Goal: Task Accomplishment & Management: Use online tool/utility

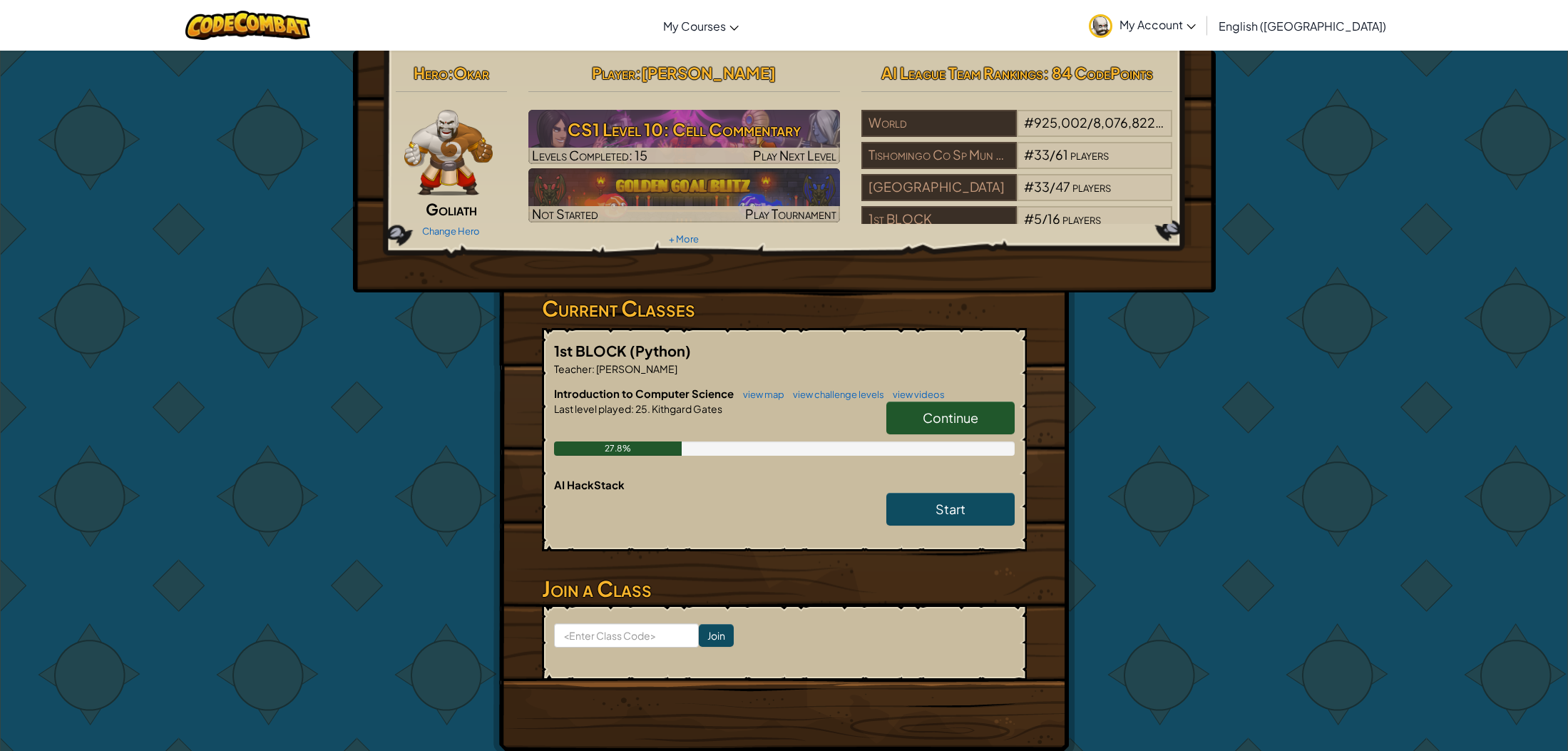
click at [984, 412] on link "Continue" at bounding box center [951, 417] width 129 height 33
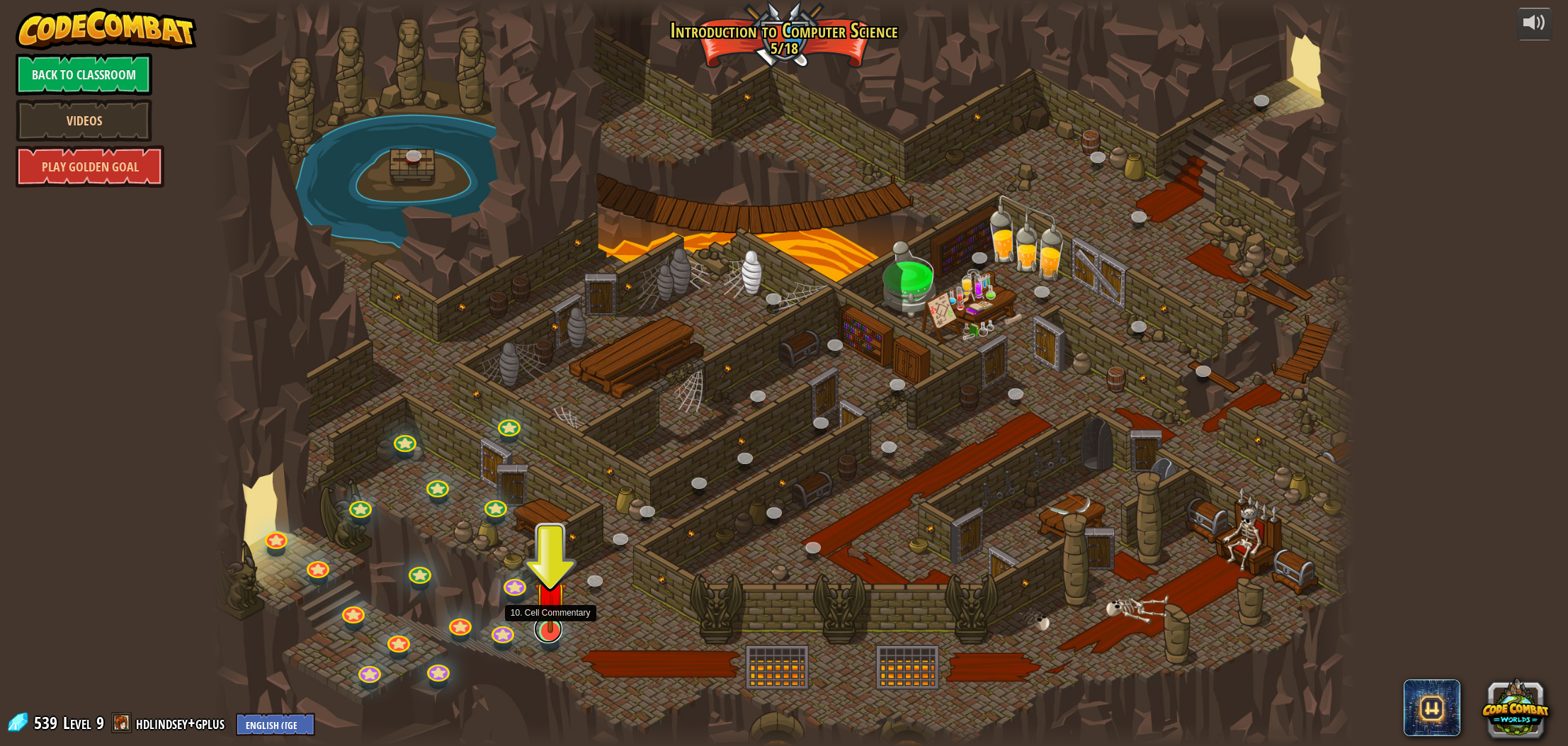
click at [557, 633] on link at bounding box center [548, 629] width 29 height 29
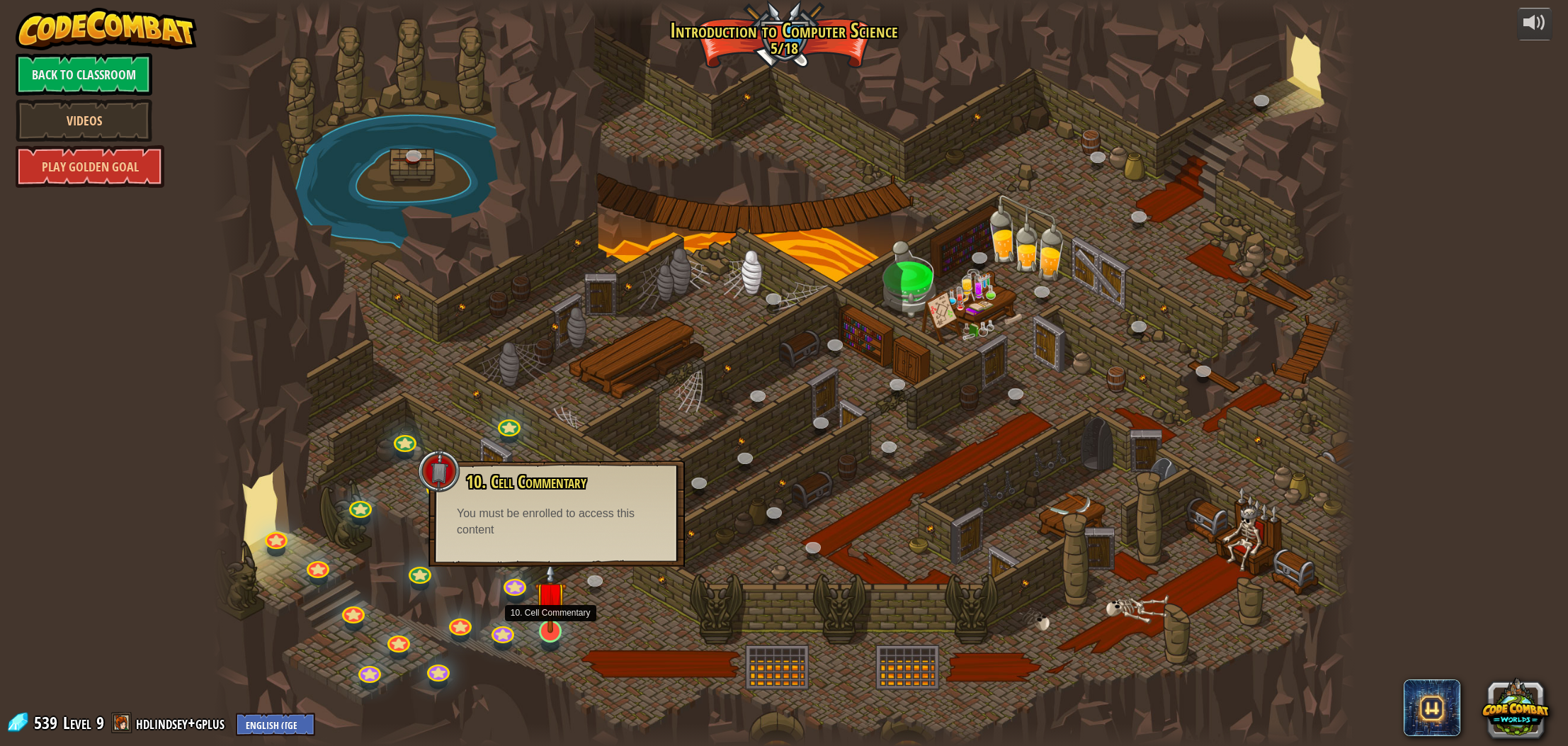
click at [546, 618] on img at bounding box center [550, 596] width 31 height 72
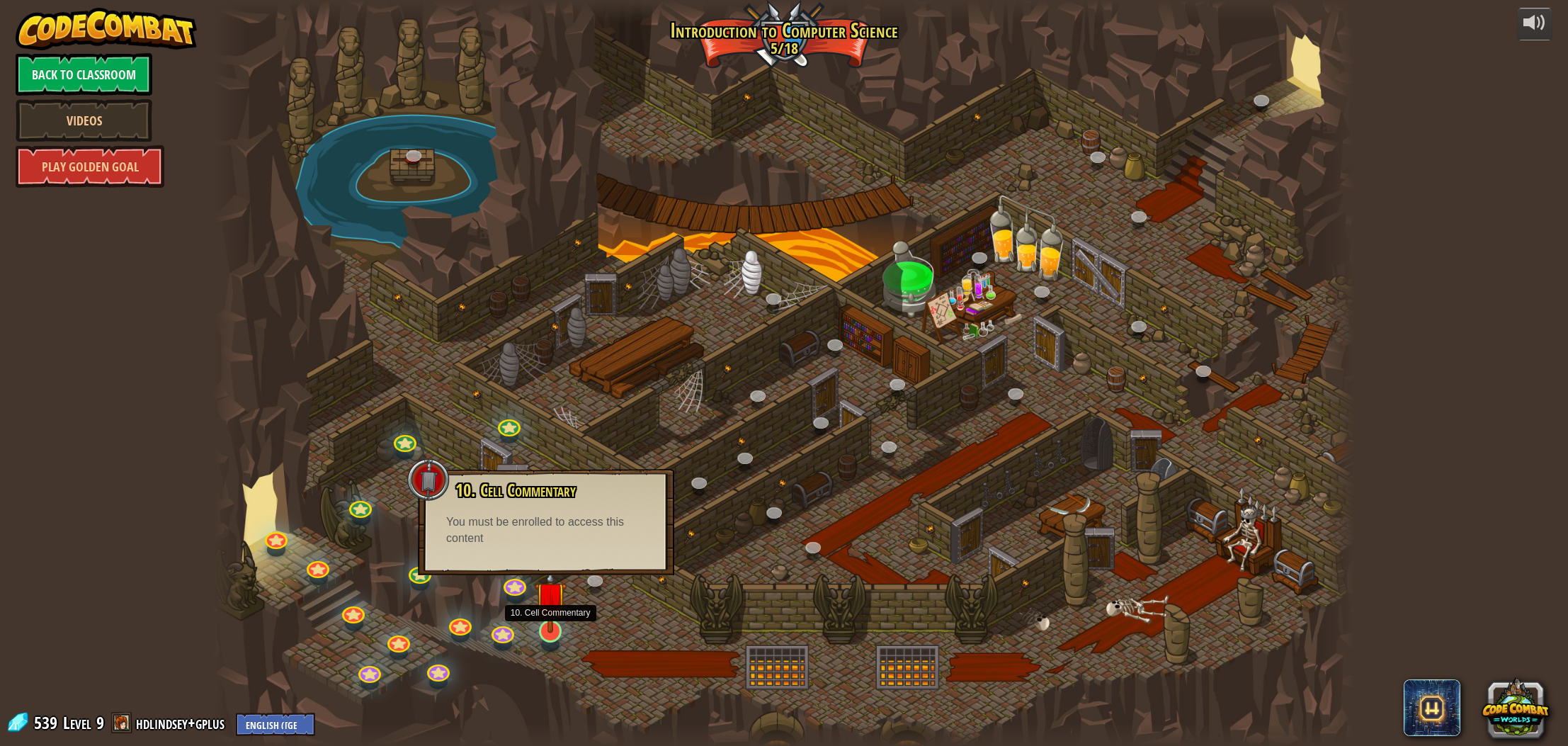
click at [546, 616] on img at bounding box center [550, 596] width 31 height 72
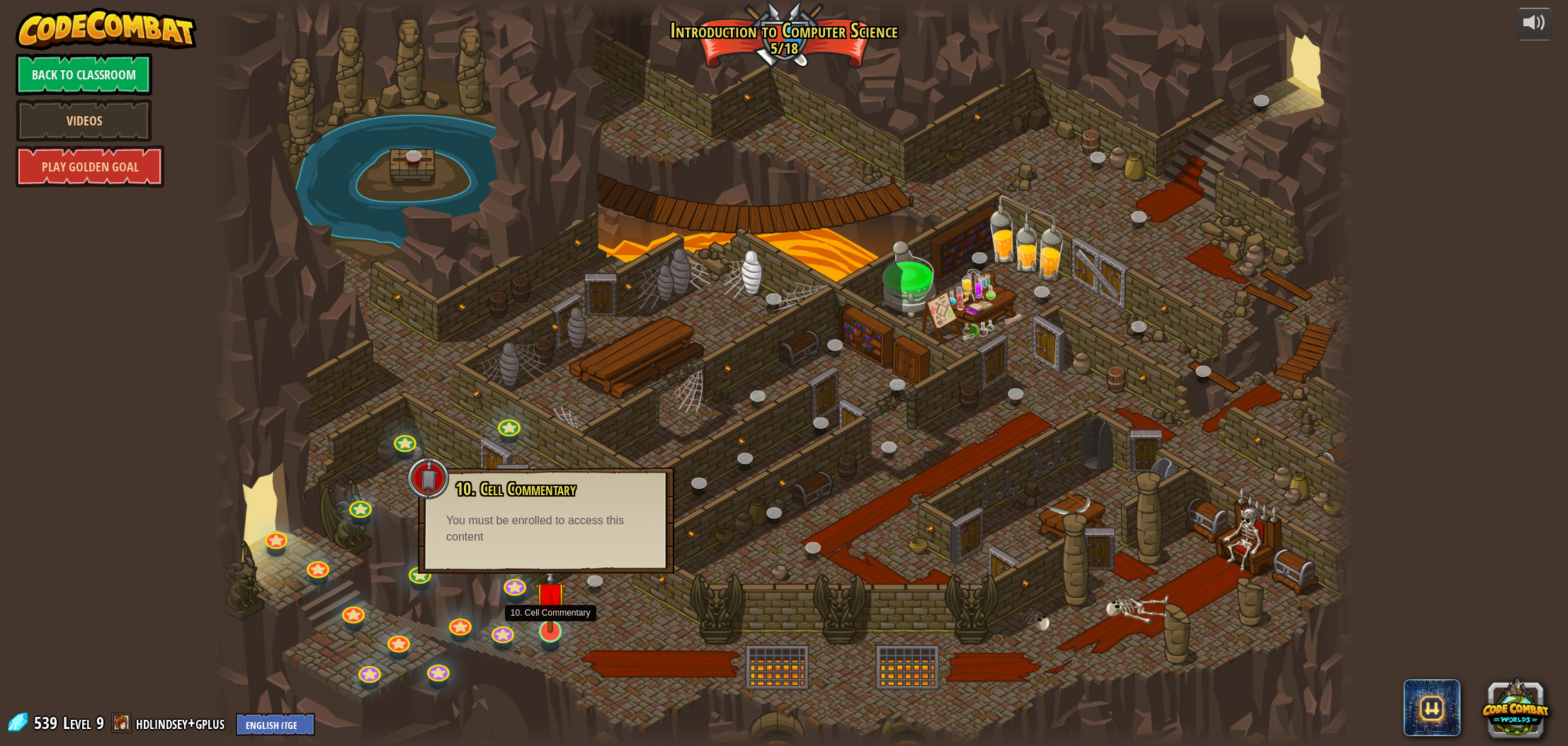
click at [557, 621] on img at bounding box center [550, 596] width 31 height 72
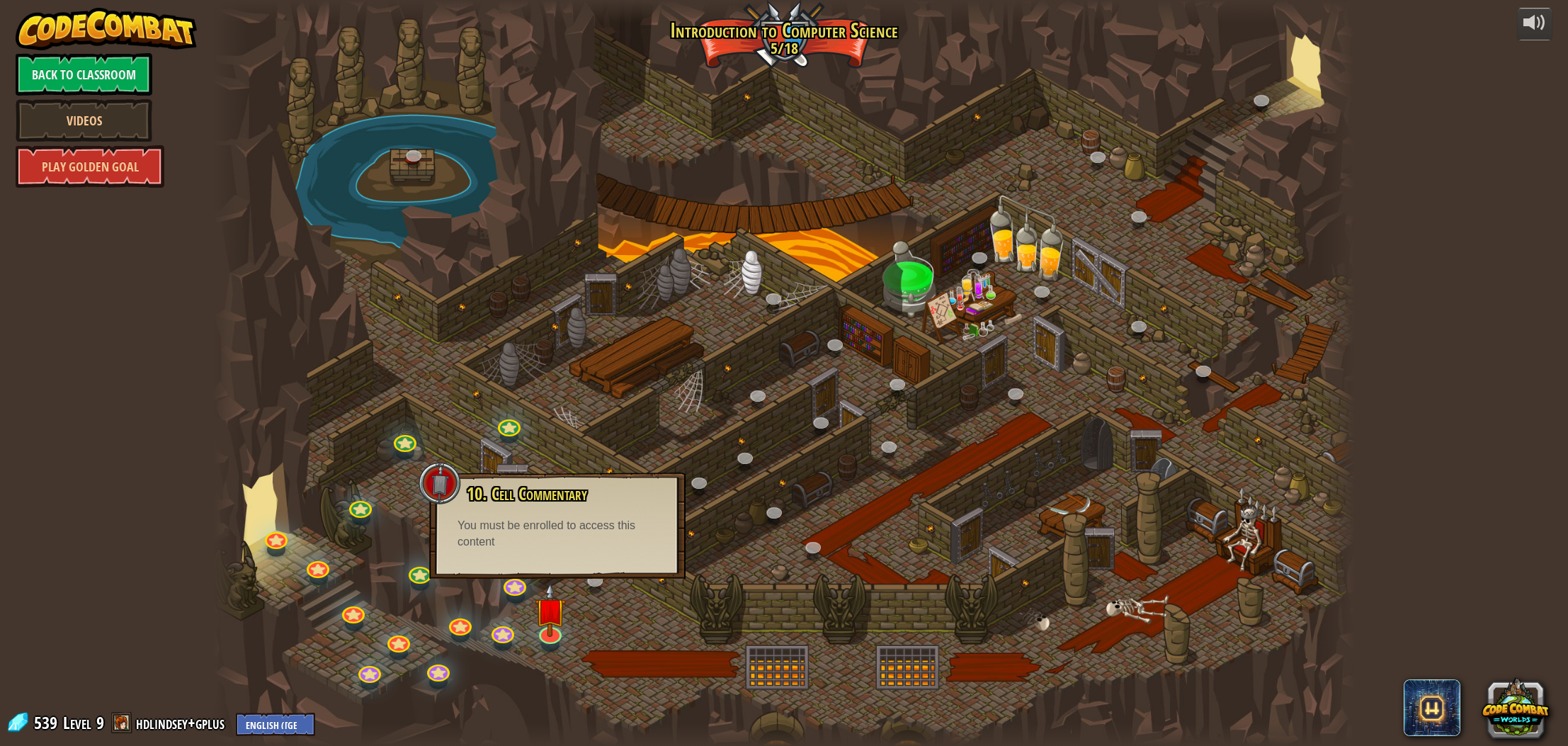
click at [480, 398] on div at bounding box center [784, 373] width 1141 height 746
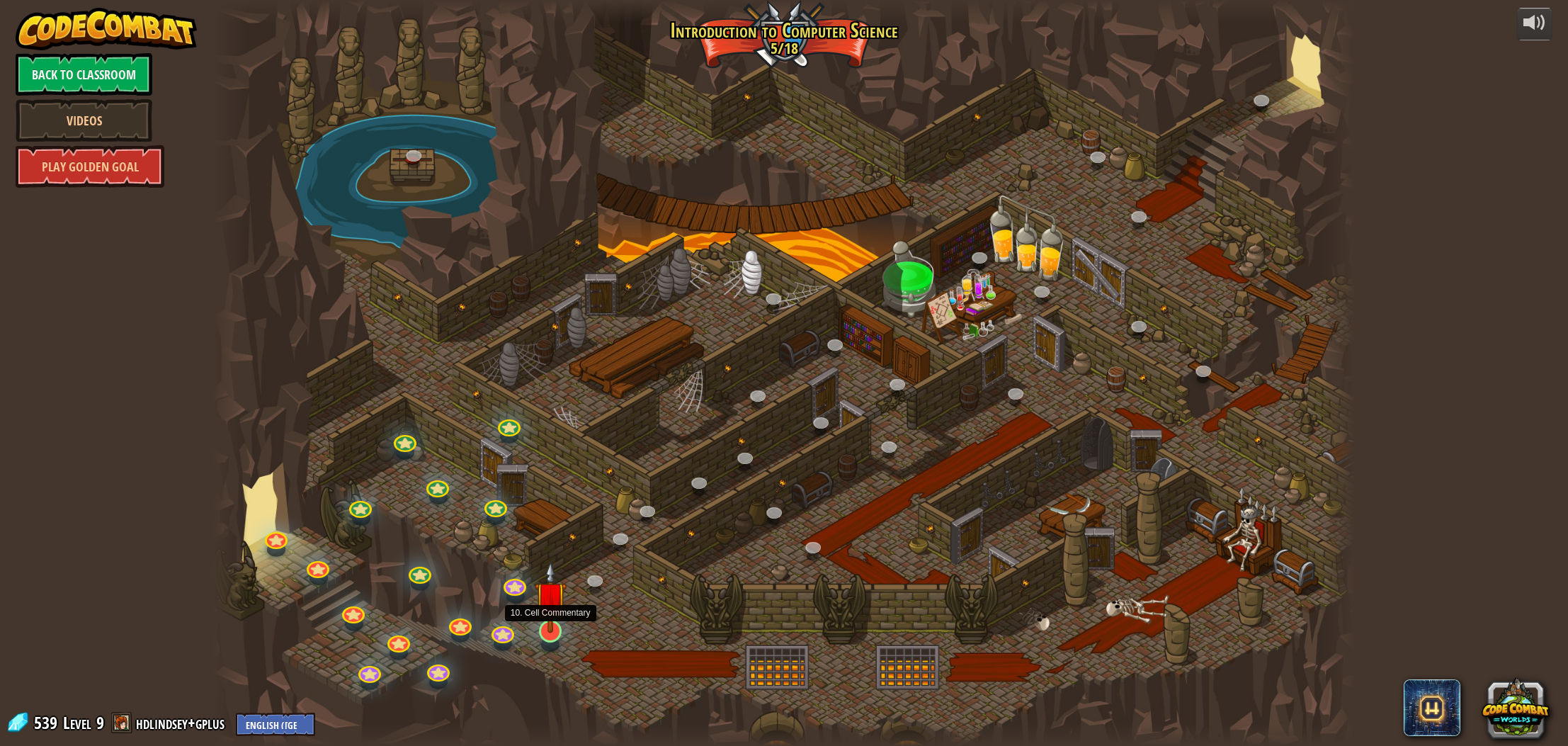
click at [548, 627] on img at bounding box center [550, 596] width 31 height 72
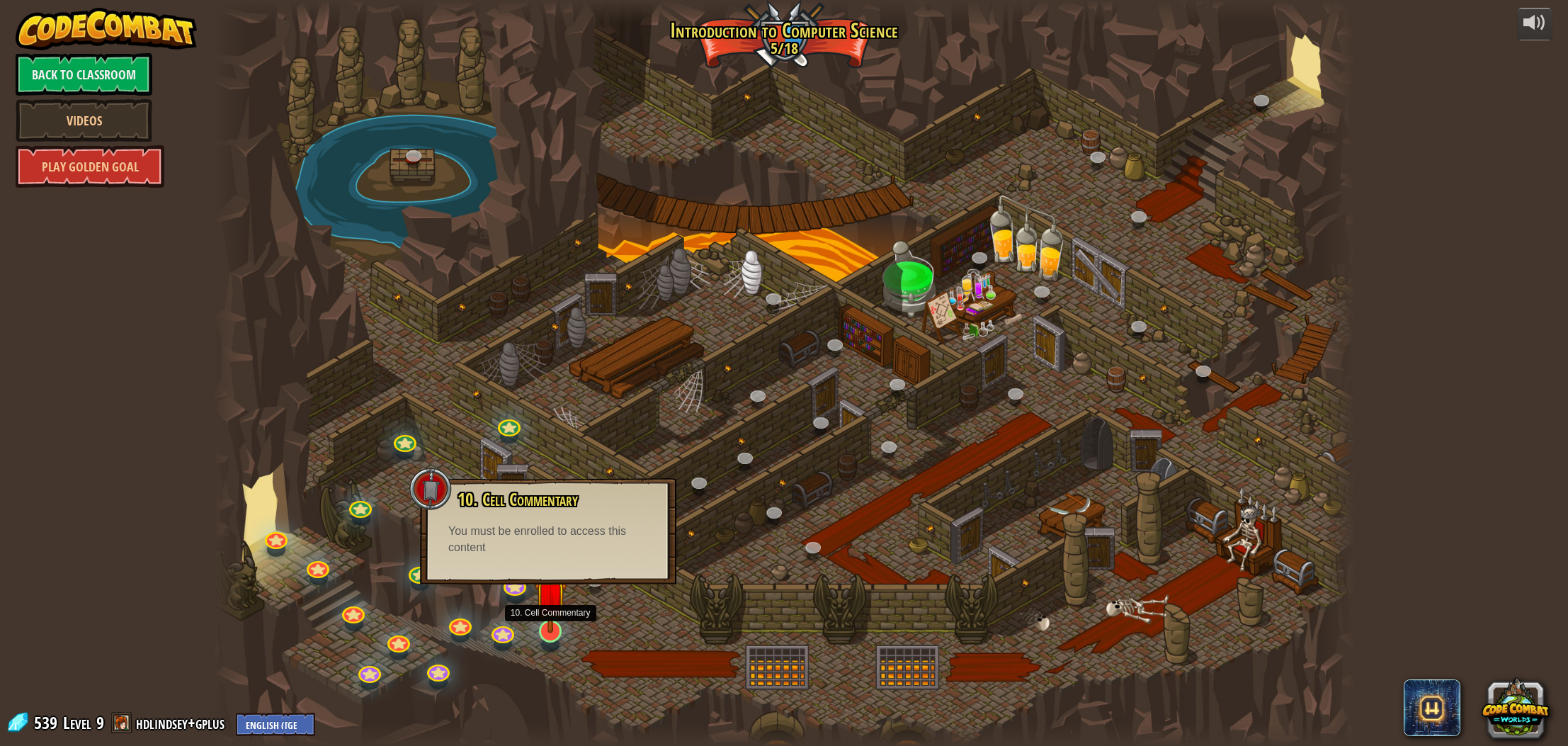
click at [548, 627] on img at bounding box center [550, 596] width 31 height 72
click at [395, 379] on div at bounding box center [784, 373] width 1141 height 746
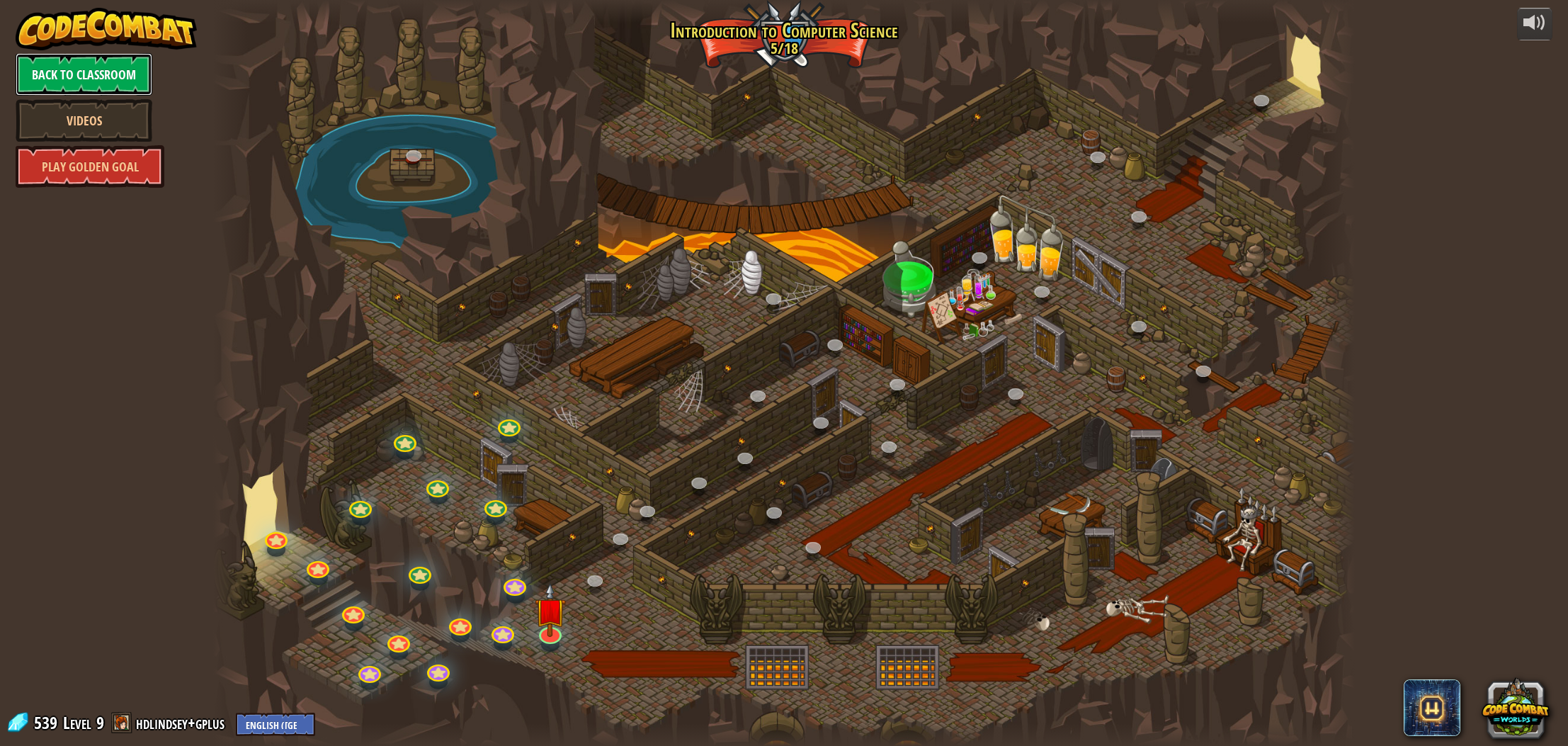
click at [62, 63] on link "Back to Classroom" at bounding box center [84, 74] width 137 height 42
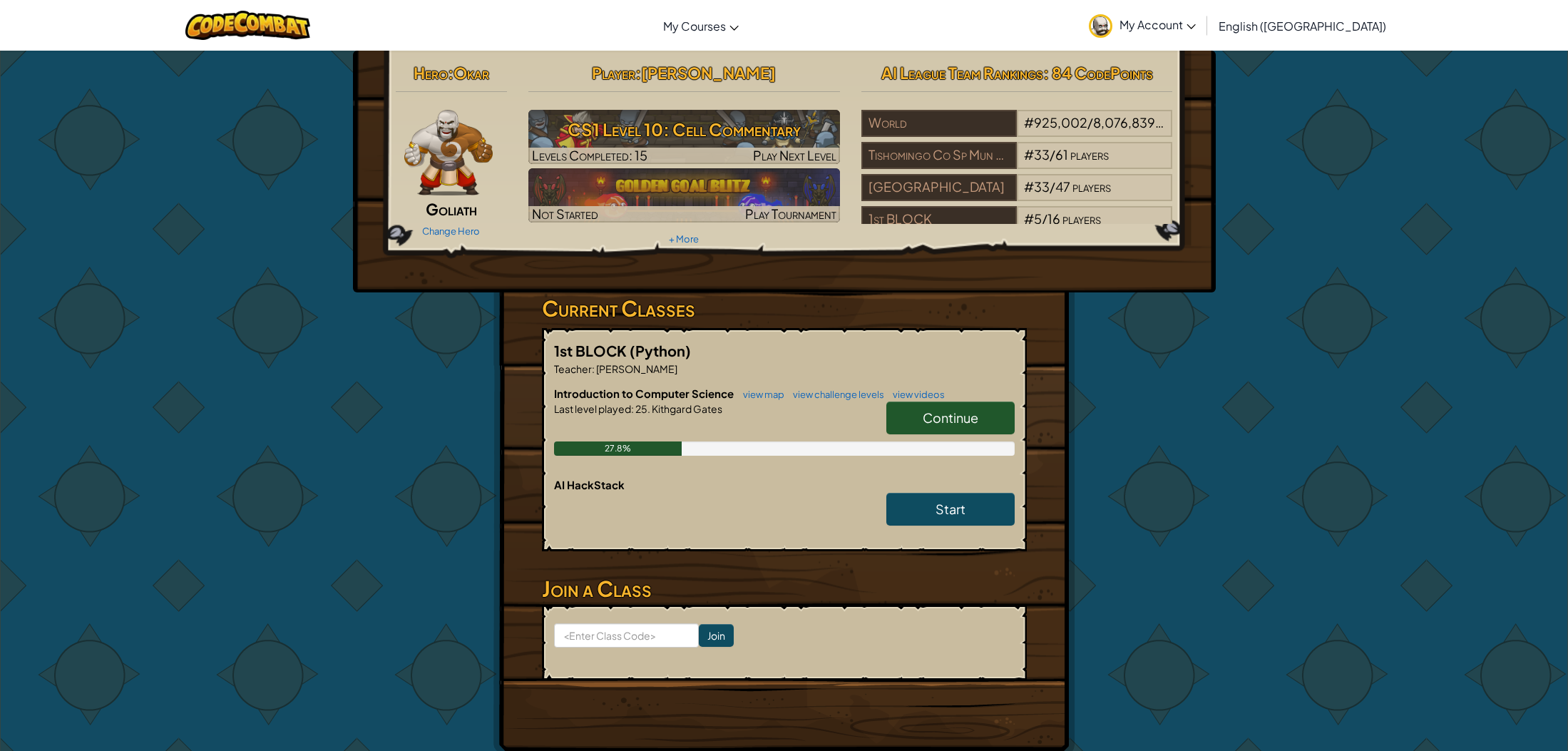
click at [889, 422] on link "Continue" at bounding box center [951, 417] width 129 height 33
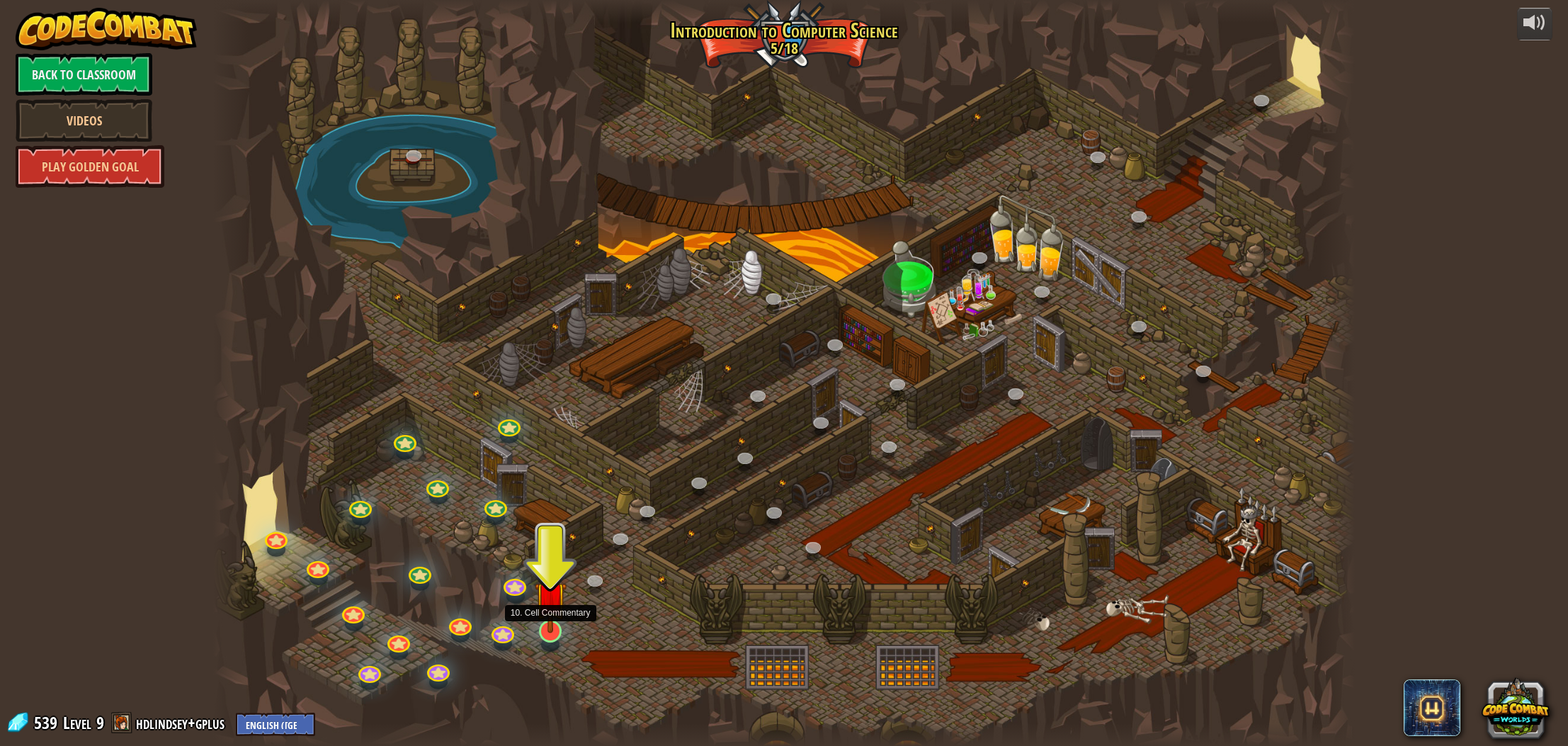
click at [555, 628] on img at bounding box center [550, 596] width 31 height 72
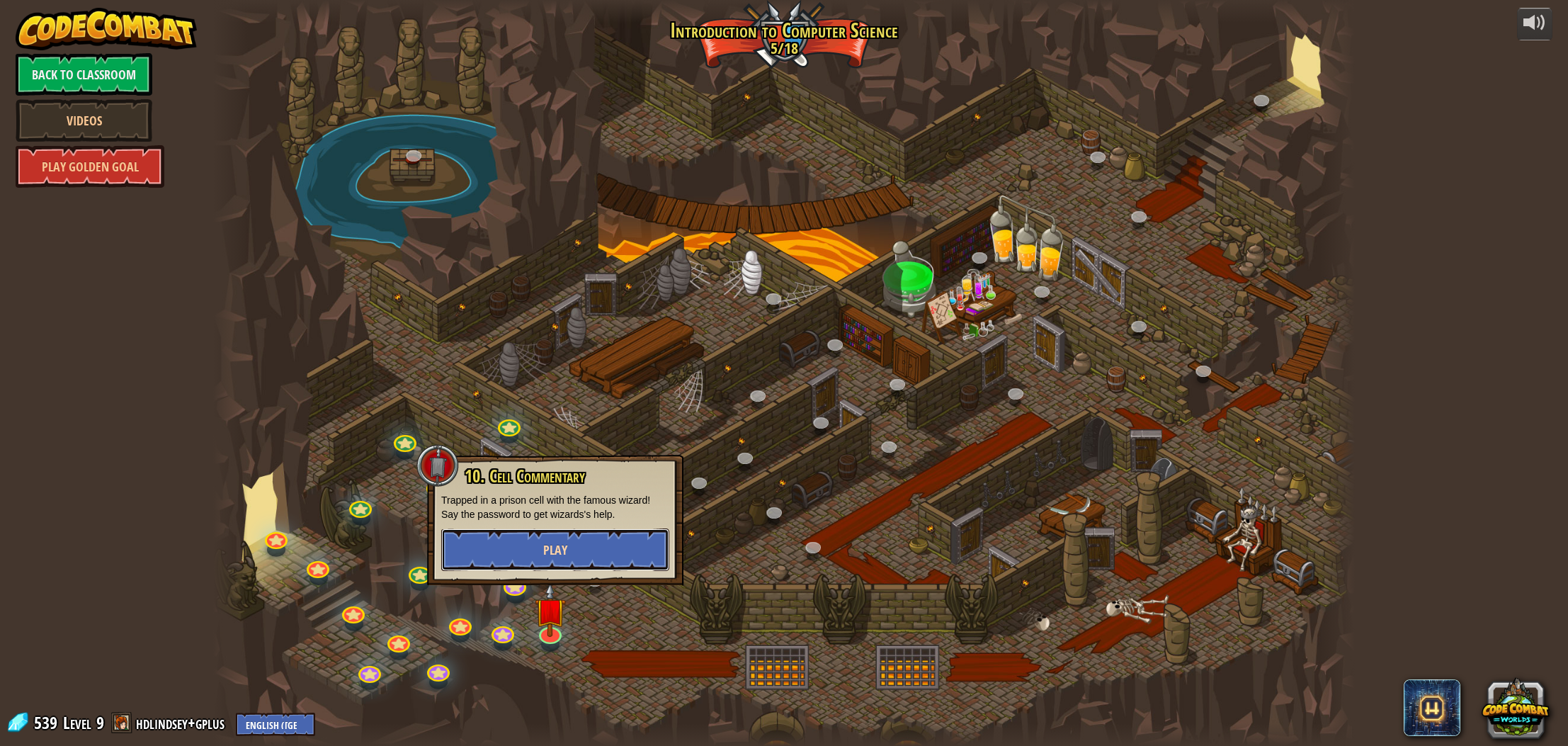
click at [555, 549] on span "Play" at bounding box center [555, 550] width 24 height 18
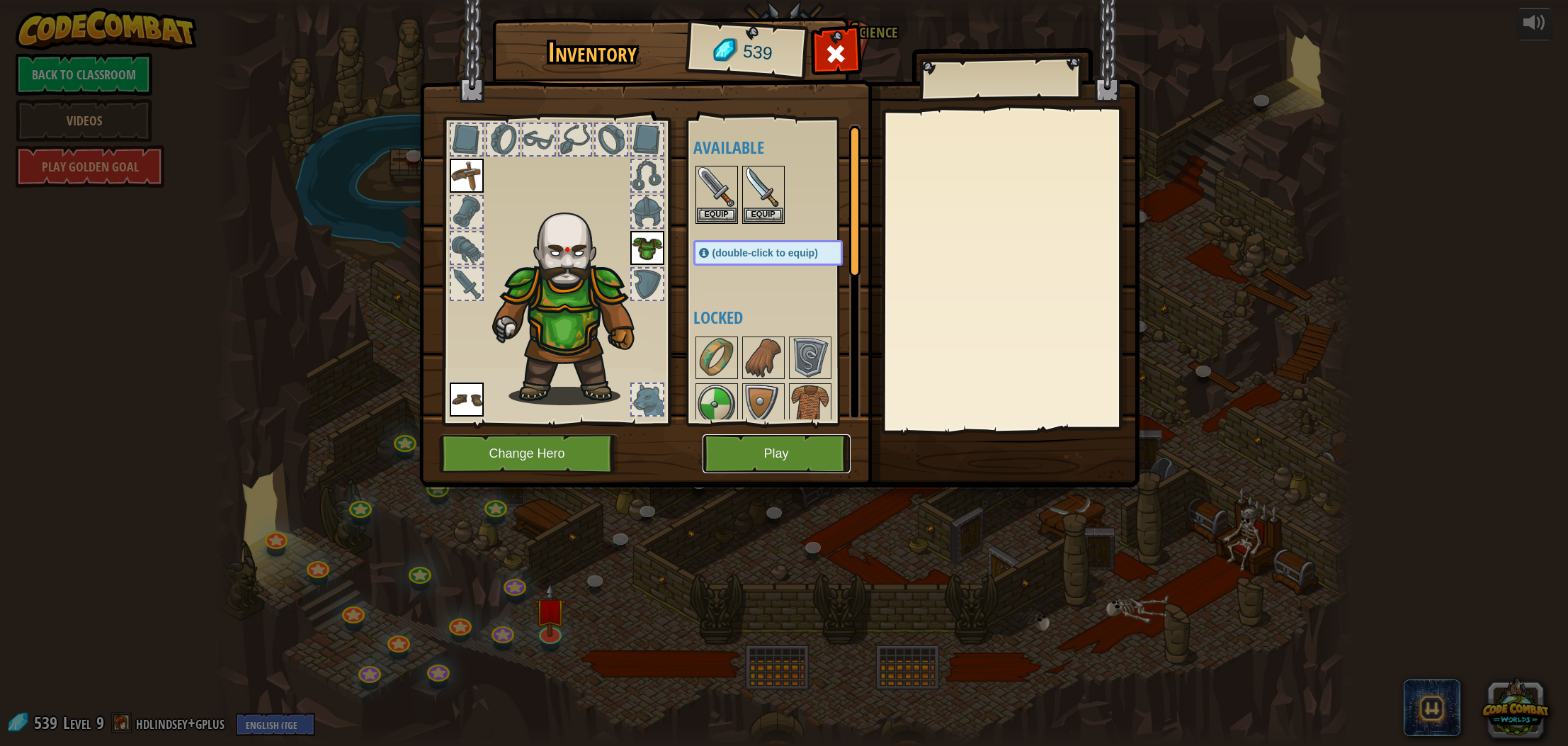
click at [770, 459] on button "Play" at bounding box center [777, 454] width 148 height 39
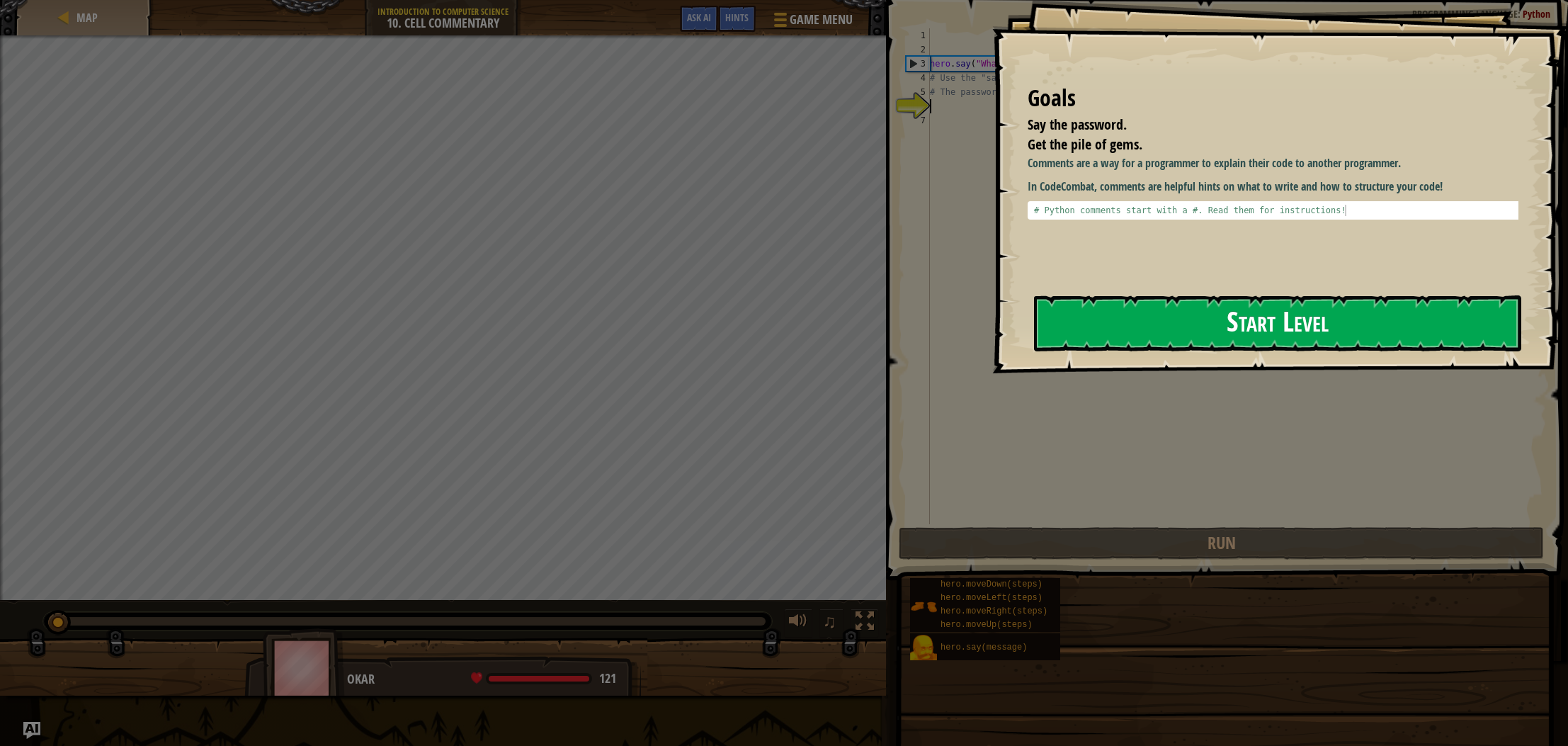
click at [1263, 323] on button "Start Level" at bounding box center [1278, 323] width 487 height 56
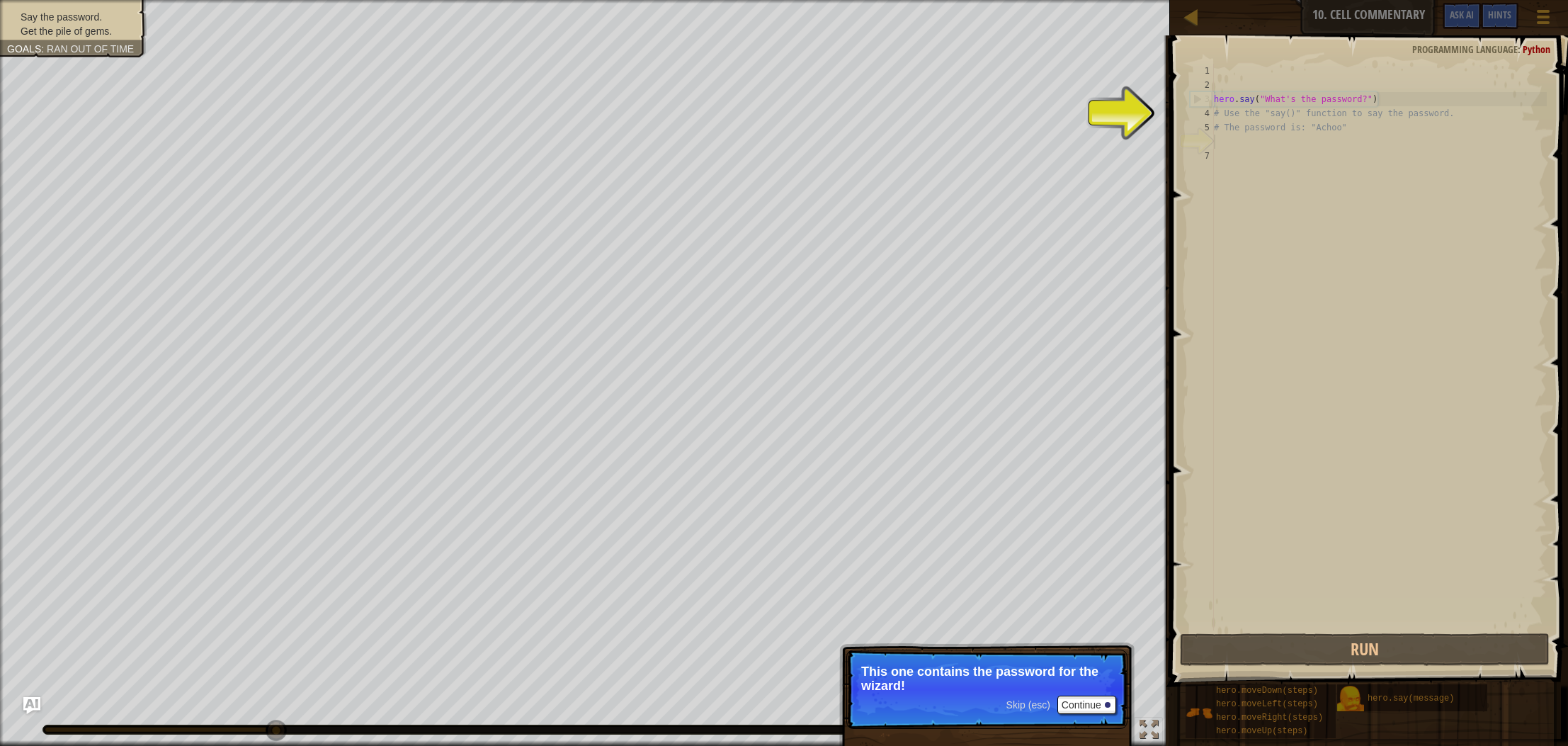
click at [1028, 702] on span "Skip (esc)" at bounding box center [1029, 705] width 44 height 12
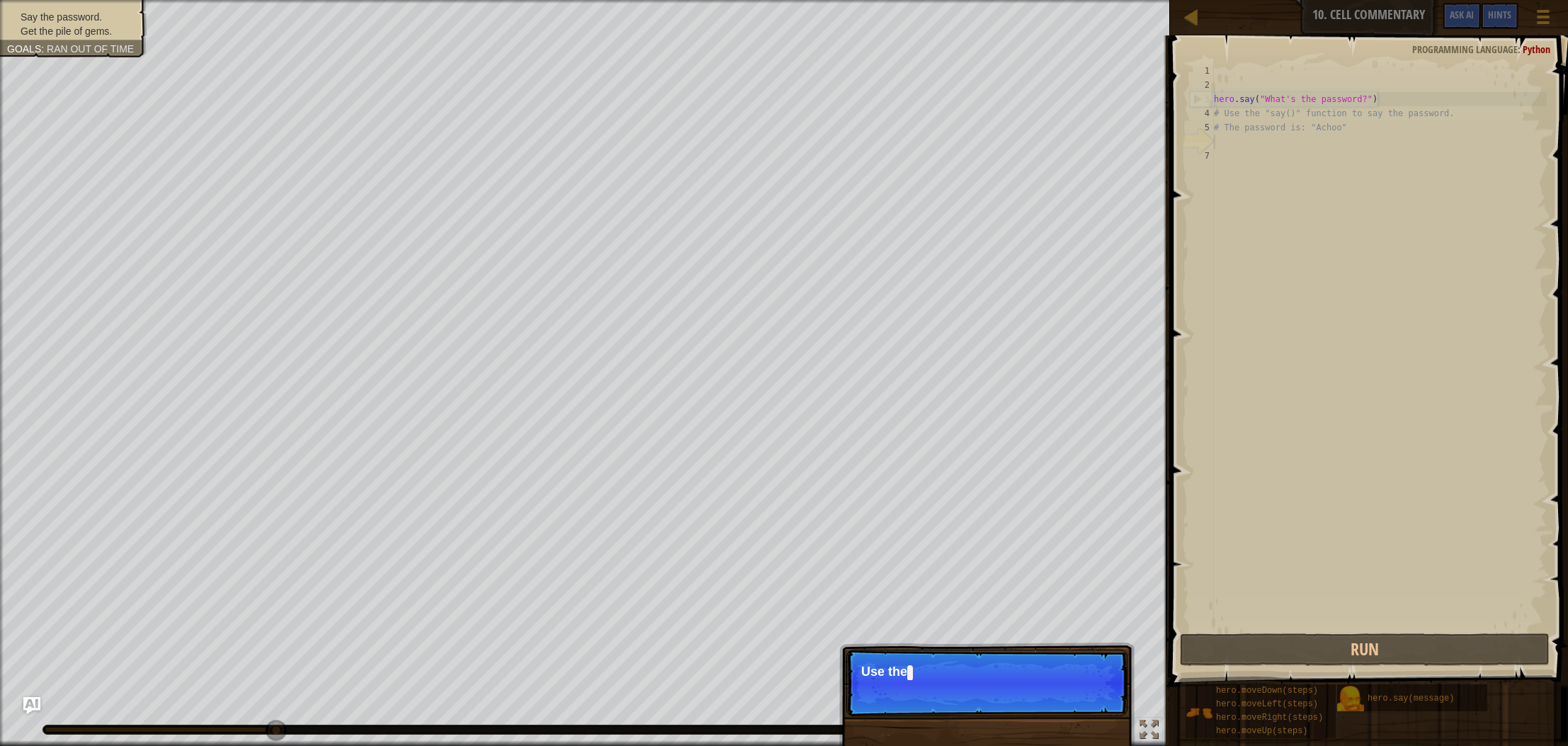
click at [1028, 702] on p "Skip (esc) Continue Use the" at bounding box center [987, 683] width 282 height 67
click at [1028, 702] on p "Skip (esc) Continue Use the hero.s" at bounding box center [987, 683] width 282 height 67
click at [1028, 702] on p "Skip (esc) Continue Use the hero.say() function to te" at bounding box center [987, 683] width 282 height 67
click at [1028, 702] on p "Skip (esc) Continue Use the hero.say() function to tell th" at bounding box center [987, 683] width 282 height 67
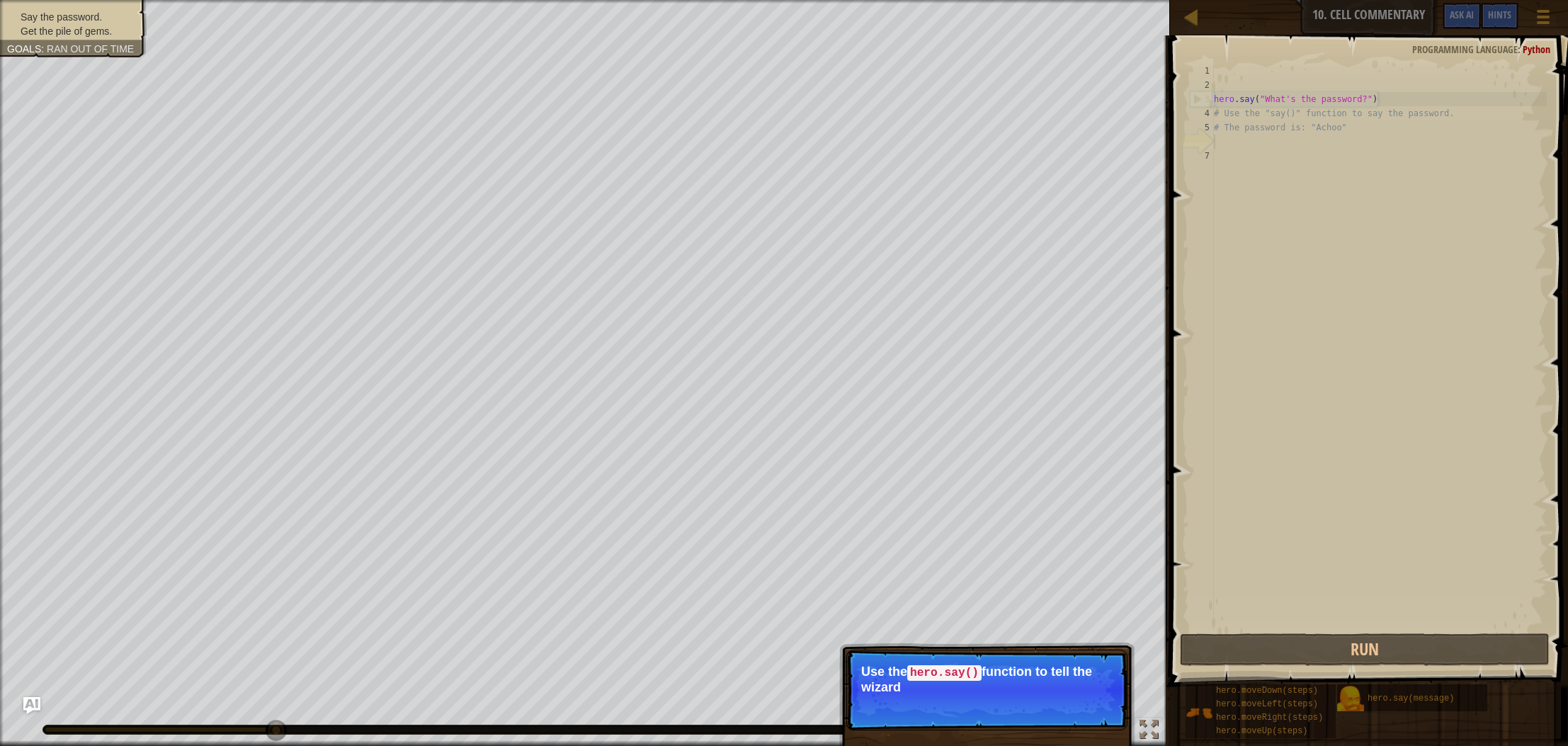
click at [1028, 702] on p "Skip (esc) Continue Use the hero.say() function to tell the wizard" at bounding box center [987, 690] width 282 height 81
click at [1028, 702] on p "Skip (esc) Continue Use the hero.say() function to tell the wizard the p" at bounding box center [987, 690] width 282 height 81
click at [1028, 702] on p "Skip (esc) Continue Use the hero.say() function to tell the wizard the password" at bounding box center [987, 690] width 282 height 81
click at [1028, 702] on span "Skip (esc)" at bounding box center [1029, 707] width 44 height 12
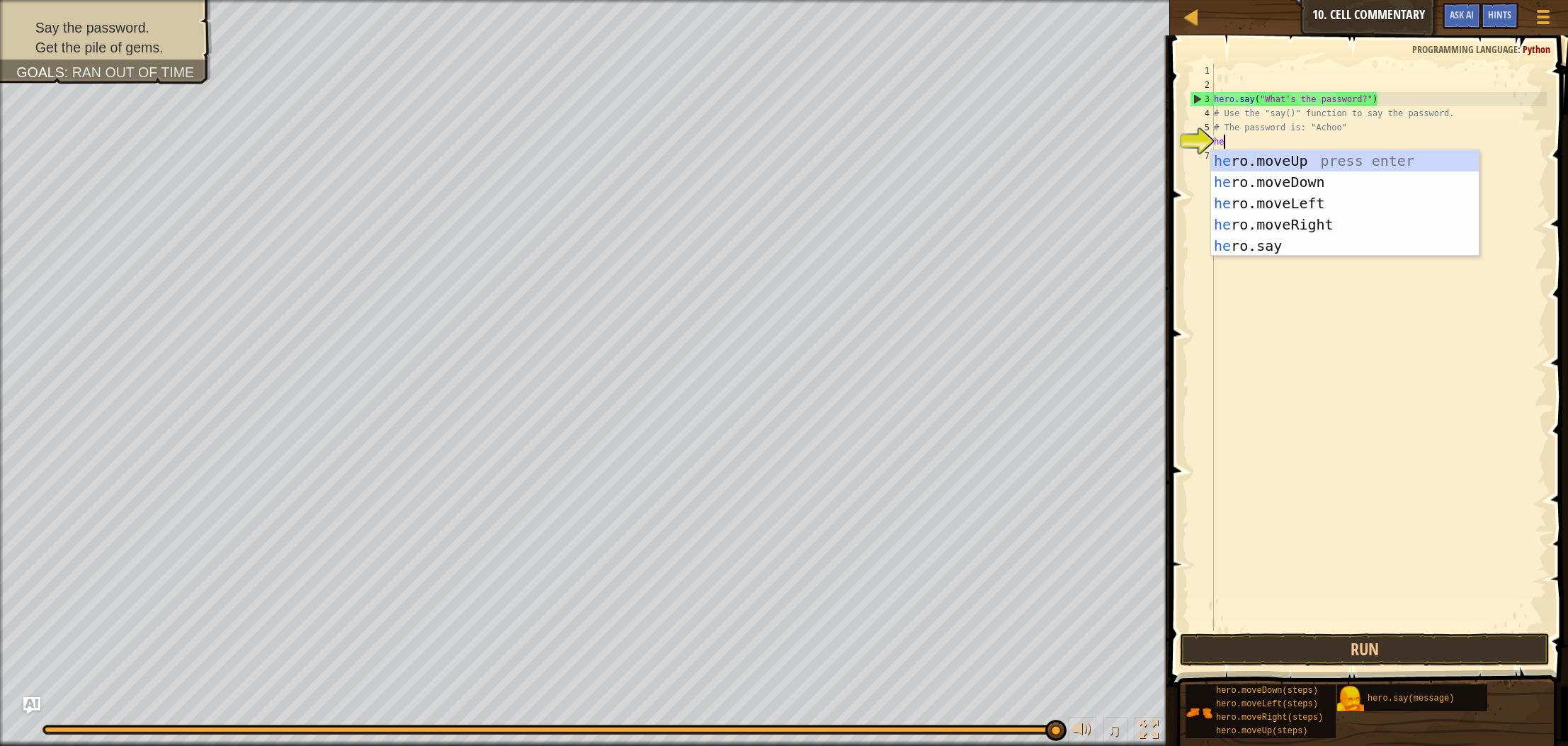
type textarea "her"
click at [1303, 162] on div "her o.moveUp press enter her o.moveDown press enter her o.moveLeft press enter …" at bounding box center [1346, 224] width 268 height 149
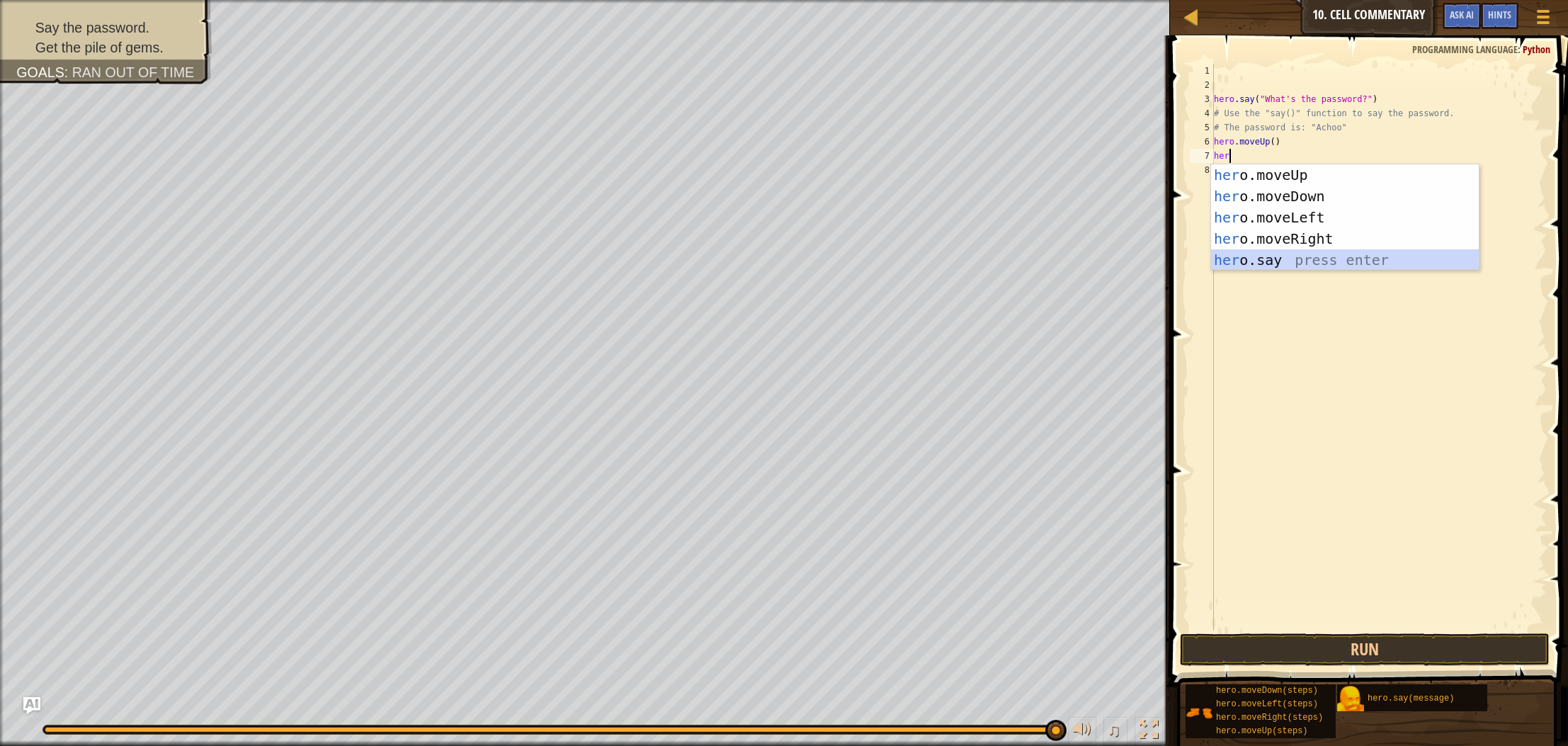
click at [1286, 255] on div "her o.moveUp press enter her o.moveDown press enter her o.moveLeft press enter …" at bounding box center [1346, 238] width 268 height 149
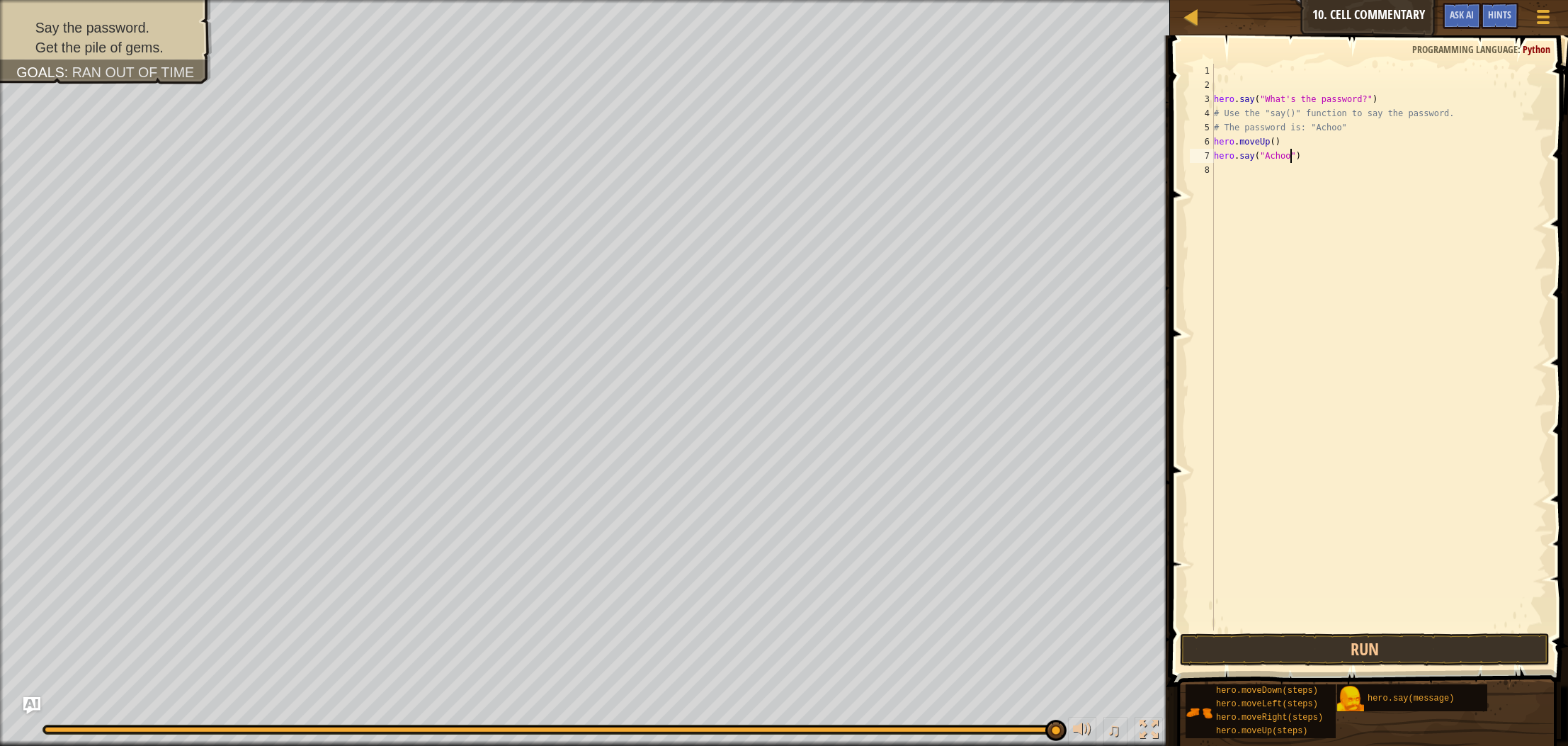
scroll to position [6, 6]
type textarea "hero.say("Achoo")"
click at [1285, 645] on button "Run" at bounding box center [1365, 649] width 370 height 32
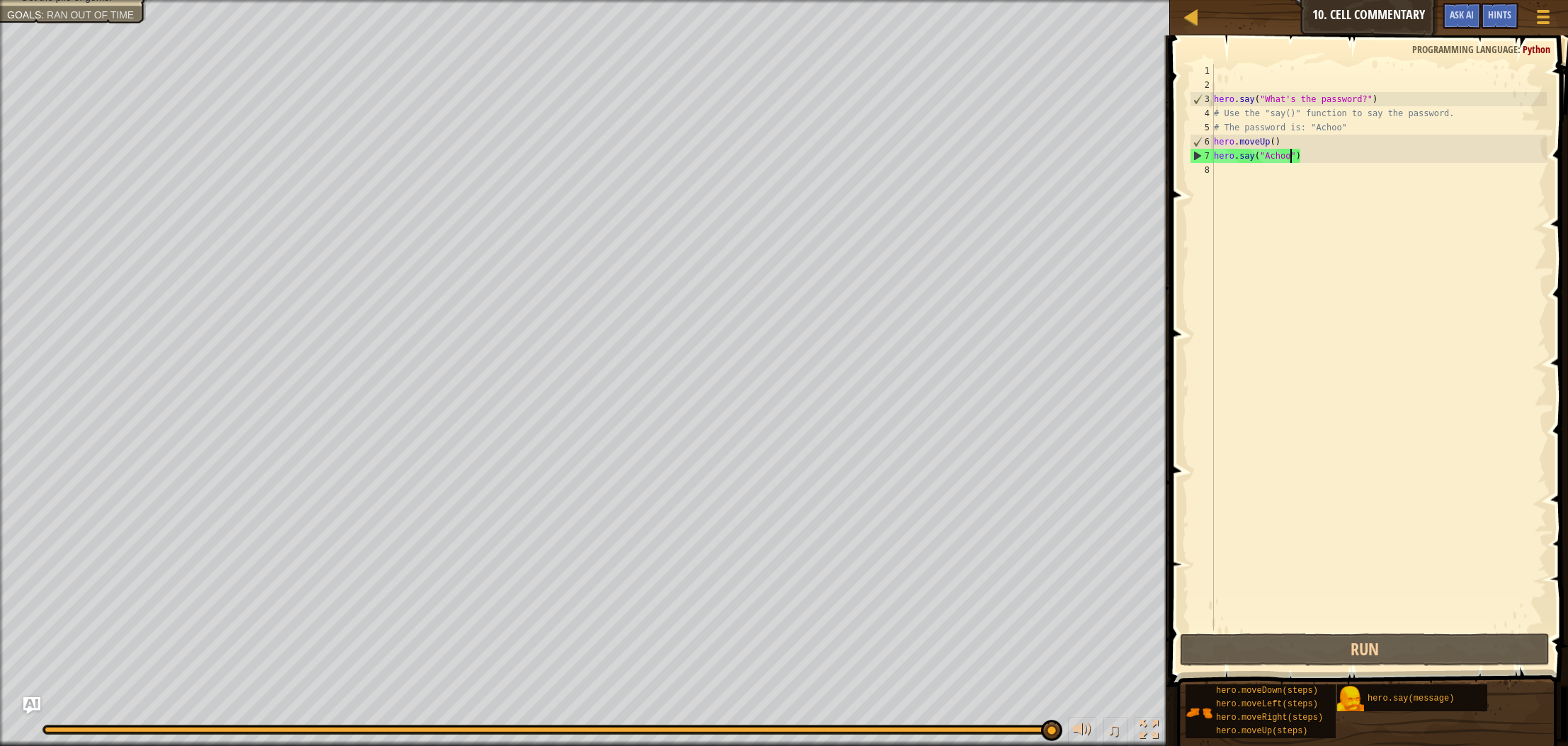
click at [1235, 177] on div "hero . say ( "What's the password?" ) # Use the "say()" function to say the pas…" at bounding box center [1379, 361] width 336 height 595
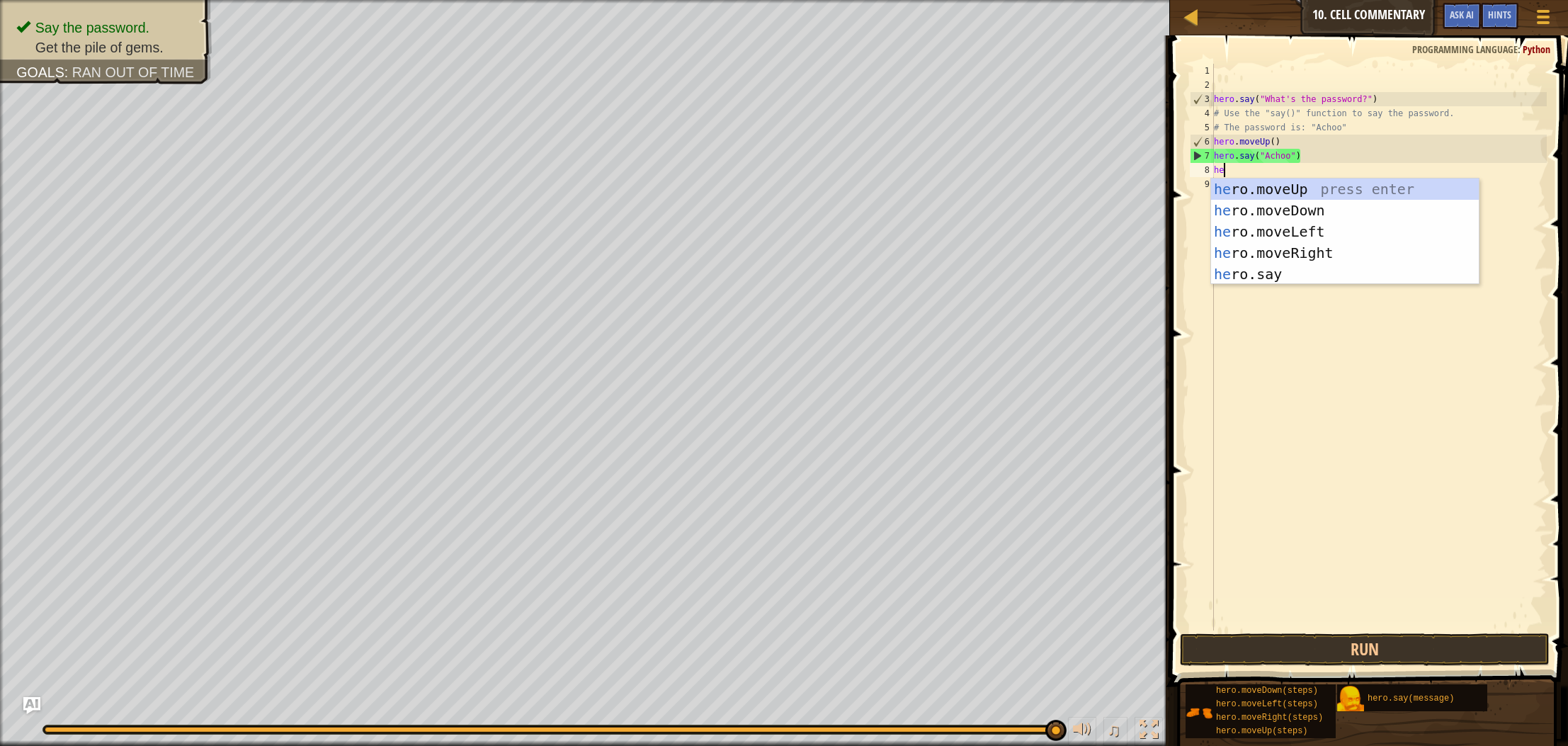
scroll to position [6, 0]
type textarea "hero"
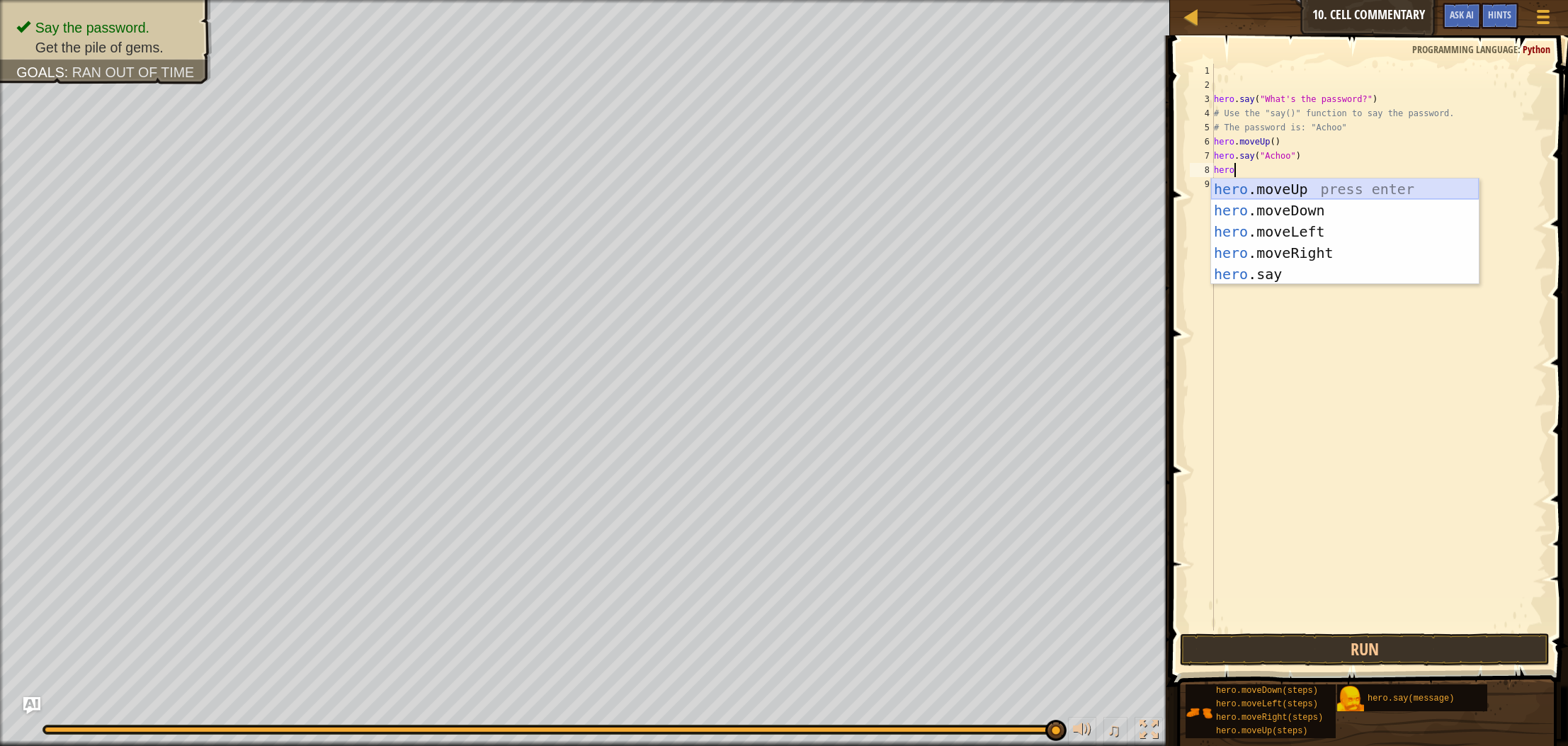
click at [1334, 187] on div "hero .moveUp press enter hero .moveDown press enter hero .moveLeft press enter …" at bounding box center [1346, 252] width 268 height 149
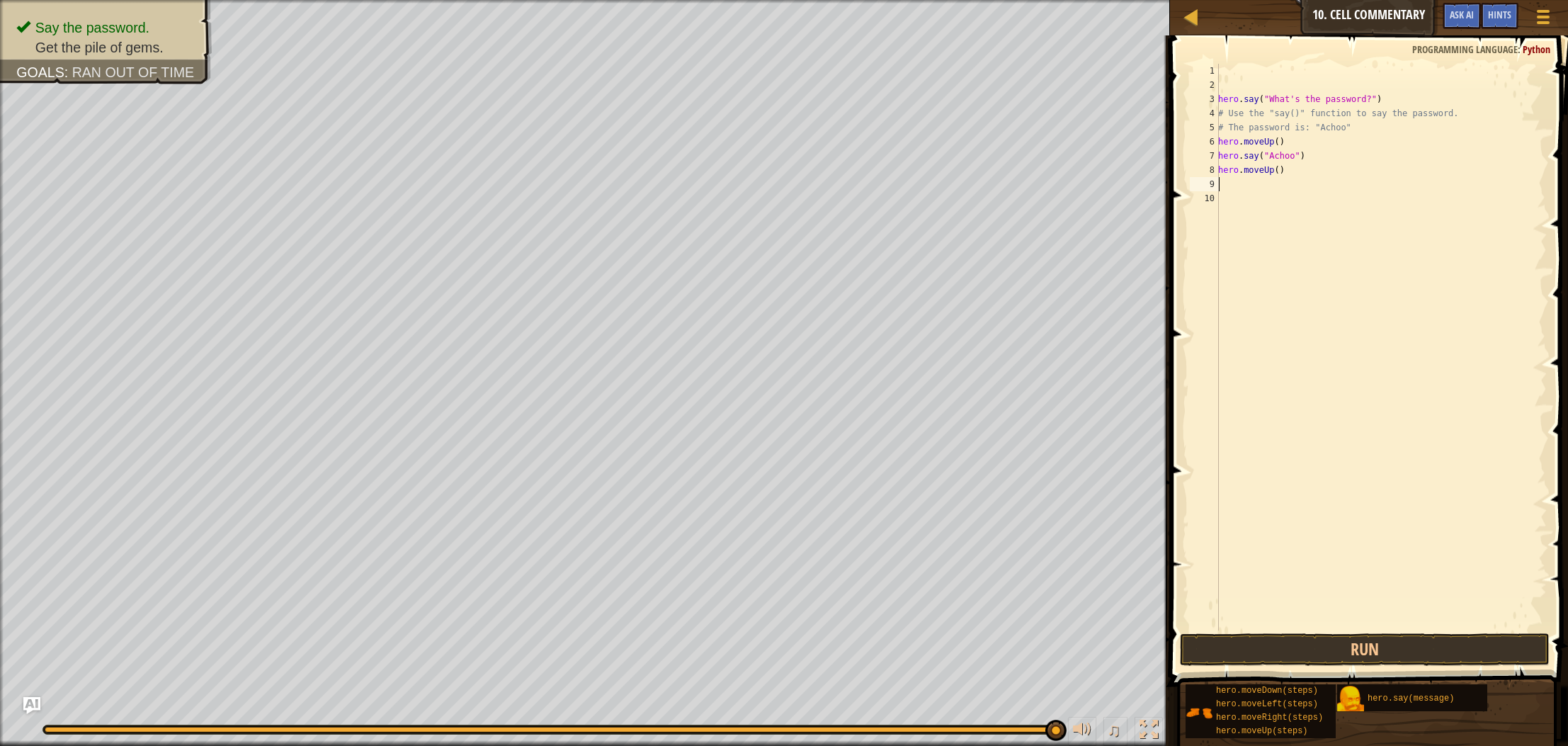
scroll to position [6, 0]
click at [1450, 641] on button "Run" at bounding box center [1365, 649] width 370 height 32
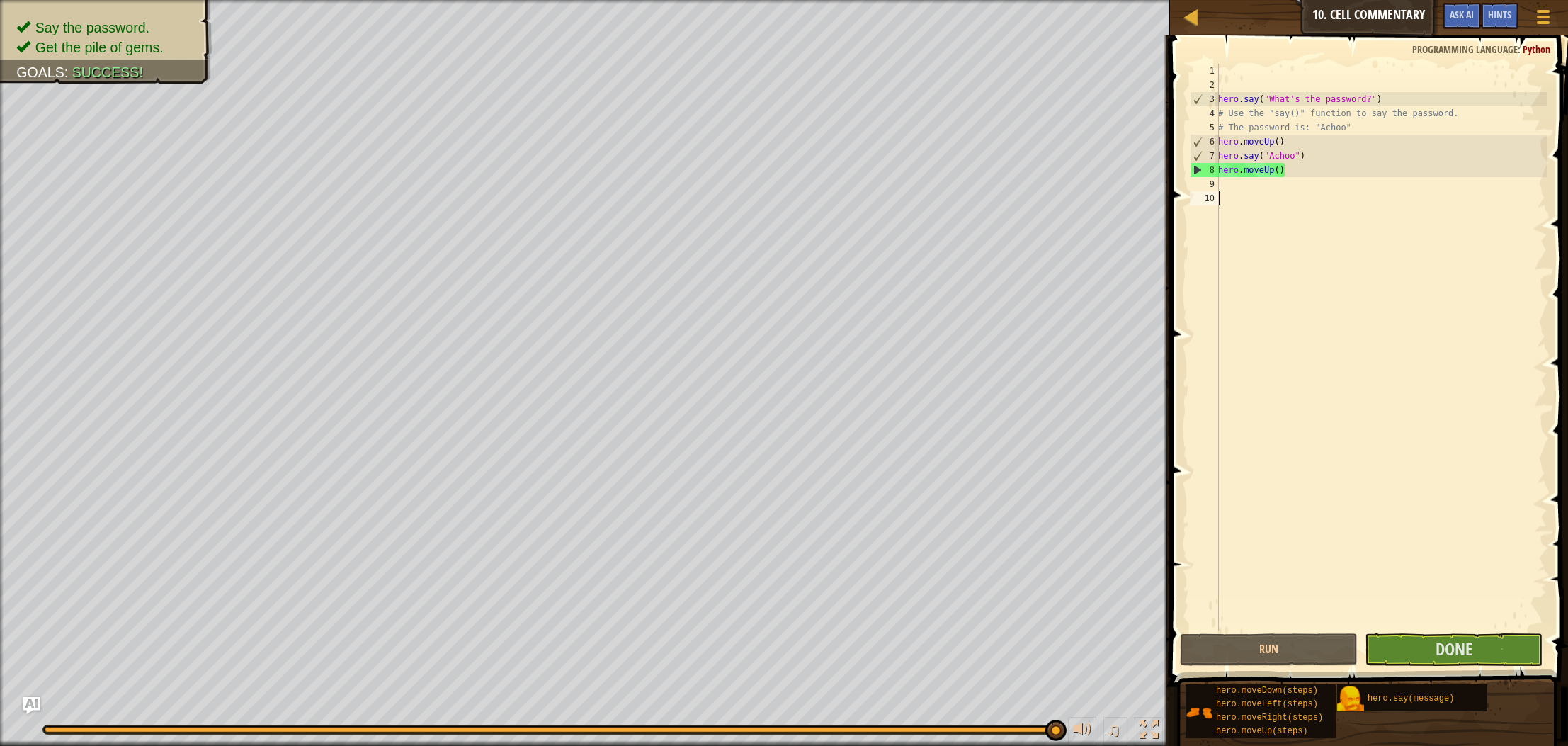
drag, startPoint x: 1363, startPoint y: 605, endPoint x: 1497, endPoint y: 706, distance: 167.8
click at [1496, 706] on div "Hints Videos 1 2 3 4 5 6 7 8 9 10 hero . say ( "What's the password?" ) # Use t…" at bounding box center [1367, 387] width 403 height 704
click at [1445, 655] on span "Done" at bounding box center [1454, 649] width 36 height 23
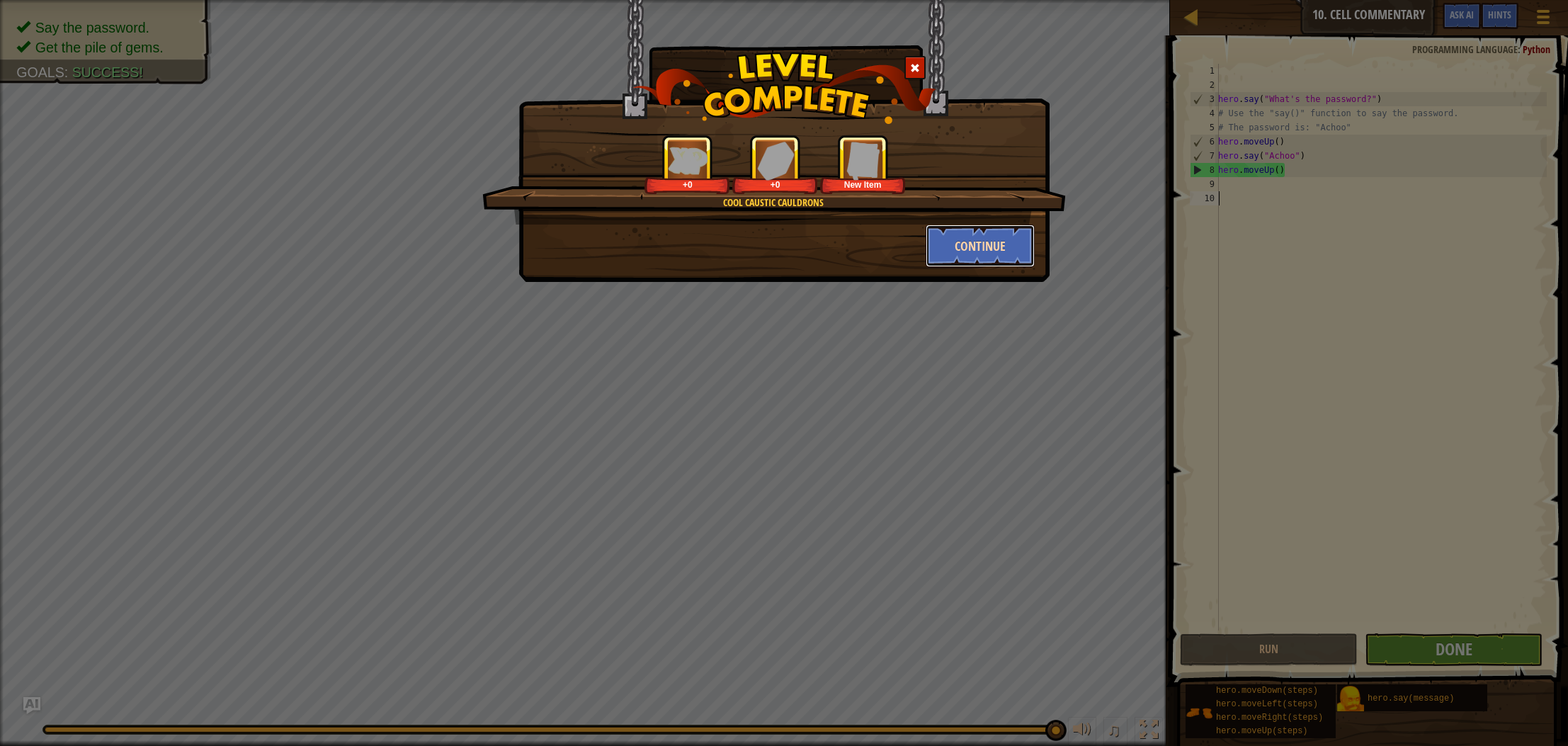
click at [964, 248] on button "Continue" at bounding box center [981, 245] width 110 height 42
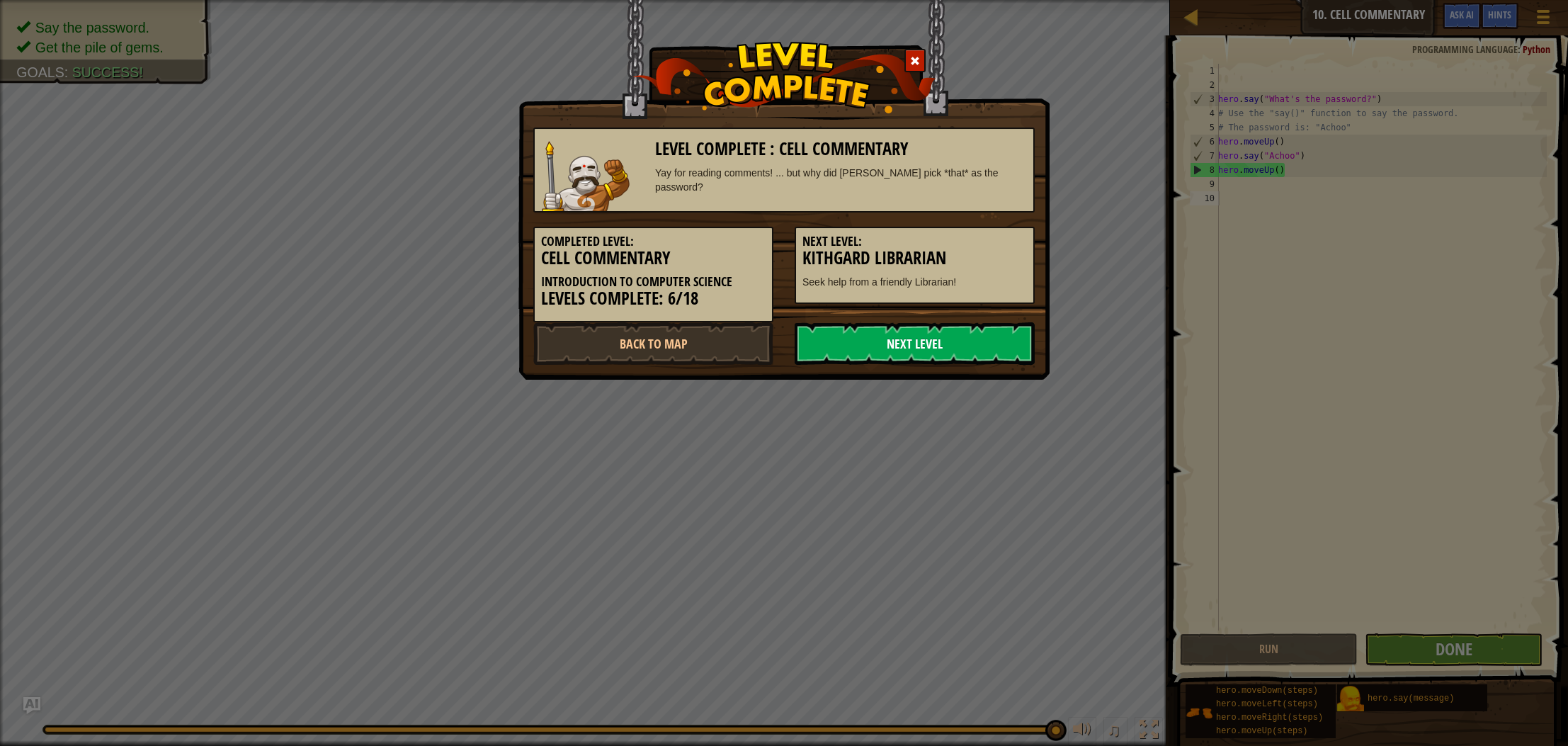
click at [974, 342] on link "Next Level" at bounding box center [915, 342] width 240 height 42
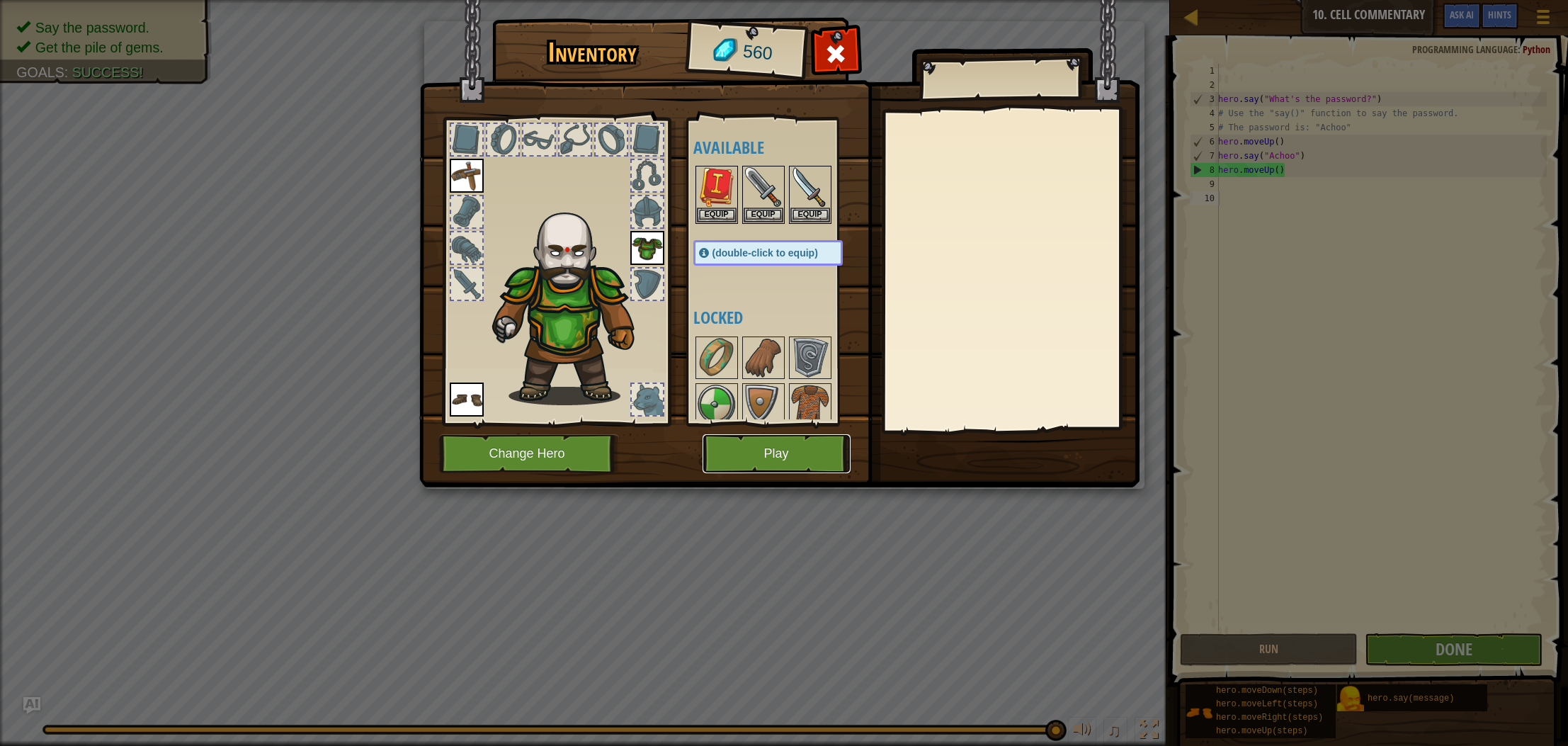
click at [839, 442] on button "Play" at bounding box center [777, 454] width 148 height 39
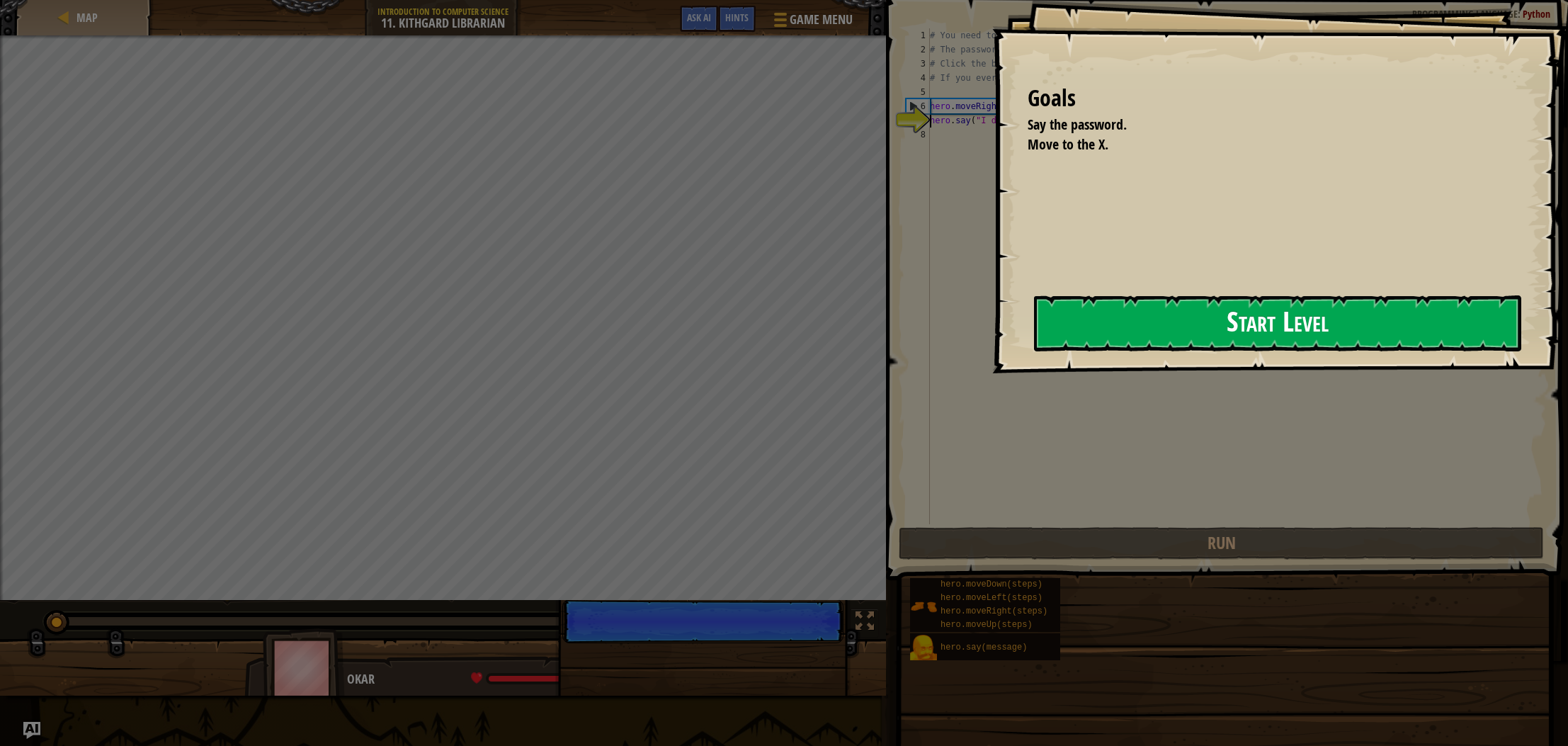
click at [1061, 347] on button "Start Level" at bounding box center [1278, 323] width 487 height 56
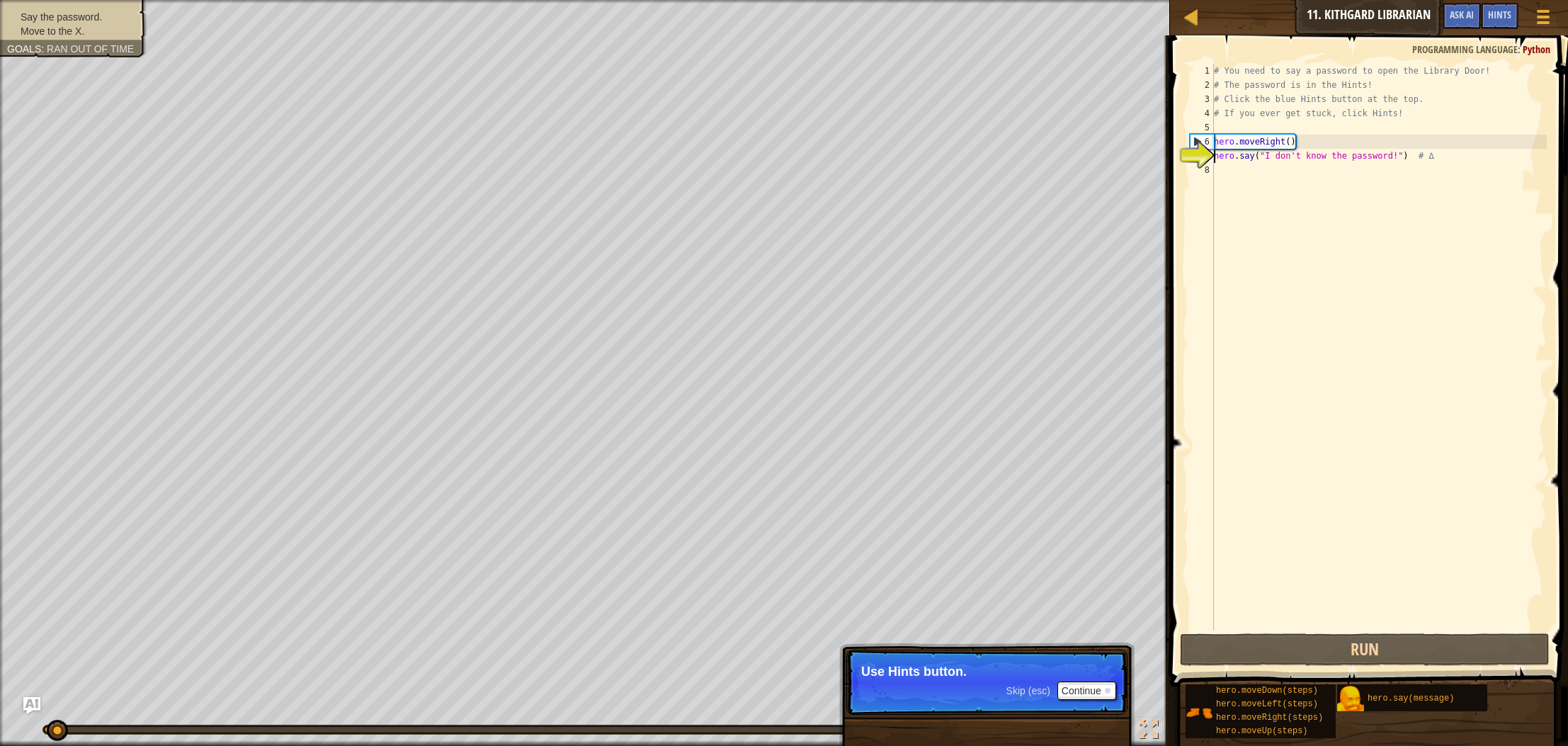
click at [1233, 175] on div "# You need to say a password to open the Library Door! # The password is in the…" at bounding box center [1379, 361] width 336 height 595
click at [959, 692] on p "Skip (esc) Continue Use Hints button." at bounding box center [987, 682] width 282 height 65
click at [1075, 689] on button "Continue" at bounding box center [1088, 690] width 59 height 19
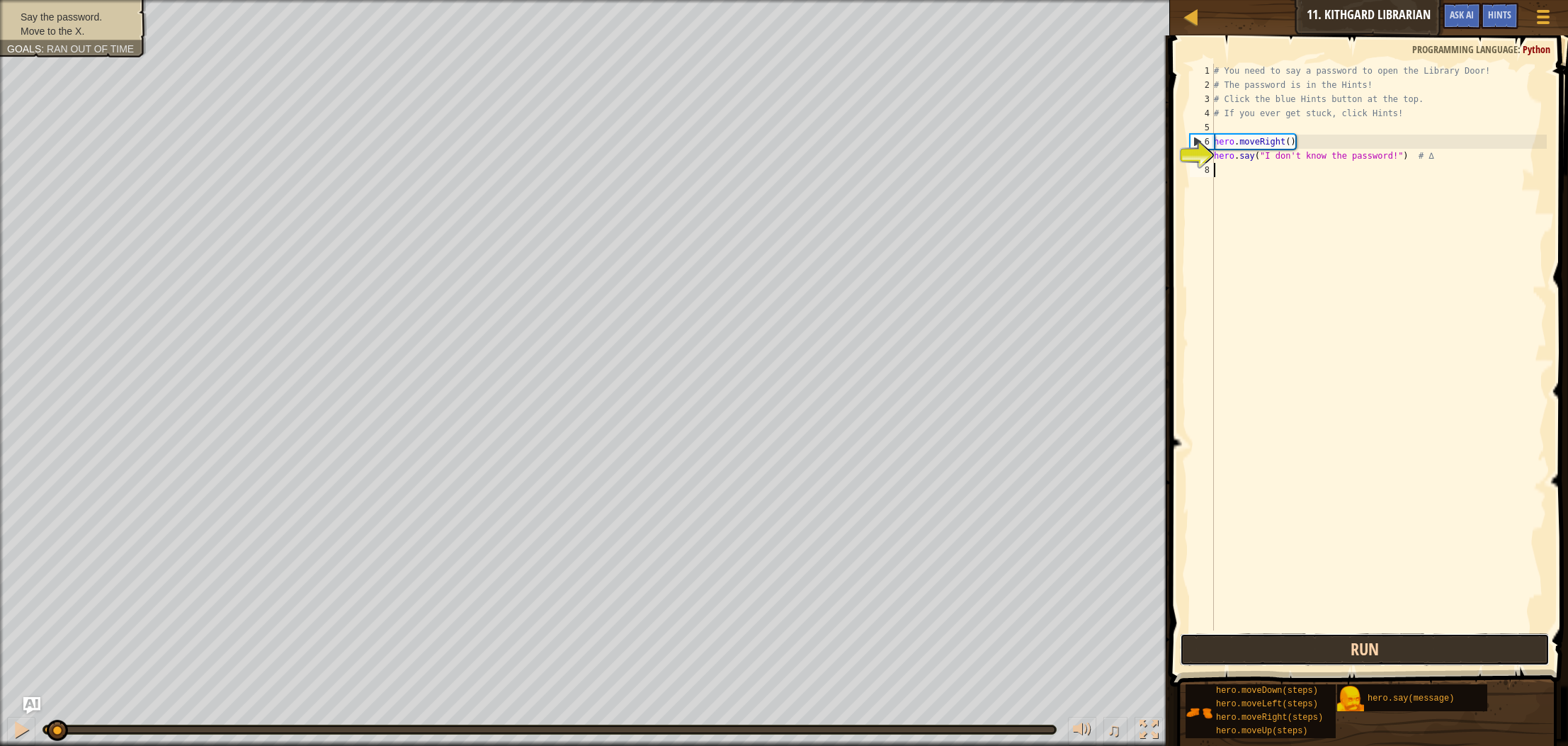
click at [1245, 653] on button "Run" at bounding box center [1365, 649] width 370 height 32
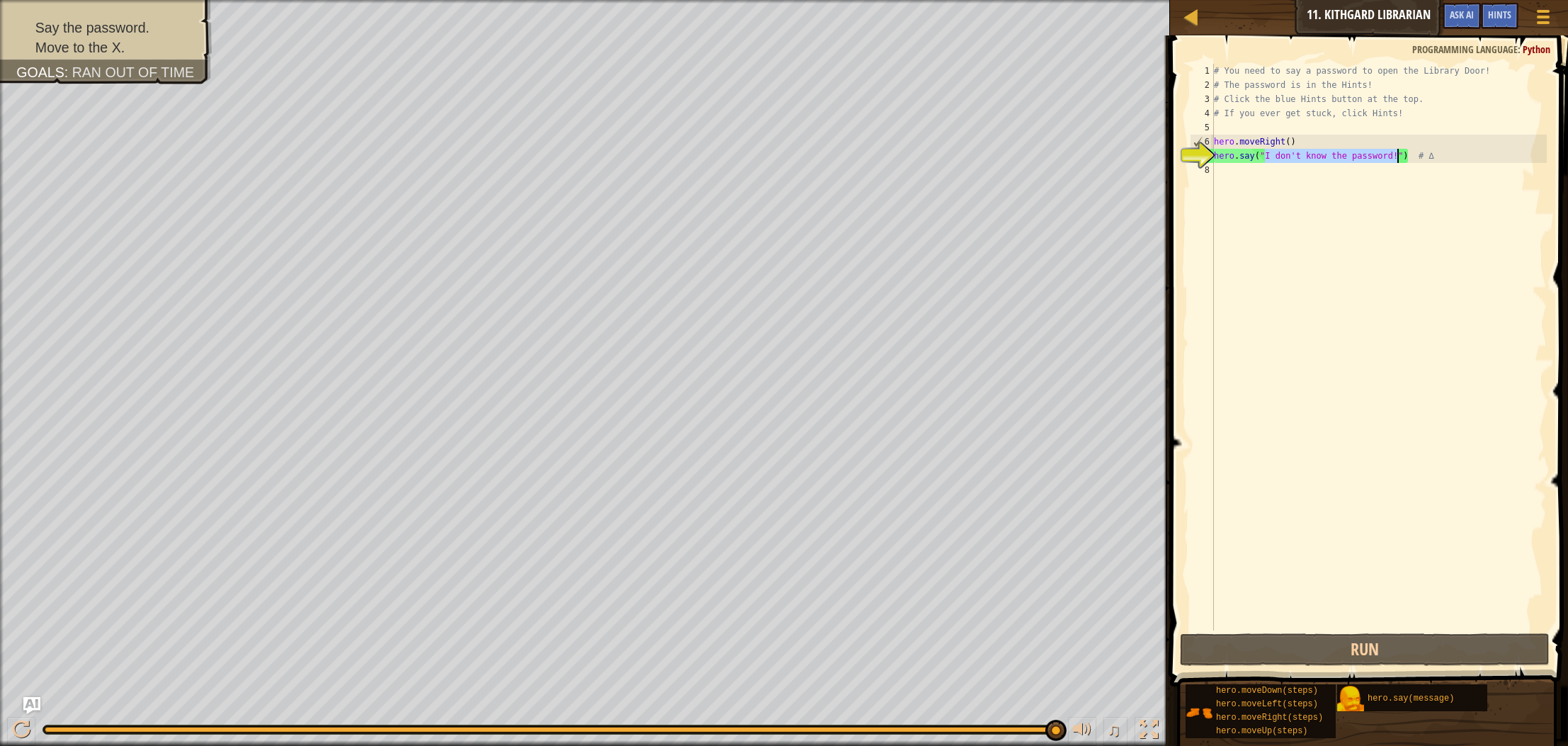
drag, startPoint x: 1265, startPoint y: 155, endPoint x: 1396, endPoint y: 158, distance: 131.0
click at [1396, 158] on div "# You need to say a password to open the Library Door! # The password is in the…" at bounding box center [1379, 361] width 336 height 595
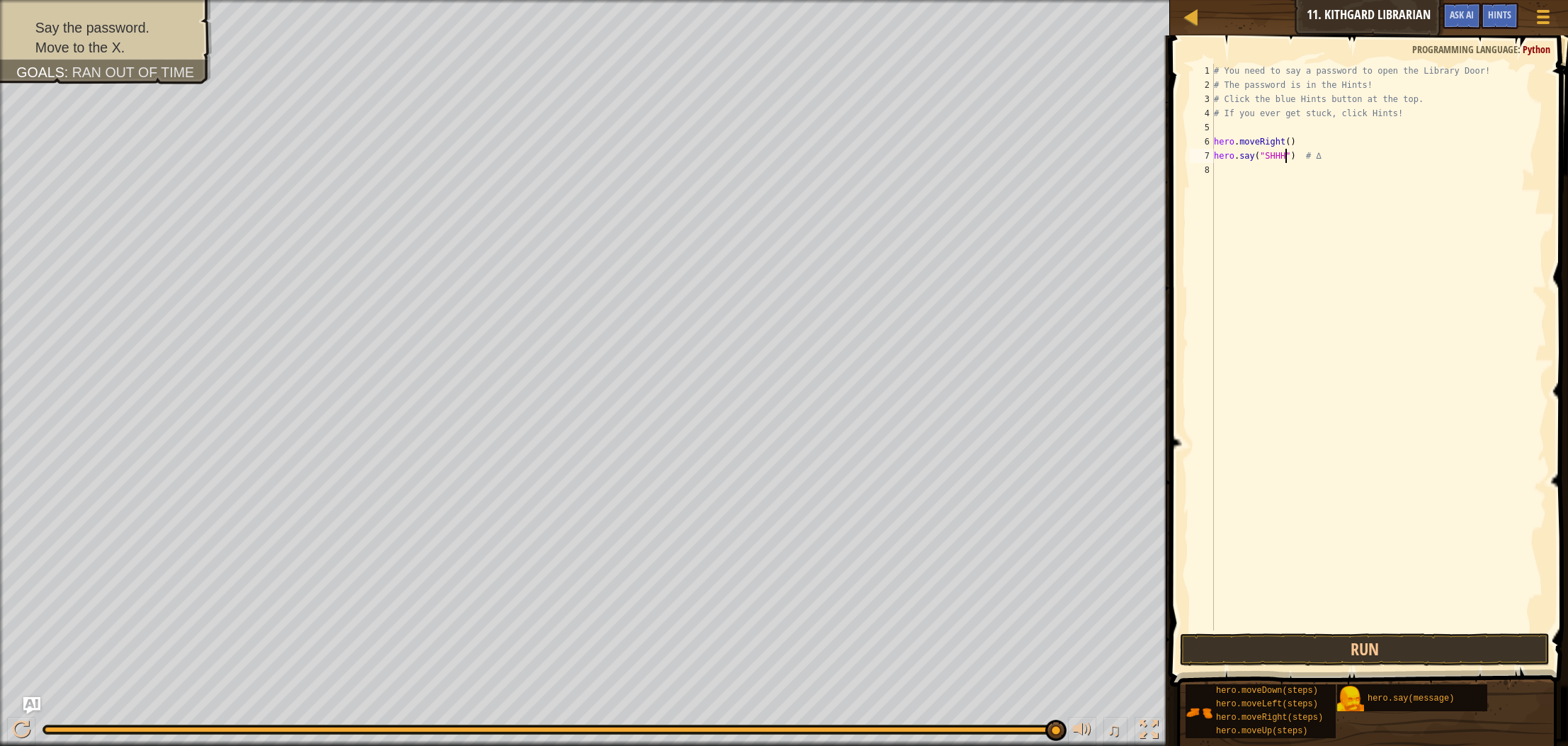
scroll to position [6, 6]
type textarea "hero.say("SHHH!") # ∆"
click at [1367, 654] on button "Run" at bounding box center [1365, 649] width 370 height 32
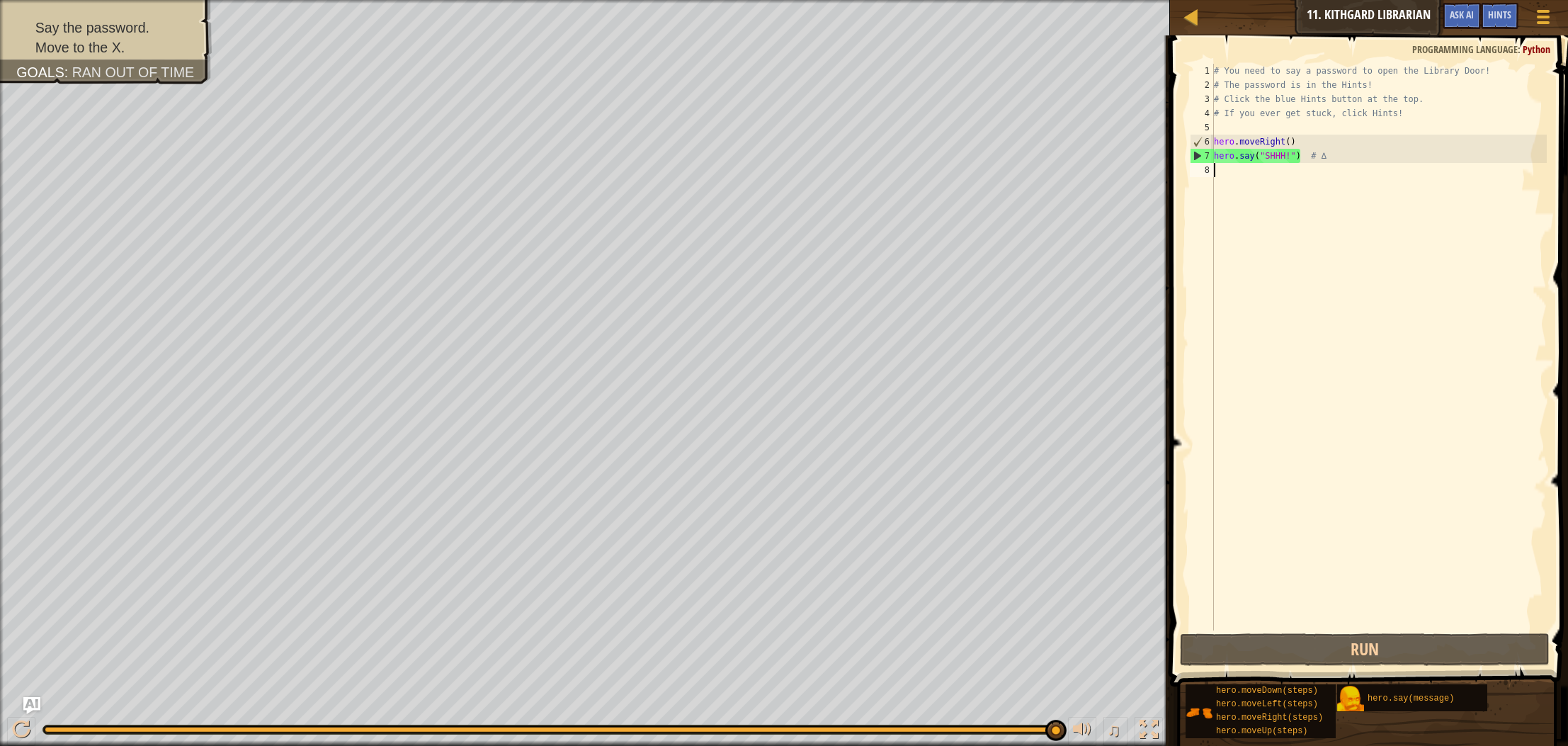
drag, startPoint x: 1338, startPoint y: 190, endPoint x: 1198, endPoint y: 194, distance: 140.1
click at [1198, 194] on div "hero.say("SHHH!") # ∆ 1 2 3 4 5 6 7 8 # You need to say a password to open the …" at bounding box center [1367, 347] width 360 height 567
click at [1493, 20] on span "Hints" at bounding box center [1500, 15] width 24 height 14
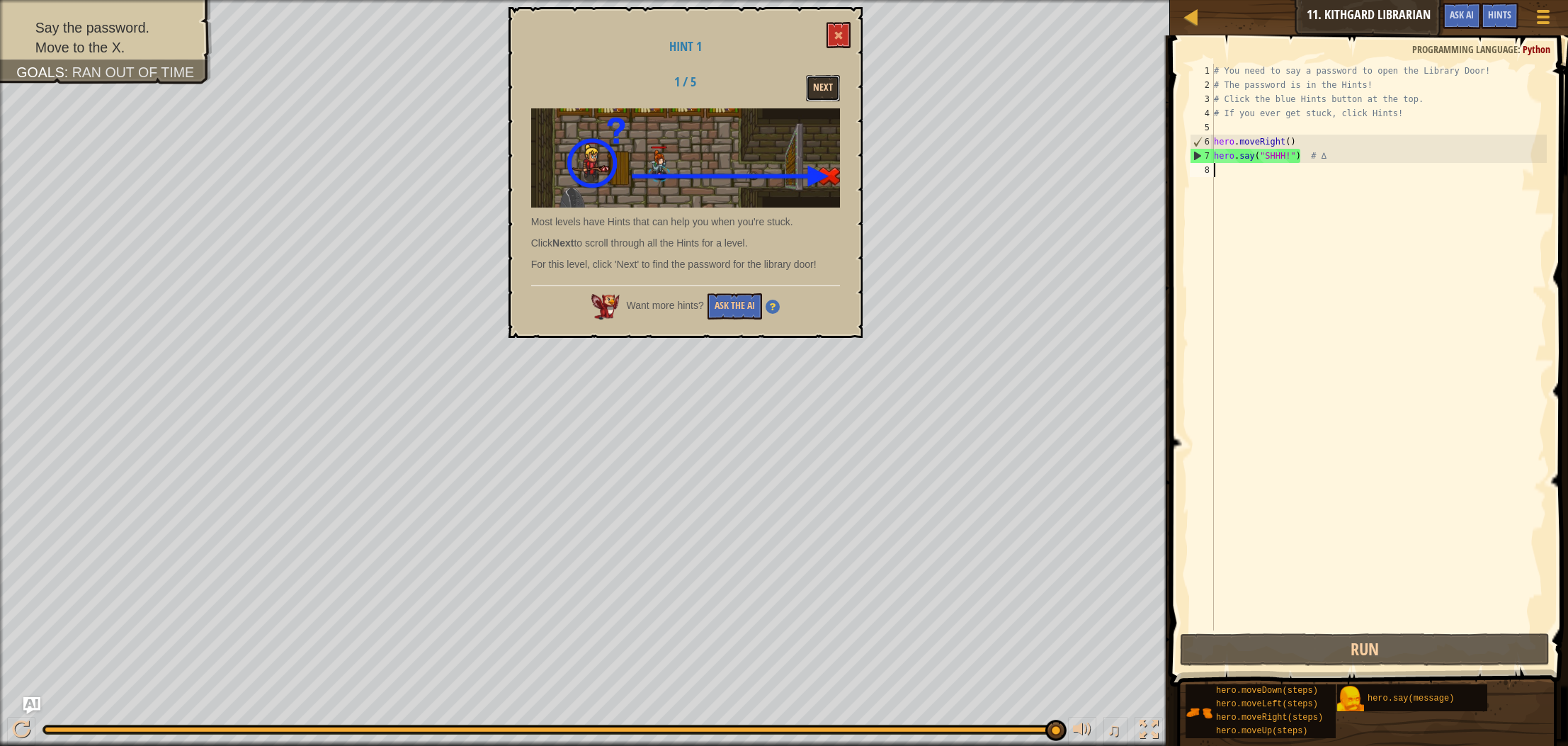
click at [823, 82] on button "Next" at bounding box center [823, 88] width 34 height 27
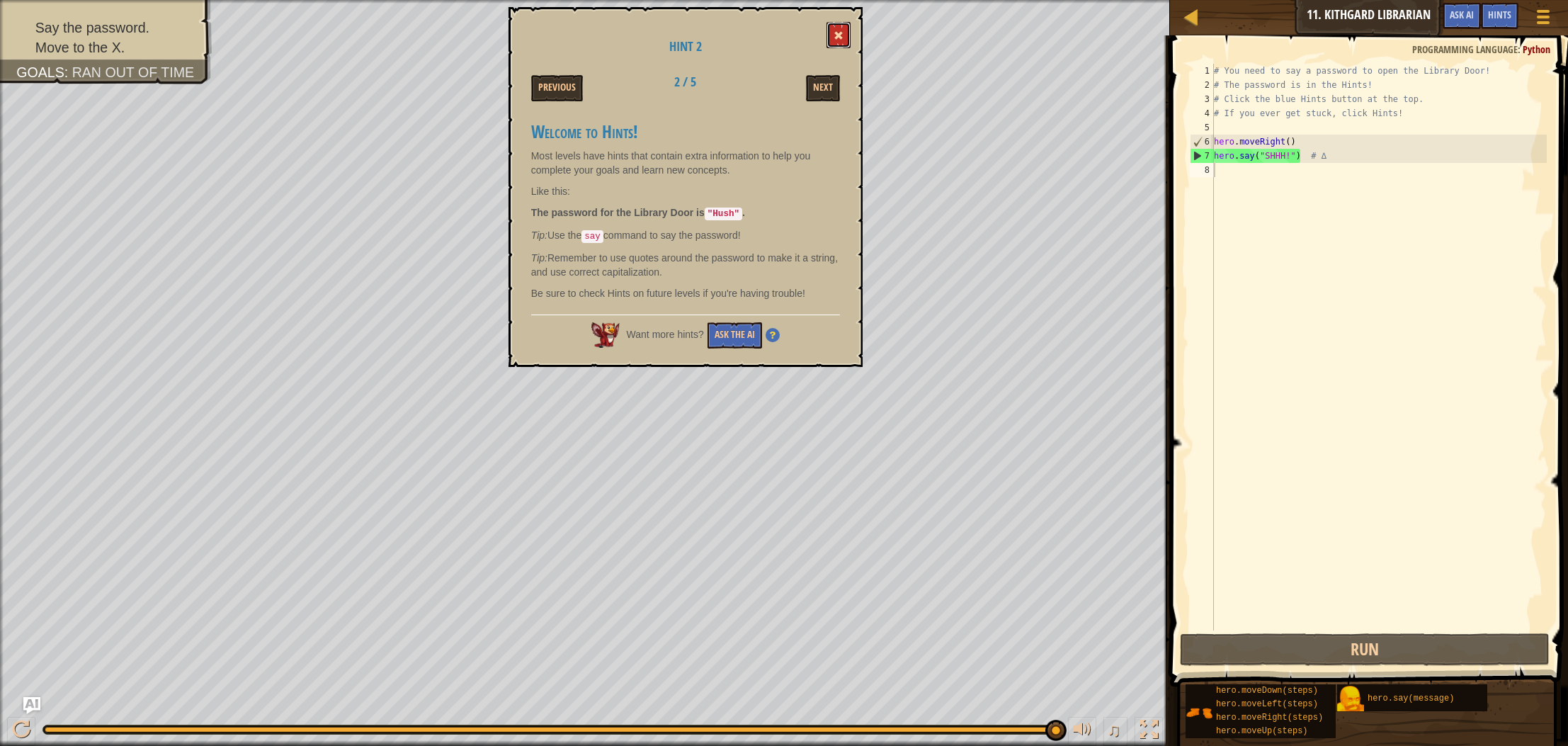
click at [834, 29] on button at bounding box center [839, 34] width 24 height 27
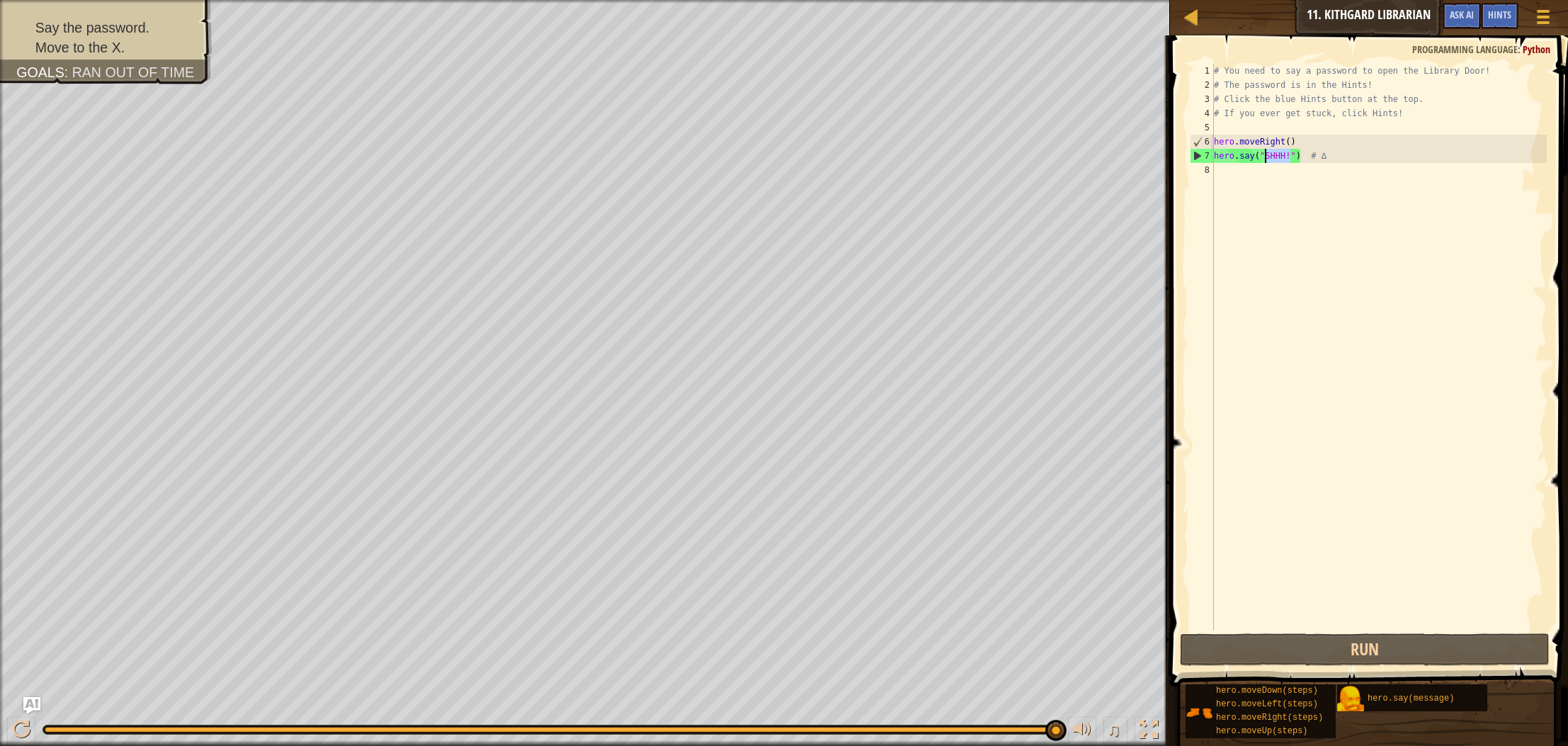
drag, startPoint x: 1288, startPoint y: 155, endPoint x: 1268, endPoint y: 153, distance: 20.1
click at [1268, 153] on div "# You need to say a password to open the Library Door! # The password is in the…" at bounding box center [1379, 361] width 336 height 595
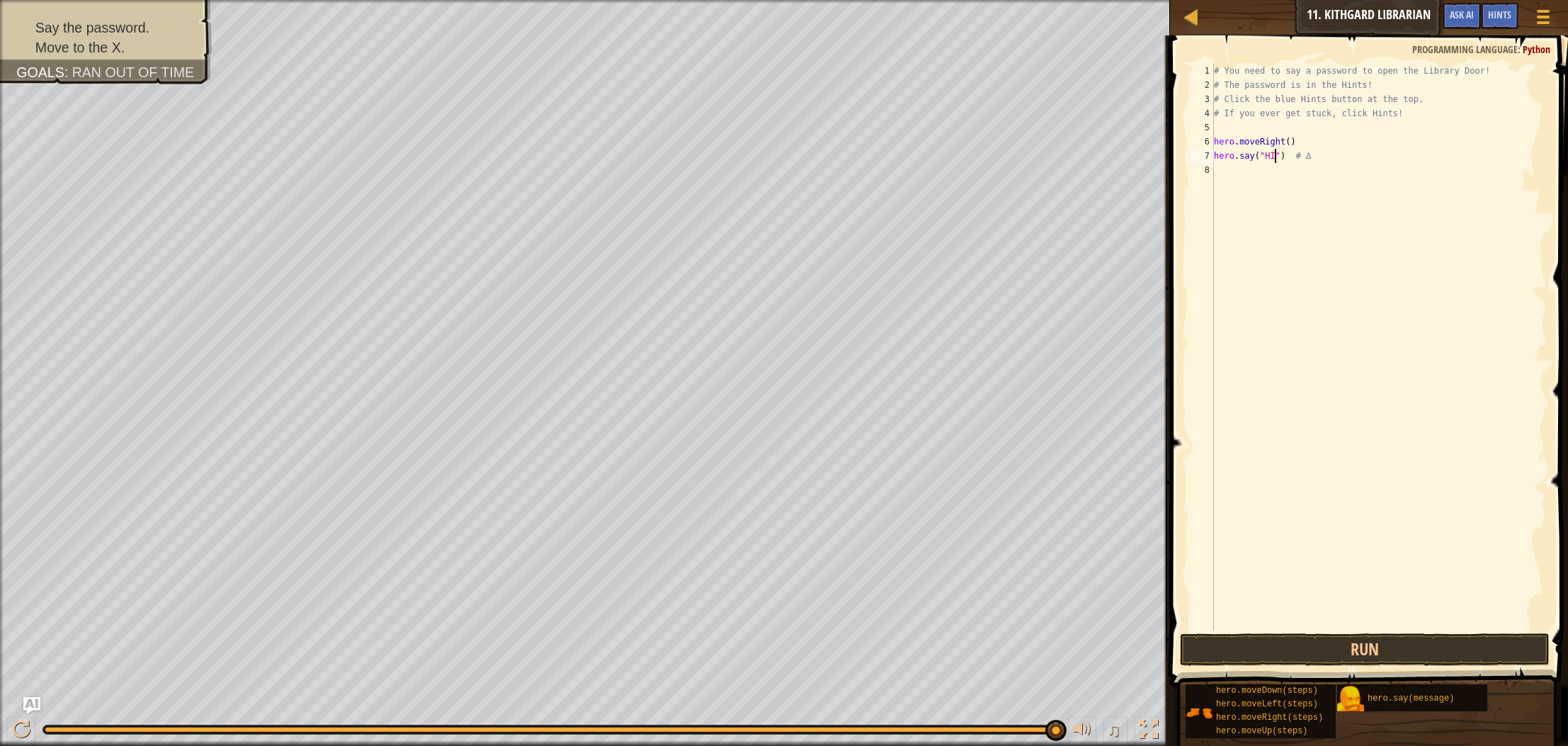
scroll to position [6, 4]
type textarea "hero.say("HUSH") # ∆"
click at [1230, 173] on div "# You need to say a password to open the Library Door! # The password is in the…" at bounding box center [1379, 361] width 336 height 595
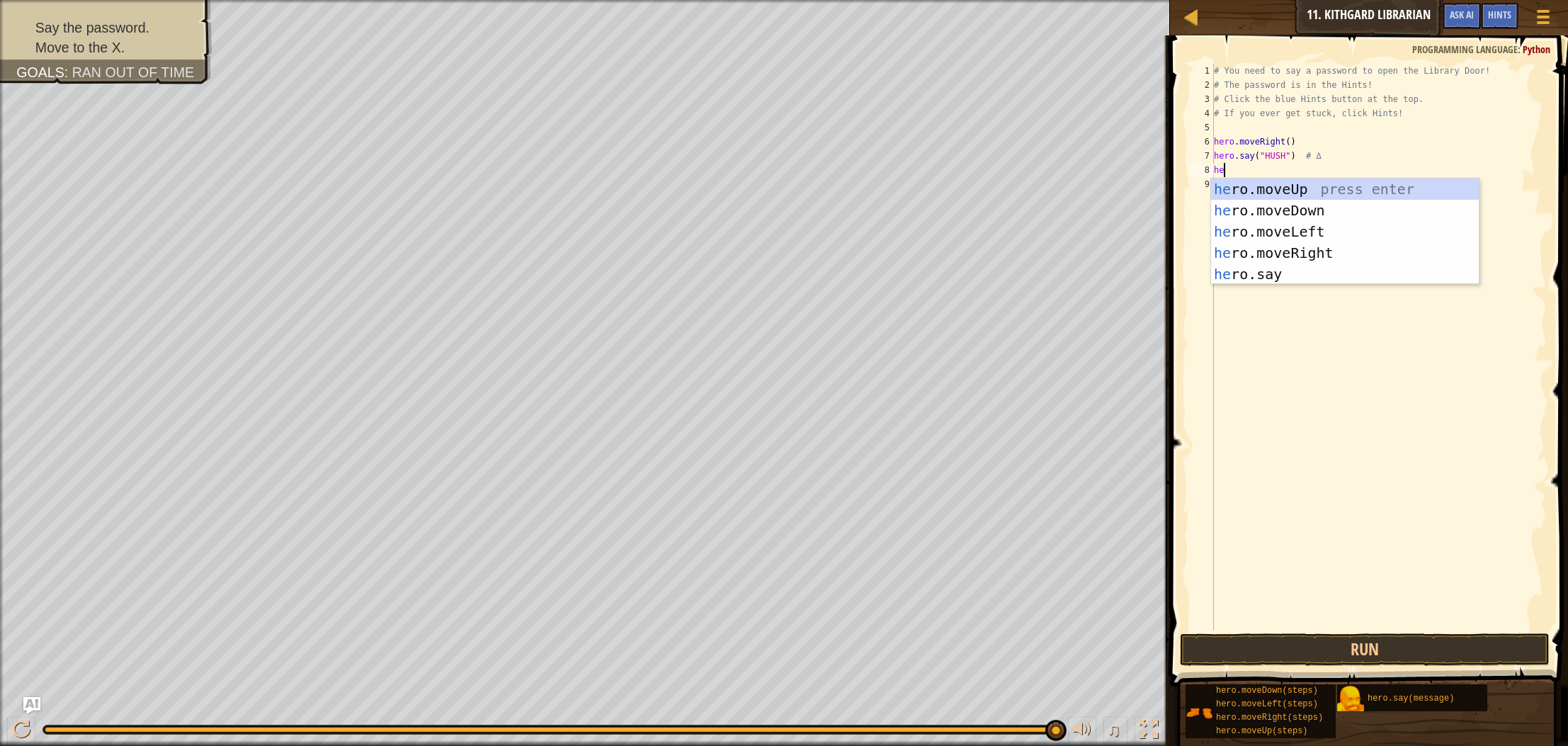
scroll to position [6, 0]
type textarea "hero"
click at [1326, 249] on div "hero .moveUp press enter hero .moveDown press enter hero .moveLeft press enter …" at bounding box center [1346, 252] width 268 height 149
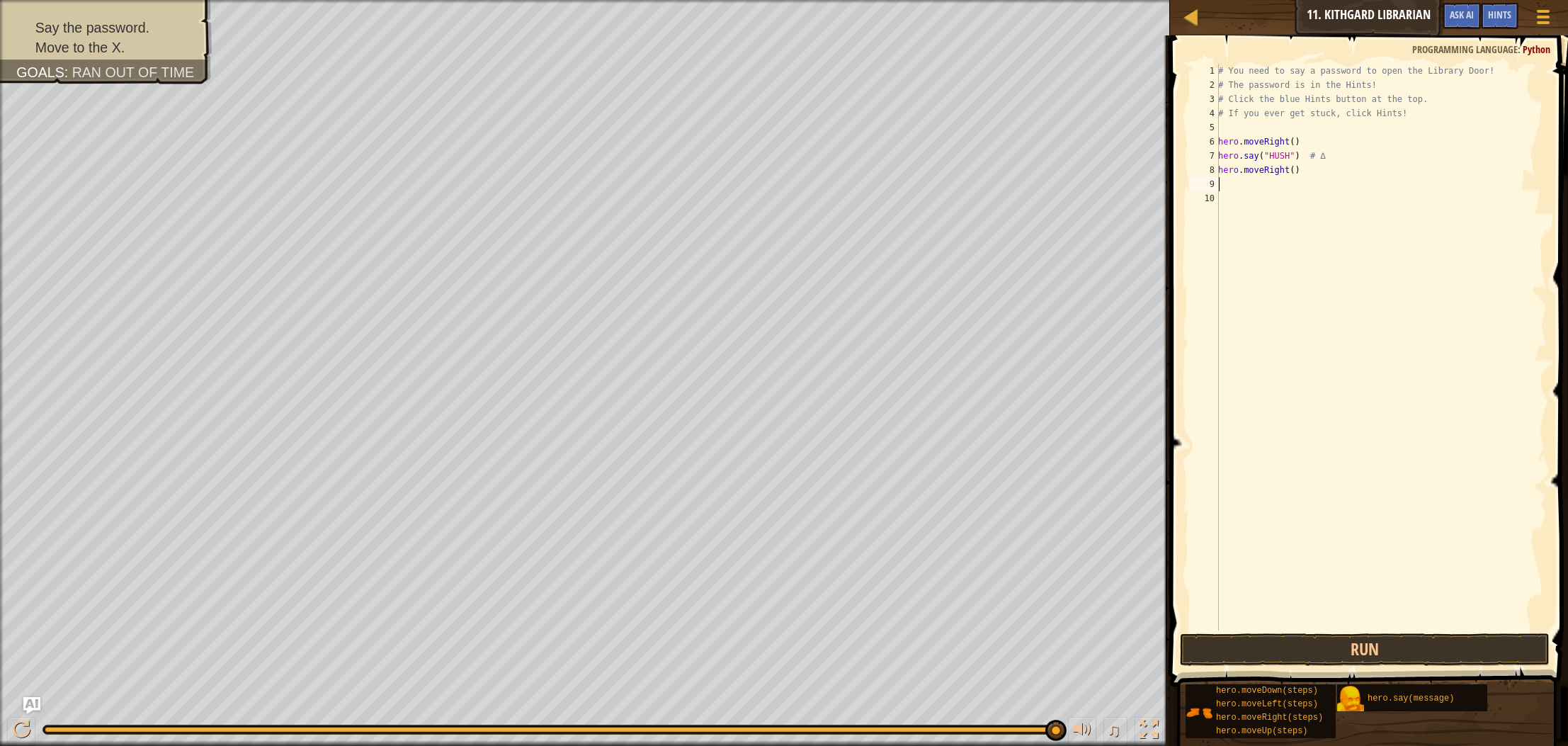
scroll to position [6, 0]
click at [1303, 650] on button "Run" at bounding box center [1365, 649] width 370 height 32
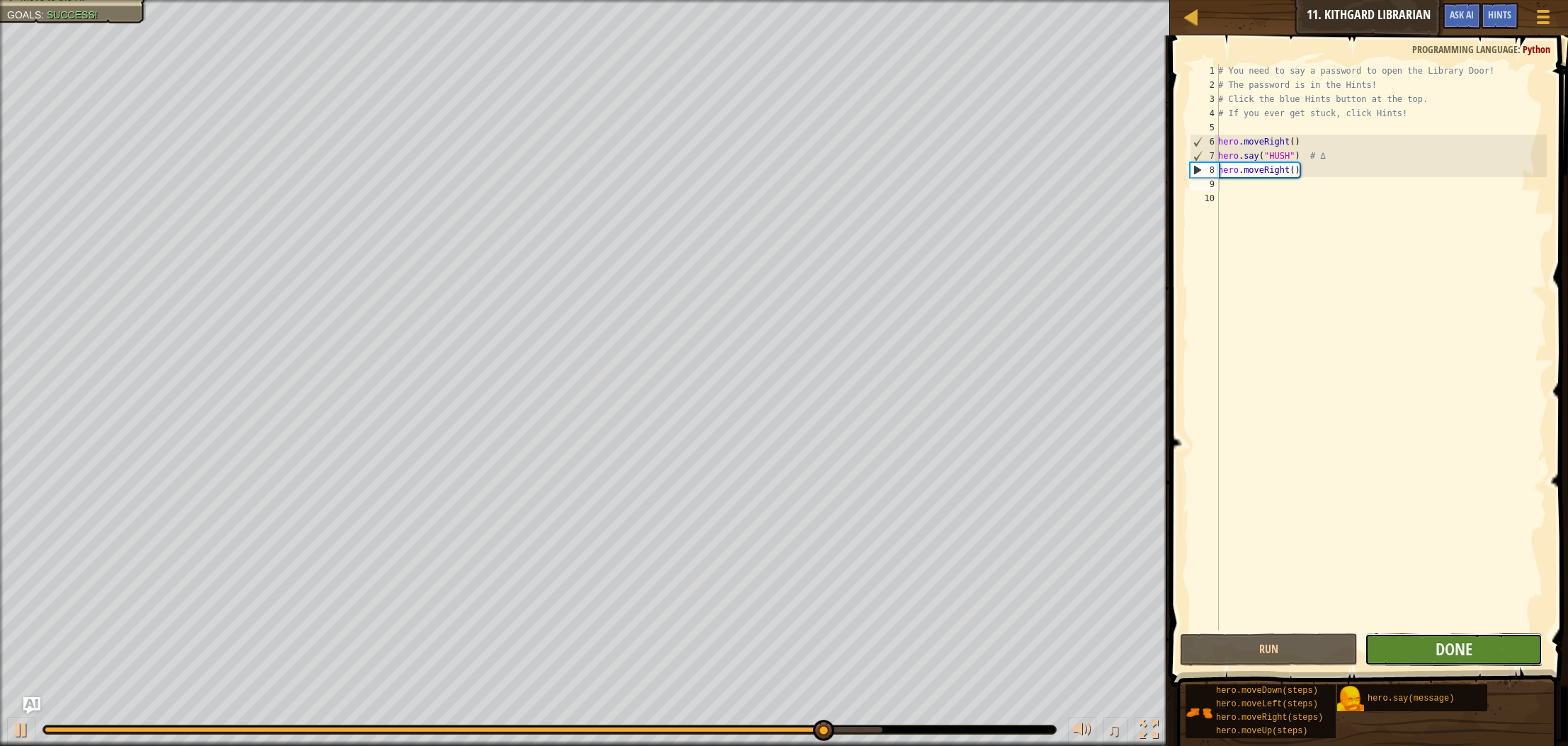
click at [1420, 660] on button "Done" at bounding box center [1454, 649] width 178 height 32
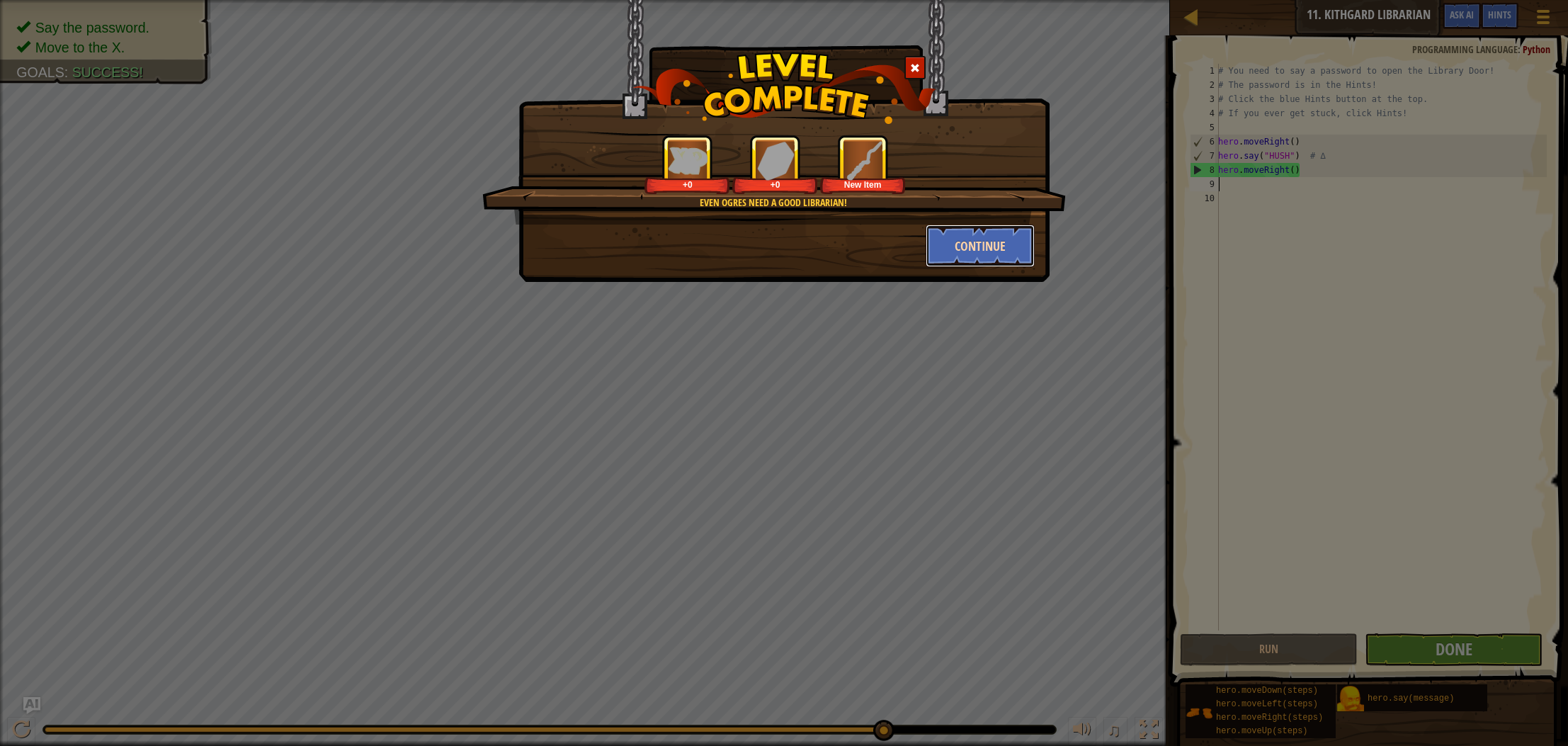
click at [944, 236] on button "Continue" at bounding box center [981, 245] width 110 height 42
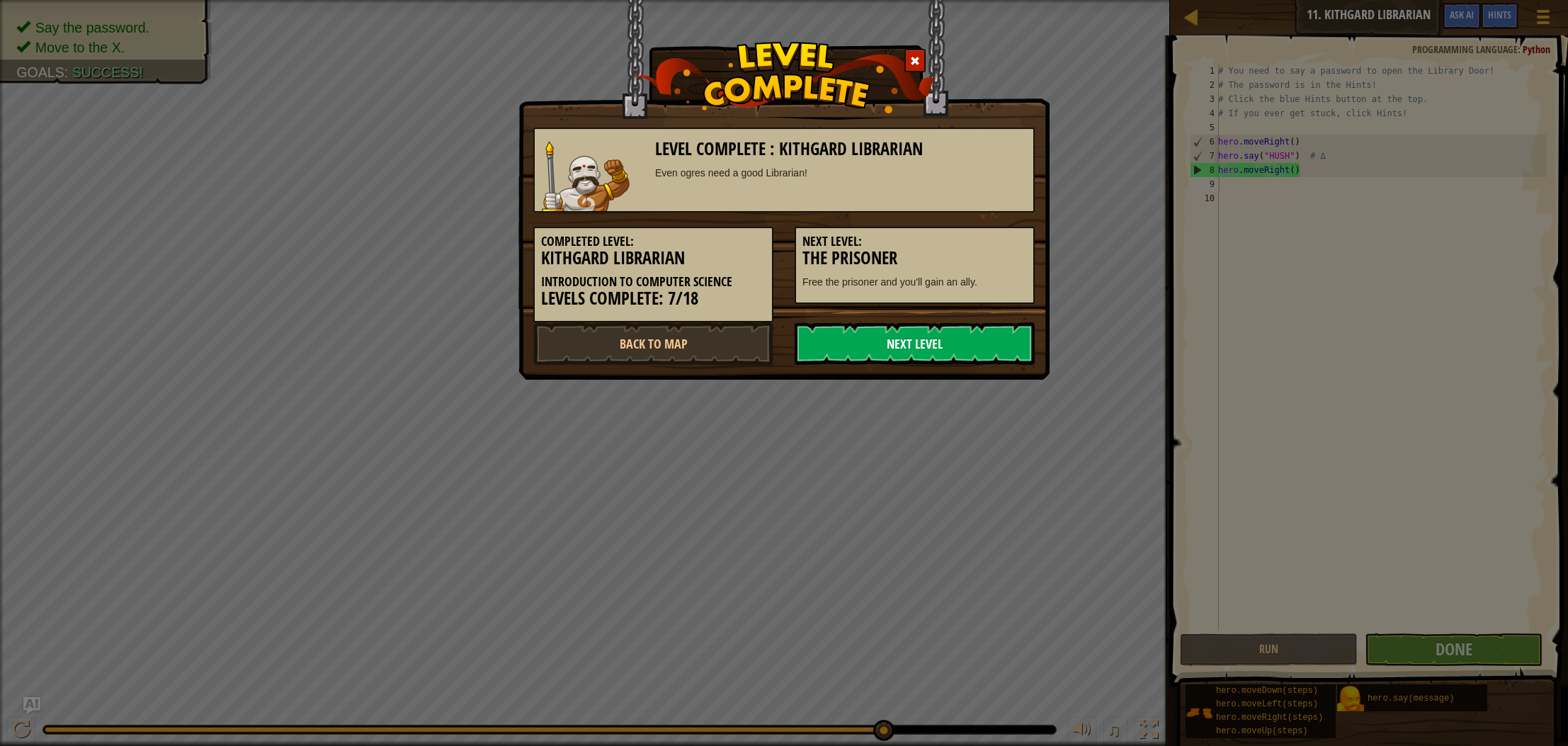
click at [904, 348] on link "Next Level" at bounding box center [915, 342] width 240 height 42
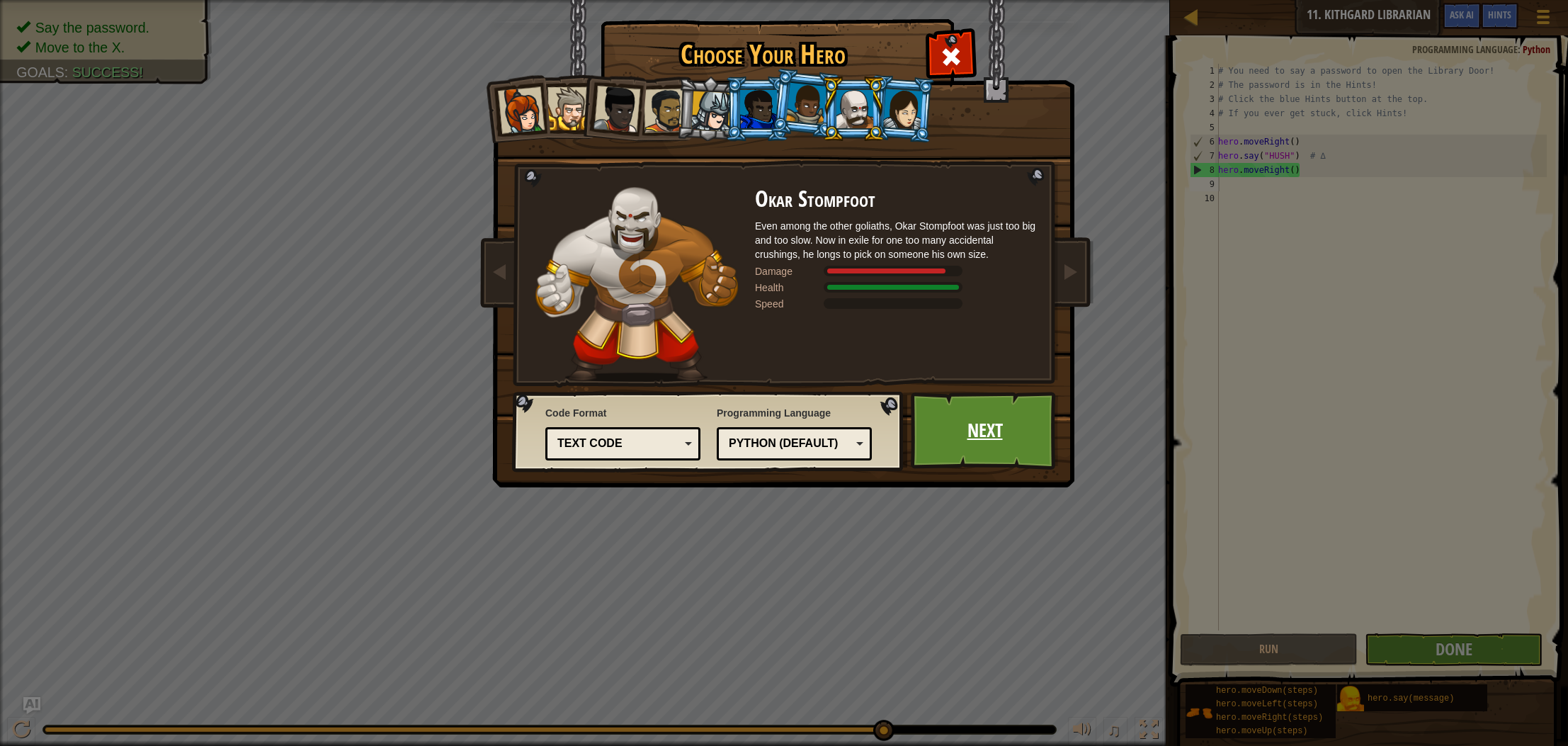
click at [922, 428] on link "Next" at bounding box center [985, 430] width 148 height 78
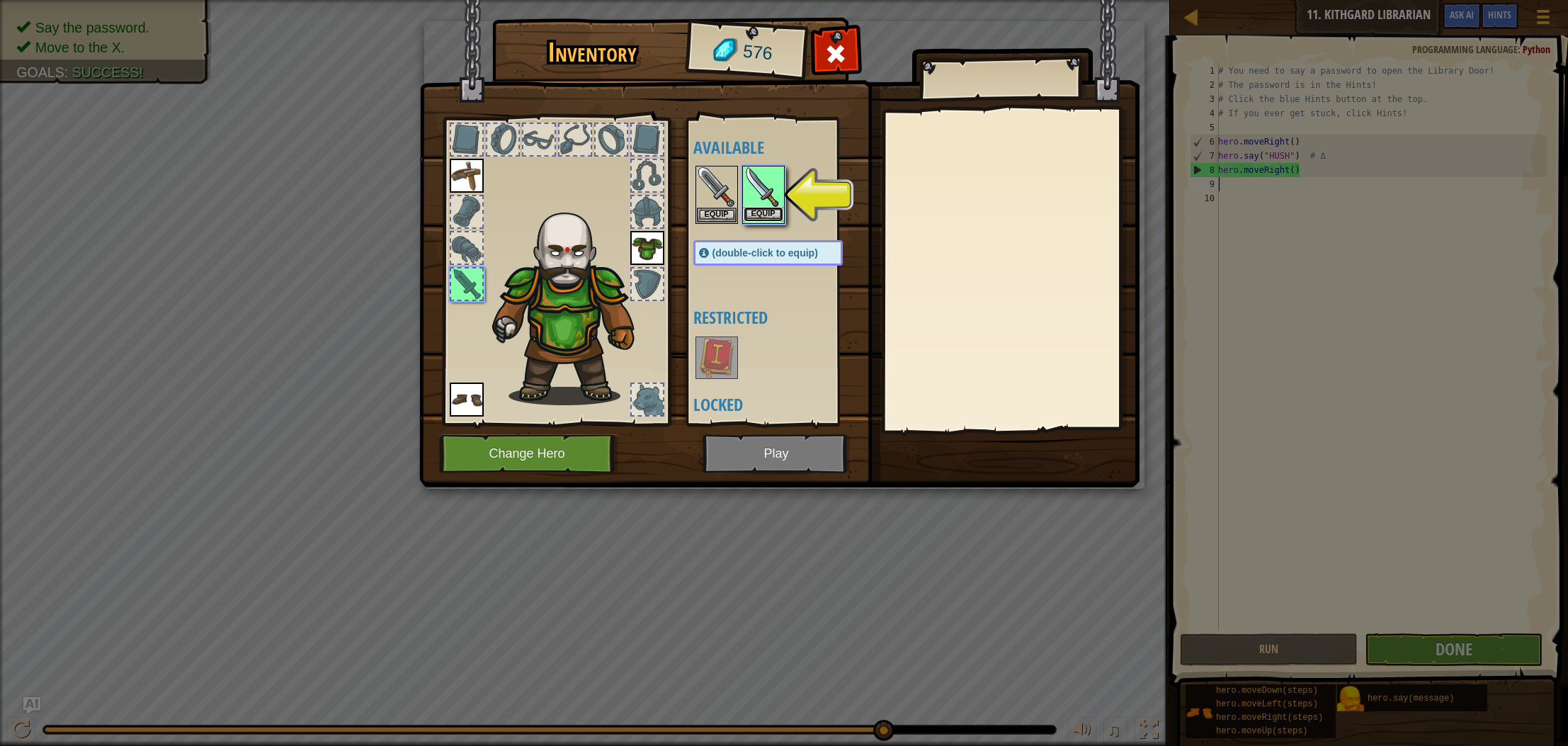
click at [774, 208] on button "Equip" at bounding box center [764, 214] width 39 height 15
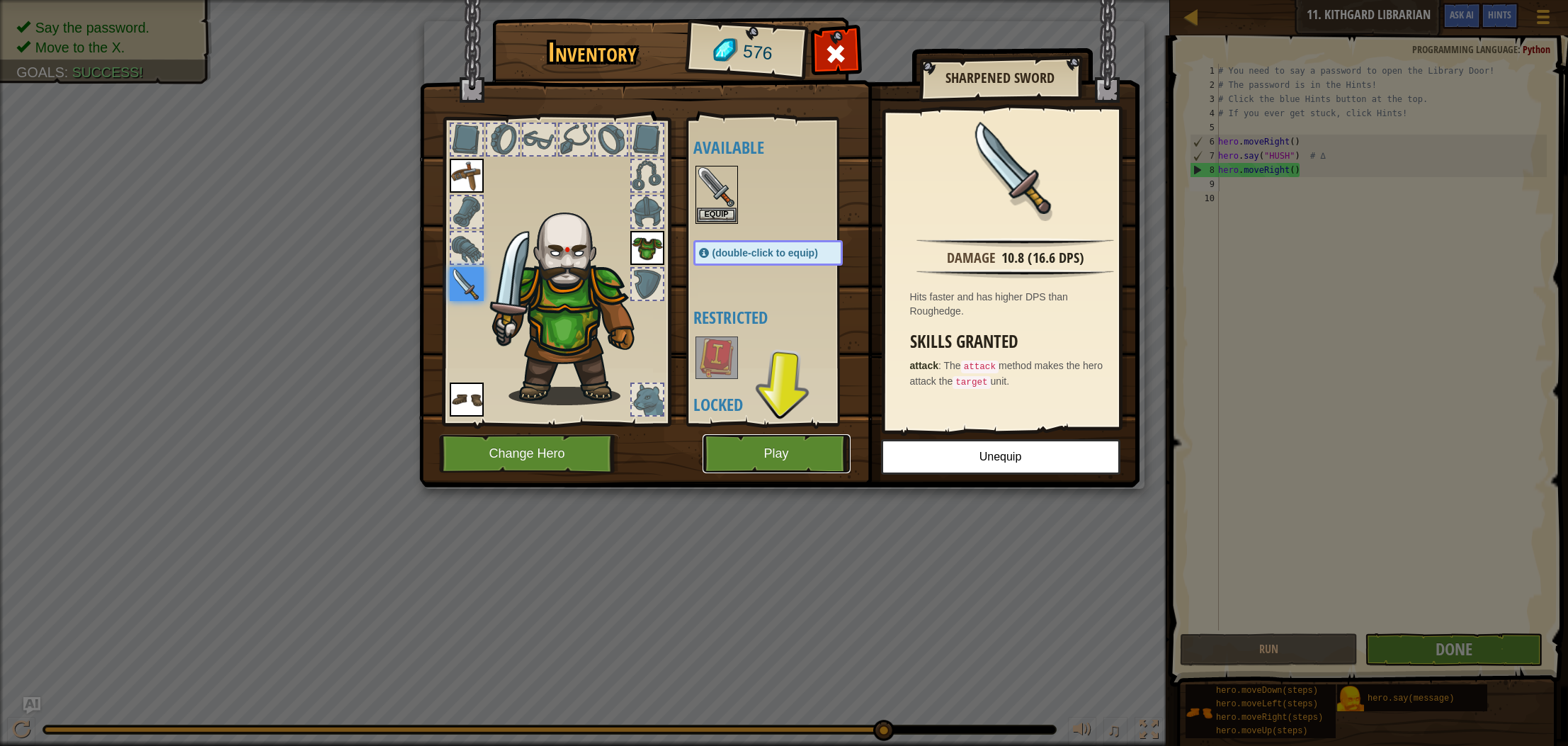
click at [726, 456] on button "Play" at bounding box center [777, 454] width 148 height 39
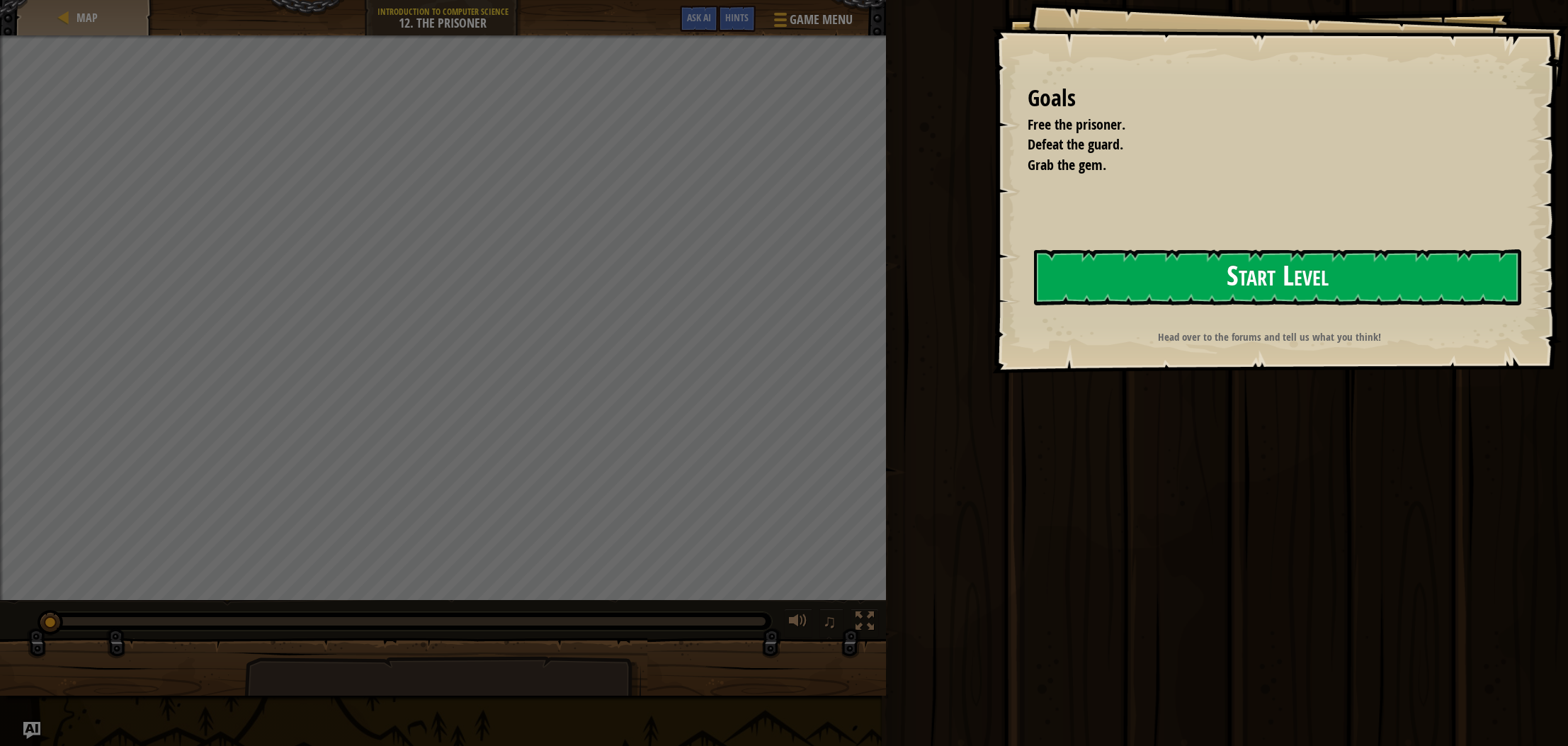
click at [1083, 275] on button "Start Level" at bounding box center [1278, 277] width 487 height 56
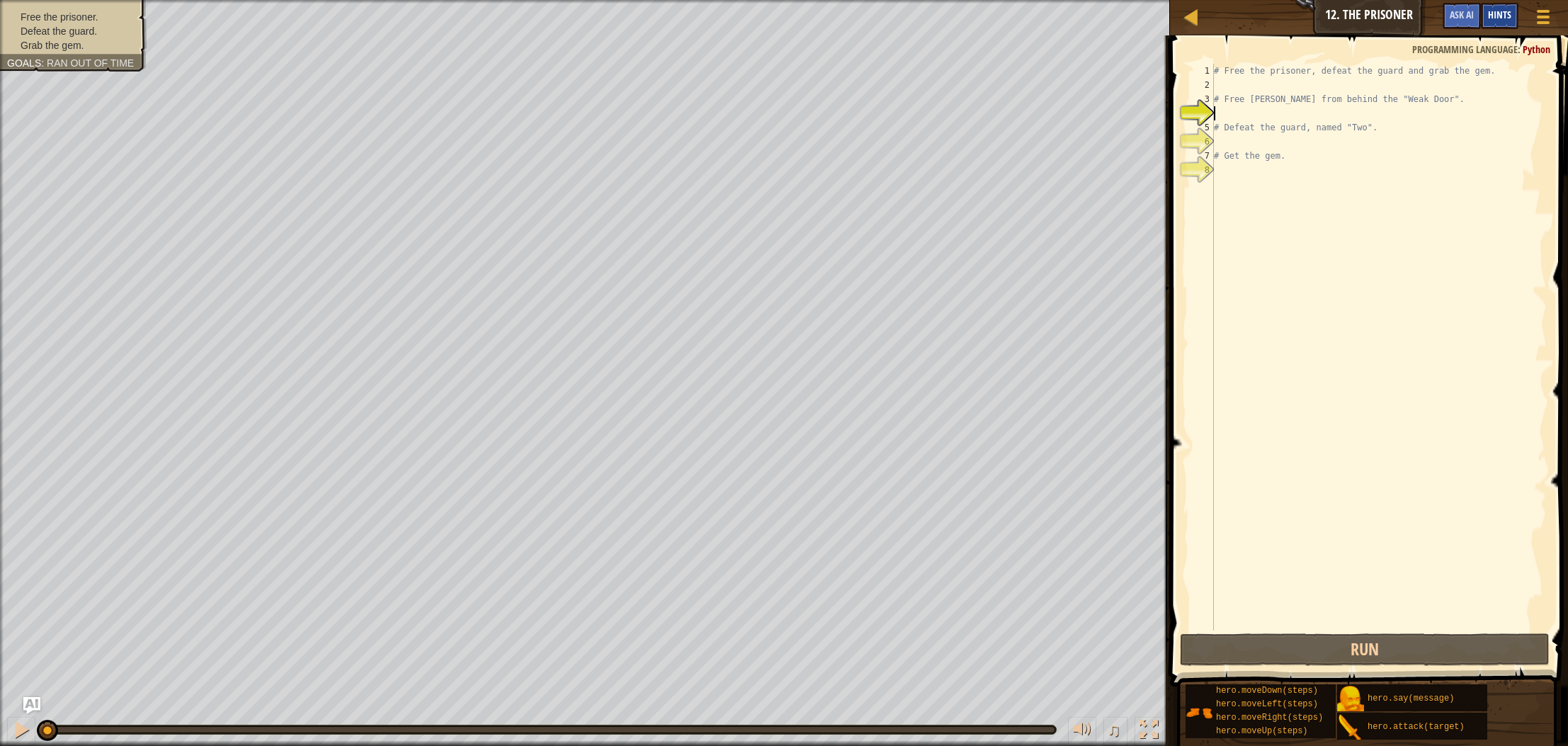
click at [1492, 21] on span "Hints" at bounding box center [1500, 15] width 24 height 14
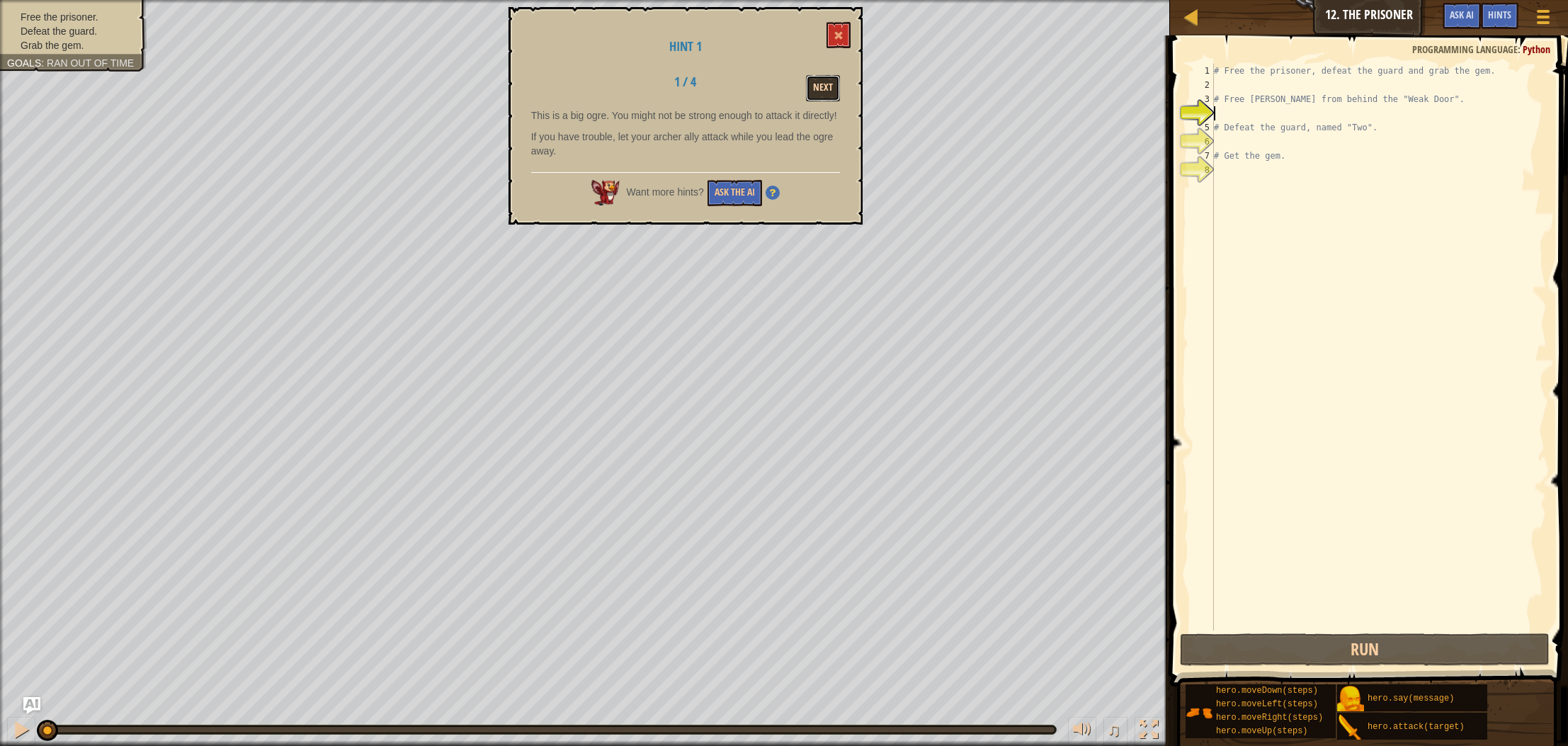
click at [812, 83] on button "Next" at bounding box center [823, 88] width 34 height 27
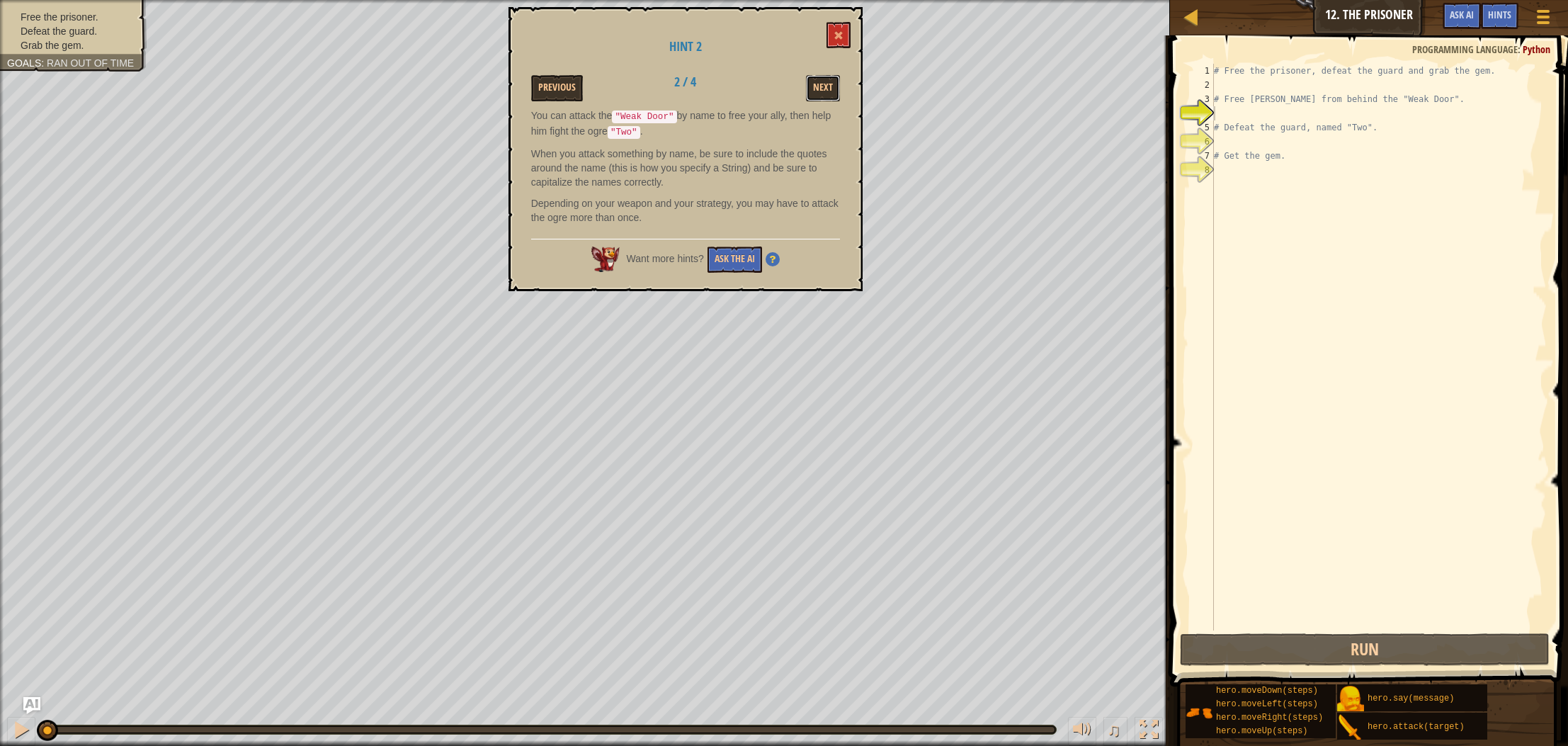
click at [812, 83] on button "Next" at bounding box center [823, 88] width 34 height 27
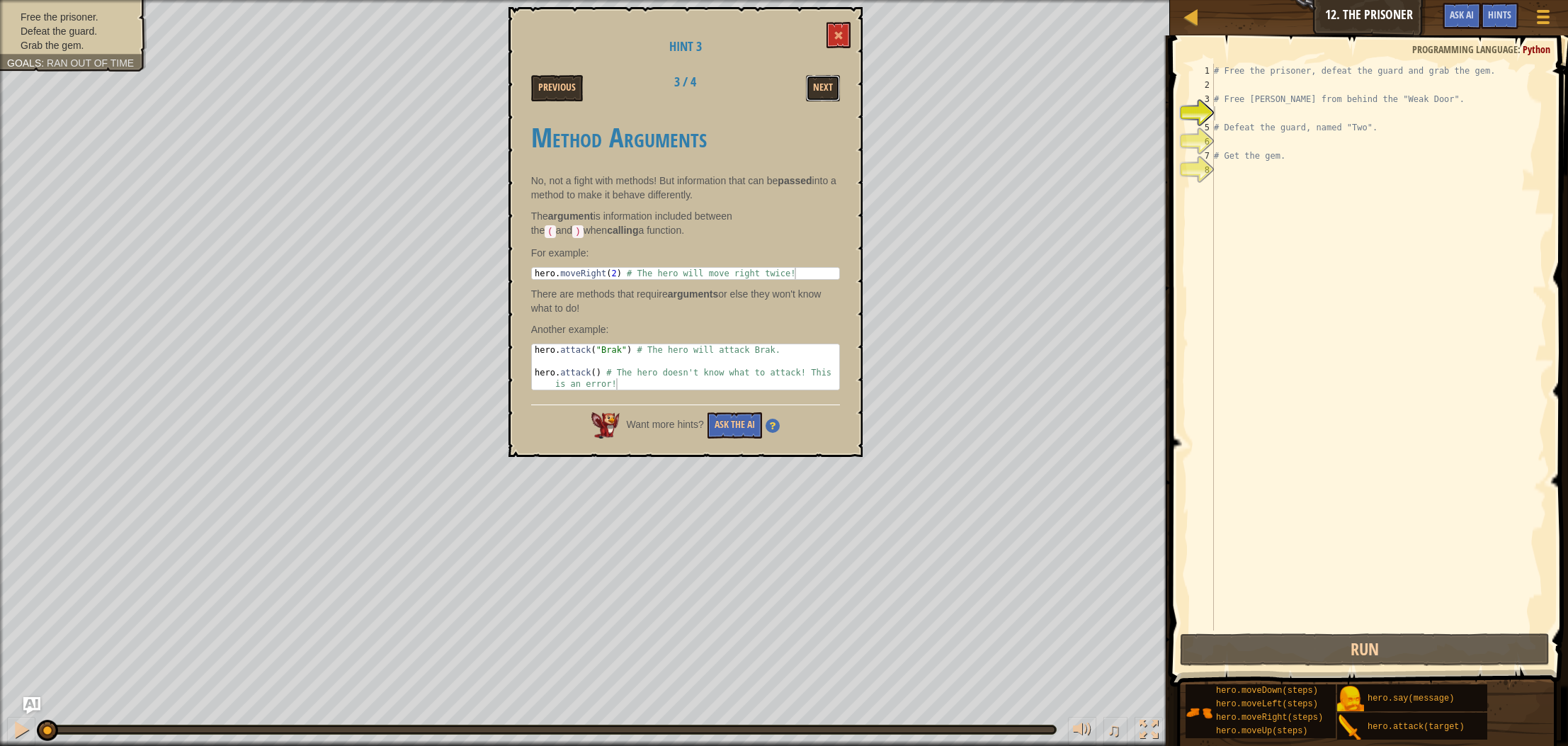
click at [812, 83] on button "Next" at bounding box center [823, 88] width 34 height 27
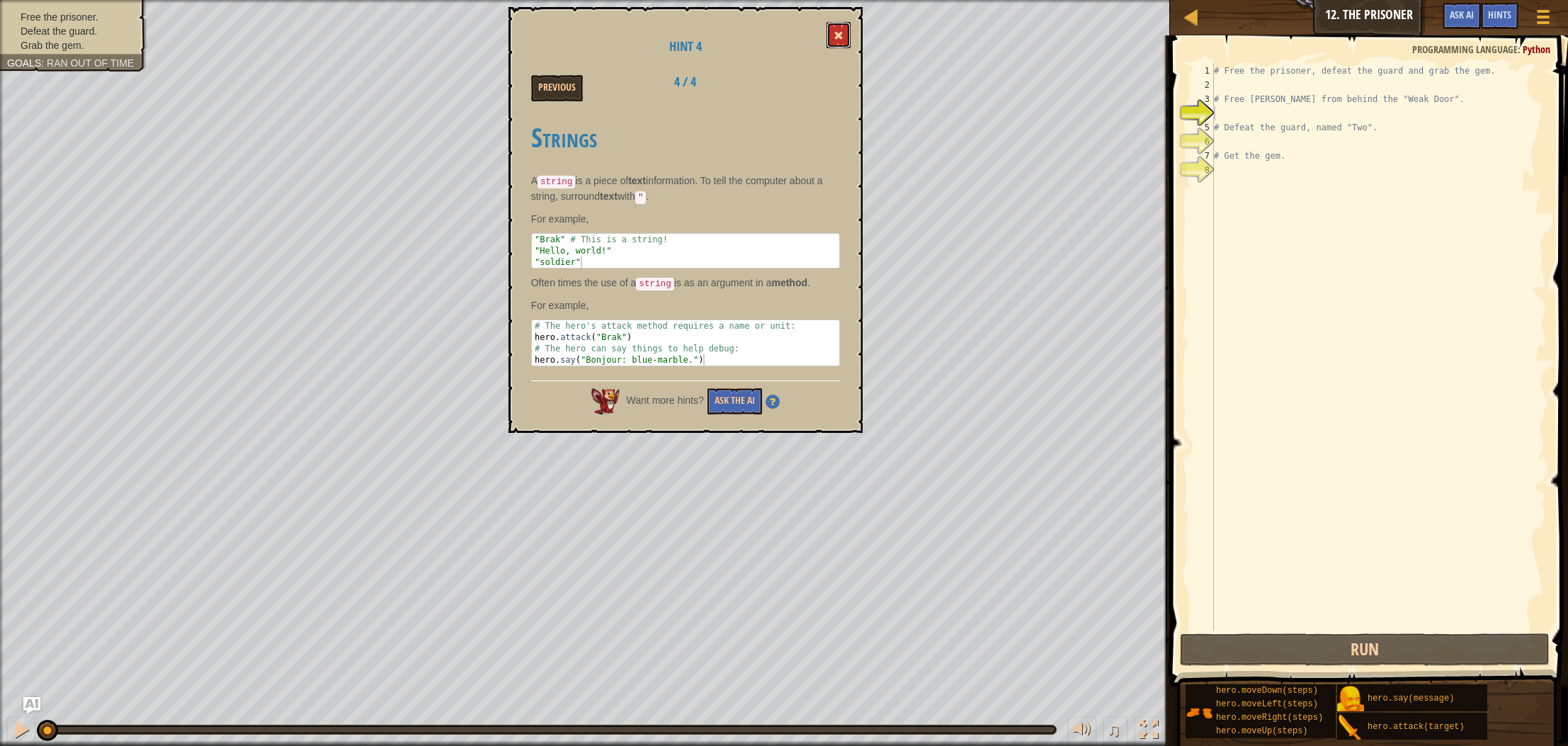
click at [837, 35] on span at bounding box center [839, 35] width 10 height 10
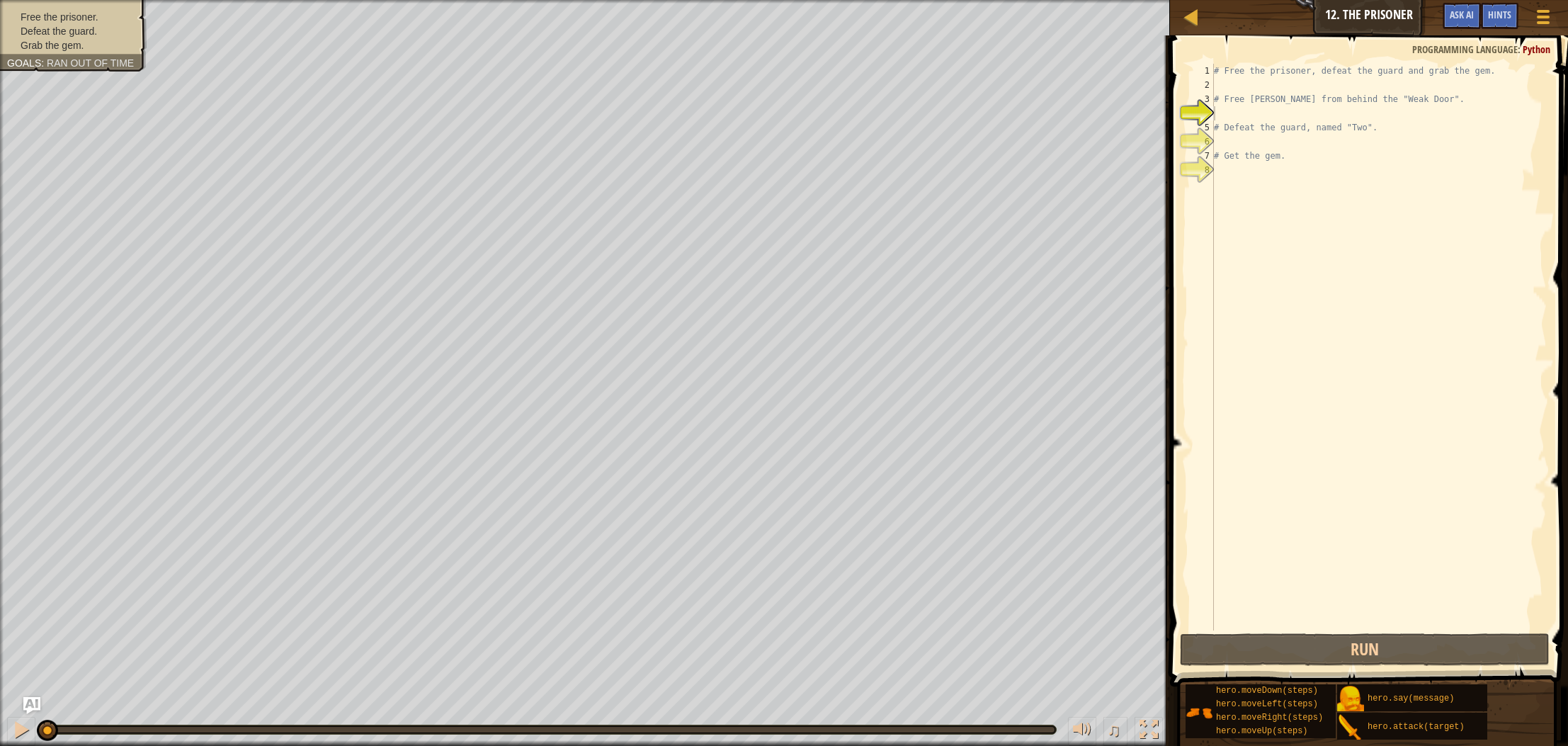
drag, startPoint x: 1215, startPoint y: 57, endPoint x: 1380, endPoint y: 207, distance: 223.0
click at [1381, 208] on div "1 2 3 4 5 6 7 8 # Free the prisoner, defeat the guard and grab the gem. # Free …" at bounding box center [1367, 389] width 403 height 693
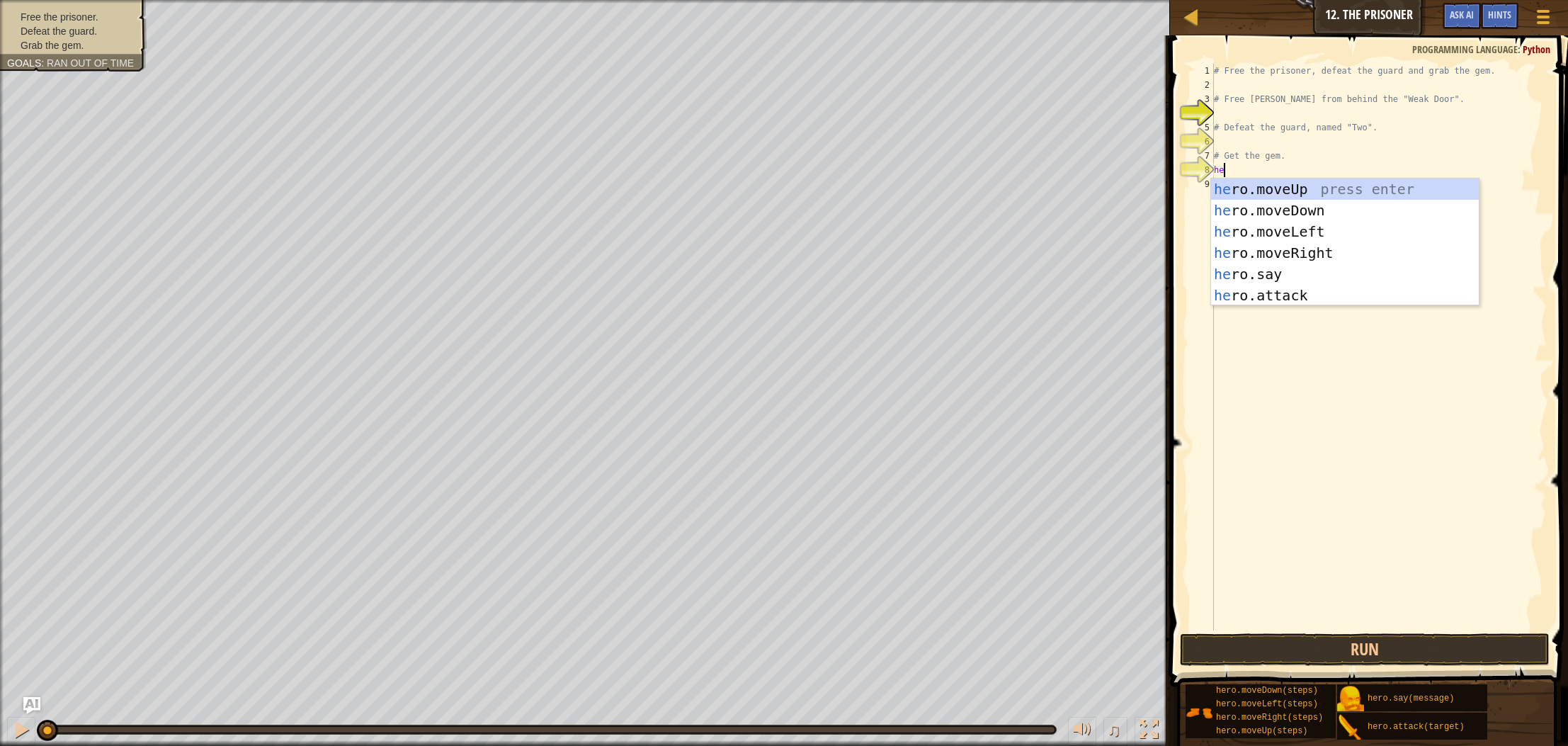
type textarea "her"
click at [1318, 249] on div "her o.moveUp press enter her o.moveDown press enter her o.moveLeft press enter …" at bounding box center [1346, 263] width 268 height 170
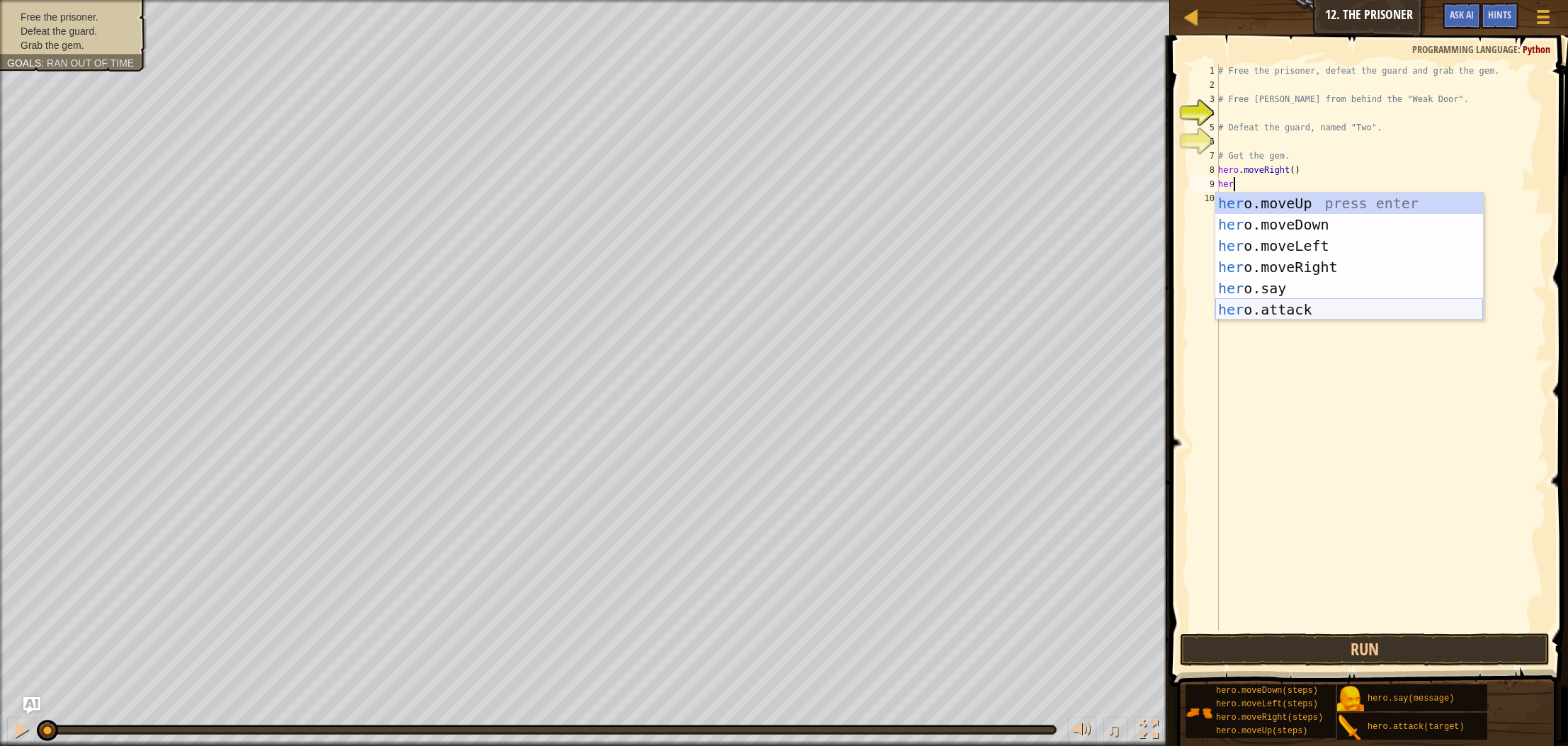
click at [1266, 315] on div "her o.moveUp press enter her o.moveDown press enter her o.moveLeft press enter …" at bounding box center [1349, 278] width 268 height 170
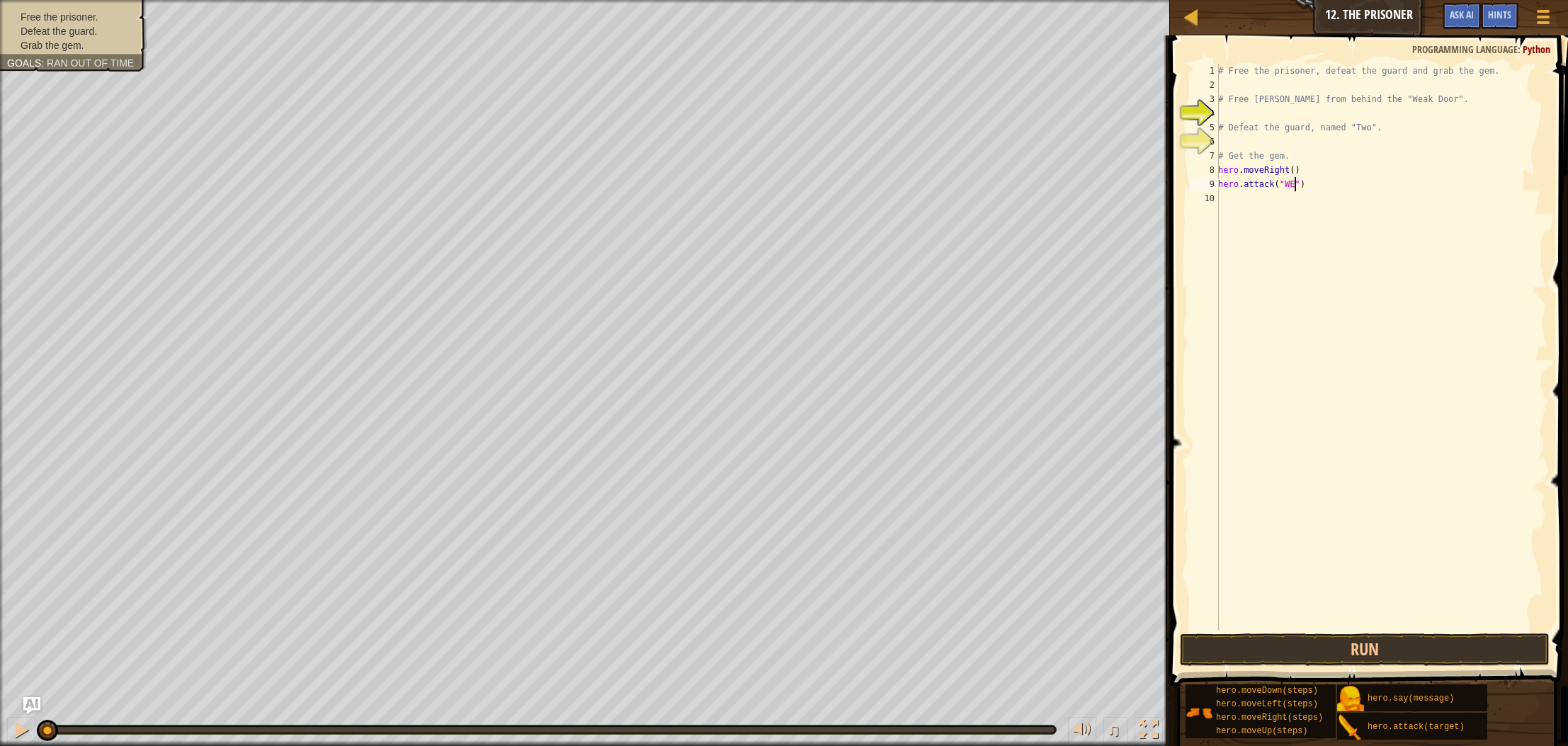
scroll to position [6, 6]
type textarea "hero.attack("WEAK DOOR")"
click at [1259, 201] on div "# Free the prisoner, defeat the guard and grab the gem. # Free [PERSON_NAME] fr…" at bounding box center [1381, 361] width 332 height 595
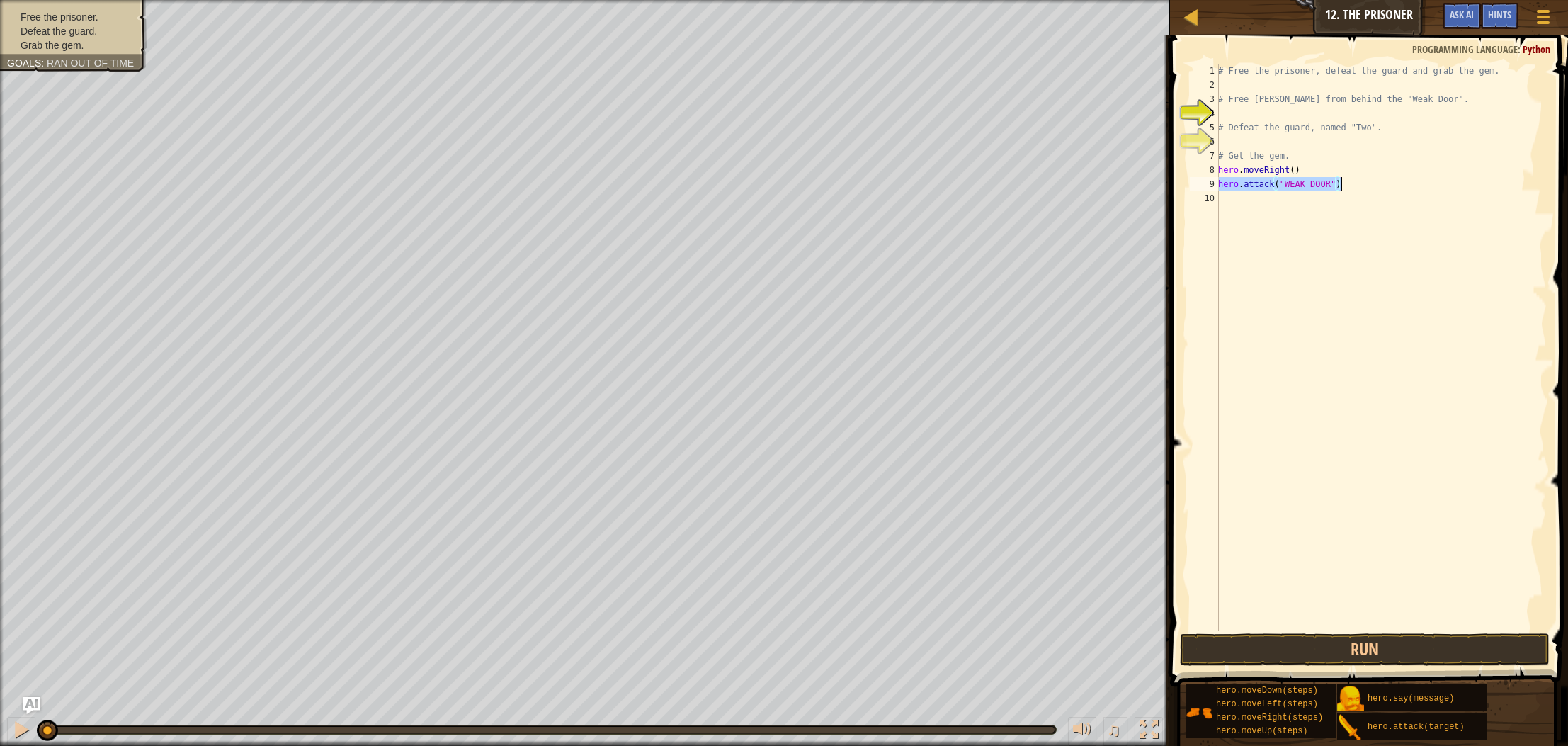
drag, startPoint x: 1220, startPoint y: 181, endPoint x: 1348, endPoint y: 189, distance: 128.2
click at [1348, 189] on div "# Free the prisoner, defeat the guard and grab the gem. # Free [PERSON_NAME] fr…" at bounding box center [1381, 361] width 332 height 595
type textarea "hero.attack("WEAK DOOR")"
click at [1241, 202] on div "# Free the prisoner, defeat the guard and grab the gem. # Free [PERSON_NAME] fr…" at bounding box center [1381, 361] width 332 height 595
paste textarea "hero.attack("WEAK DOOR")"
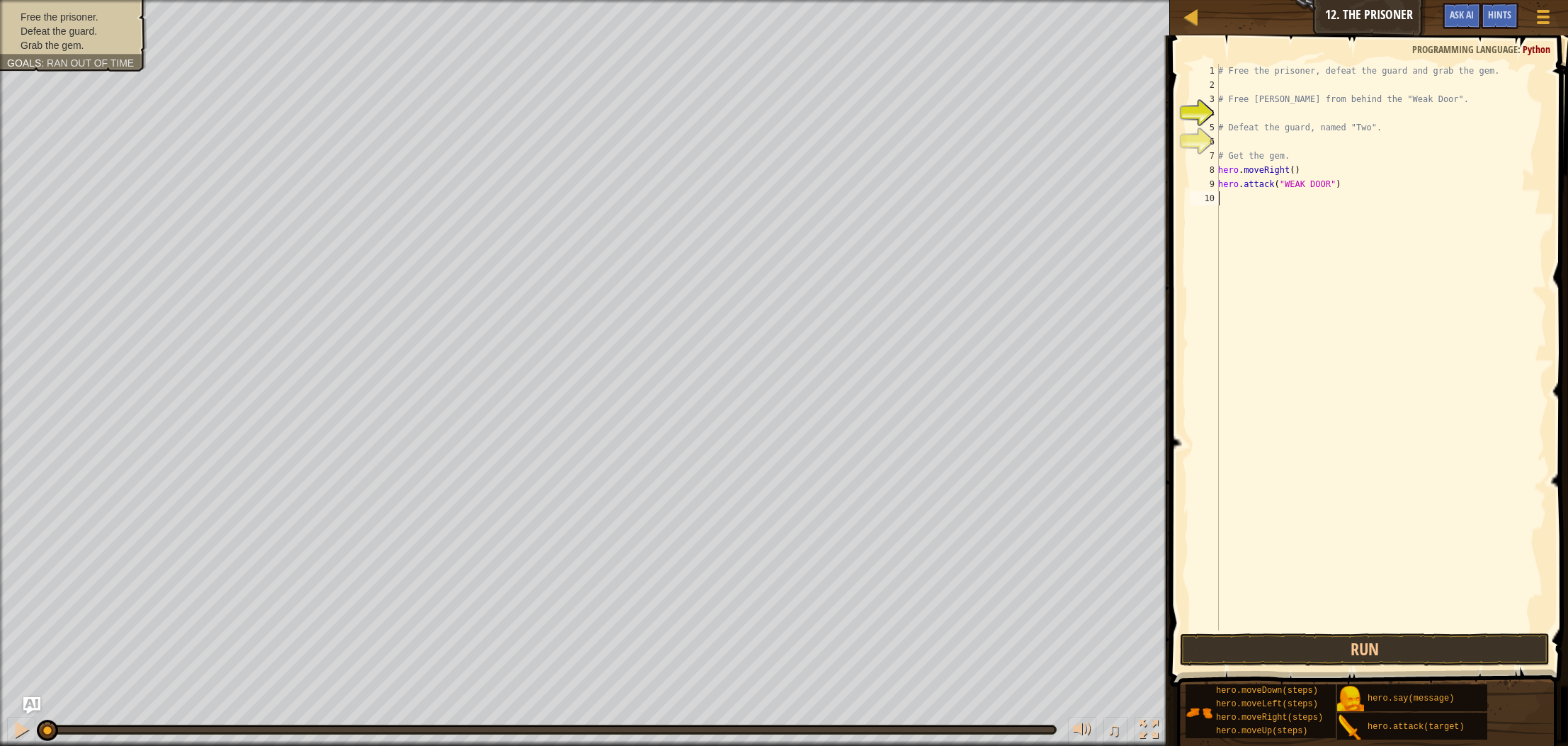
type textarea "hero.attack("WEAK DOOR")"
paste textarea "hero.attack("WEAK DOOR")"
click at [1194, 644] on button "Run" at bounding box center [1365, 649] width 370 height 32
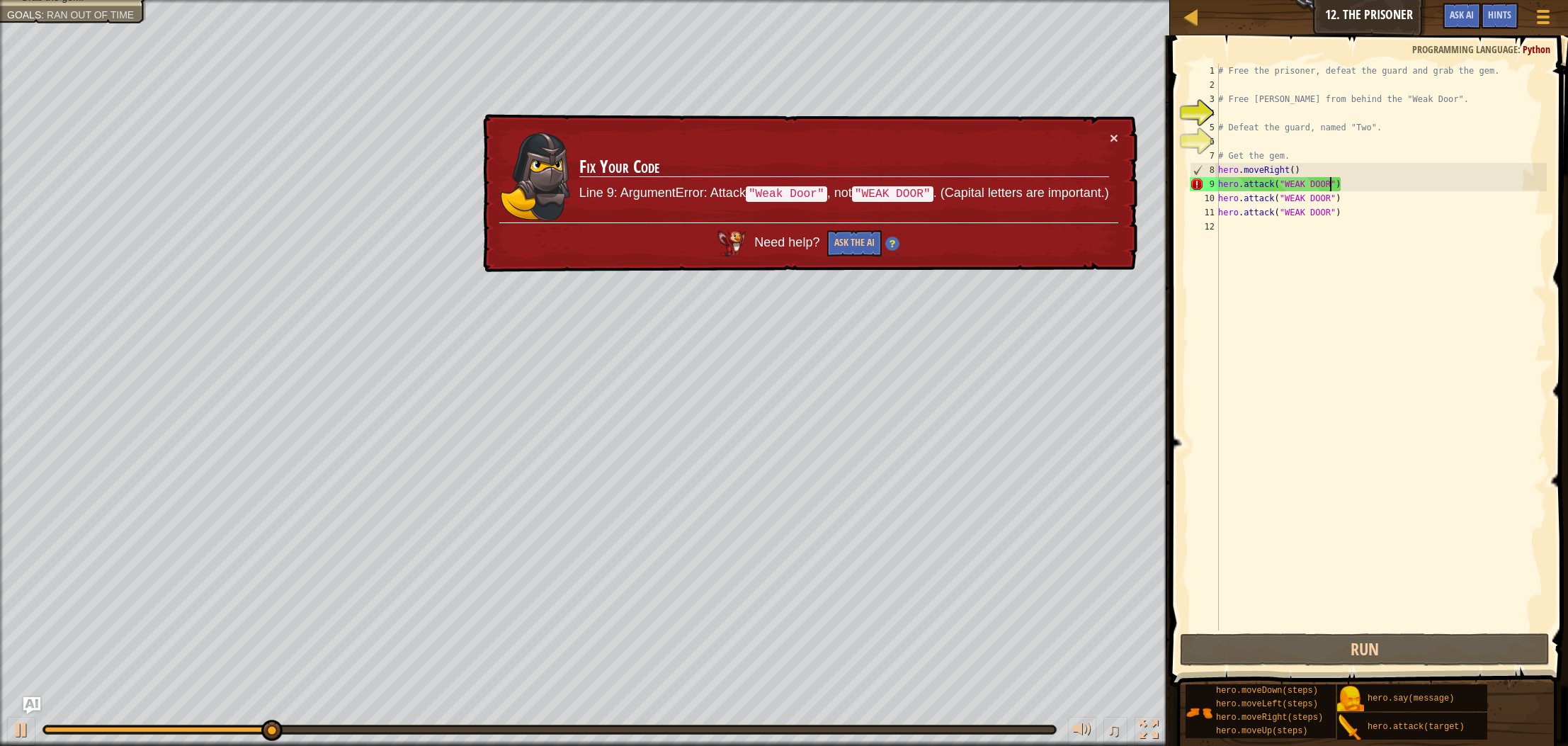
click at [1331, 184] on div "# Free the prisoner, defeat the guard and grab the gem. # Free [PERSON_NAME] fr…" at bounding box center [1381, 361] width 332 height 595
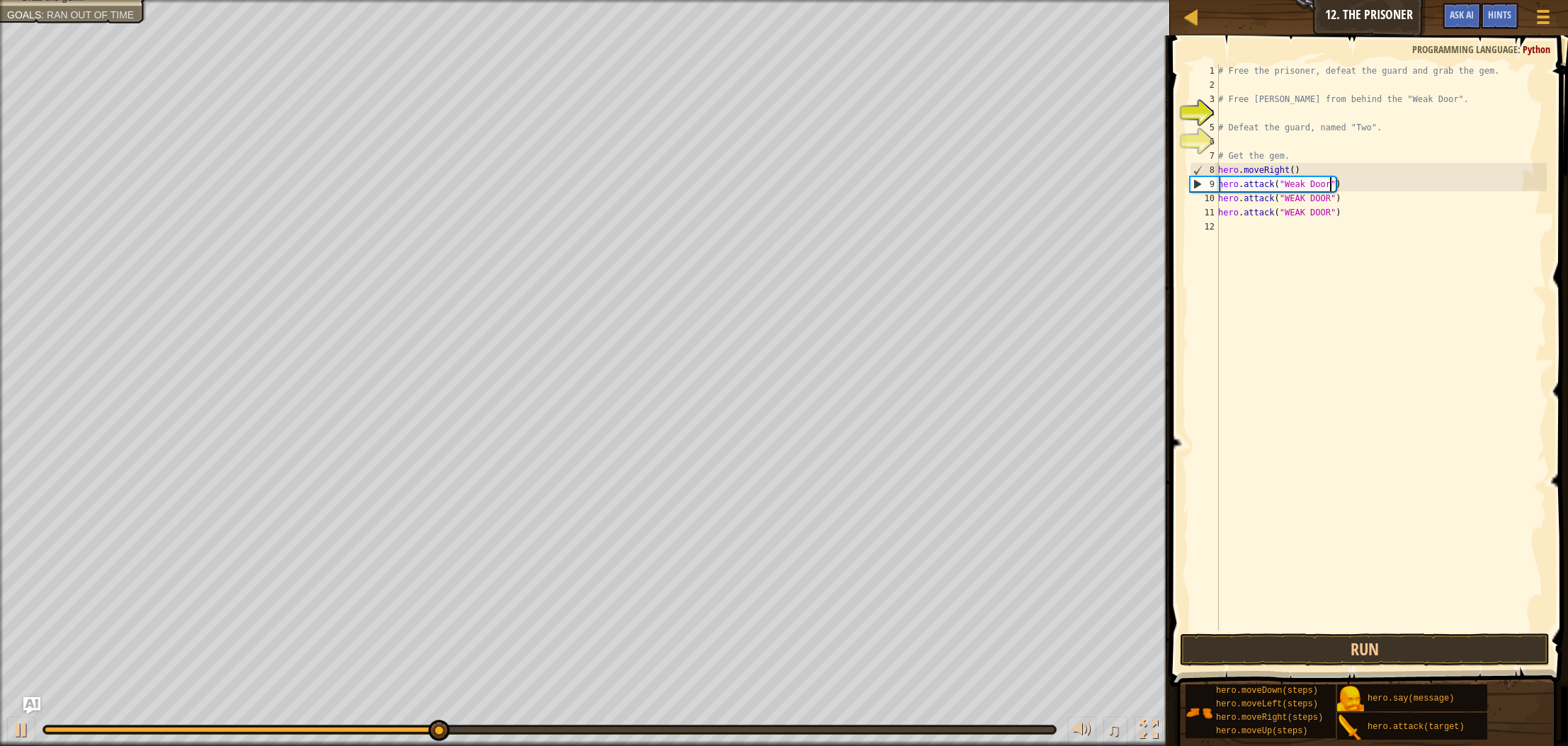
scroll to position [6, 9]
drag, startPoint x: 1331, startPoint y: 197, endPoint x: 1334, endPoint y: 228, distance: 31.1
click at [1331, 197] on div "# Free the prisoner, defeat the guard and grab the gem. # Free [PERSON_NAME] fr…" at bounding box center [1381, 361] width 332 height 595
click at [1396, 651] on button "Run" at bounding box center [1365, 649] width 370 height 32
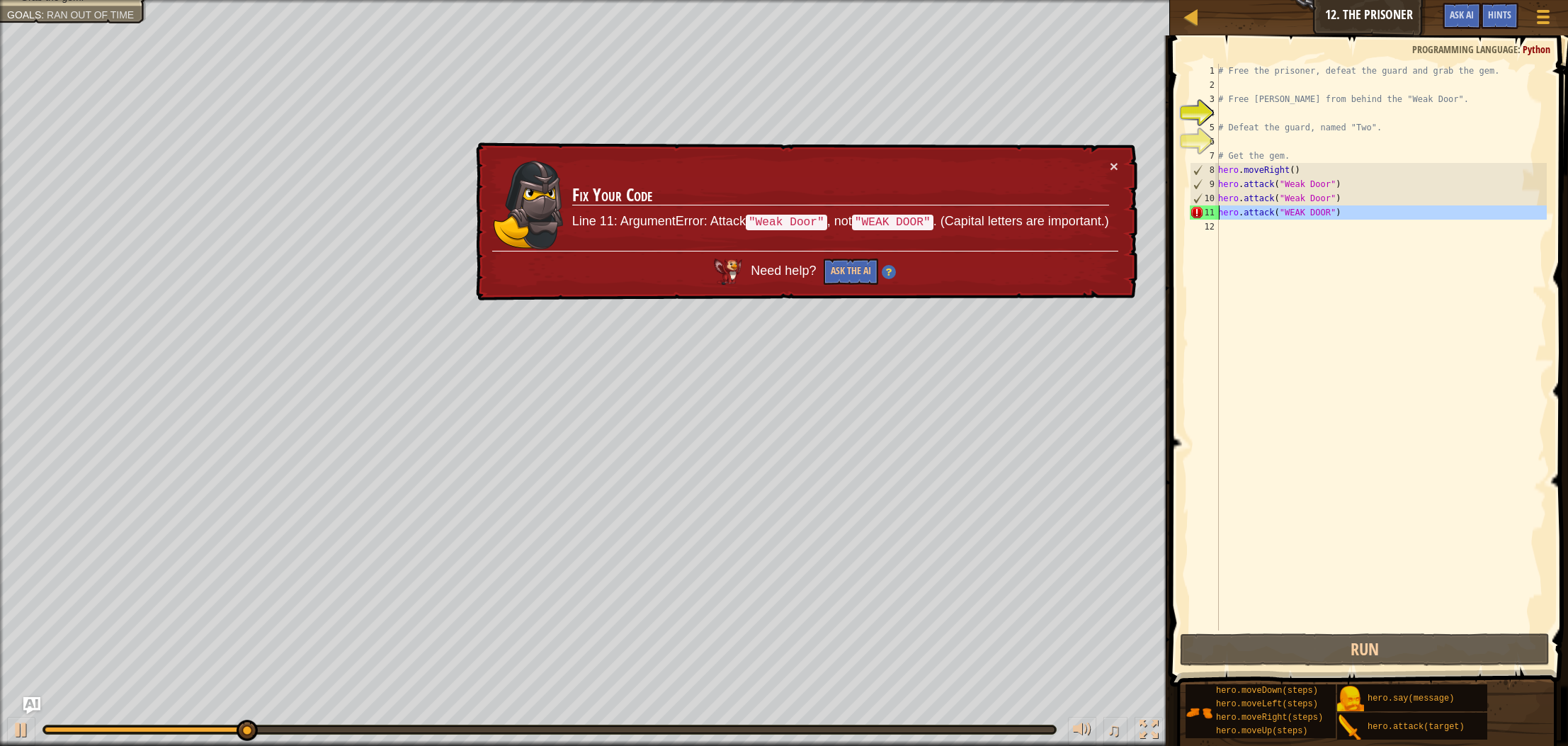
drag, startPoint x: 1359, startPoint y: 218, endPoint x: 1197, endPoint y: 213, distance: 162.1
click at [1197, 213] on div "hero.attack("Weak Door") 1 2 3 4 5 6 7 8 9 10 11 12 # Free the prisoner, defeat…" at bounding box center [1367, 347] width 360 height 567
type textarea "hero.attack("WEAK DOOR")"
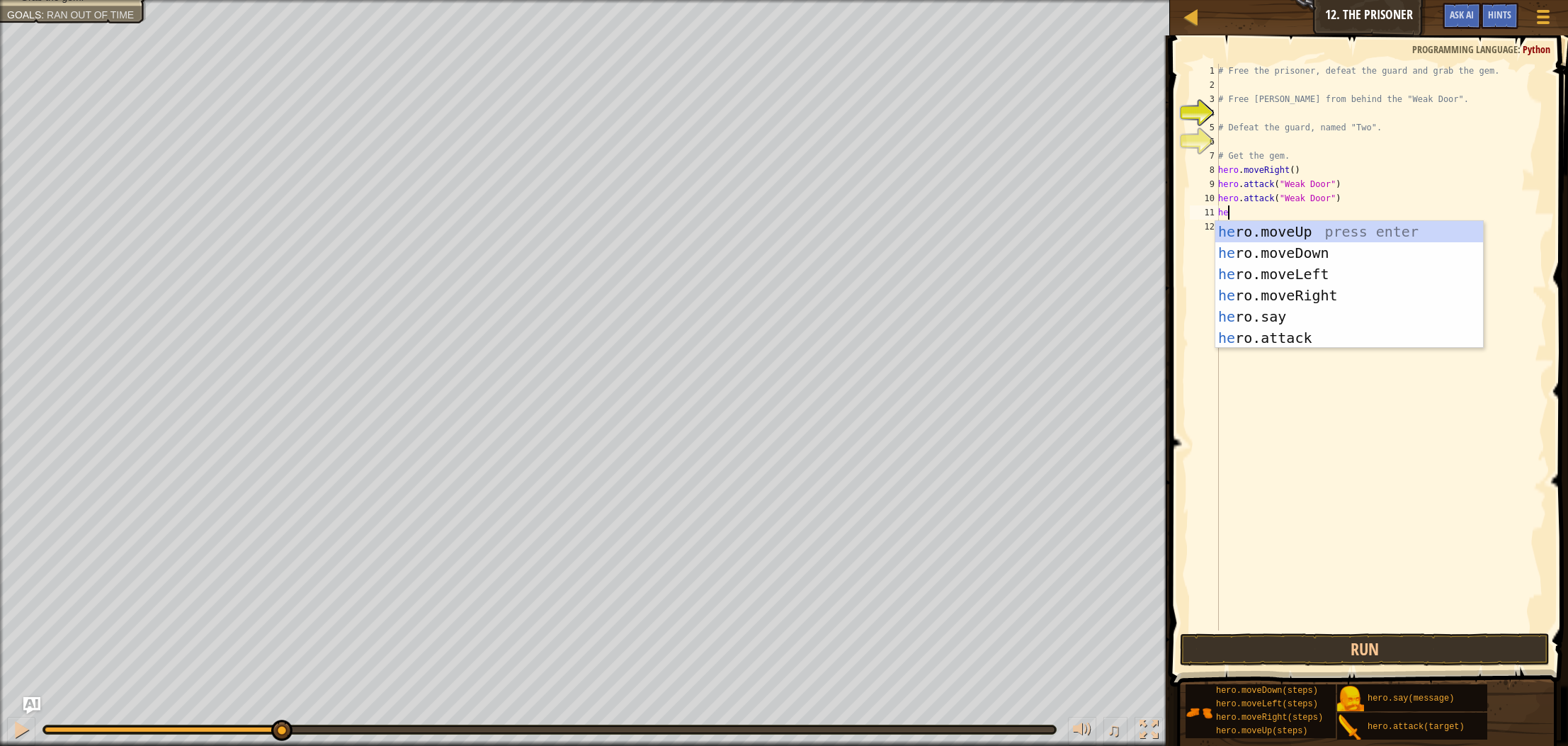
type textarea "her"
click at [1346, 296] on div "her o.moveUp press enter her o.moveDown press enter her o.moveLeft press enter …" at bounding box center [1349, 306] width 268 height 170
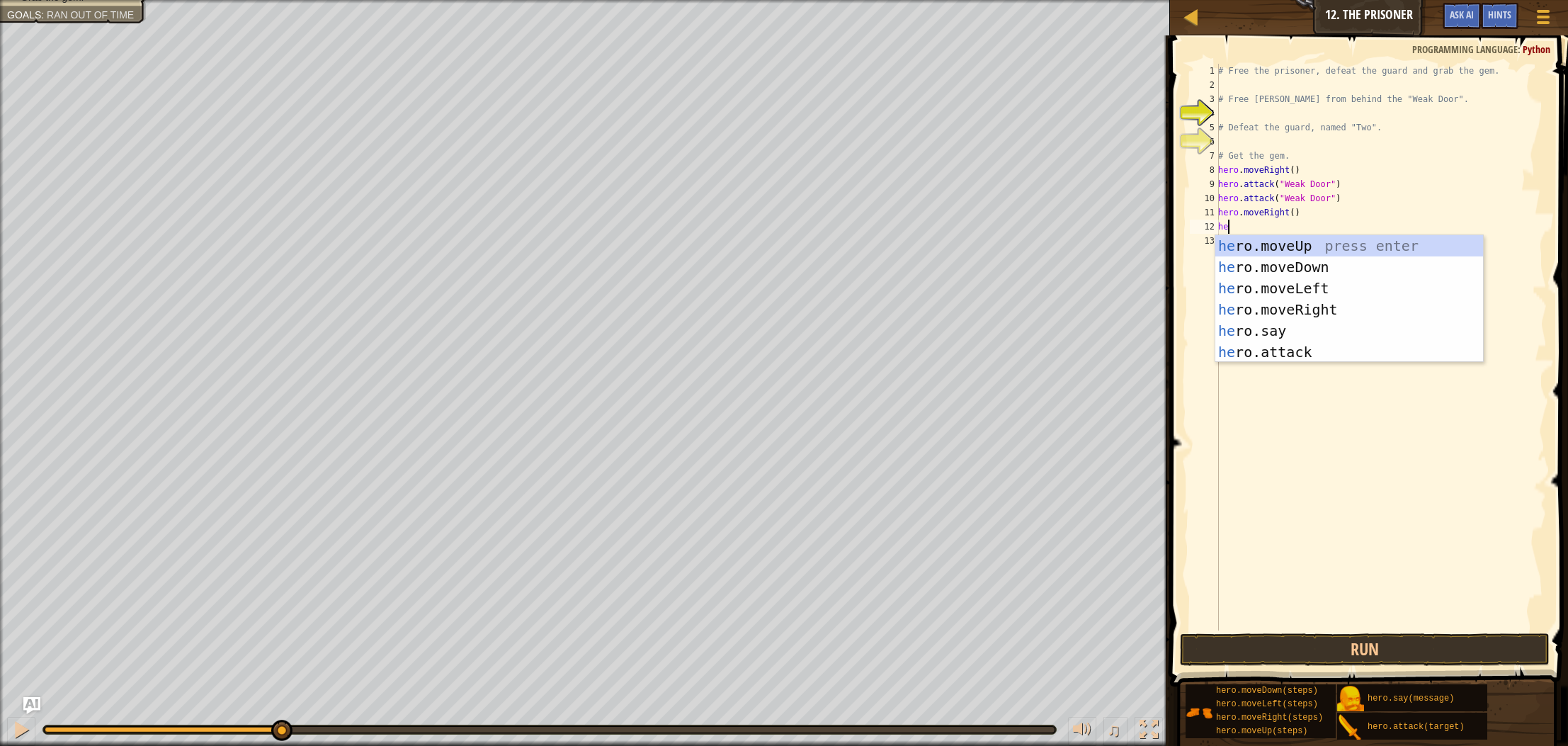
type textarea "h"
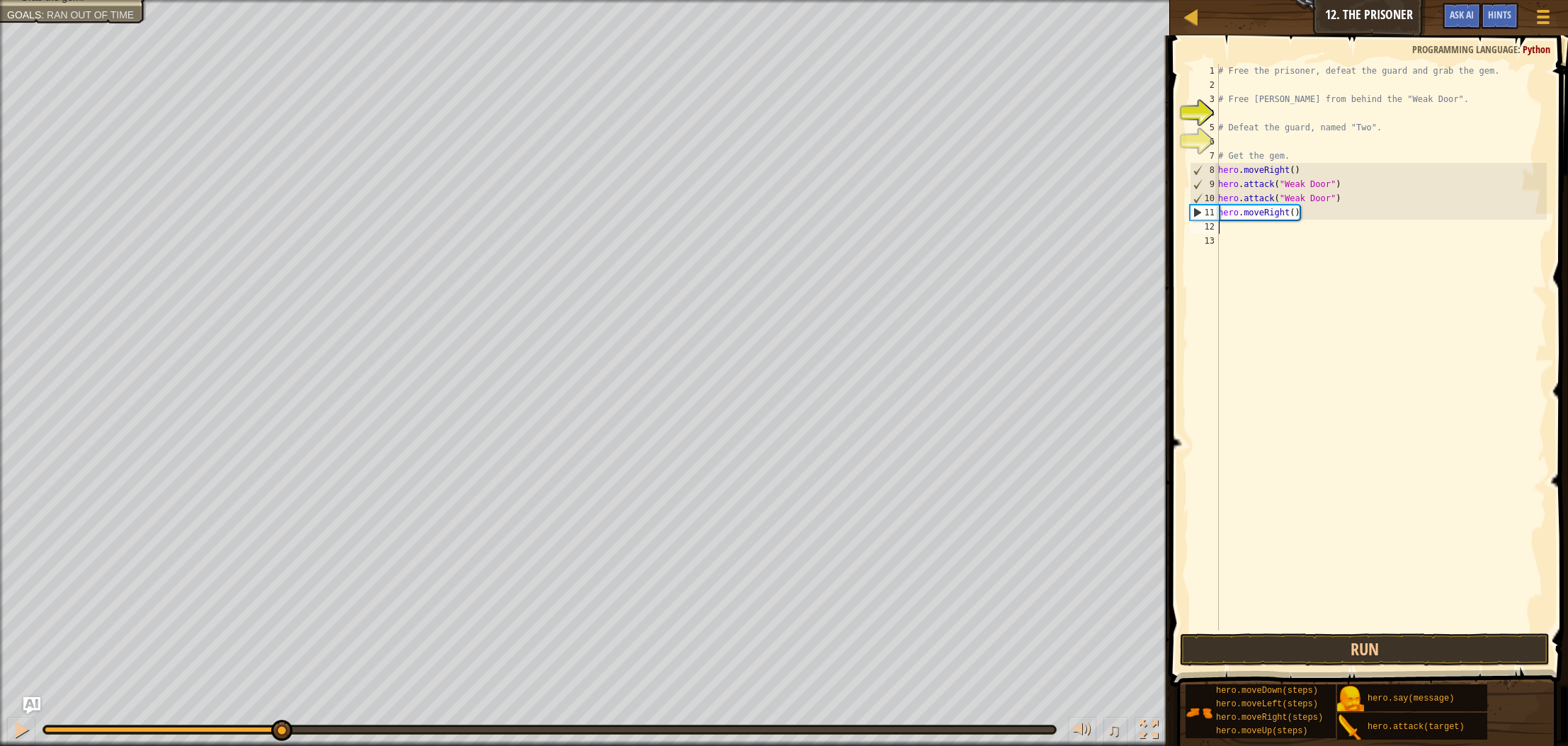
click at [1294, 212] on div "# Free the prisoner, defeat the guard and grab the gem. # Free [PERSON_NAME] fr…" at bounding box center [1381, 361] width 332 height 595
type textarea "hero.moveRight(3)"
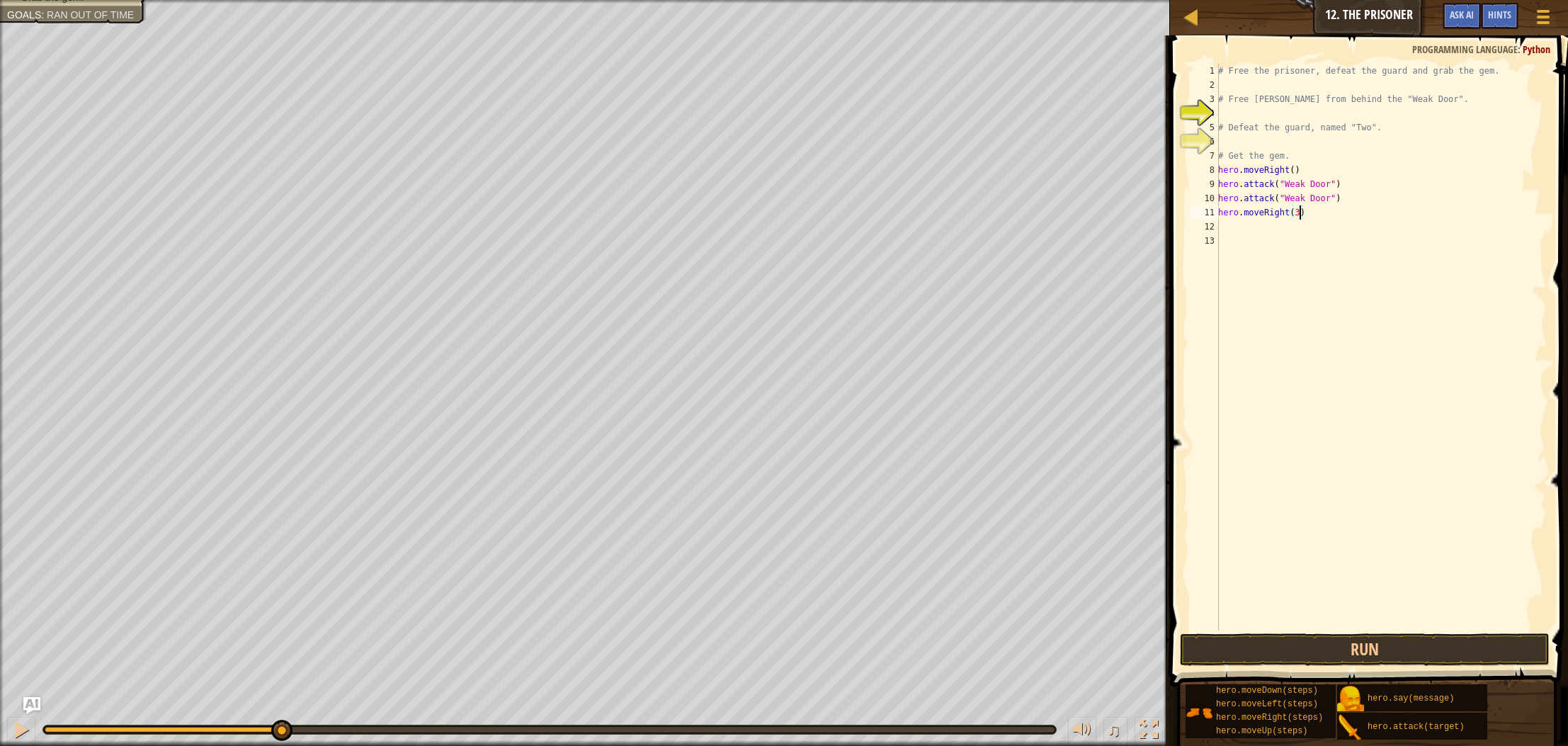
click at [1243, 226] on div "# Free the prisoner, defeat the guard and grab the gem. # Free [PERSON_NAME] fr…" at bounding box center [1381, 361] width 332 height 595
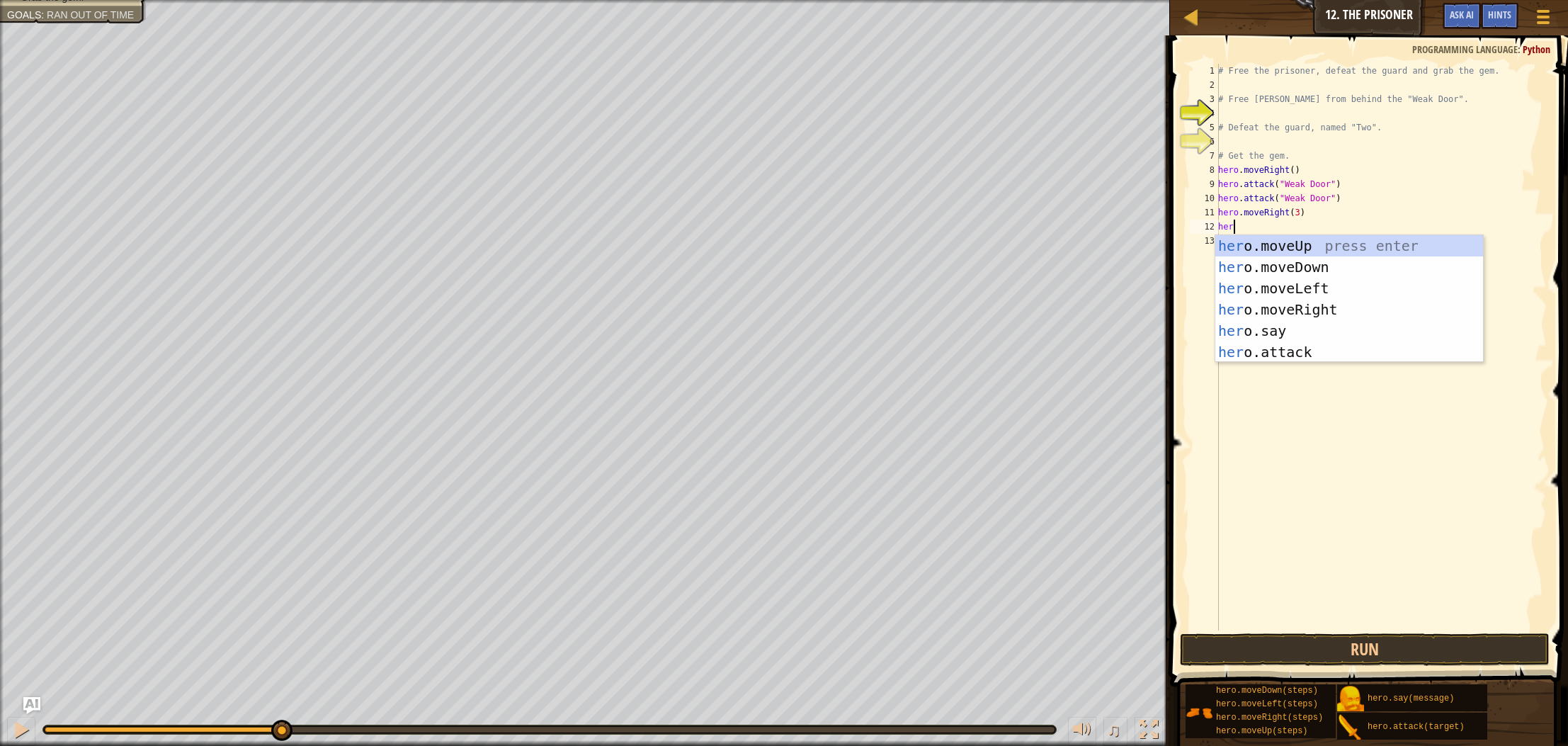
scroll to position [6, 0]
click at [1295, 350] on div "her o.moveUp press enter her o.moveDown press enter her o.moveLeft press enter …" at bounding box center [1349, 320] width 268 height 170
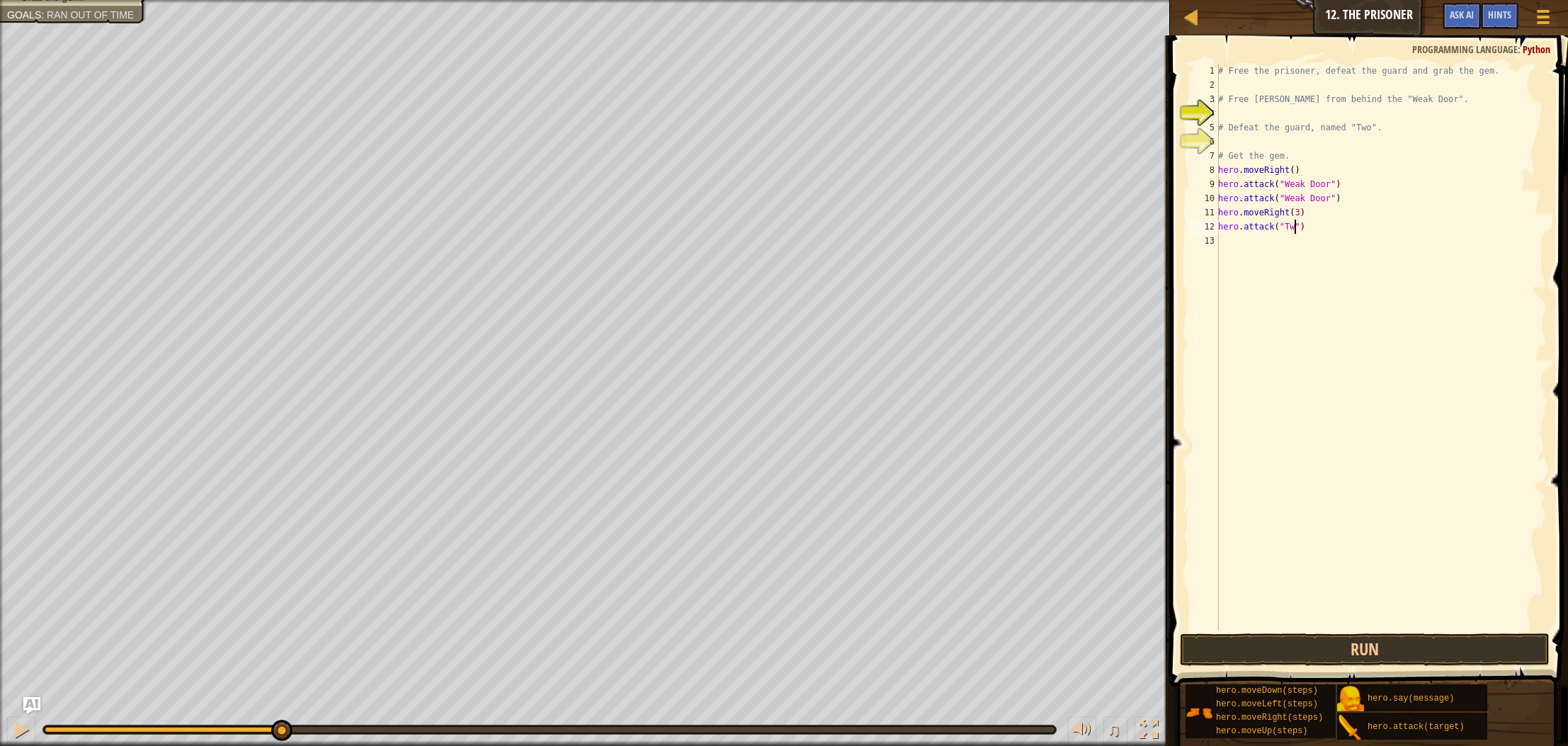
type textarea "hero.attack("Two")"
click at [1224, 245] on div "# Free the prisoner, defeat the guard and grab the gem. # Free [PERSON_NAME] fr…" at bounding box center [1381, 361] width 332 height 595
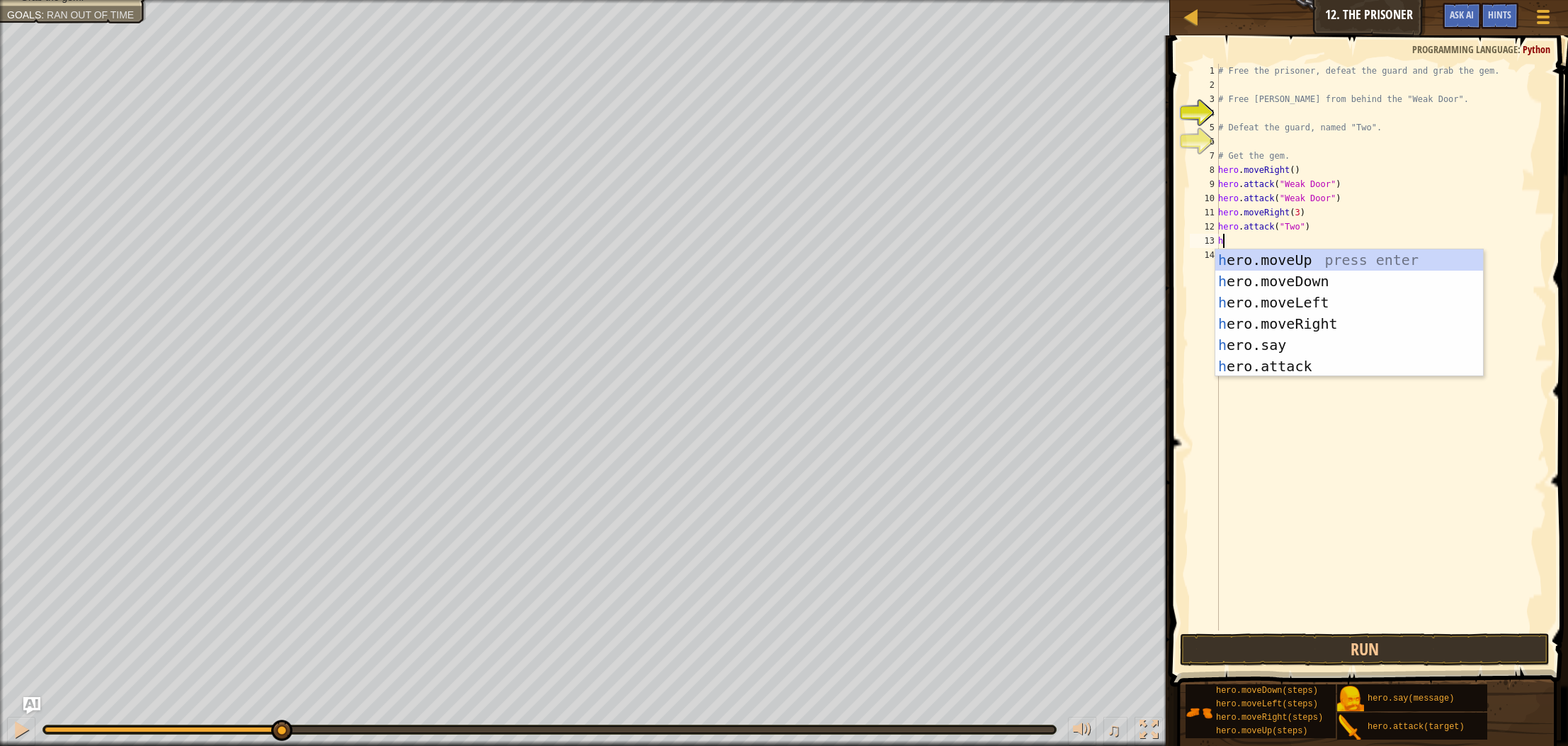
type textarea "her"
click at [1333, 283] on div "her o.moveUp press enter her o.moveDown press enter her o.moveLeft press enter …" at bounding box center [1349, 334] width 268 height 170
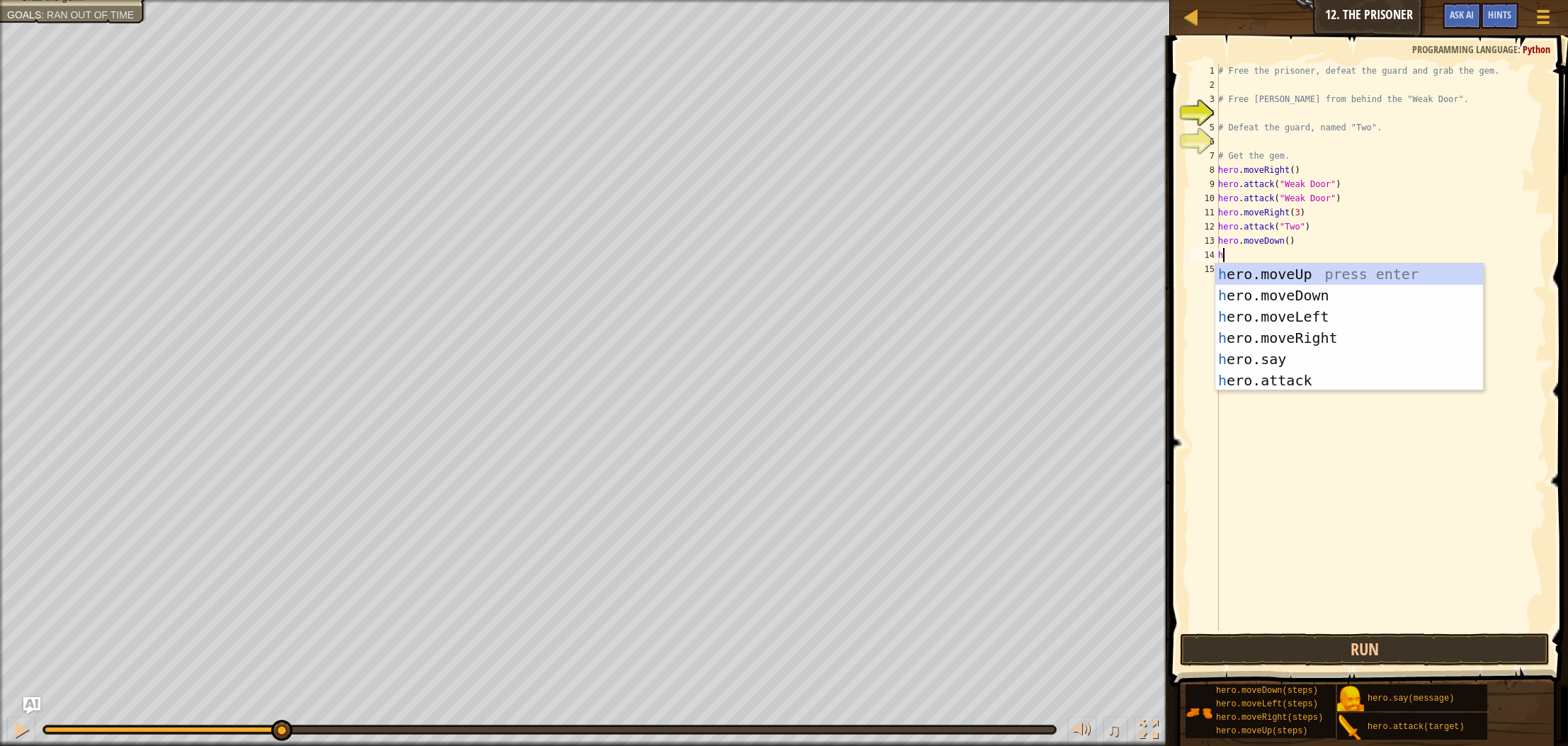
type textarea "he"
click at [1298, 297] on div "he ro.moveUp press enter he ro.moveDown press enter he ro.moveLeft press enter …" at bounding box center [1349, 348] width 268 height 170
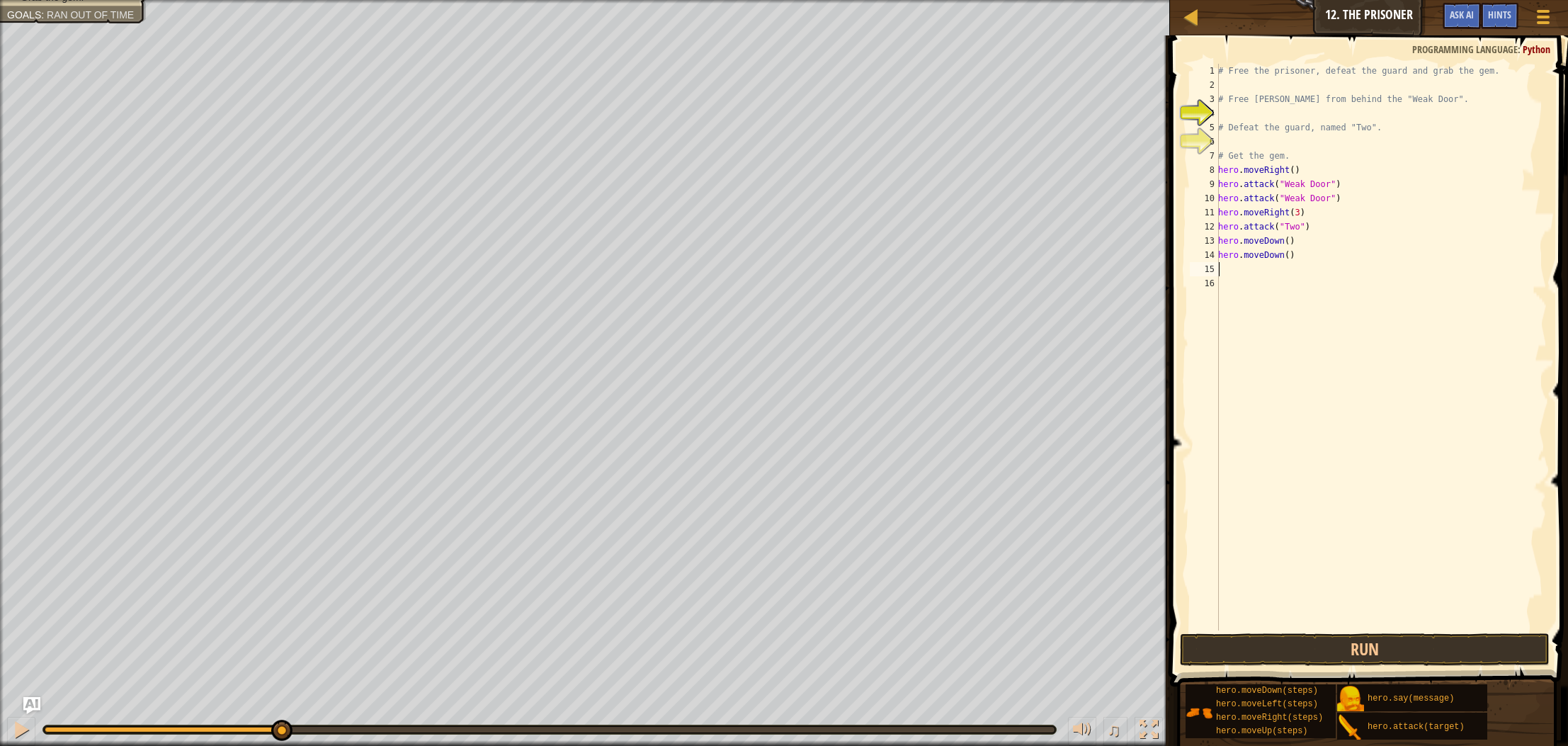
type textarea "h"
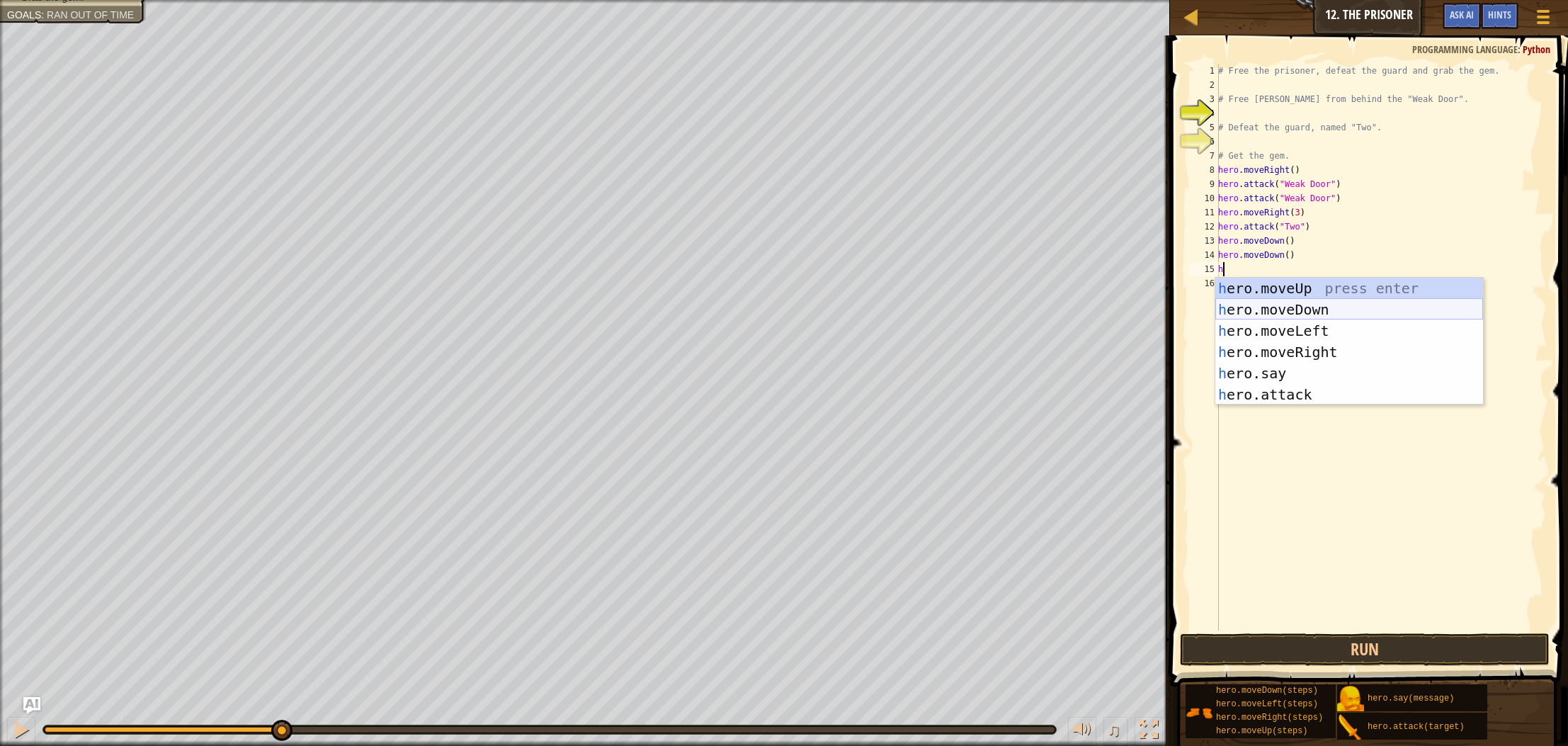
click at [1300, 306] on div "h ero.moveUp press enter h ero.moveDown press enter h ero.moveLeft press enter …" at bounding box center [1349, 362] width 268 height 170
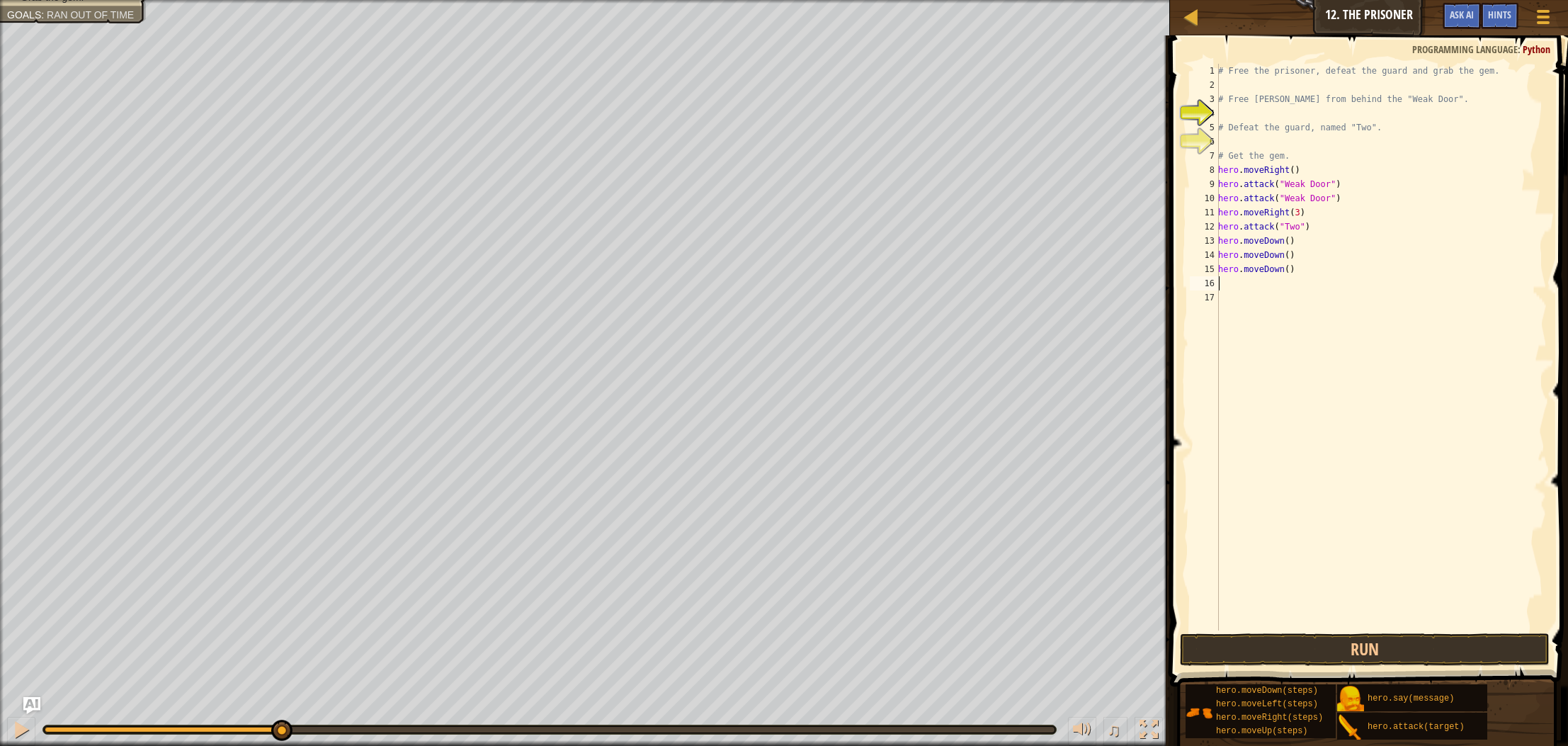
type textarea "h"
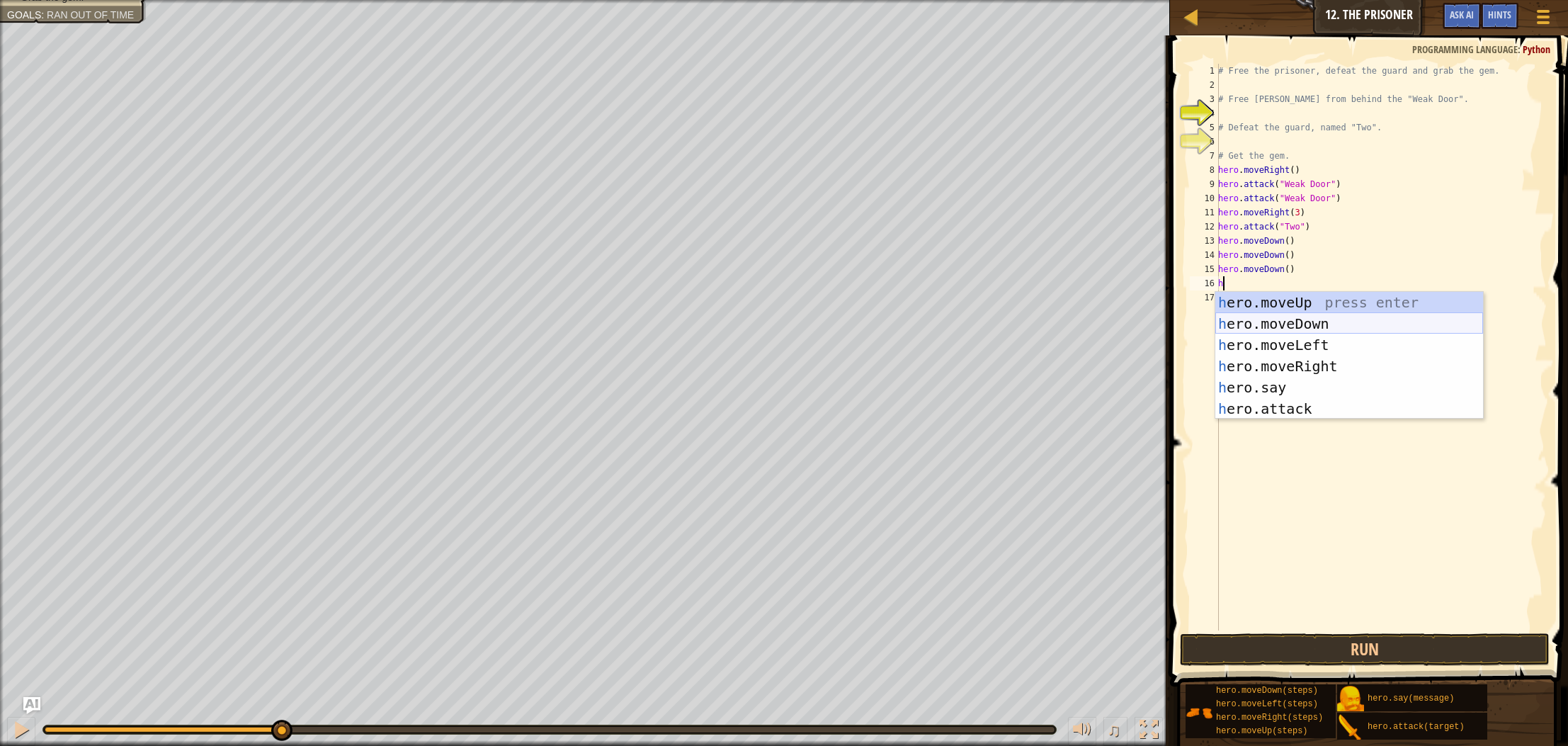
click at [1299, 318] on div "h ero.moveUp press enter h ero.moveDown press enter h ero.moveLeft press enter …" at bounding box center [1349, 377] width 268 height 170
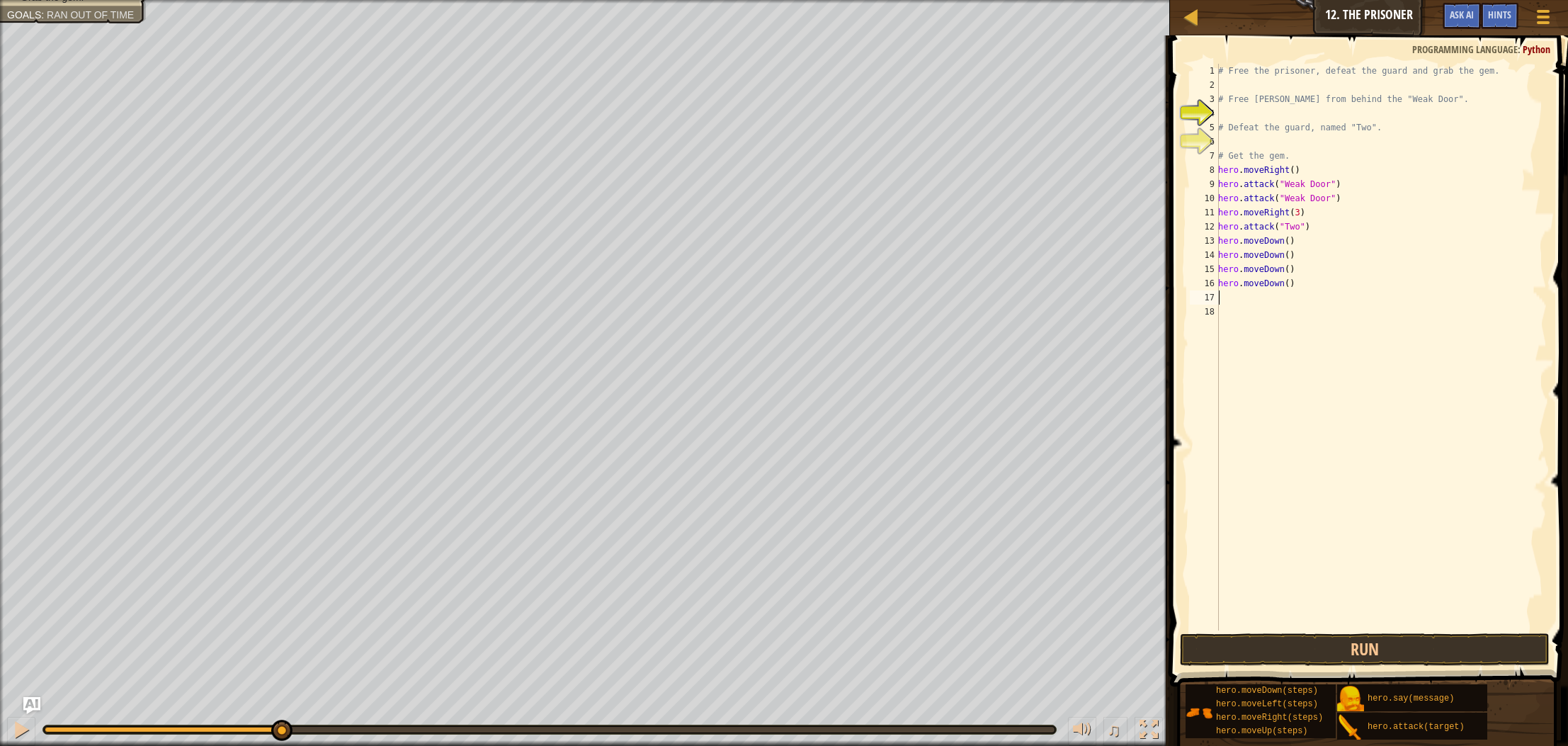
type textarea "h"
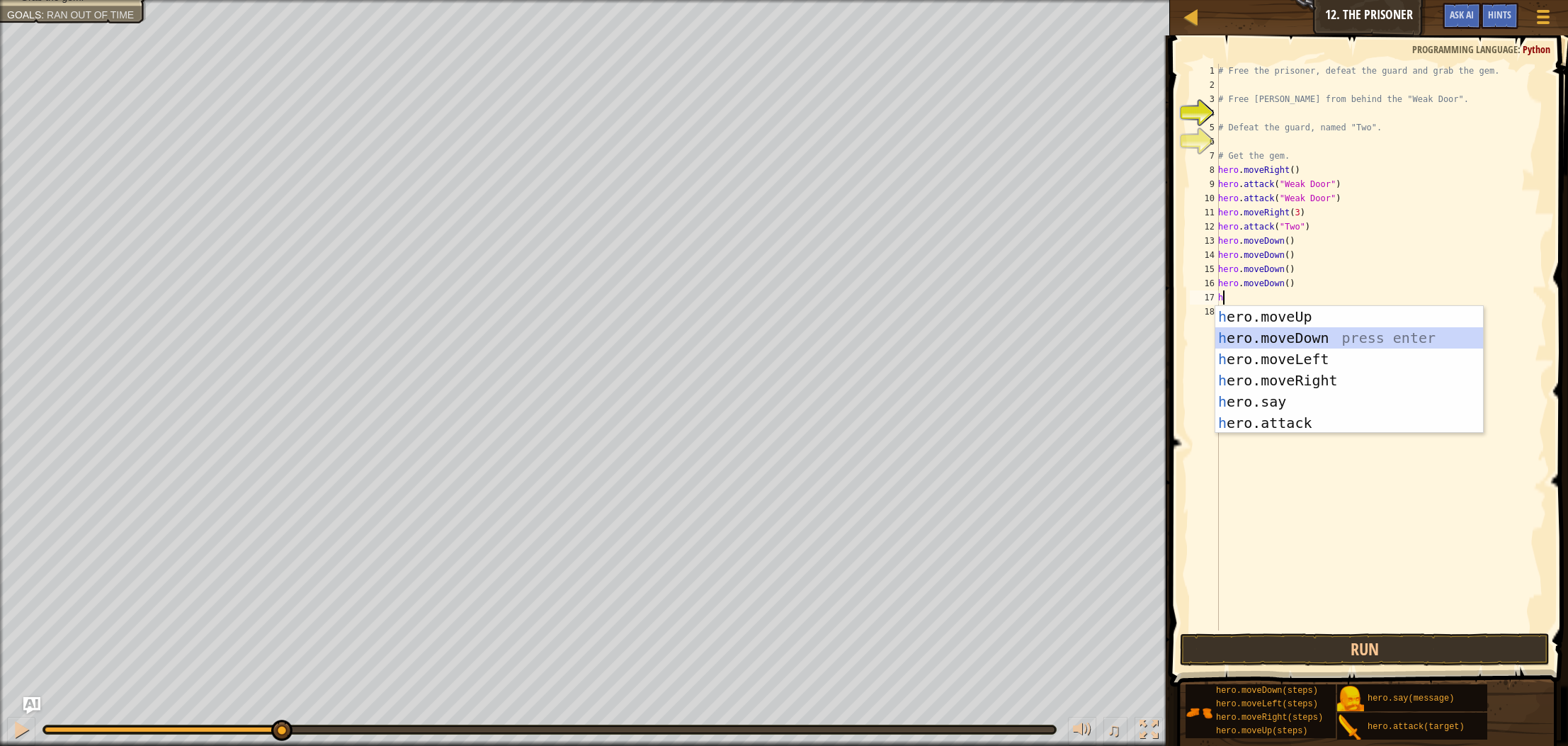
click at [1298, 331] on div "h ero.moveUp press enter h ero.moveDown press enter h ero.moveLeft press enter …" at bounding box center [1349, 391] width 268 height 170
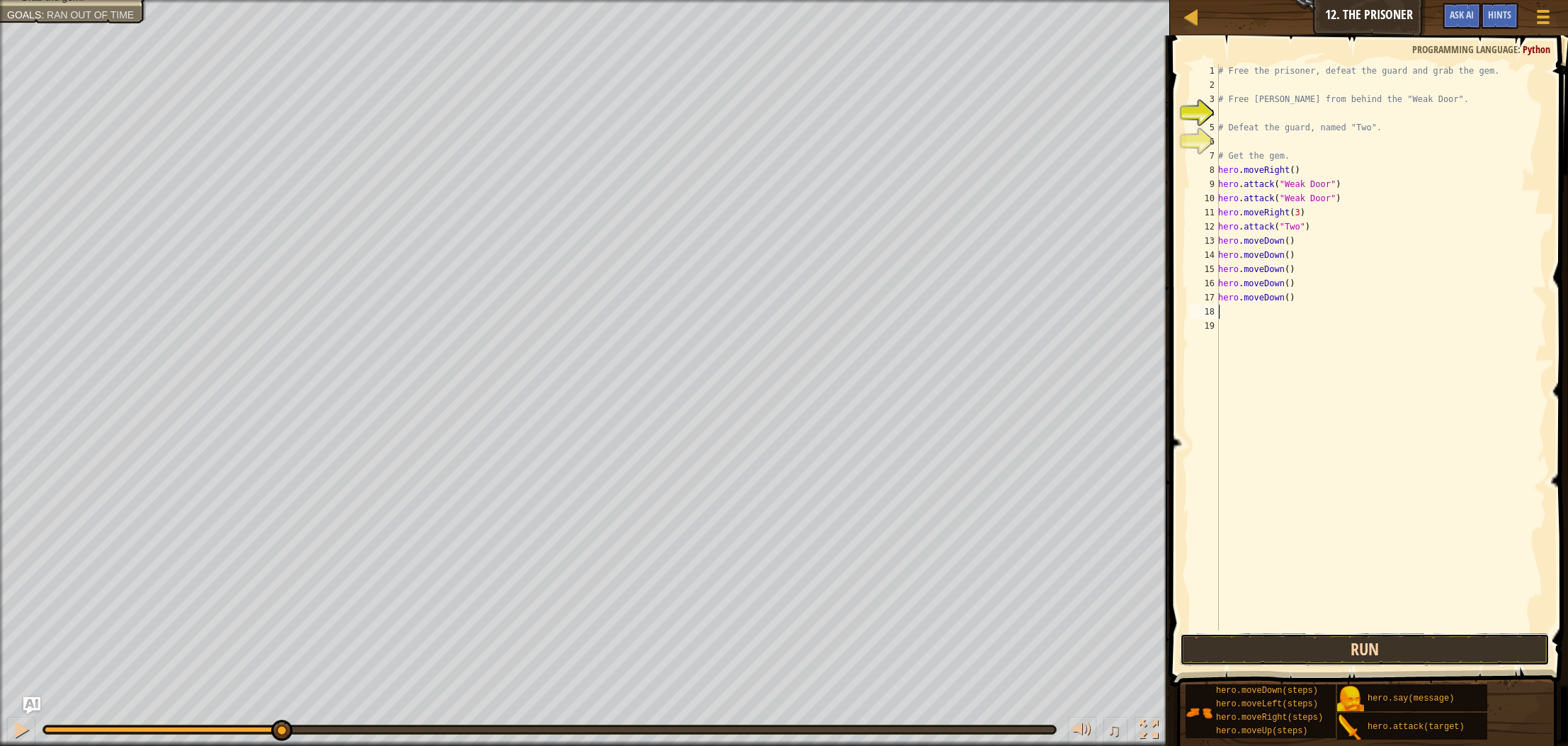
click at [1279, 640] on button "Run" at bounding box center [1365, 649] width 370 height 32
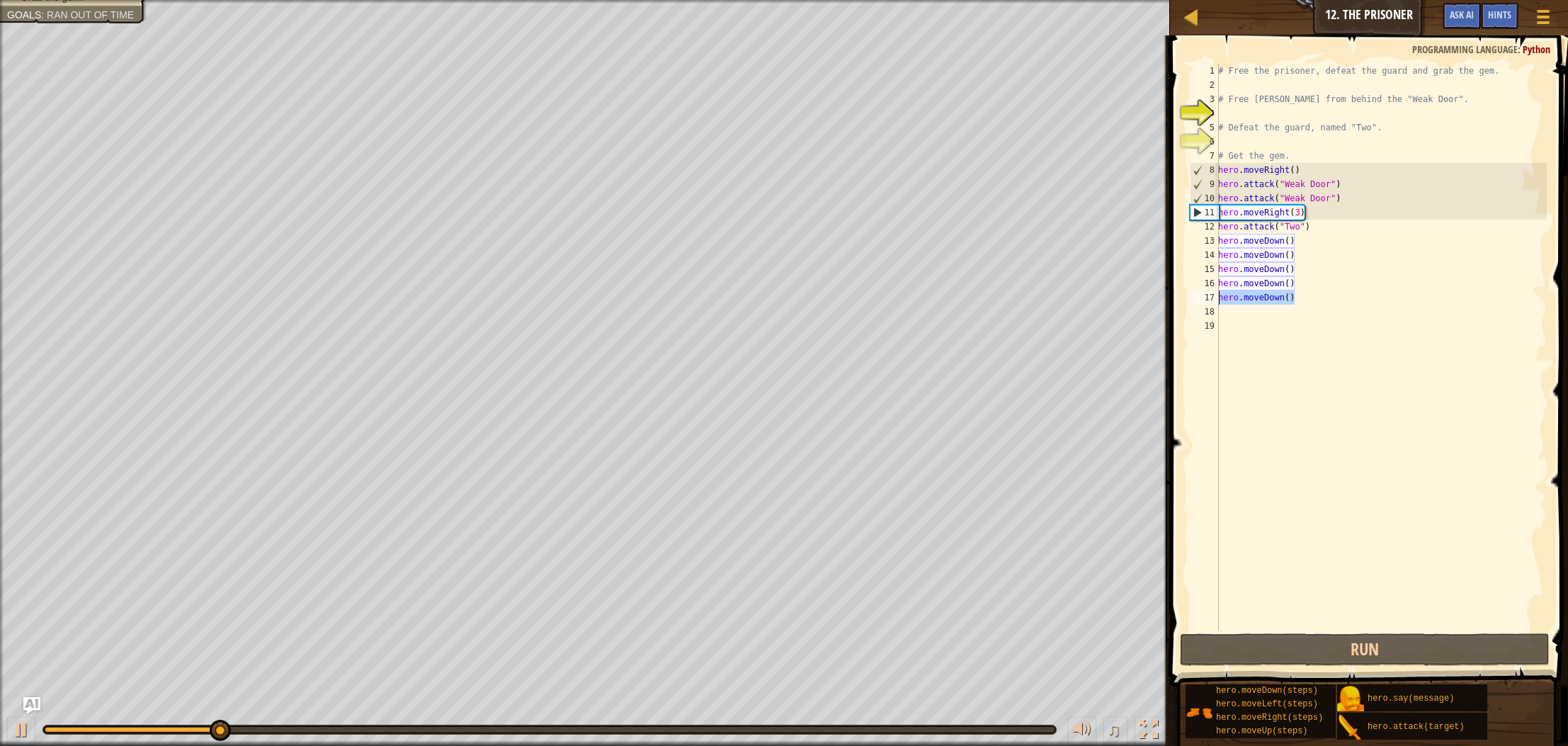
drag, startPoint x: 1299, startPoint y: 298, endPoint x: 1215, endPoint y: 293, distance: 84.1
click at [1215, 293] on div "1 2 3 4 5 6 7 8 9 10 11 12 13 14 15 16 17 18 19 # Free the prisoner, defeat the…" at bounding box center [1367, 347] width 360 height 567
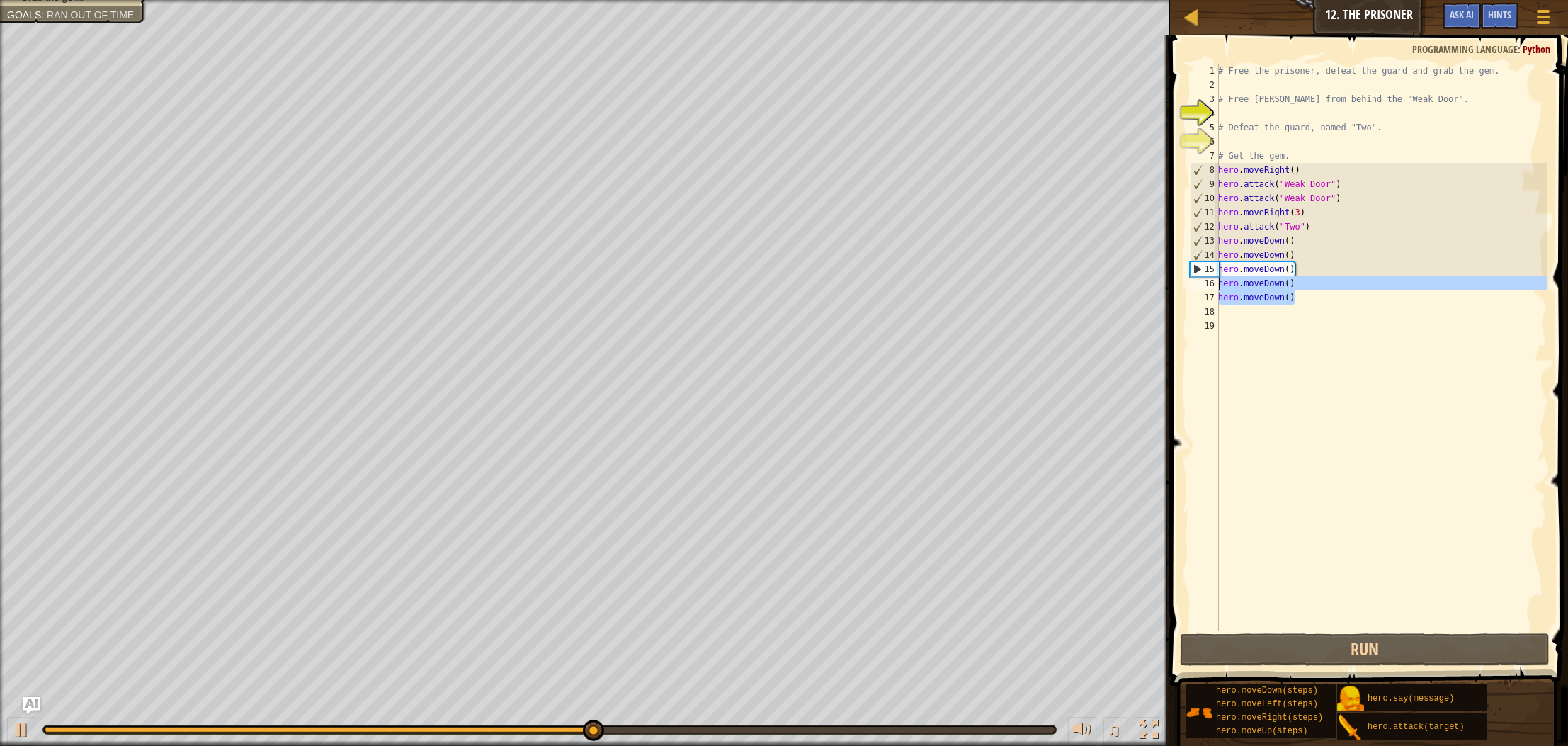
drag, startPoint x: 1300, startPoint y: 299, endPoint x: 1221, endPoint y: 281, distance: 81.0
click at [1221, 281] on div "# Free the prisoner, defeat the guard and grab the gem. # Free [PERSON_NAME] fr…" at bounding box center [1381, 361] width 332 height 595
type textarea "hero.moveDown() hero.moveDown()"
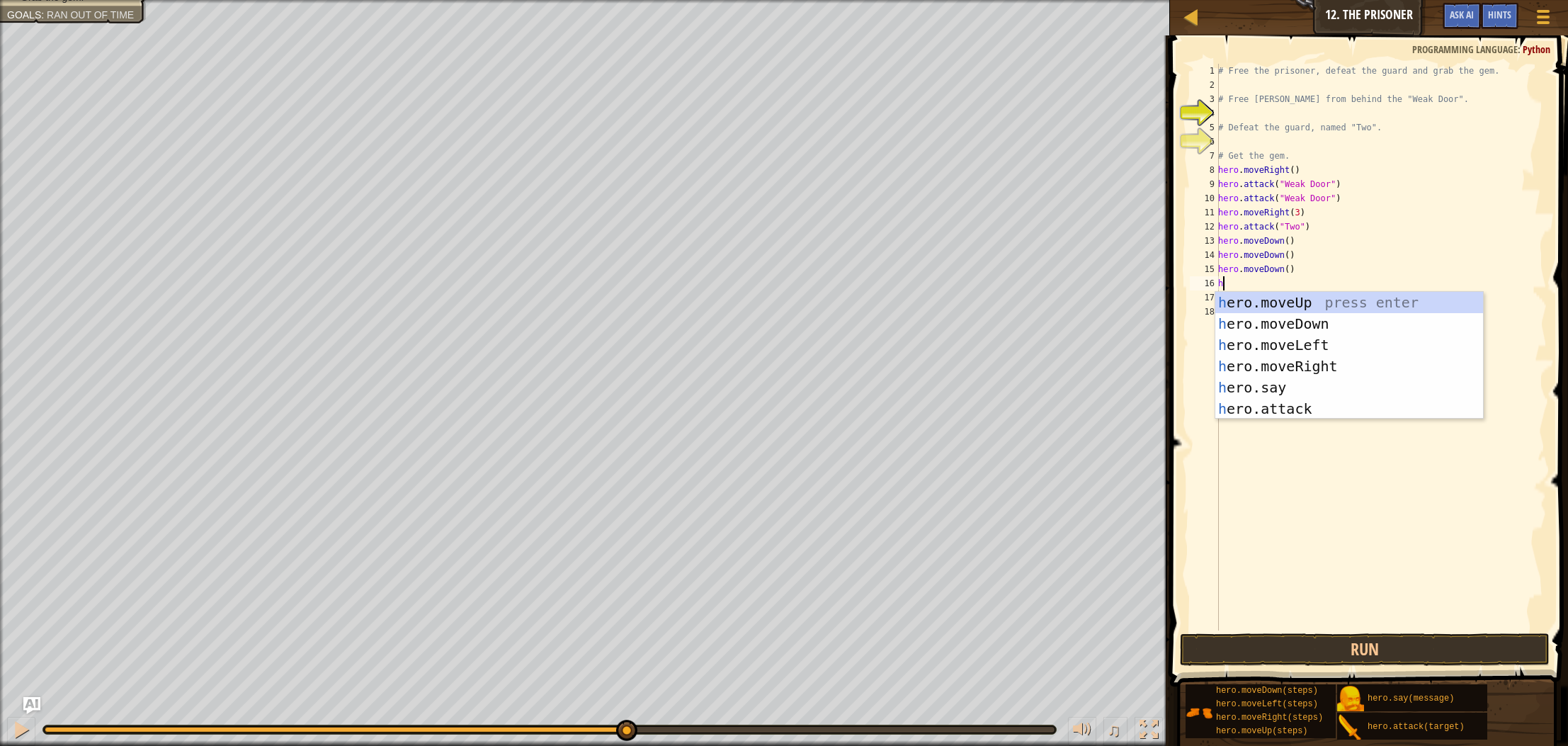
type textarea "her"
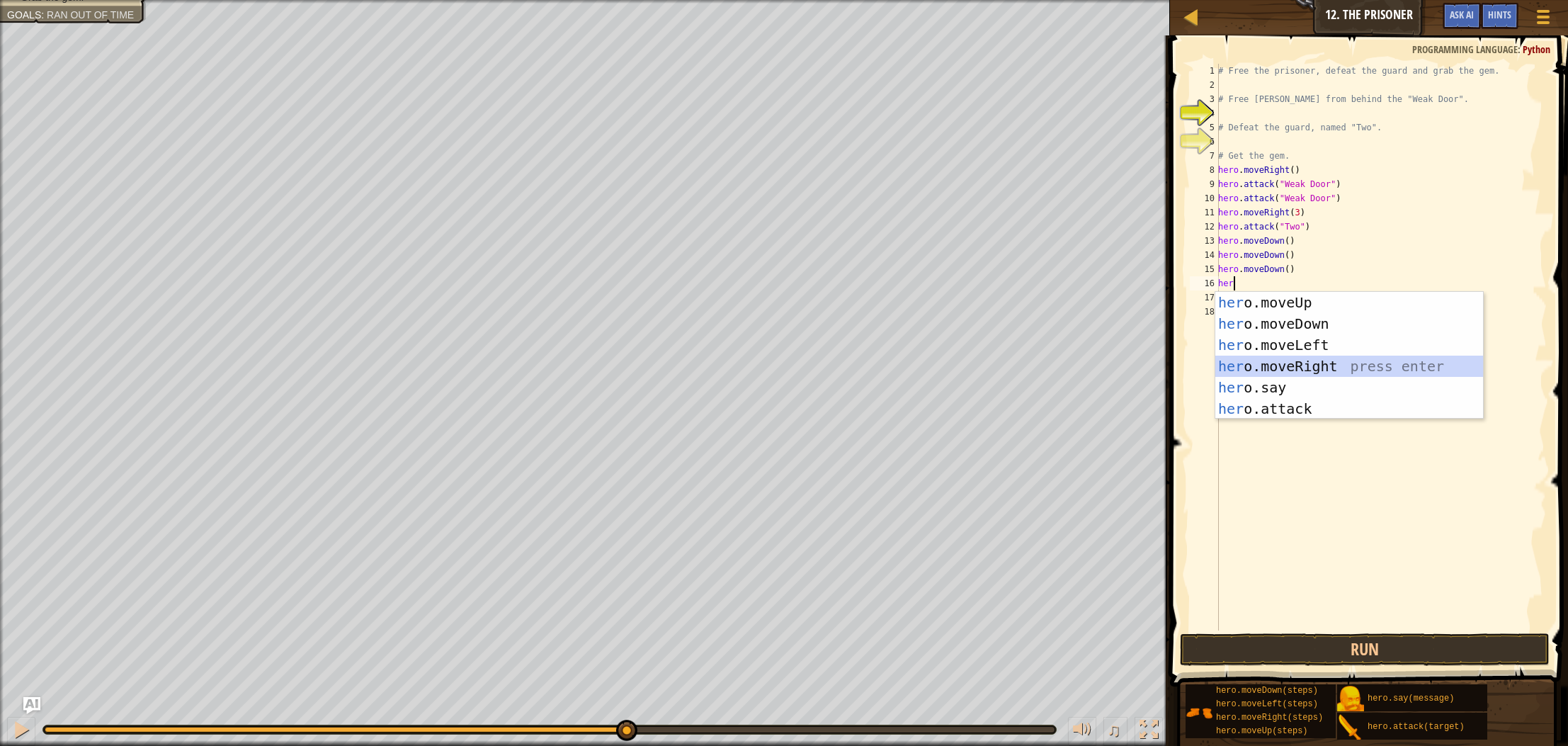
click at [1329, 371] on div "her o.moveUp press enter her o.moveDown press enter her o.moveLeft press enter …" at bounding box center [1349, 377] width 268 height 170
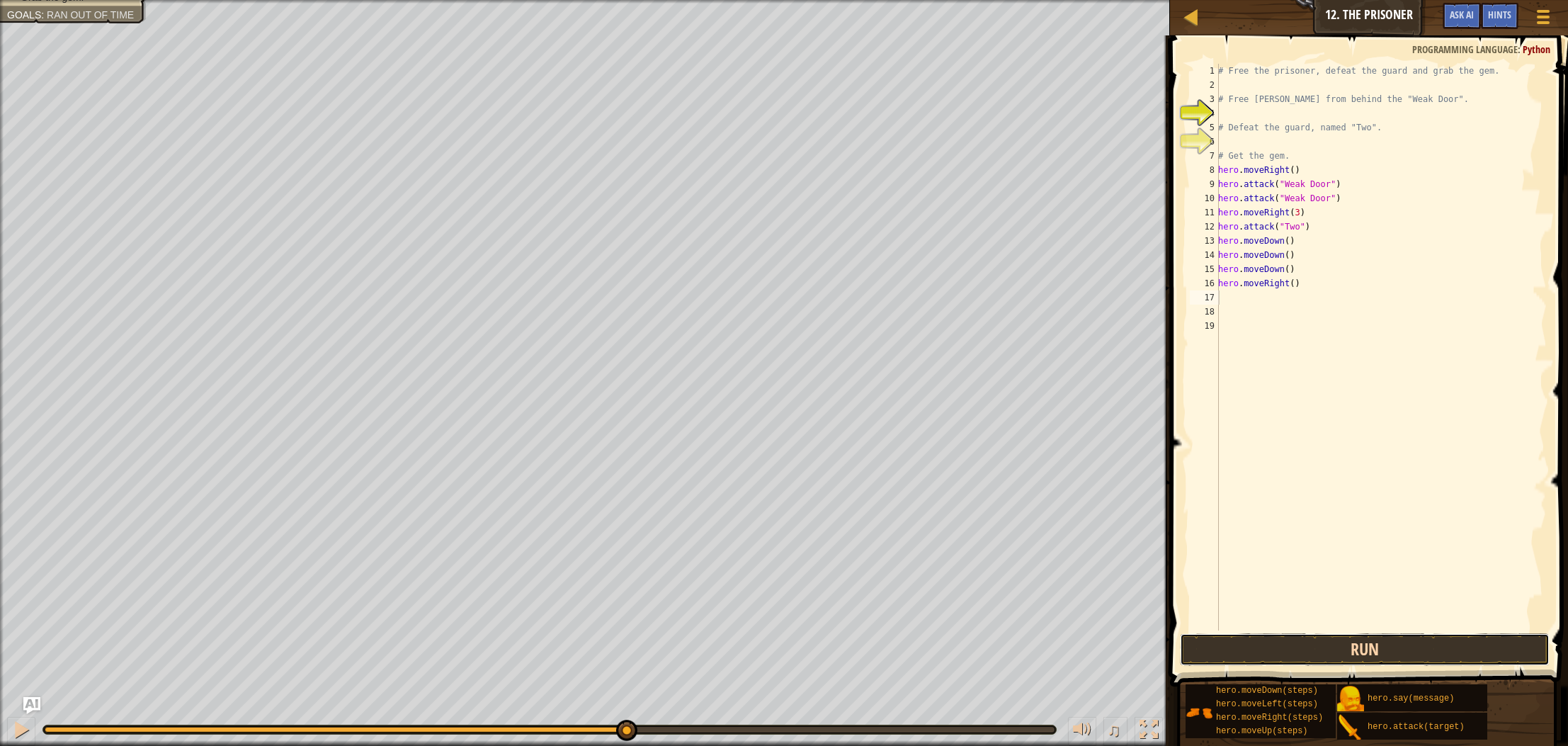
click at [1417, 642] on button "Run" at bounding box center [1365, 649] width 370 height 32
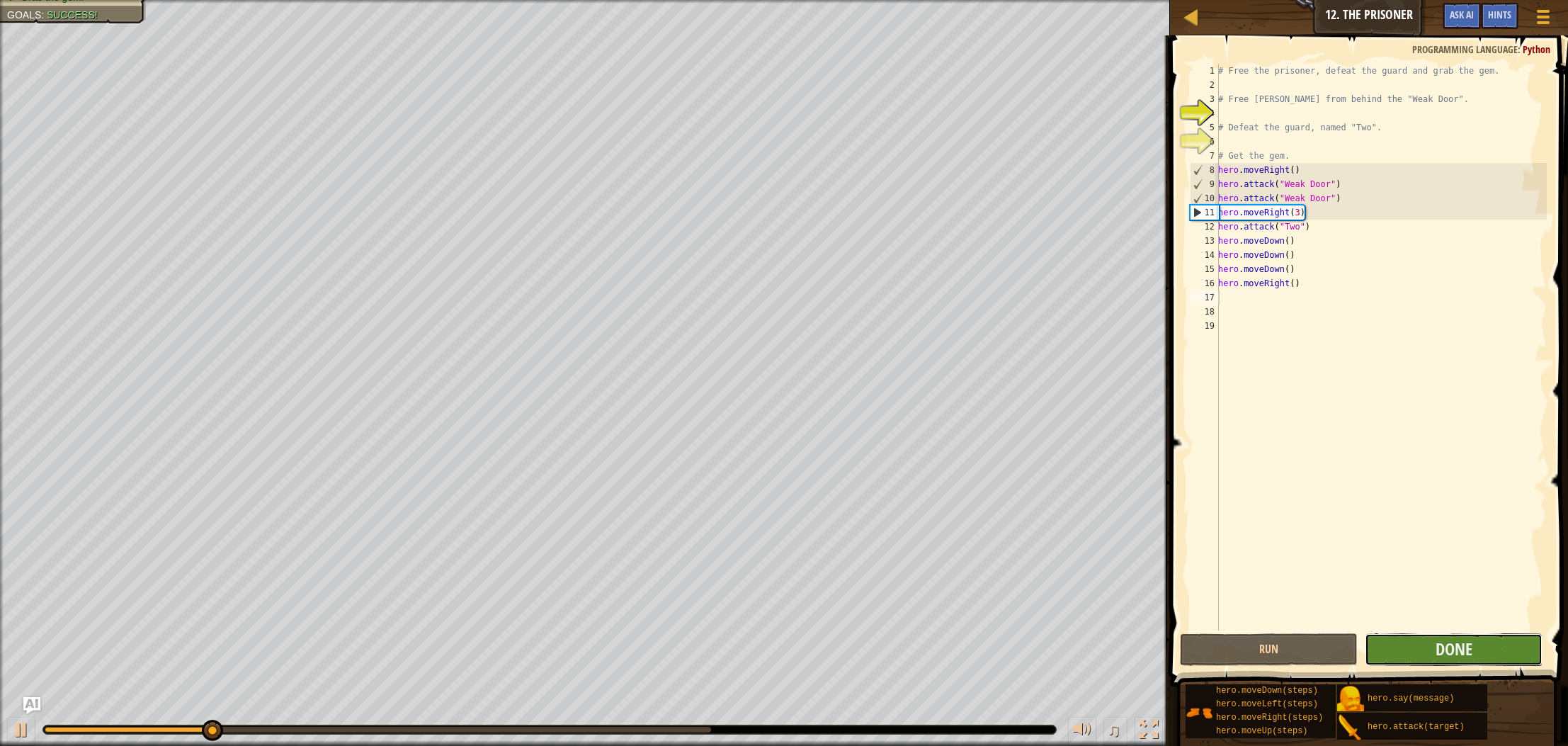
click at [1395, 641] on button "Done" at bounding box center [1454, 649] width 178 height 32
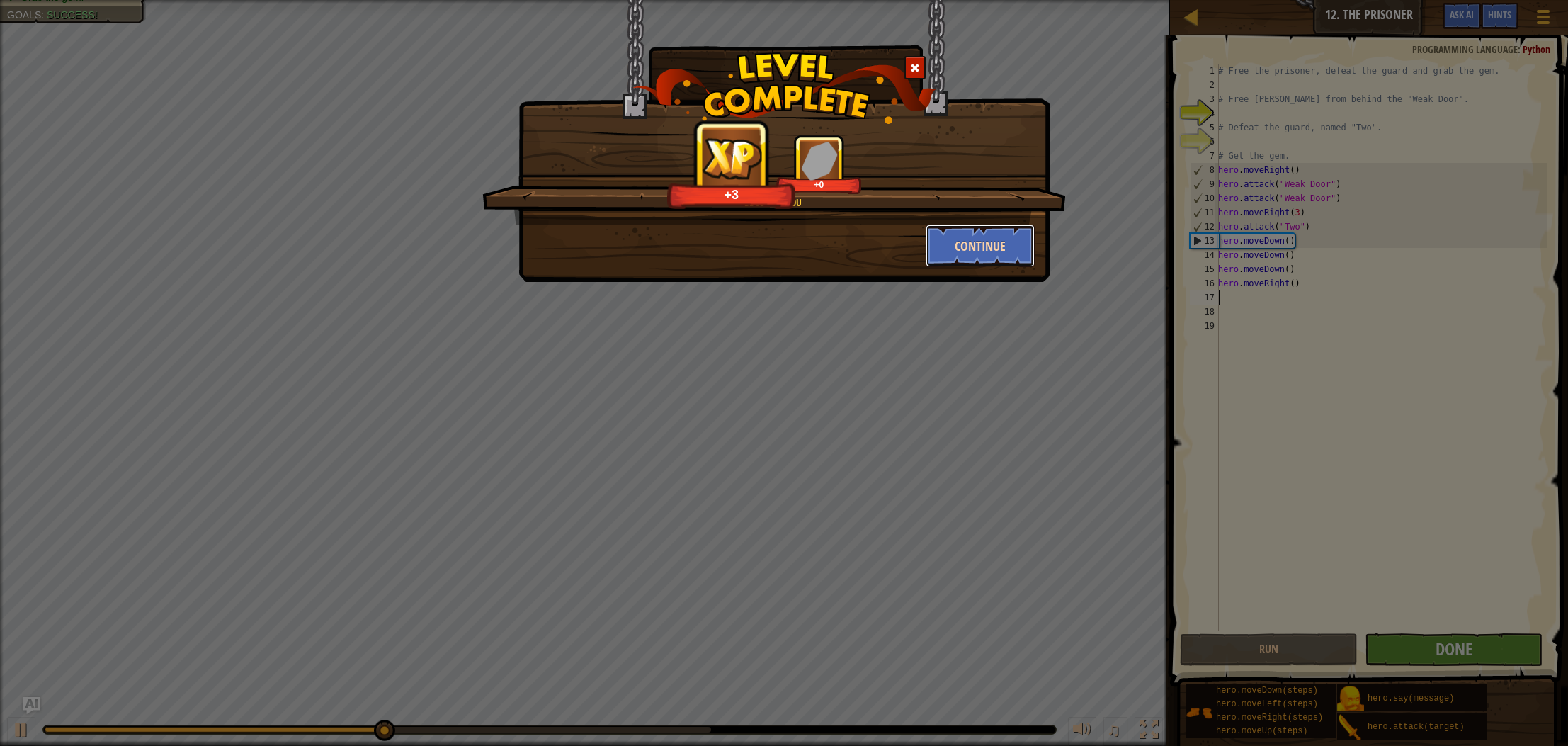
click at [938, 251] on button "Continue" at bounding box center [981, 245] width 110 height 42
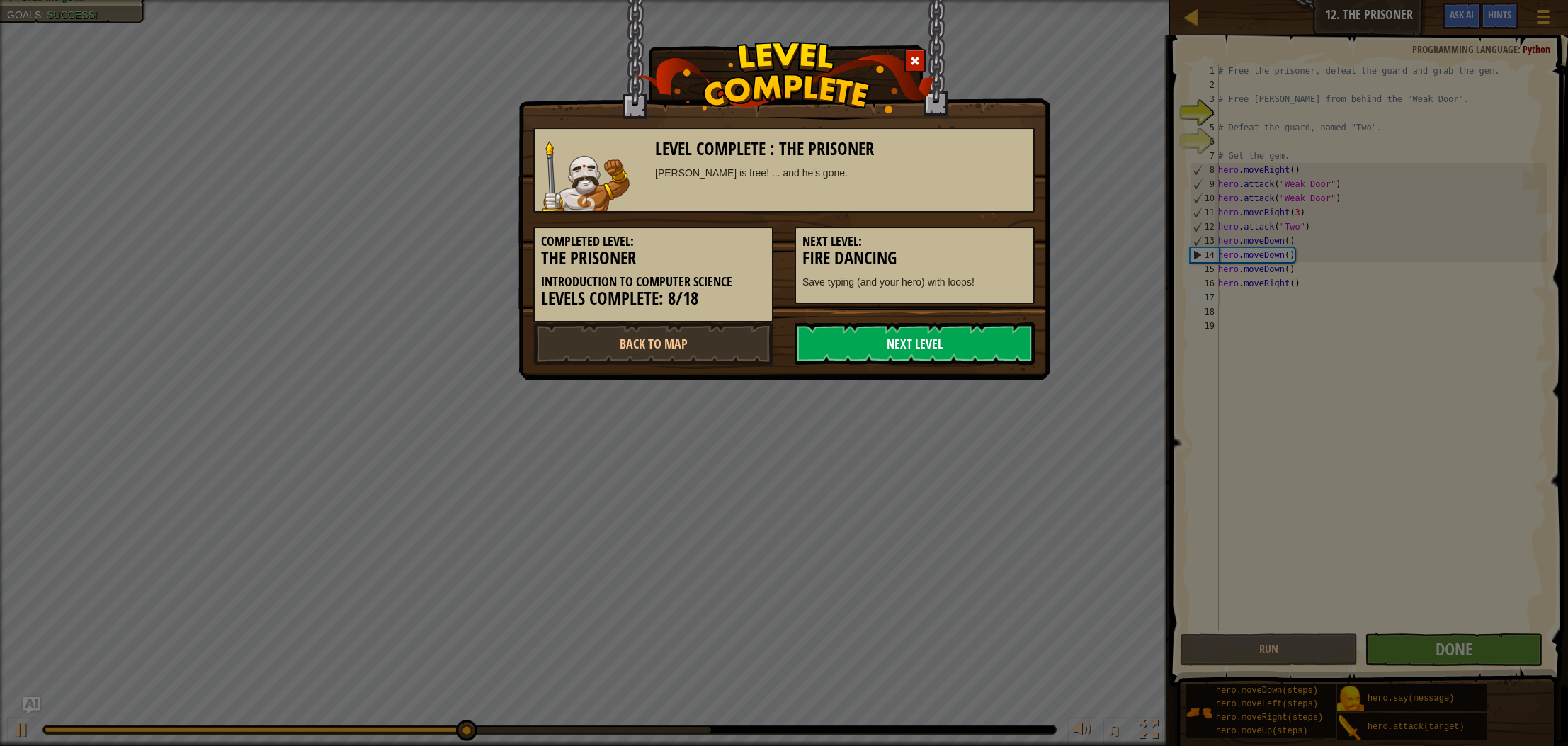
click at [913, 326] on link "Next Level" at bounding box center [915, 342] width 240 height 42
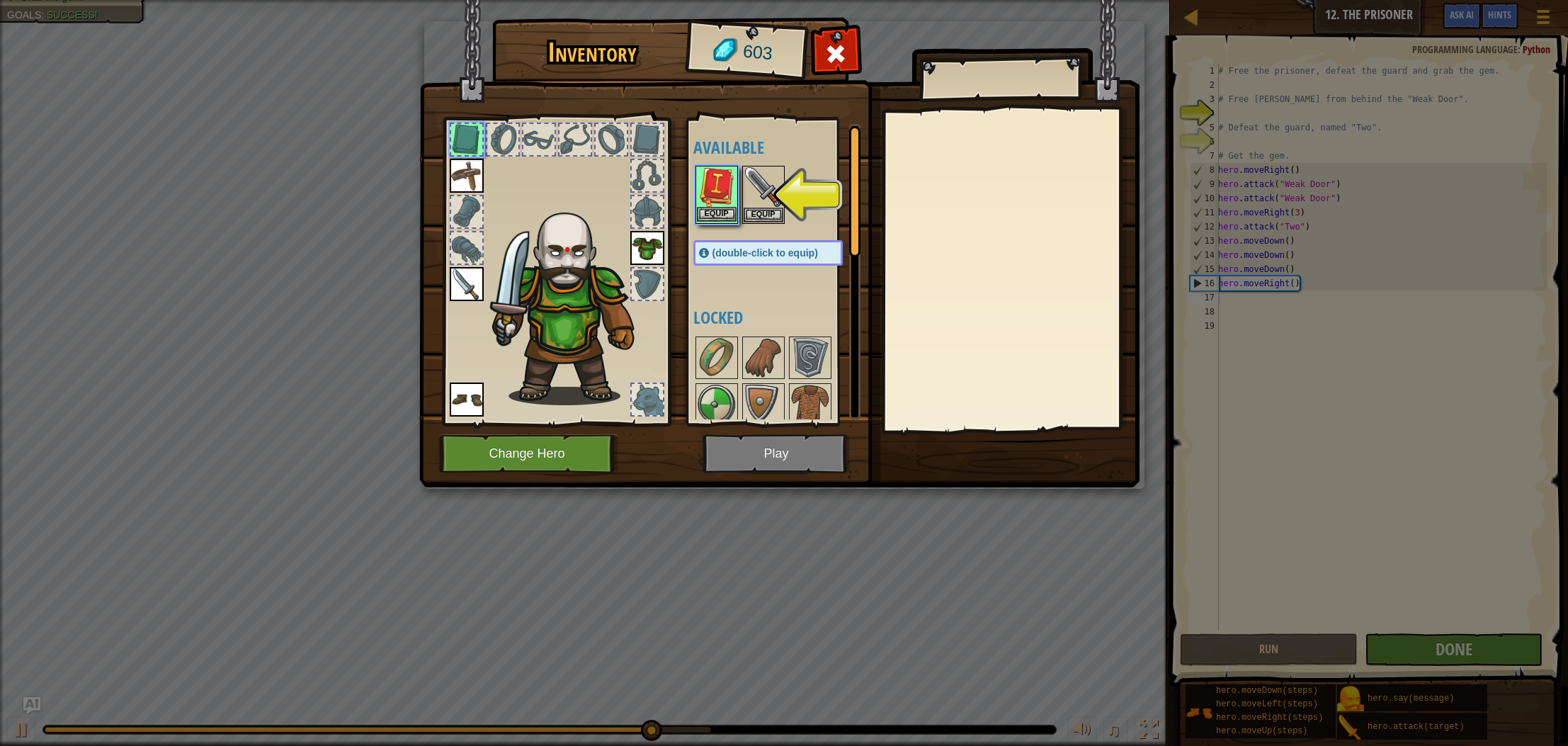
click at [713, 223] on div "Equip" at bounding box center [717, 194] width 42 height 58
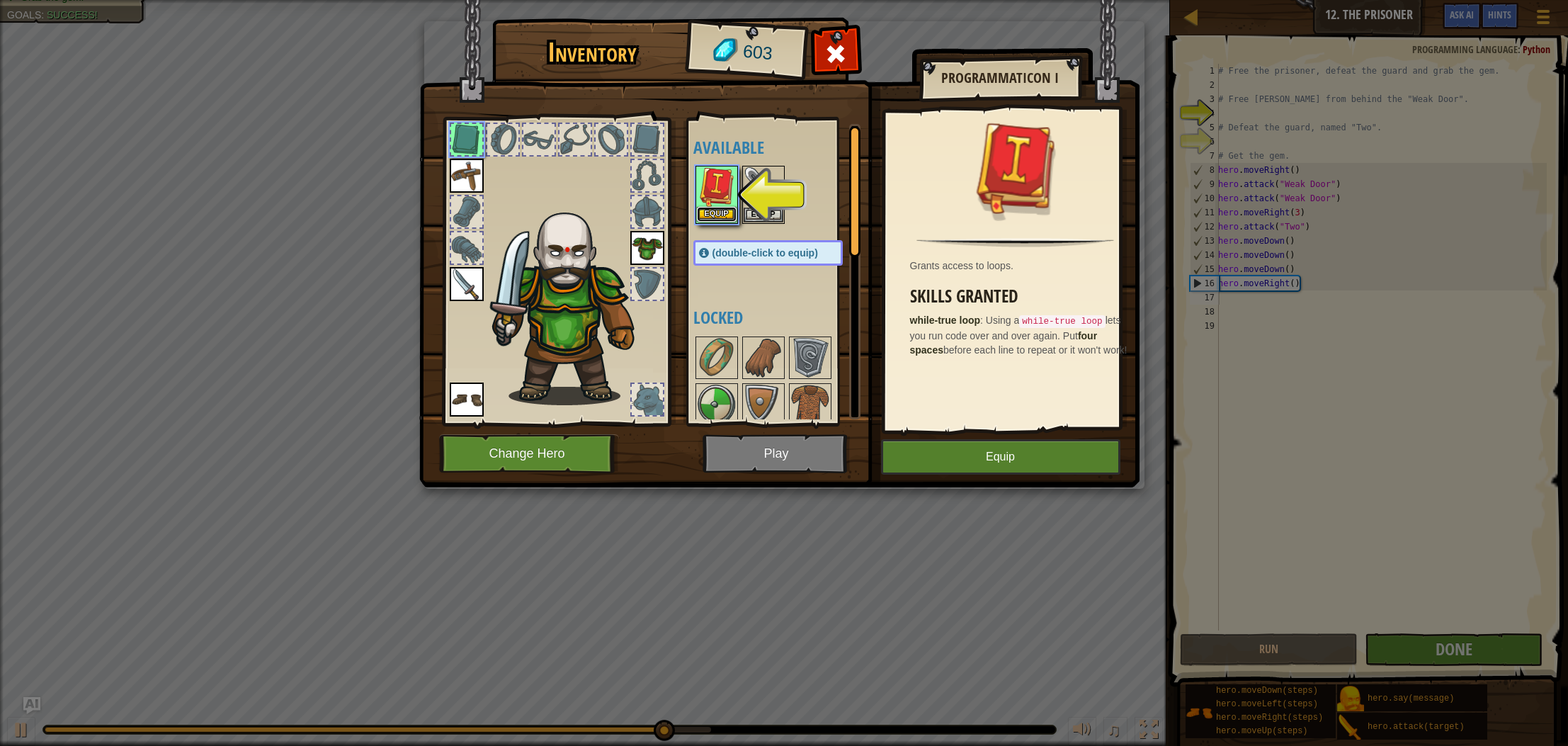
click at [714, 214] on button "Equip" at bounding box center [717, 214] width 39 height 15
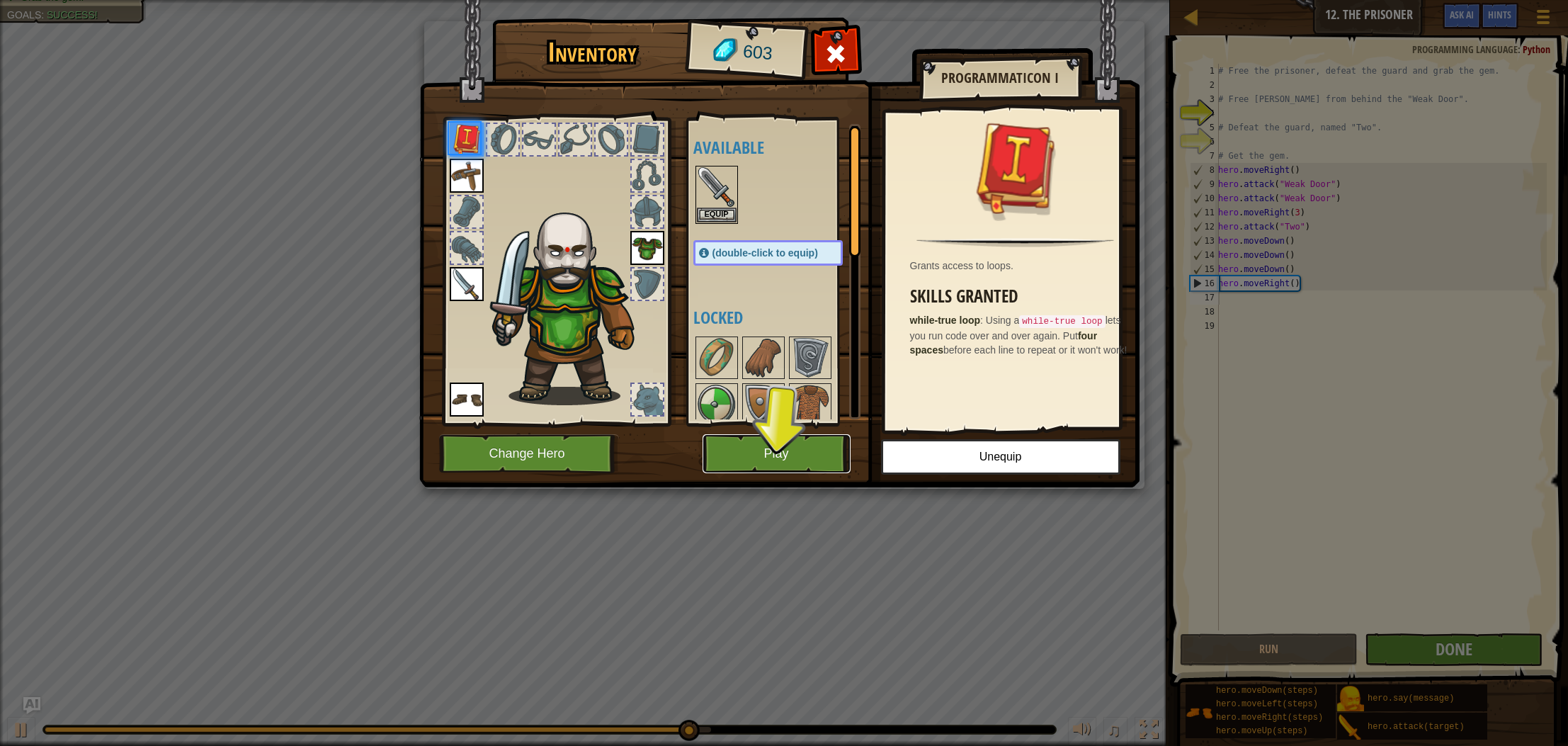
click at [813, 455] on button "Play" at bounding box center [777, 454] width 148 height 39
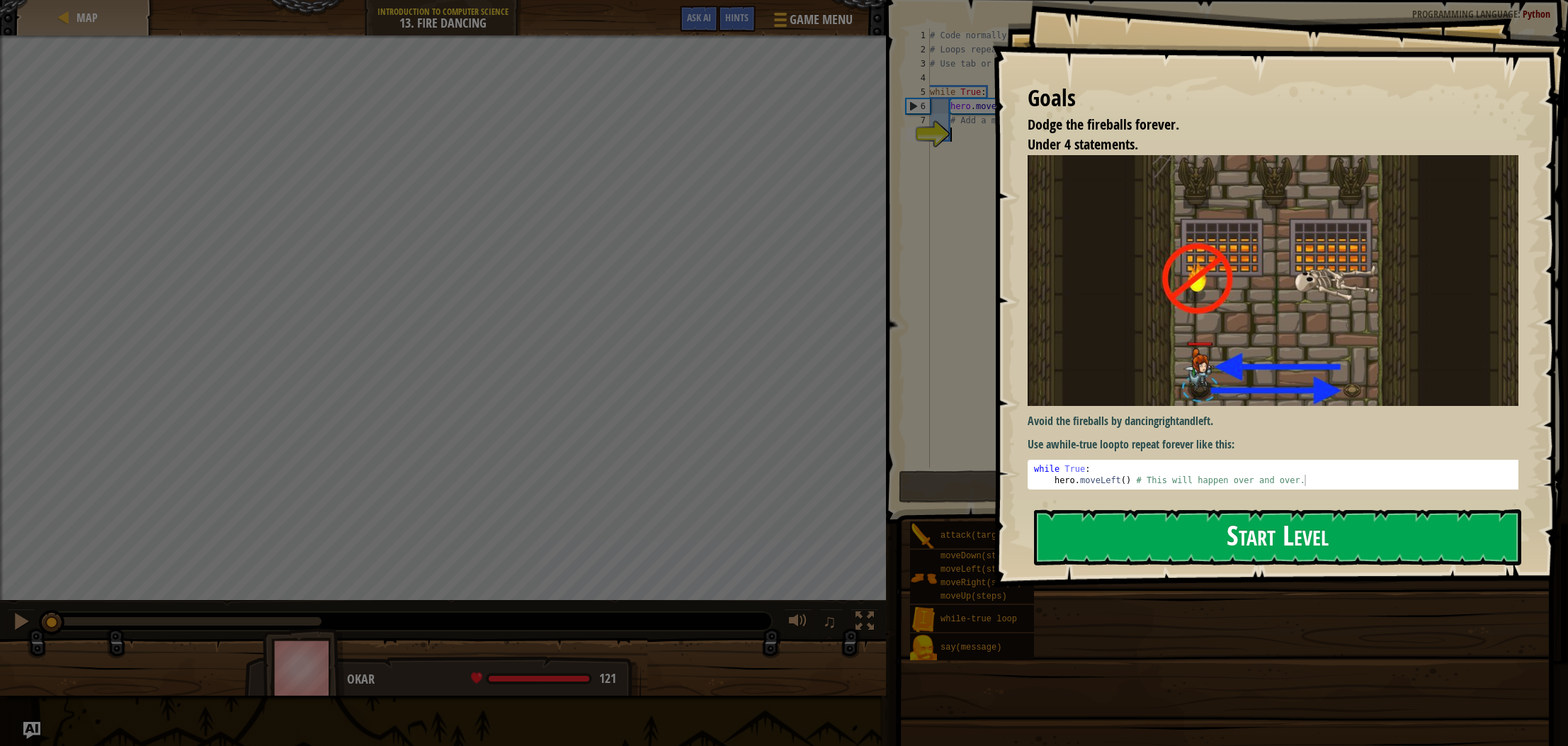
click at [1091, 525] on button "Start Level" at bounding box center [1278, 536] width 487 height 56
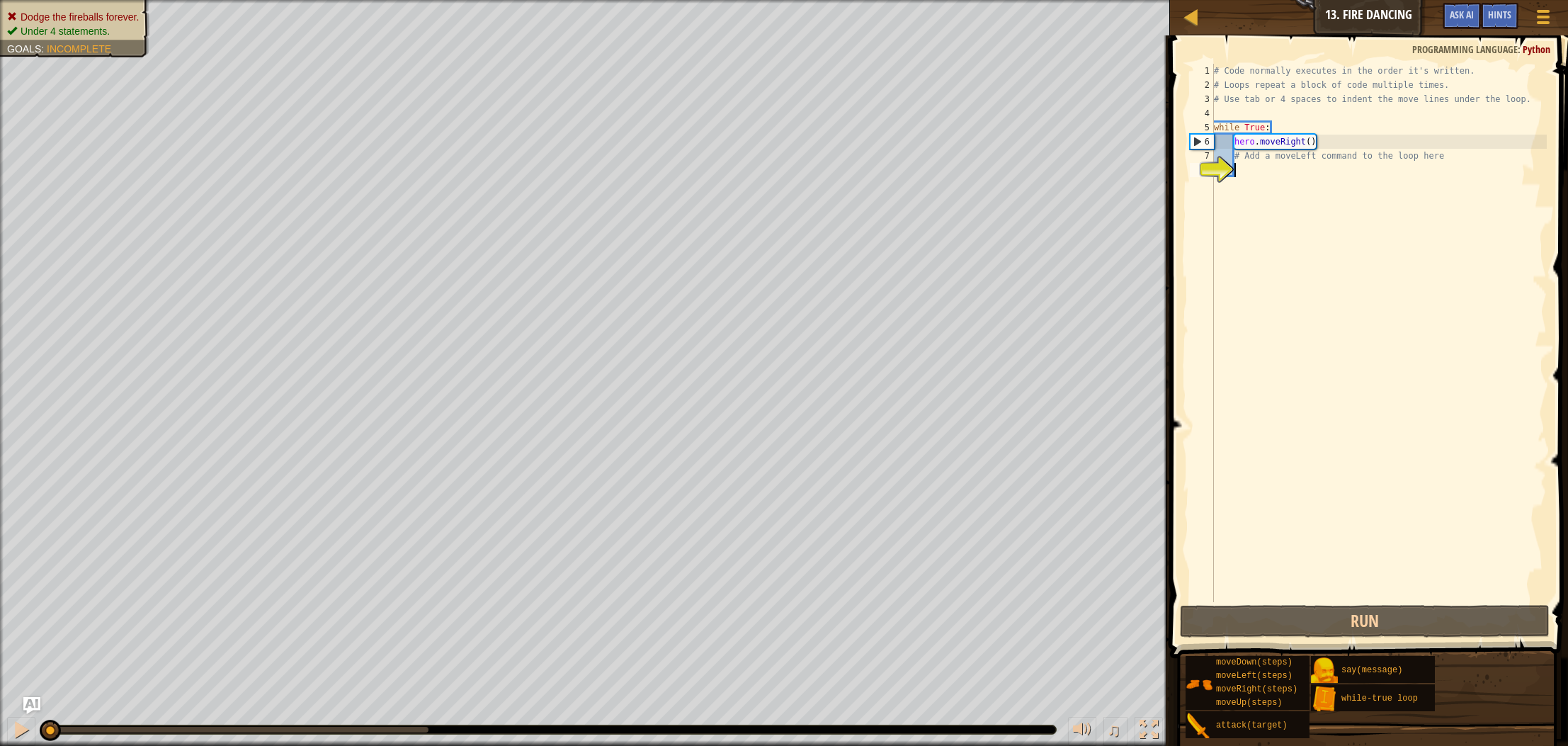
click at [1230, 195] on div "# Code normally executes in the order it's written. # Loops repeat a block of c…" at bounding box center [1379, 347] width 336 height 567
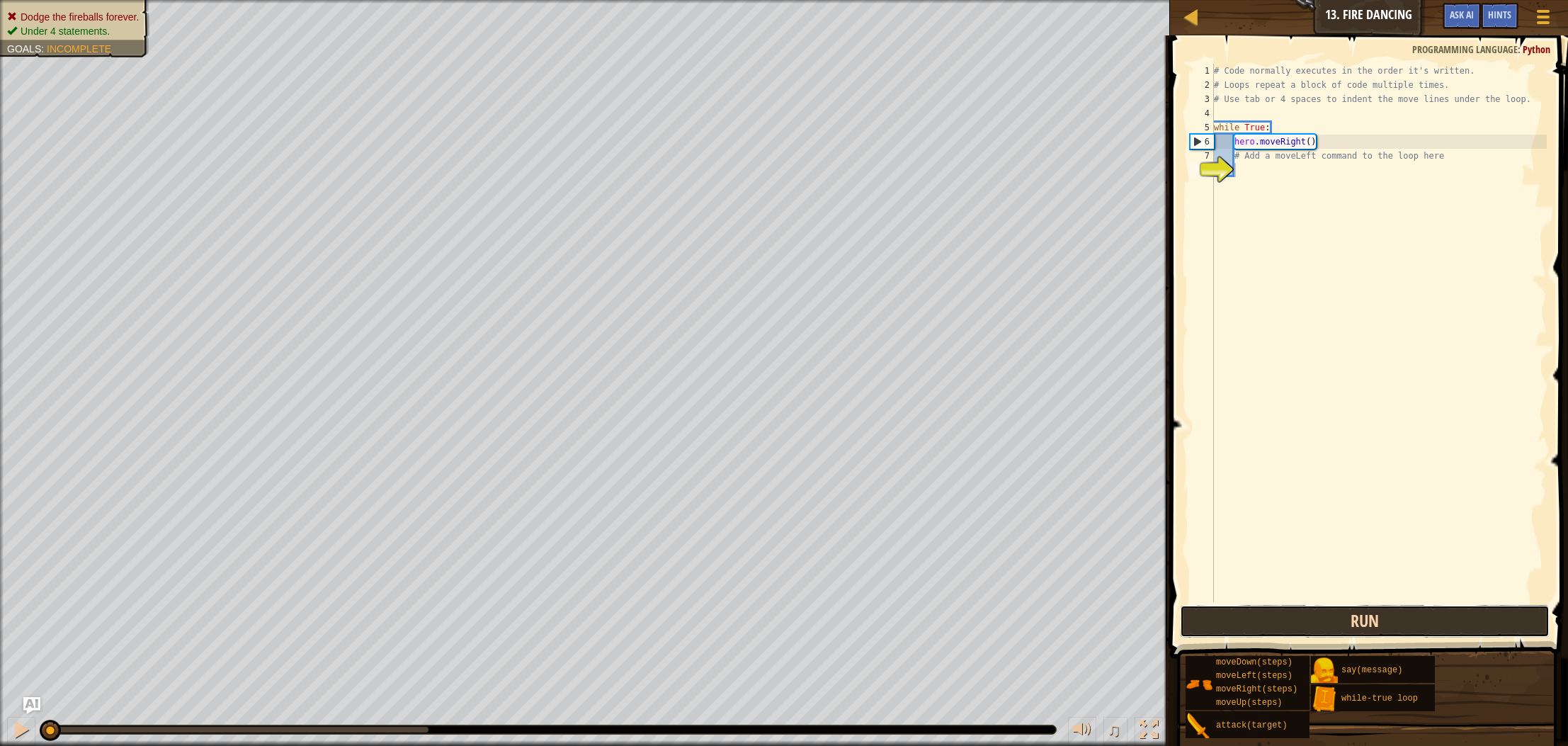
click at [1335, 615] on button "Run" at bounding box center [1365, 621] width 370 height 32
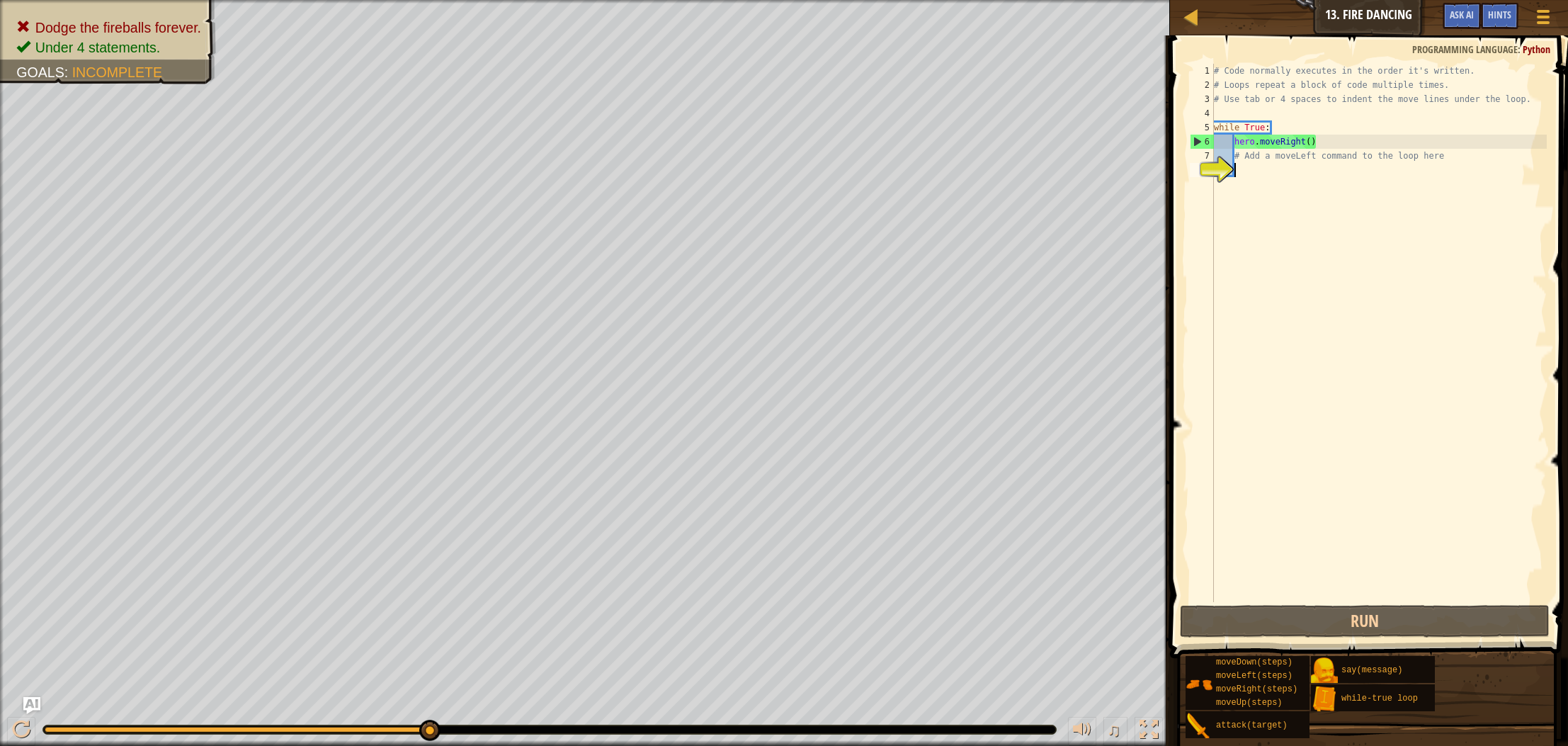
drag, startPoint x: 1425, startPoint y: 357, endPoint x: 1386, endPoint y: 336, distance: 44.3
click at [1423, 357] on div "# Code normally executes in the order it's written. # Loops repeat a block of c…" at bounding box center [1379, 347] width 336 height 567
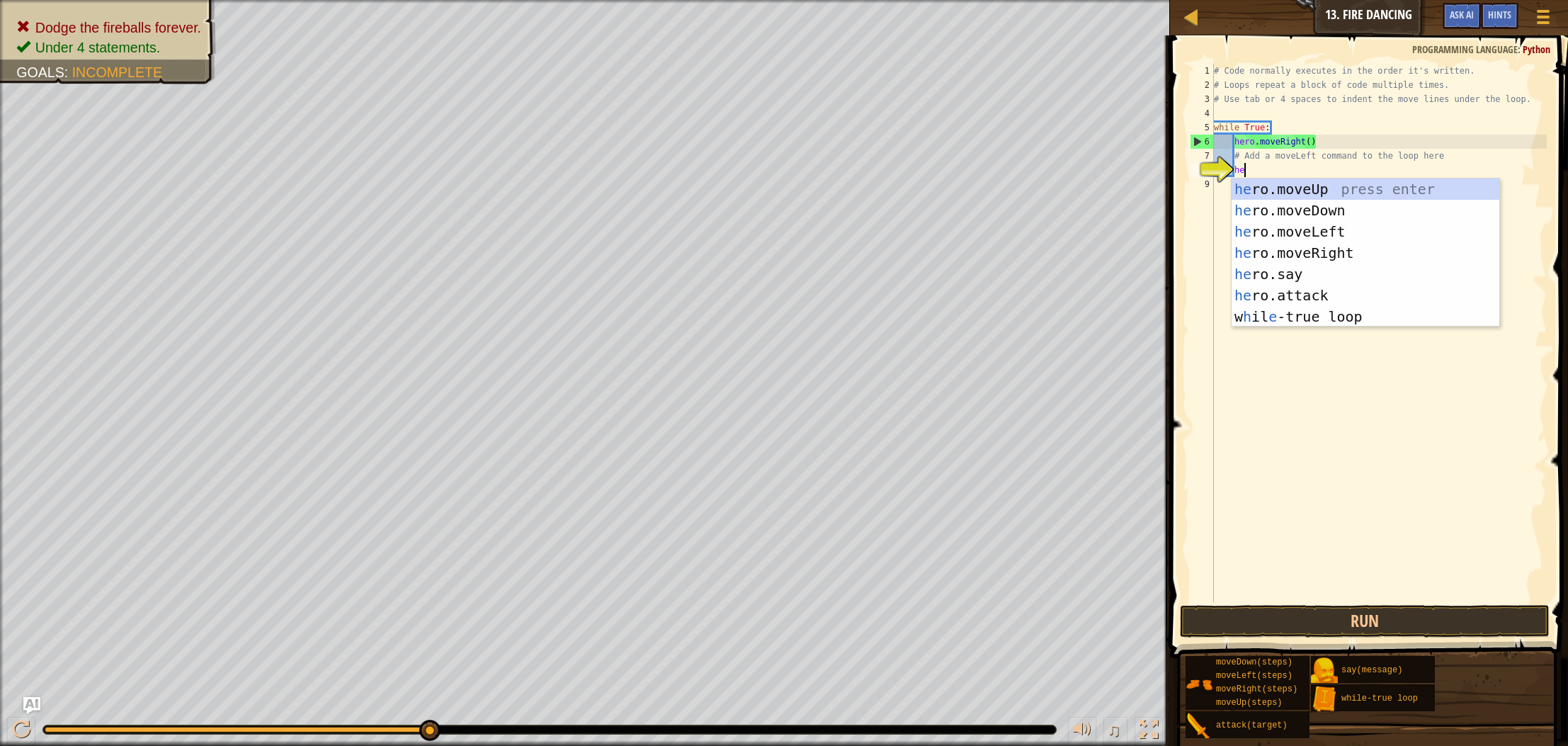
type textarea "her"
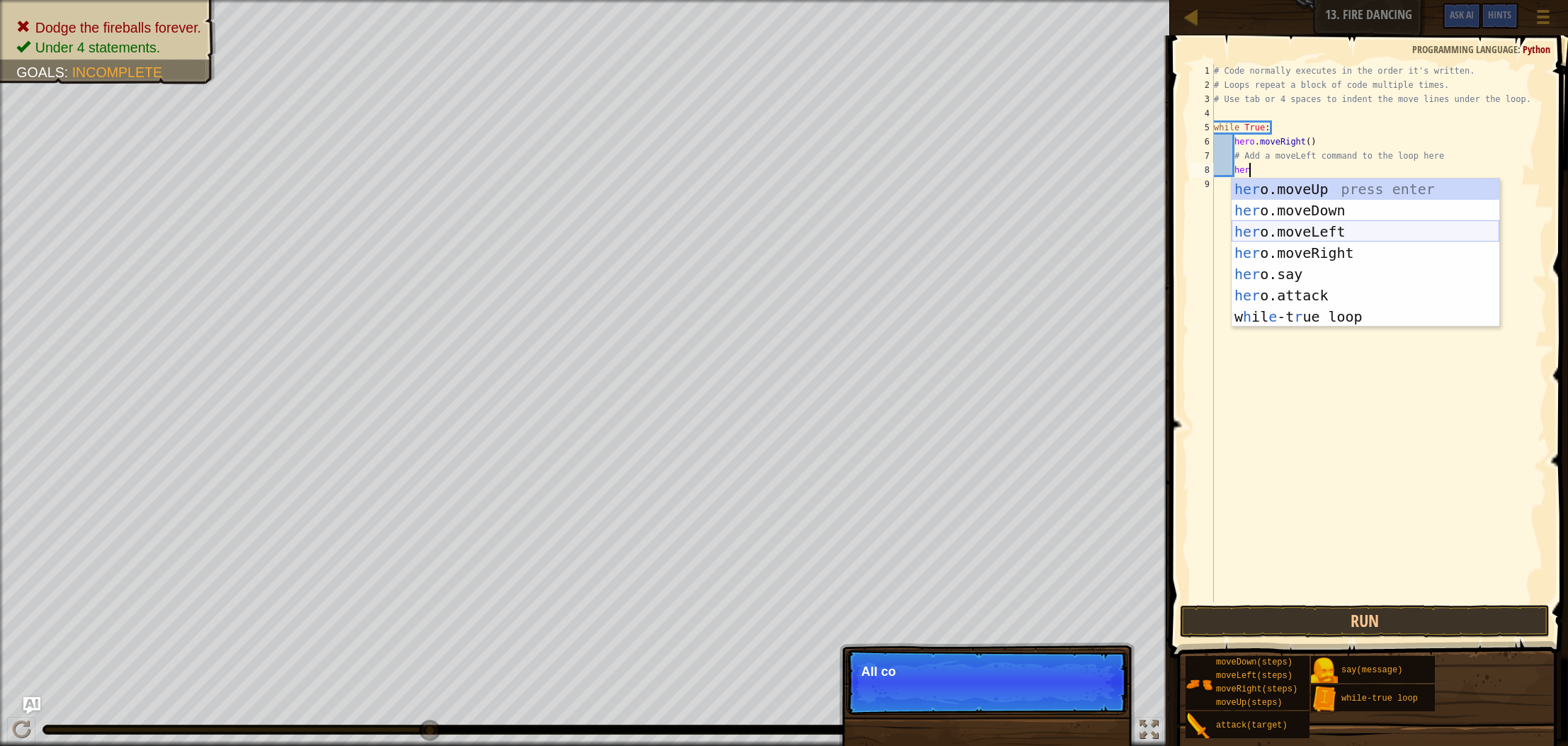
click at [1313, 231] on div "her o.moveUp press enter her o.moveDown press enter her o.moveLeft press enter …" at bounding box center [1366, 274] width 268 height 191
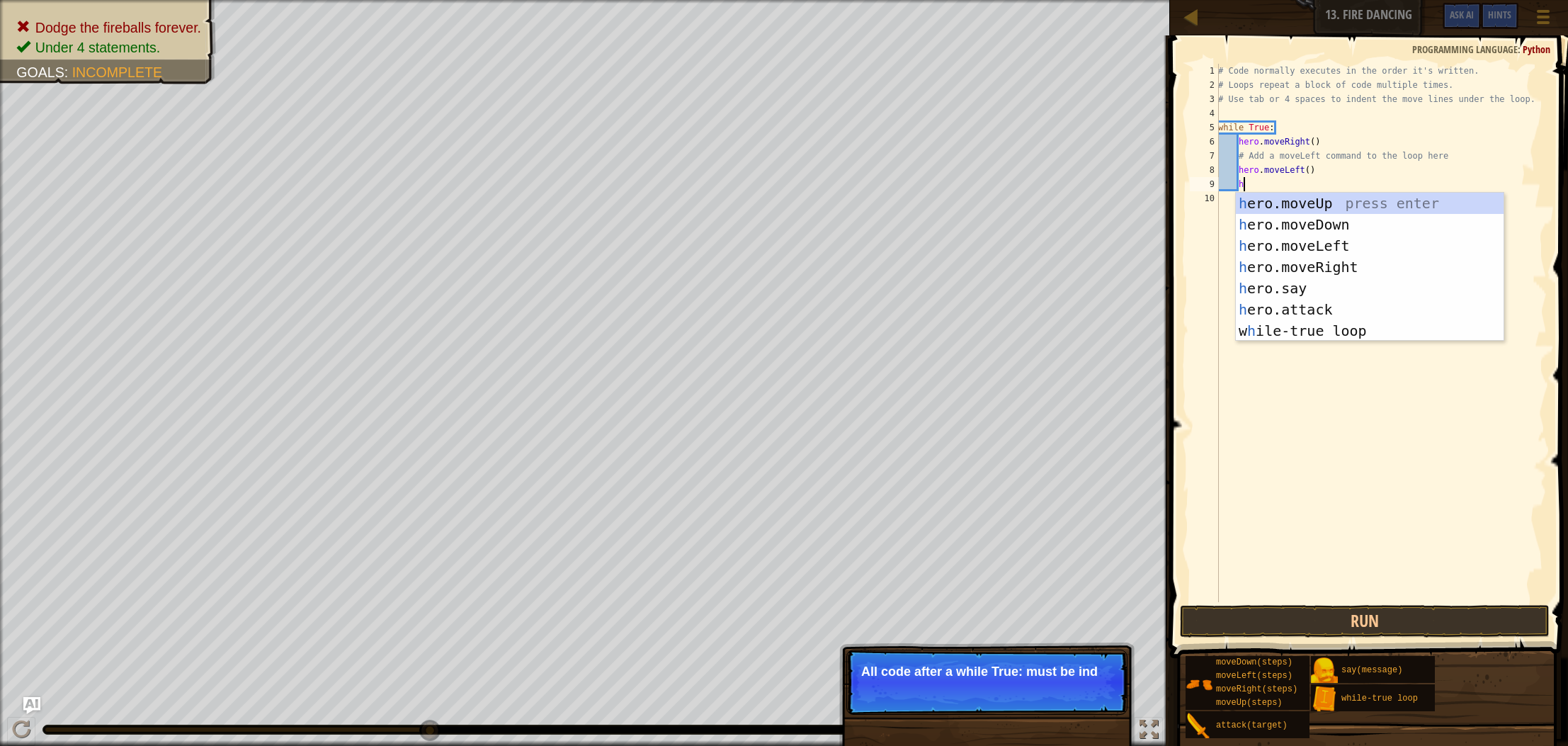
type textarea "he"
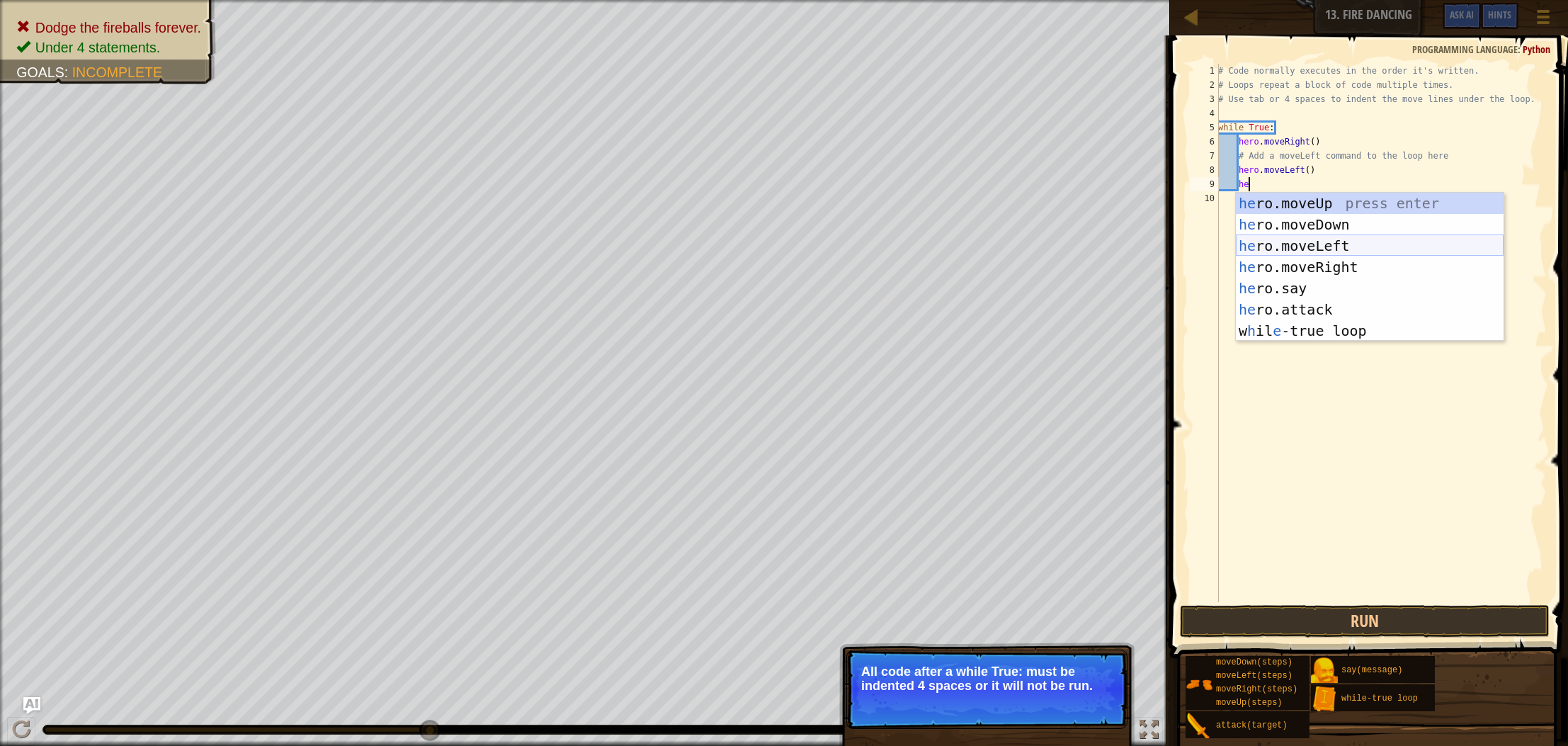
click at [1286, 246] on div "he ro.moveUp press enter he ro.moveDown press enter he ro.moveLeft press enter …" at bounding box center [1370, 288] width 268 height 191
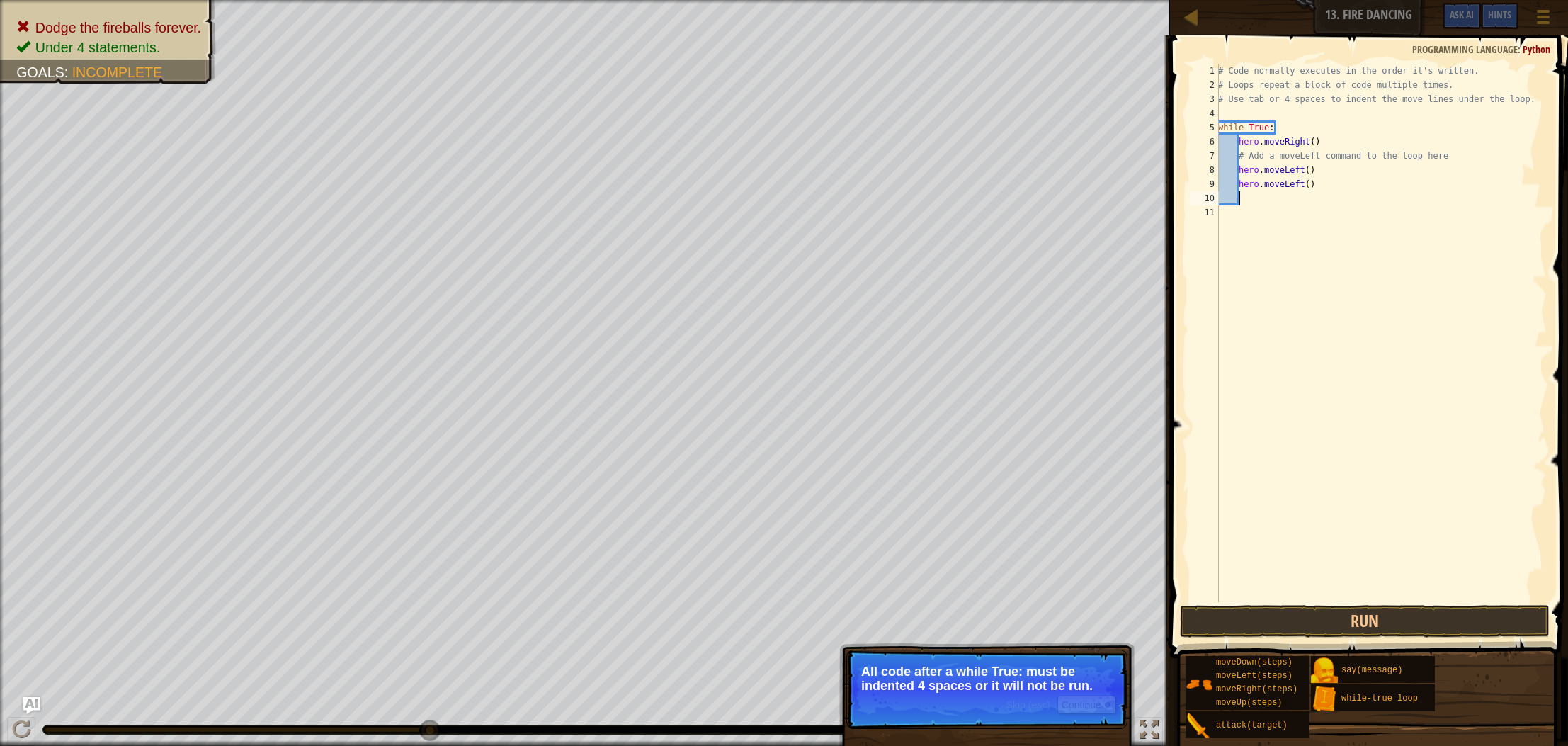
type textarea "h"
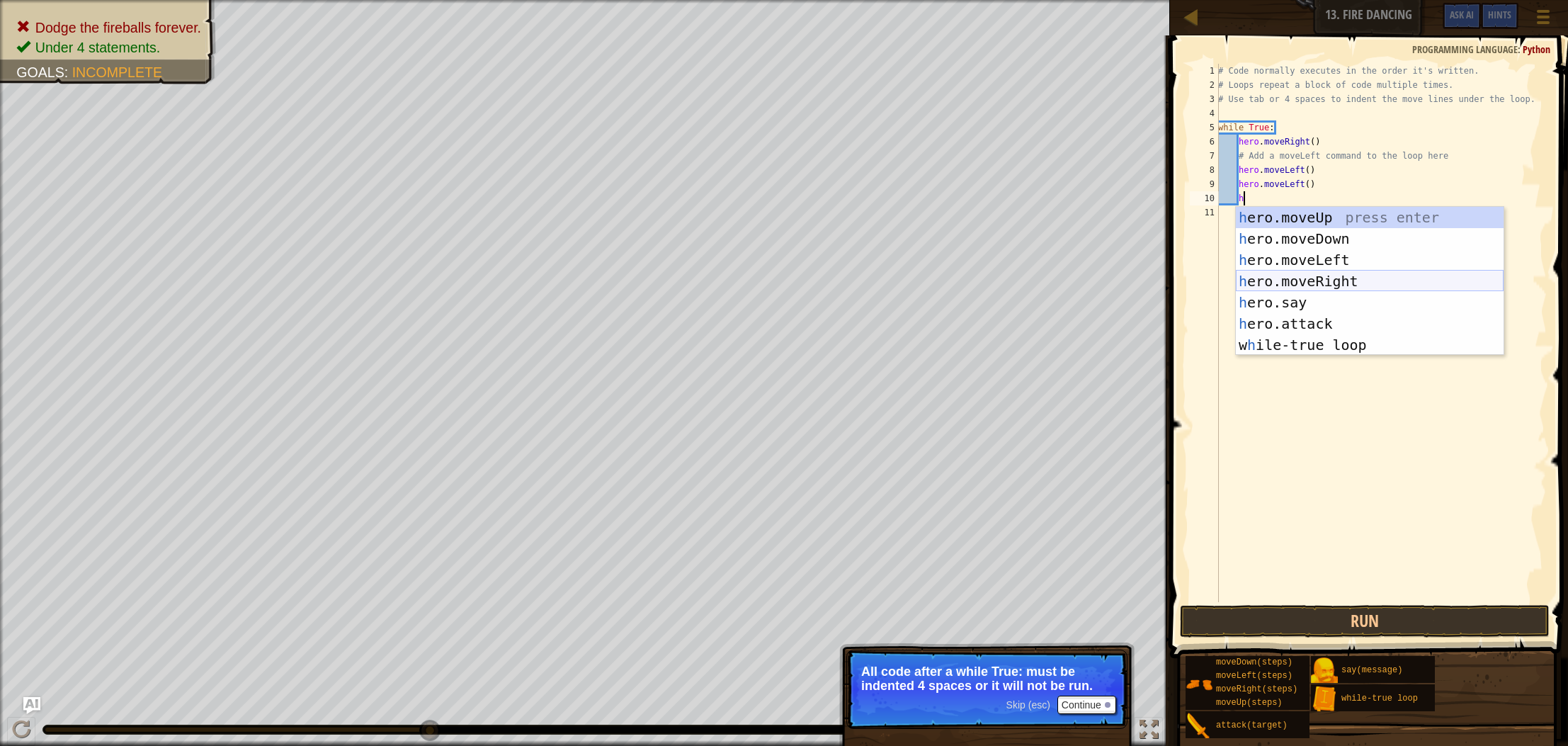
click at [1300, 279] on div "h ero.moveUp press enter h ero.moveDown press enter h ero.moveLeft press enter …" at bounding box center [1370, 302] width 268 height 191
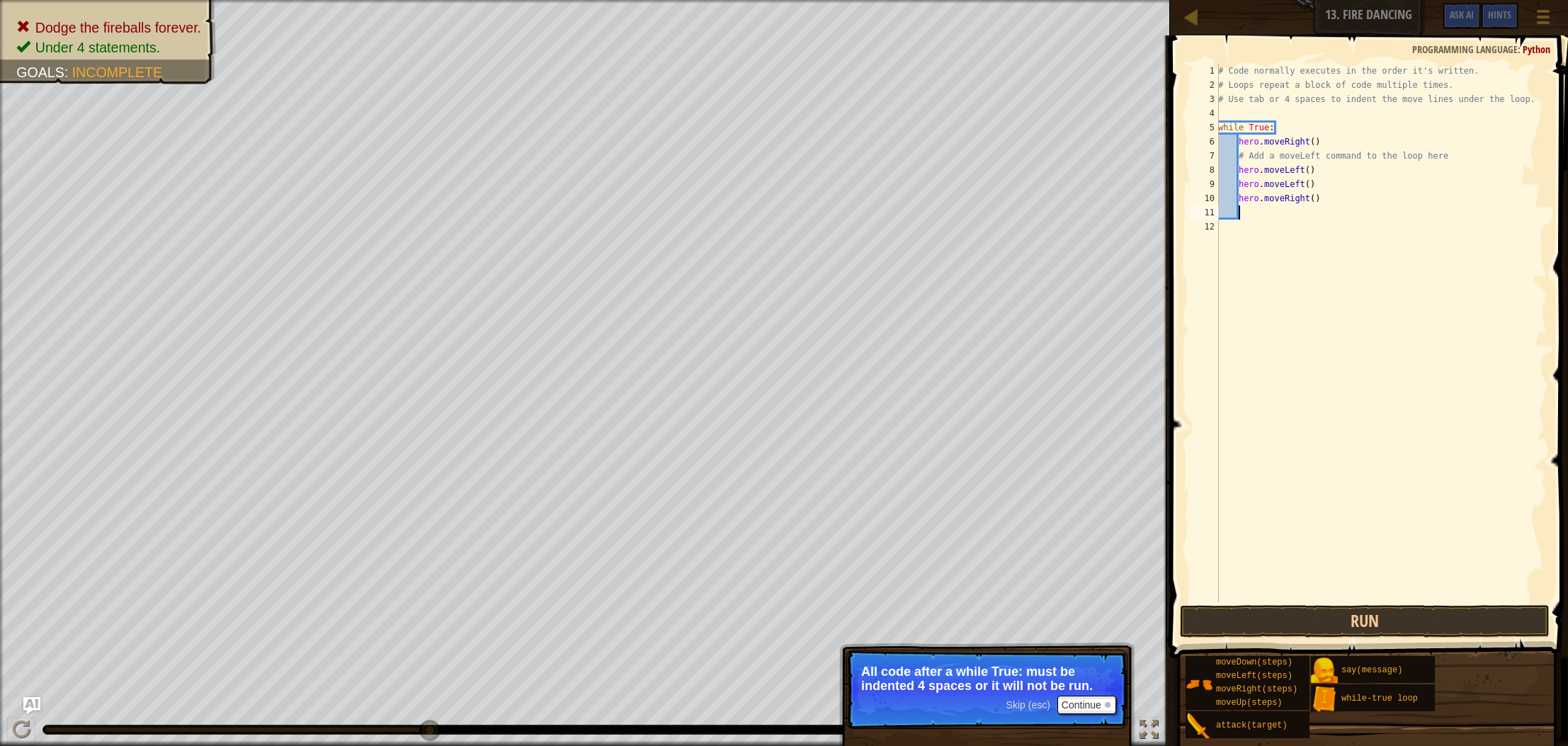
type textarea "h"
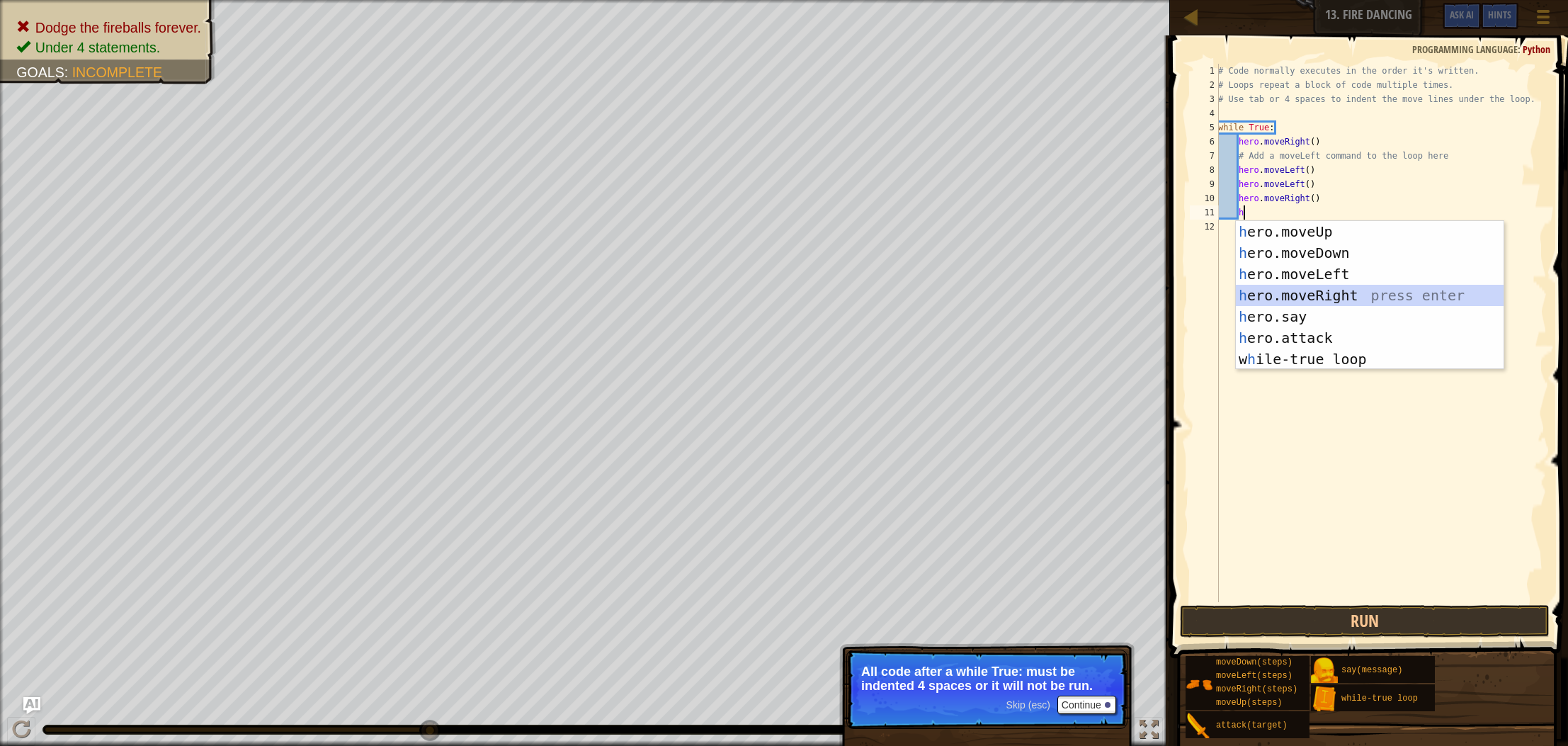
click at [1298, 291] on div "h ero.moveUp press enter h ero.moveDown press enter h ero.moveLeft press enter …" at bounding box center [1370, 317] width 268 height 191
type textarea "h"
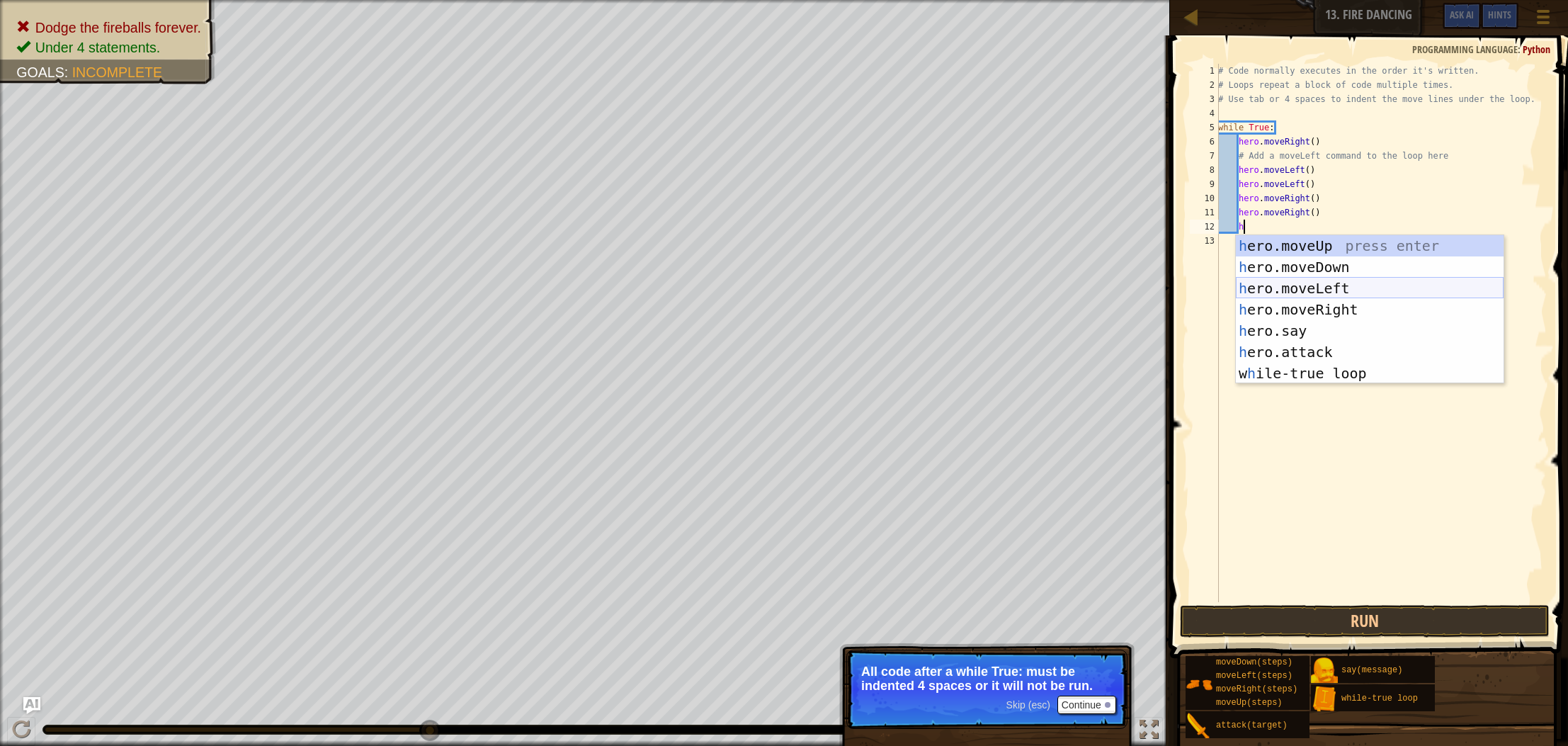
click at [1297, 290] on div "h ero.moveUp press enter h ero.moveDown press enter h ero.moveLeft press enter …" at bounding box center [1370, 331] width 268 height 191
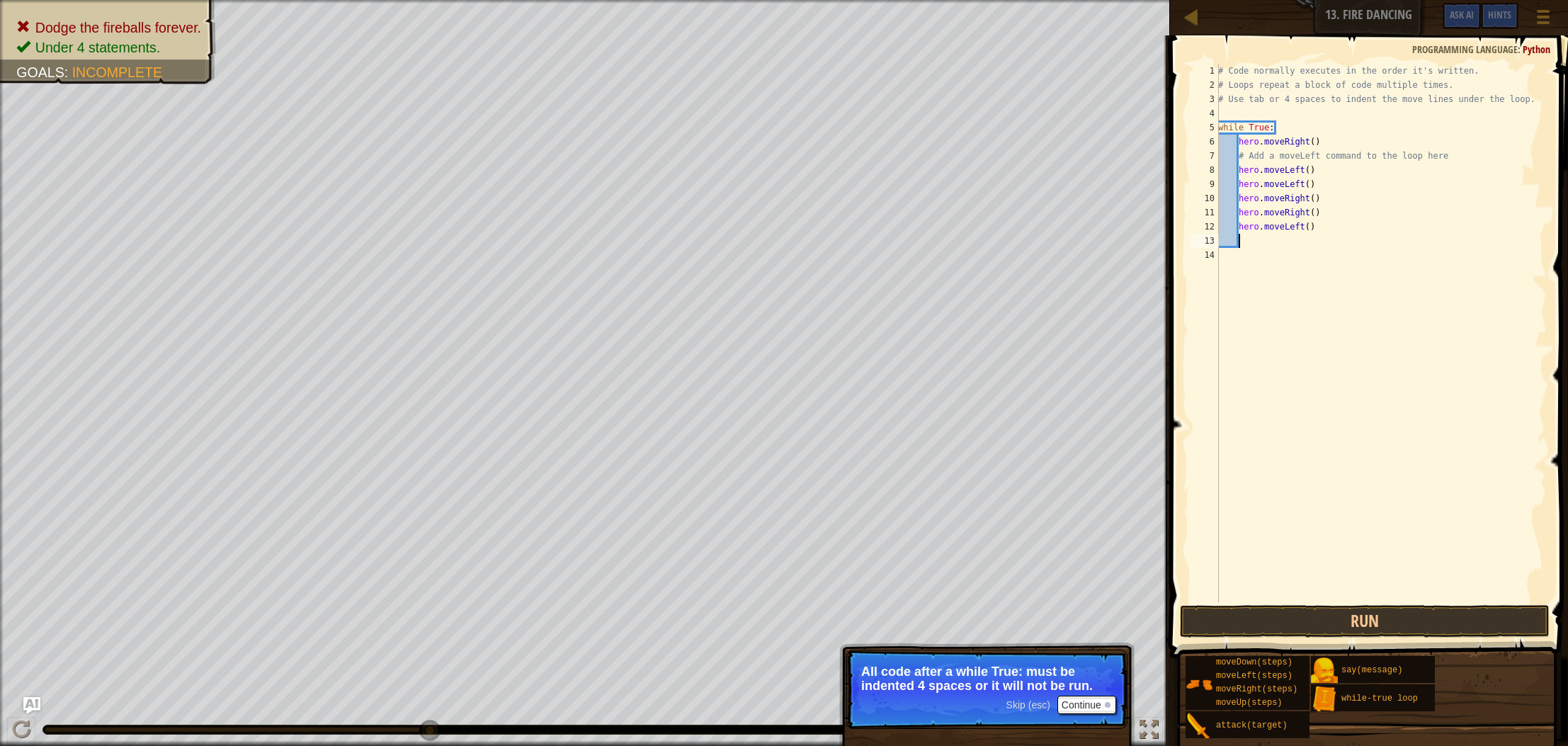
type textarea "h"
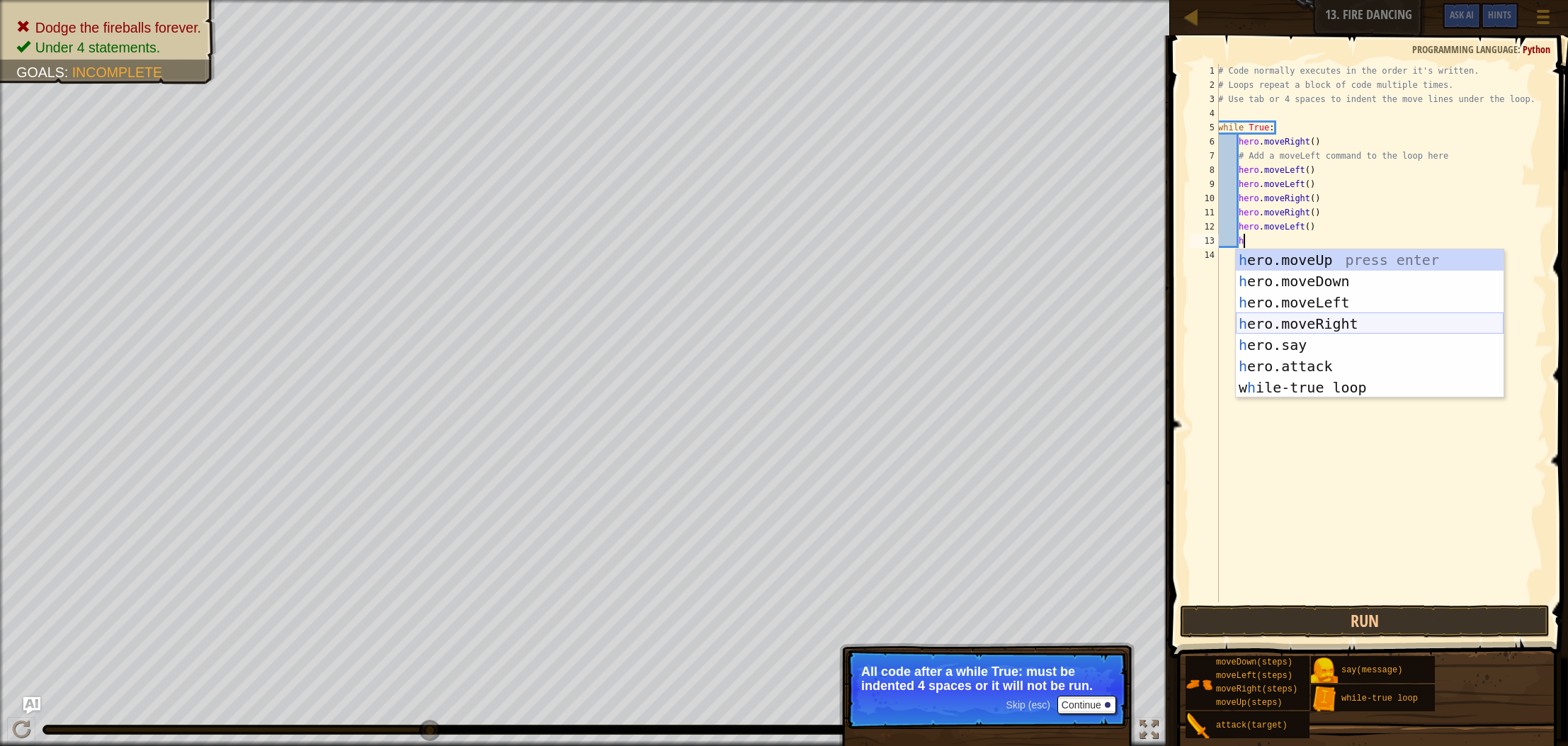
click at [1295, 317] on div "h ero.moveUp press enter h ero.moveDown press enter h ero.moveLeft press enter …" at bounding box center [1370, 344] width 268 height 191
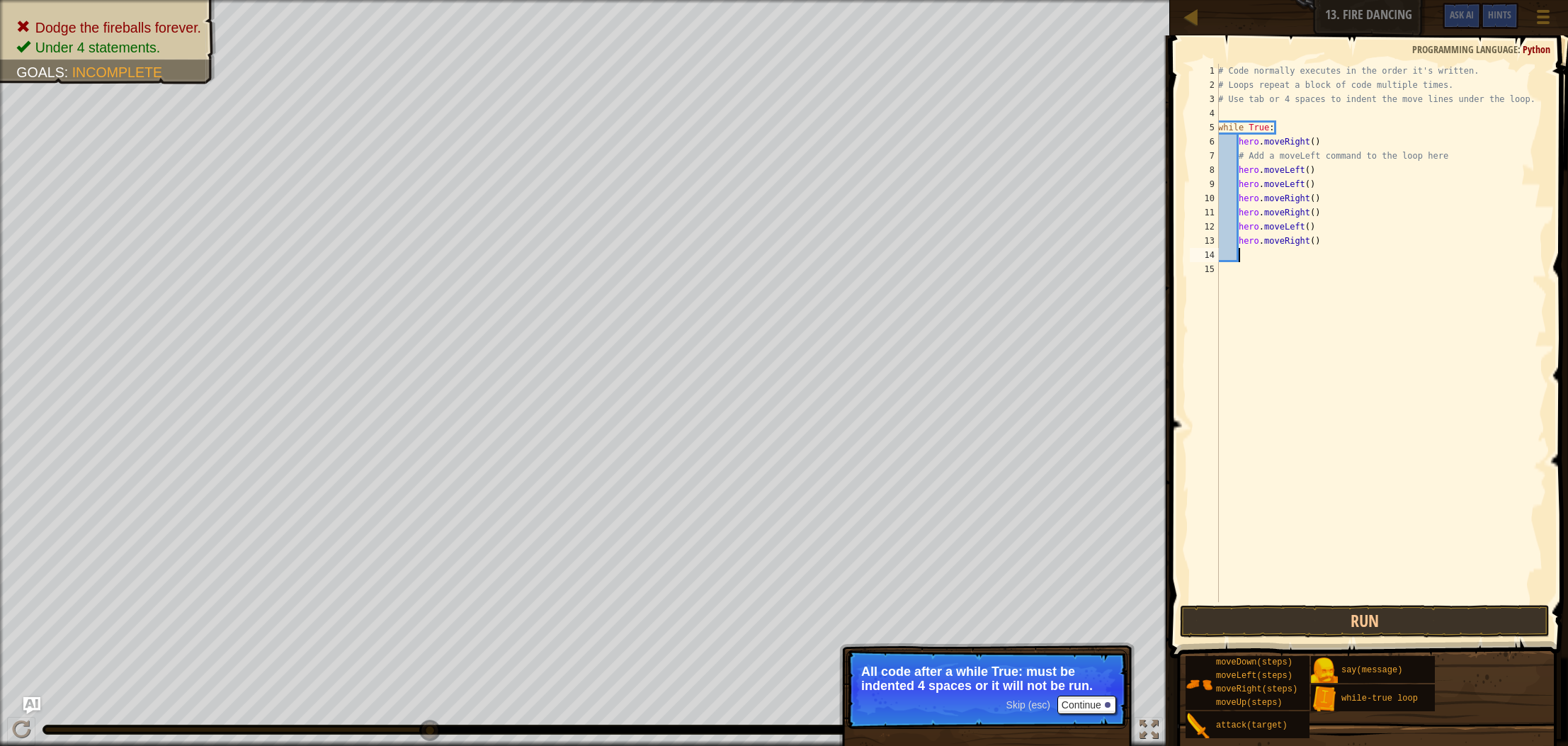
type textarea "h"
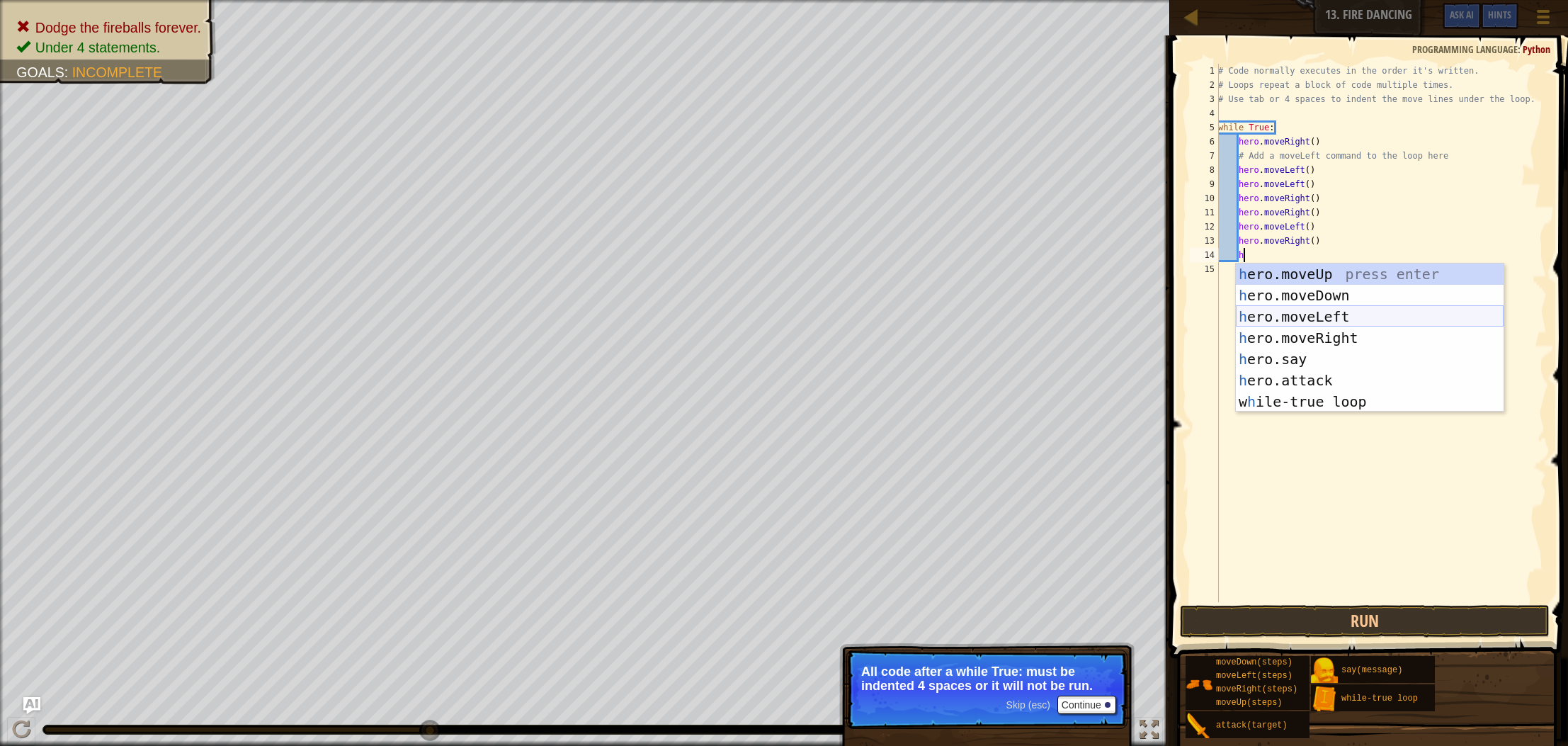
click at [1289, 307] on div "h ero.moveUp press enter h ero.moveDown press enter h ero.moveLeft press enter …" at bounding box center [1370, 359] width 268 height 191
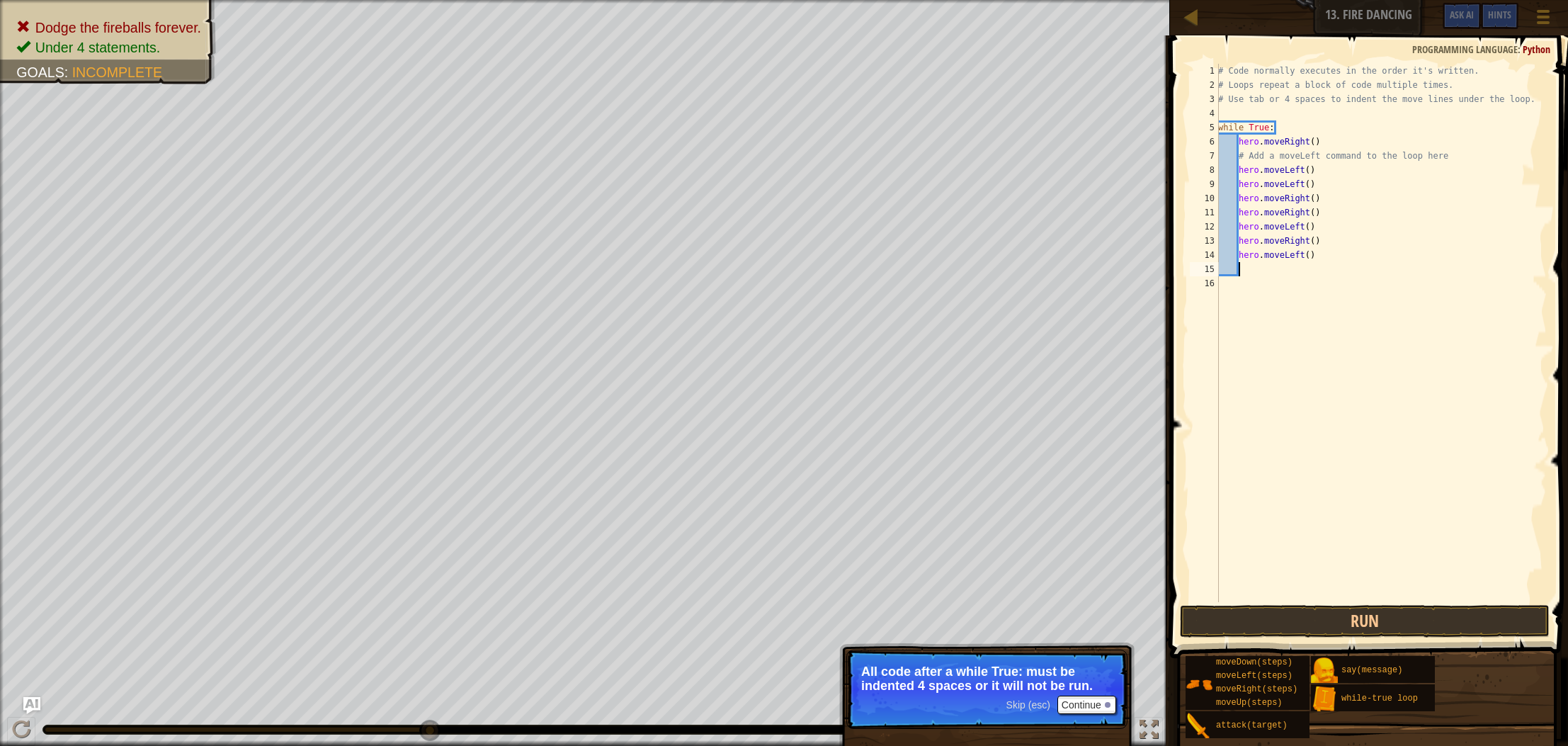
scroll to position [6, 1]
click at [1336, 619] on button "Run" at bounding box center [1365, 621] width 370 height 32
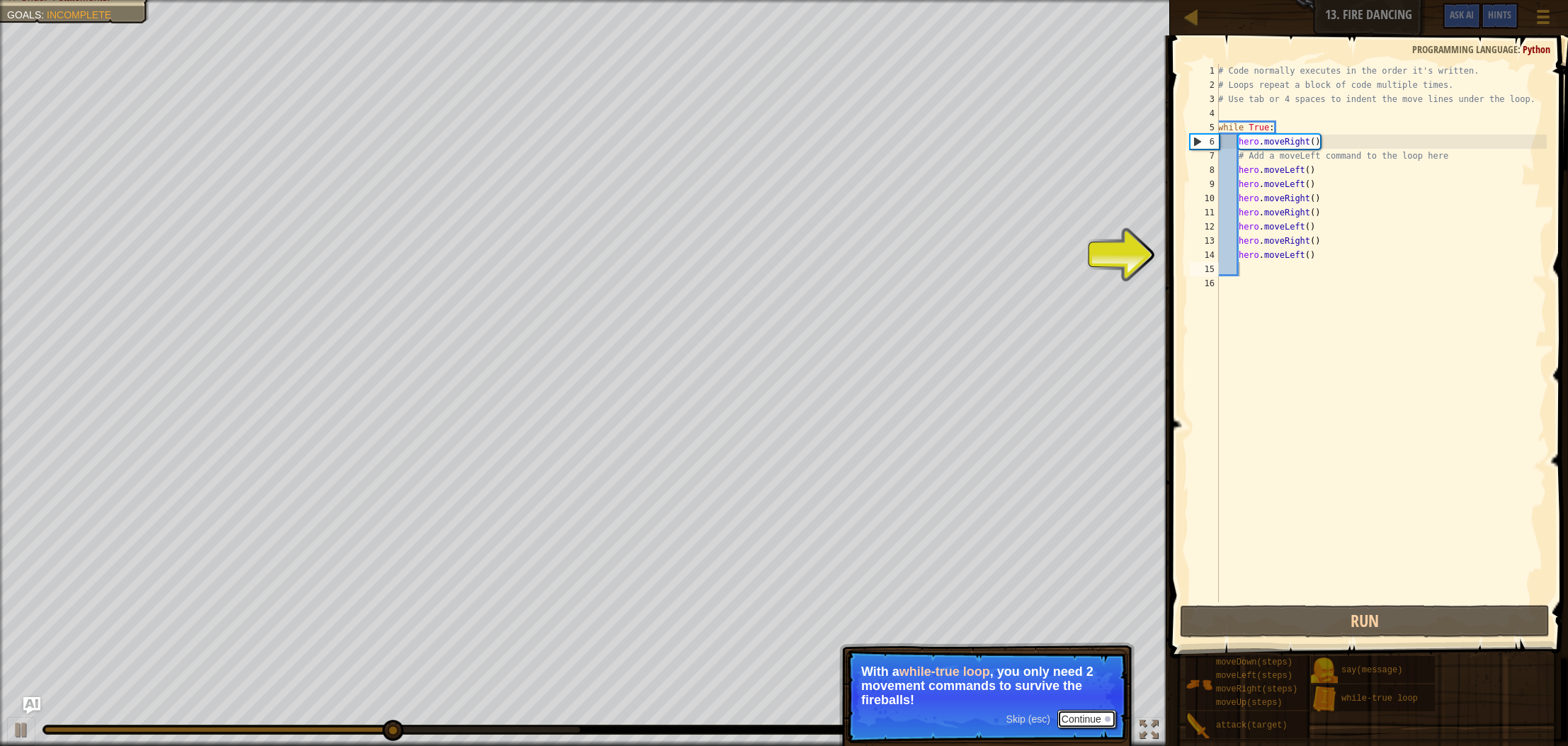
click at [1066, 719] on button "Continue" at bounding box center [1088, 718] width 59 height 19
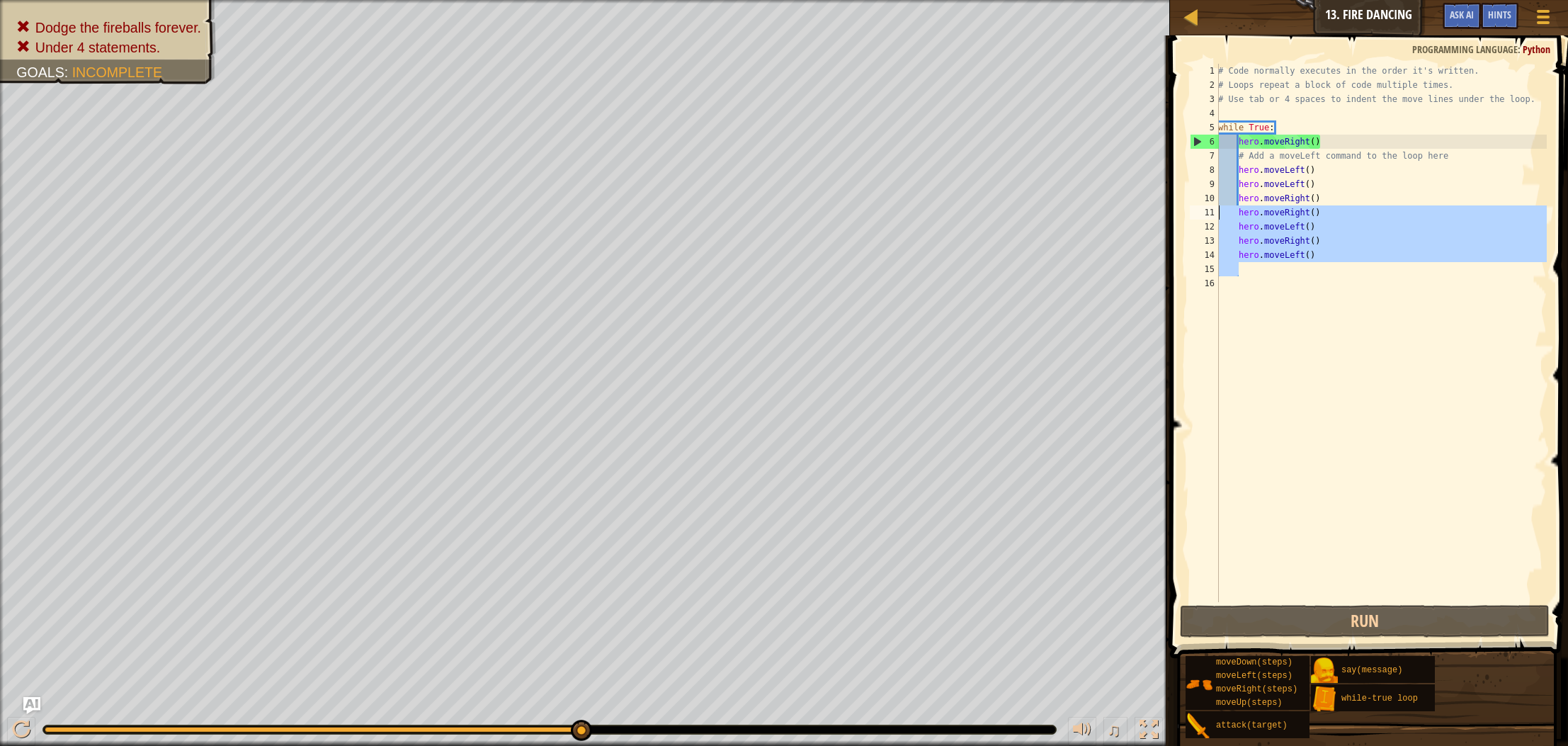
drag, startPoint x: 1347, startPoint y: 275, endPoint x: 1184, endPoint y: 212, distance: 174.8
click at [1184, 212] on div "1 2 3 4 5 6 7 8 9 10 11 12 13 14 15 16 # Code normally executes in the order it…" at bounding box center [1367, 374] width 403 height 664
type textarea "hero.moveRight() hero.moveLeft()"
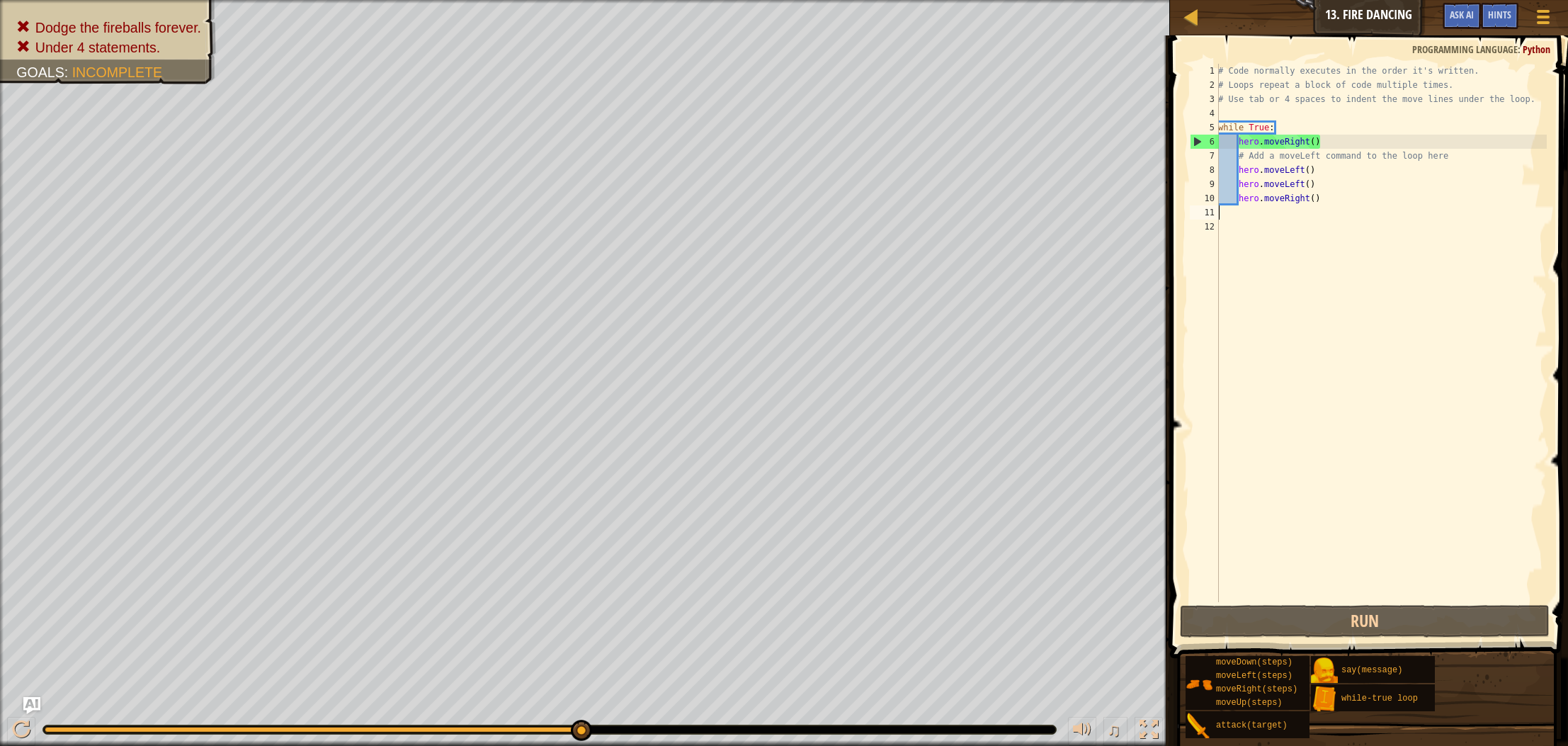
scroll to position [6, 0]
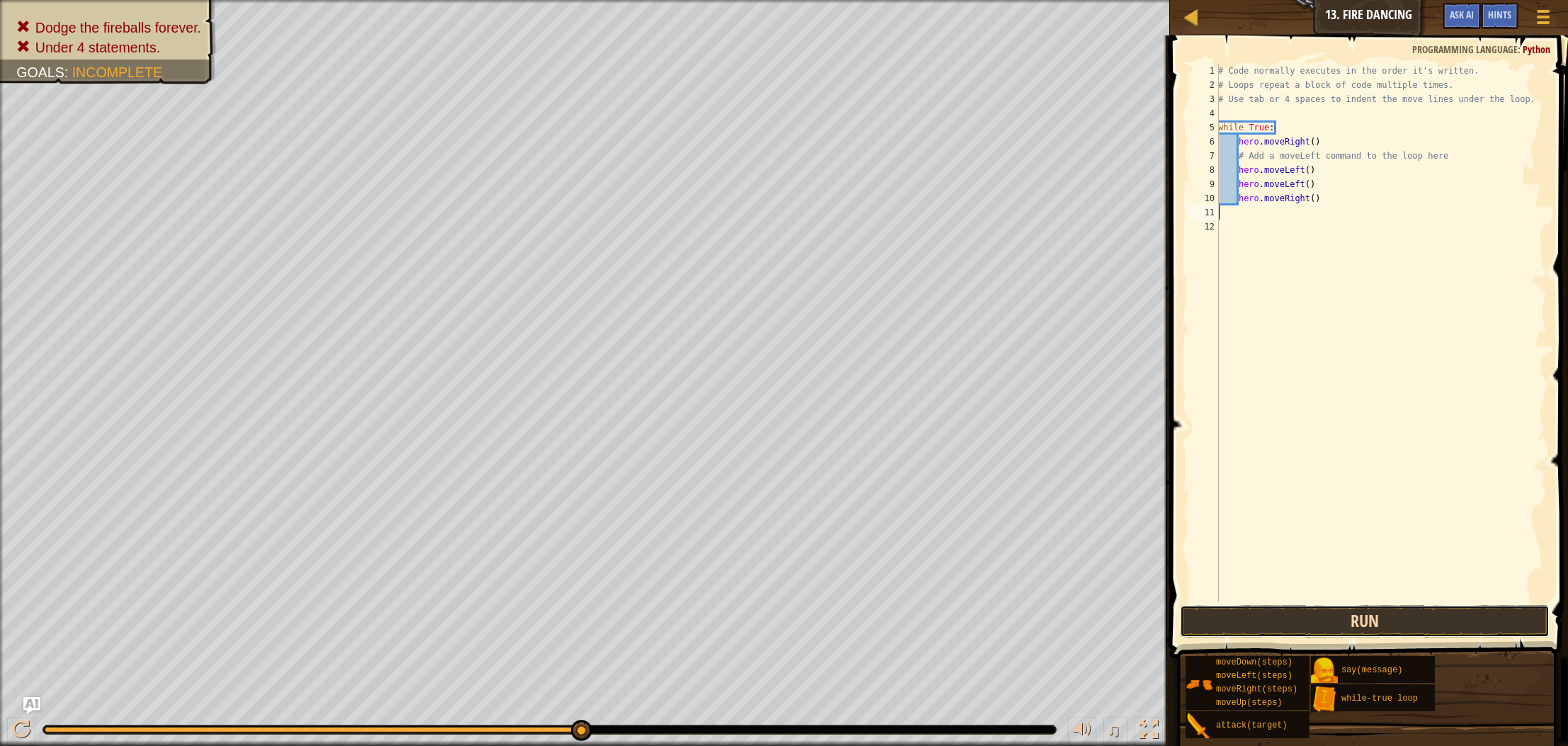
click at [1281, 628] on button "Run" at bounding box center [1365, 621] width 370 height 32
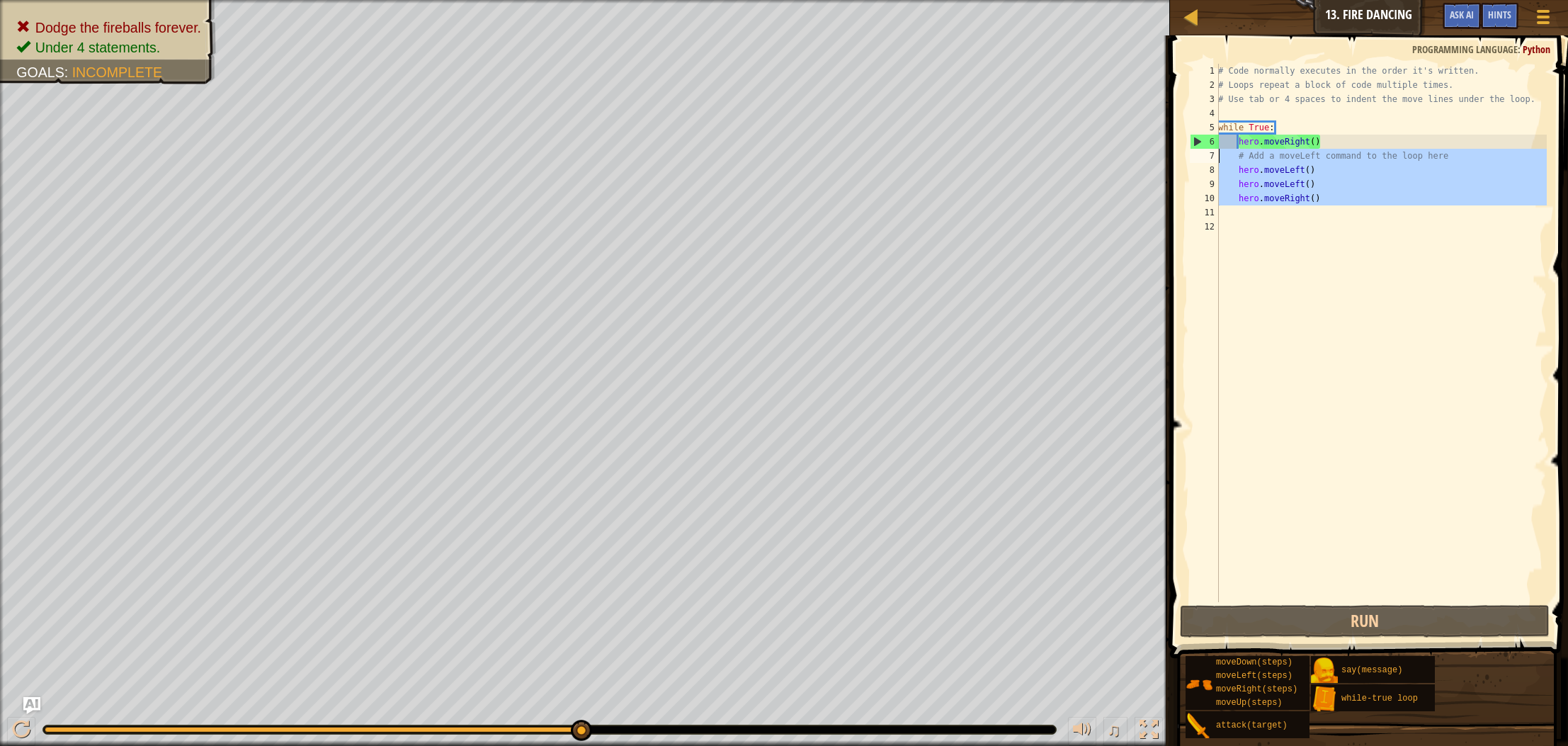
drag, startPoint x: 1316, startPoint y: 214, endPoint x: 1205, endPoint y: 157, distance: 124.8
click at [1205, 157] on div "1 2 3 4 5 6 7 8 9 10 11 12 # Code normally executes in the order it's written. …" at bounding box center [1367, 333] width 360 height 538
type textarea "# Add a moveLeft command to the loop here hero.moveLeft()"
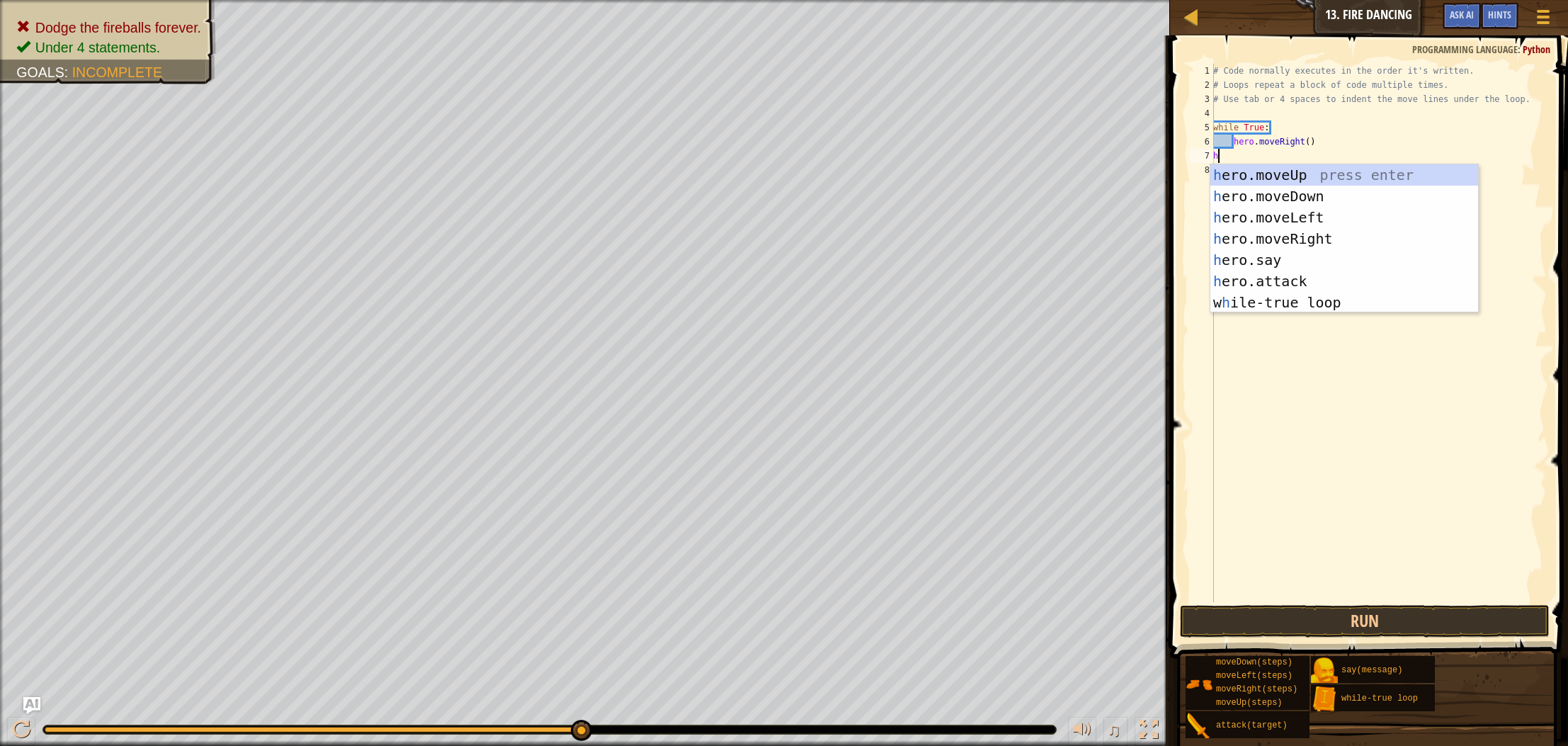
type textarea "he"
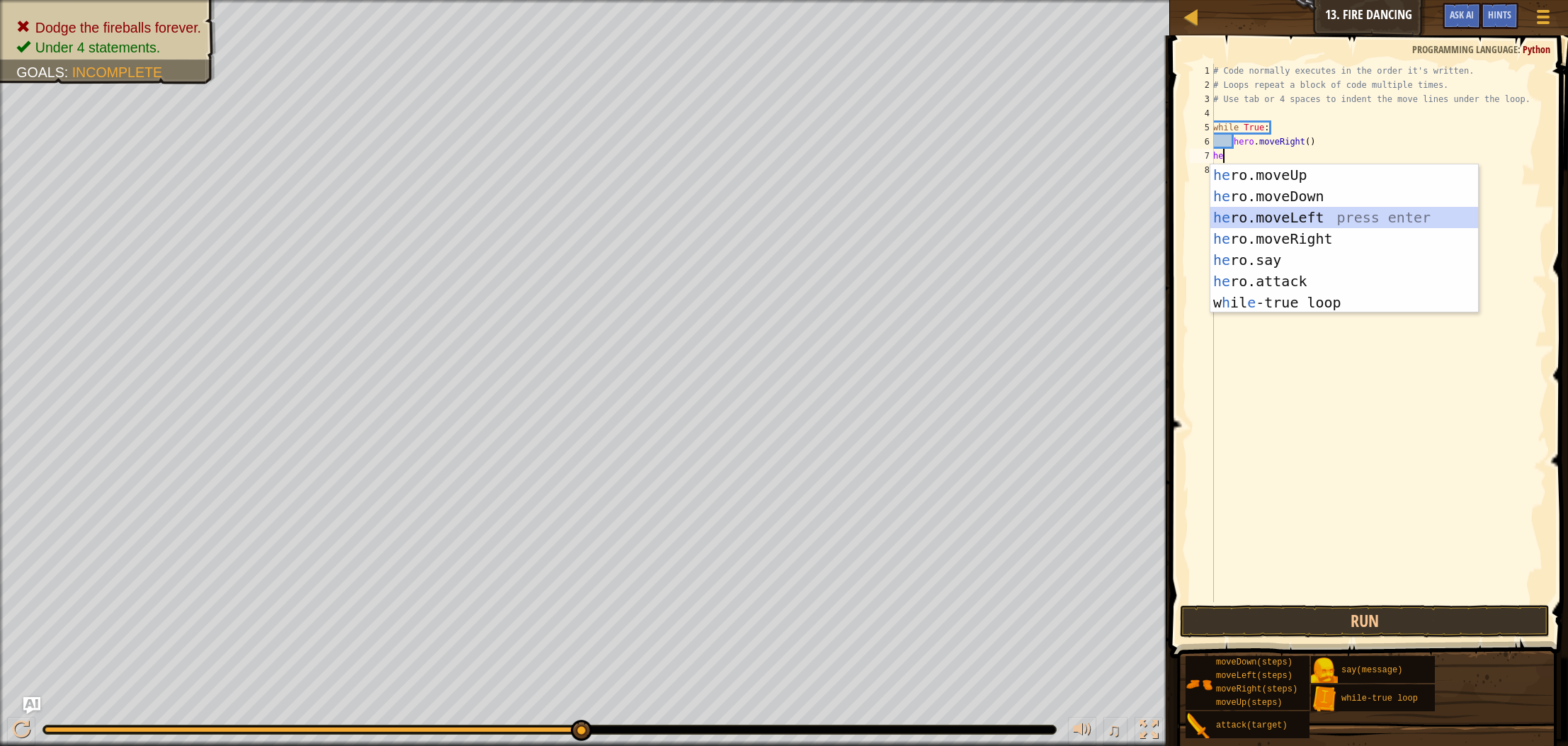
click at [1328, 218] on div "he ro.moveUp press enter he ro.moveDown press enter he ro.moveLeft press enter …" at bounding box center [1345, 260] width 268 height 191
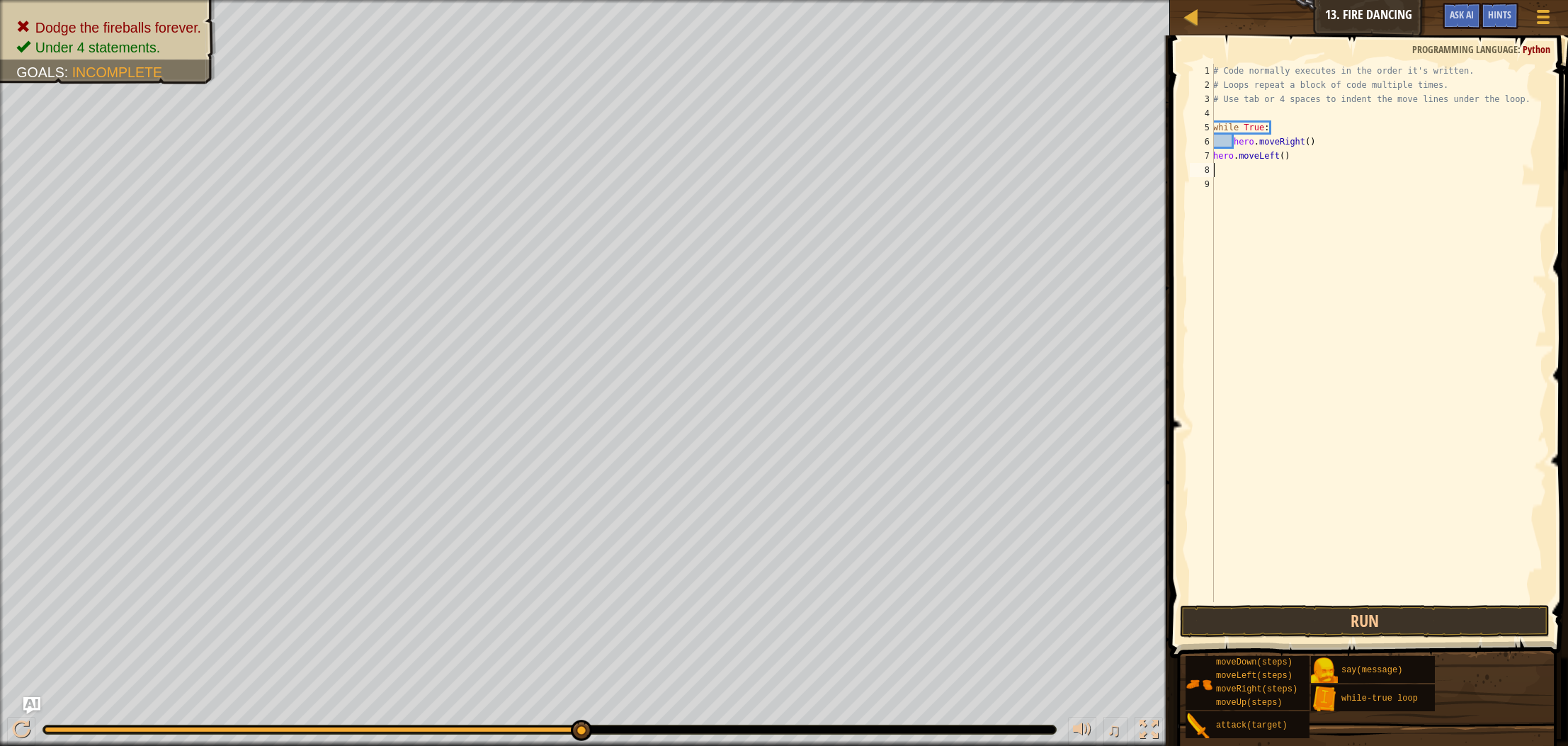
type textarea "h"
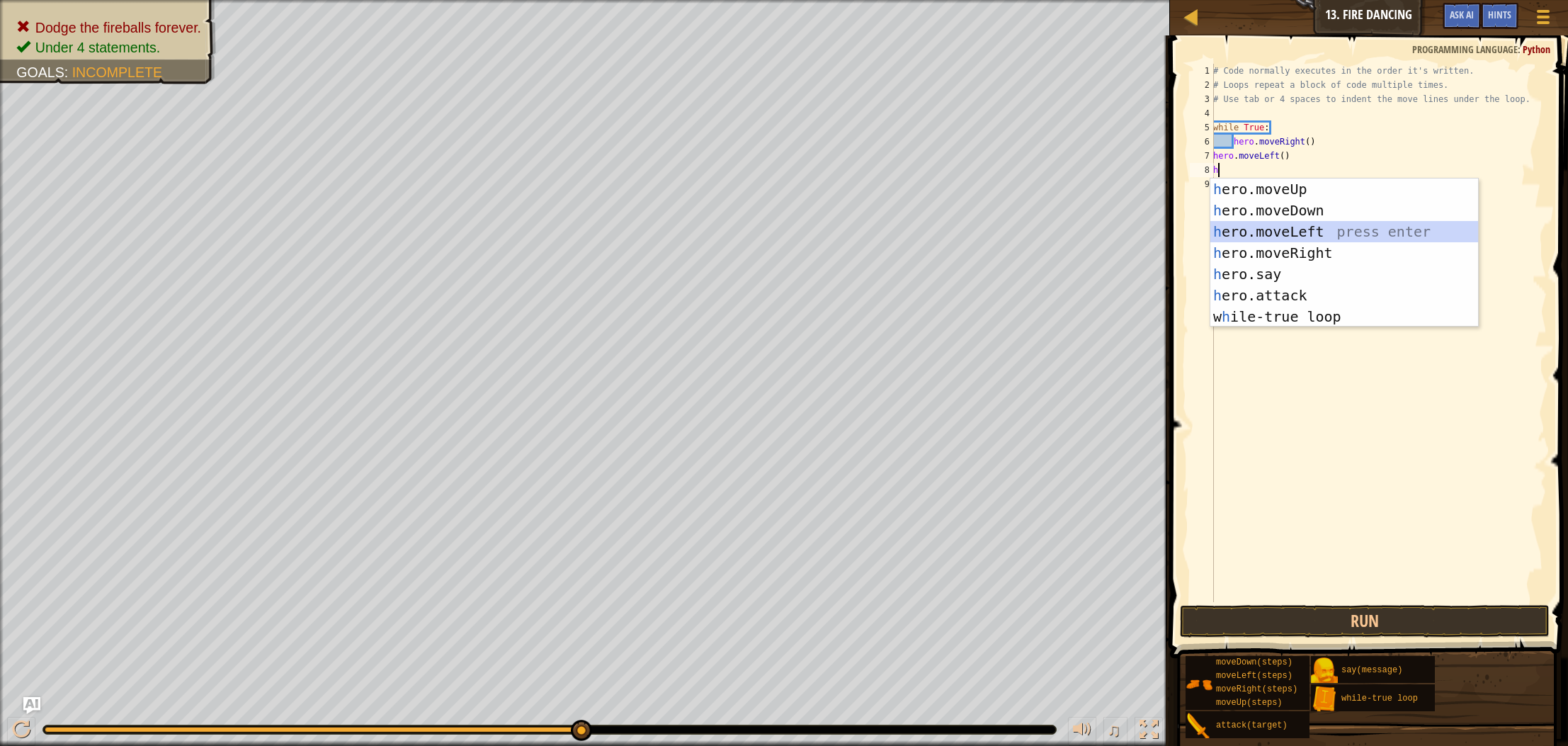
click at [1303, 233] on div "h ero.moveUp press enter h ero.moveDown press enter h ero.moveLeft press enter …" at bounding box center [1345, 274] width 268 height 191
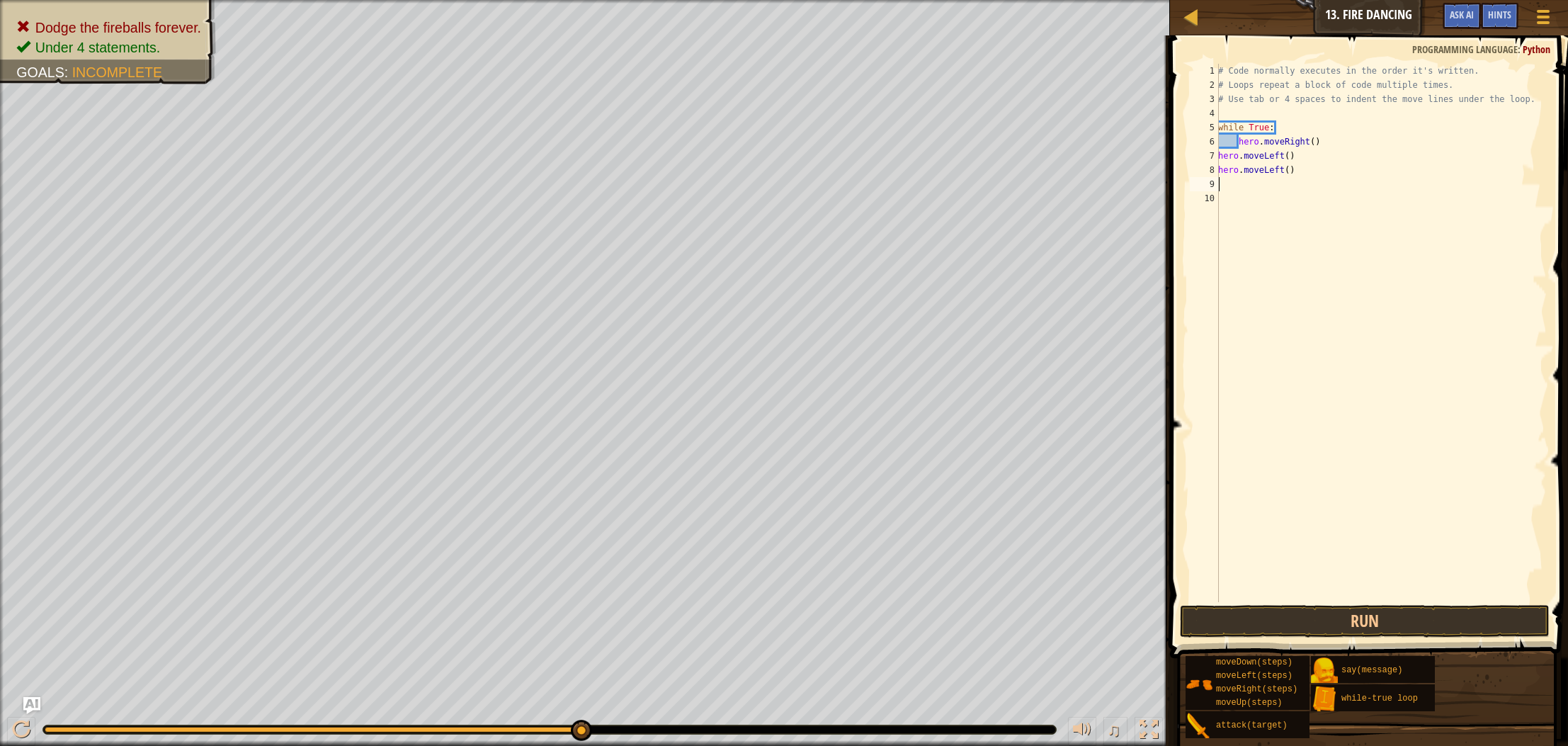
type textarea "h"
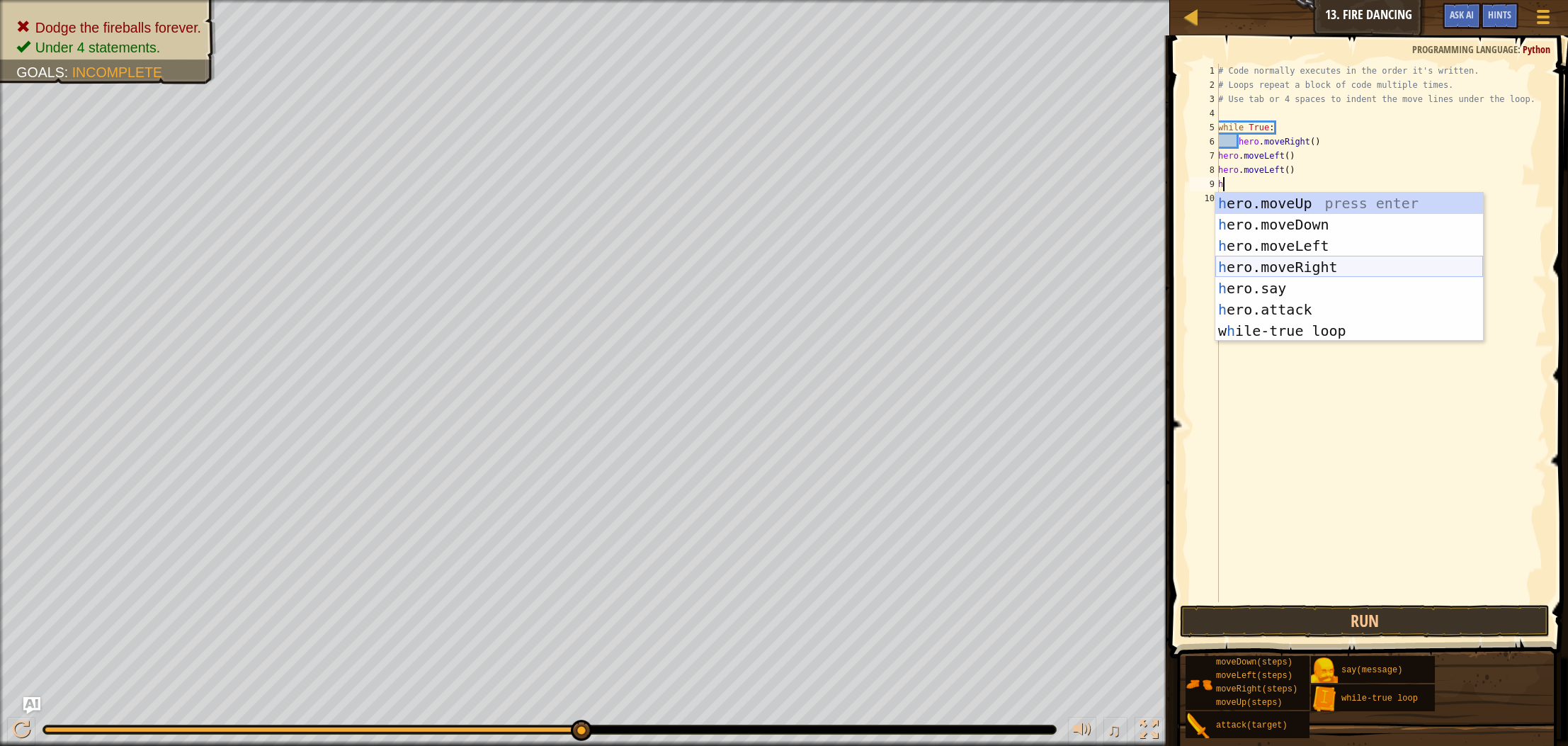
click at [1290, 264] on div "h ero.moveUp press enter h ero.moveDown press enter h ero.moveLeft press enter …" at bounding box center [1349, 288] width 268 height 191
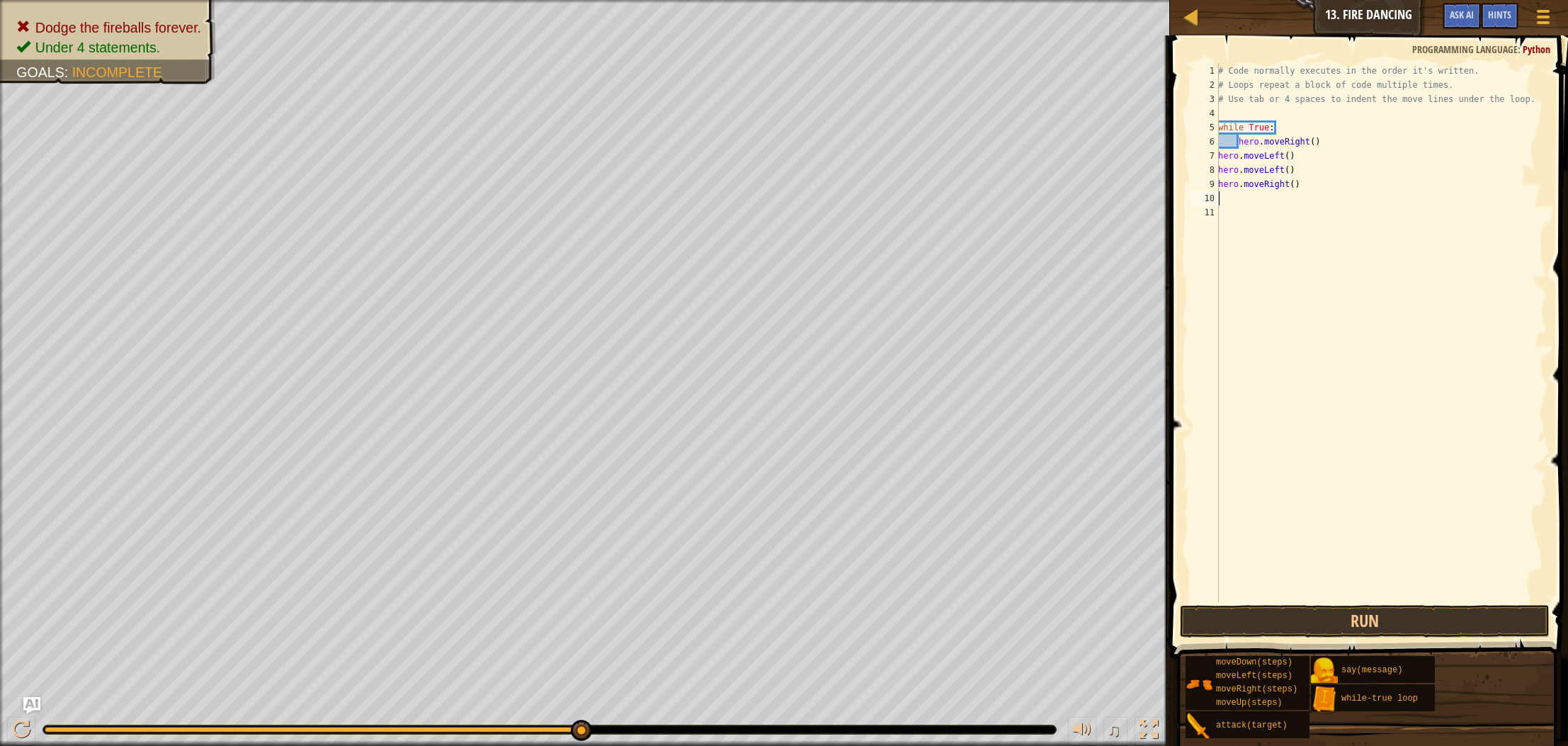
type textarea "h"
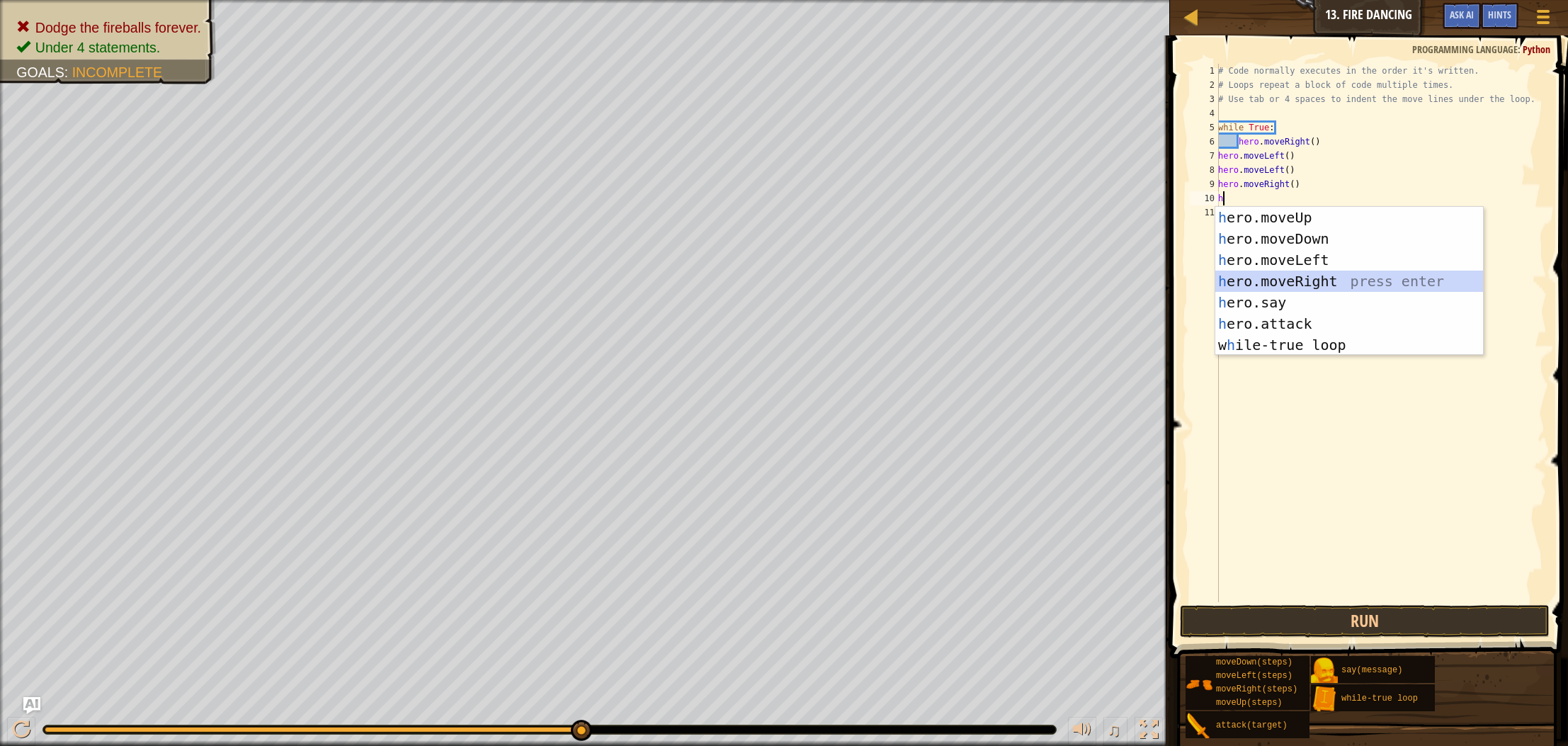
click at [1286, 284] on div "h ero.moveUp press enter h ero.moveDown press enter h ero.moveLeft press enter …" at bounding box center [1349, 302] width 268 height 191
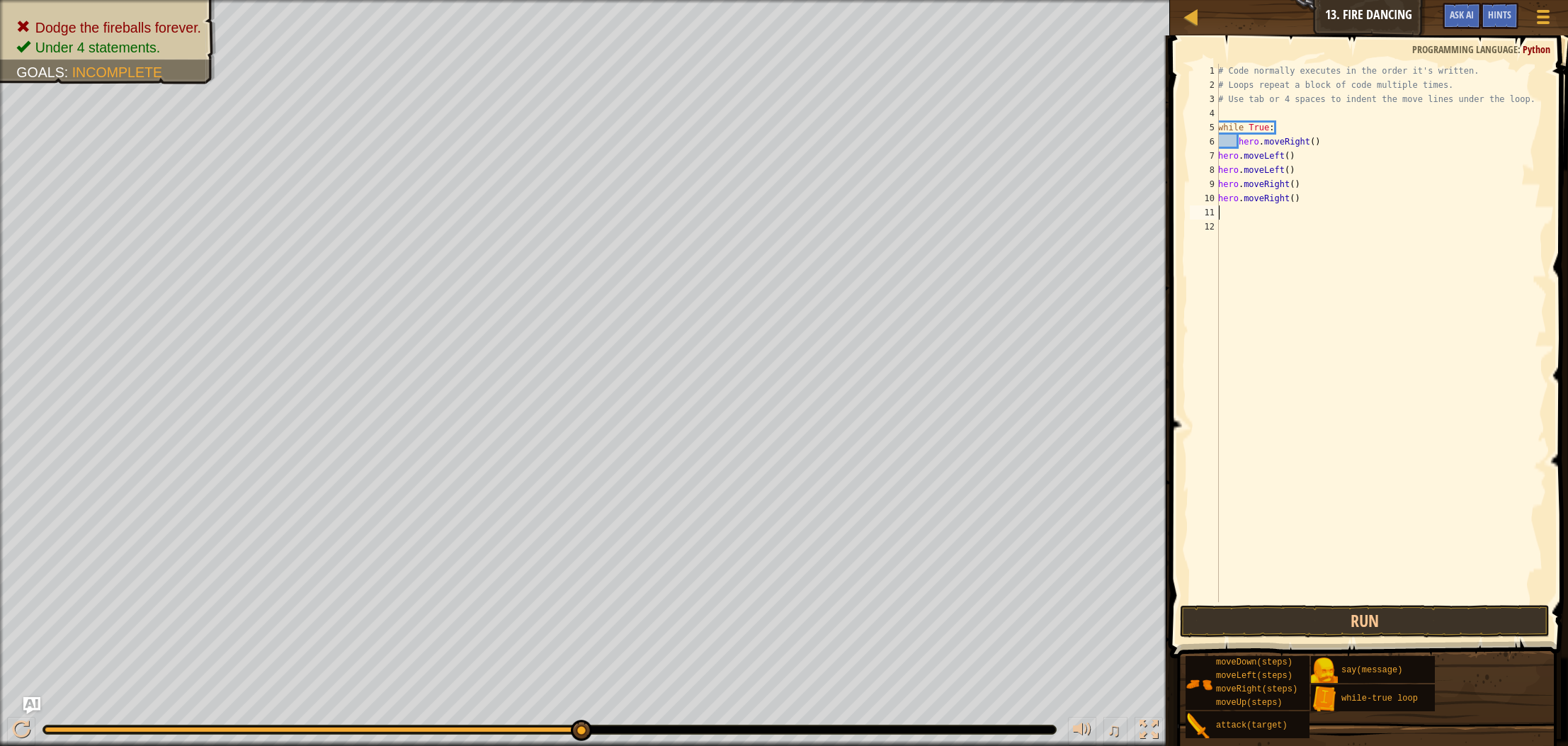
type textarea "h"
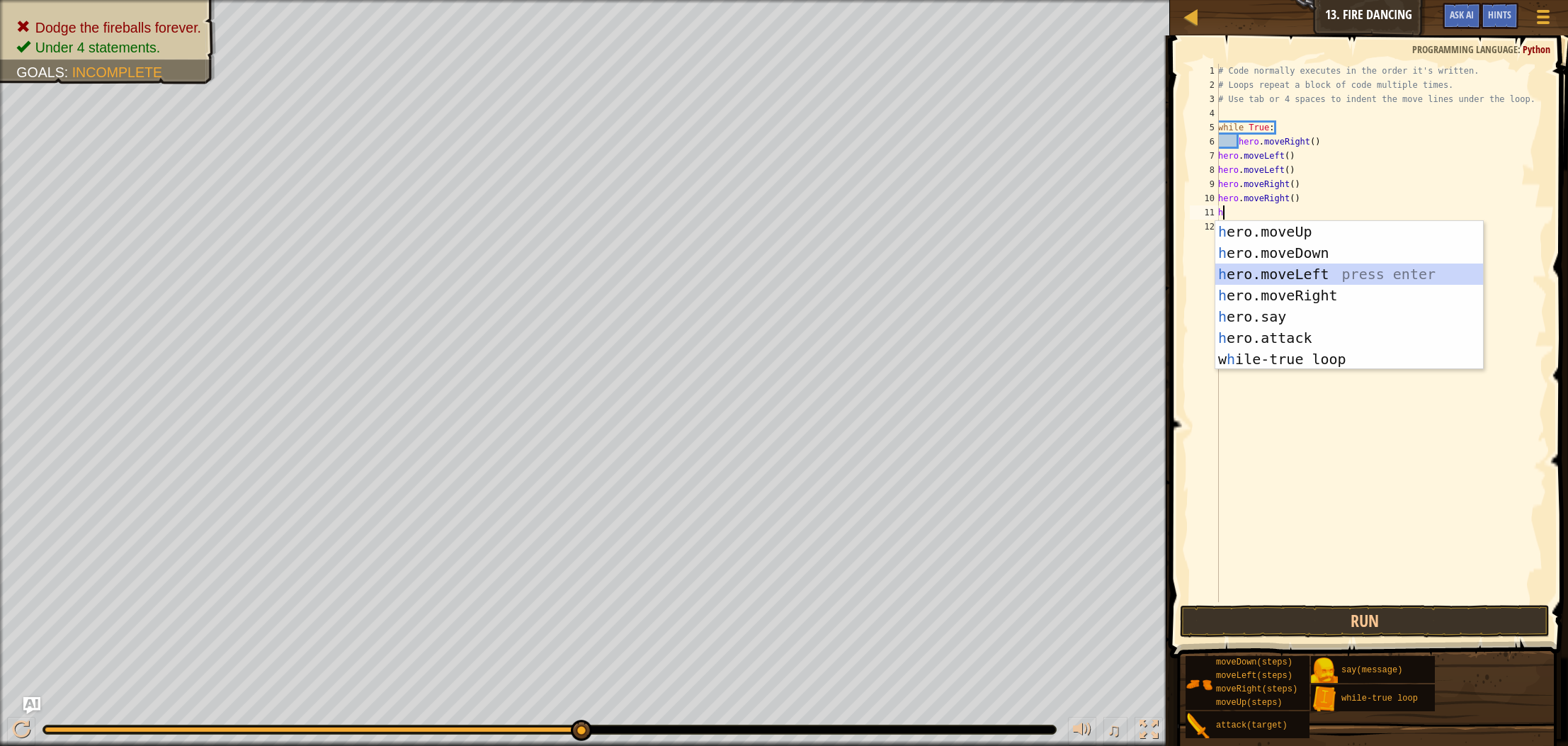
click at [1276, 267] on div "h ero.moveUp press enter h ero.moveDown press enter h ero.moveLeft press enter …" at bounding box center [1349, 317] width 268 height 191
type textarea "h"
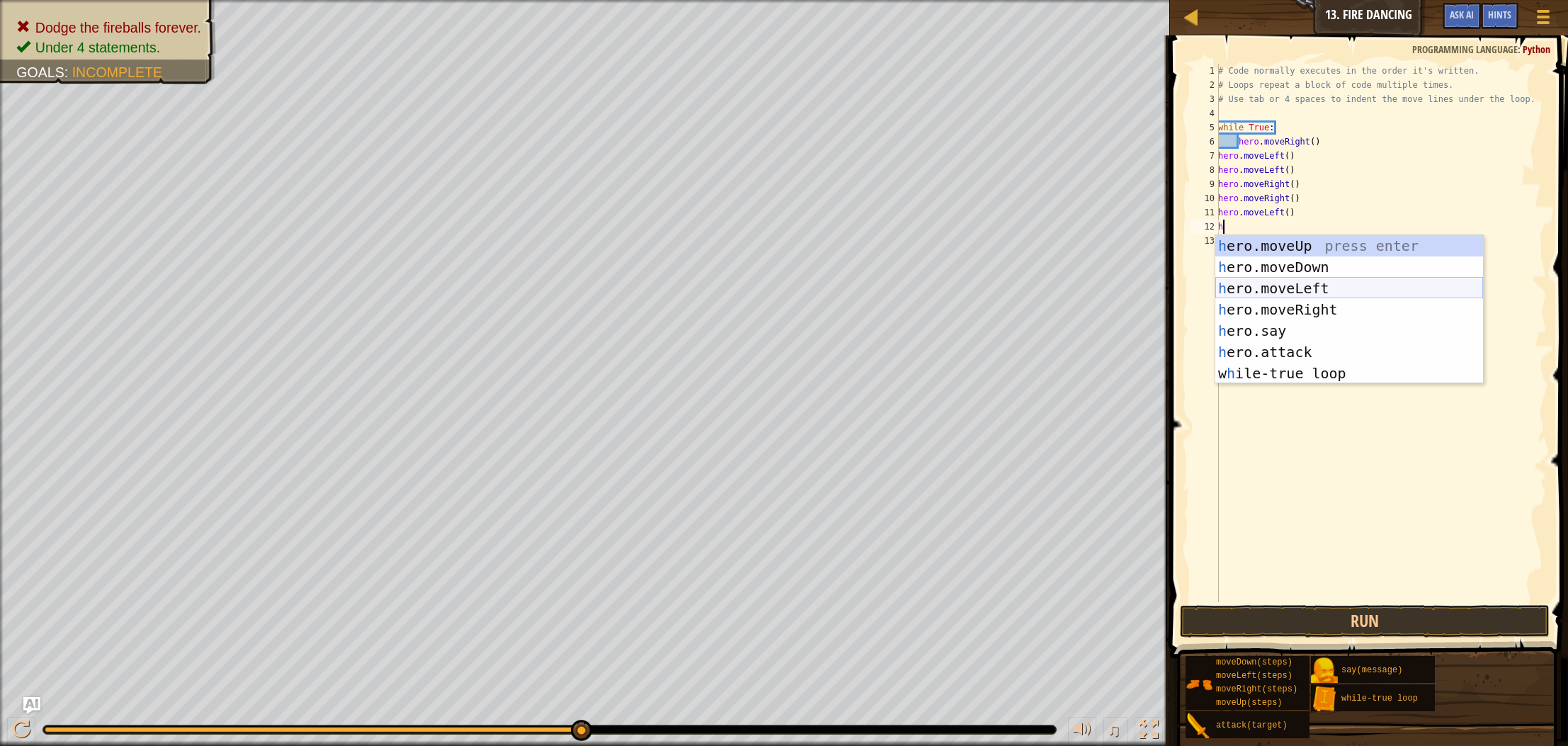
click at [1267, 286] on div "h ero.moveUp press enter h ero.moveDown press enter h ero.moveLeft press enter …" at bounding box center [1349, 331] width 268 height 191
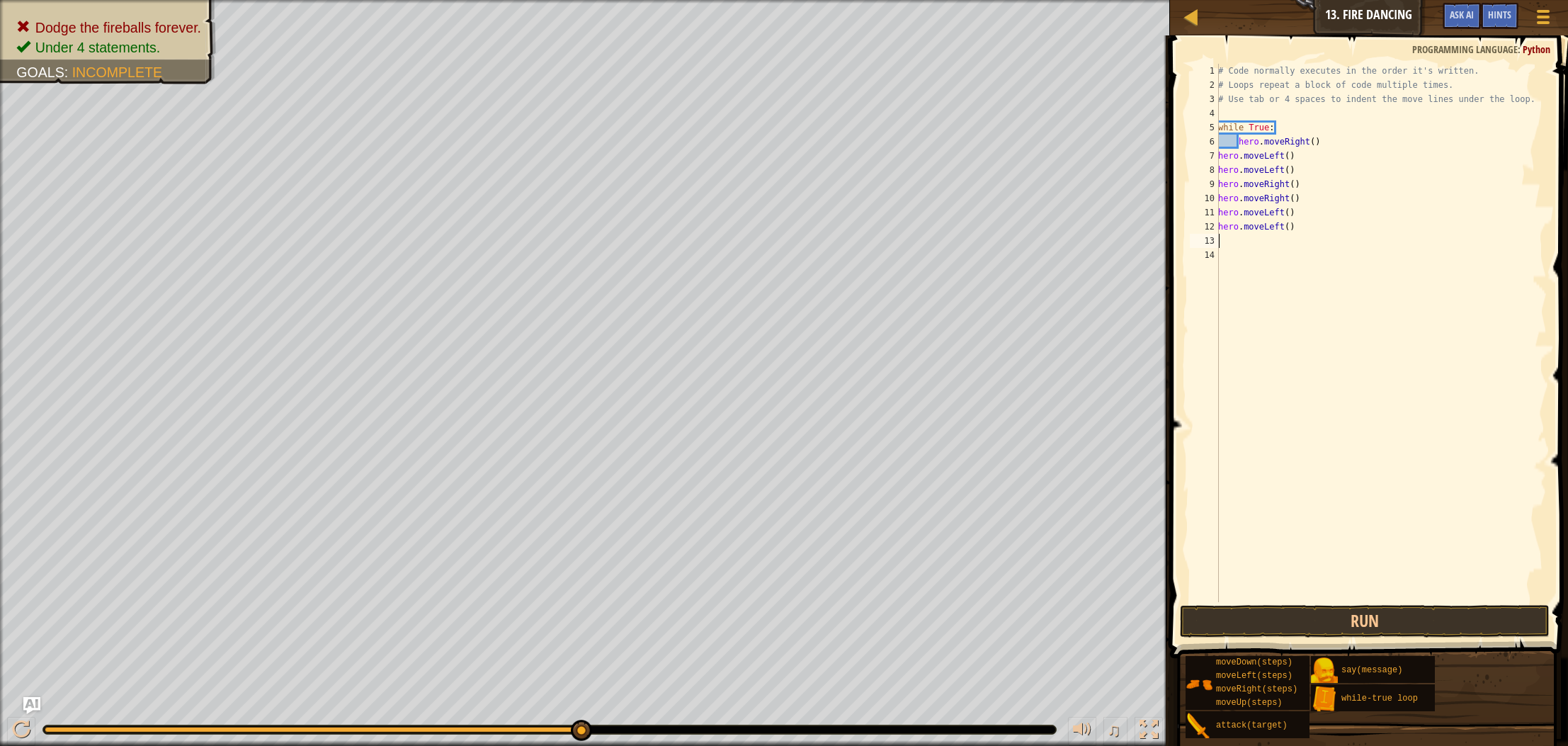
type textarea "h"
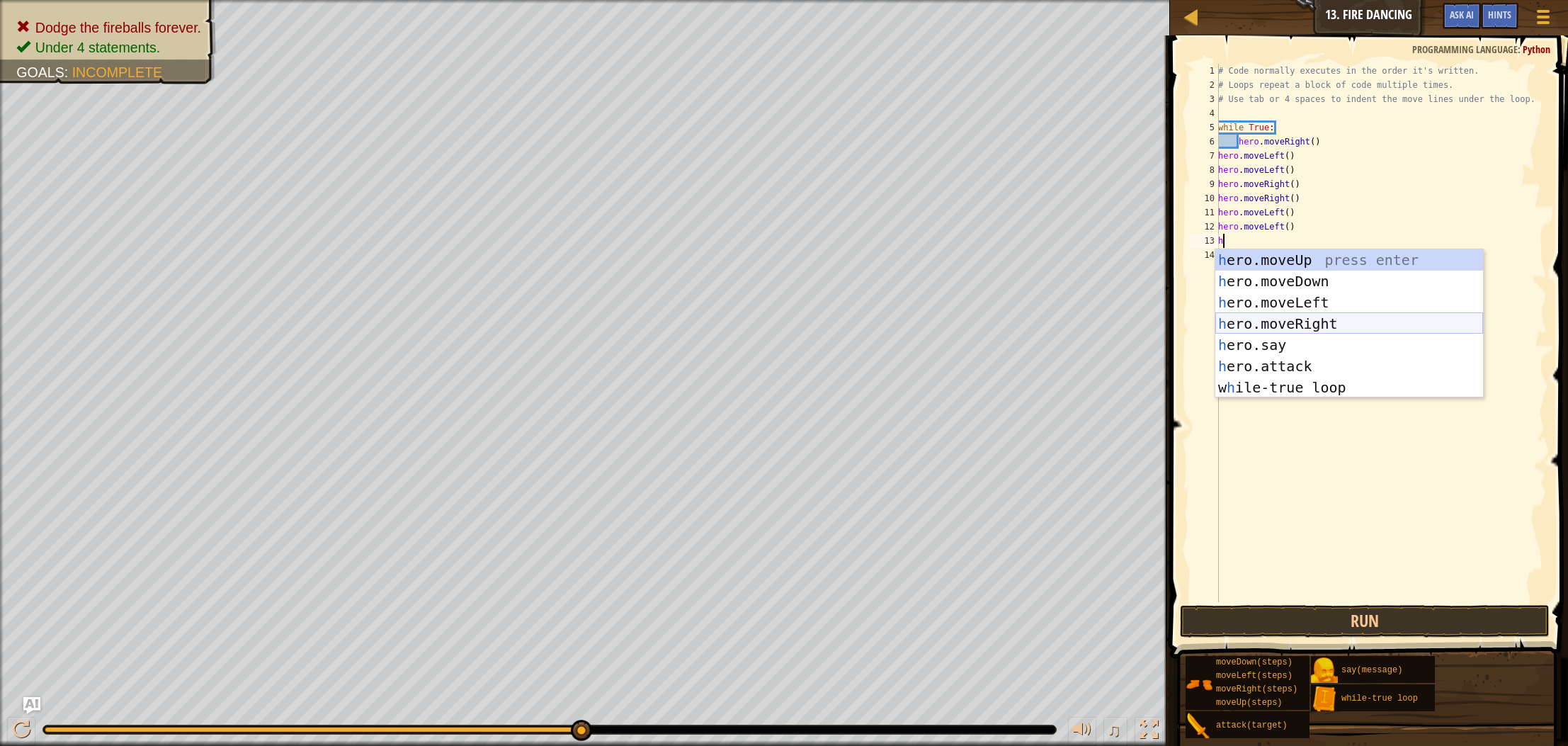
click at [1271, 319] on div "h ero.moveUp press enter h ero.moveDown press enter h ero.moveLeft press enter …" at bounding box center [1349, 344] width 268 height 191
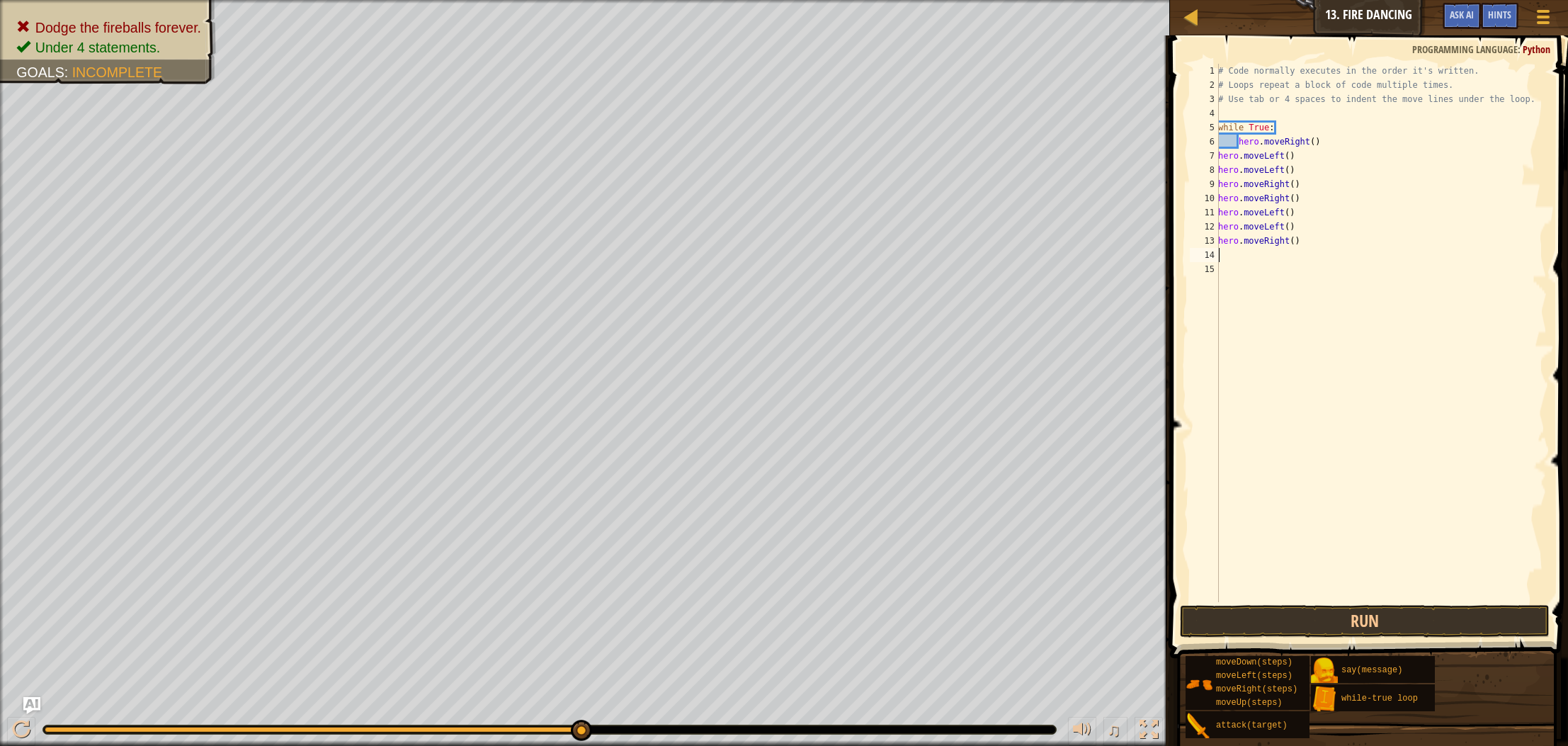
type textarea "h"
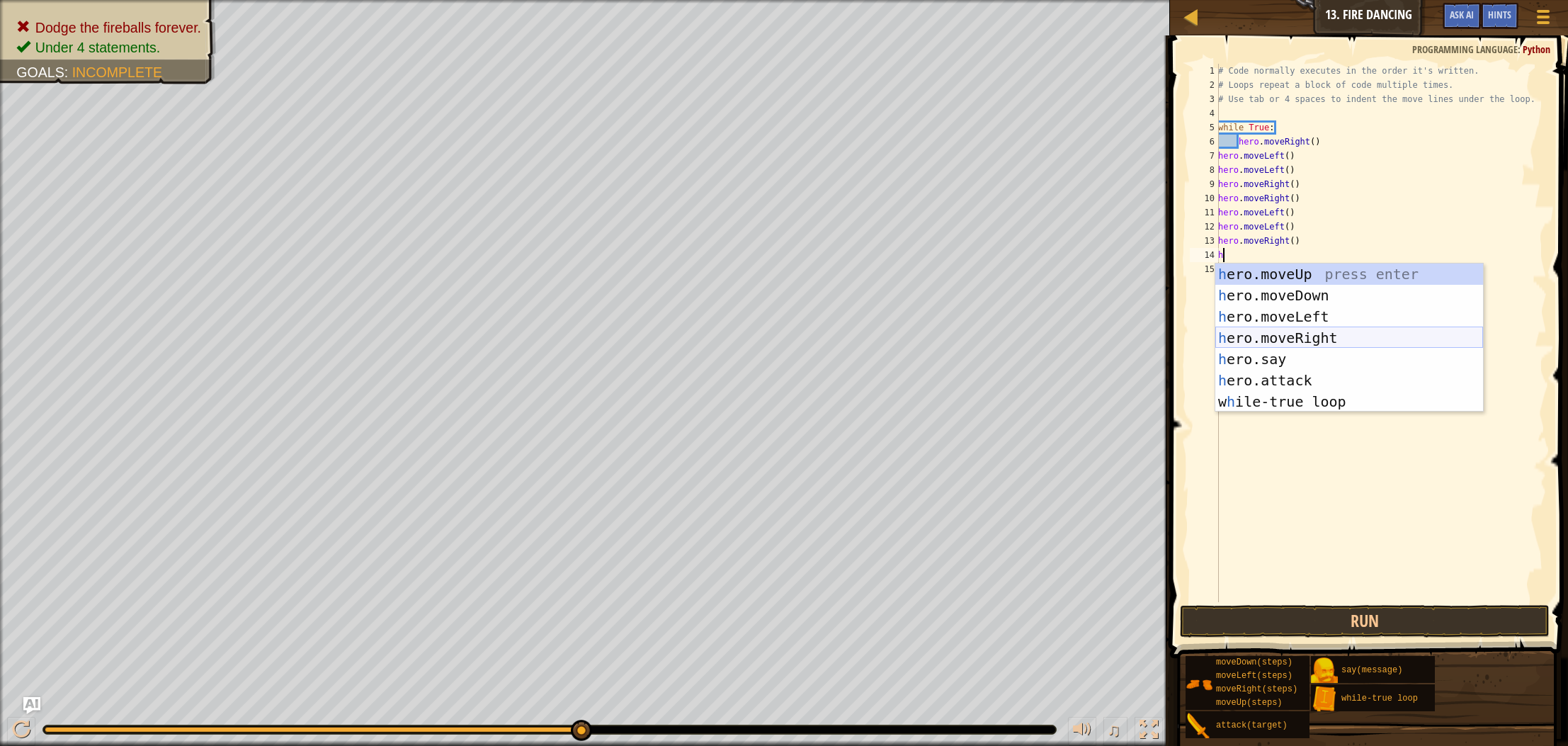
click at [1270, 334] on div "h ero.moveUp press enter h ero.moveDown press enter h ero.moveLeft press enter …" at bounding box center [1349, 359] width 268 height 191
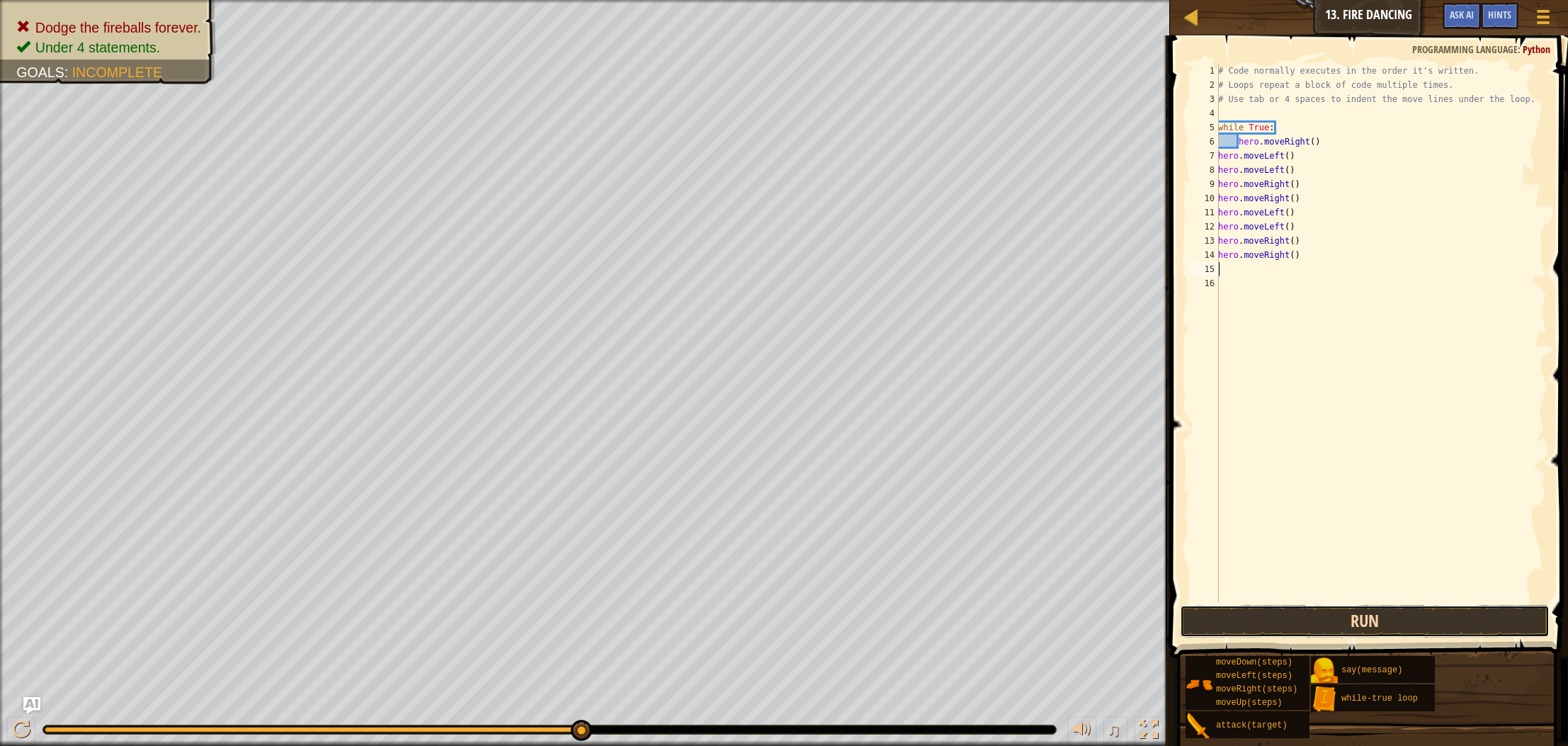
click at [1241, 628] on button "Run" at bounding box center [1365, 621] width 370 height 32
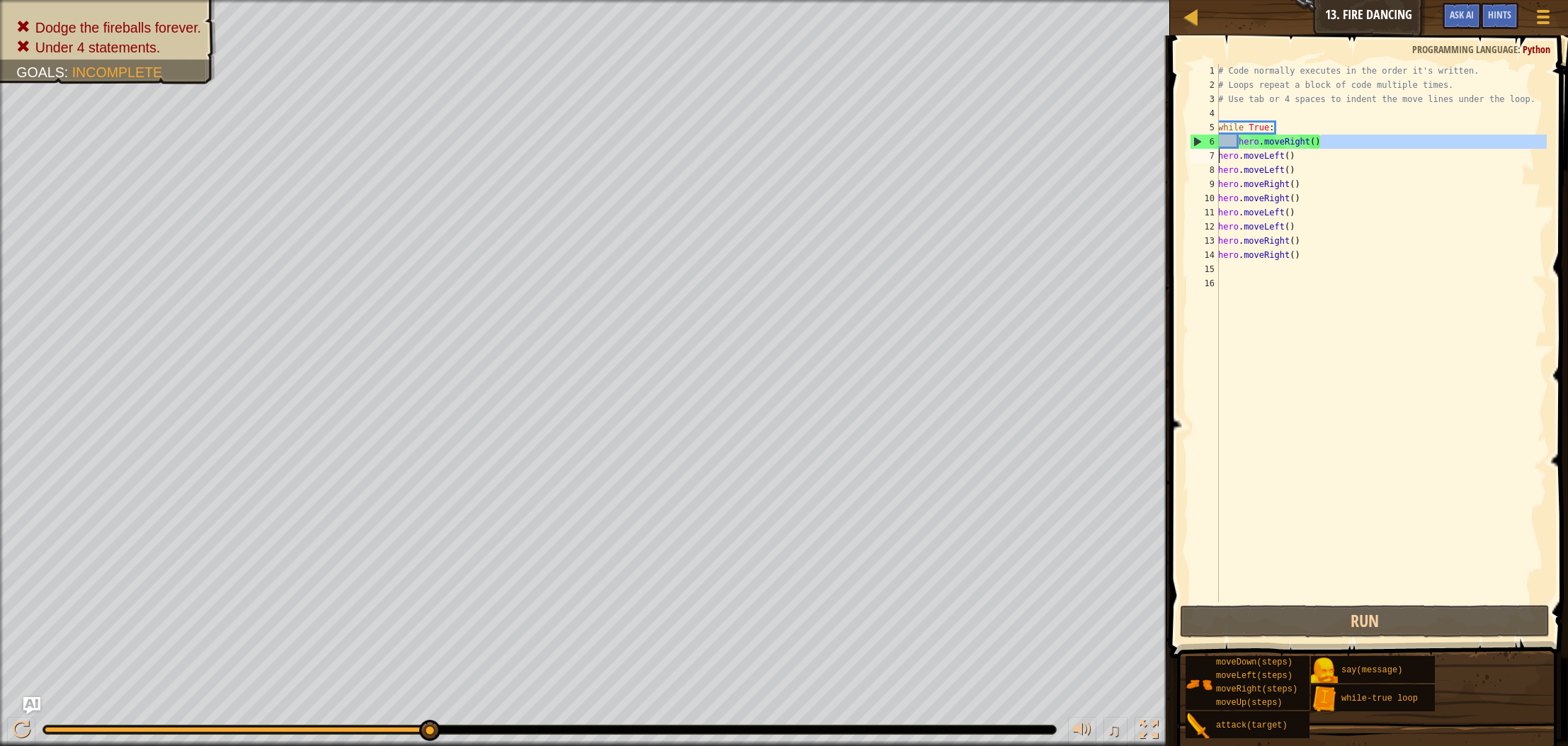
drag, startPoint x: 1323, startPoint y: 143, endPoint x: 1205, endPoint y: 155, distance: 118.6
click at [1205, 155] on div "1 2 3 4 5 6 7 8 9 10 11 12 13 14 15 16 # Code normally executes in the order it…" at bounding box center [1367, 333] width 360 height 538
type textarea "hero.moveRight() hero.moveLeft()"
click at [1360, 417] on div "# Code normally executes in the order it's written. # Loops repeat a block of c…" at bounding box center [1381, 347] width 332 height 567
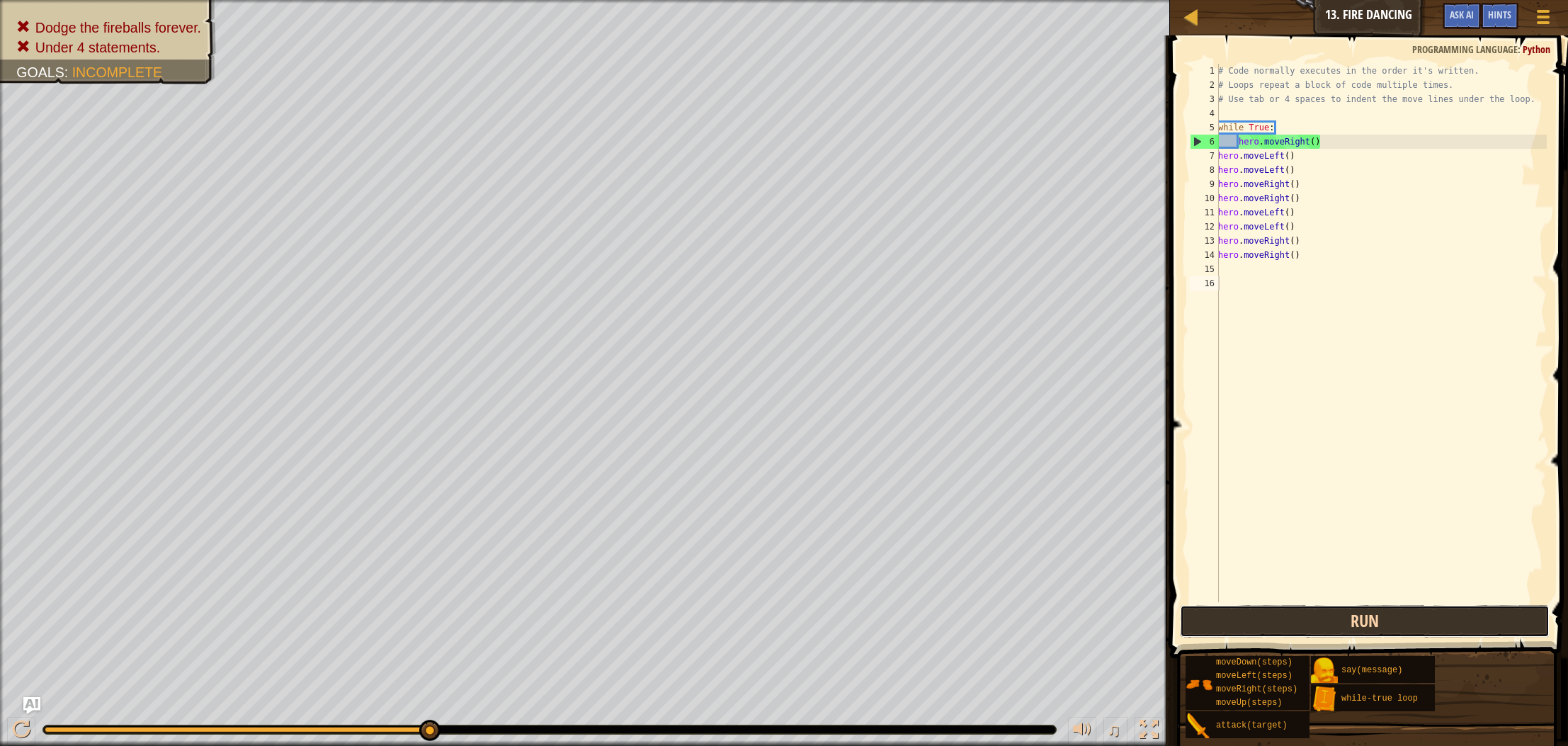
click at [1265, 616] on button "Run" at bounding box center [1365, 621] width 370 height 32
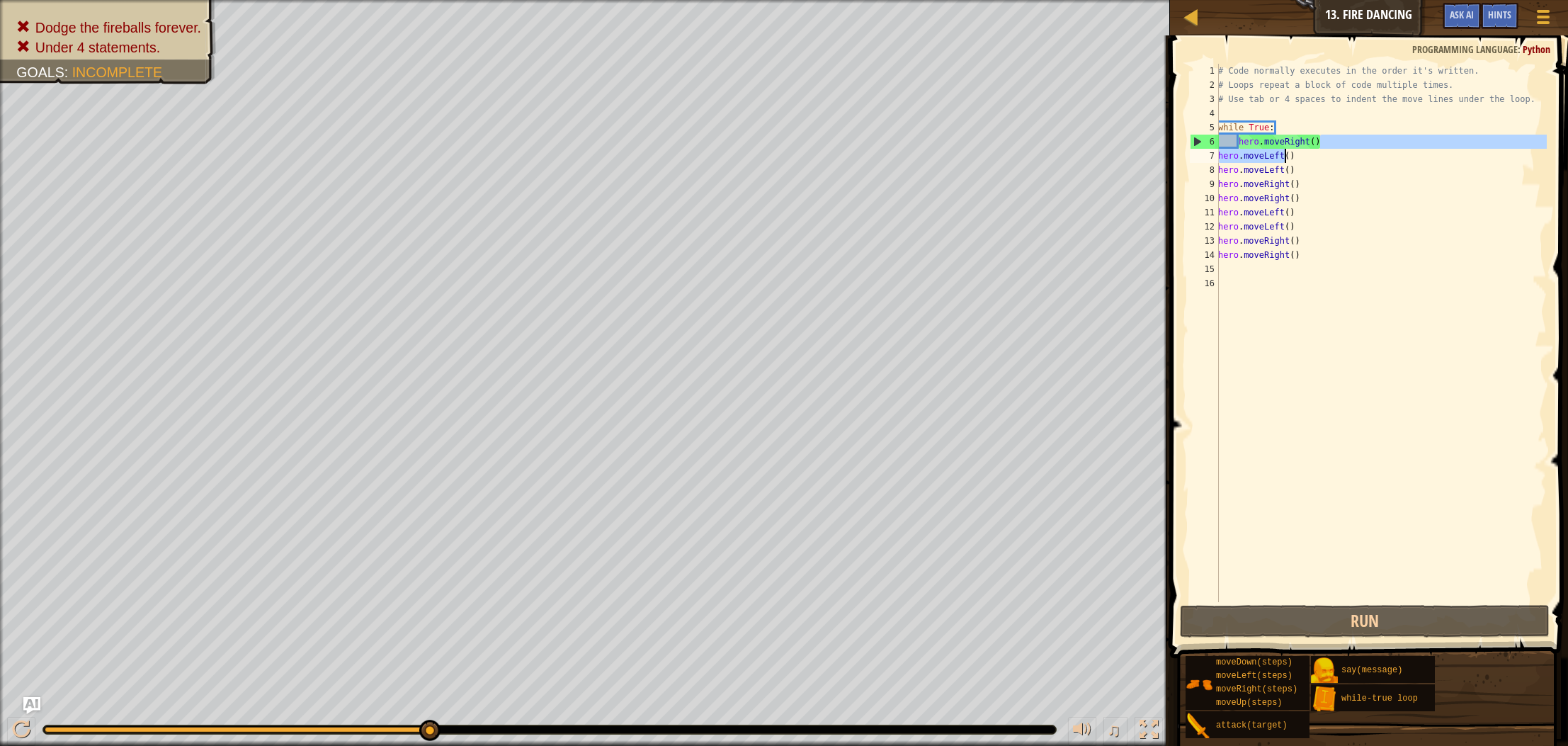
drag, startPoint x: 1322, startPoint y: 138, endPoint x: 1291, endPoint y: 158, distance: 36.9
click at [1291, 158] on div "# Code normally executes in the order it's written. # Loops repeat a block of c…" at bounding box center [1381, 347] width 332 height 567
drag, startPoint x: 1402, startPoint y: 236, endPoint x: 1359, endPoint y: 204, distance: 53.6
click at [1399, 234] on div "# Code normally executes in the order it's written. # Loops repeat a block of c…" at bounding box center [1381, 347] width 332 height 567
click at [1316, 143] on div "# Code normally executes in the order it's written. # Loops repeat a block of c…" at bounding box center [1381, 347] width 332 height 567
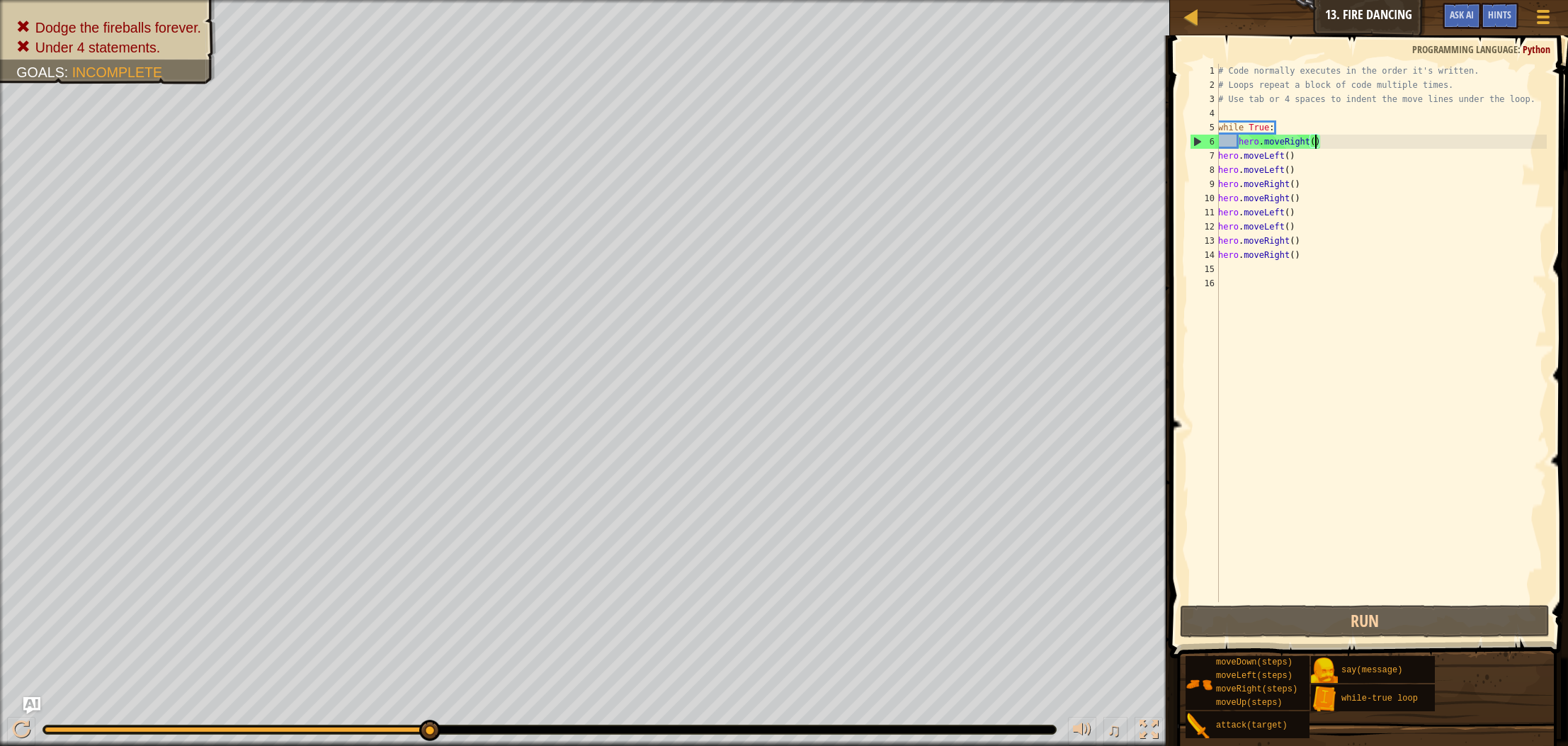
scroll to position [6, 8]
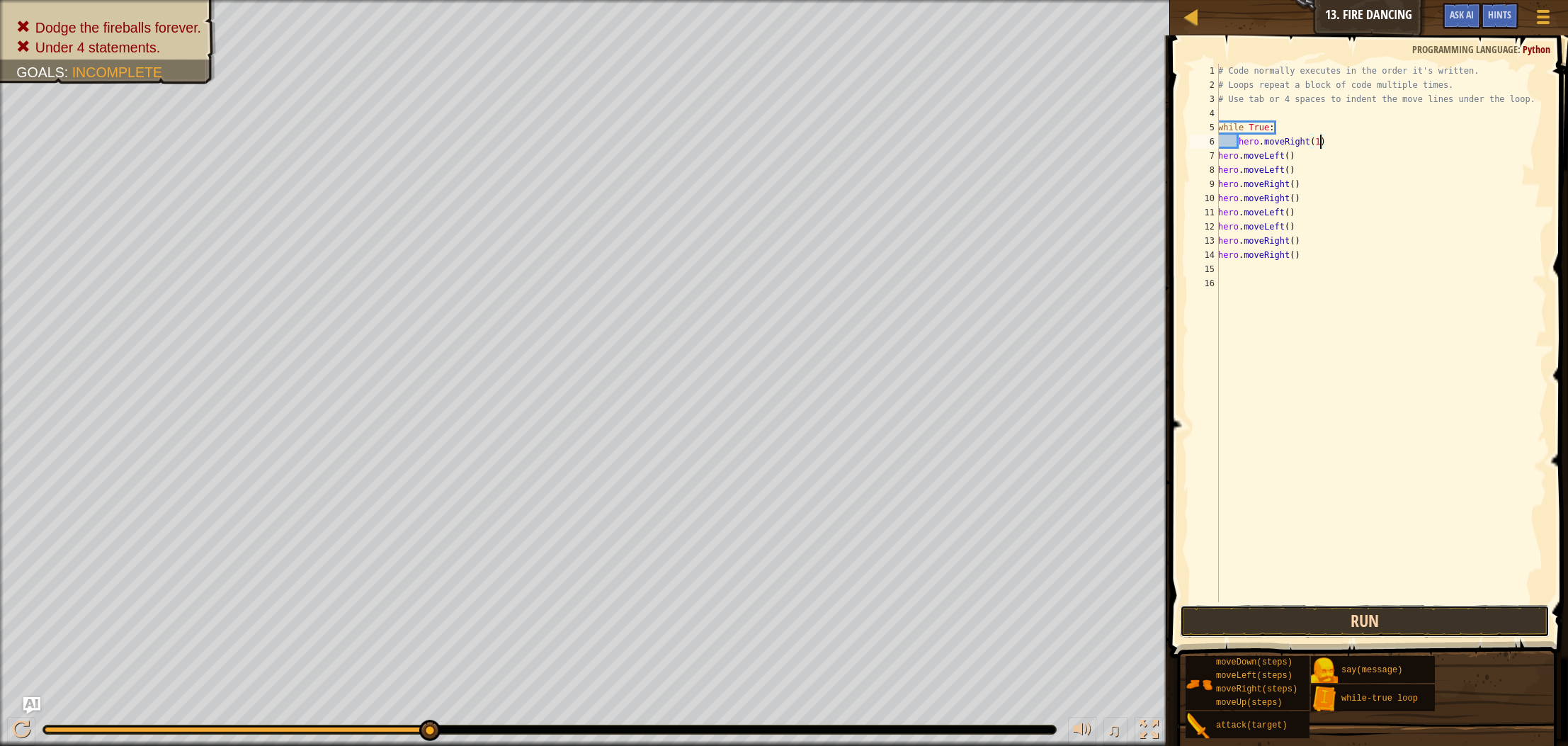
click at [1250, 621] on button "Run" at bounding box center [1365, 621] width 370 height 32
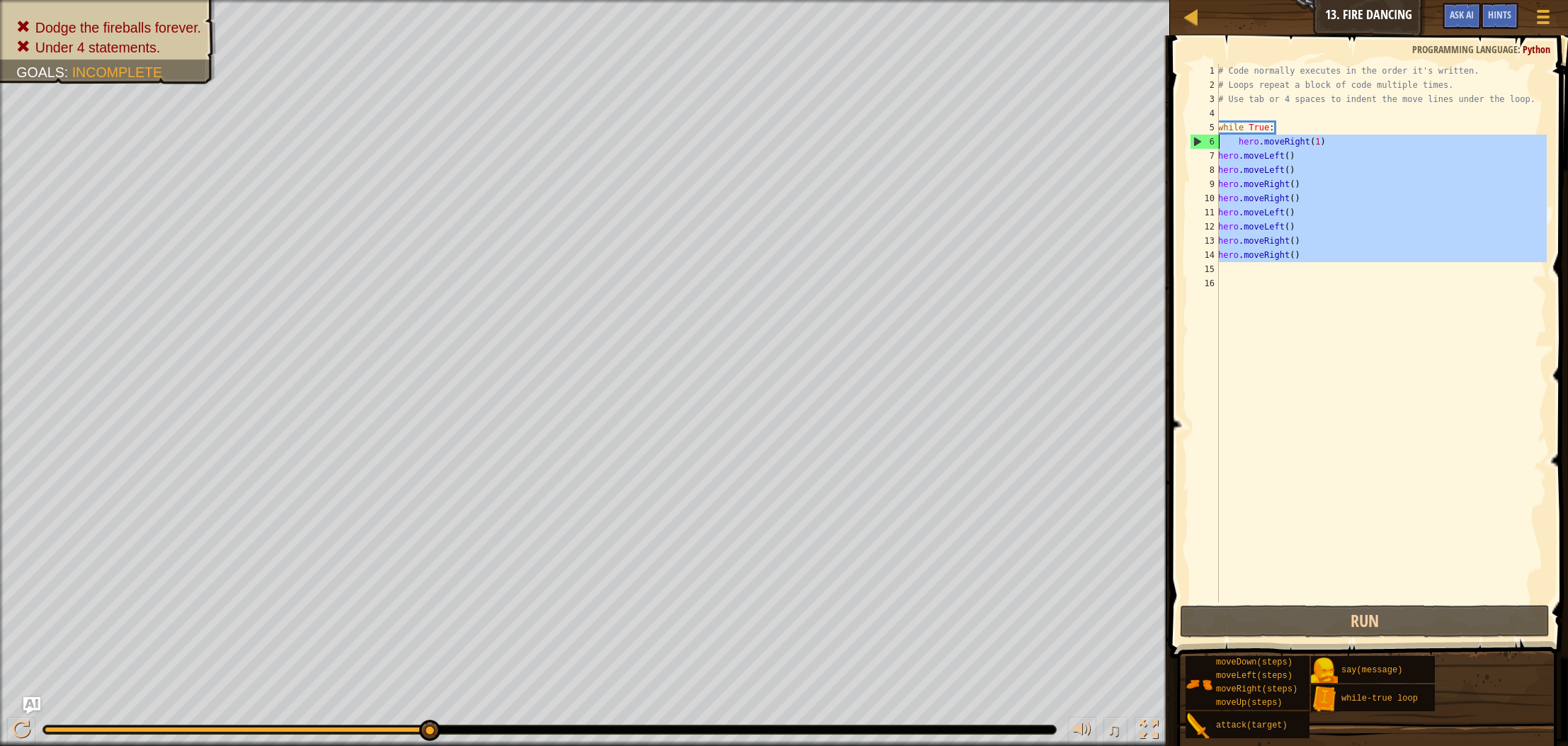
click at [1108, 141] on div "Map Introduction to Computer Science 13. Fire Dancing Game Menu Done Hints Ask …" at bounding box center [784, 373] width 1568 height 746
type textarea "hero.moveRight(1) hero.moveLeft()"
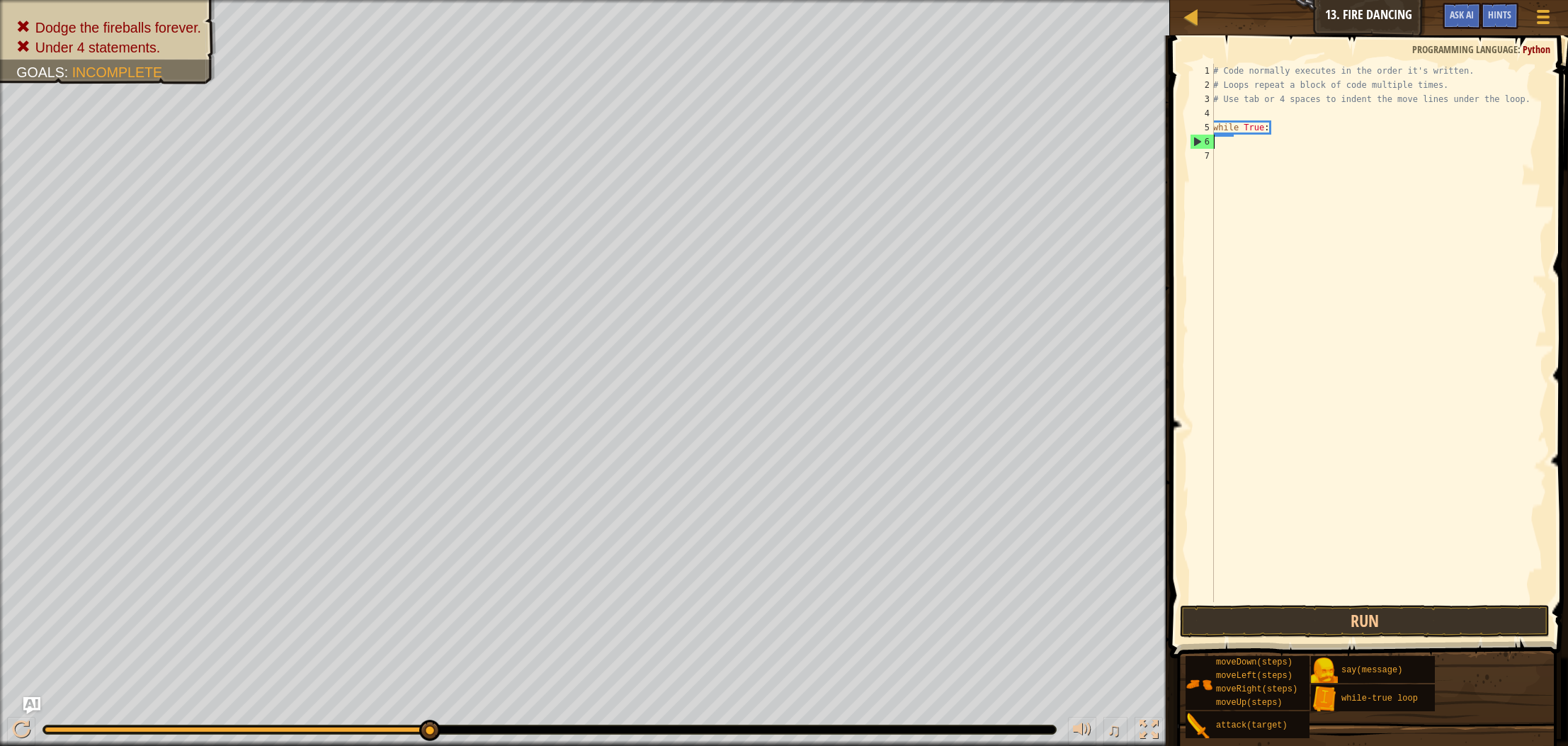
scroll to position [6, 0]
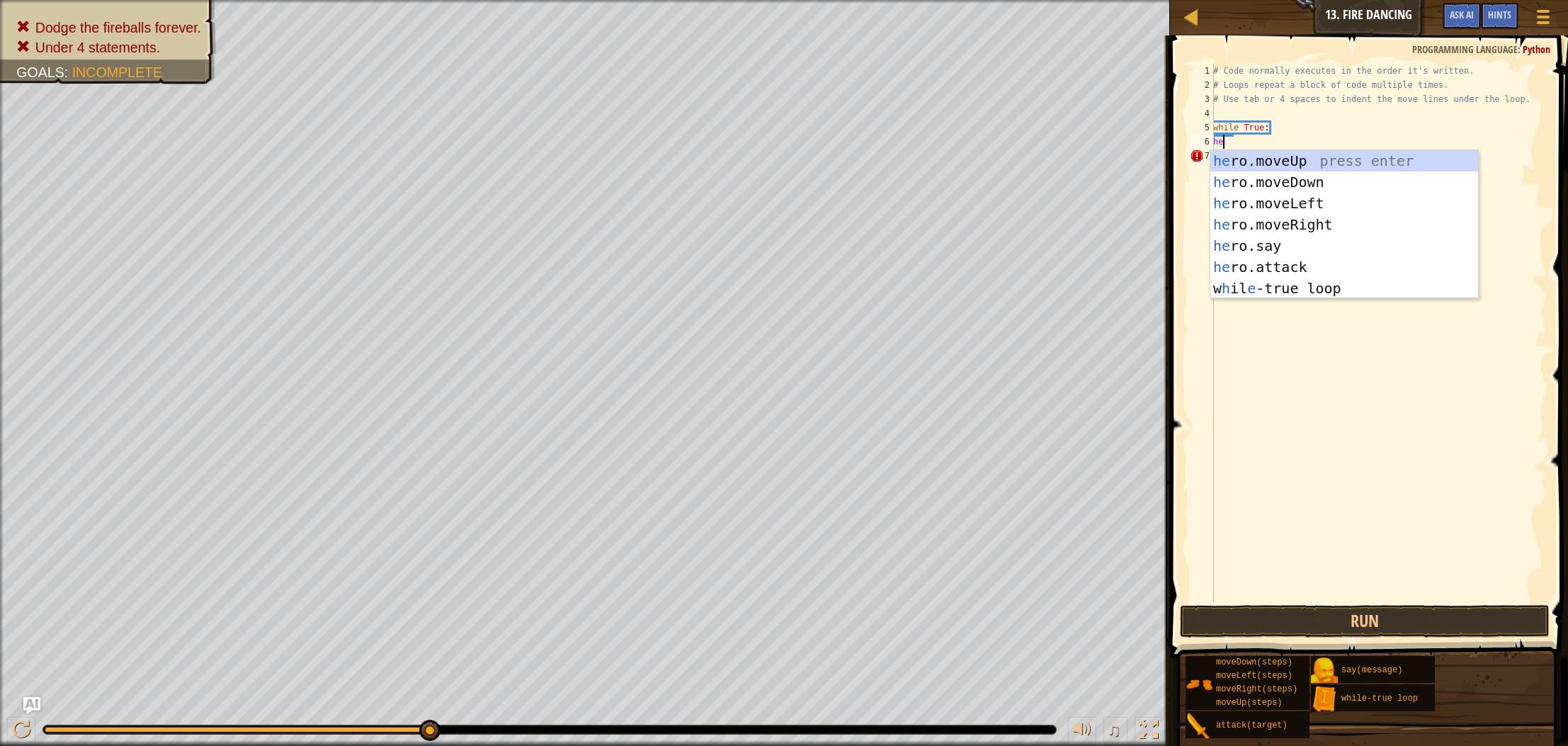
type textarea "her"
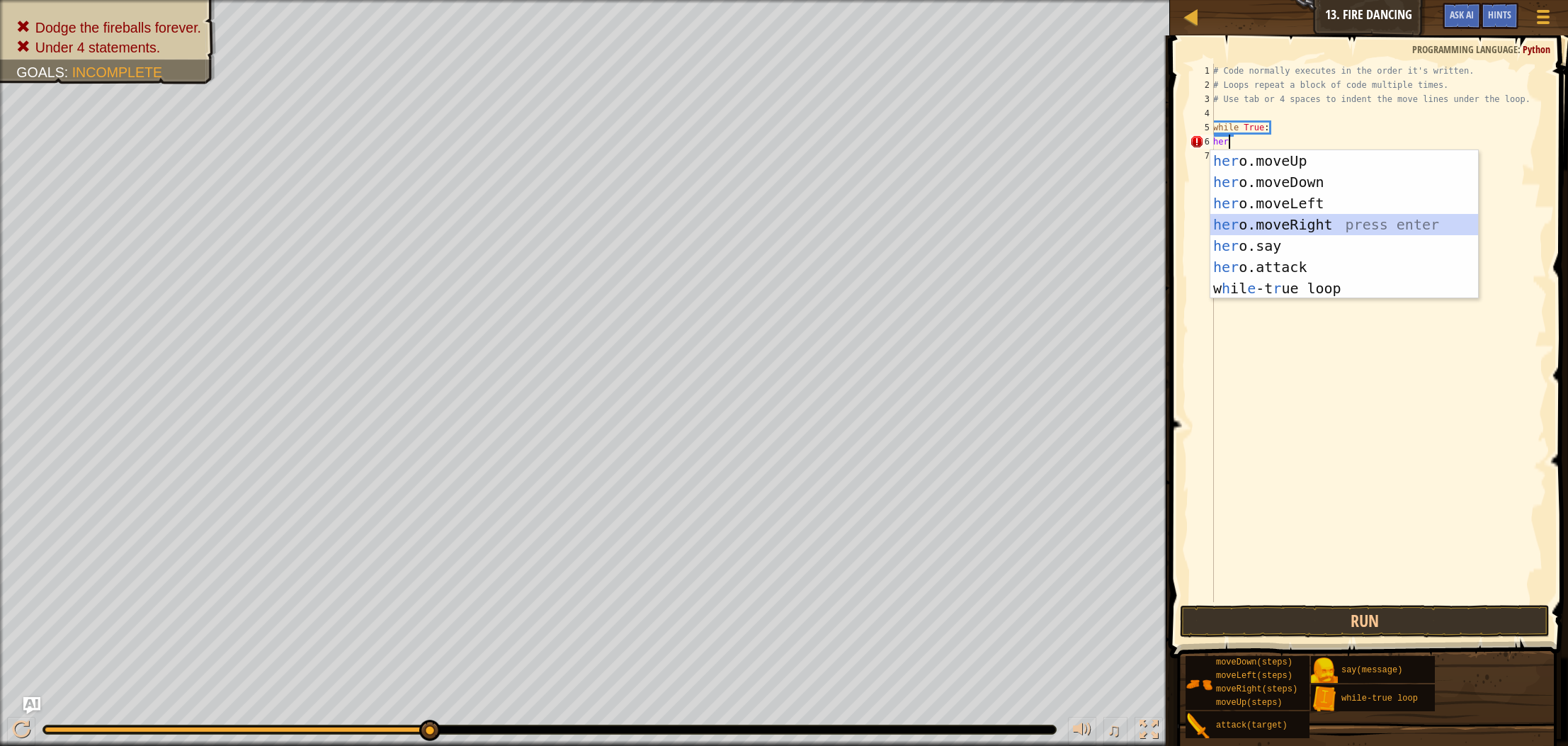
click at [1337, 224] on div "her o.moveUp press enter her o.moveDown press enter her o.moveLeft press enter …" at bounding box center [1345, 246] width 268 height 191
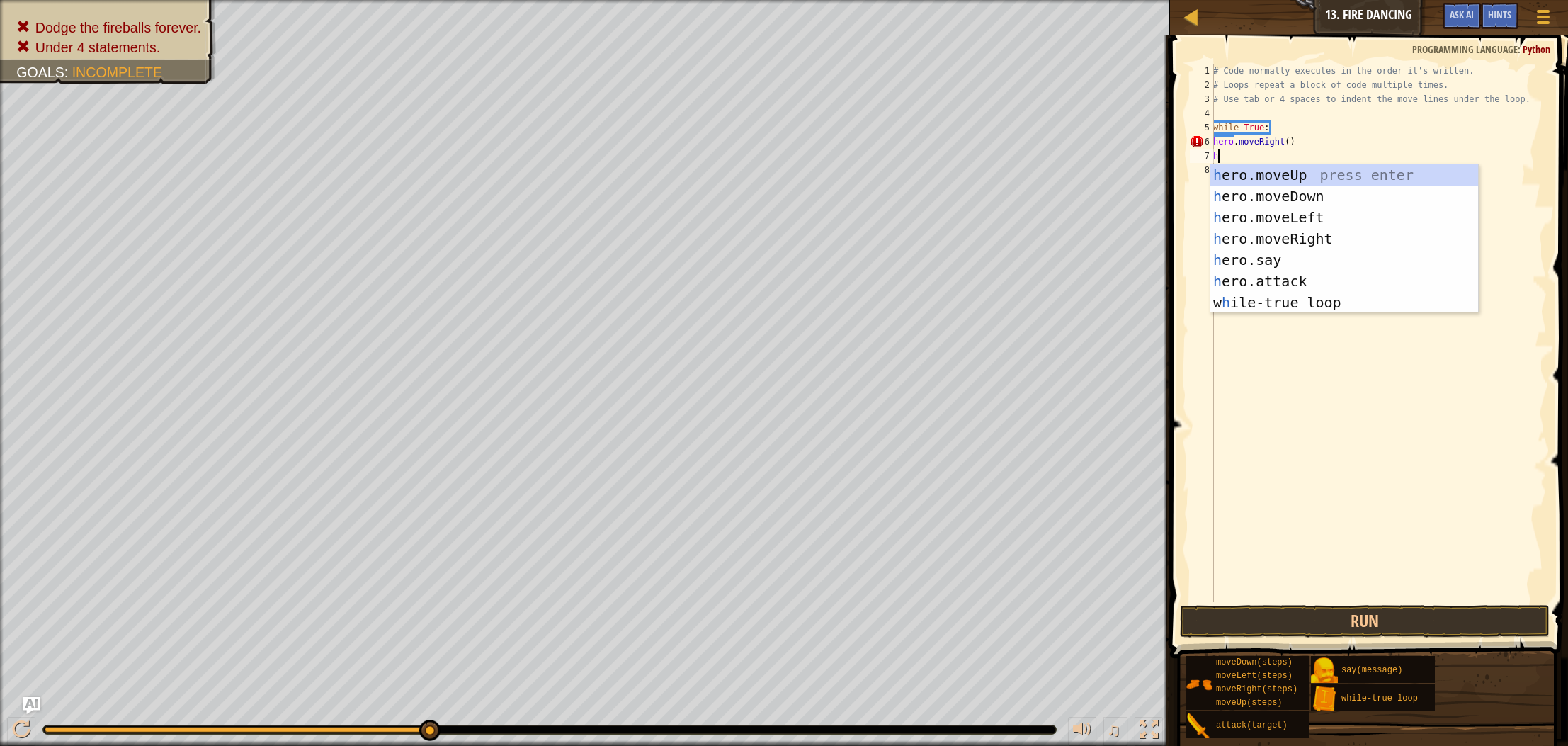
type textarea "he"
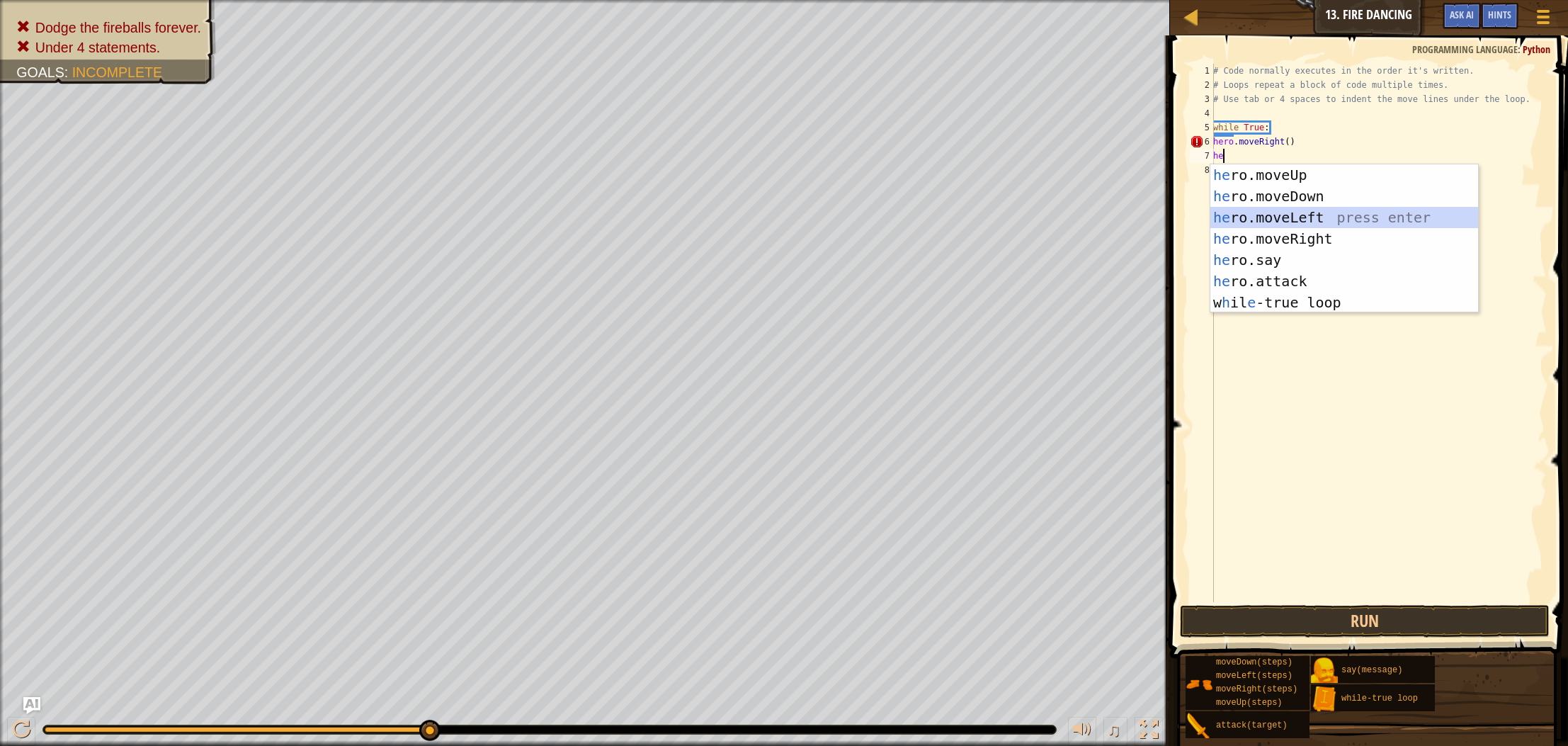
click at [1324, 211] on div "he ro.moveUp press enter he ro.moveDown press enter he ro.moveLeft press enter …" at bounding box center [1345, 260] width 268 height 191
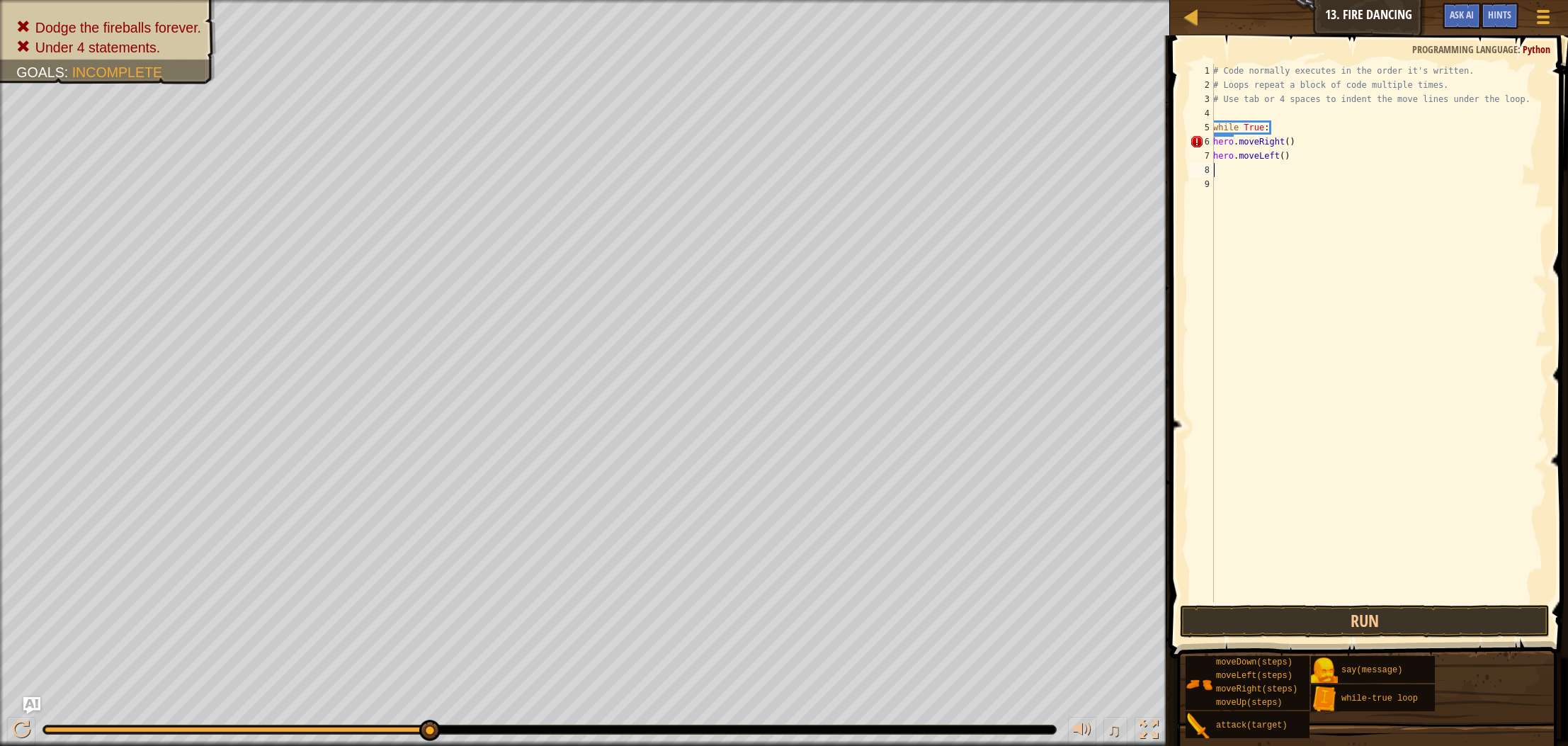
type textarea "h"
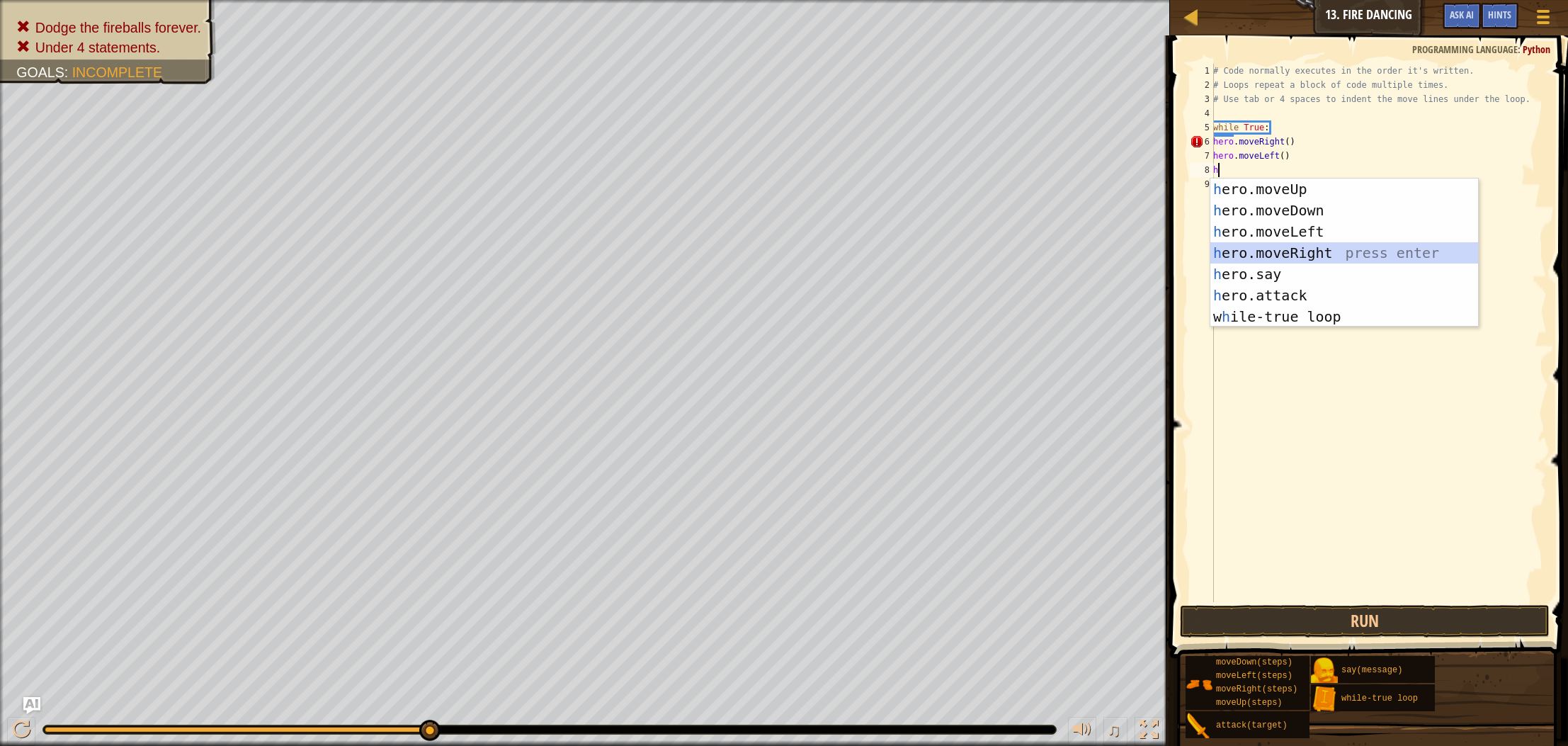
click at [1303, 244] on div "h ero.moveUp press enter h ero.moveDown press enter h ero.moveLeft press enter …" at bounding box center [1345, 274] width 268 height 191
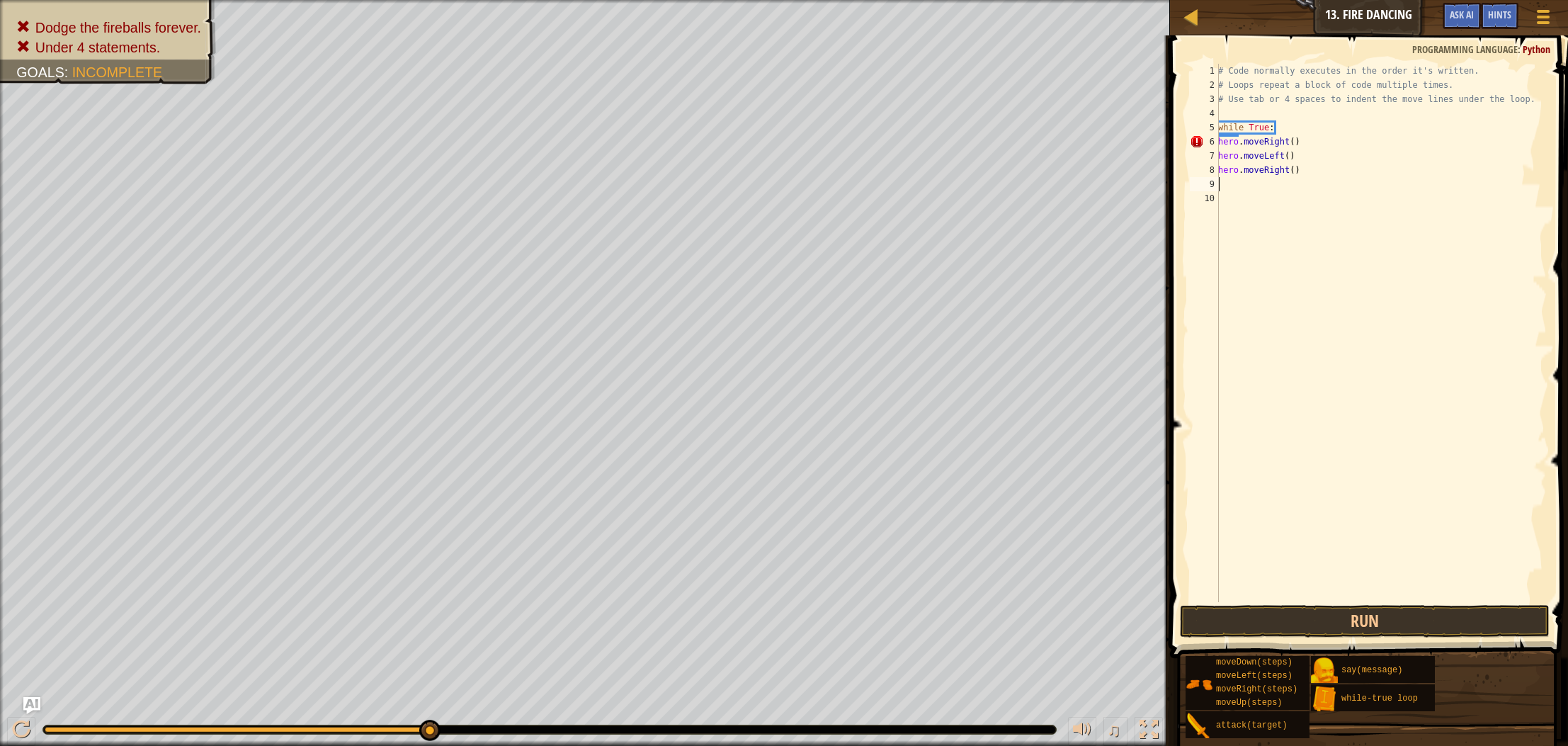
type textarea "h"
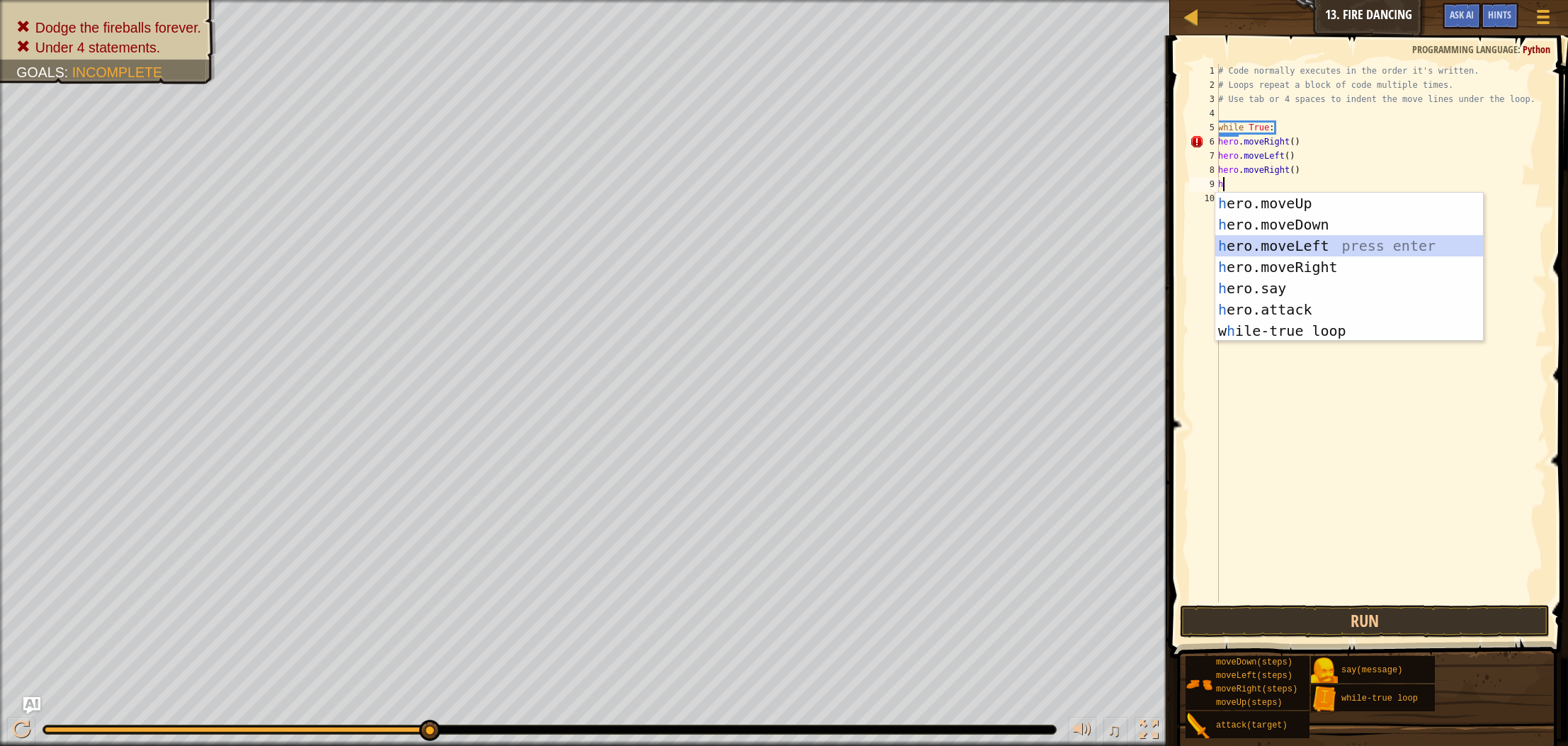
click at [1297, 245] on div "h ero.moveUp press enter h ero.moveDown press enter h ero.moveLeft press enter …" at bounding box center [1349, 288] width 268 height 191
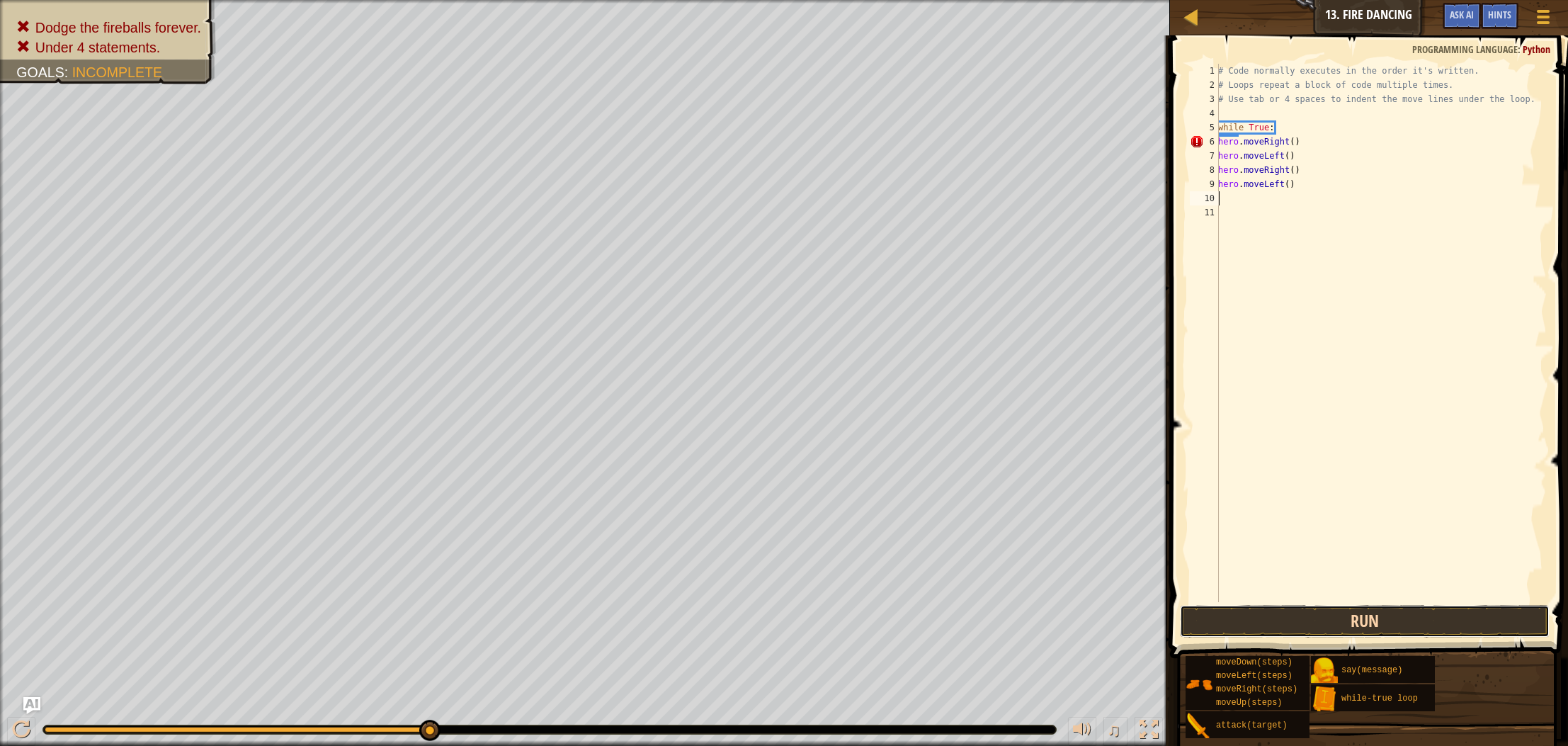
click at [1252, 628] on button "Run" at bounding box center [1365, 621] width 370 height 32
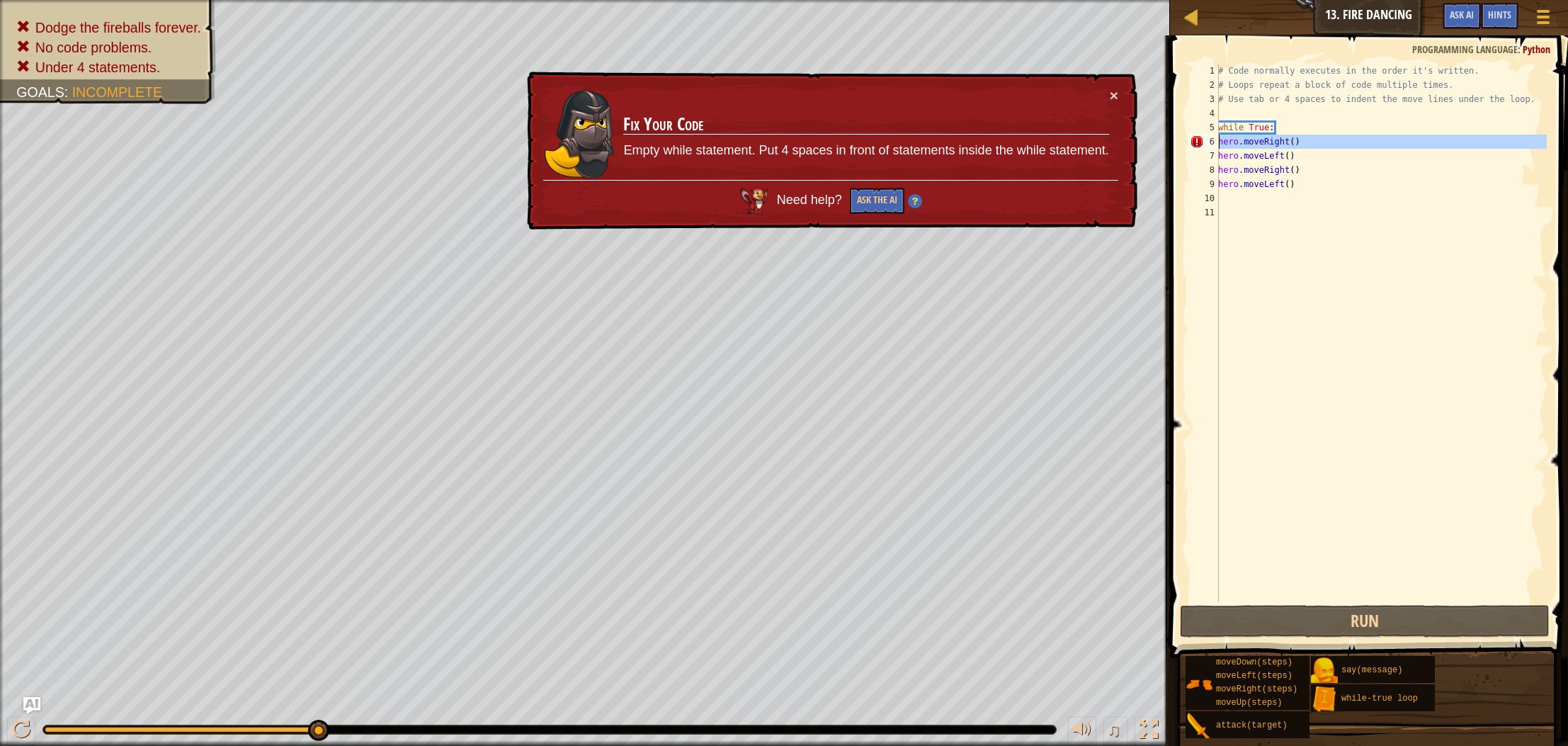
click at [1217, 139] on div "6" at bounding box center [1205, 142] width 30 height 14
click at [1220, 142] on div "# Code normally executes in the order it's written. # Loops repeat a block of c…" at bounding box center [1381, 347] width 332 height 567
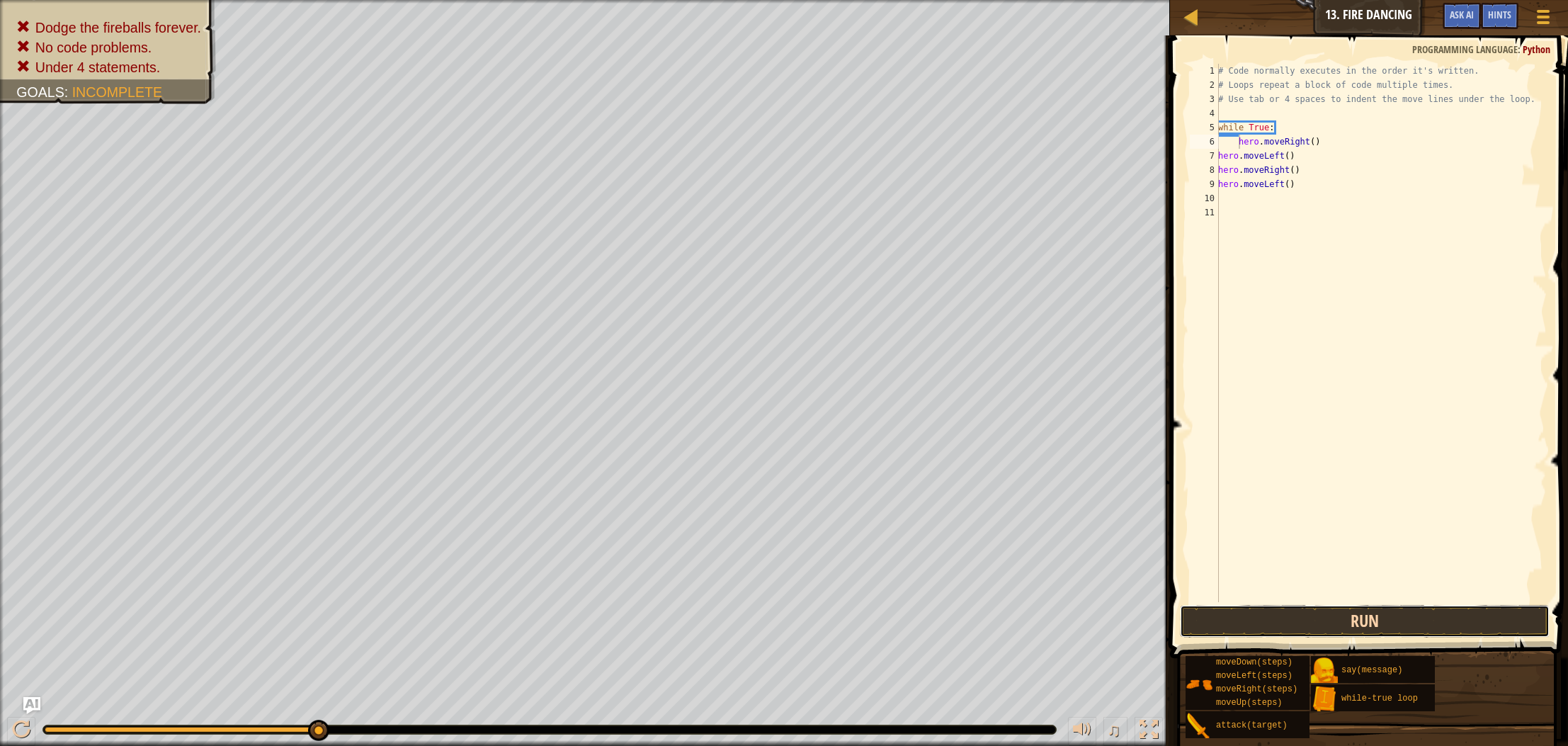
drag, startPoint x: 1264, startPoint y: 622, endPoint x: 1260, endPoint y: 615, distance: 8.1
click at [1263, 622] on button "Run" at bounding box center [1365, 621] width 370 height 32
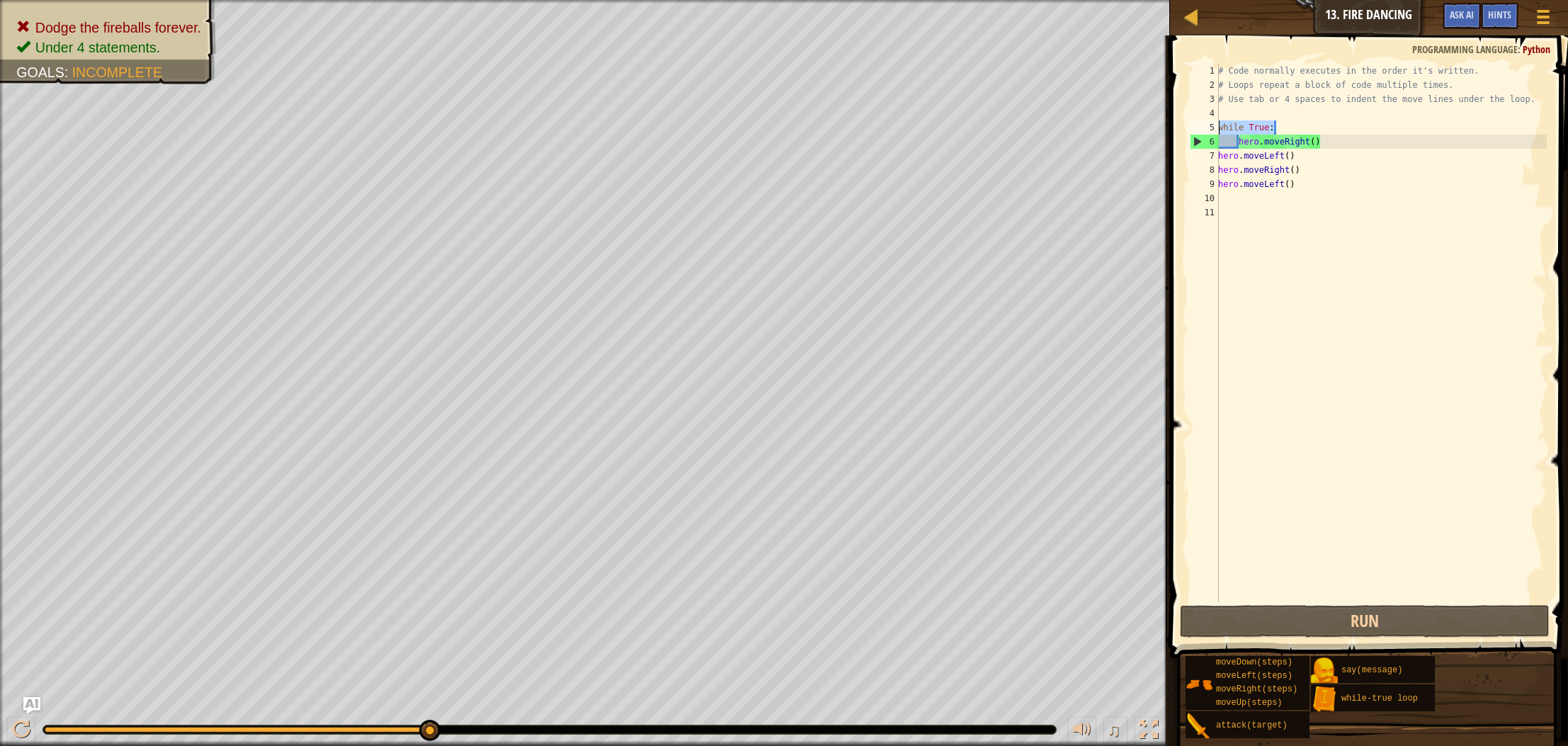
drag, startPoint x: 1280, startPoint y: 128, endPoint x: 1208, endPoint y: 121, distance: 72.3
click at [1208, 121] on div "hero.moveRight() 1 2 3 4 5 6 7 8 9 10 11 # Code normally executes in the order …" at bounding box center [1367, 333] width 360 height 538
type textarea "while True:"
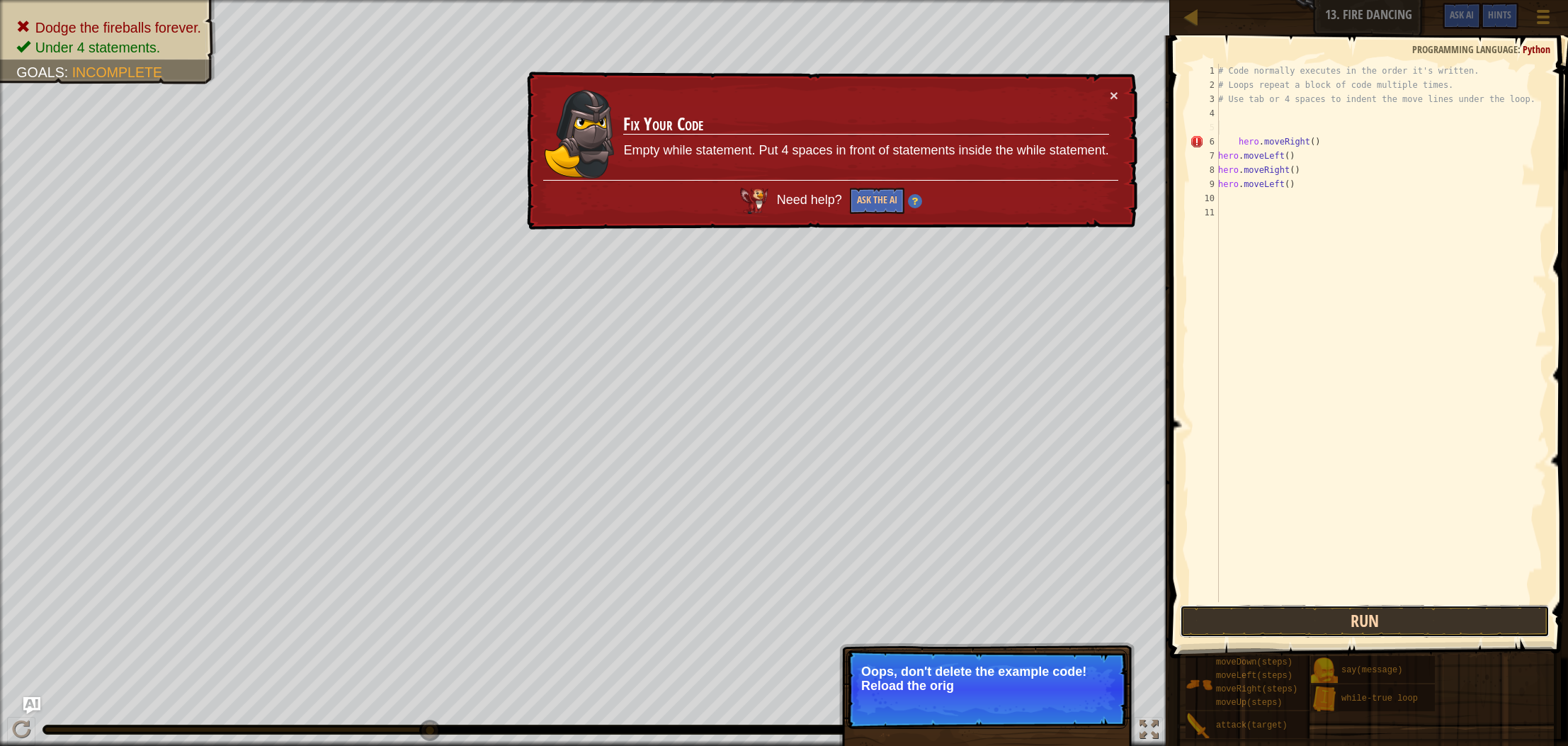
click at [1211, 626] on button "Run" at bounding box center [1365, 621] width 370 height 32
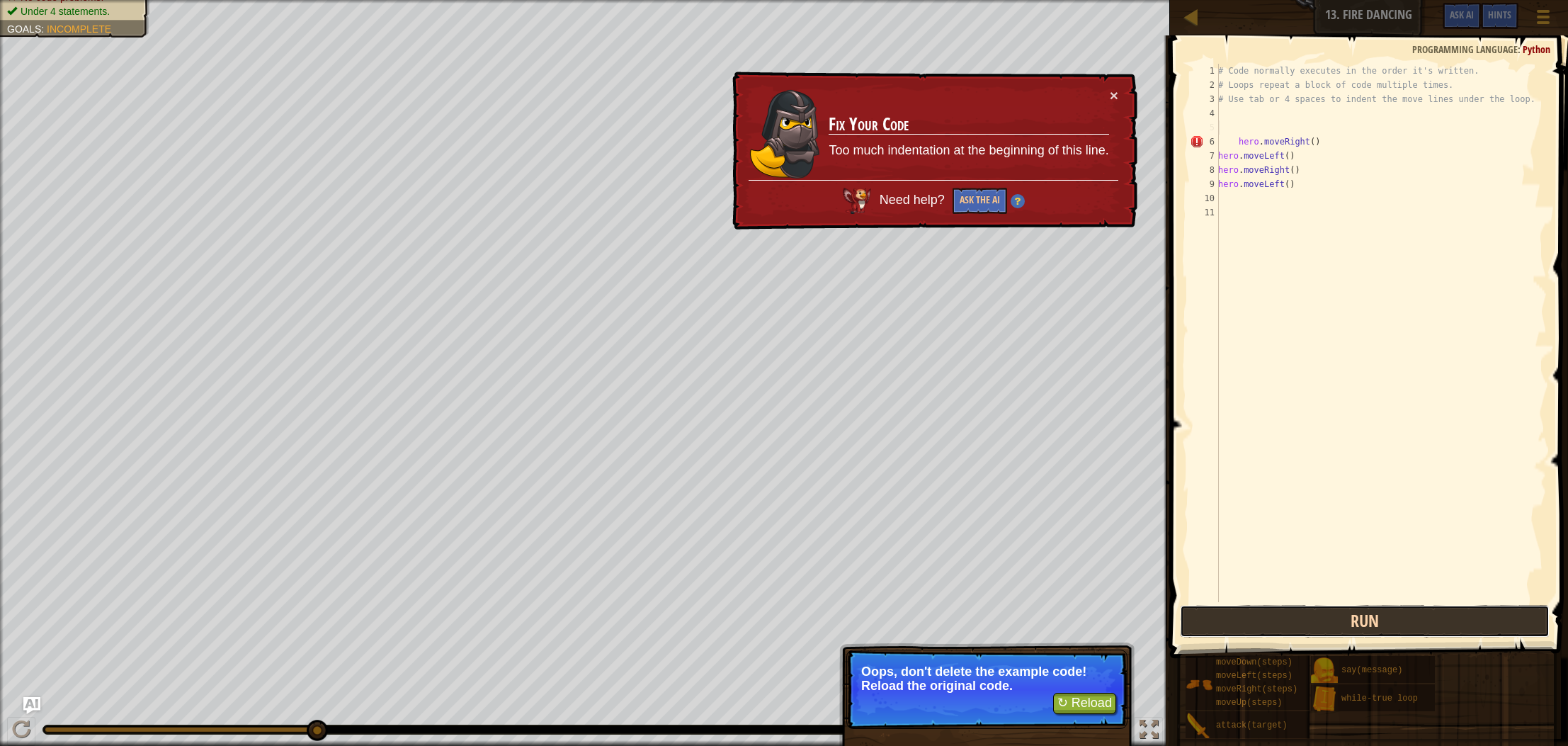
click at [1210, 627] on button "Run" at bounding box center [1365, 621] width 370 height 32
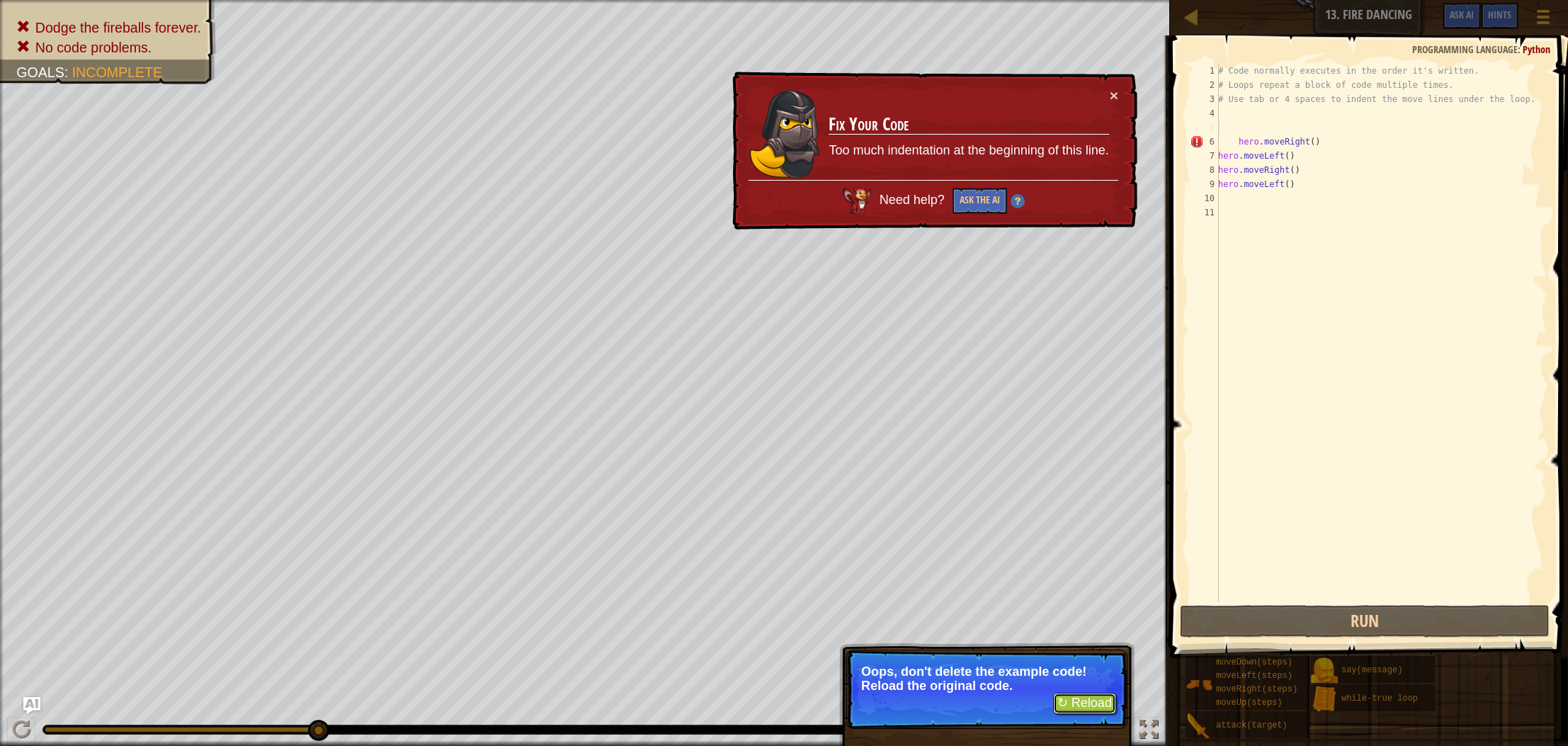
click at [1086, 701] on button "↻ Reload" at bounding box center [1085, 704] width 63 height 22
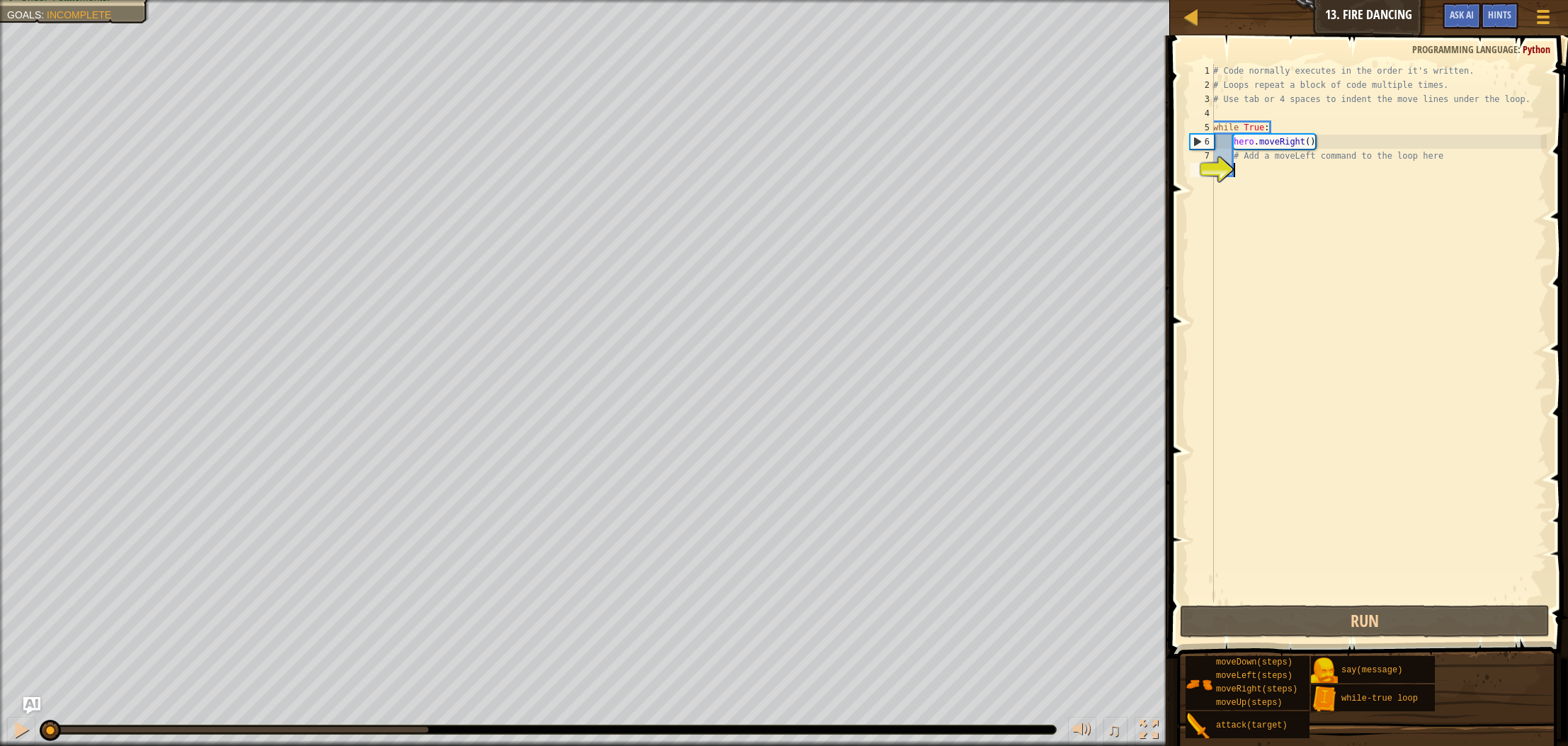
drag, startPoint x: 1366, startPoint y: 188, endPoint x: 1250, endPoint y: 190, distance: 116.0
click at [1250, 190] on div "# Code normally executes in the order it's written. # Loops repeat a block of c…" at bounding box center [1379, 347] width 337 height 567
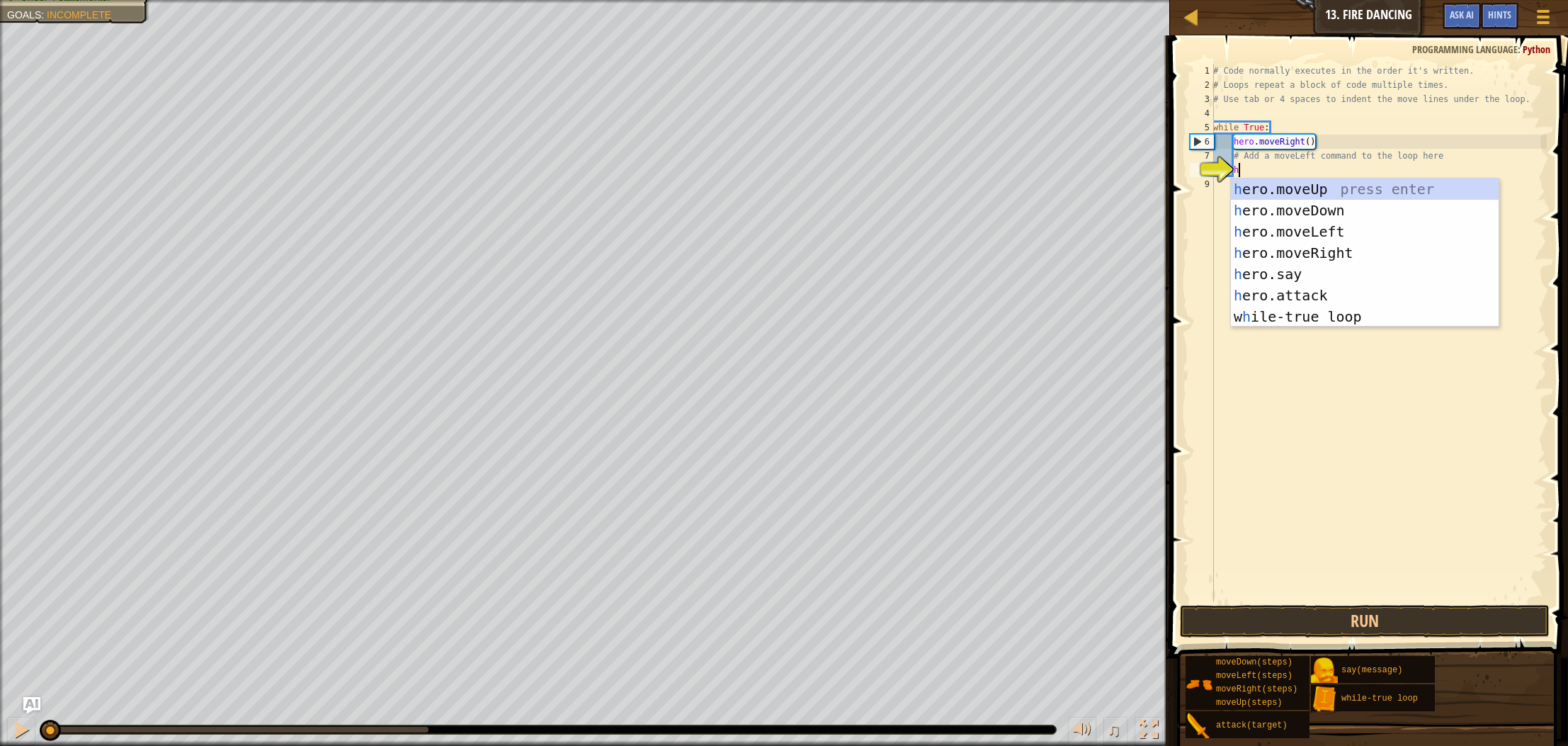
type textarea "he"
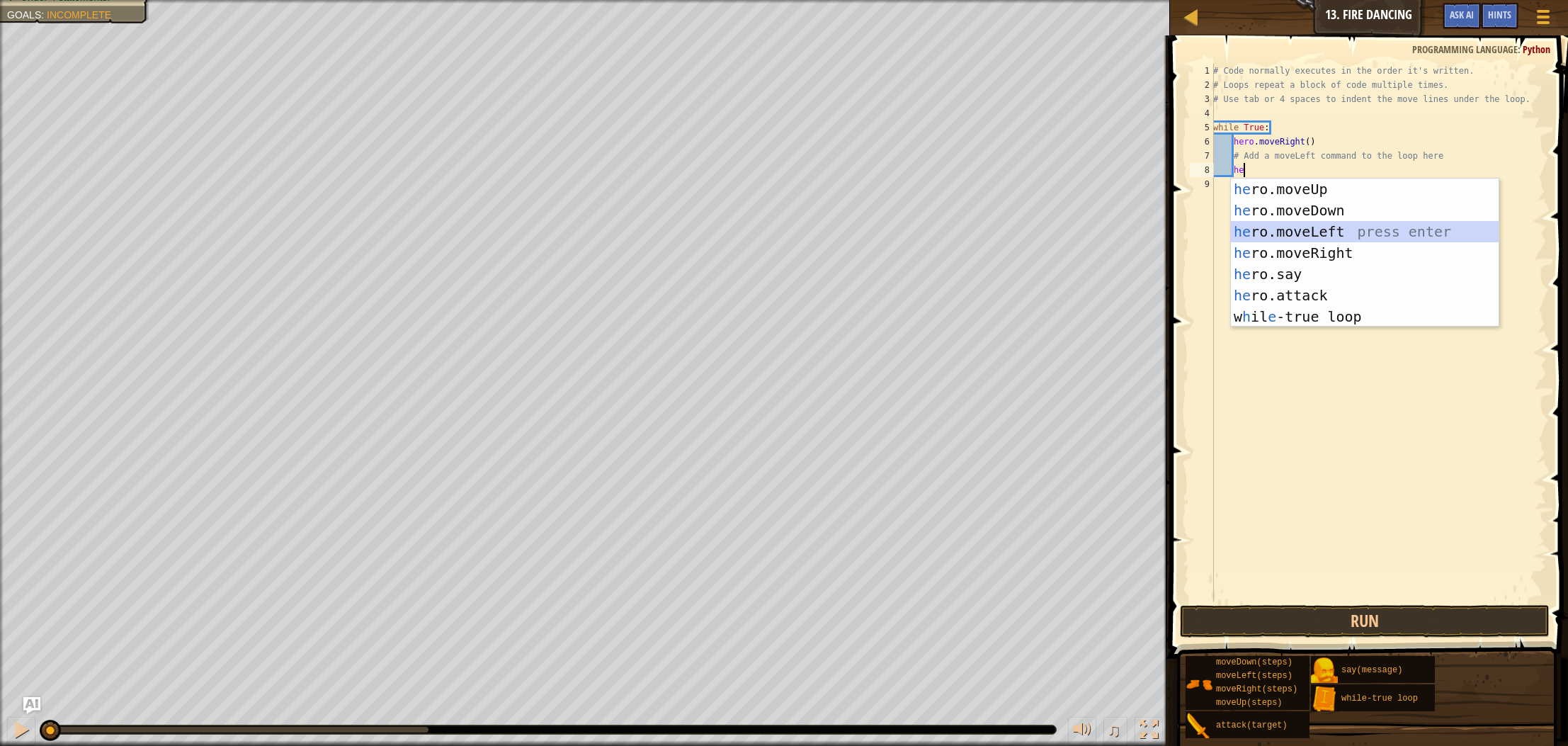
click at [1377, 228] on div "he ro.moveUp press enter he ro.moveDown press enter he ro.moveLeft press enter …" at bounding box center [1365, 274] width 268 height 191
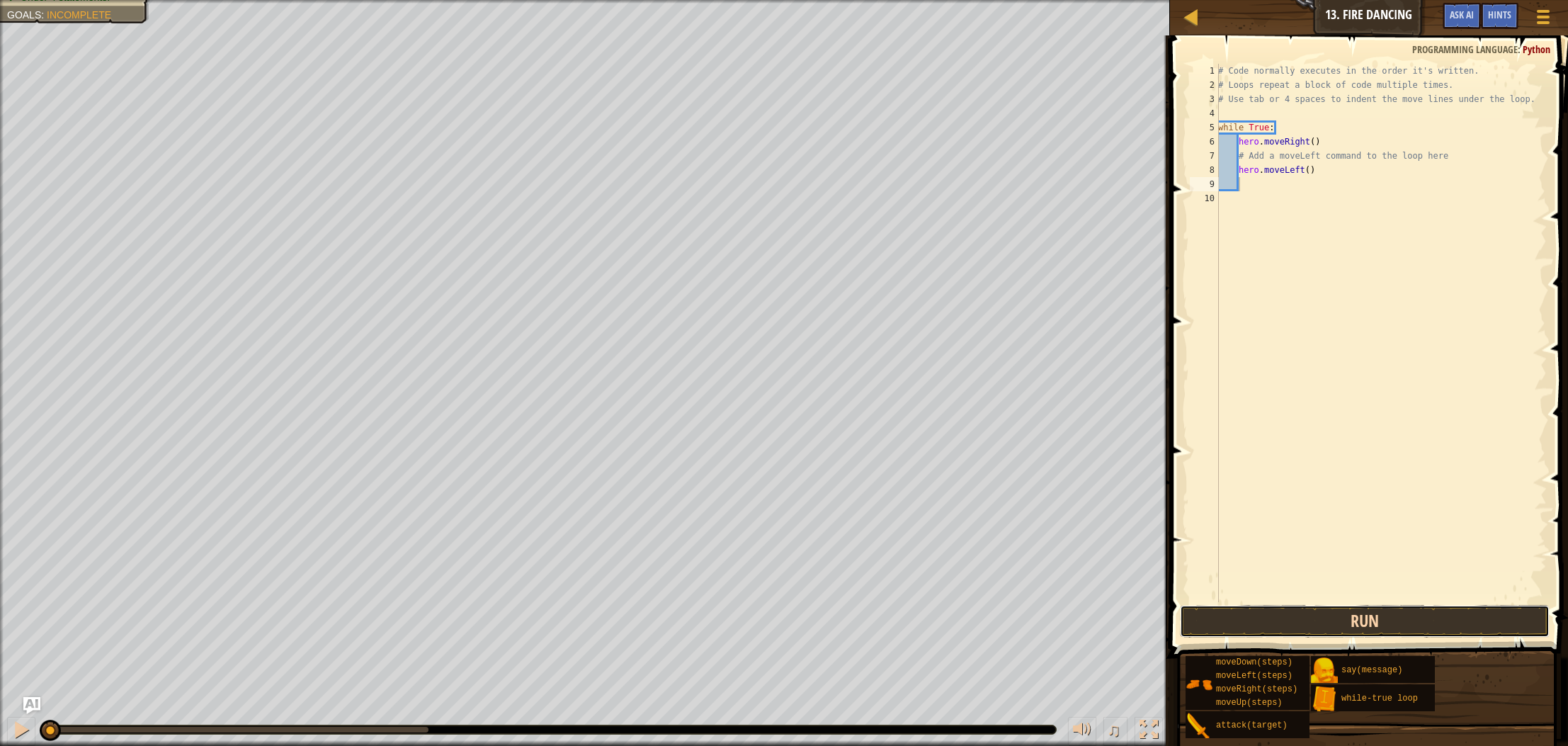
click at [1397, 613] on button "Run" at bounding box center [1365, 621] width 370 height 32
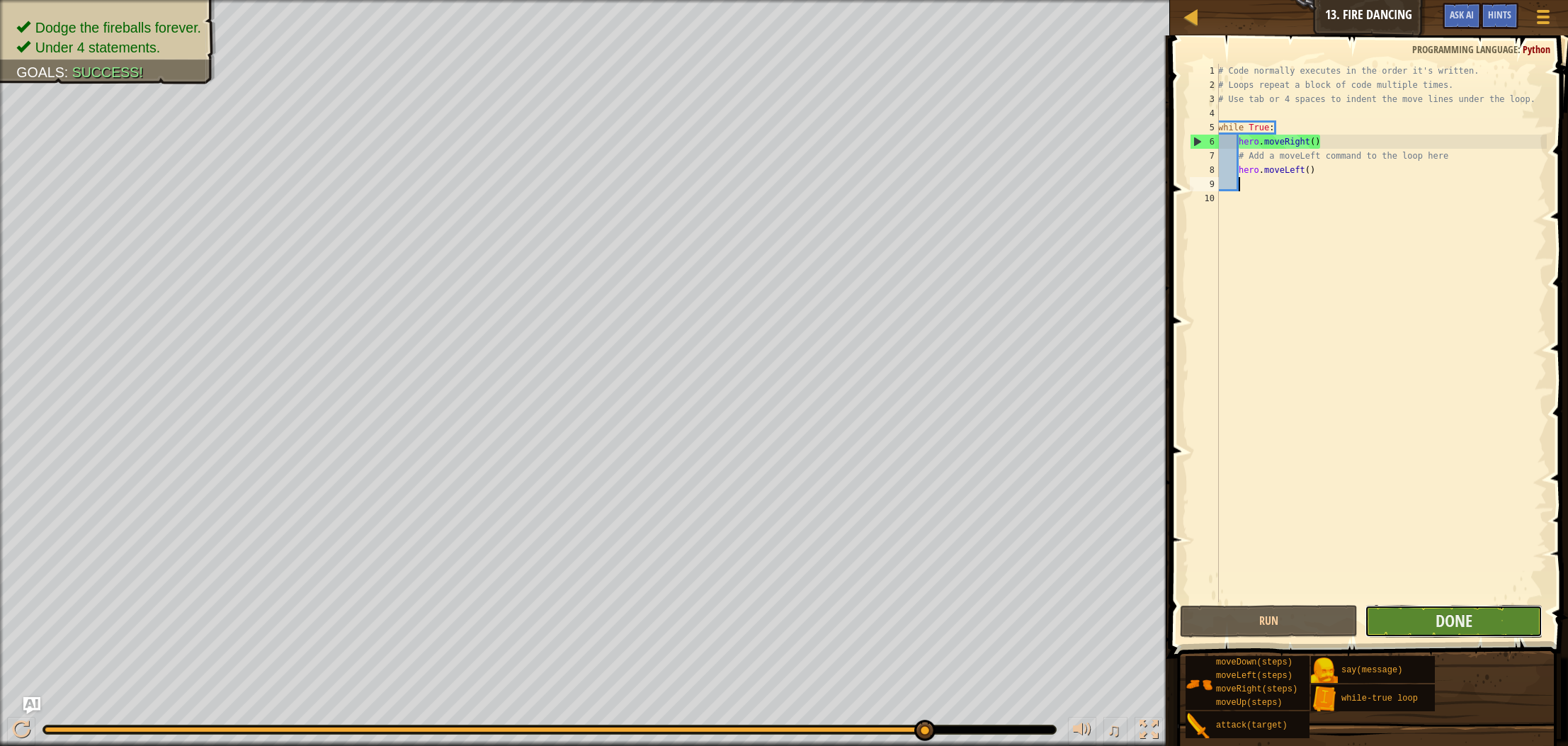
click at [1409, 625] on button "Done" at bounding box center [1454, 621] width 178 height 32
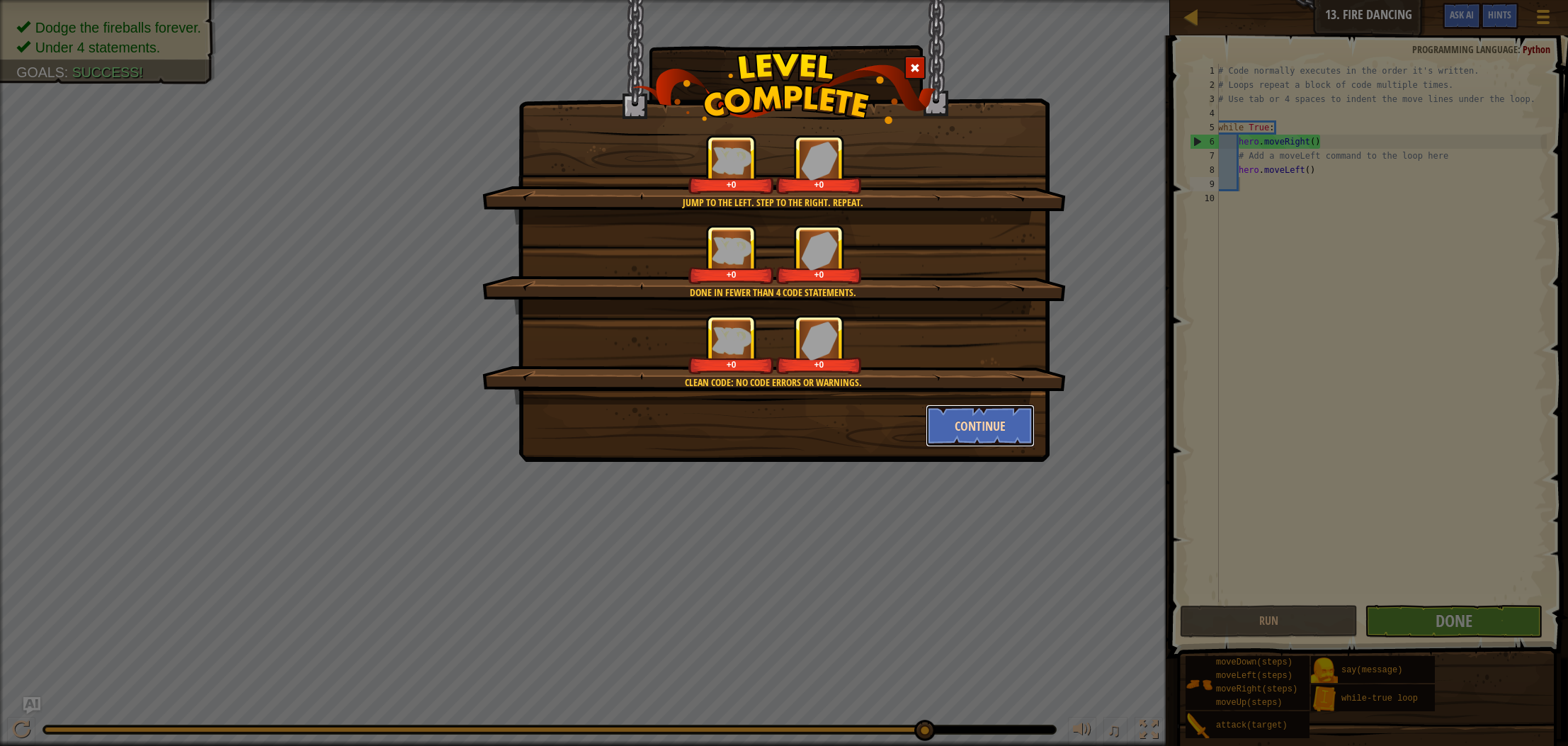
click at [967, 421] on button "Continue" at bounding box center [981, 425] width 110 height 42
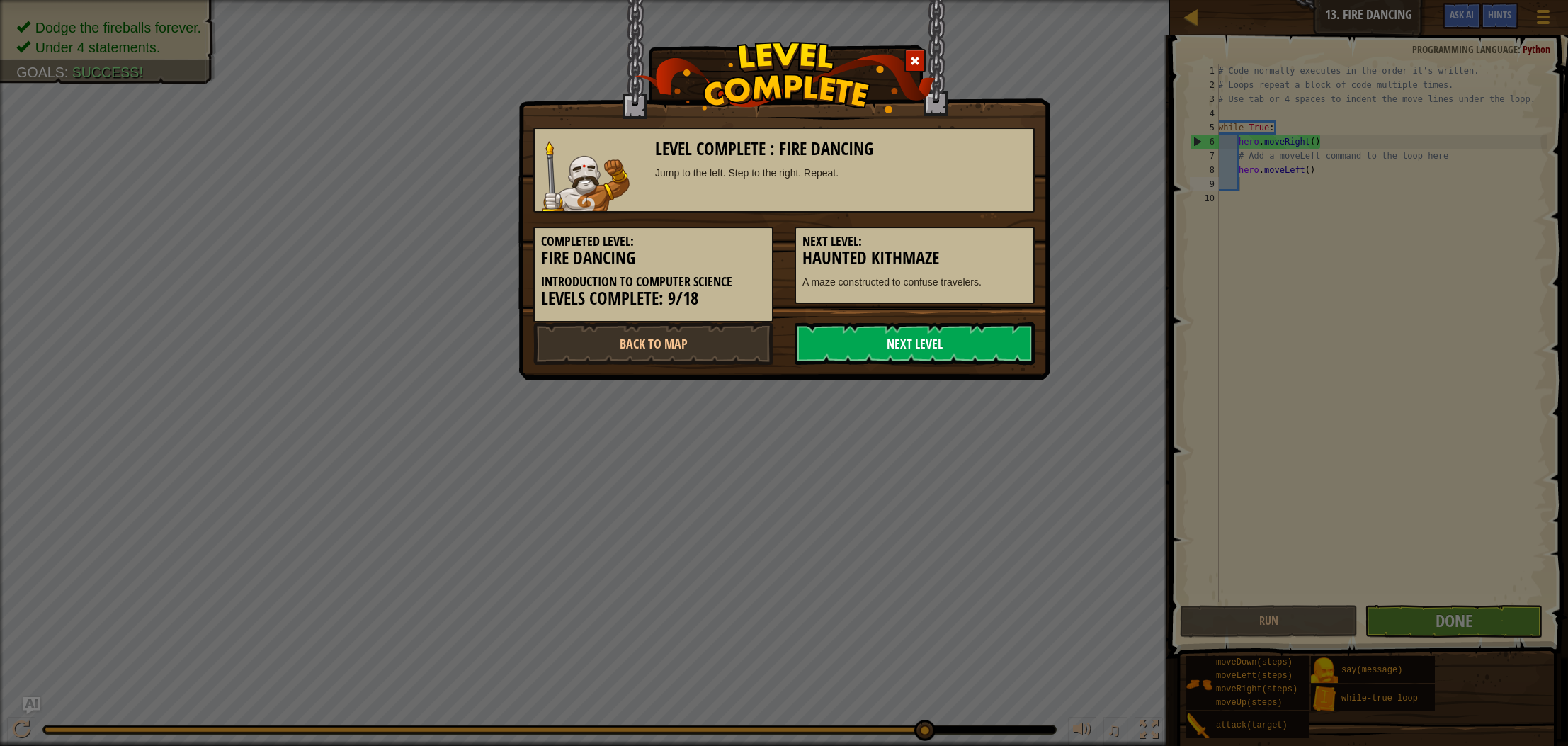
click at [964, 327] on link "Next Level" at bounding box center [915, 342] width 240 height 42
click at [965, 345] on link "Next Level" at bounding box center [915, 342] width 240 height 42
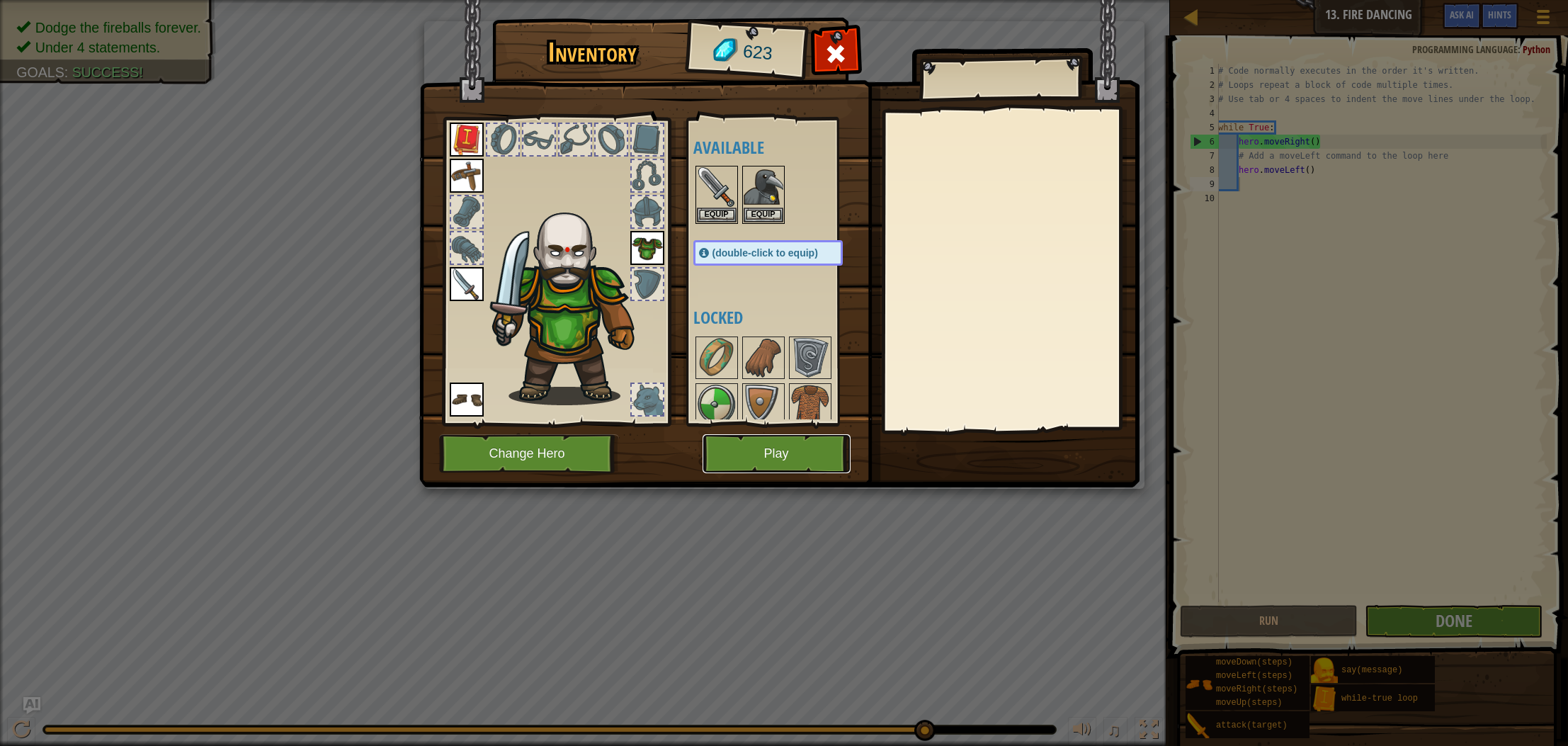
click at [798, 441] on button "Play" at bounding box center [777, 454] width 148 height 39
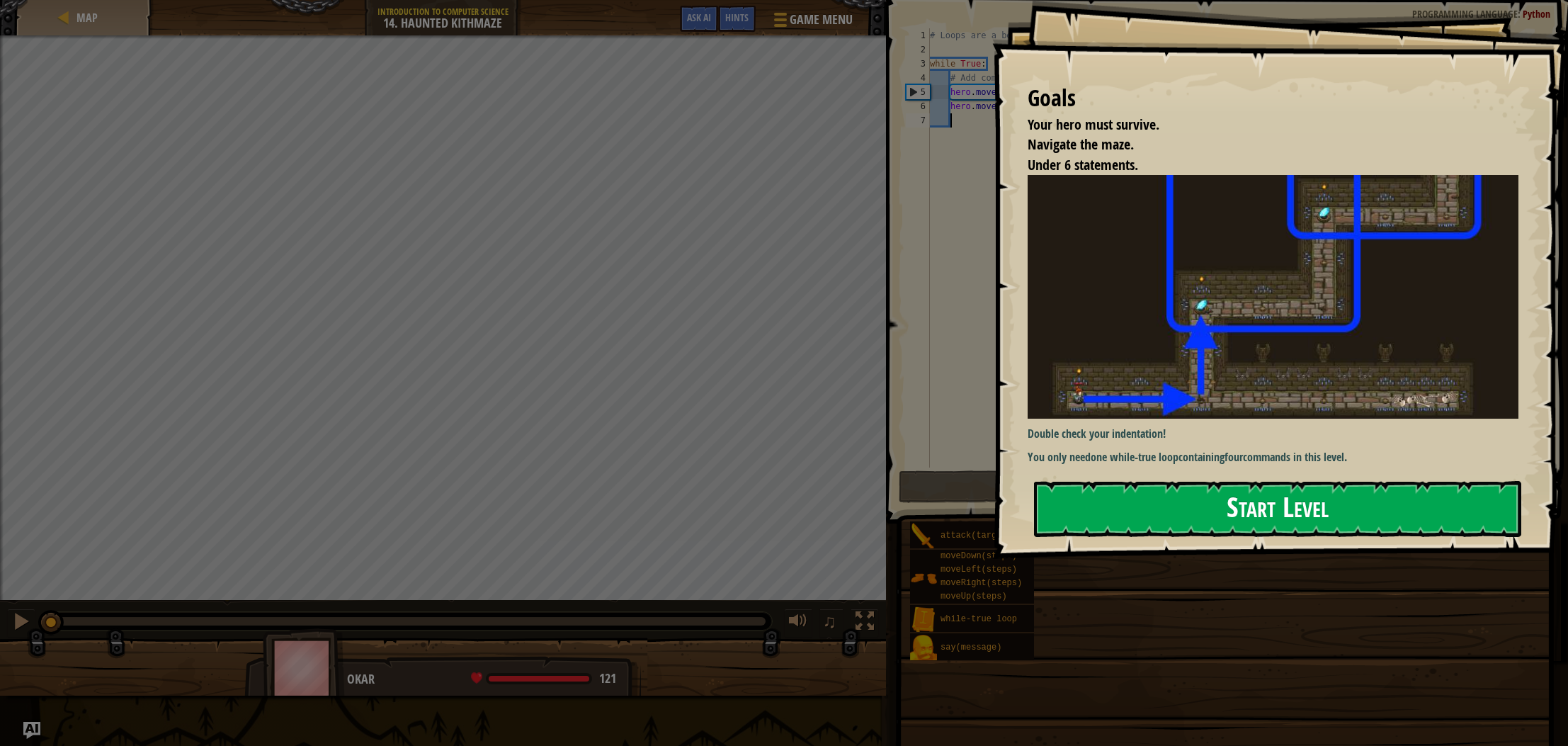
click at [1187, 481] on button "Start Level" at bounding box center [1278, 509] width 487 height 56
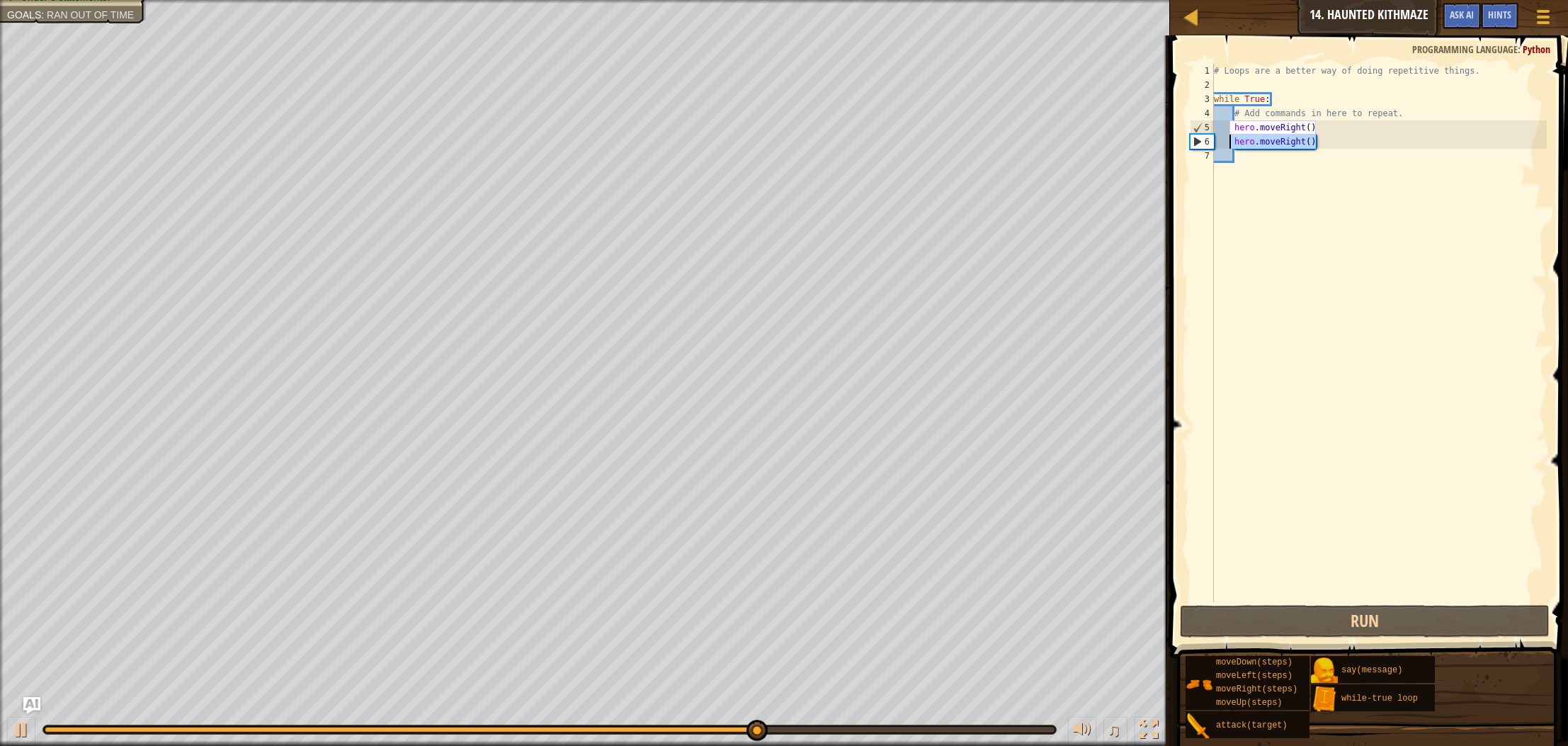
drag, startPoint x: 1351, startPoint y: 141, endPoint x: 1229, endPoint y: 141, distance: 122.0
click at [1229, 141] on div "# Loops are a better way of doing repetitive things. while True : # Add command…" at bounding box center [1379, 347] width 336 height 567
type textarea "hero.moveRight()"
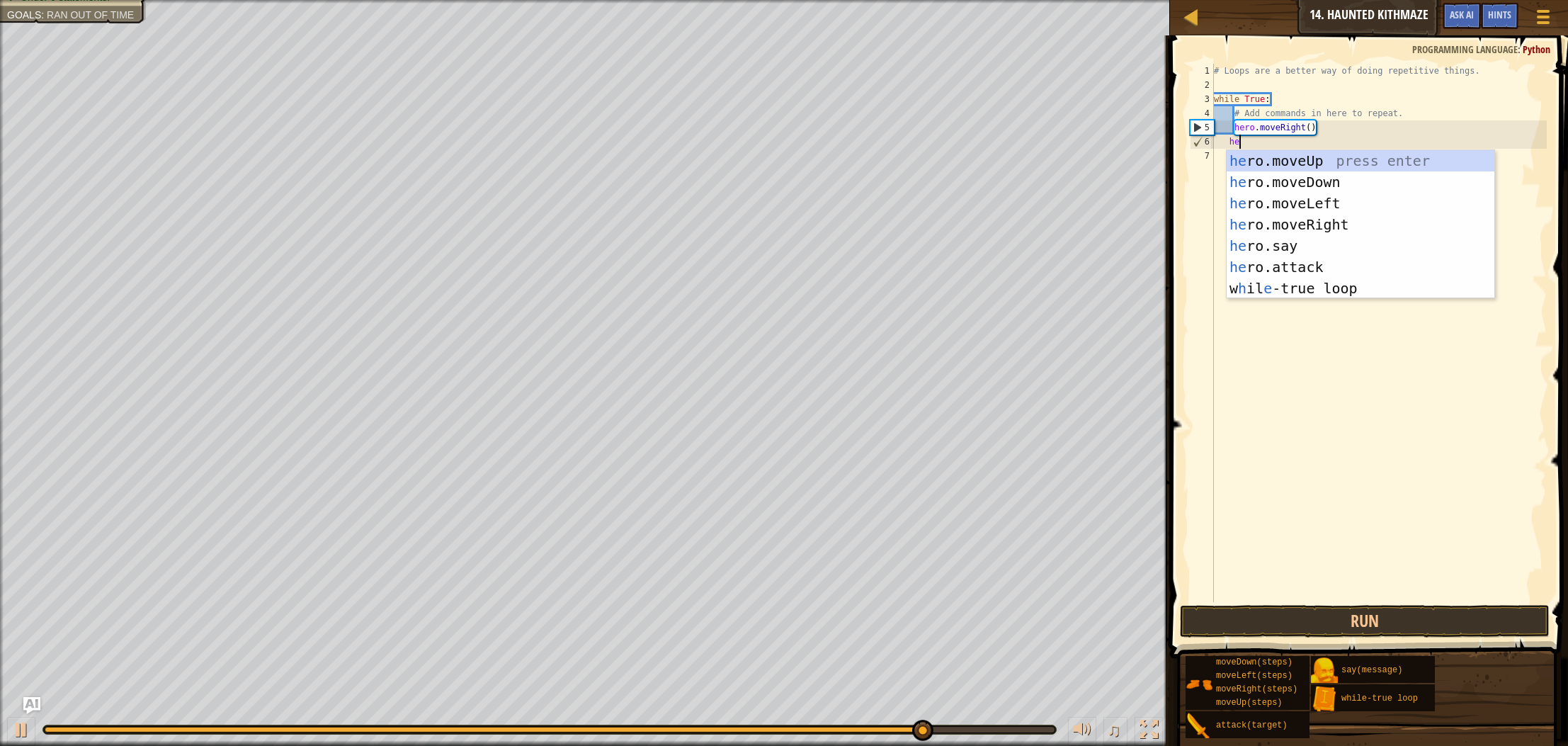
type textarea "her"
click at [1379, 162] on div "her o.moveUp press enter her o.moveDown press enter her o.moveLeft press enter …" at bounding box center [1361, 246] width 268 height 191
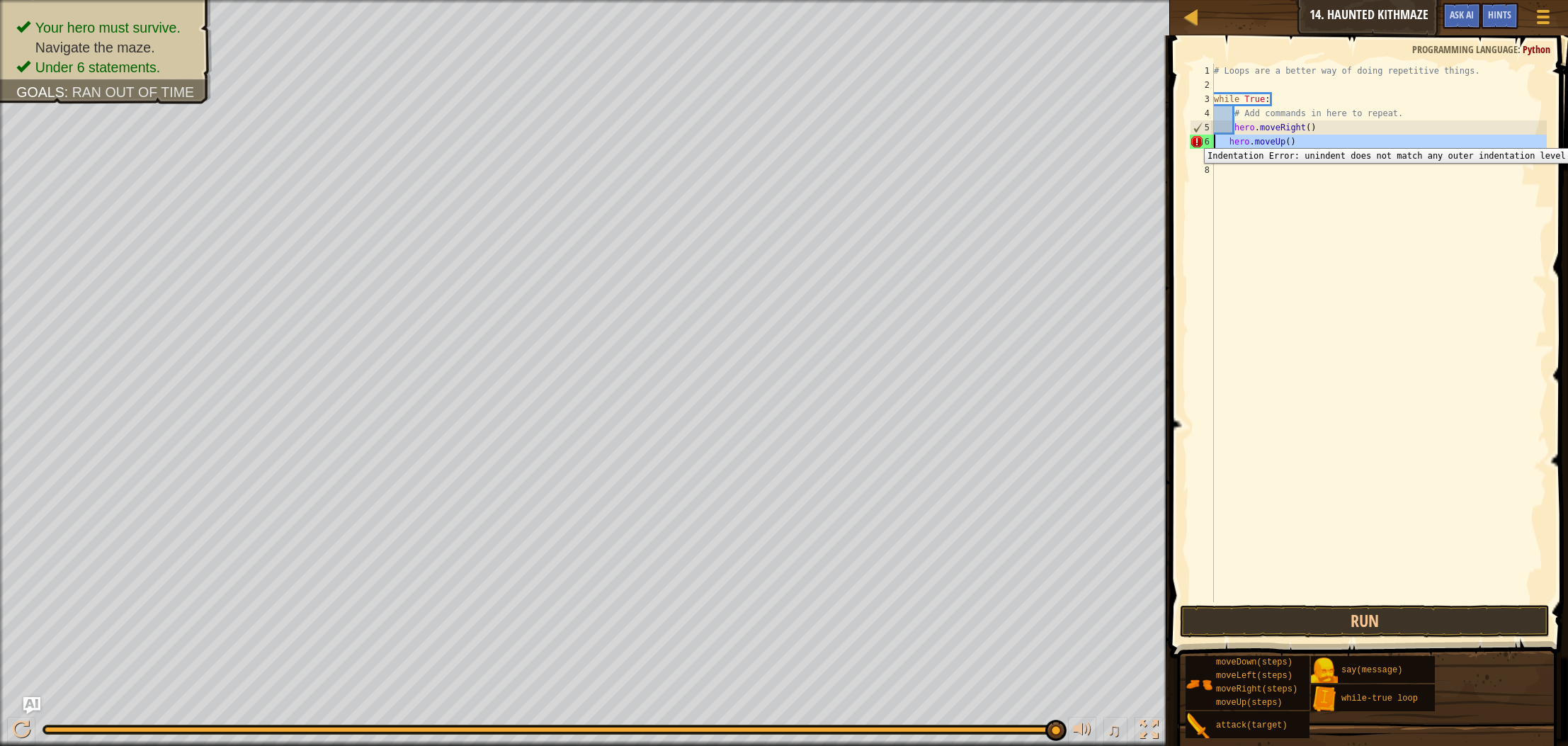
click at [1196, 138] on div "6" at bounding box center [1202, 142] width 24 height 14
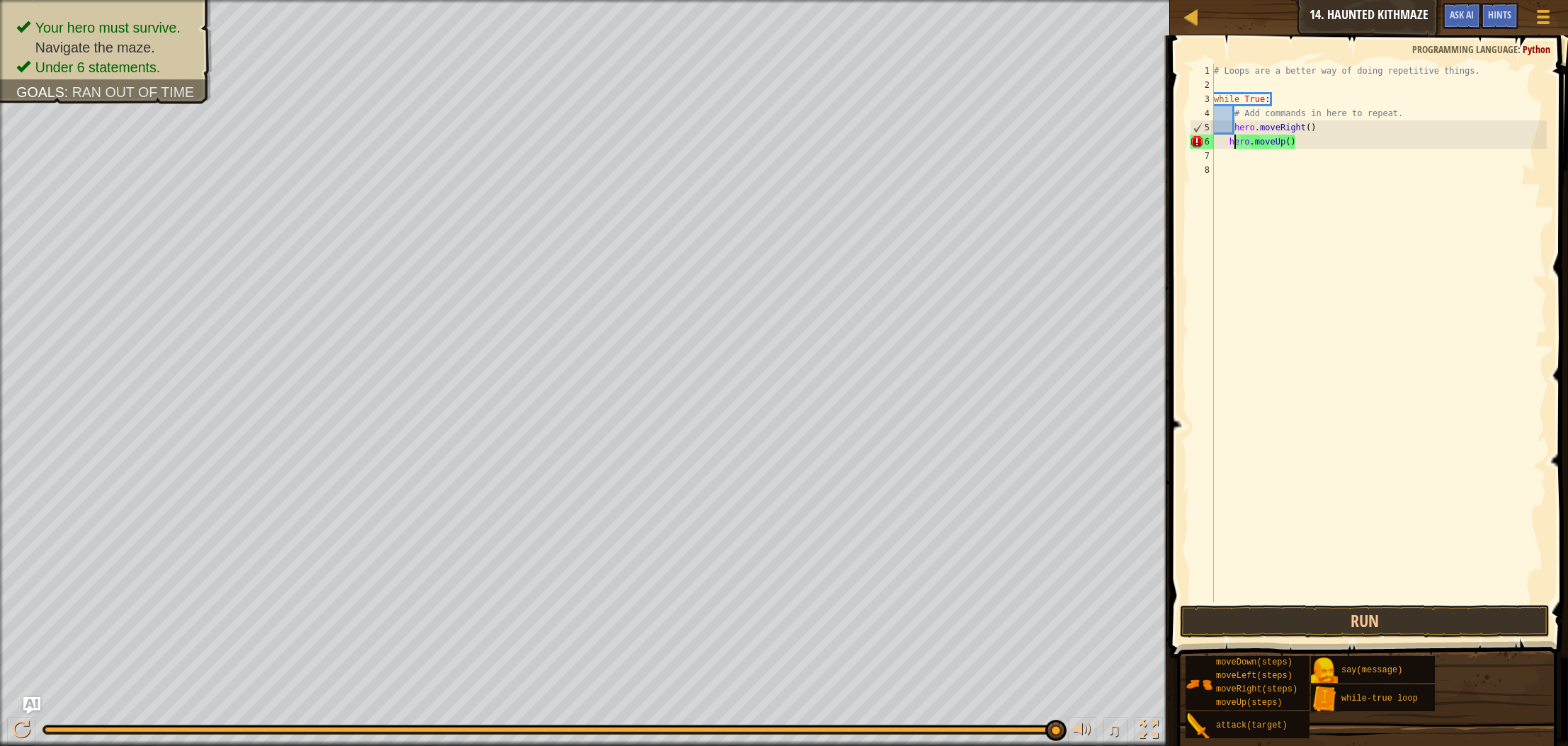
click at [1234, 142] on div "# Loops are a better way of doing repetitive things. while True : # Add command…" at bounding box center [1379, 347] width 336 height 567
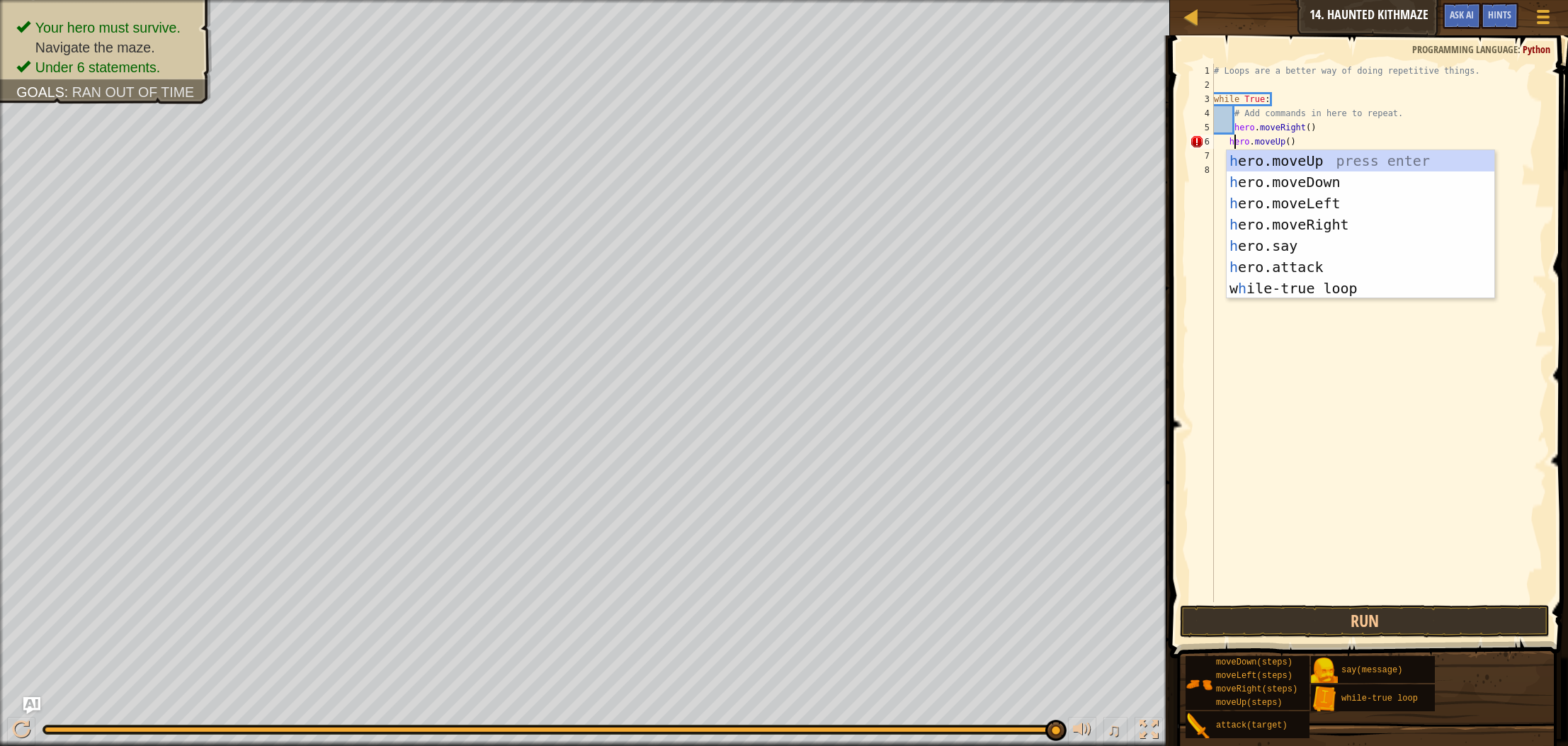
scroll to position [6, 1]
click at [1263, 163] on div "h ero.moveUp press enter h ero.moveDown press enter h ero.moveLeft press enter …" at bounding box center [1361, 246] width 268 height 191
type textarea "h.moveUp()"
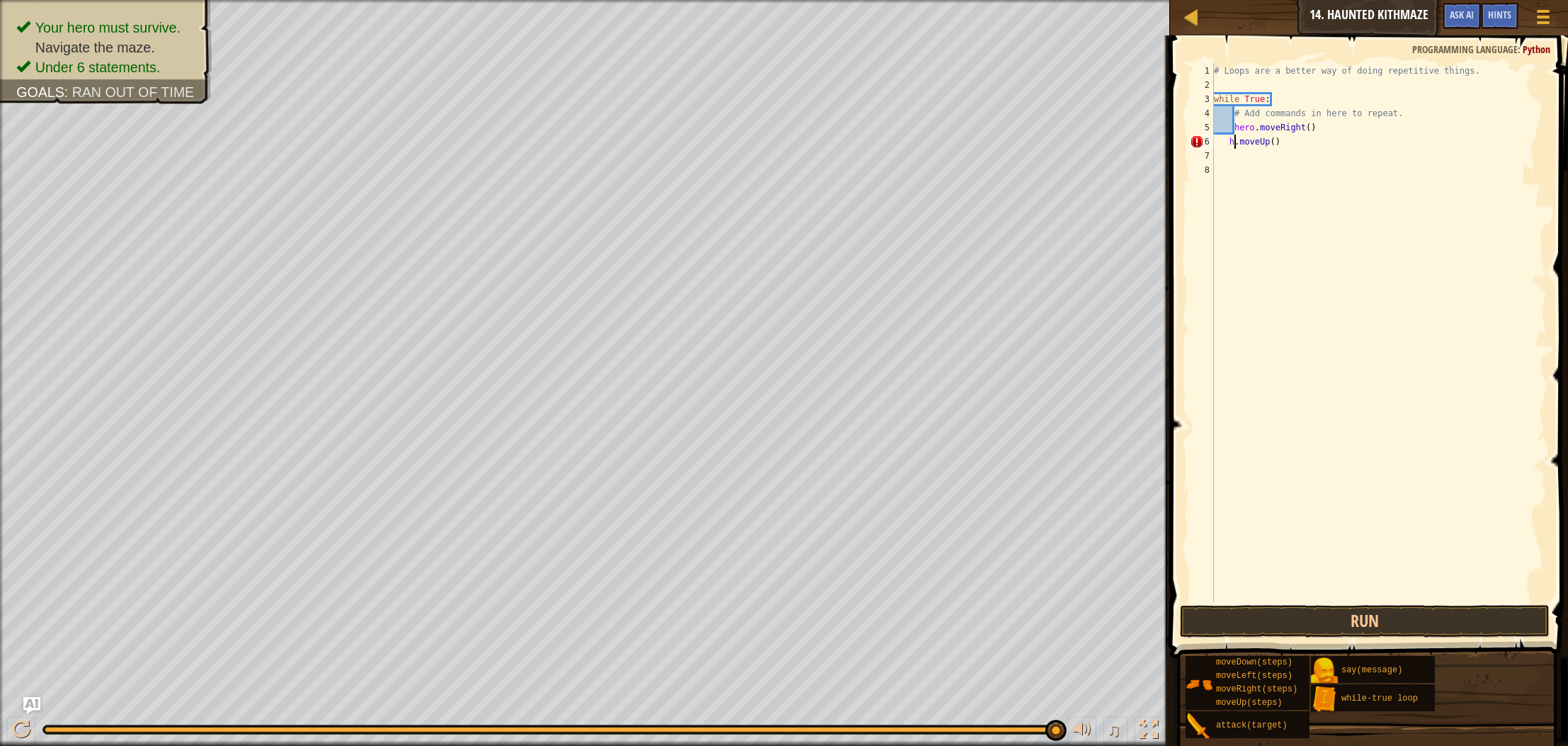
click at [1239, 164] on div "# Loops are a better way of doing repetitive things. while True : # Add command…" at bounding box center [1379, 347] width 336 height 567
drag, startPoint x: 1320, startPoint y: 149, endPoint x: 1194, endPoint y: 140, distance: 126.3
click at [1194, 140] on div "1 2 3 4 5 6 7 8 # Loops are a better way of doing repetitive things. while True…" at bounding box center [1367, 333] width 360 height 538
type textarea "h.moveUp()"
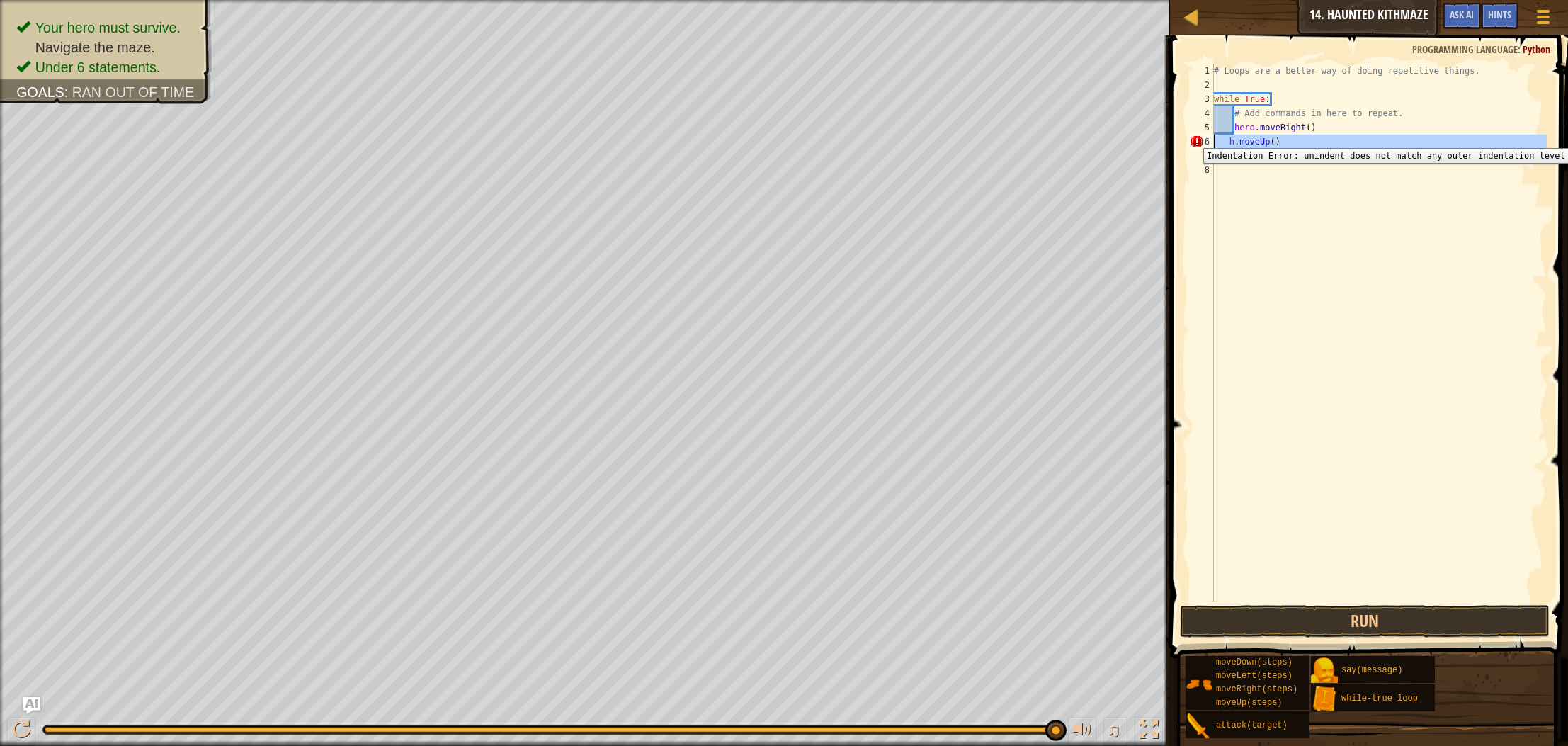
scroll to position [6, 0]
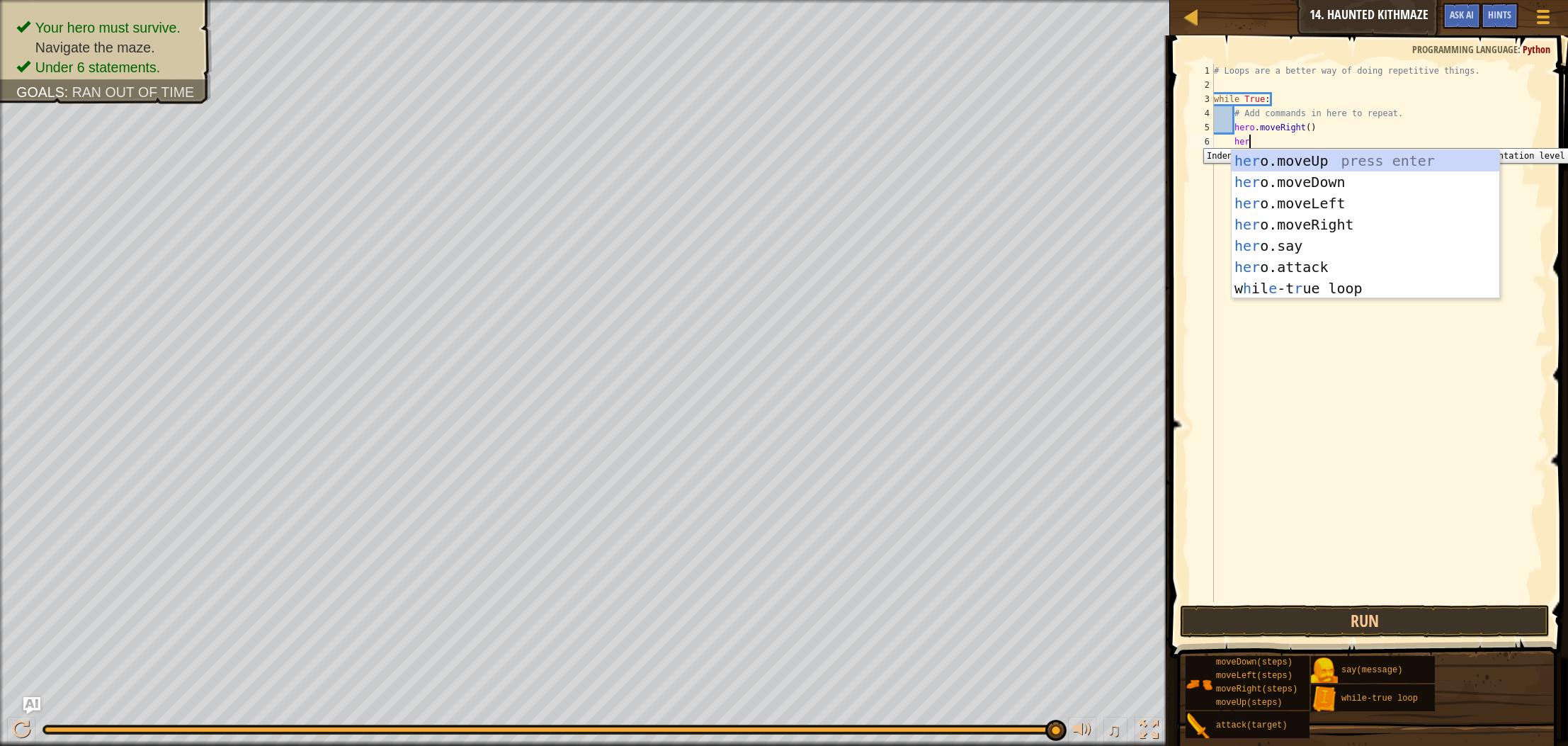
type textarea "hero"
click at [1291, 164] on div "hero .moveUp press enter hero .moveDown press enter hero .moveLeft press enter …" at bounding box center [1366, 246] width 268 height 191
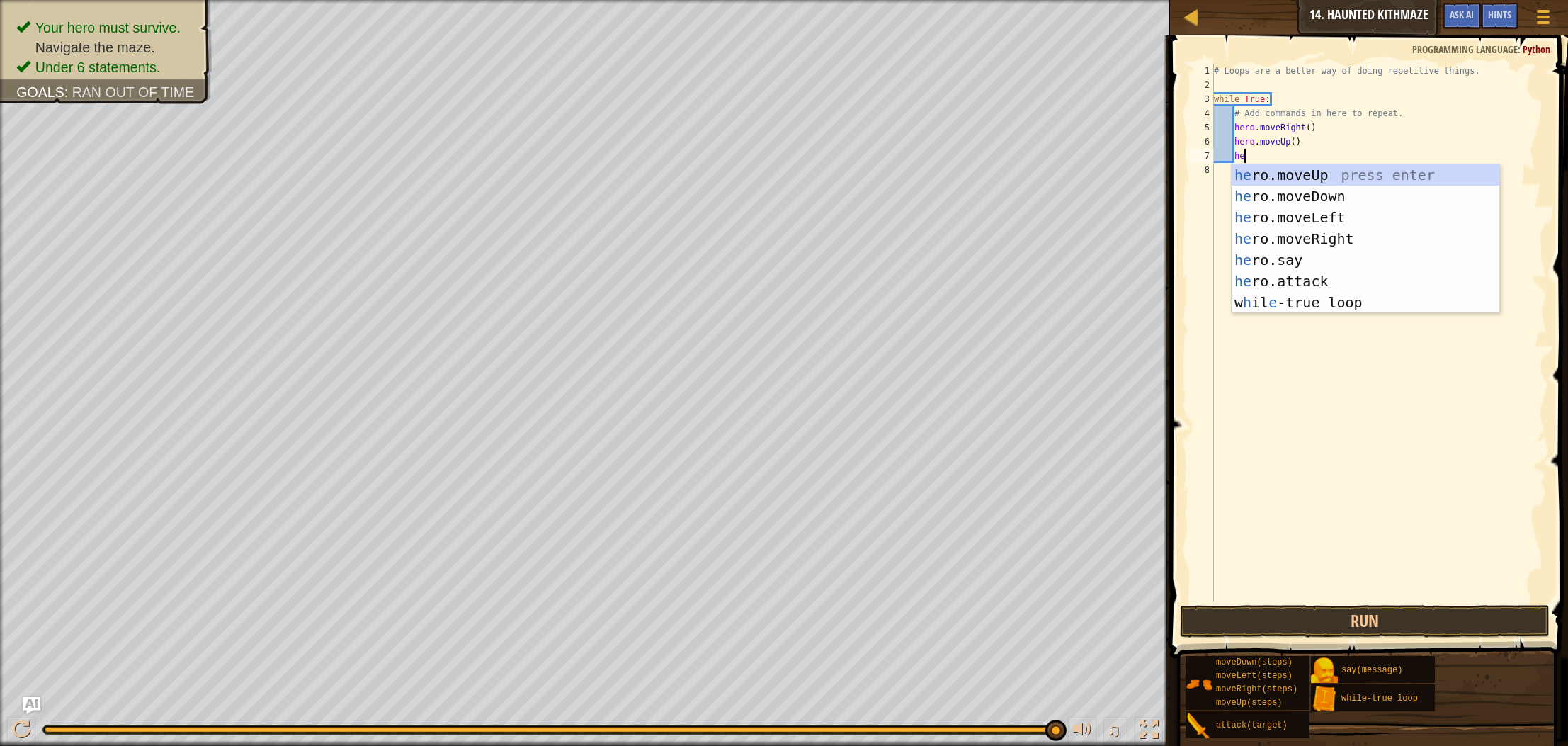
type textarea "her"
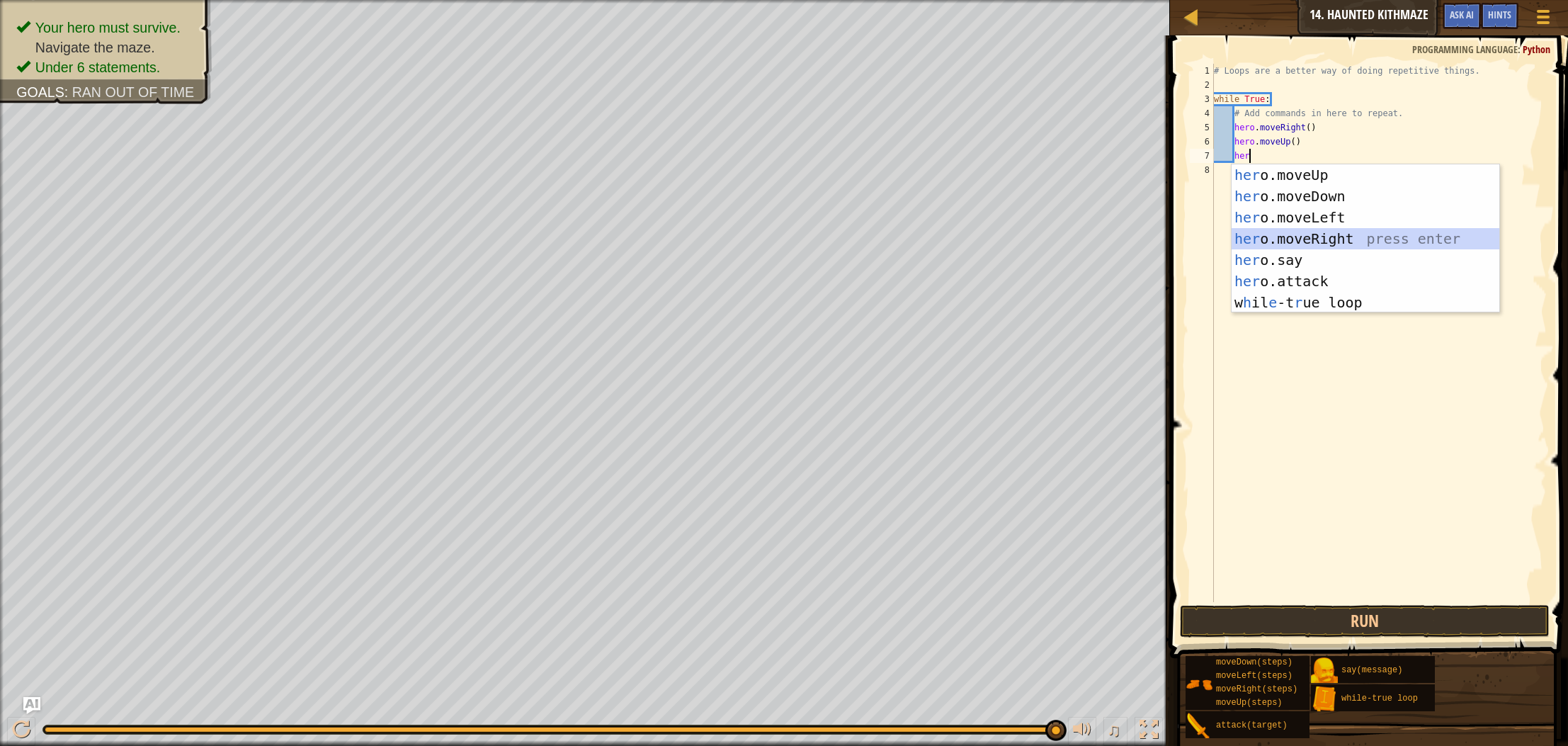
click at [1311, 244] on div "her o.moveUp press enter her o.moveDown press enter her o.moveLeft press enter …" at bounding box center [1366, 260] width 268 height 191
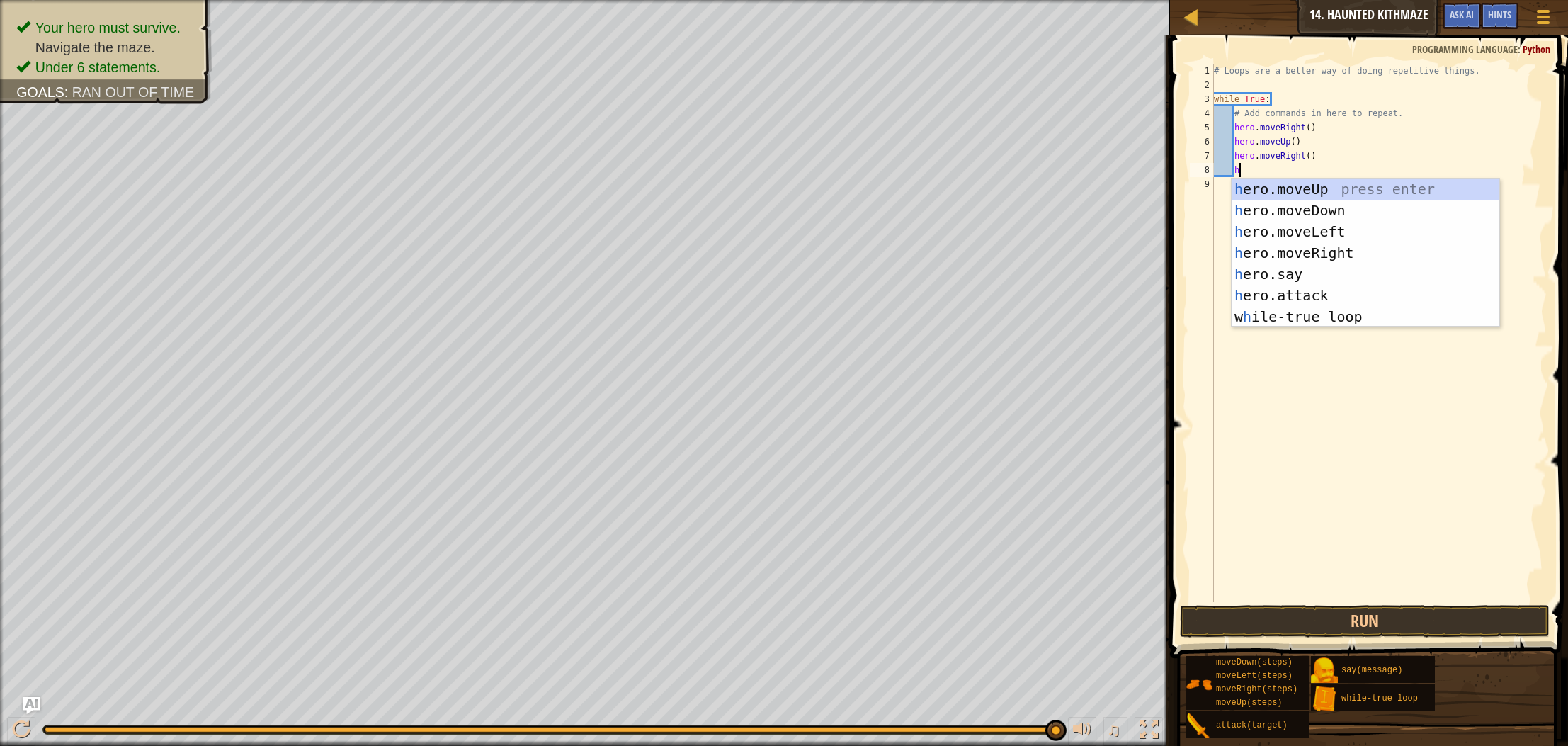
type textarea "he"
click at [1321, 193] on div "he ro.moveUp press enter he ro.moveDown press enter he ro.moveLeft press enter …" at bounding box center [1366, 274] width 268 height 191
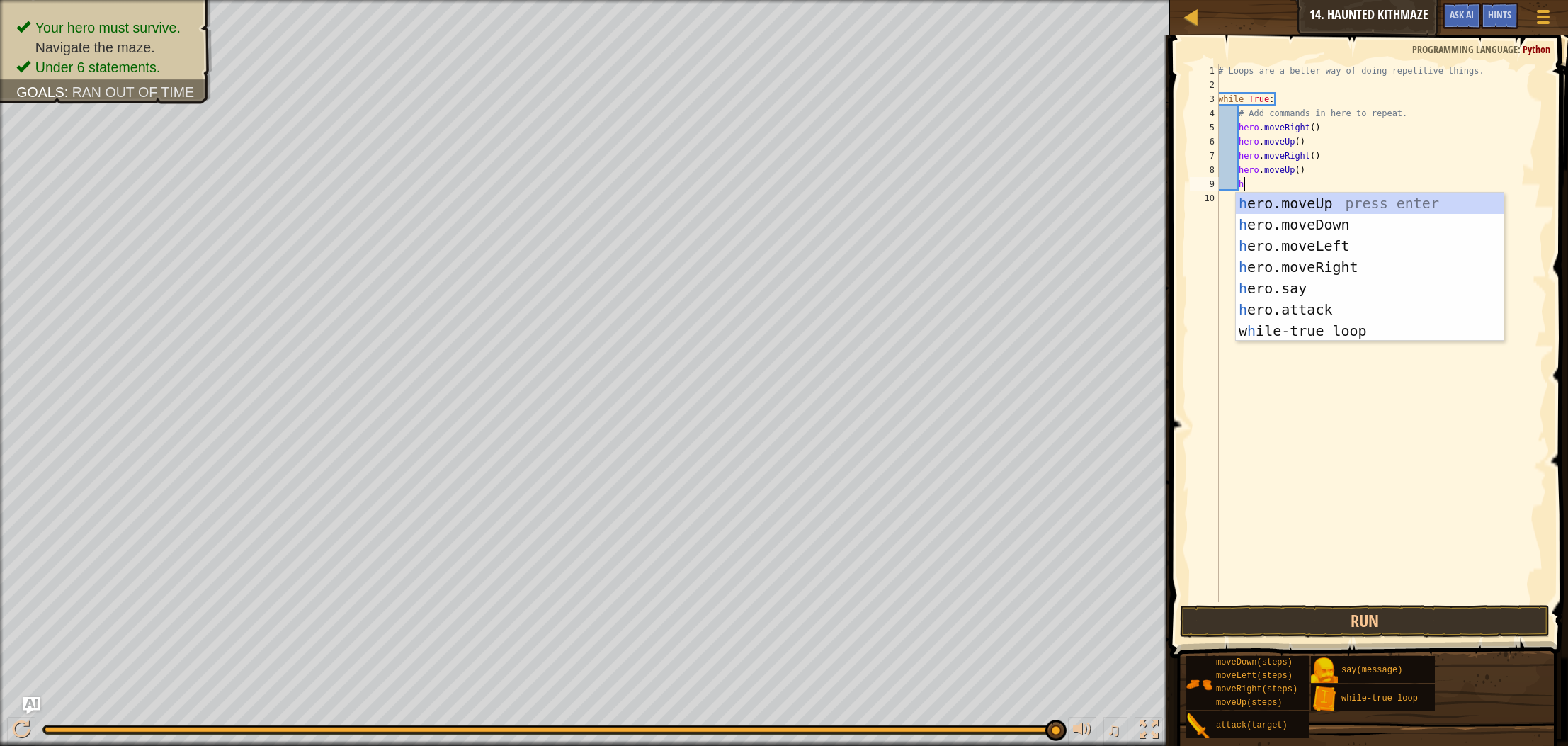
type textarea "he"
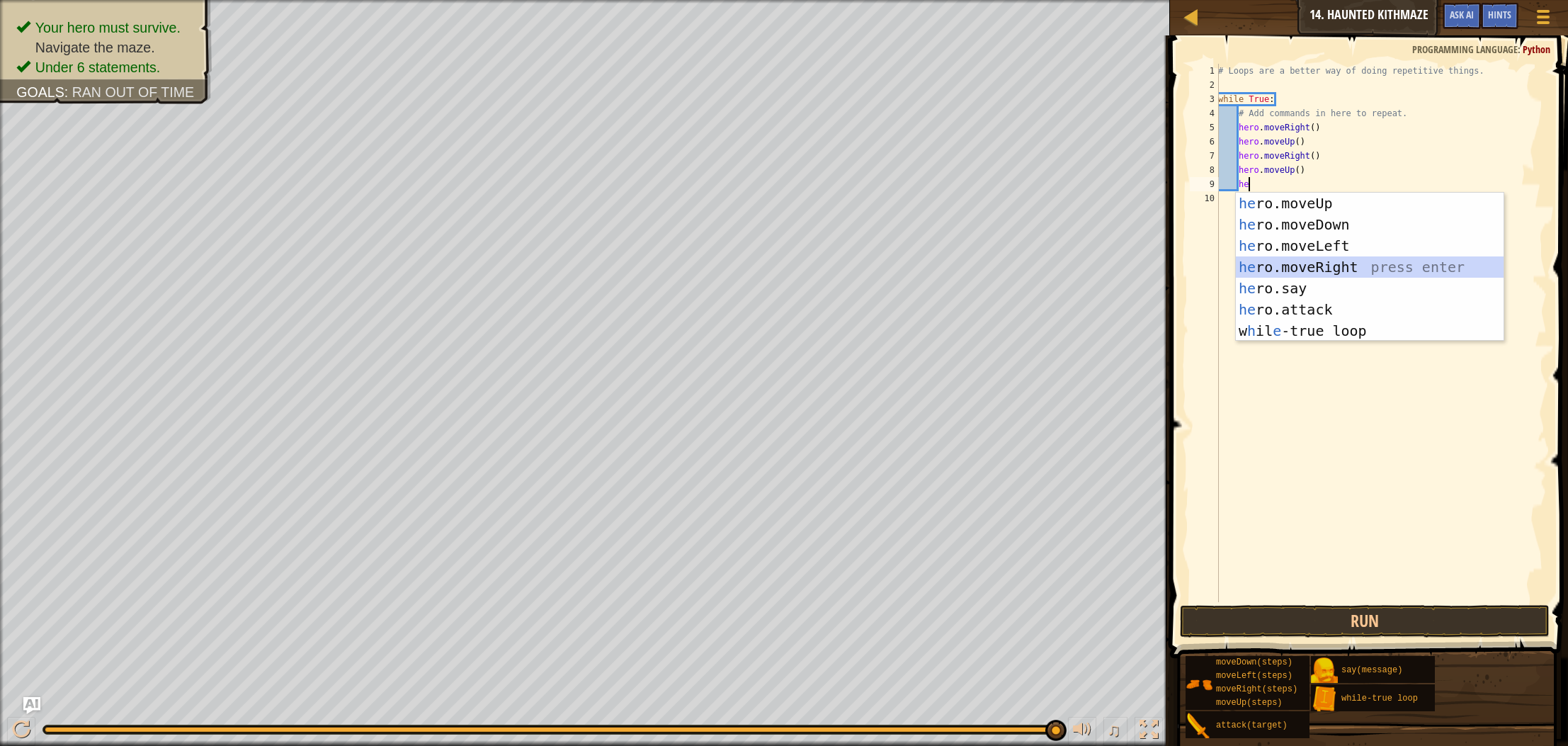
click at [1313, 263] on div "he ro.moveUp press enter he ro.moveDown press enter he ro.moveLeft press enter …" at bounding box center [1370, 288] width 268 height 191
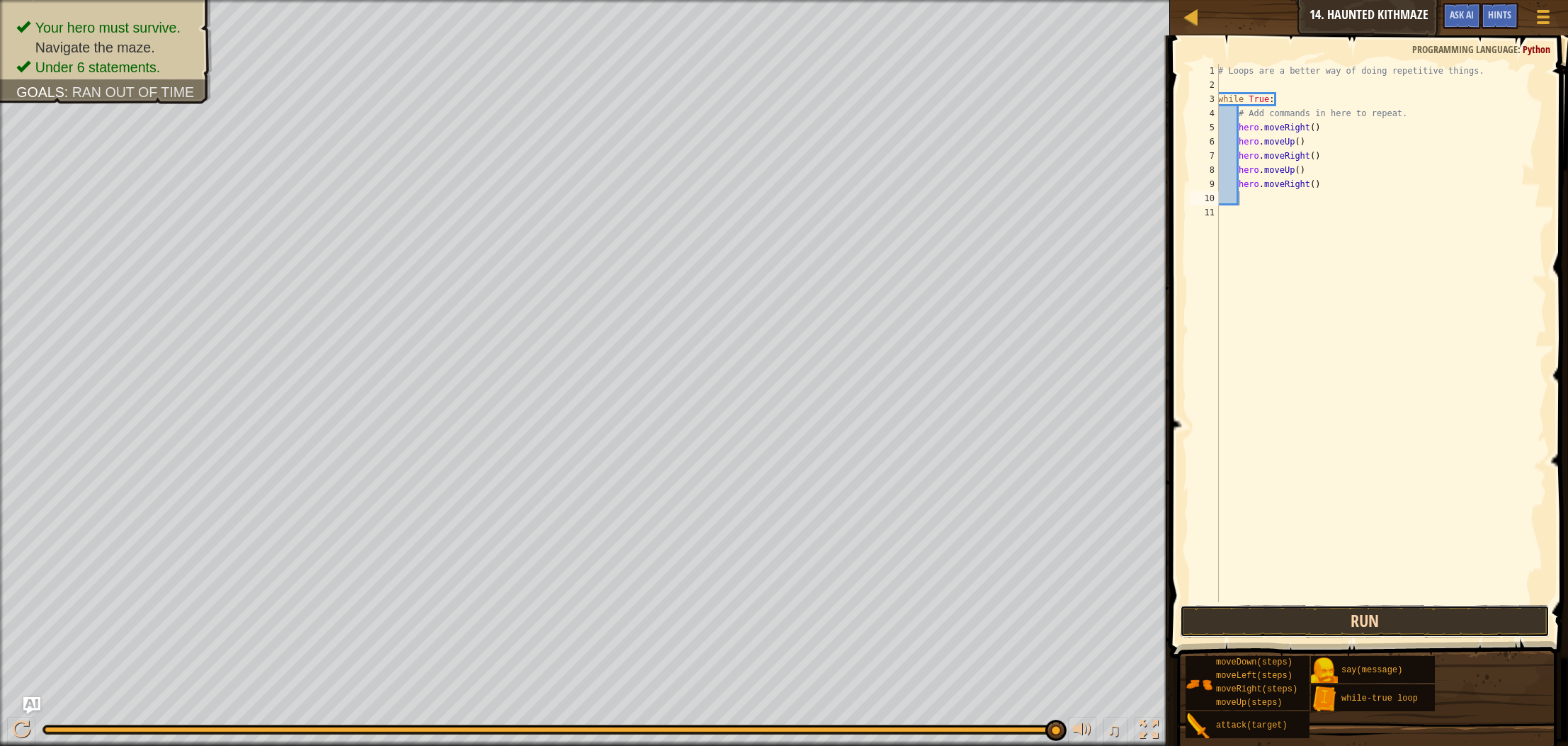
click at [1354, 628] on button "Run" at bounding box center [1365, 621] width 370 height 32
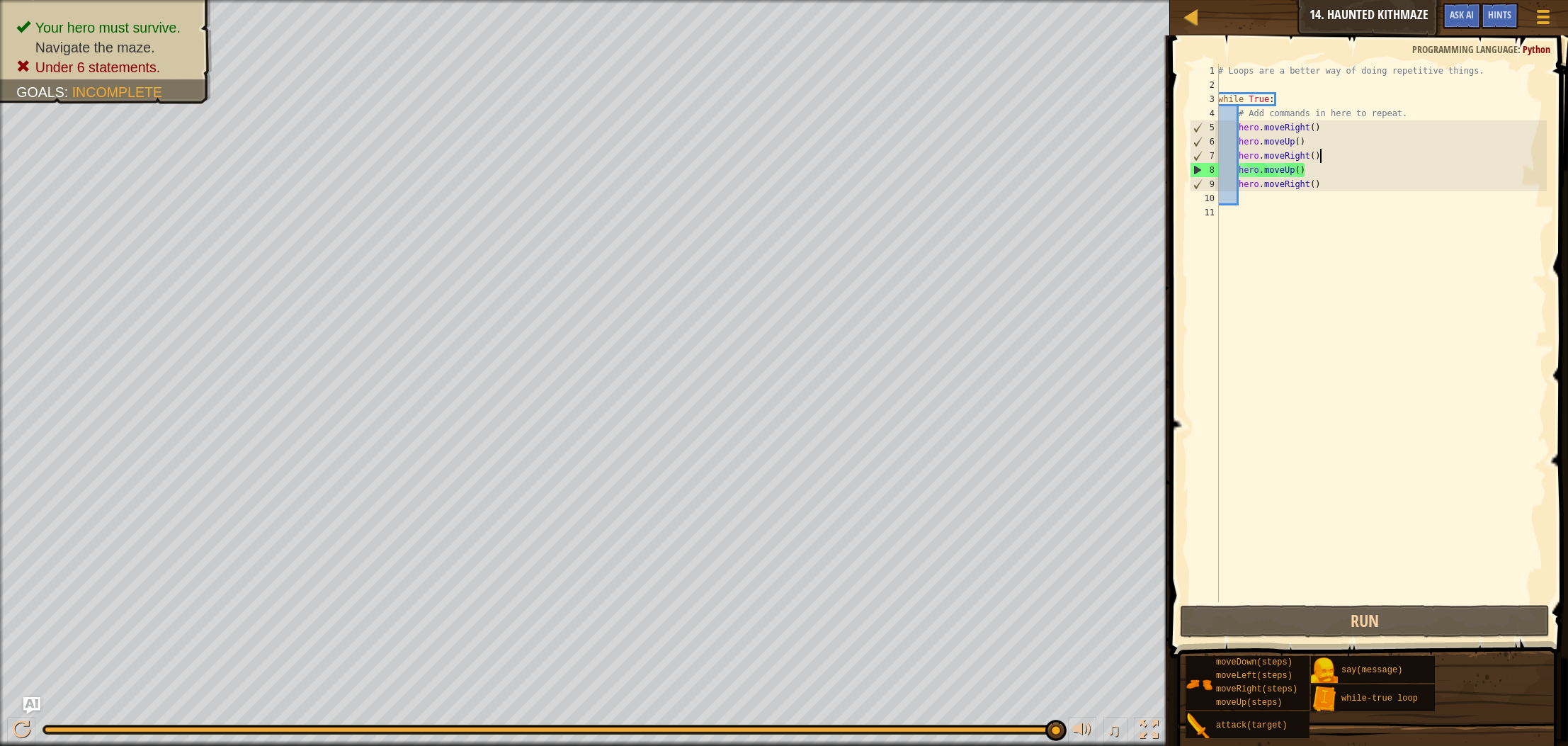
click at [1318, 155] on div "# Loops are a better way of doing repetitive things. while True : # Add command…" at bounding box center [1381, 347] width 332 height 567
click at [1314, 160] on div "# Loops are a better way of doing repetitive things. while True : # Add command…" at bounding box center [1381, 347] width 332 height 567
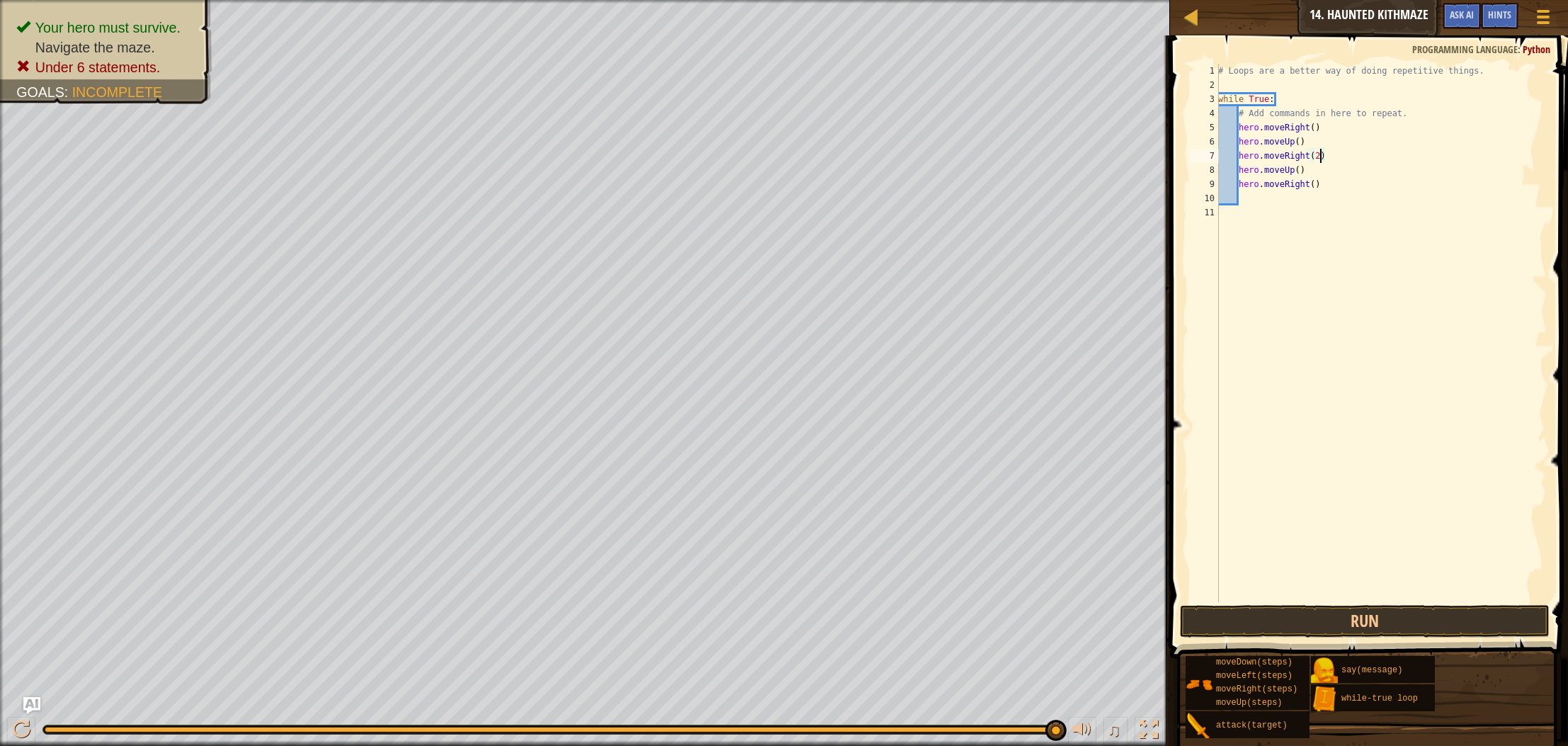
click at [1315, 130] on div "# Loops are a better way of doing repetitive things. while True : # Add command…" at bounding box center [1381, 347] width 332 height 567
click at [1316, 185] on div "# Loops are a better way of doing repetitive things. while True : # Add command…" at bounding box center [1381, 347] width 332 height 567
click at [1300, 170] on div "# Loops are a better way of doing repetitive things. while True : # Add command…" at bounding box center [1381, 347] width 332 height 567
click at [1299, 144] on div "# Loops are a better way of doing repetitive things. while True : # Add command…" at bounding box center [1381, 347] width 332 height 567
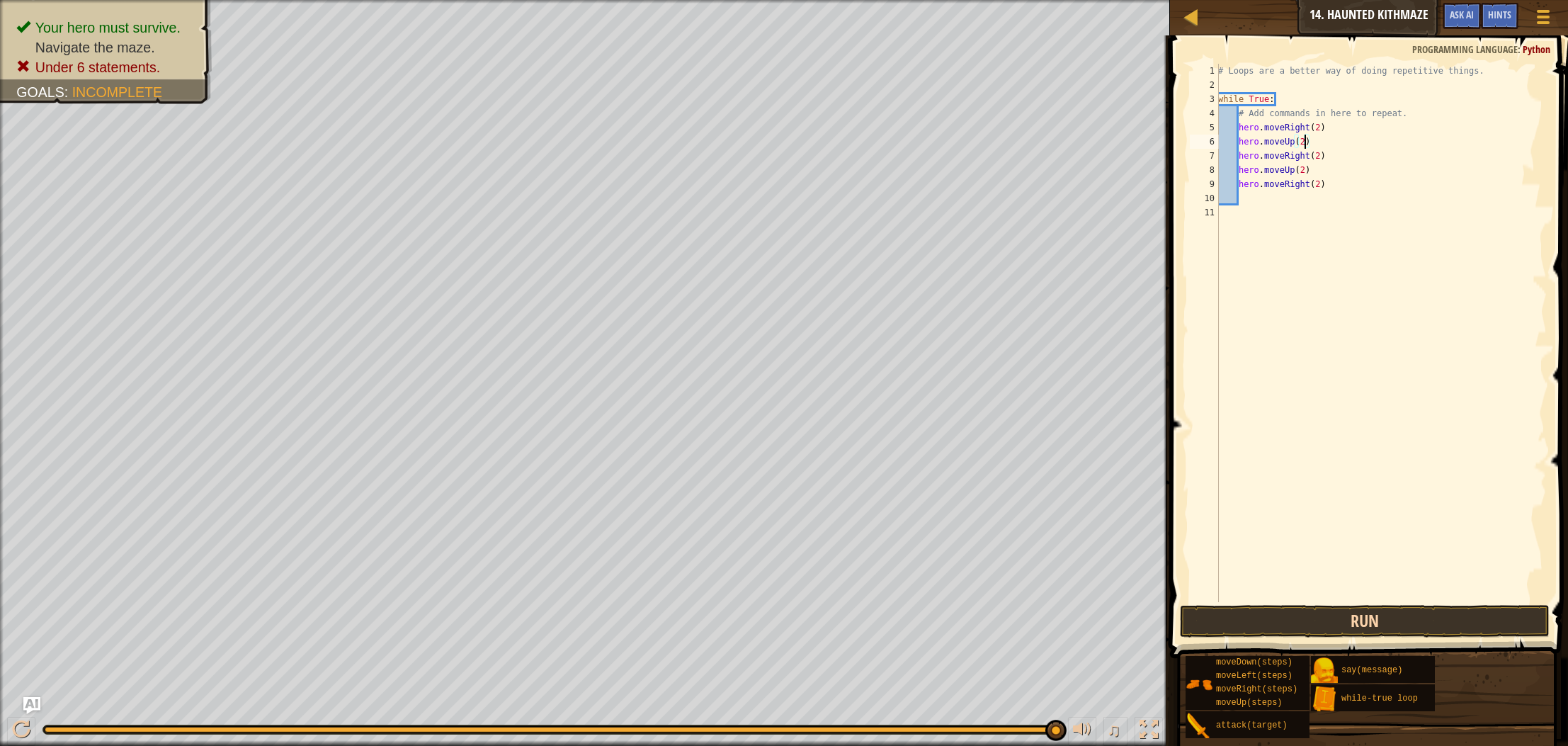
type textarea "hero.moveUp(2)"
click at [1248, 623] on button "Run" at bounding box center [1365, 621] width 370 height 32
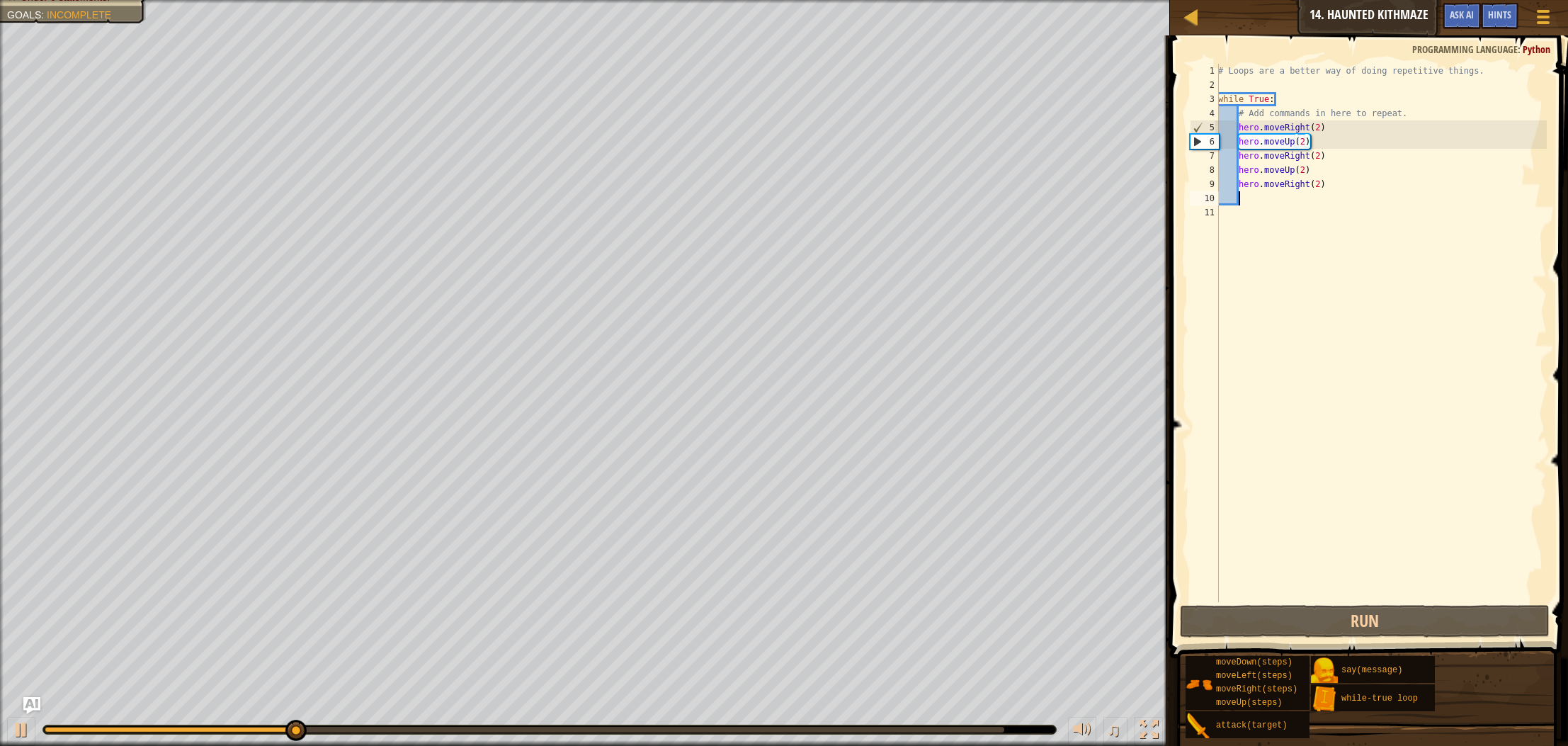
click at [1245, 196] on div "# Loops are a better way of doing repetitive things. while True : # Add command…" at bounding box center [1381, 347] width 332 height 567
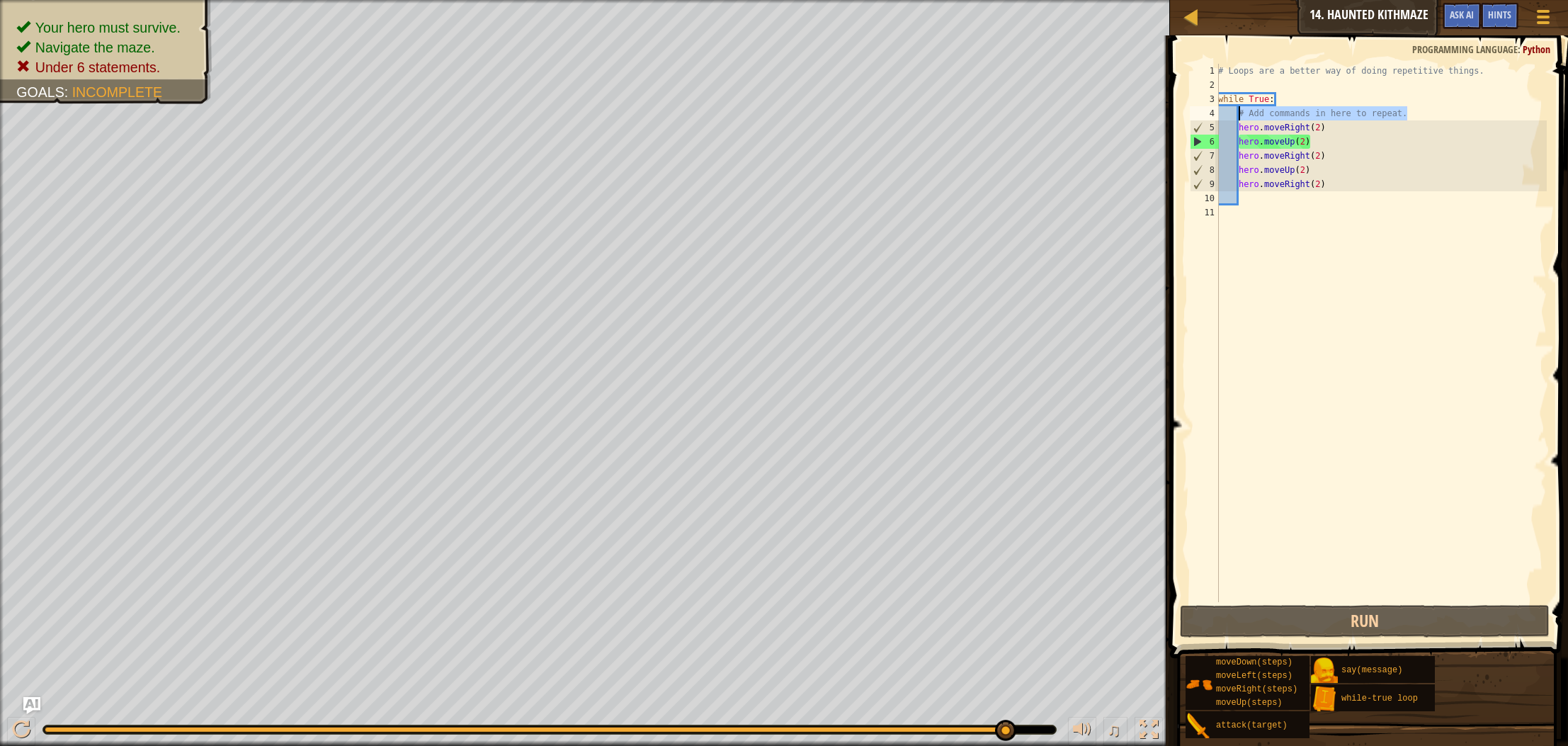
drag, startPoint x: 1418, startPoint y: 112, endPoint x: 1240, endPoint y: 116, distance: 178.0
click at [1240, 116] on div "# Loops are a better way of doing repetitive things. while True : # Add command…" at bounding box center [1381, 347] width 332 height 567
type textarea "# Add commands in here to repeat."
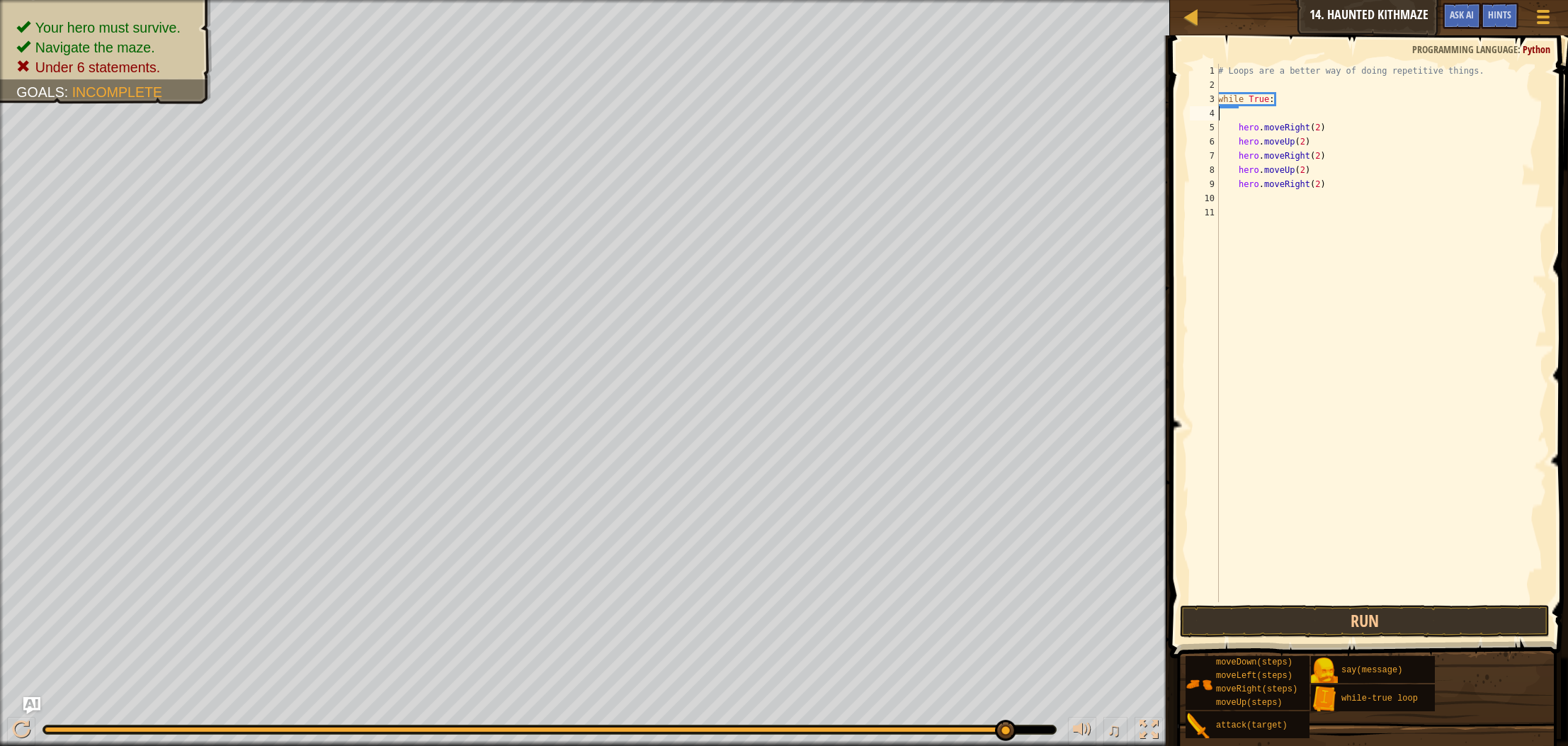
scroll to position [6, 0]
type textarea "while True:"
click at [1292, 228] on div "# Loops are a better way of doing repetitive things. while True : hero . moveRi…" at bounding box center [1381, 347] width 332 height 567
click at [1246, 183] on div "# Loops are a better way of doing repetitive things. while True : hero . moveRi…" at bounding box center [1381, 347] width 332 height 567
click at [1269, 613] on button "Run" at bounding box center [1365, 621] width 370 height 32
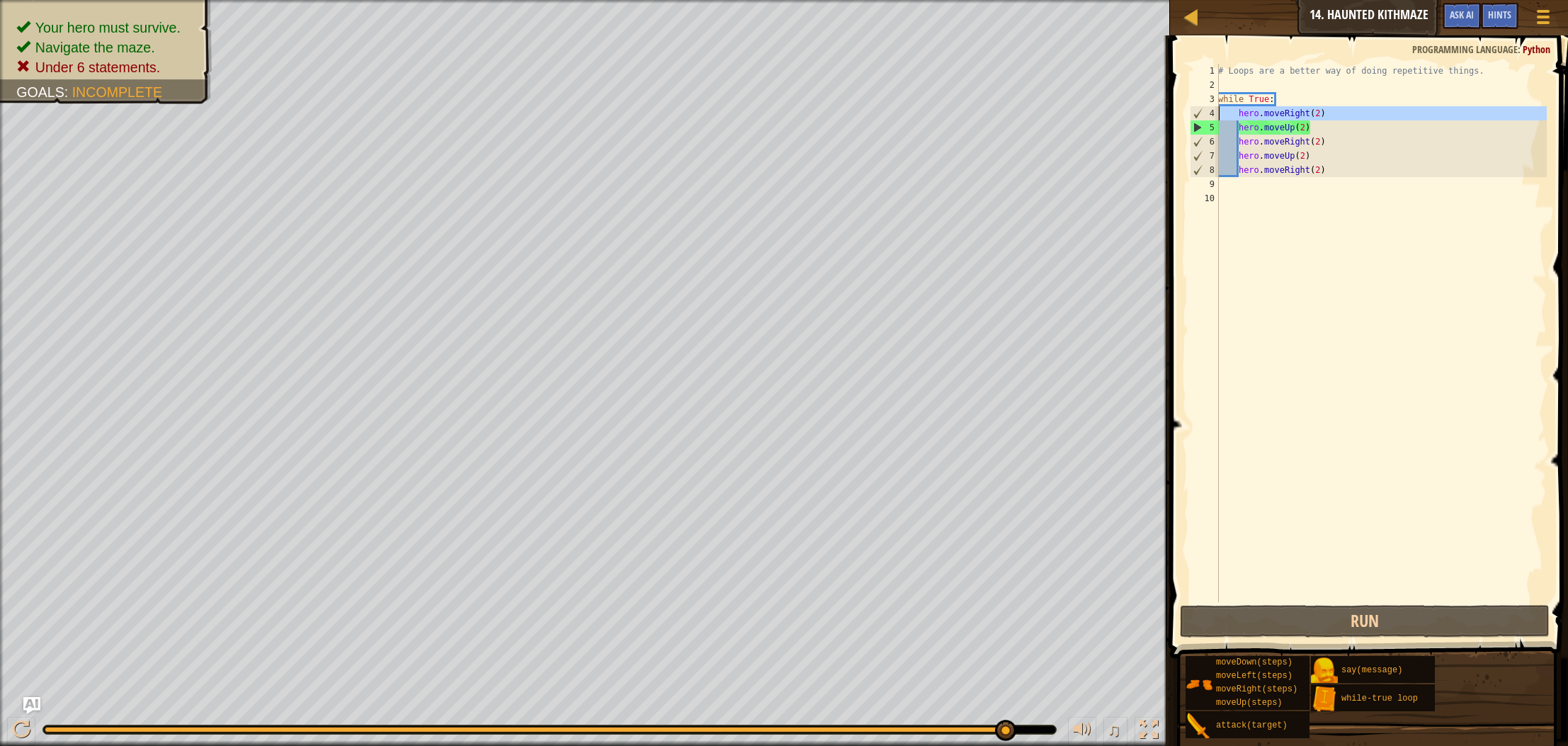
click at [1217, 112] on div "4" at bounding box center [1205, 113] width 29 height 14
click at [1321, 114] on div "# Loops are a better way of doing repetitive things. while True : hero . moveRi…" at bounding box center [1381, 347] width 332 height 567
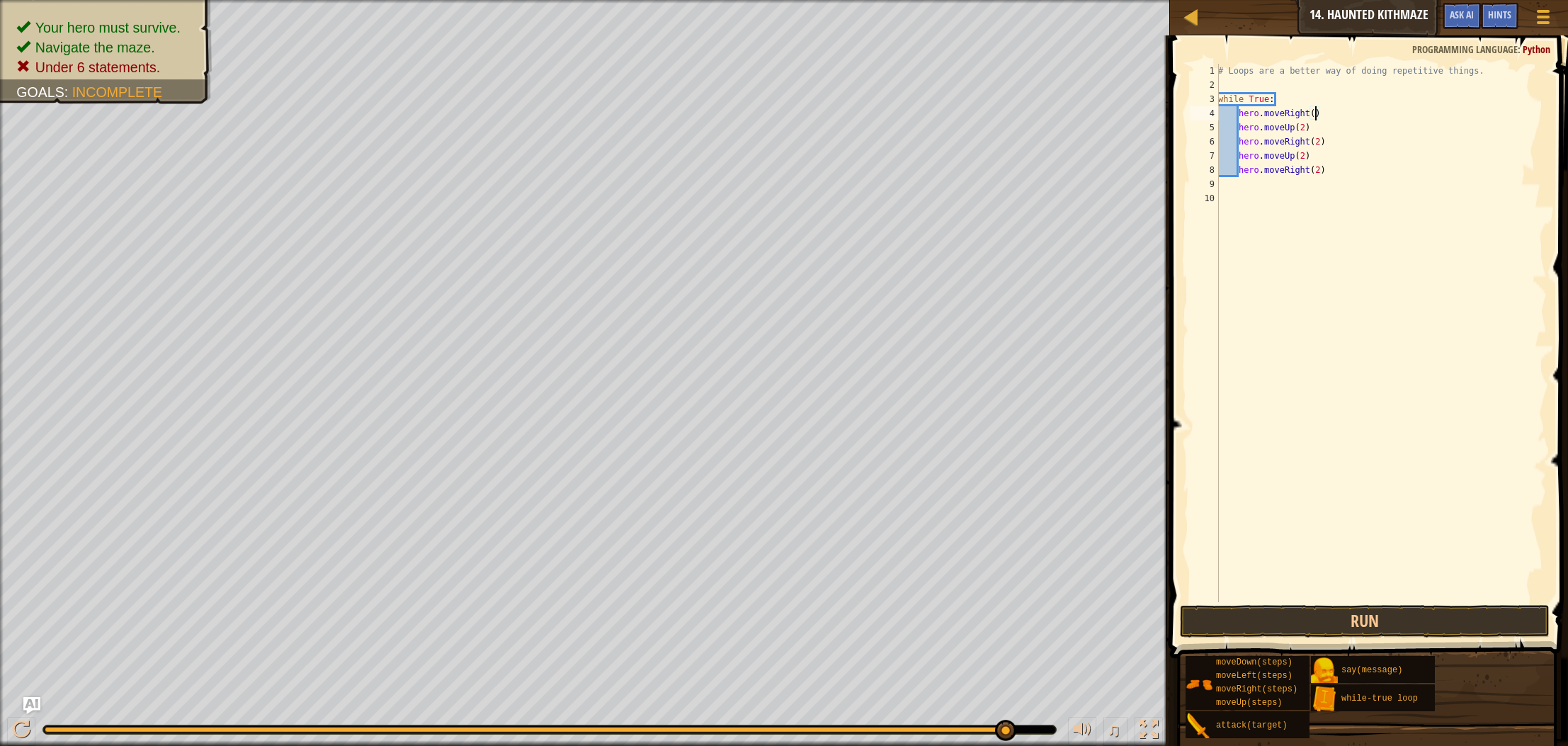
scroll to position [6, 8]
click at [1363, 609] on button "Run" at bounding box center [1365, 621] width 370 height 32
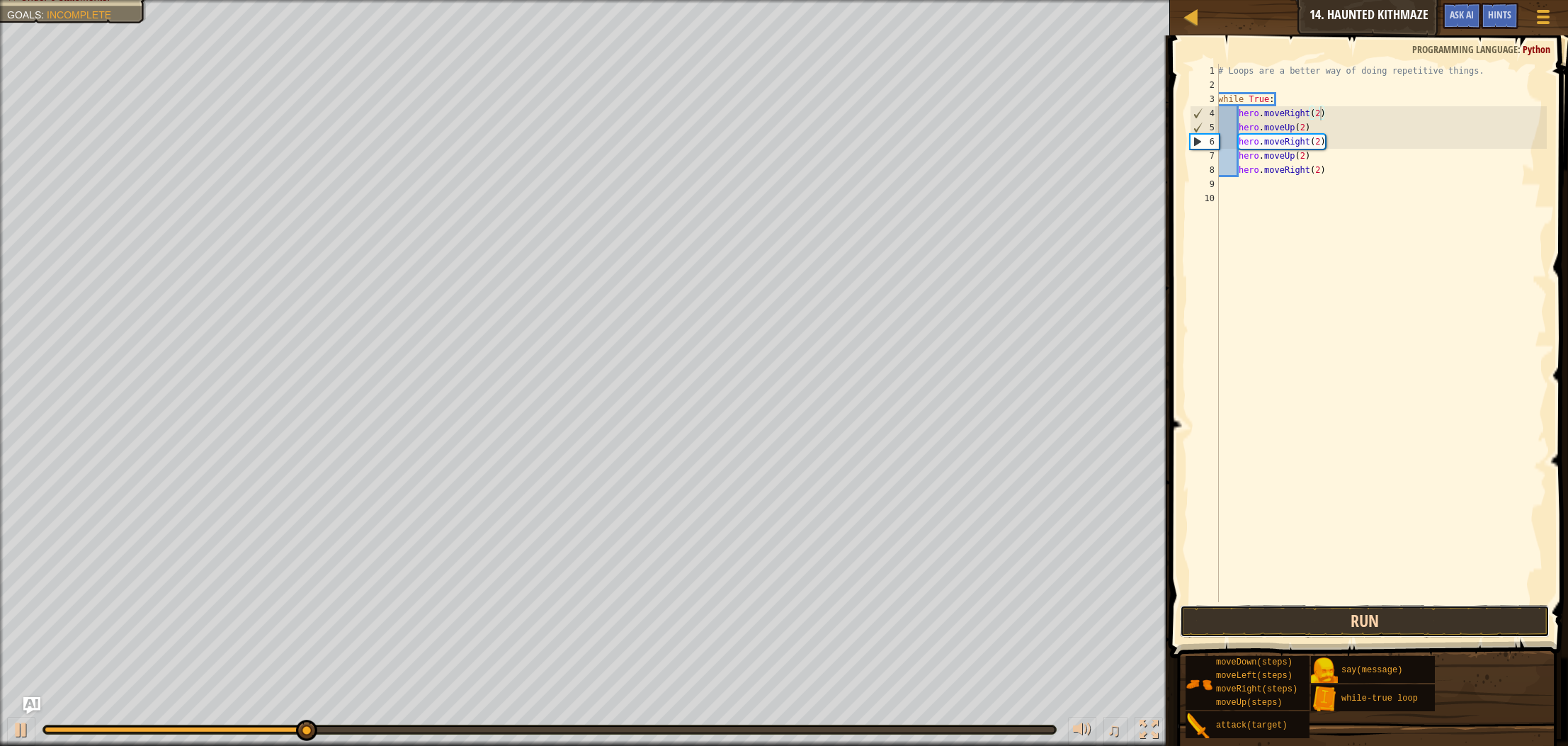
click at [1370, 608] on button "Run" at bounding box center [1365, 621] width 370 height 32
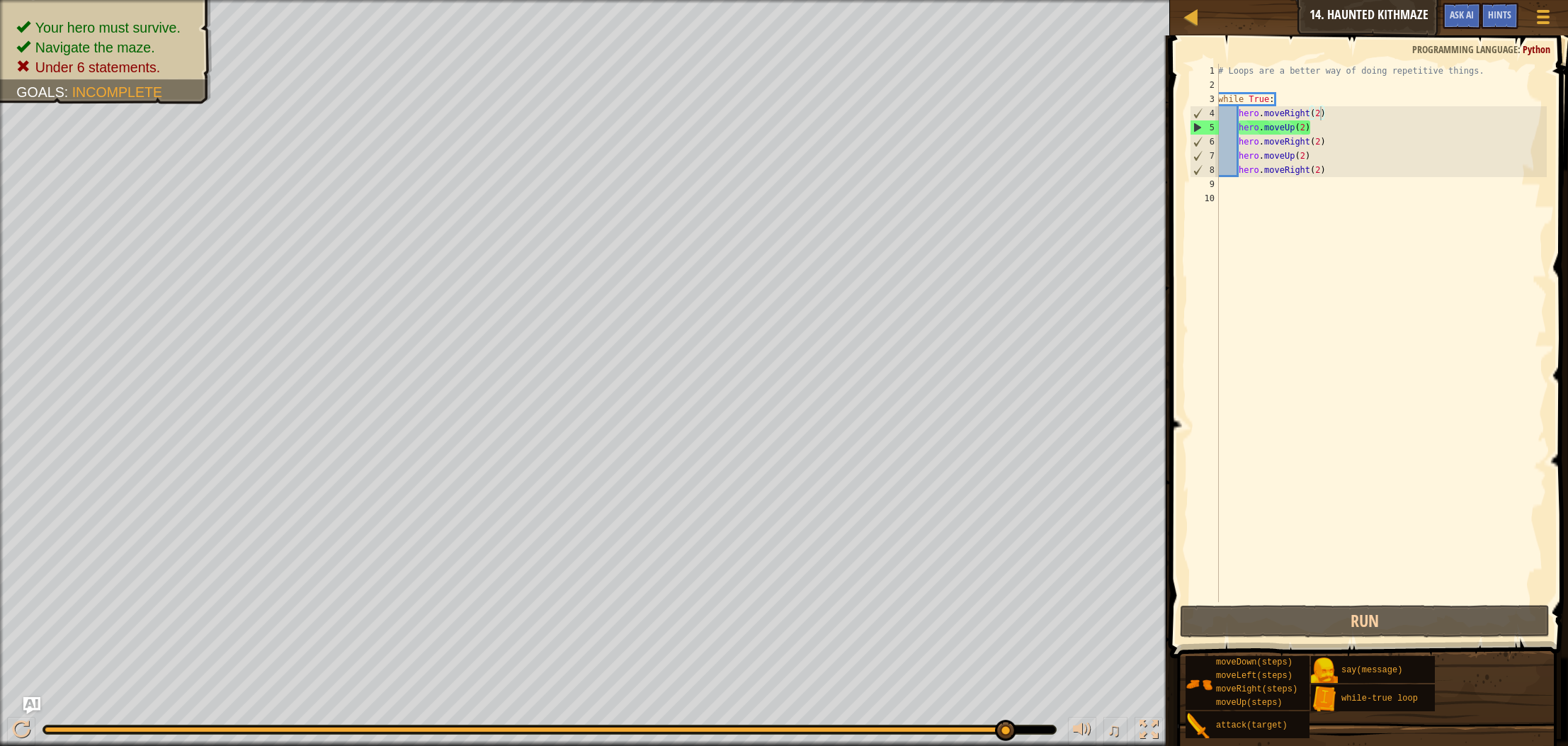
drag, startPoint x: 1305, startPoint y: 12, endPoint x: 1419, endPoint y: 17, distance: 114.1
click at [1419, 17] on div "Map Introduction to Computer Science 14. Haunted Kithmaze Game Menu Done Hints …" at bounding box center [1369, 18] width 398 height 35
drag, startPoint x: 1423, startPoint y: 14, endPoint x: 1363, endPoint y: 14, distance: 60.0
click at [1363, 14] on div "Map Introduction to Computer Science 14. Haunted Kithmaze Game Menu Done Hints …" at bounding box center [1369, 18] width 398 height 35
click at [1495, 16] on span "Hints" at bounding box center [1500, 15] width 24 height 14
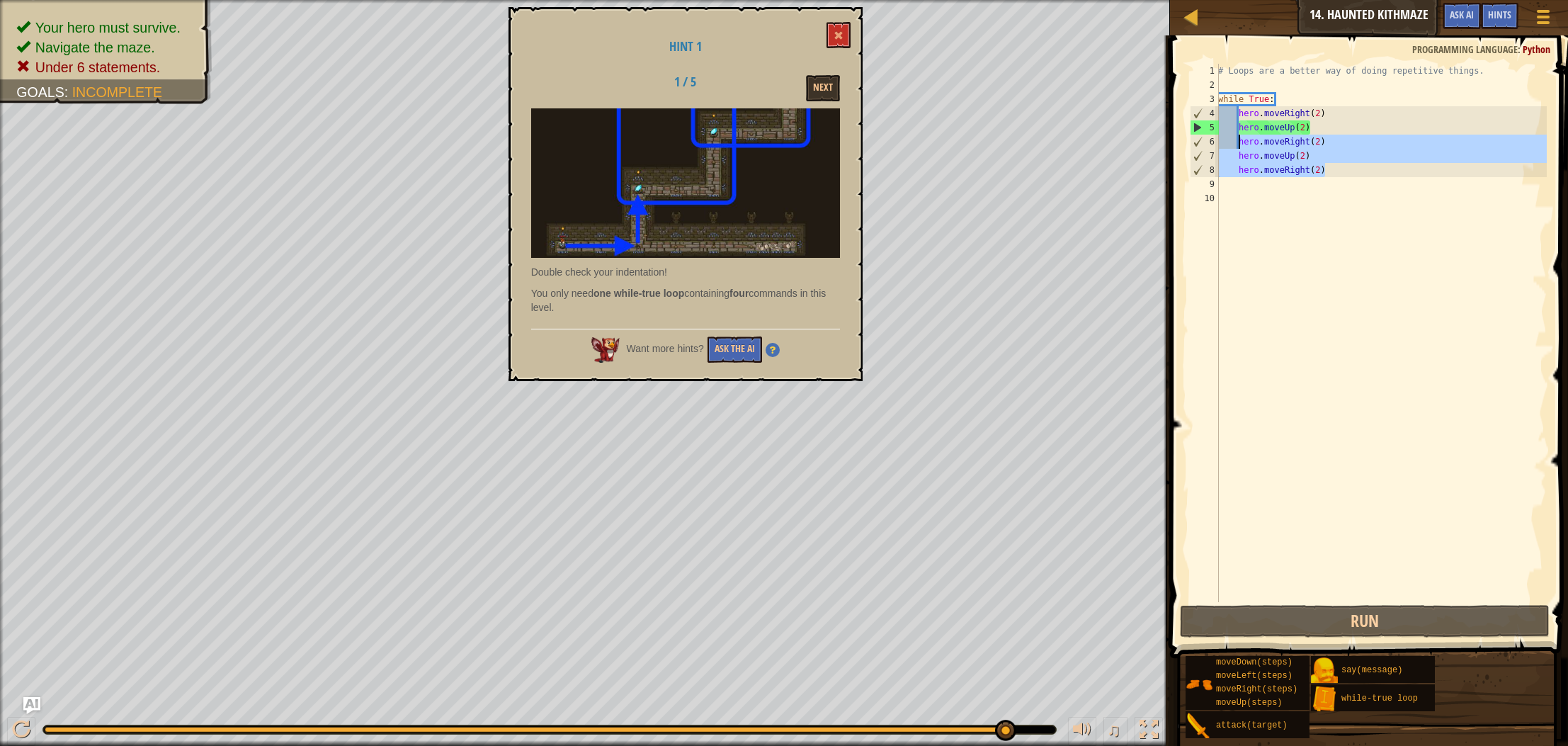
drag, startPoint x: 1371, startPoint y: 170, endPoint x: 1239, endPoint y: 146, distance: 134.2
click at [1239, 146] on div "# Loops are a better way of doing repetitive things. while True : hero . moveRi…" at bounding box center [1381, 347] width 332 height 567
type textarea "hero.moveRight(2) hero.moveUp(2)"
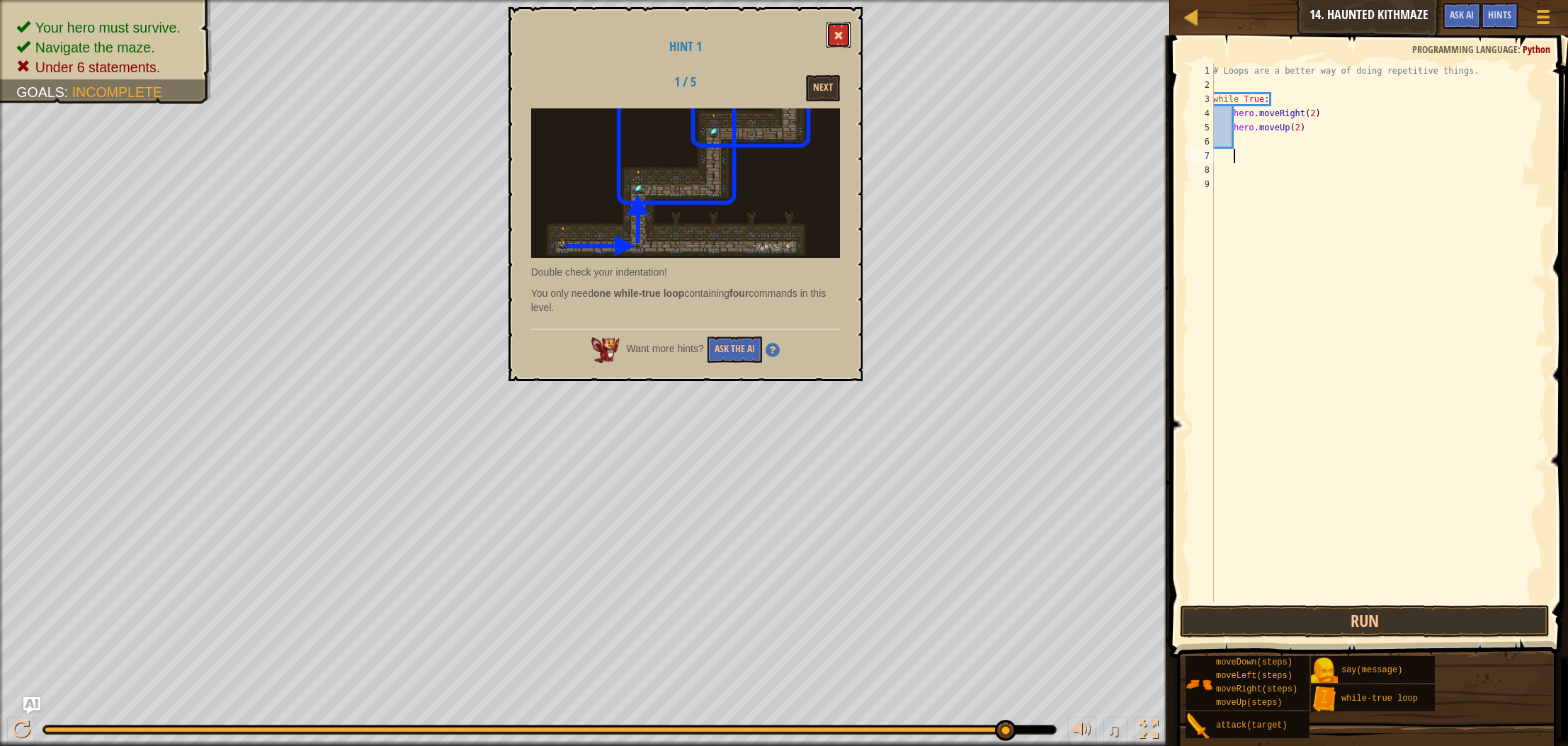
click at [833, 34] on button at bounding box center [839, 34] width 24 height 27
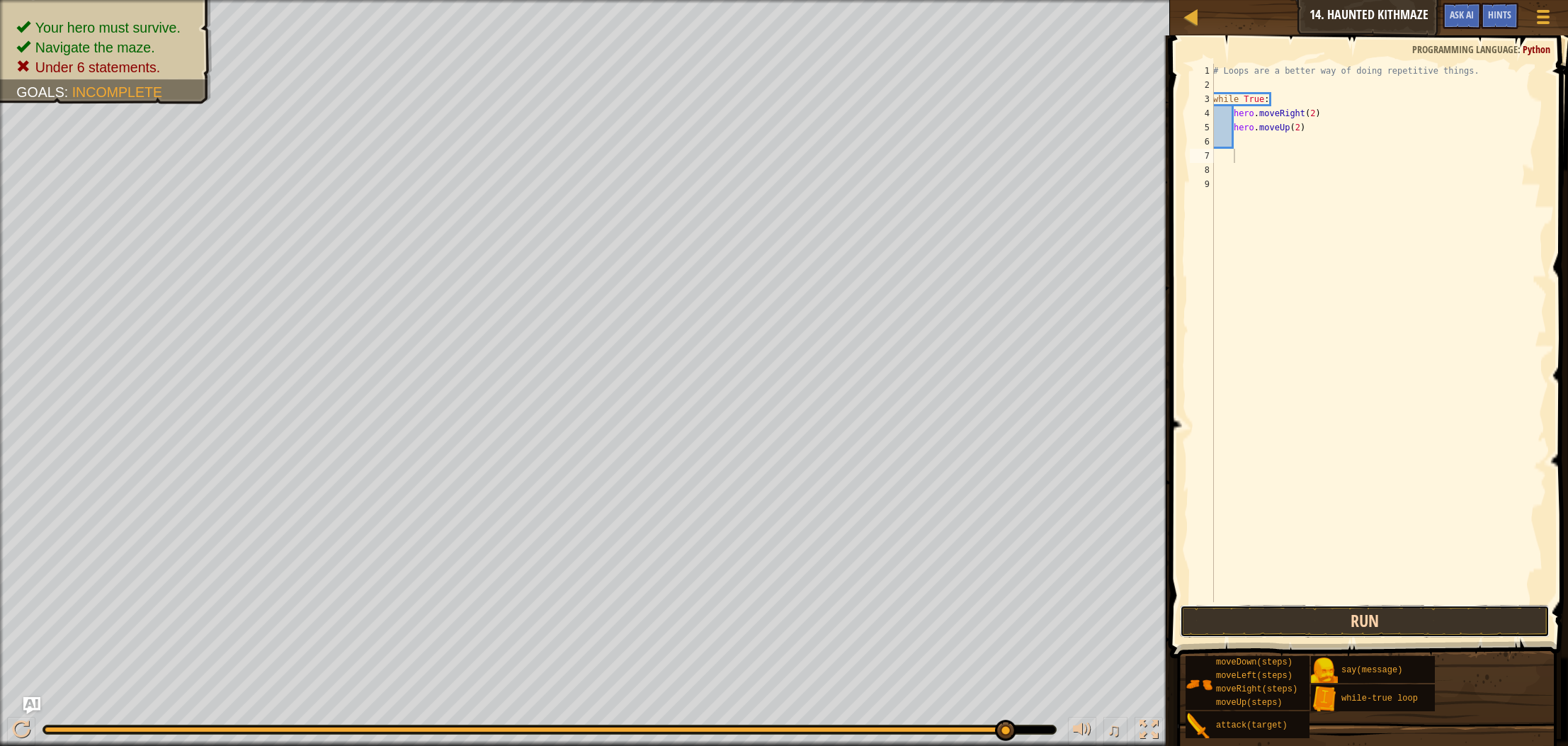
click at [1288, 620] on button "Run" at bounding box center [1365, 621] width 370 height 32
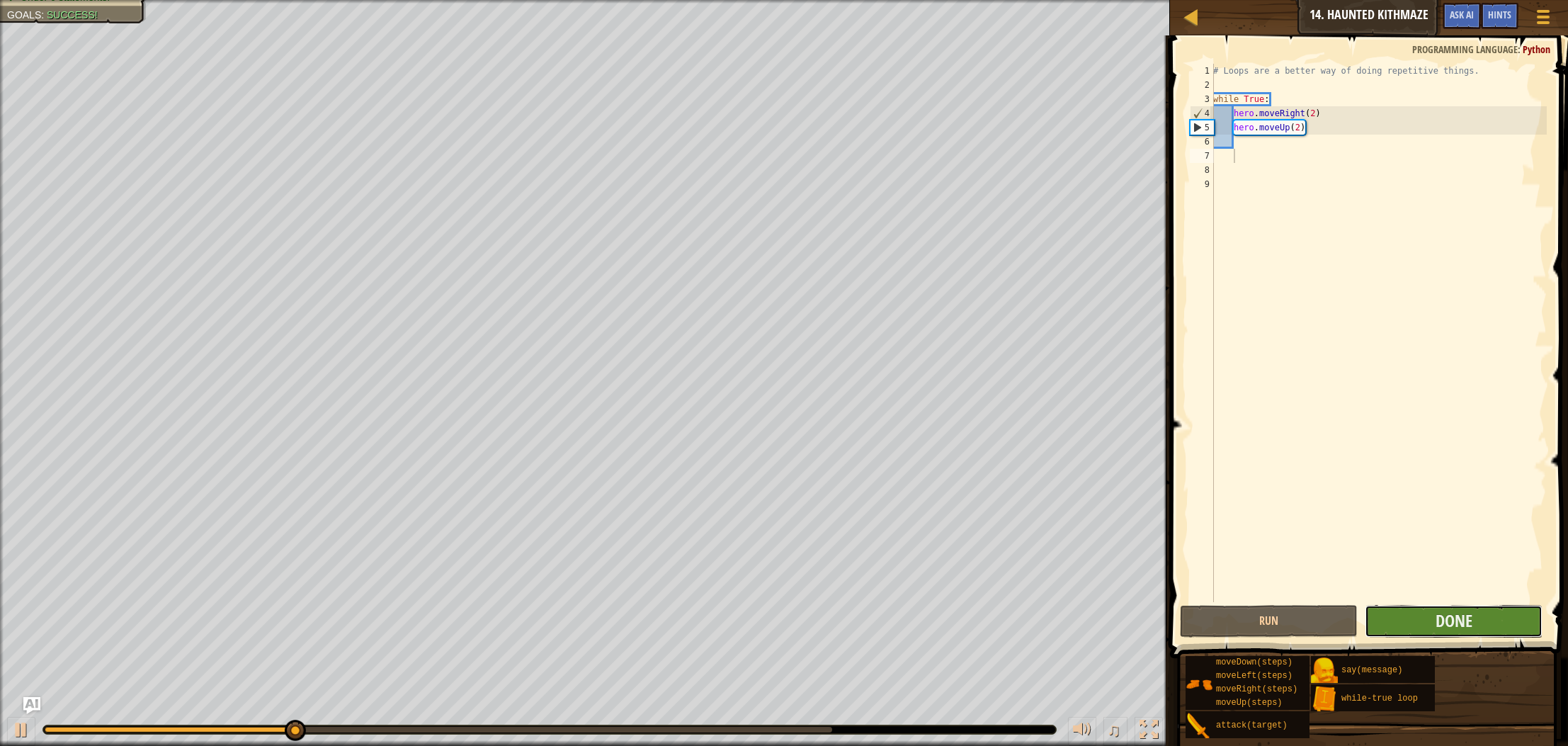
click at [1422, 615] on button "Done" at bounding box center [1454, 621] width 178 height 32
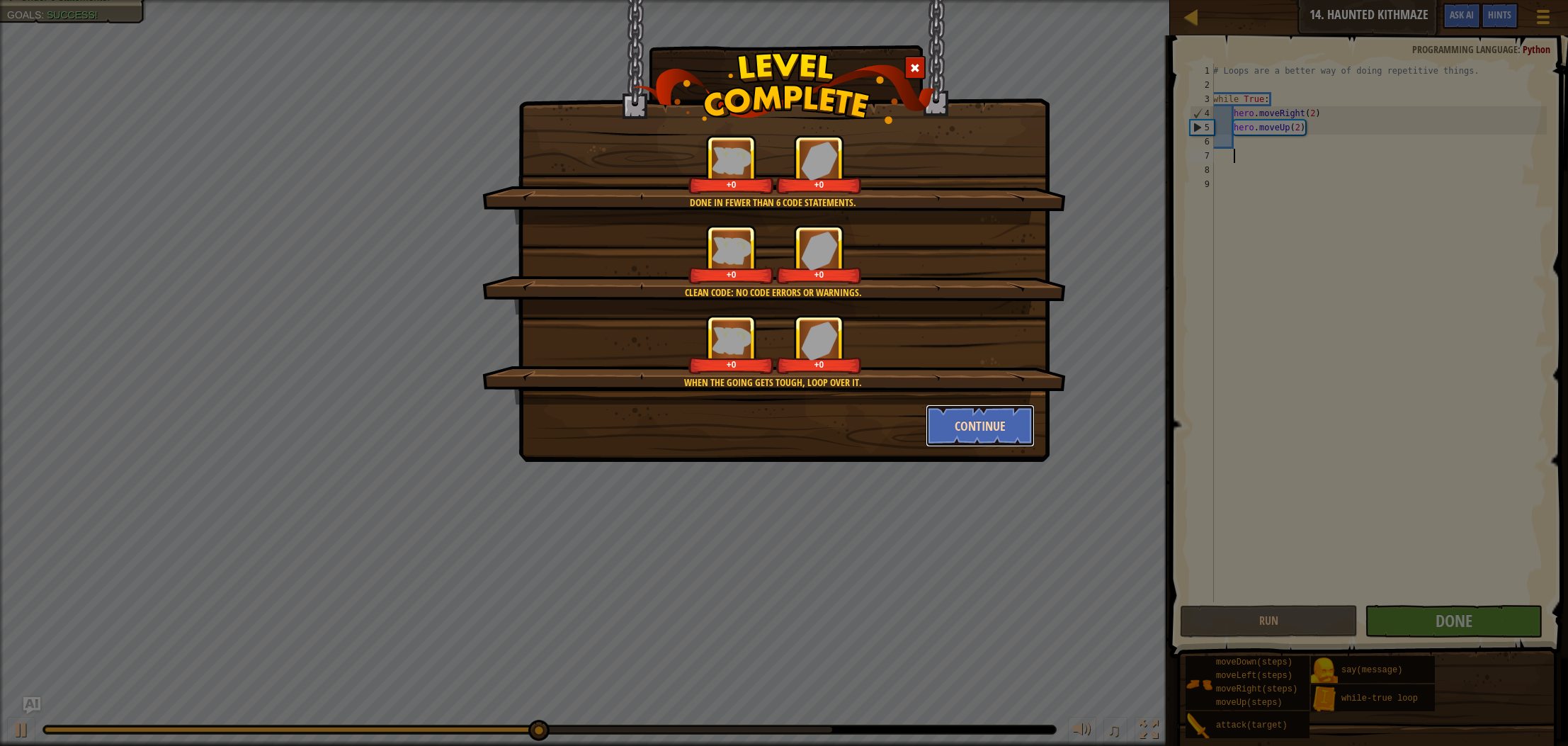
click at [959, 431] on button "Continue" at bounding box center [981, 425] width 110 height 42
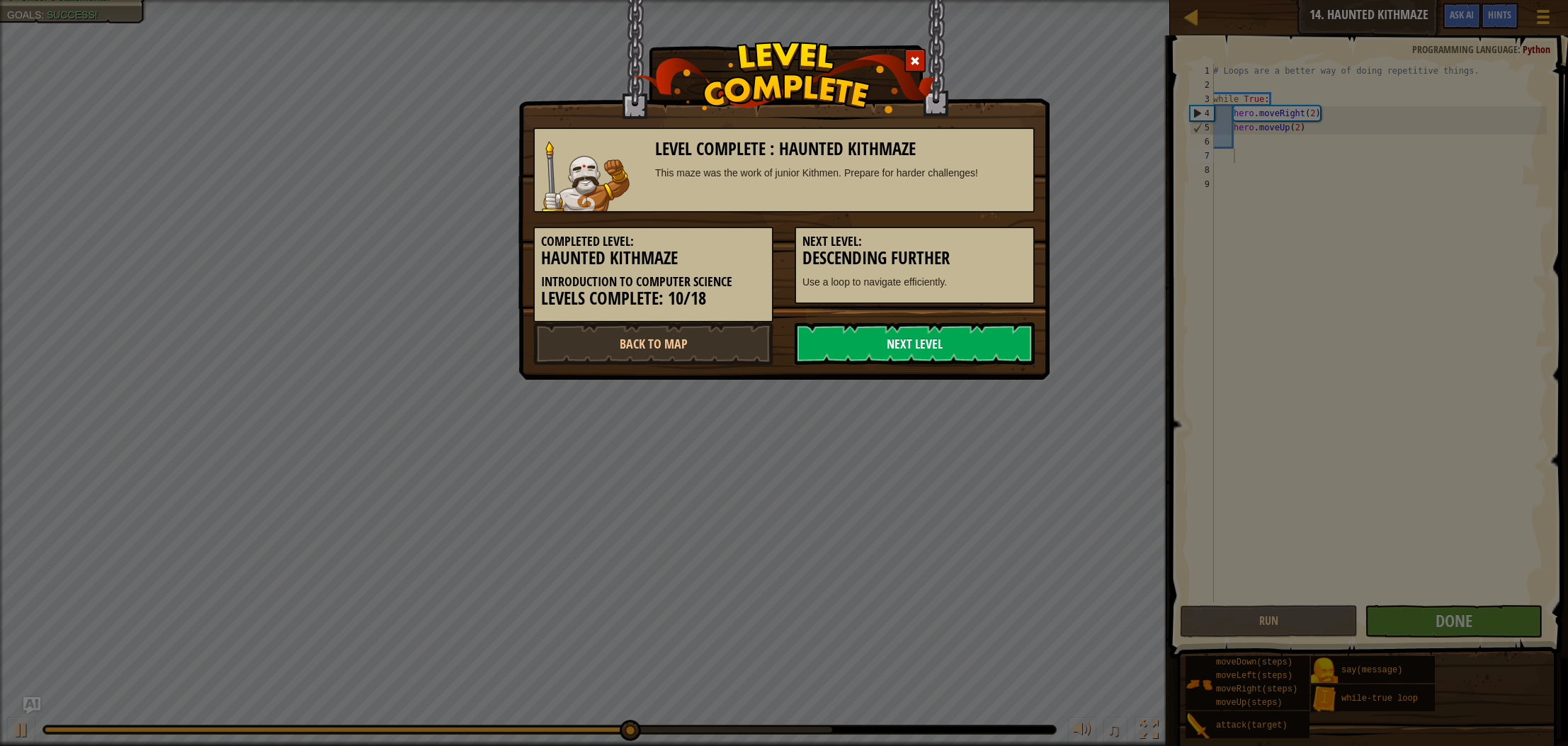
click at [897, 347] on link "Next Level" at bounding box center [915, 342] width 240 height 42
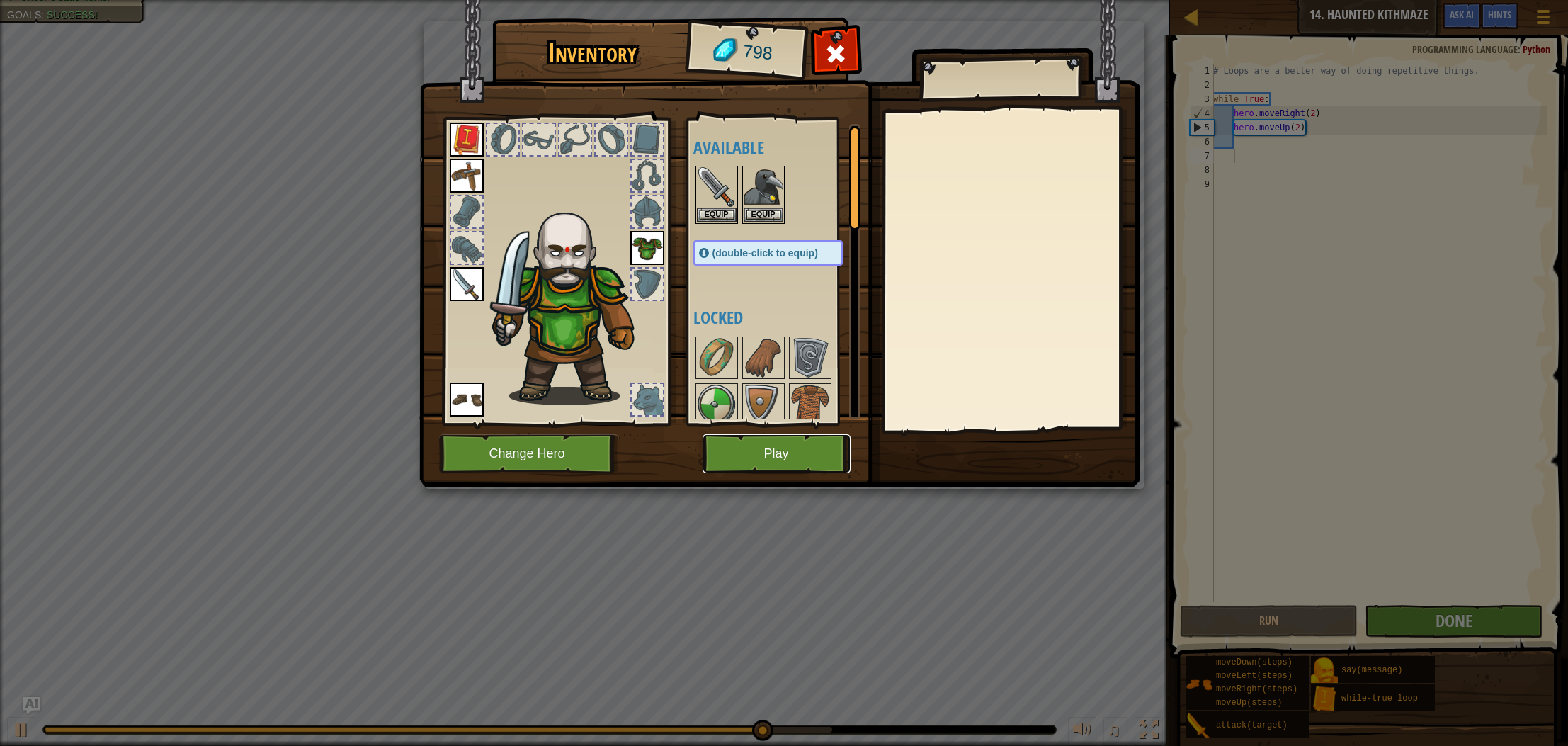
click at [780, 442] on button "Play" at bounding box center [777, 454] width 148 height 39
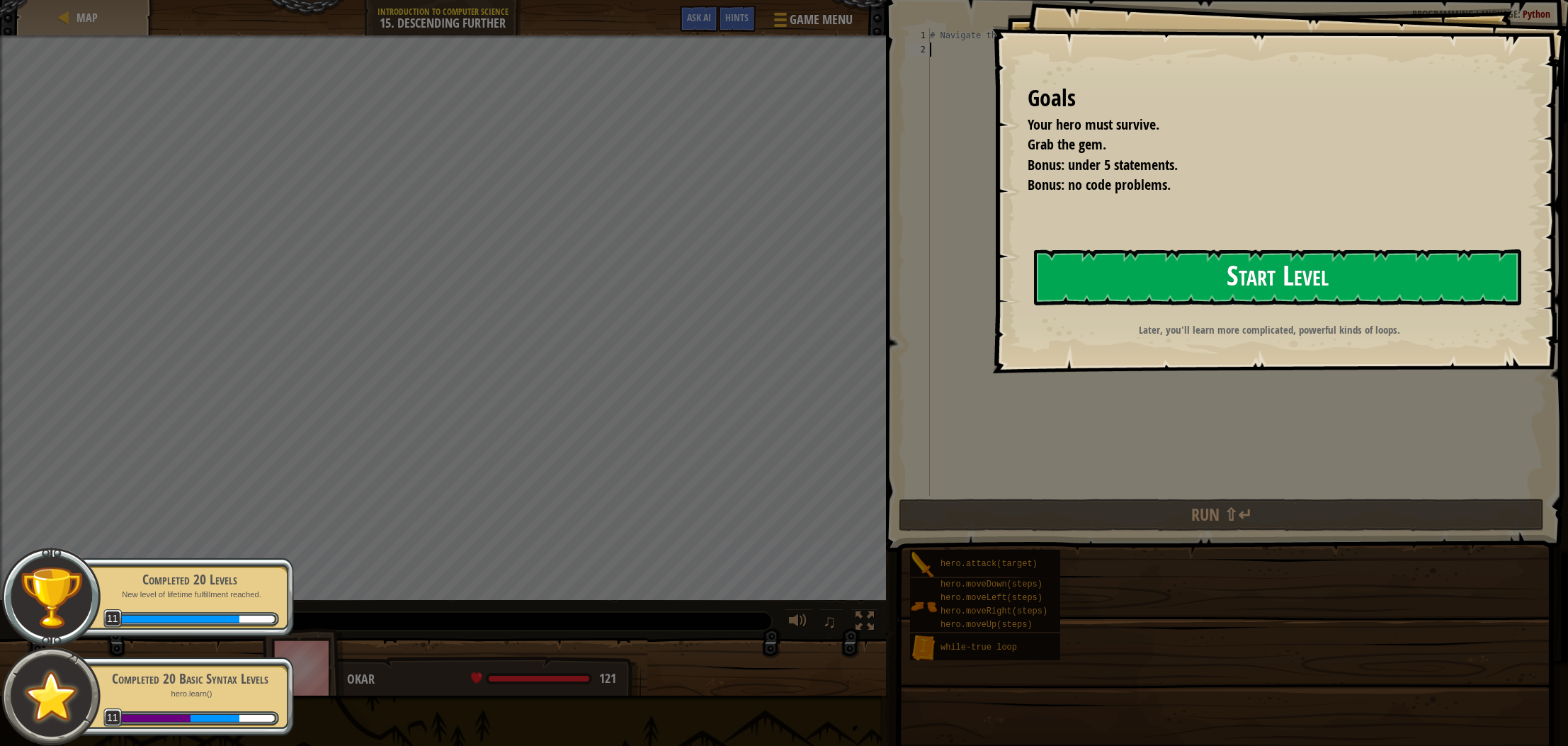
click at [1115, 281] on button "Start Level" at bounding box center [1278, 277] width 487 height 56
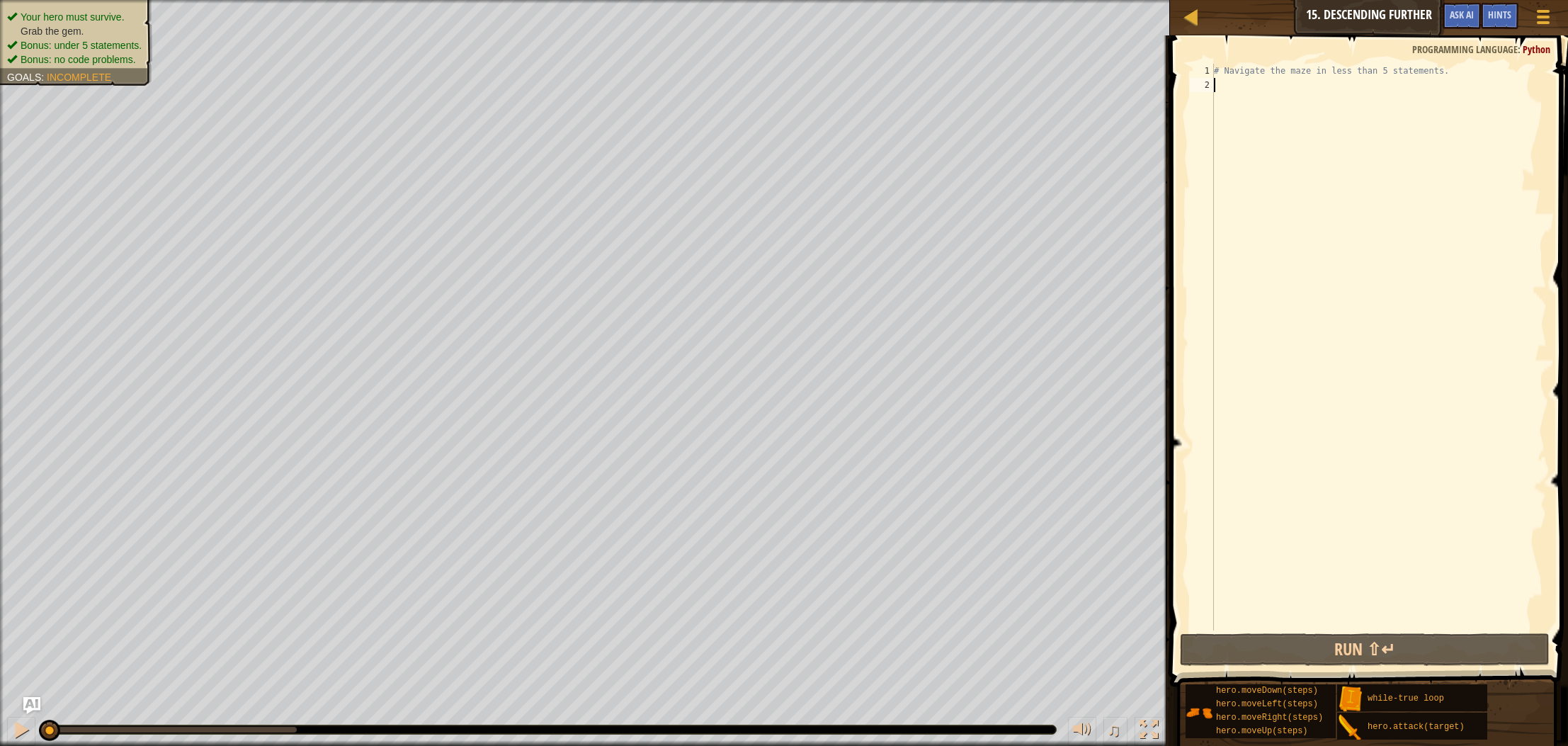
scroll to position [6, 0]
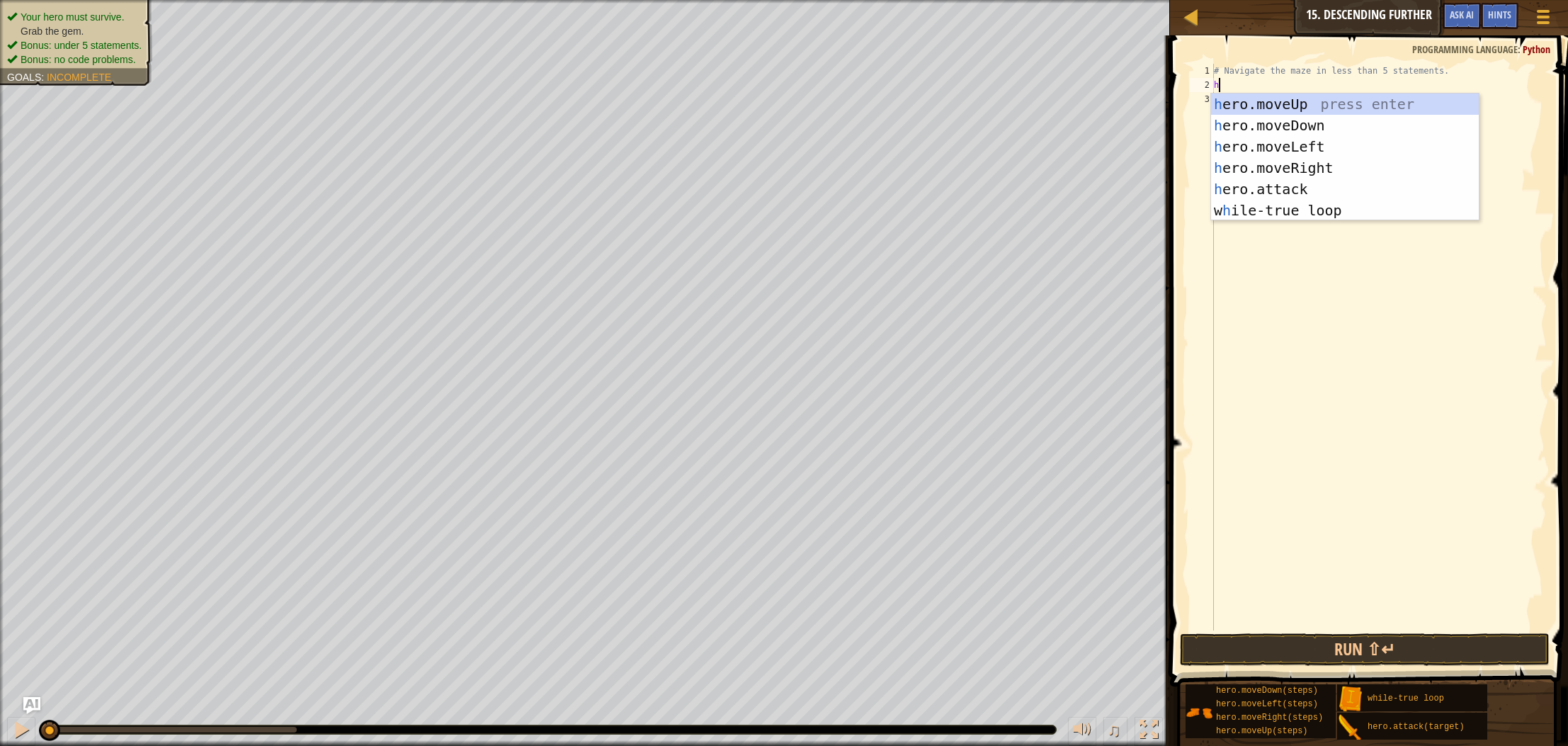
type textarea "he"
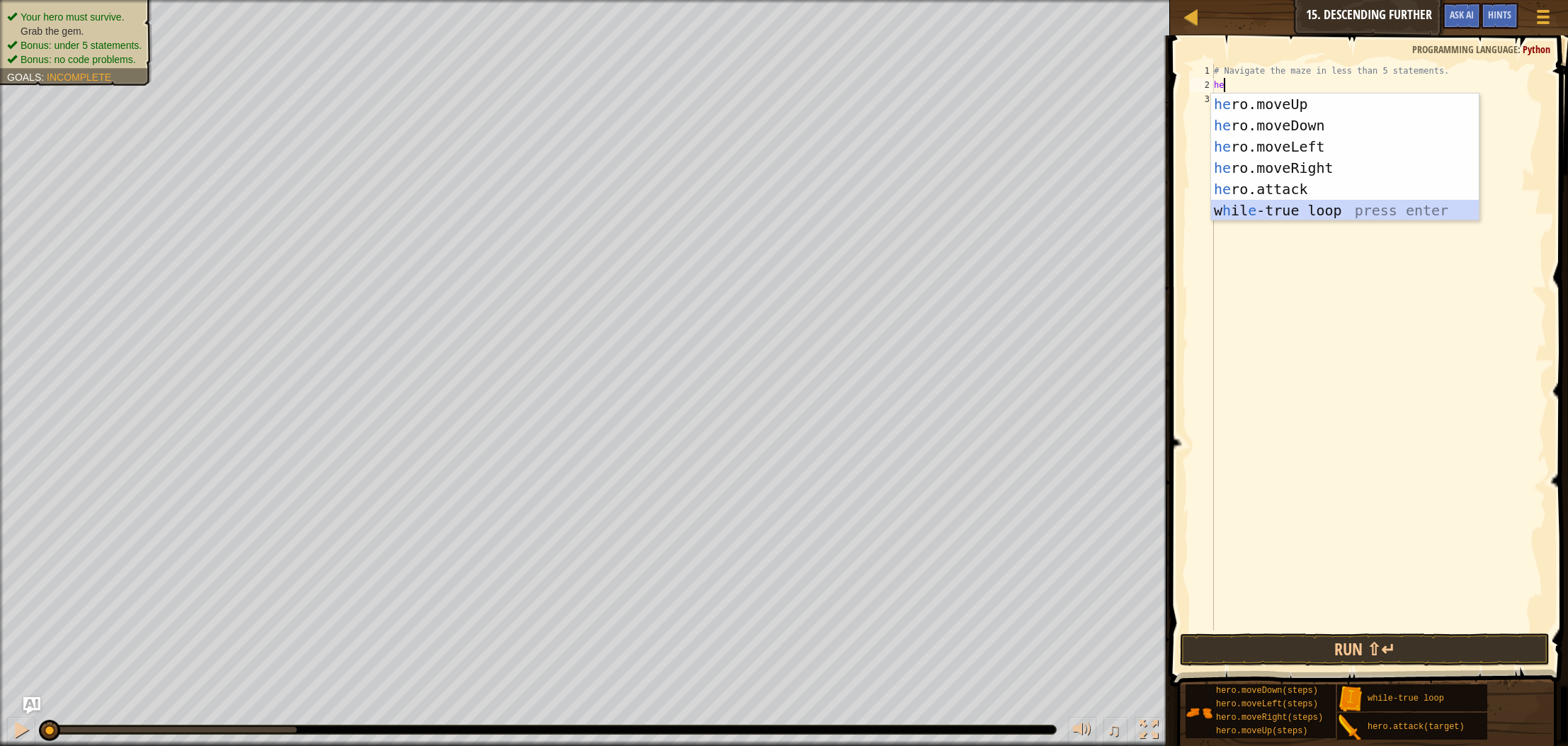
click at [1331, 209] on div "he ro.moveUp press enter he ro.moveDown press enter he ro.moveLeft press enter …" at bounding box center [1346, 178] width 268 height 170
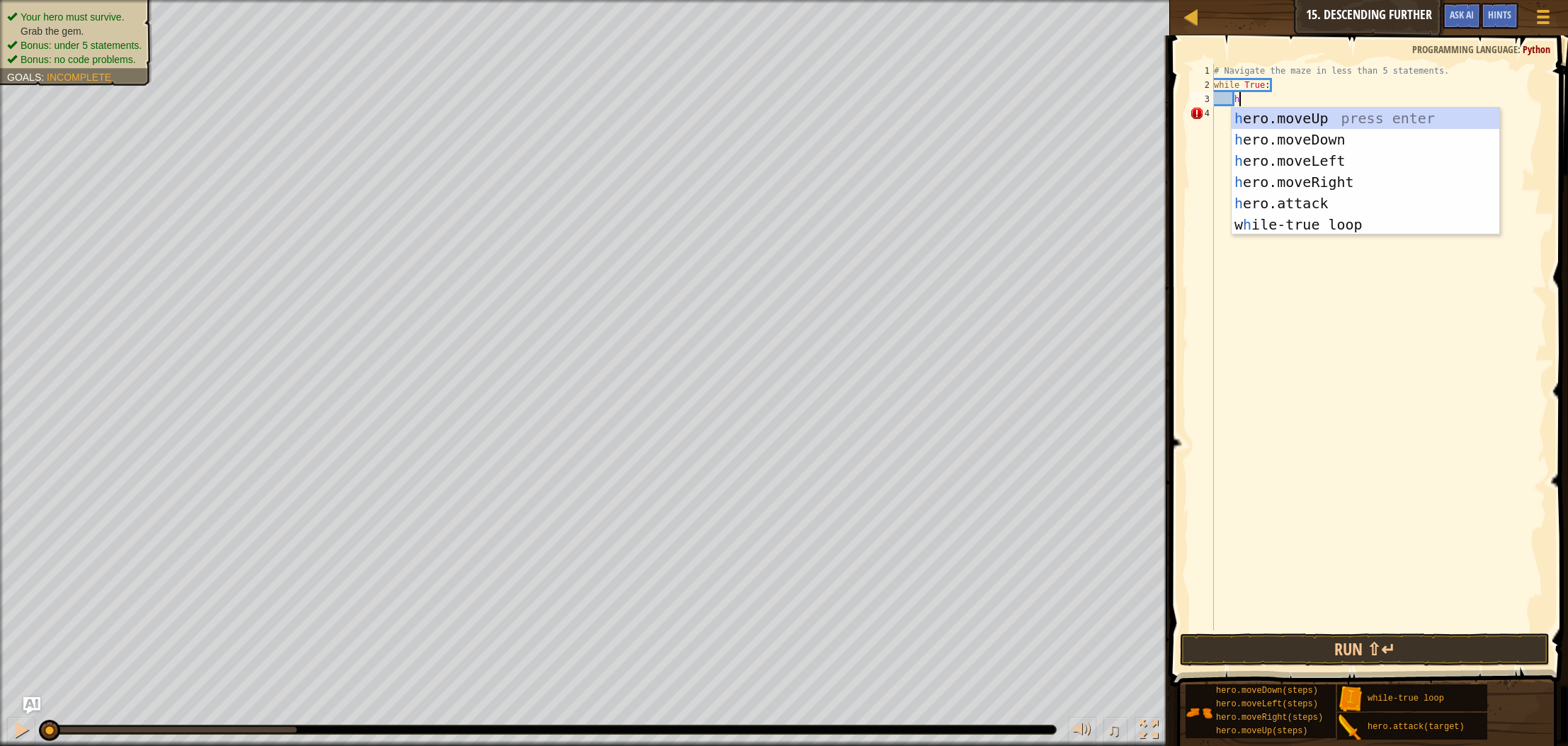
type textarea "he"
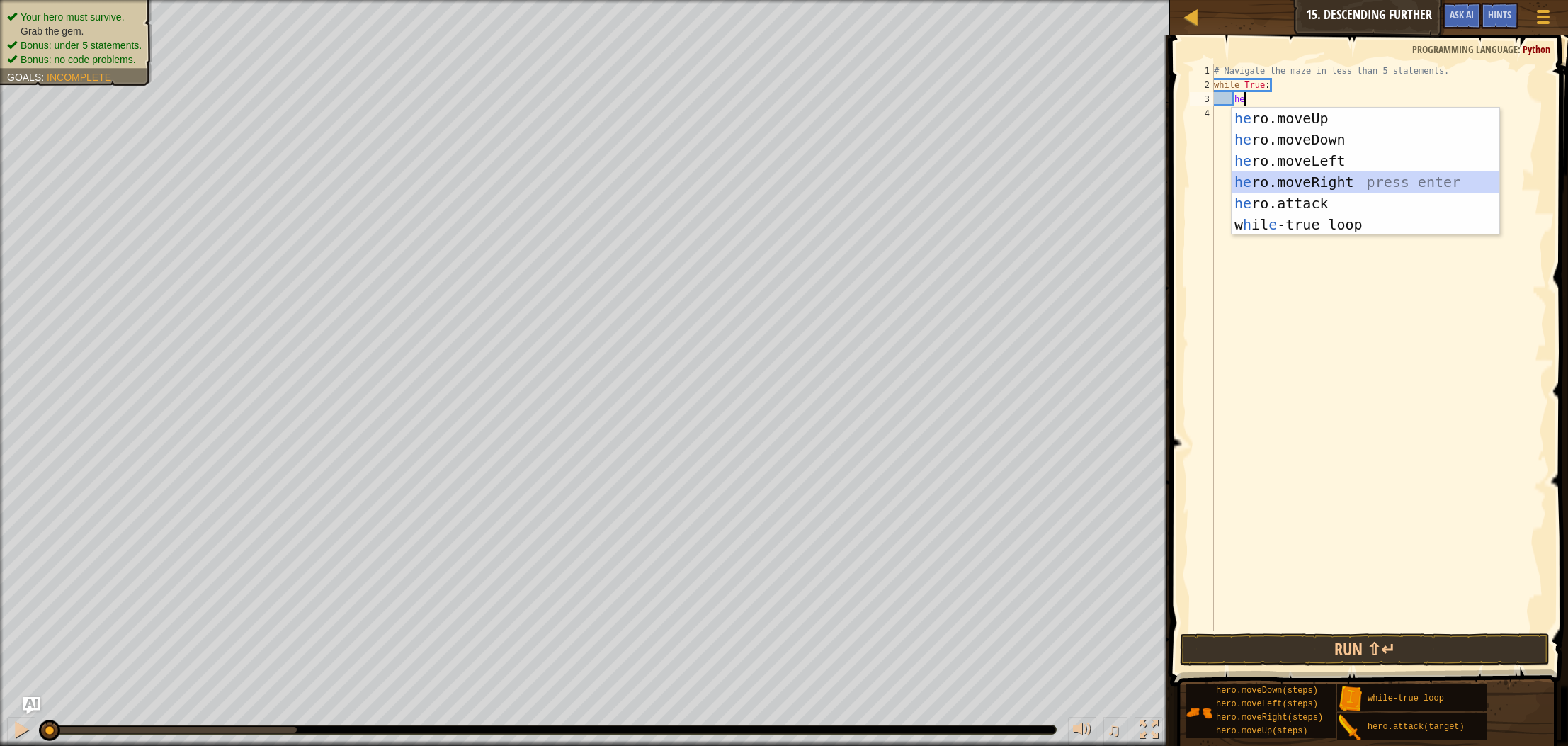
click at [1290, 174] on div "he ro.moveUp press enter he ro.moveDown press enter he ro.moveLeft press enter …" at bounding box center [1366, 192] width 268 height 170
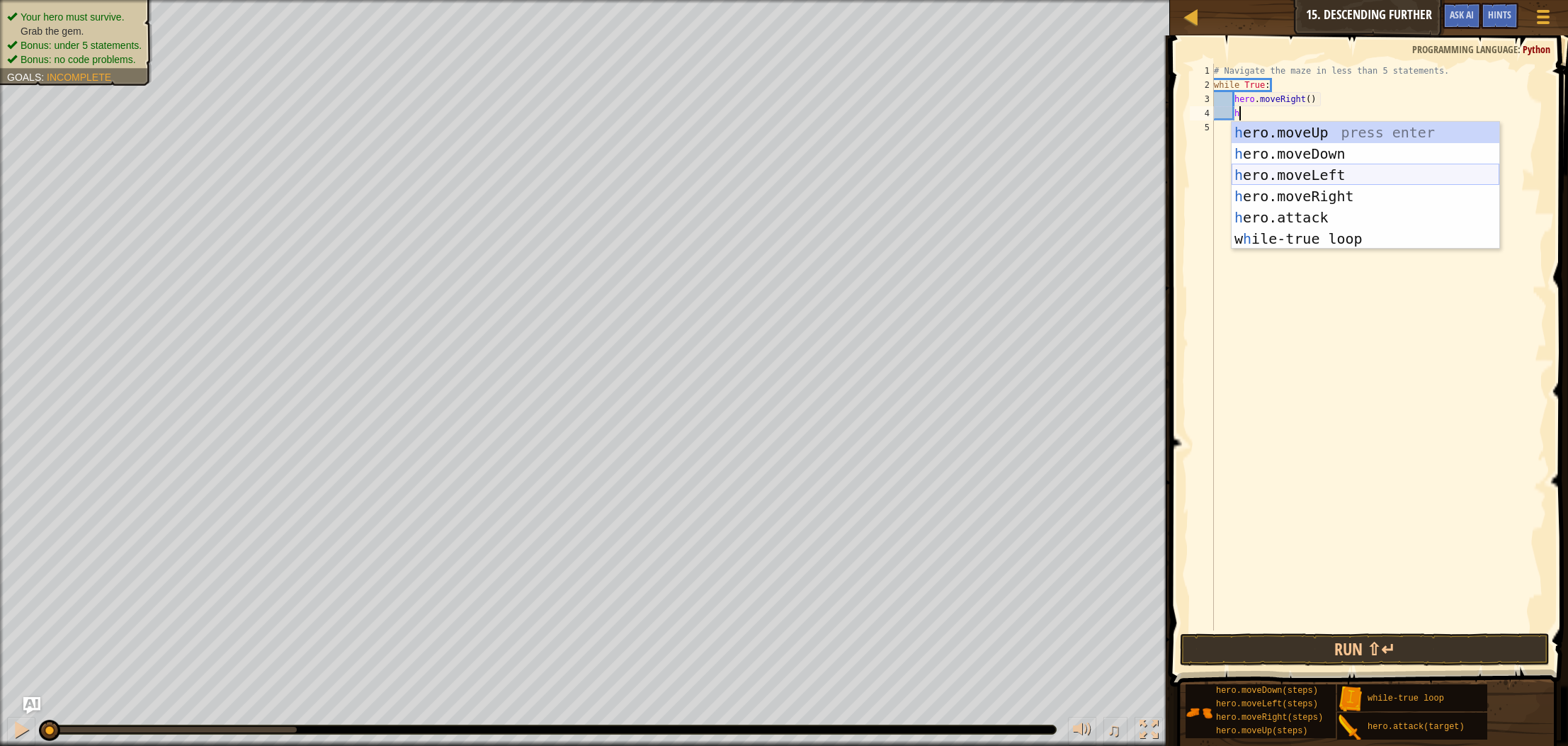
type textarea "he"
click at [1313, 150] on div "he ro.moveUp press enter he ro.moveDown press enter he ro.moveLeft press enter …" at bounding box center [1366, 207] width 268 height 170
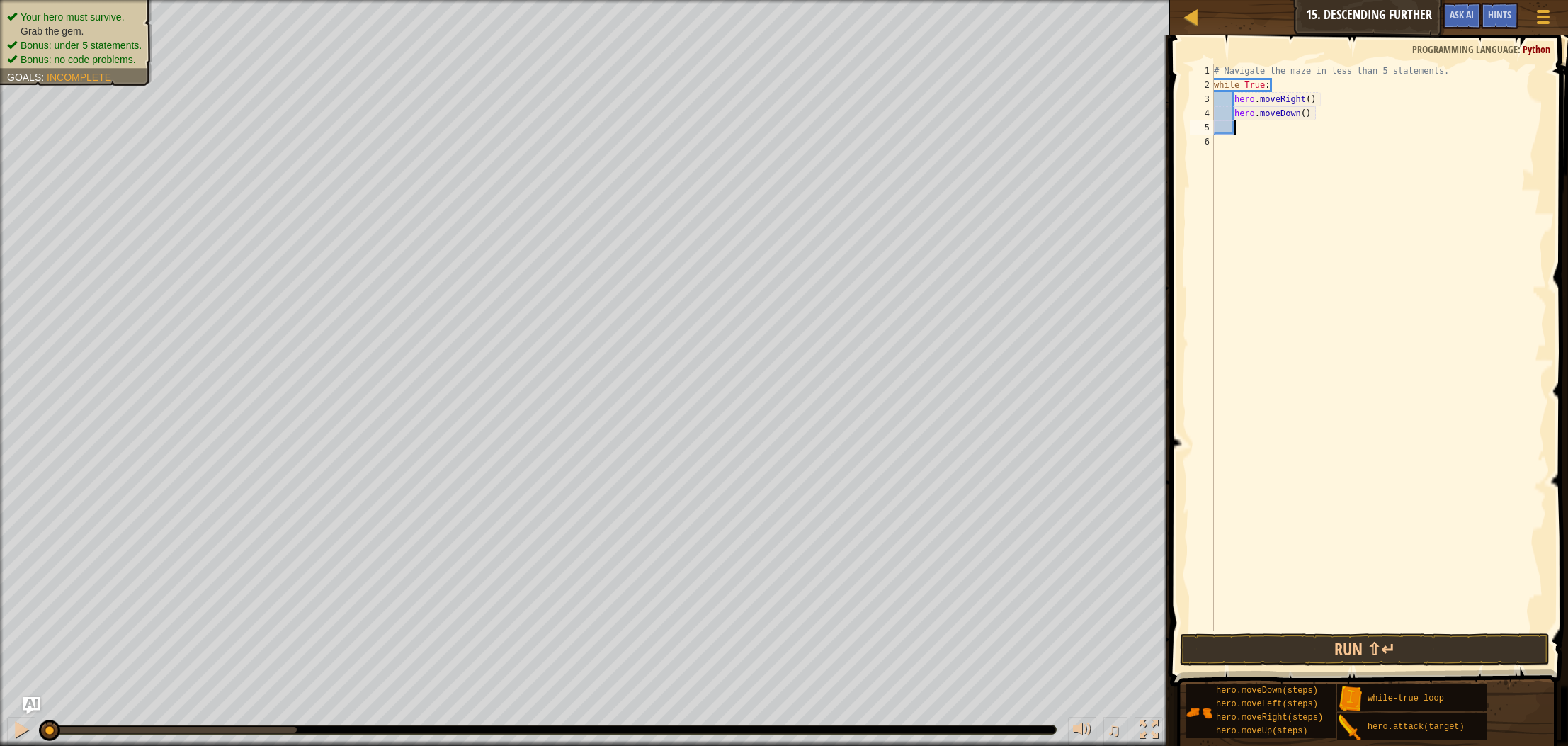
scroll to position [6, 1]
click at [1301, 654] on button "Run ⇧↵" at bounding box center [1365, 649] width 370 height 32
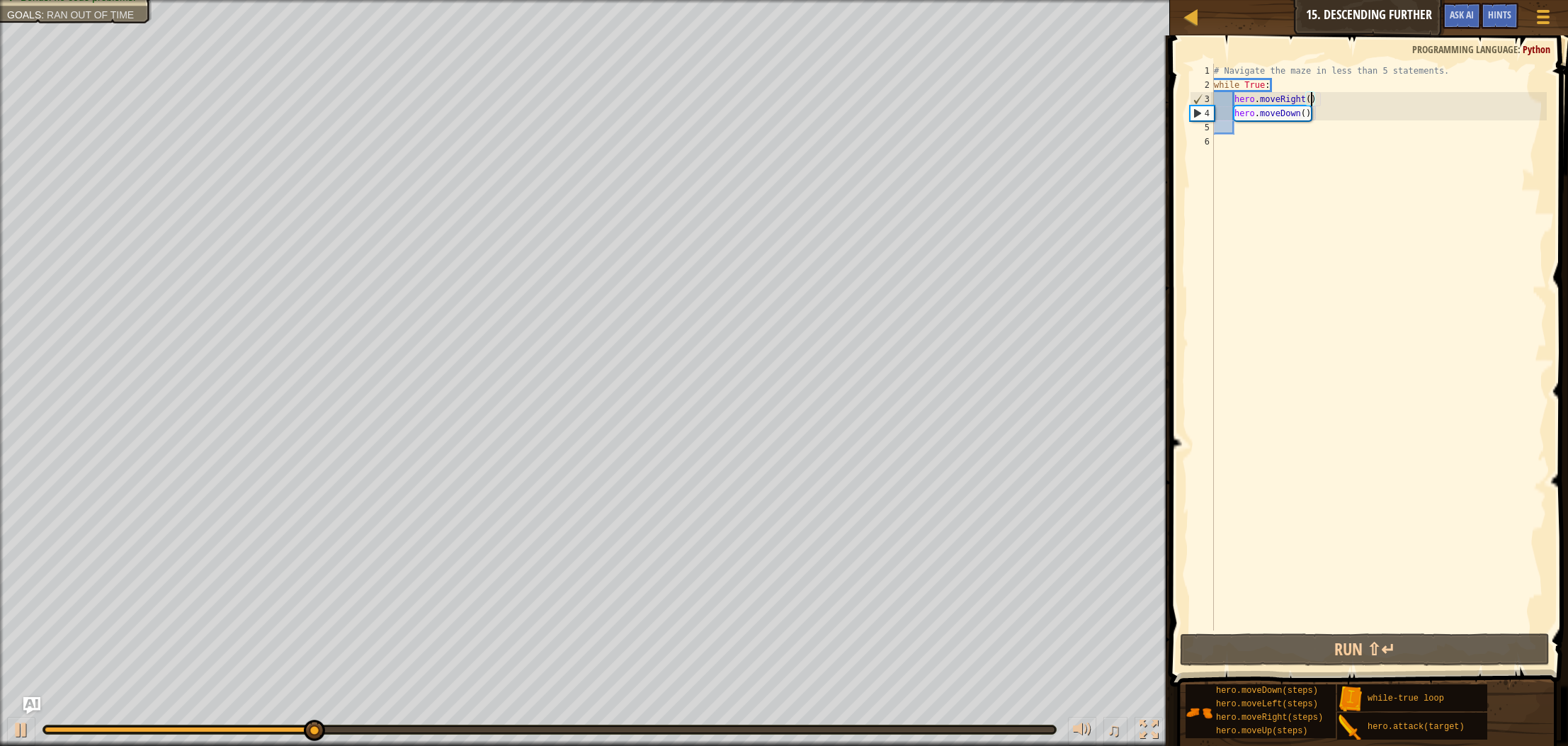
click at [1312, 99] on div "# Navigate the maze in less than 5 statements. while True : hero . moveRight ( …" at bounding box center [1379, 361] width 336 height 595
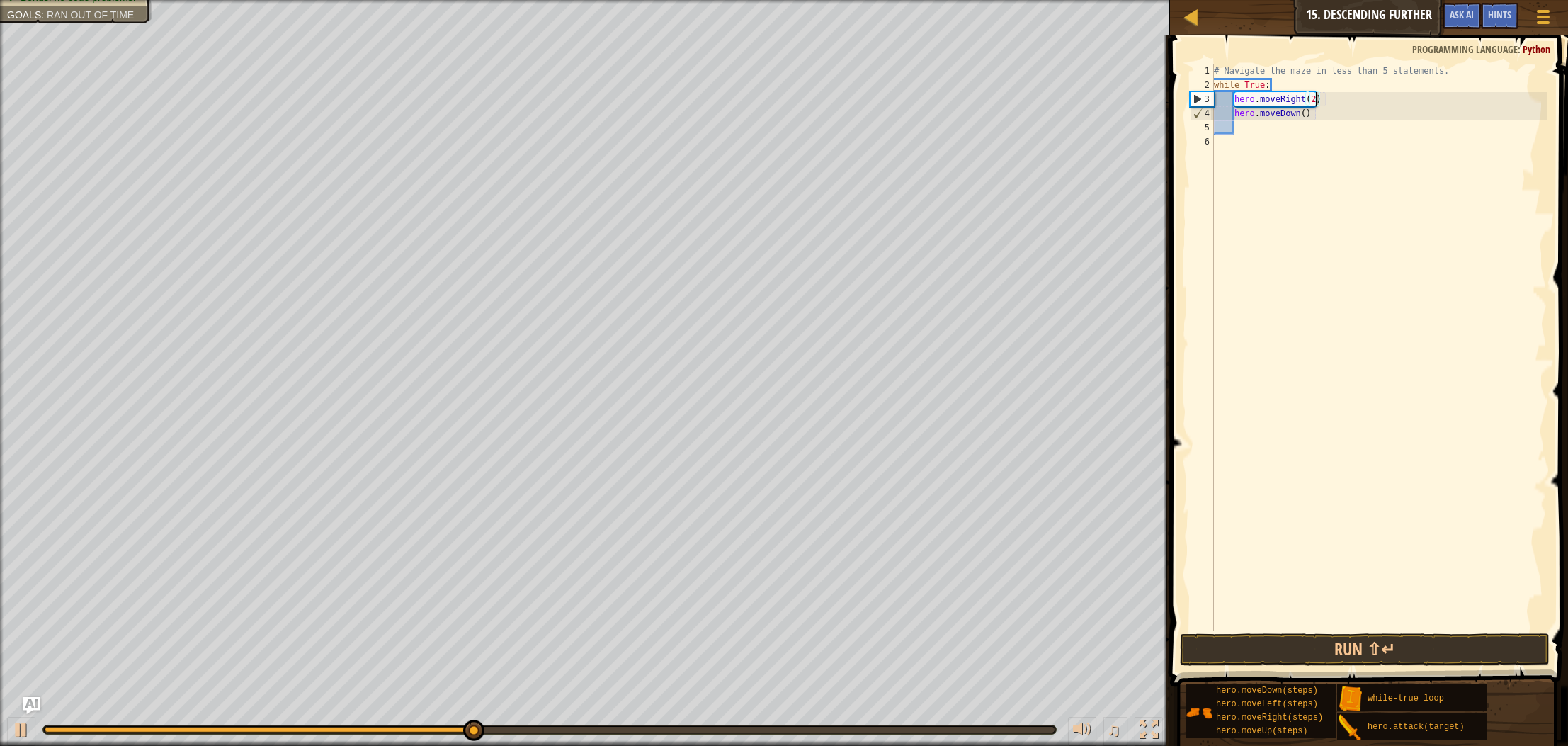
click at [1305, 116] on div "# Navigate the maze in less than 5 statements. while True : hero . moveRight ( …" at bounding box center [1379, 361] width 336 height 595
click at [1311, 639] on button "Run ⇧↵" at bounding box center [1365, 649] width 370 height 32
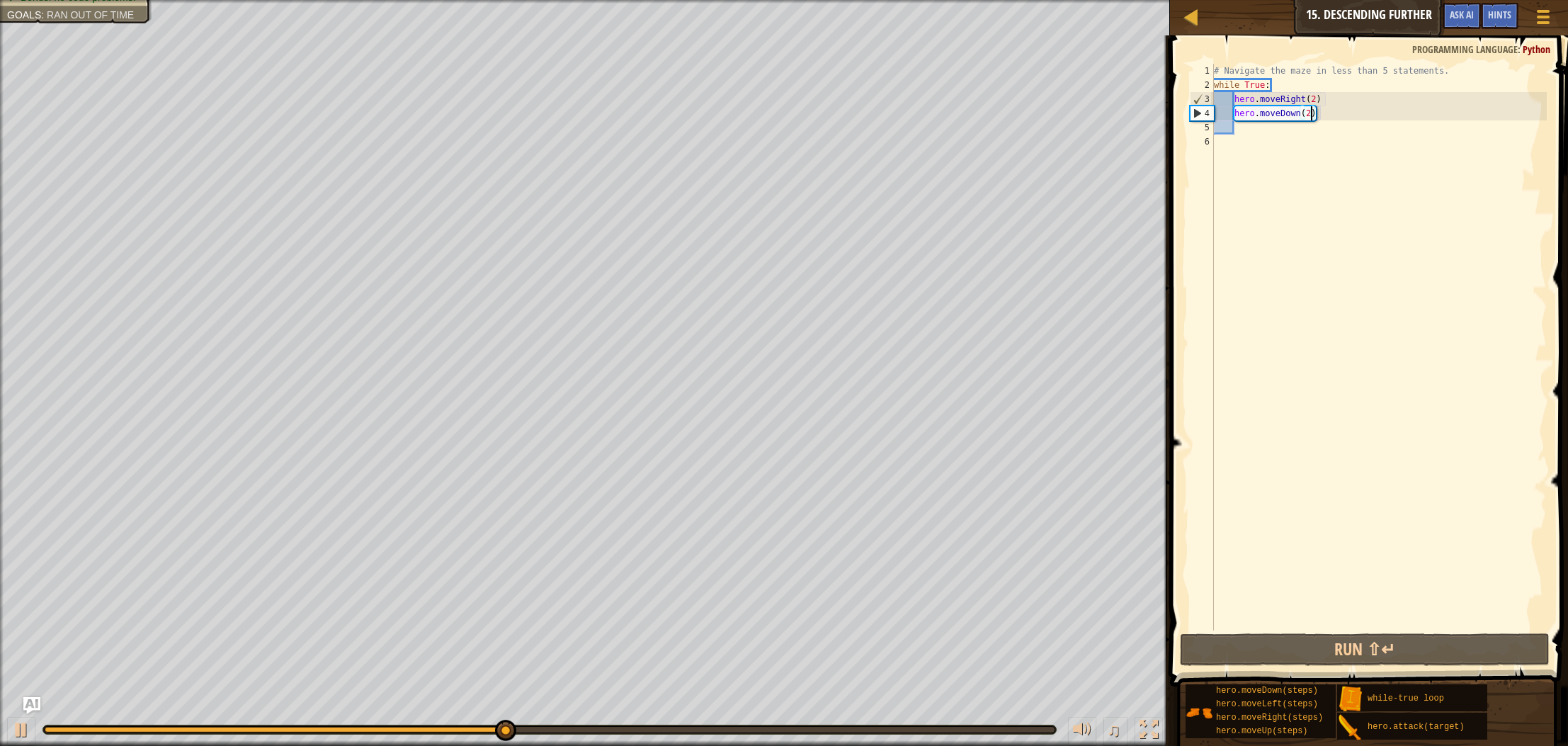
type textarea "hero.moveDown()"
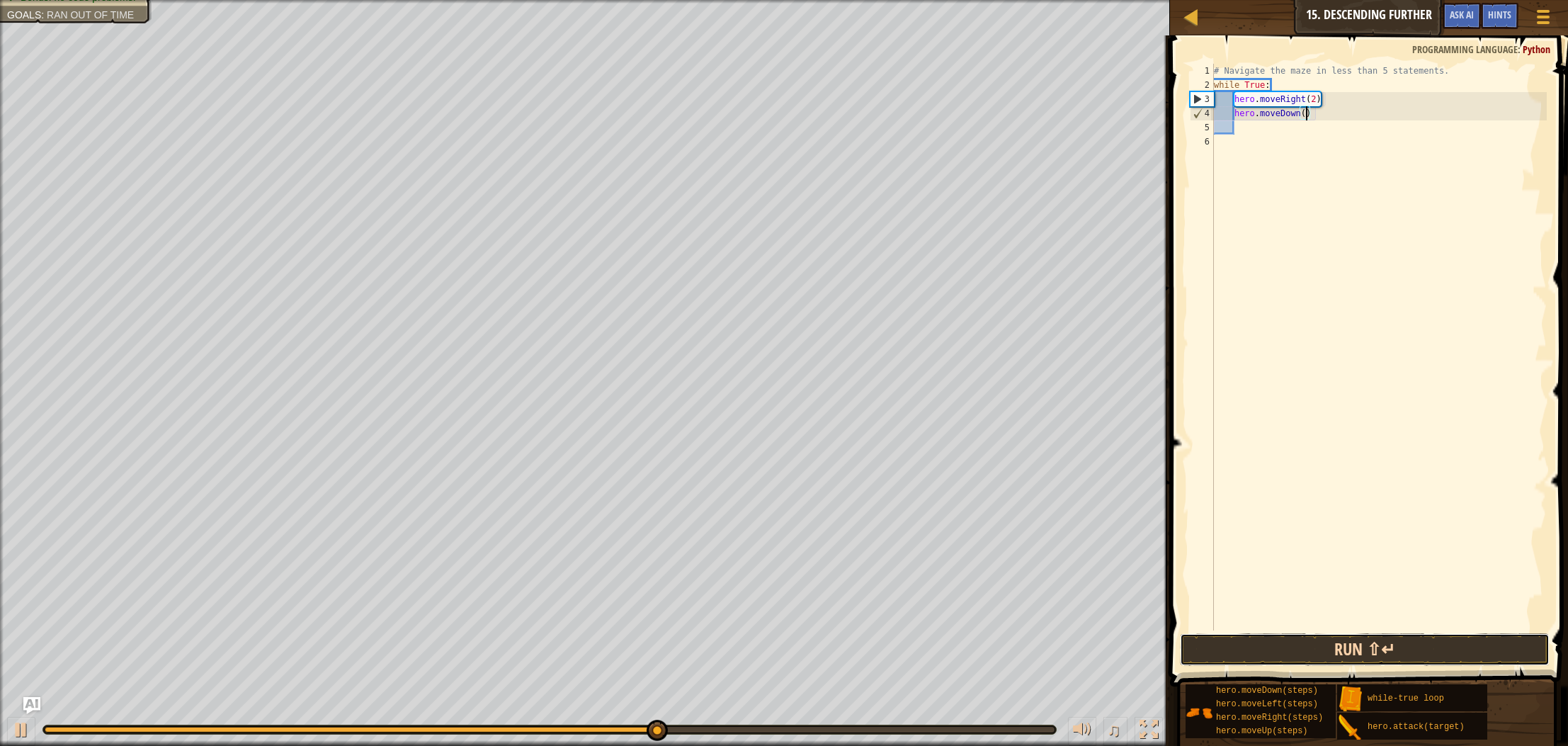
click at [1457, 655] on button "Run ⇧↵" at bounding box center [1365, 649] width 370 height 32
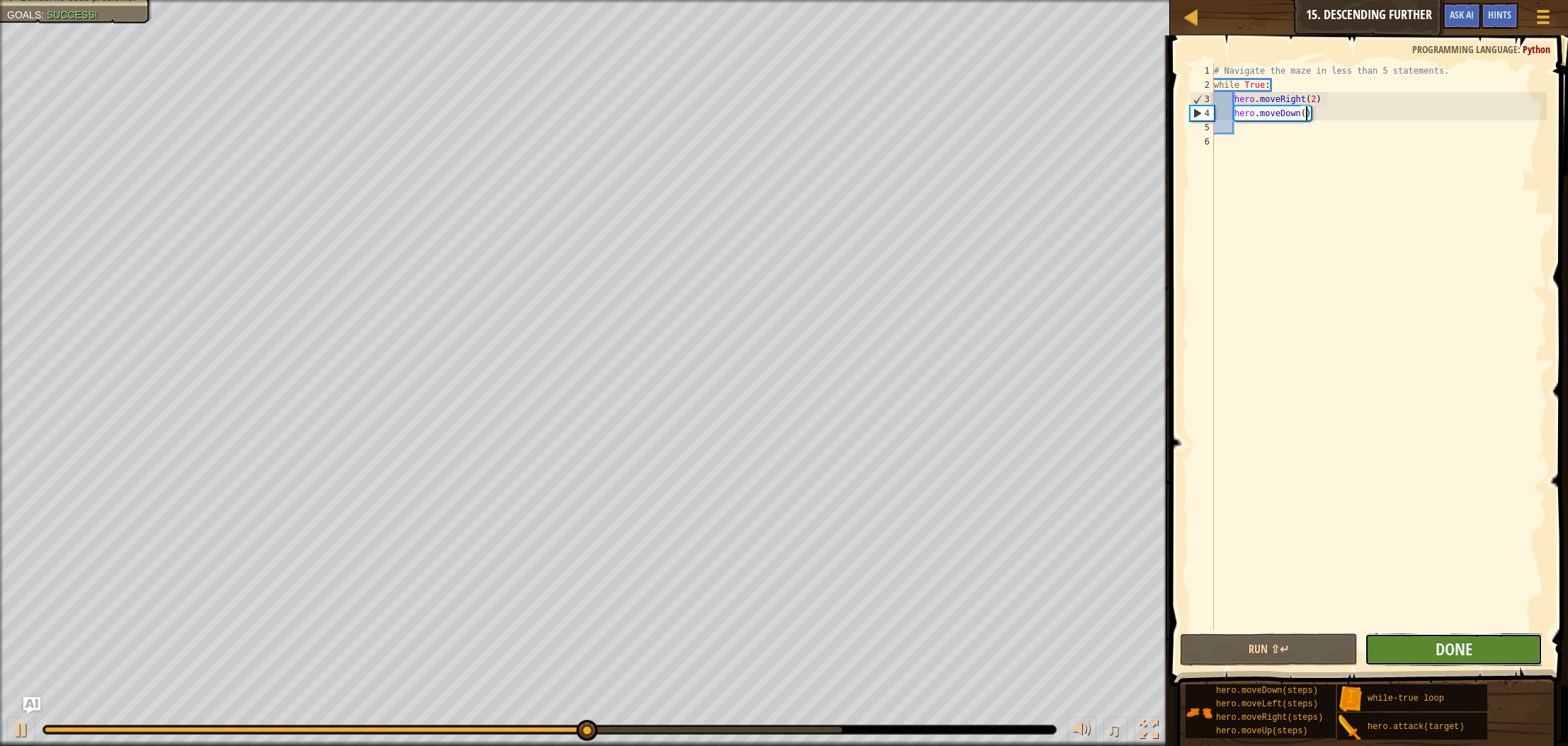
click at [1458, 636] on button "Done" at bounding box center [1454, 649] width 178 height 32
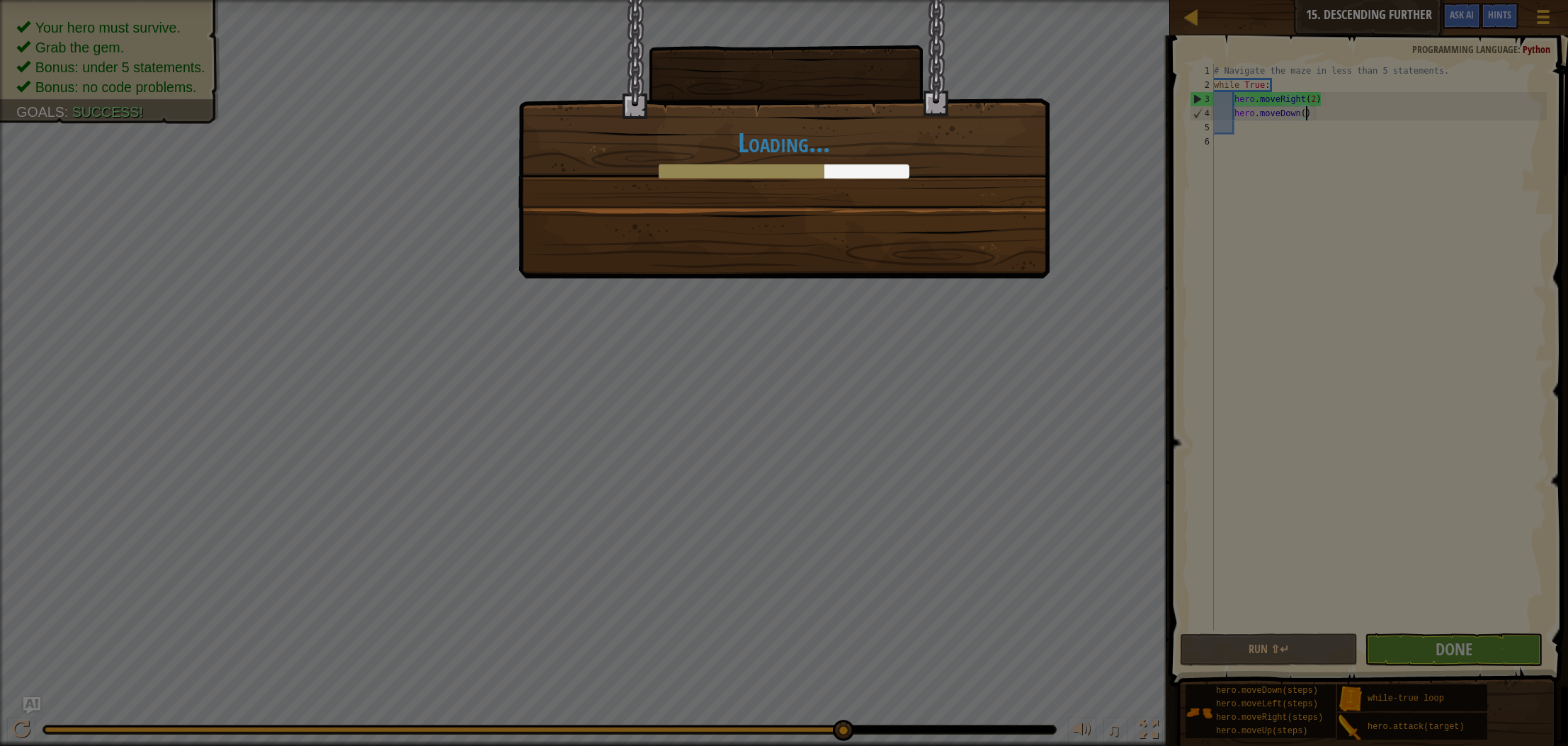
click at [828, 218] on div "Loading..." at bounding box center [784, 139] width 532 height 279
click at [829, 223] on div "Loading..." at bounding box center [784, 139] width 532 height 279
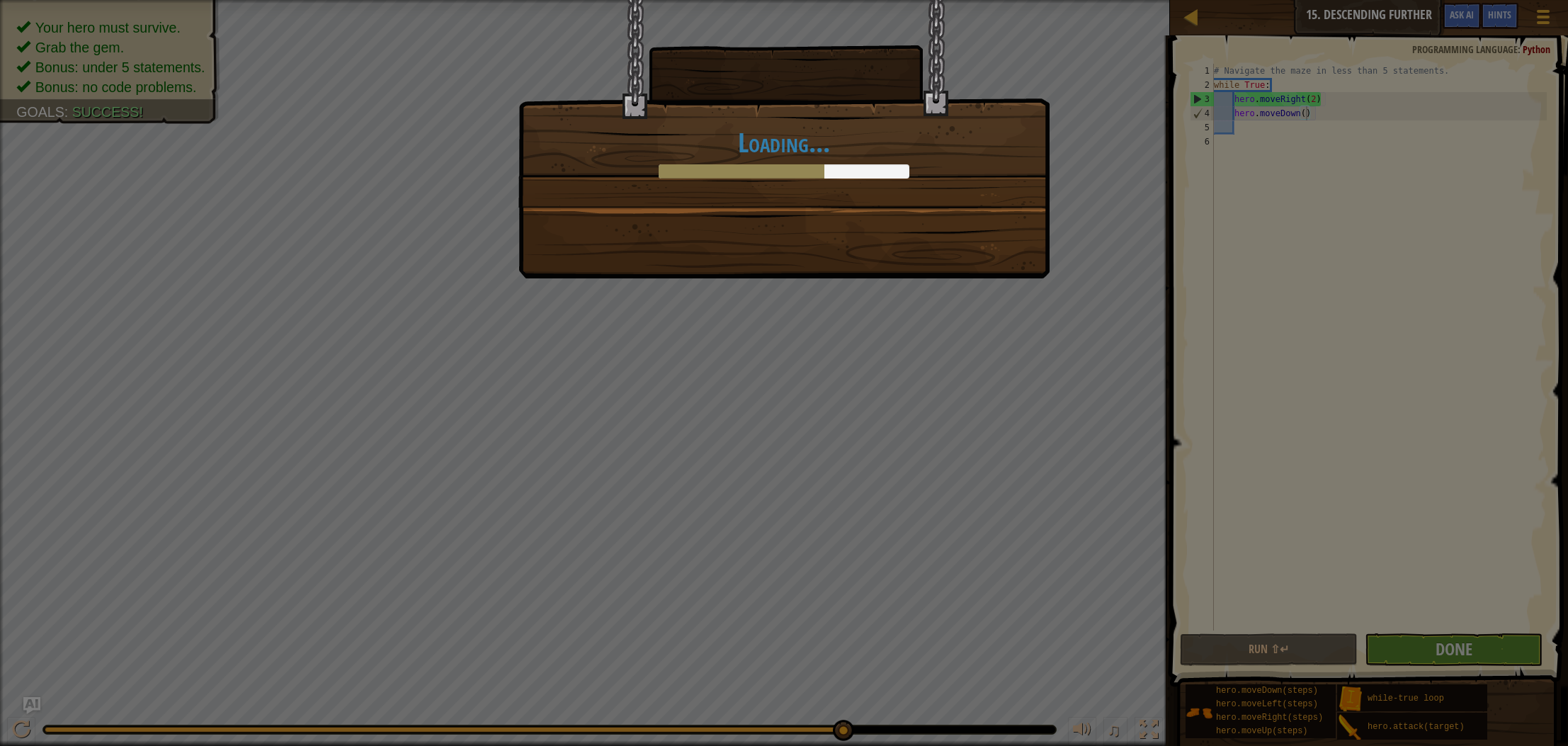
click at [829, 223] on div "Loading..." at bounding box center [784, 139] width 532 height 279
click at [831, 226] on div "Loading..." at bounding box center [784, 139] width 532 height 279
click at [832, 227] on div "Loading..." at bounding box center [784, 139] width 532 height 279
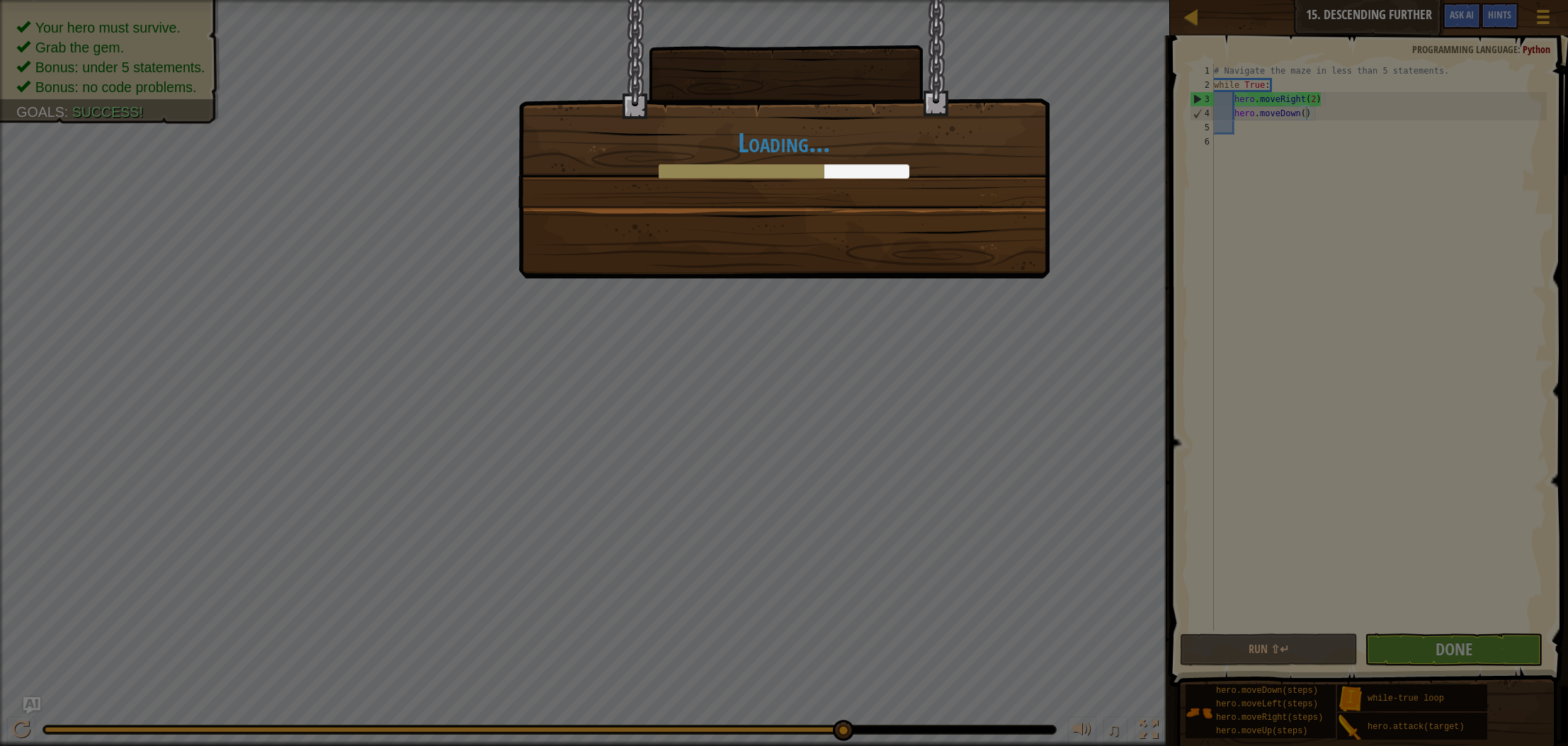
click at [833, 226] on div "Loading..." at bounding box center [784, 139] width 532 height 279
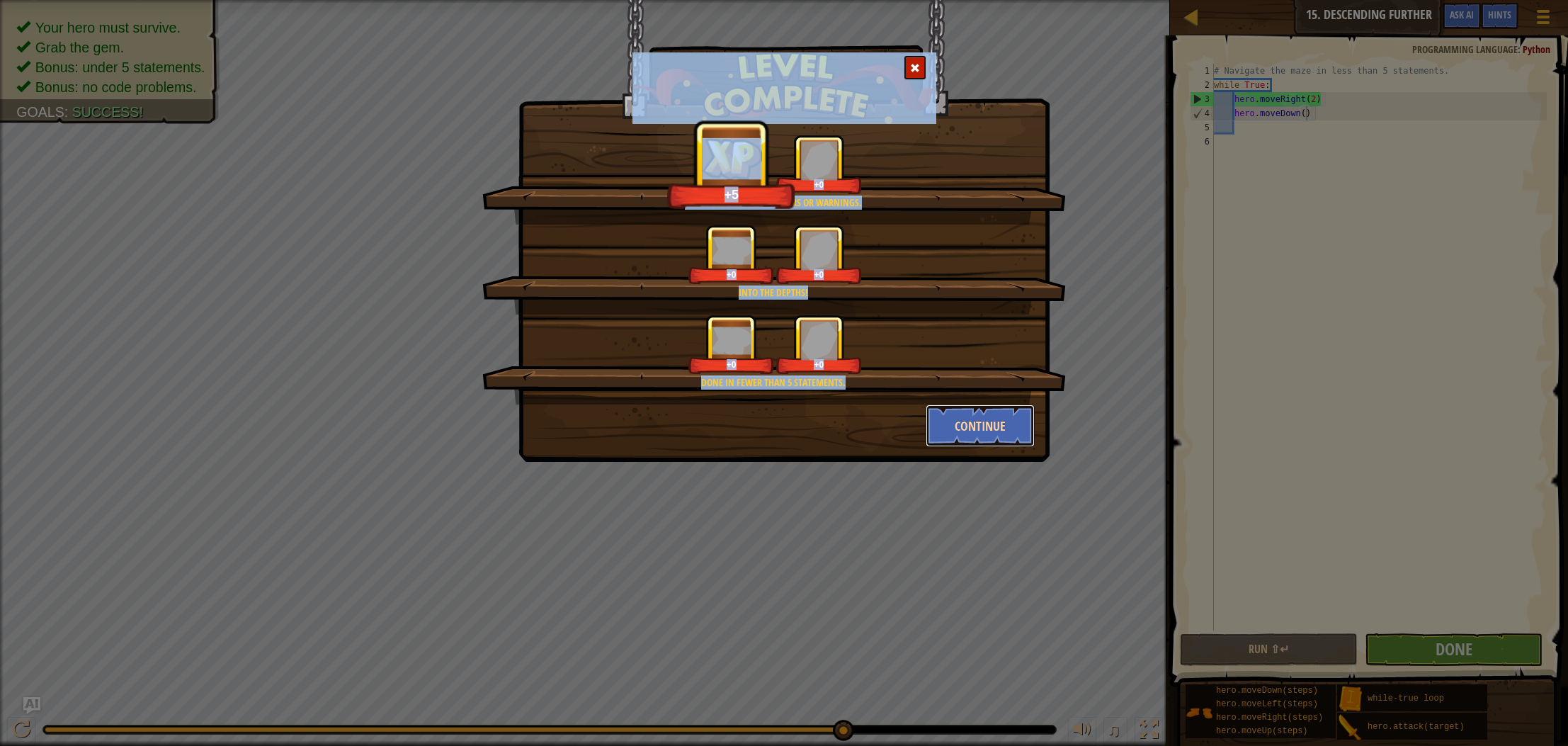
click at [966, 425] on button "Continue" at bounding box center [981, 425] width 110 height 42
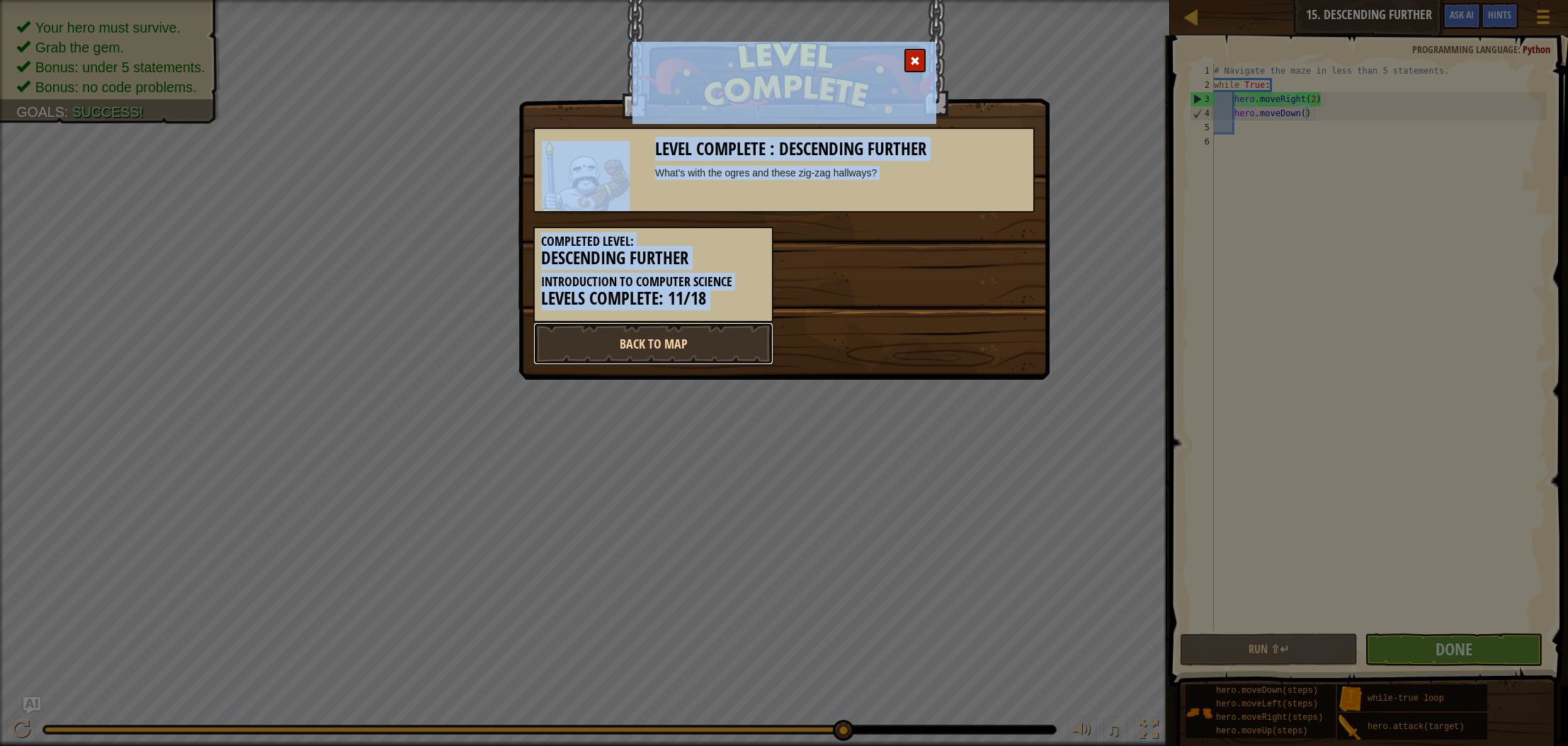
click at [737, 342] on link "Back to Map" at bounding box center [654, 342] width 240 height 42
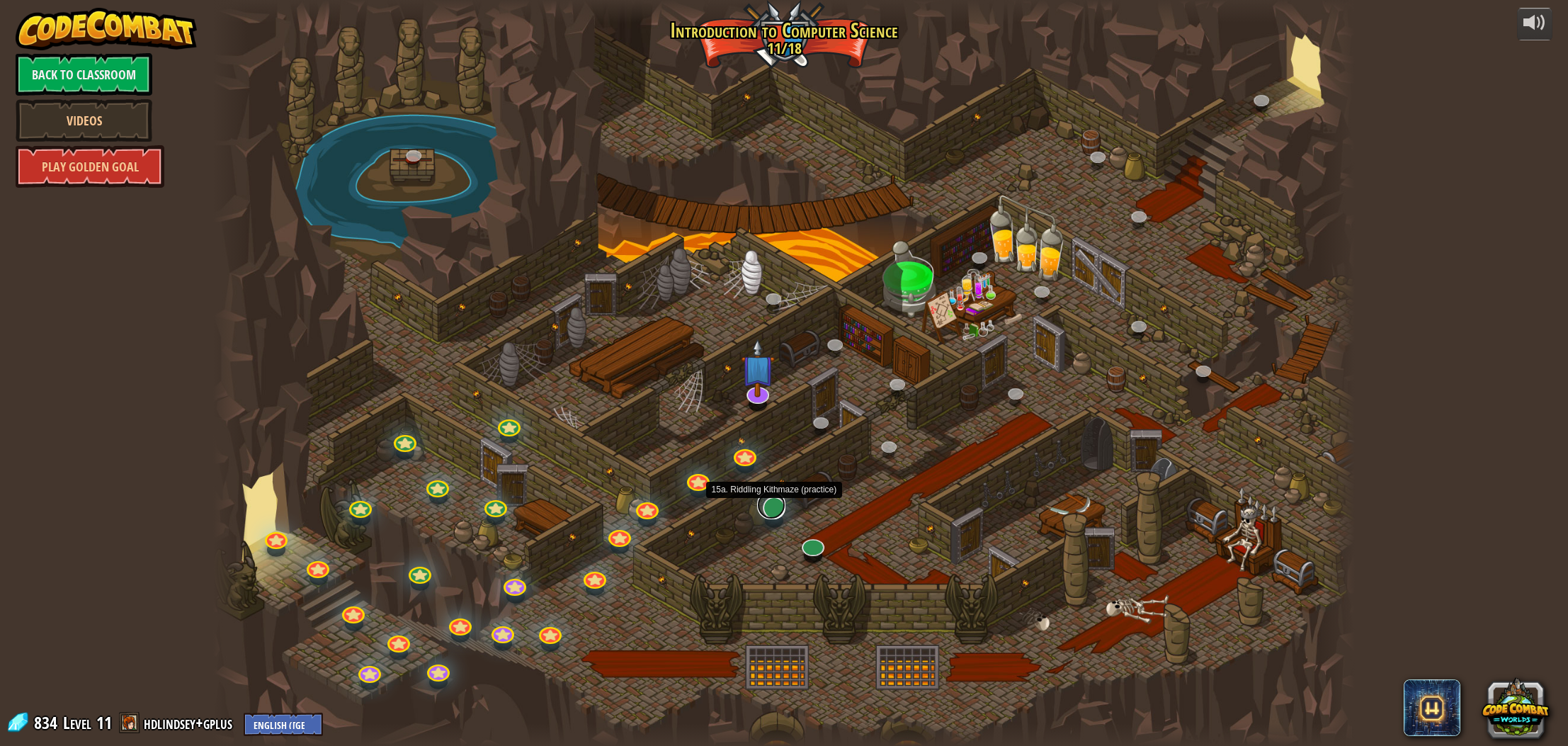
click at [770, 507] on link at bounding box center [771, 505] width 29 height 29
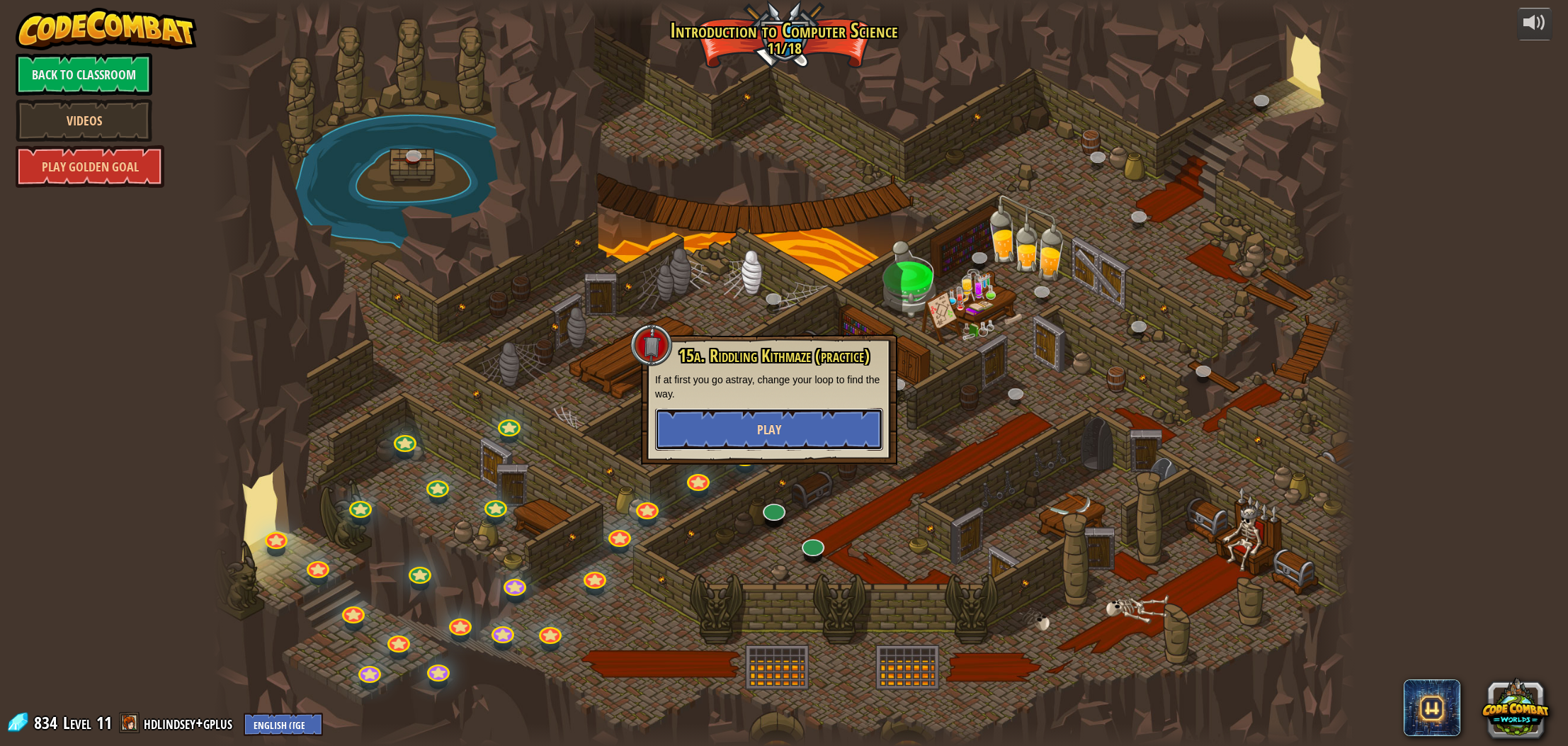
click at [746, 435] on button "Play" at bounding box center [770, 429] width 228 height 42
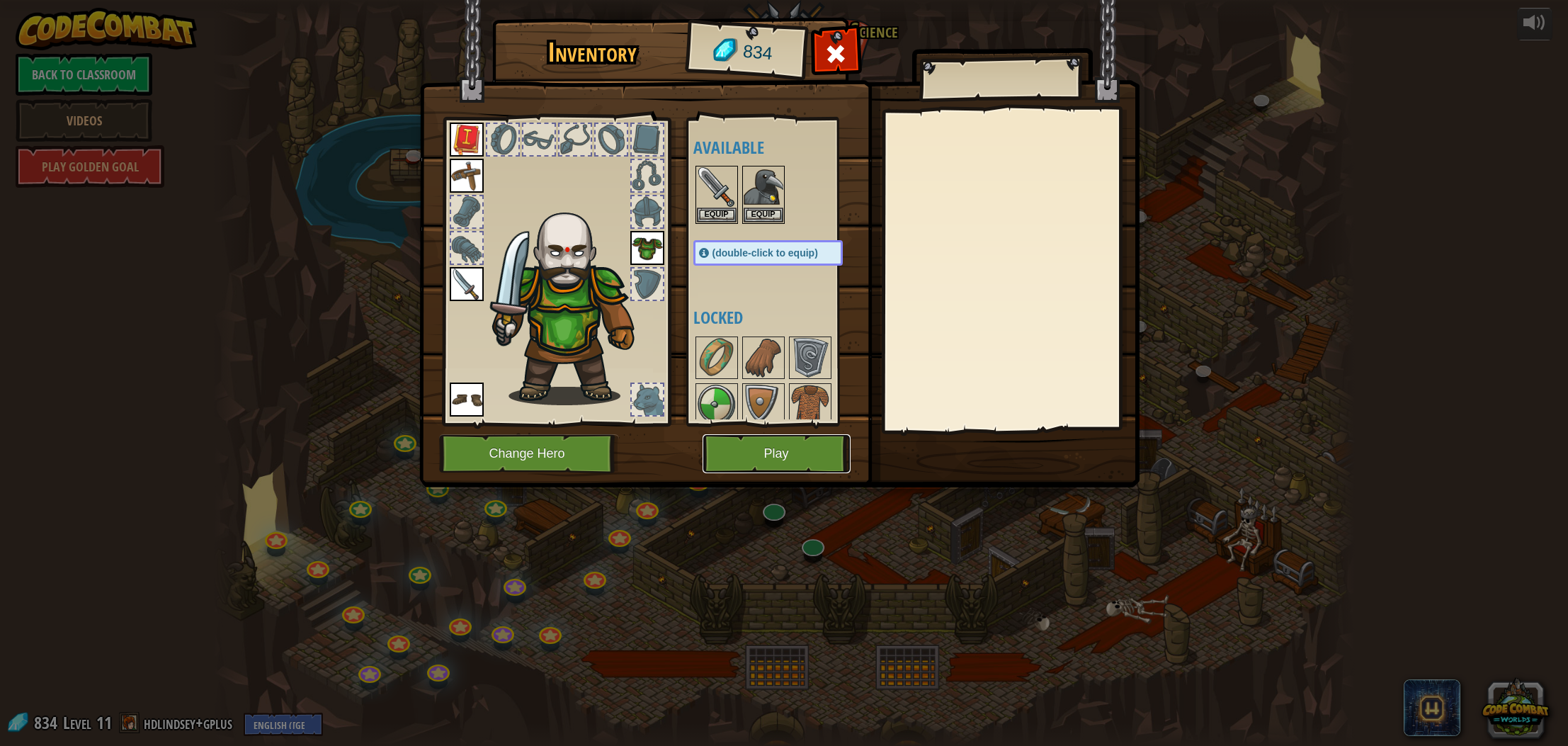
click at [757, 460] on button "Play" at bounding box center [777, 454] width 148 height 39
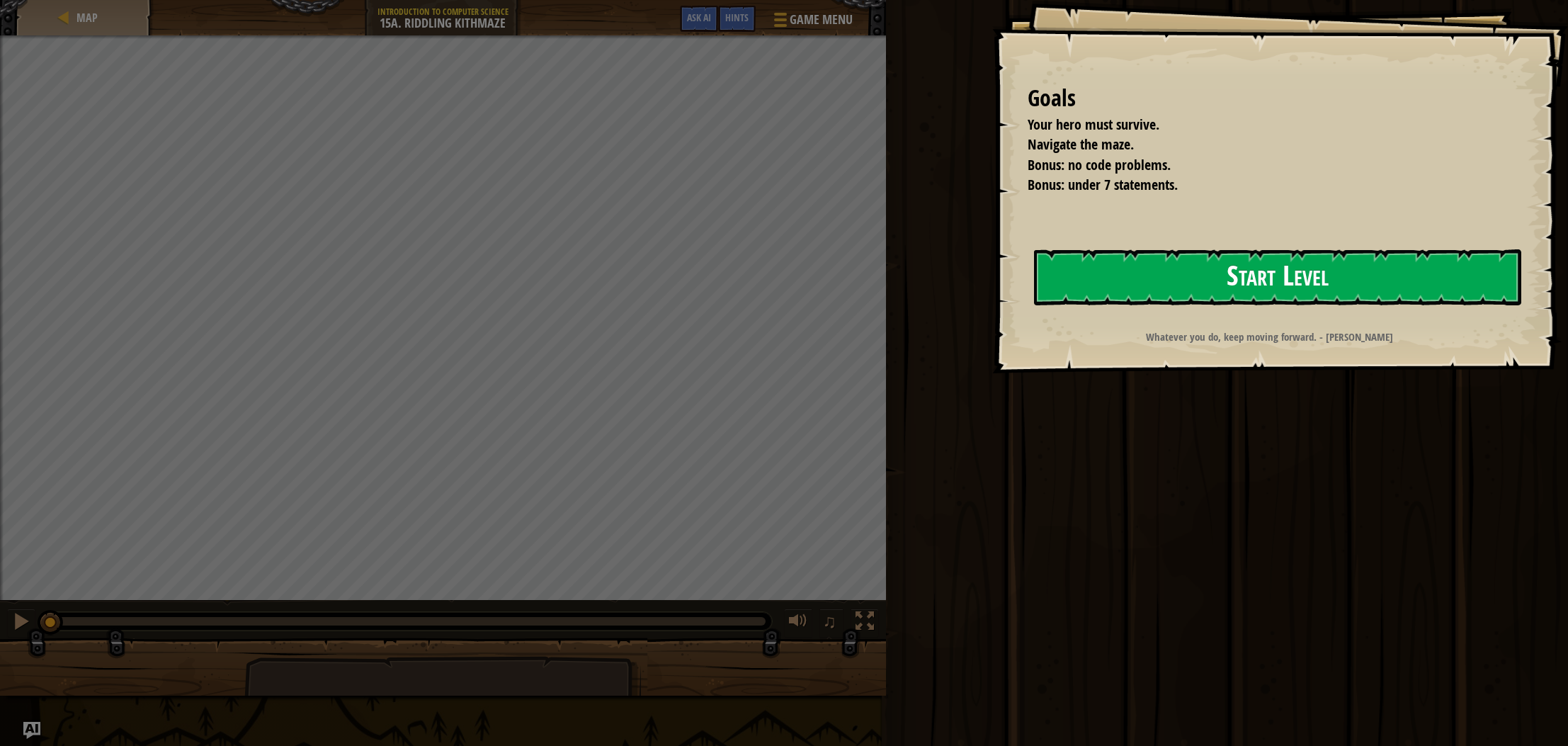
drag, startPoint x: 1212, startPoint y: 268, endPoint x: 1192, endPoint y: 267, distance: 20.0
click at [1211, 268] on button "Start Level" at bounding box center [1278, 277] width 487 height 56
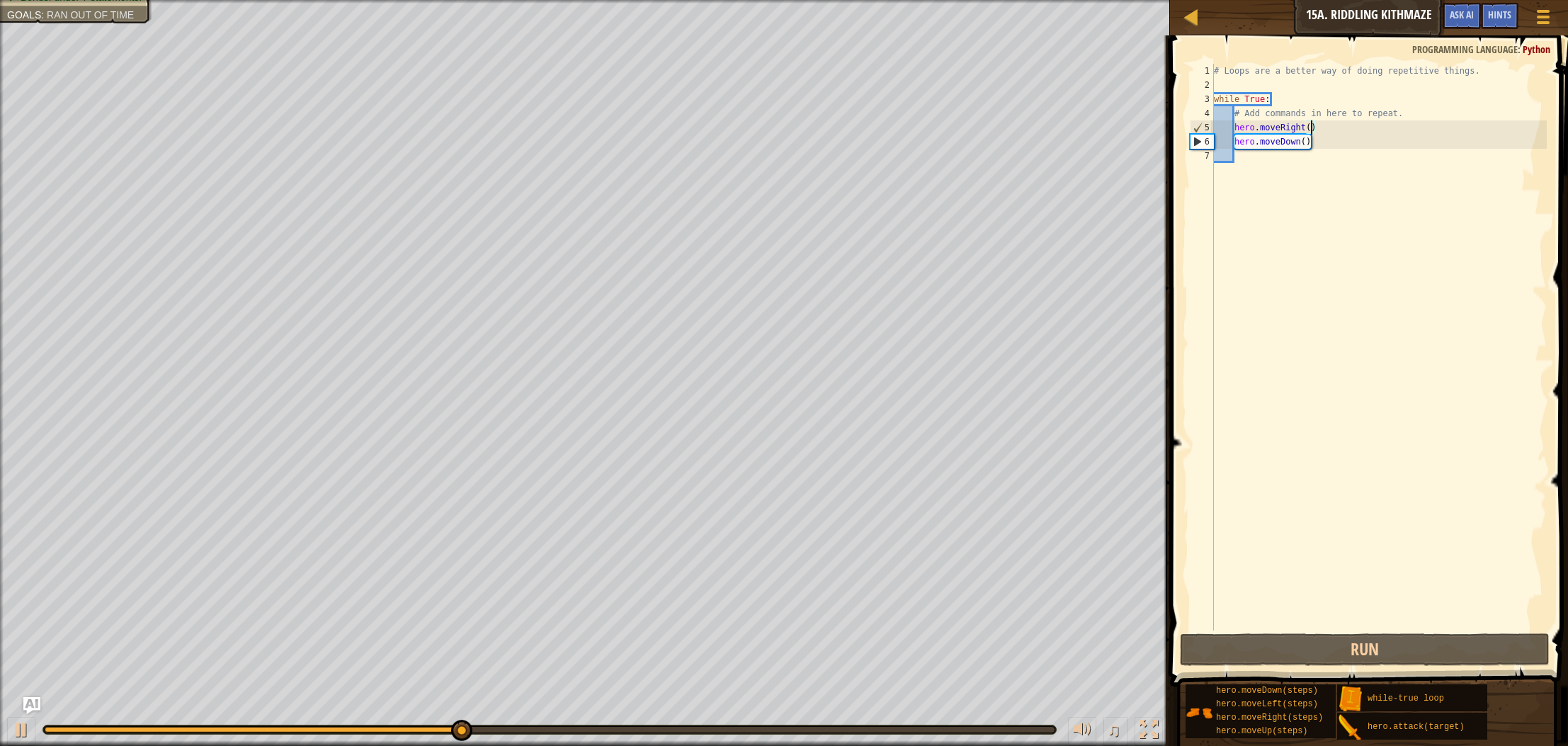
click at [1309, 128] on div "# Loops are a better way of doing repetitive things. while True : # Add command…" at bounding box center [1379, 361] width 336 height 595
click at [1344, 646] on button "Run" at bounding box center [1365, 649] width 370 height 32
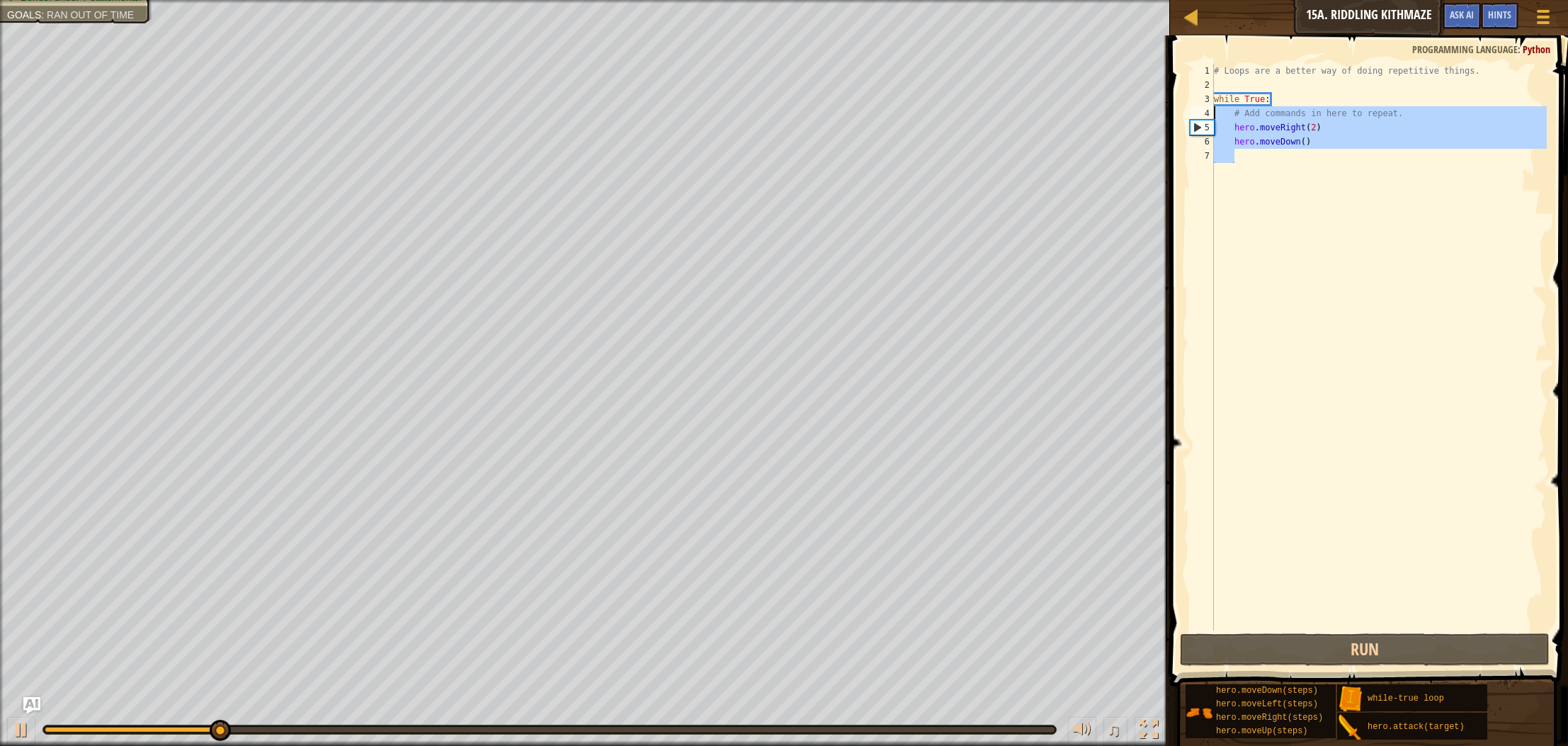
drag, startPoint x: 1326, startPoint y: 152, endPoint x: 1164, endPoint y: 115, distance: 166.2
click at [1166, 115] on div "Hints Videos hero.moveRight(2) 1 2 3 4 5 6 7 # Loops are a better way of doing …" at bounding box center [1367, 391] width 403 height 711
type textarea "# Add commands in here to repeat. hero.moveRight(2)"
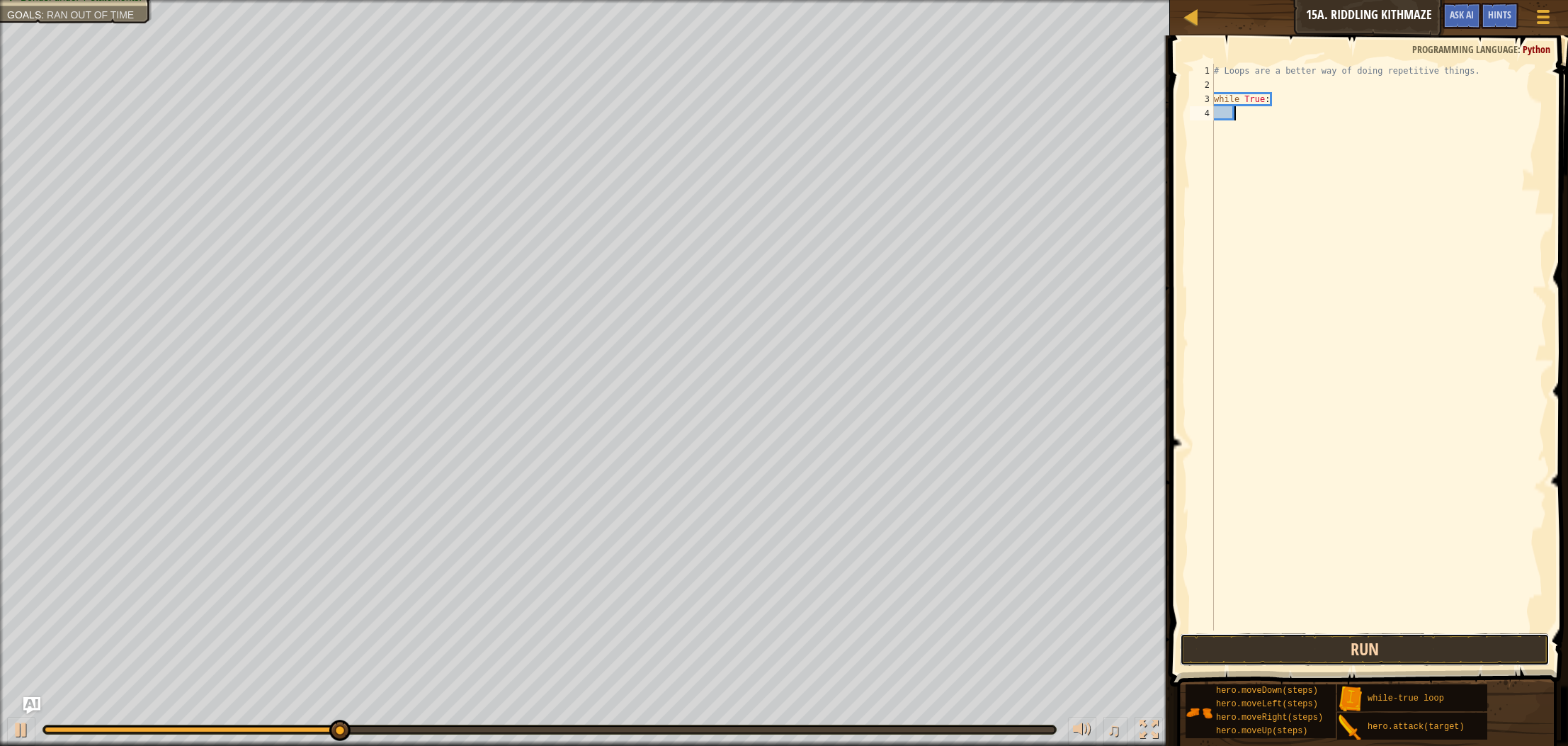
click at [1246, 648] on button "Run" at bounding box center [1365, 649] width 370 height 32
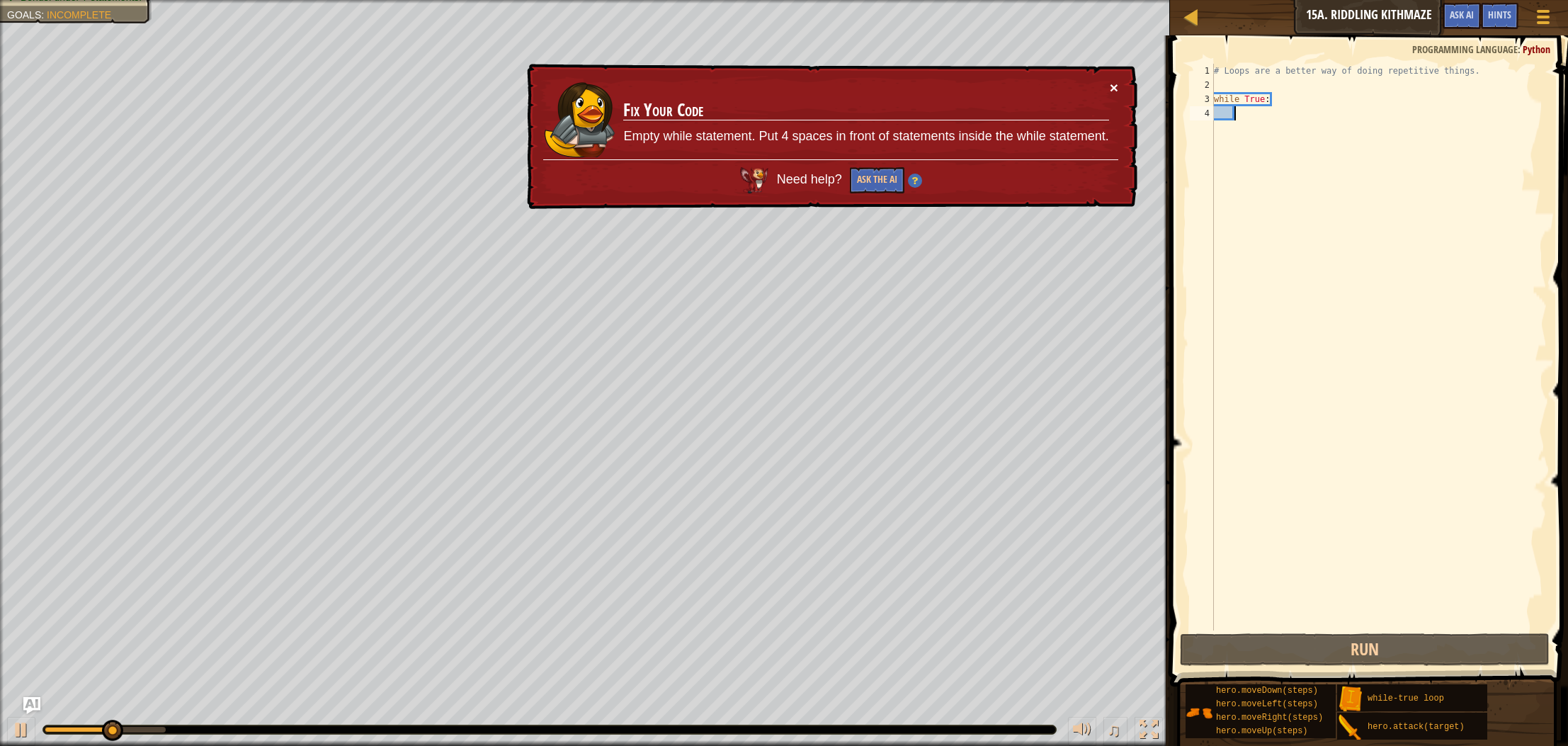
click at [1116, 89] on button "×" at bounding box center [1114, 87] width 9 height 15
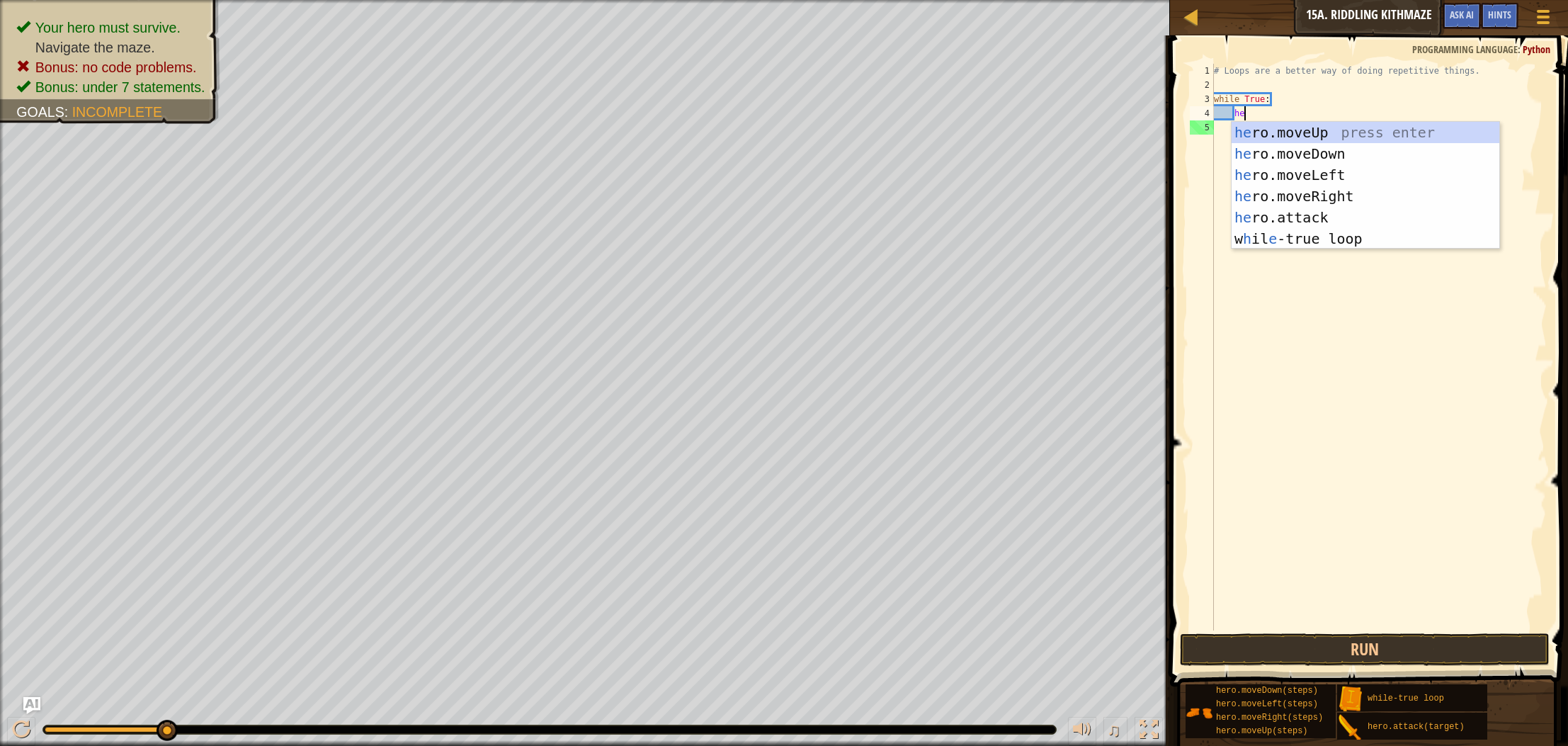
type textarea "her"
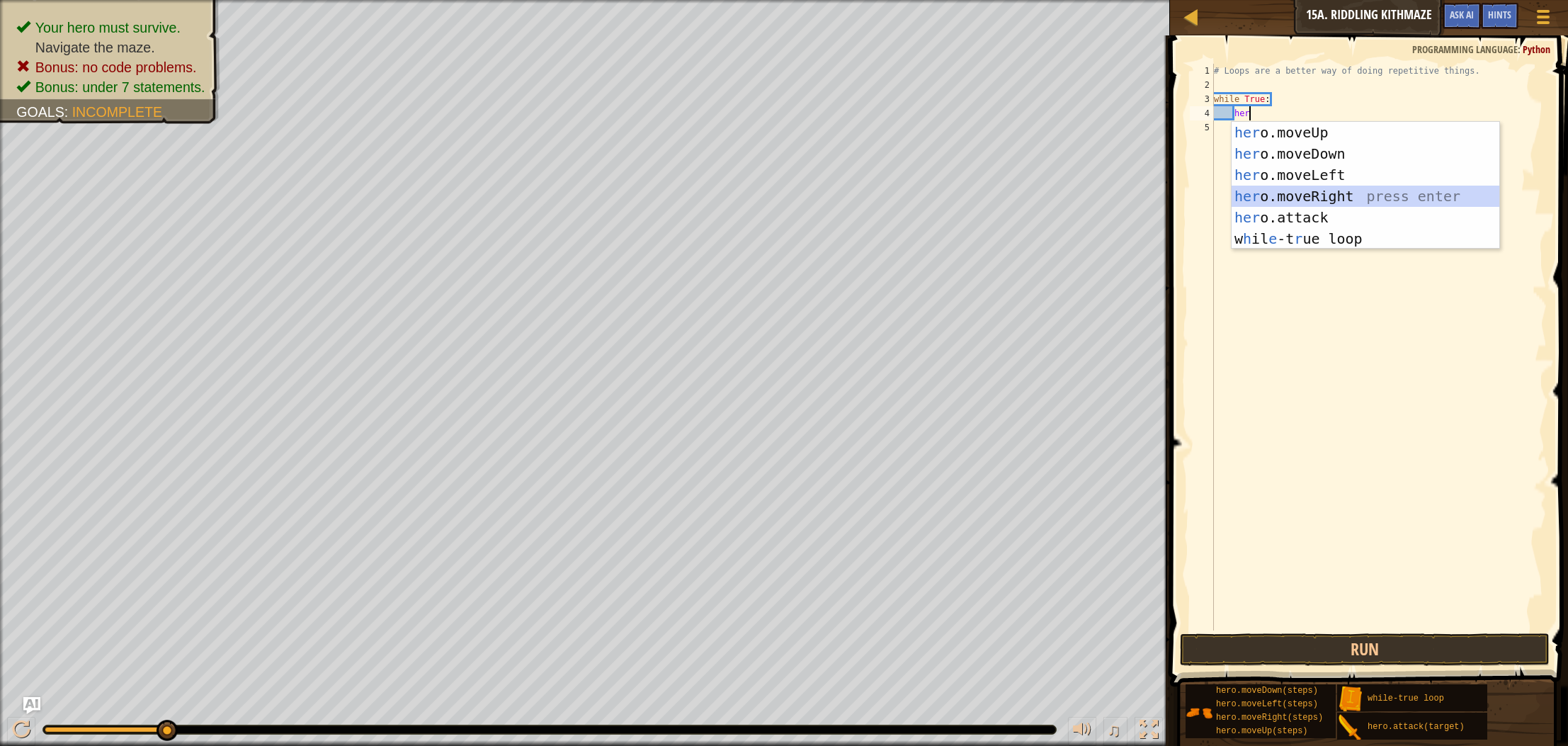
click at [1281, 201] on div "her o.moveUp press enter her o.moveDown press enter her o.moveLeft press enter …" at bounding box center [1366, 207] width 268 height 170
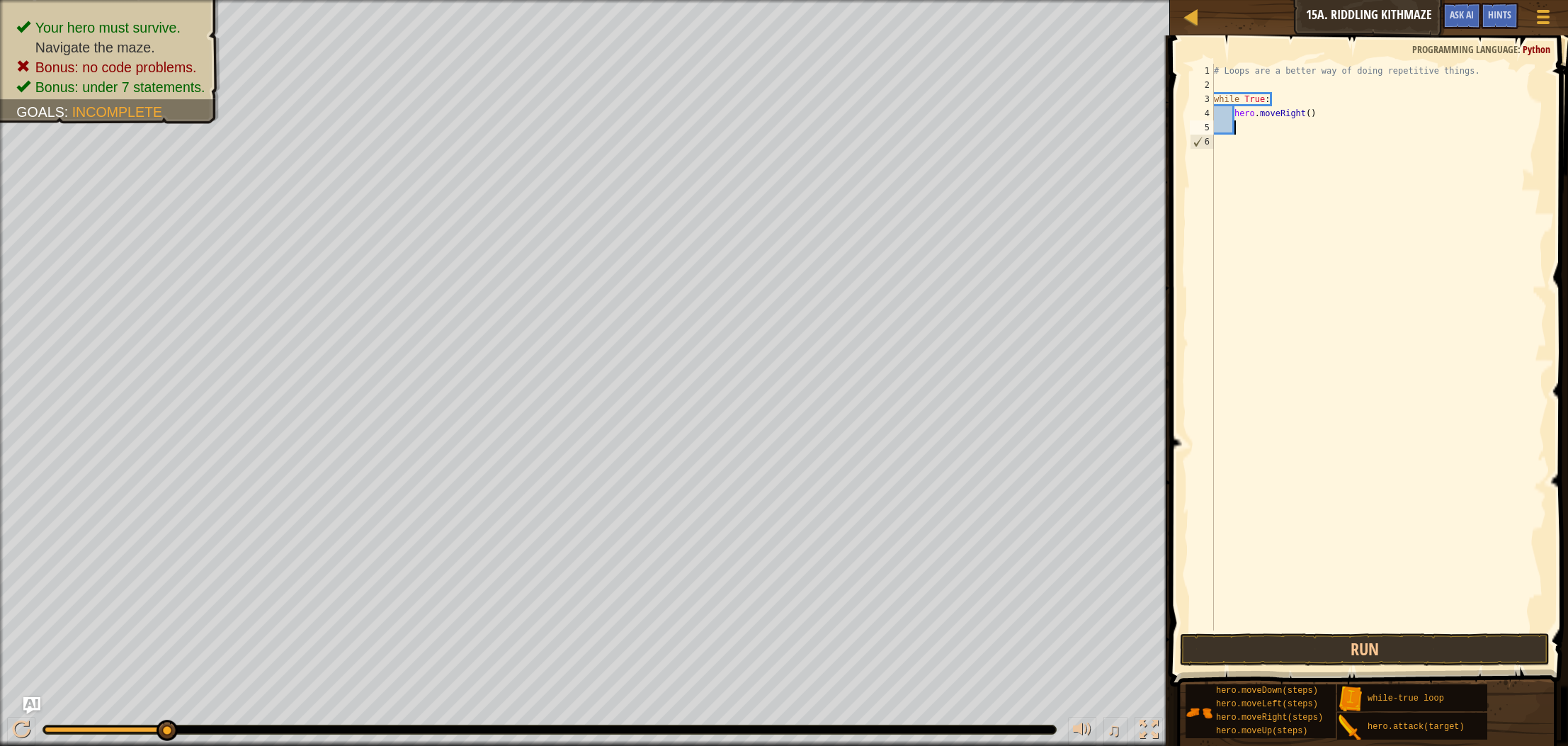
scroll to position [6, 1]
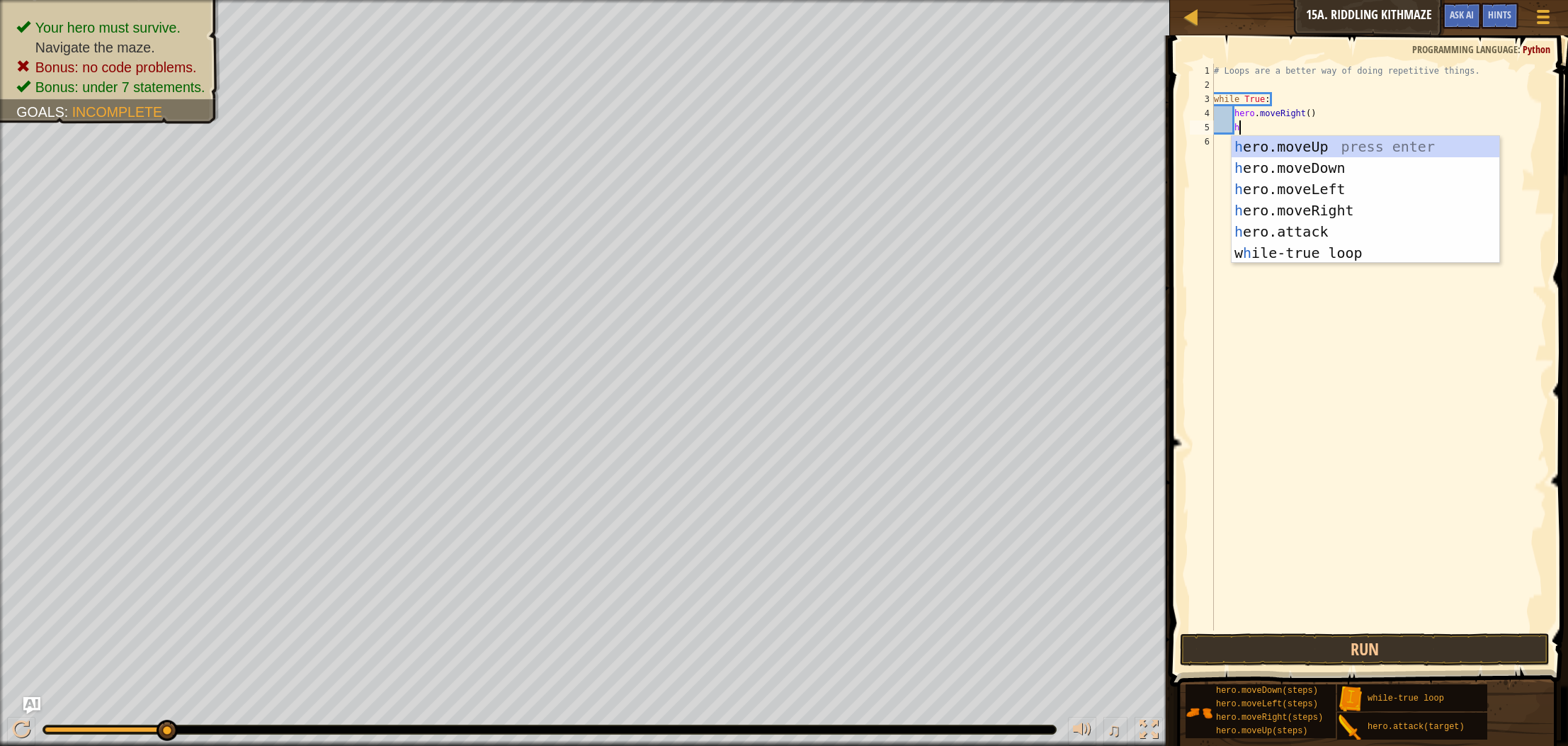
type textarea "he"
click at [1300, 168] on div "he ro.moveUp press enter he ro.moveDown press enter he ro.moveLeft press enter …" at bounding box center [1366, 220] width 268 height 170
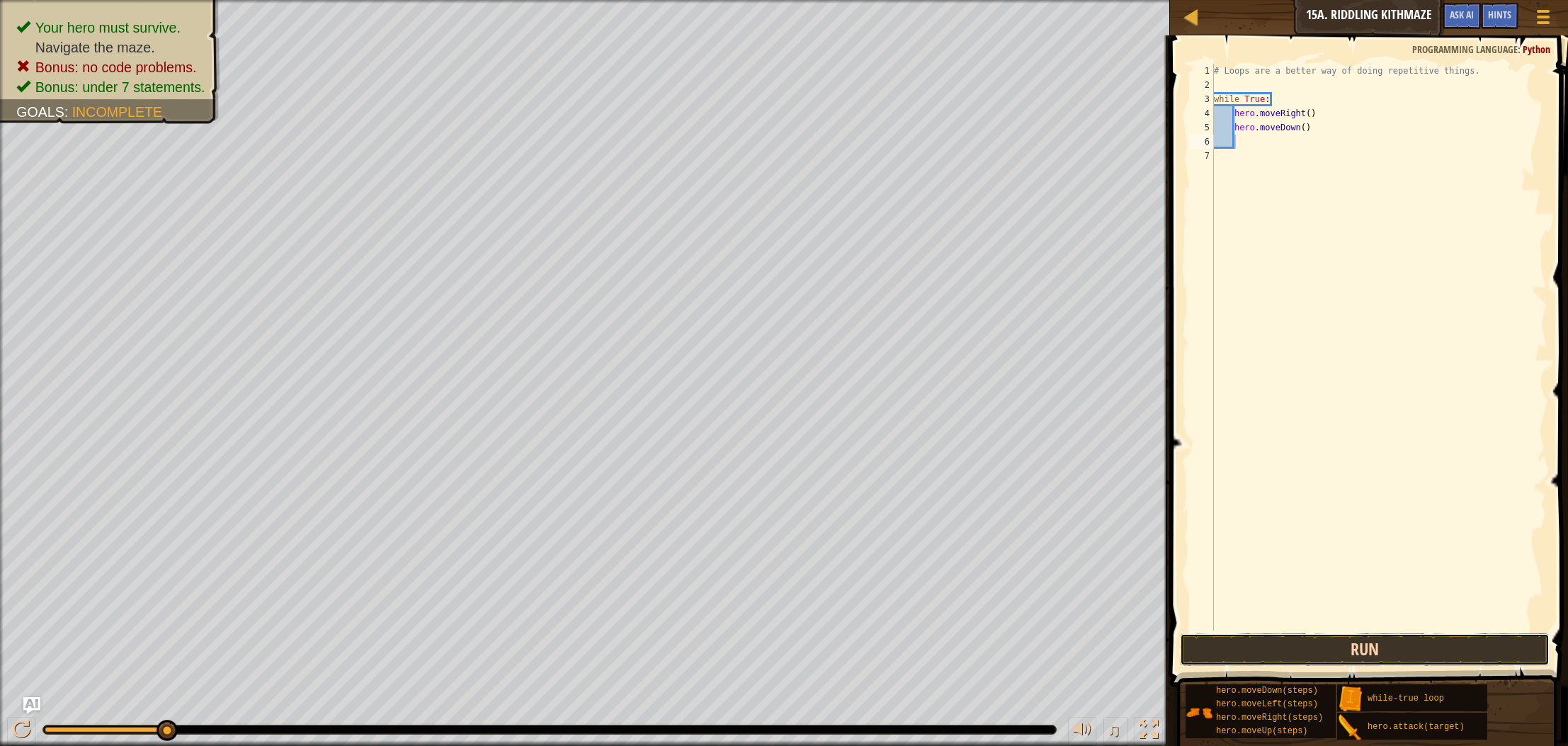
click at [1255, 646] on button "Run" at bounding box center [1365, 649] width 370 height 32
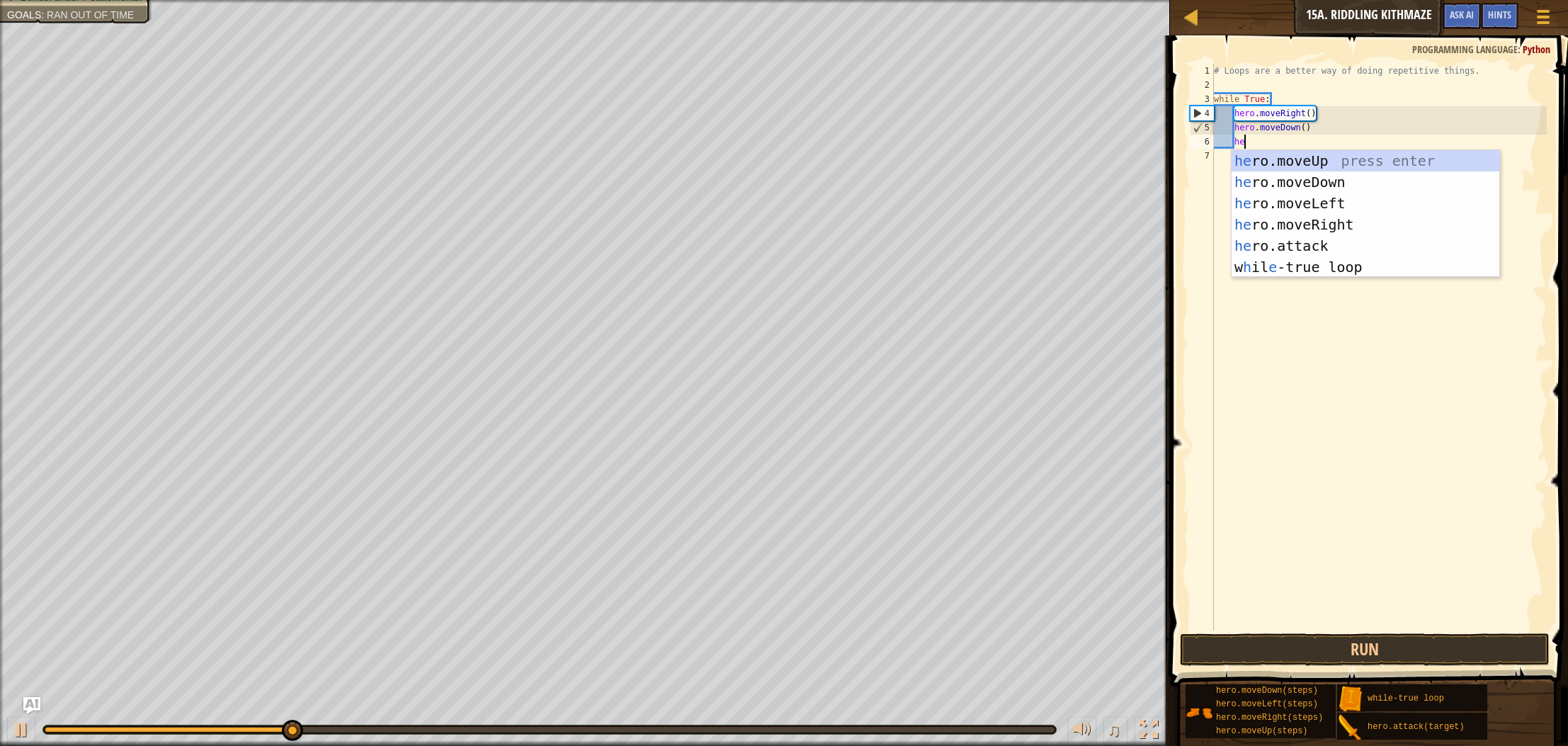
type textarea "her"
click at [1303, 226] on div "her o.moveUp press enter her o.moveDown press enter her o.moveLeft press enter …" at bounding box center [1366, 235] width 268 height 170
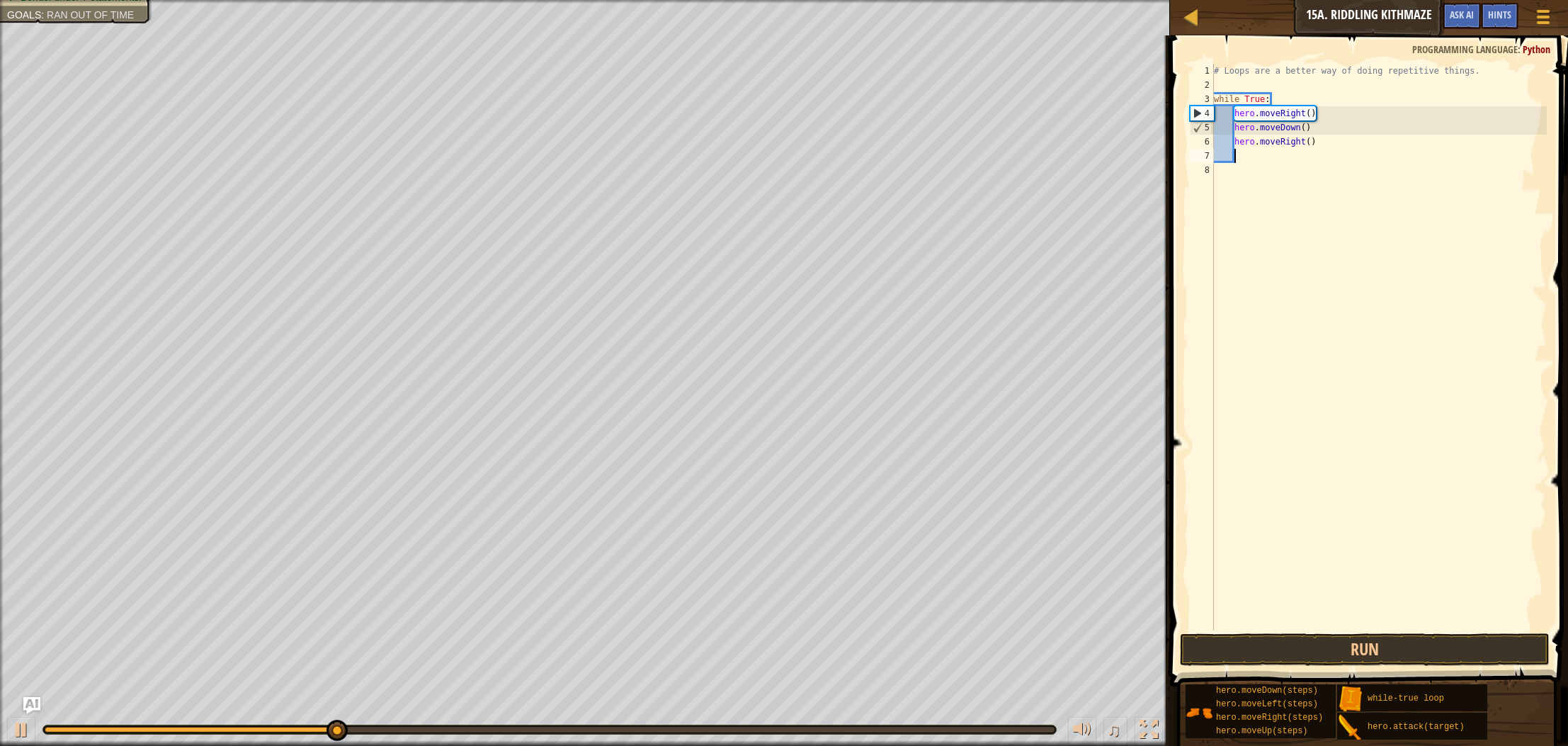
scroll to position [6, 1]
click at [1275, 647] on button "Run" at bounding box center [1365, 649] width 370 height 32
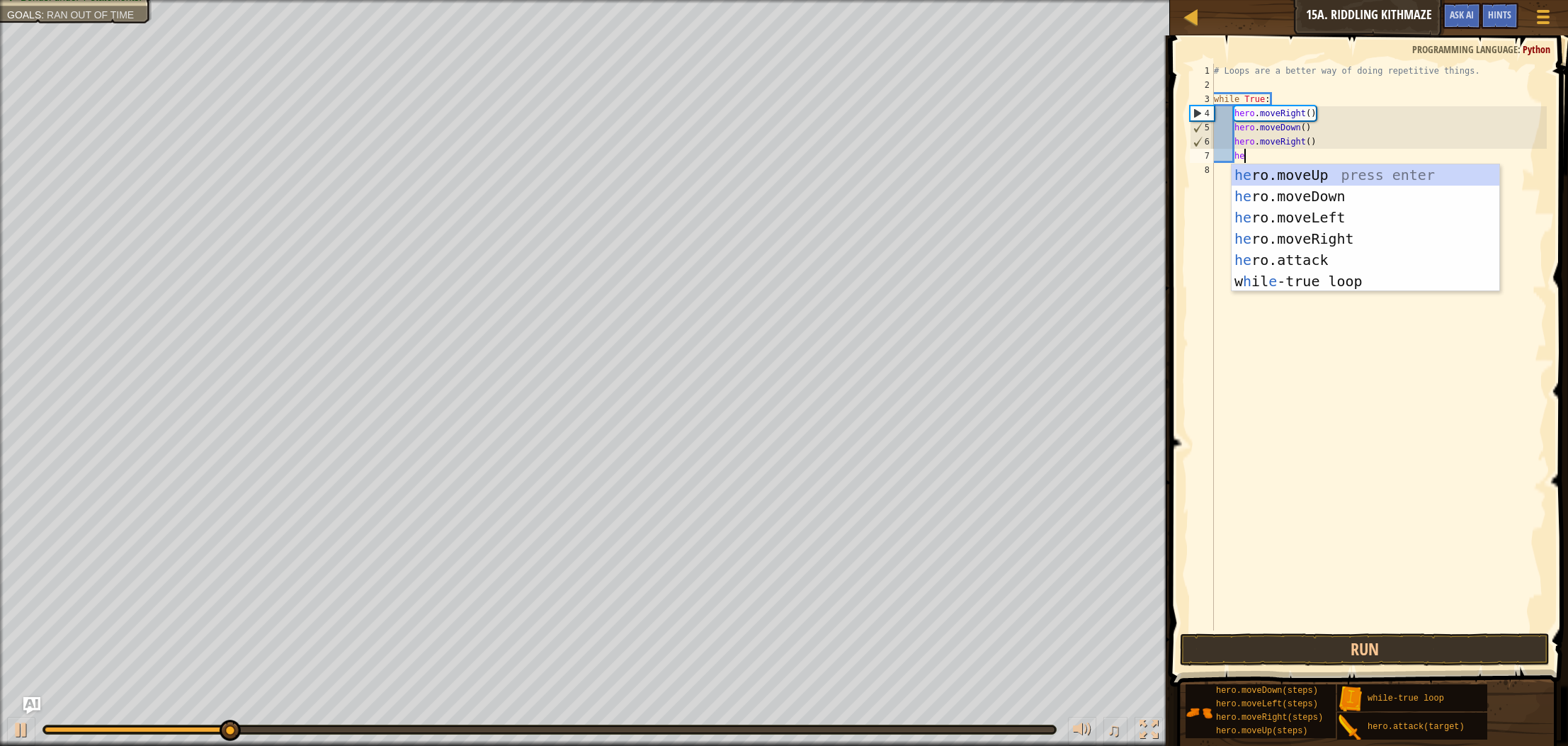
type textarea "her"
click at [1254, 178] on div "her o.moveUp press enter her o.moveDown press enter her o.moveLeft press enter …" at bounding box center [1366, 249] width 268 height 170
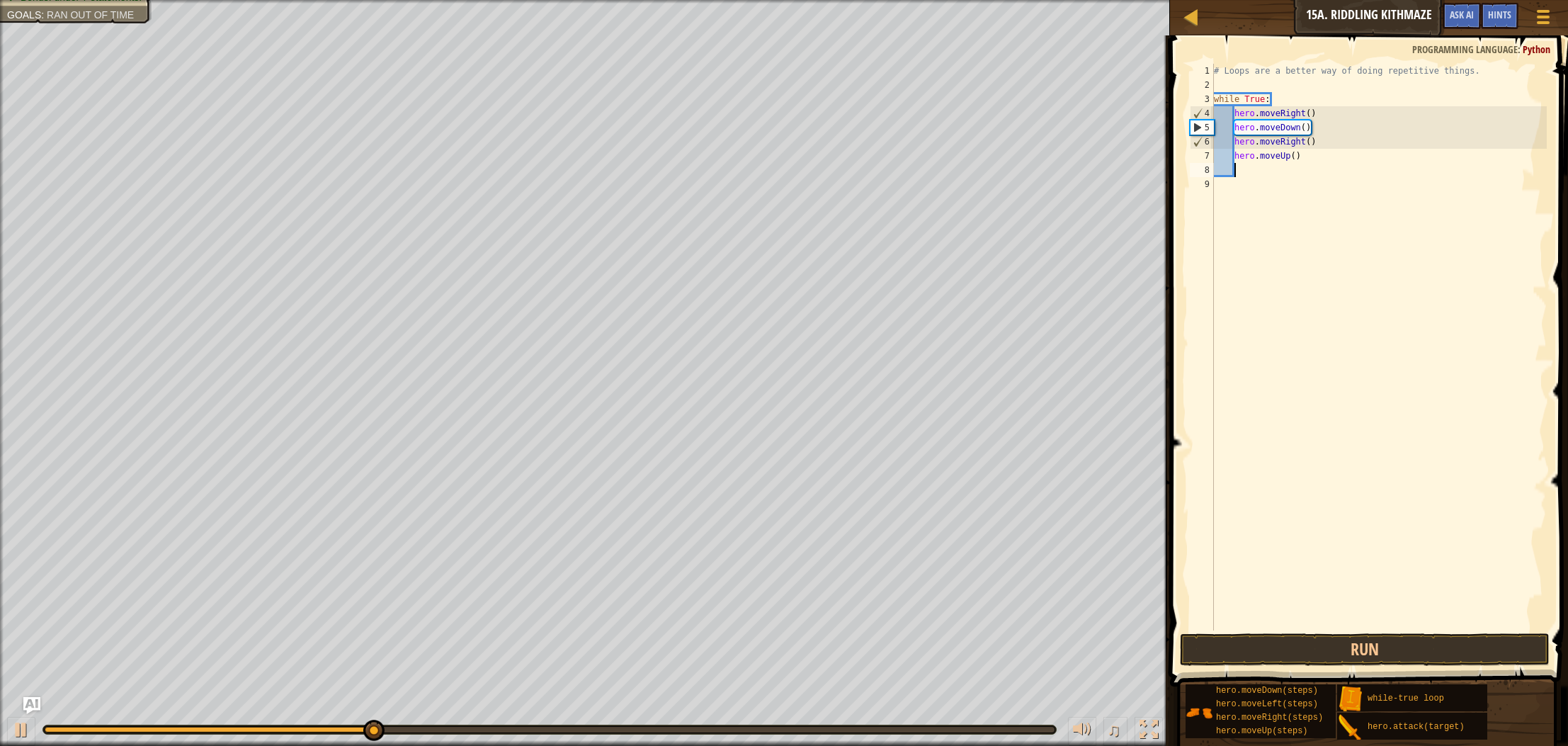
scroll to position [6, 1]
click at [1263, 655] on button "Run" at bounding box center [1365, 649] width 370 height 32
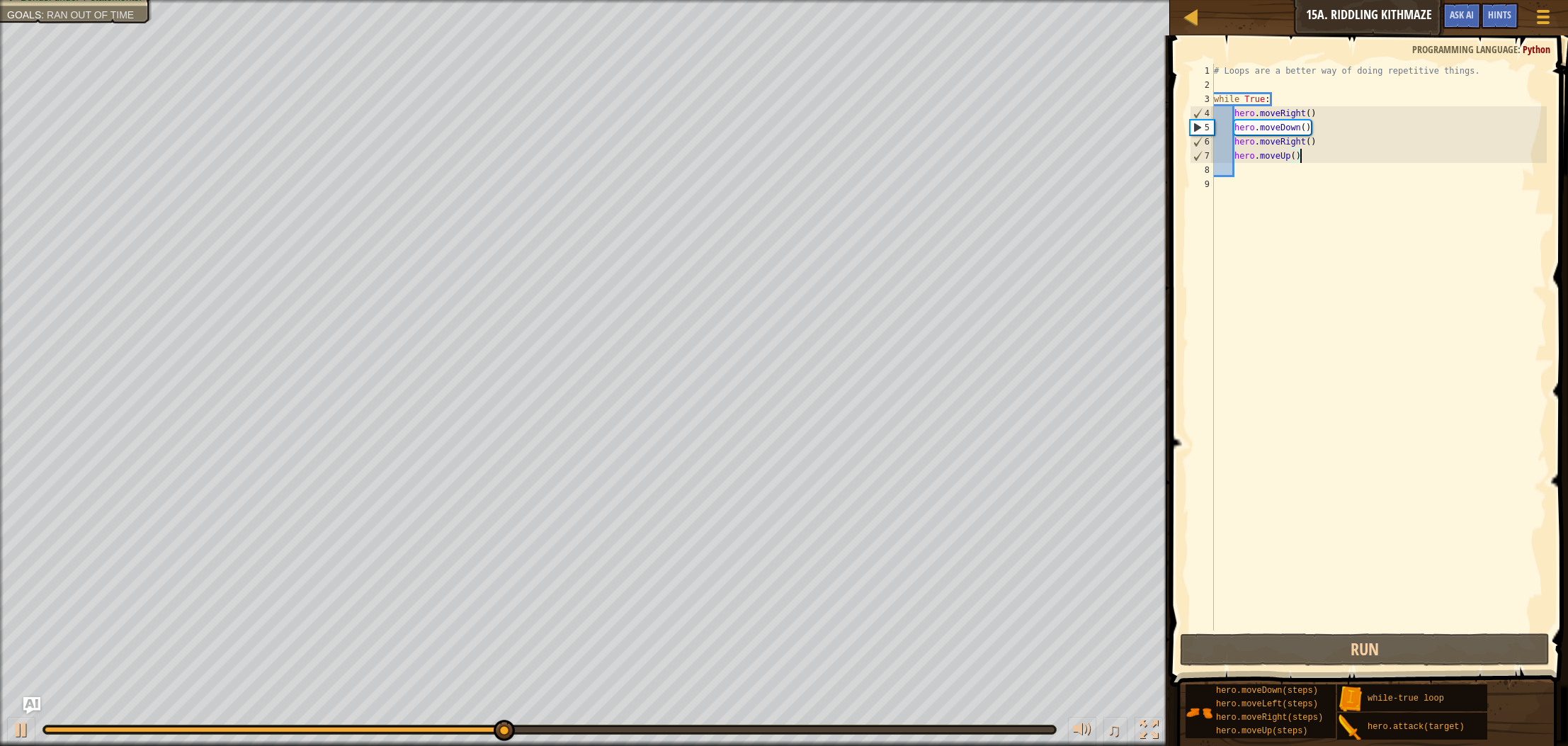
drag, startPoint x: 1318, startPoint y: 155, endPoint x: 1310, endPoint y: 155, distance: 8.0
click at [1310, 155] on div "# Loops are a better way of doing repetitive things. while True : hero . moveRi…" at bounding box center [1379, 361] width 336 height 595
type textarea "hero.moveUp()"
drag, startPoint x: 1309, startPoint y: 222, endPoint x: 1286, endPoint y: 187, distance: 41.9
click at [1309, 221] on div "# Loops are a better way of doing repetitive things. while True : hero . moveRi…" at bounding box center [1379, 361] width 336 height 595
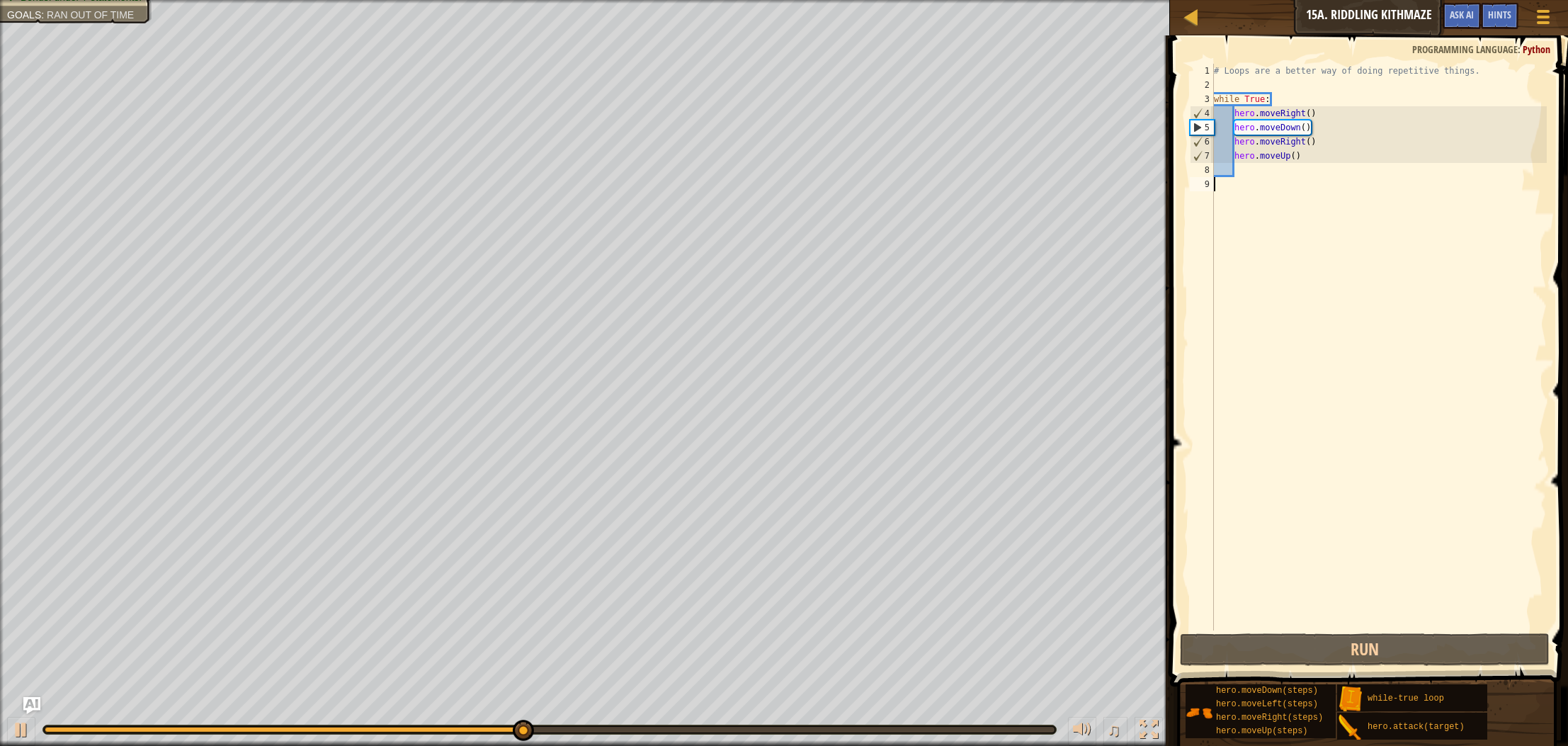
scroll to position [6, 0]
click at [1294, 155] on div "# Loops are a better way of doing repetitive things. while True : hero . moveRi…" at bounding box center [1379, 361] width 336 height 595
click at [1295, 645] on button "Run" at bounding box center [1365, 649] width 370 height 32
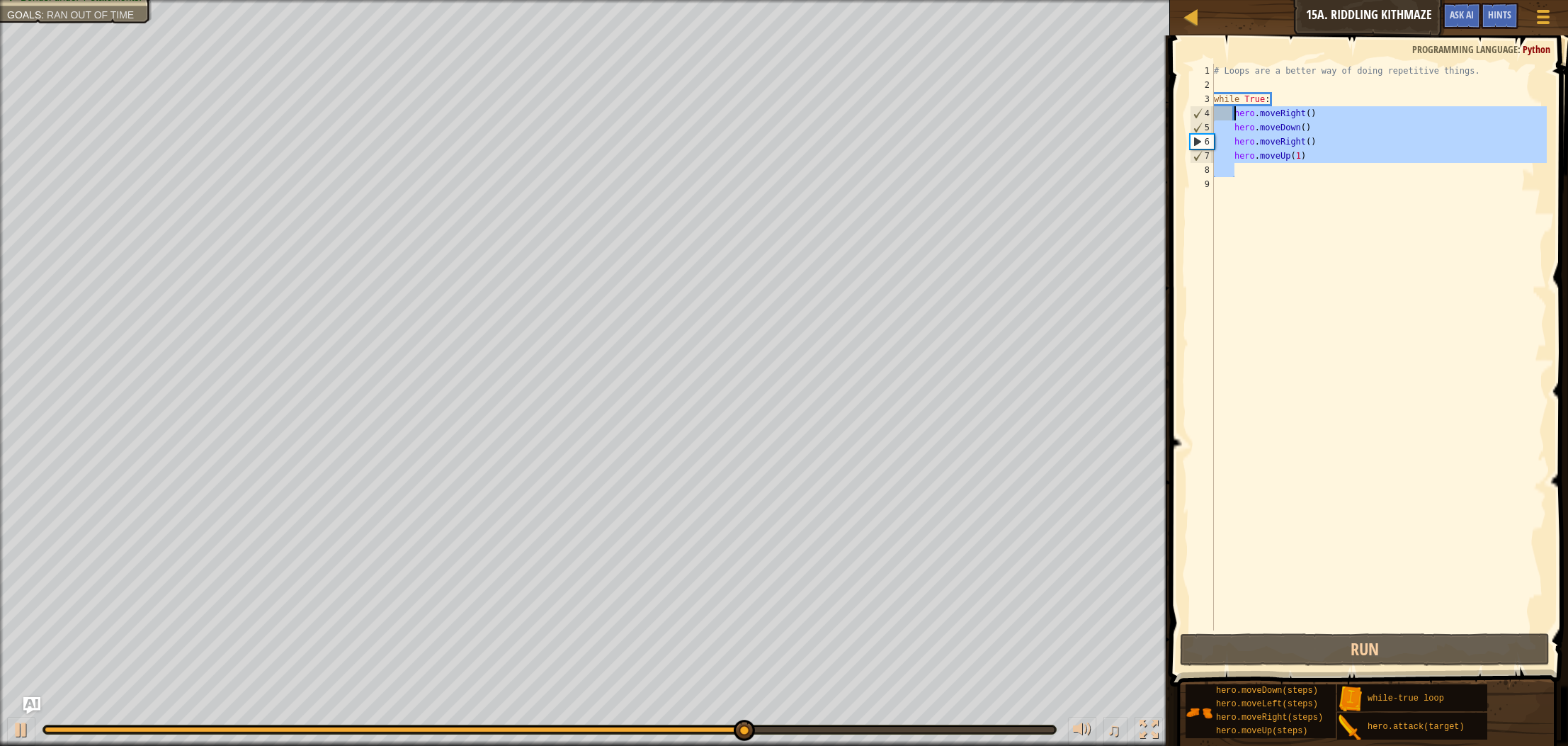
drag, startPoint x: 1315, startPoint y: 163, endPoint x: 1236, endPoint y: 115, distance: 92.4
click at [1236, 115] on div "# Loops are a better way of doing repetitive things. while True : hero . moveRi…" at bounding box center [1379, 361] width 336 height 595
type textarea "hero.moveRight() hero.moveDown()"
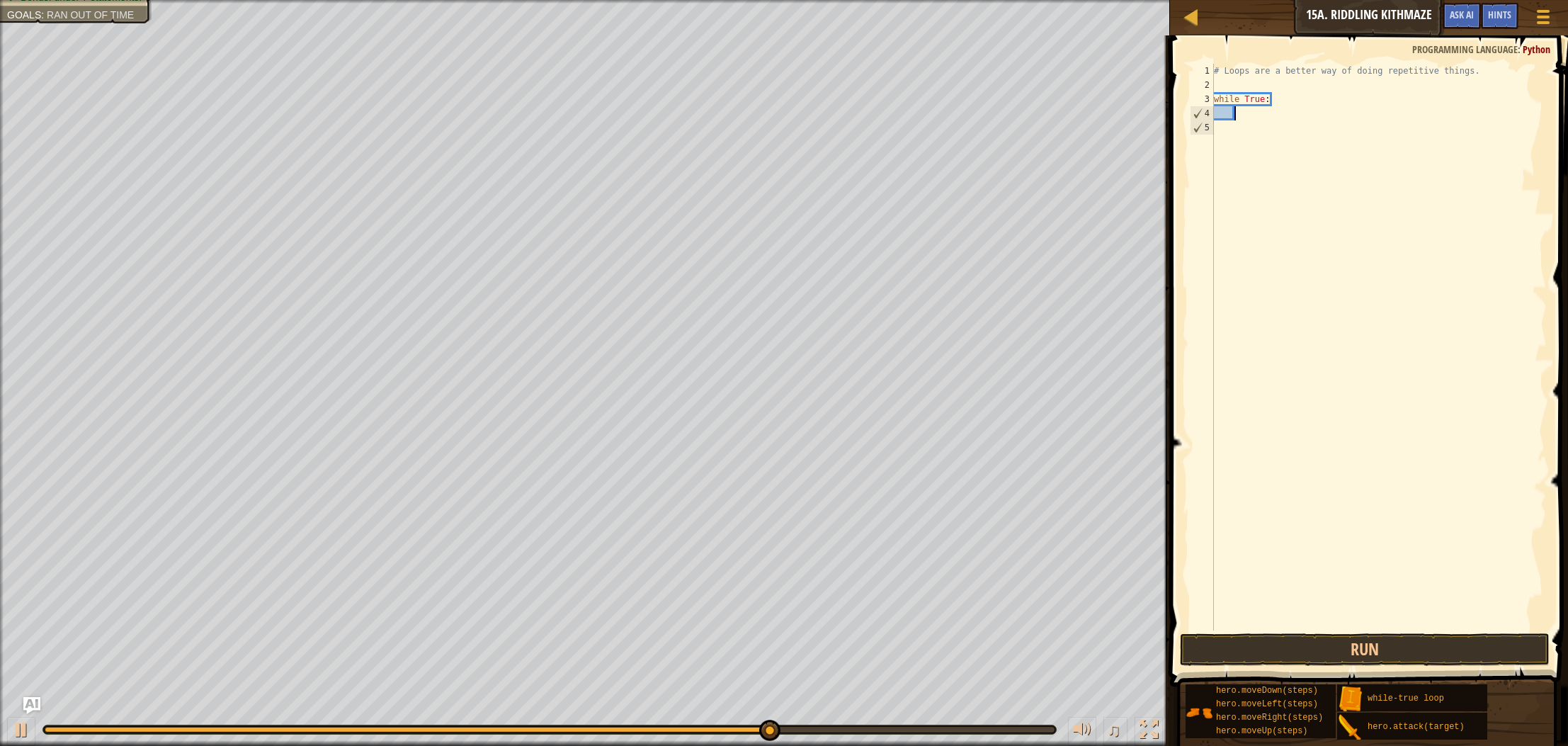
scroll to position [6, 1]
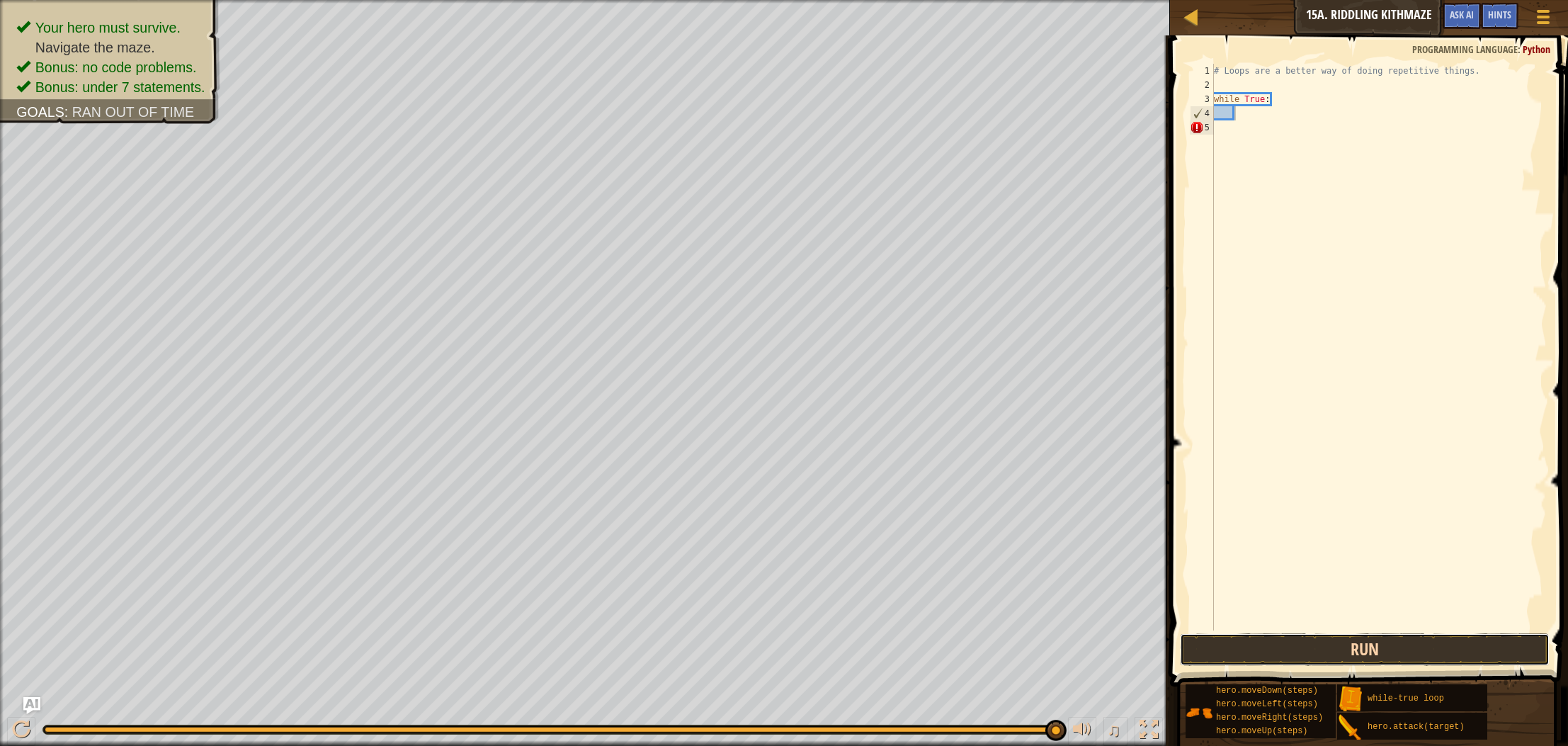
click at [1398, 645] on button "Run" at bounding box center [1365, 649] width 370 height 32
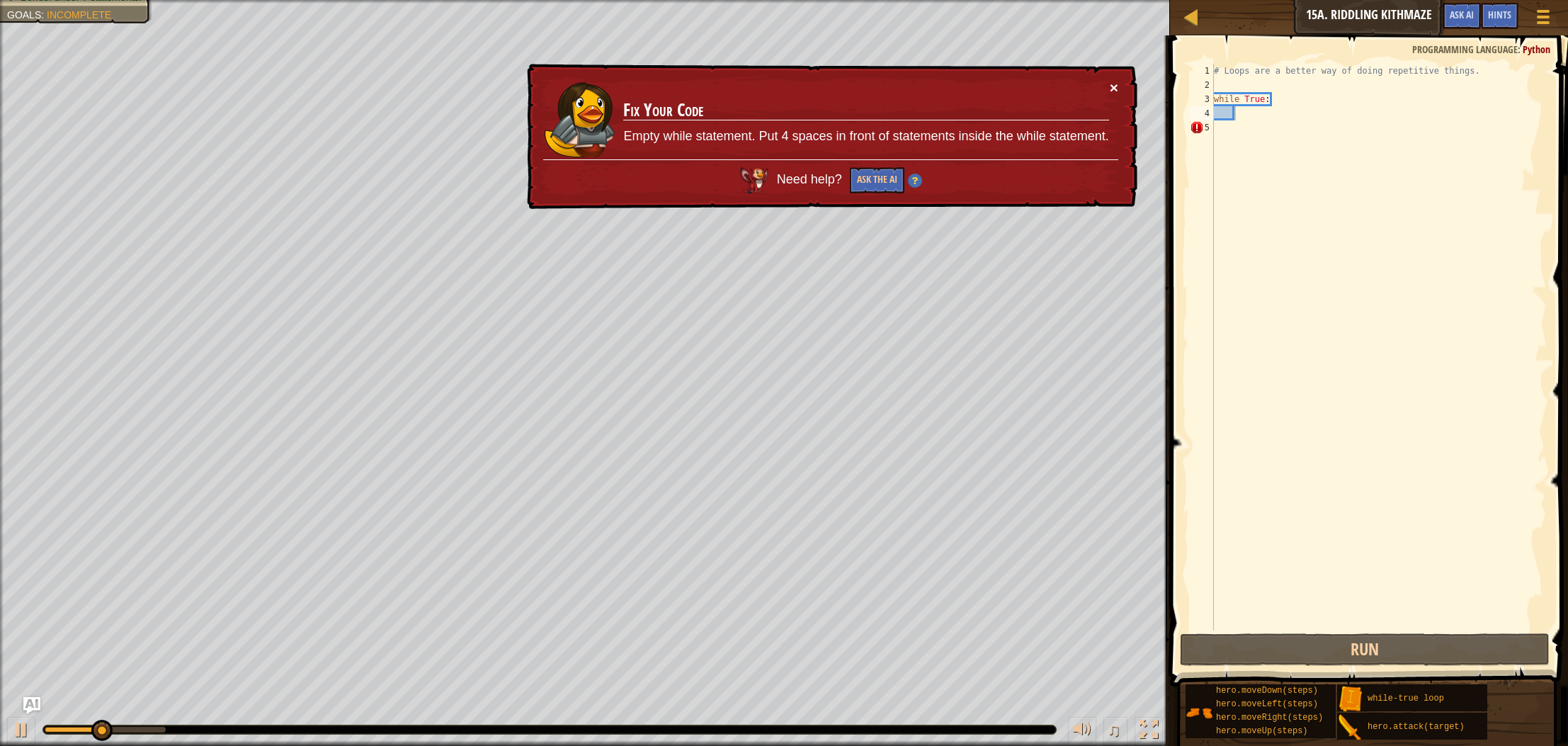
click at [1113, 91] on button "×" at bounding box center [1114, 87] width 9 height 15
click at [1116, 88] on button "×" at bounding box center [1114, 87] width 9 height 15
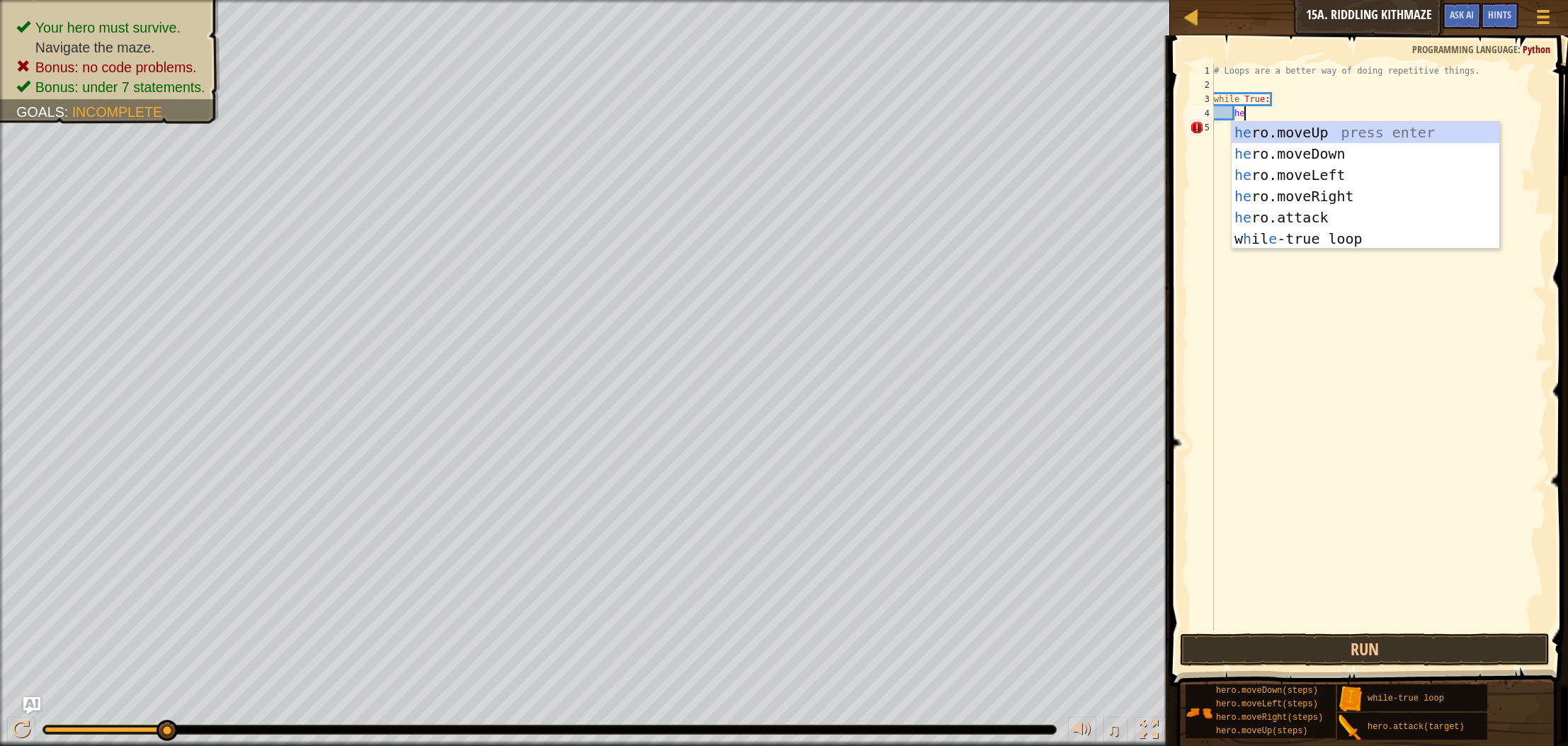
type textarea "her"
click at [1295, 150] on div "her o.moveUp press enter her o.moveDown press enter her o.moveLeft press enter …" at bounding box center [1366, 207] width 268 height 170
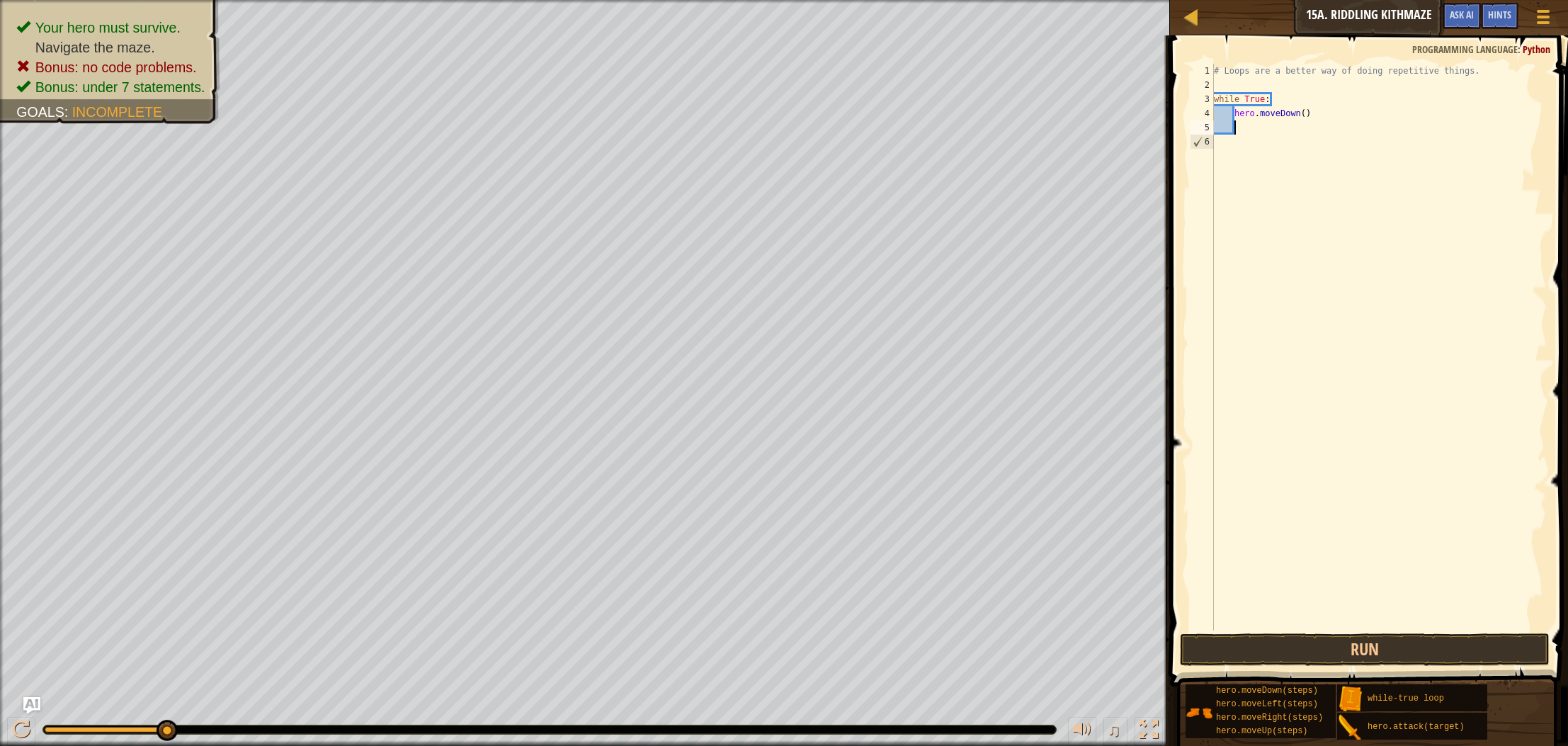
scroll to position [6, 1]
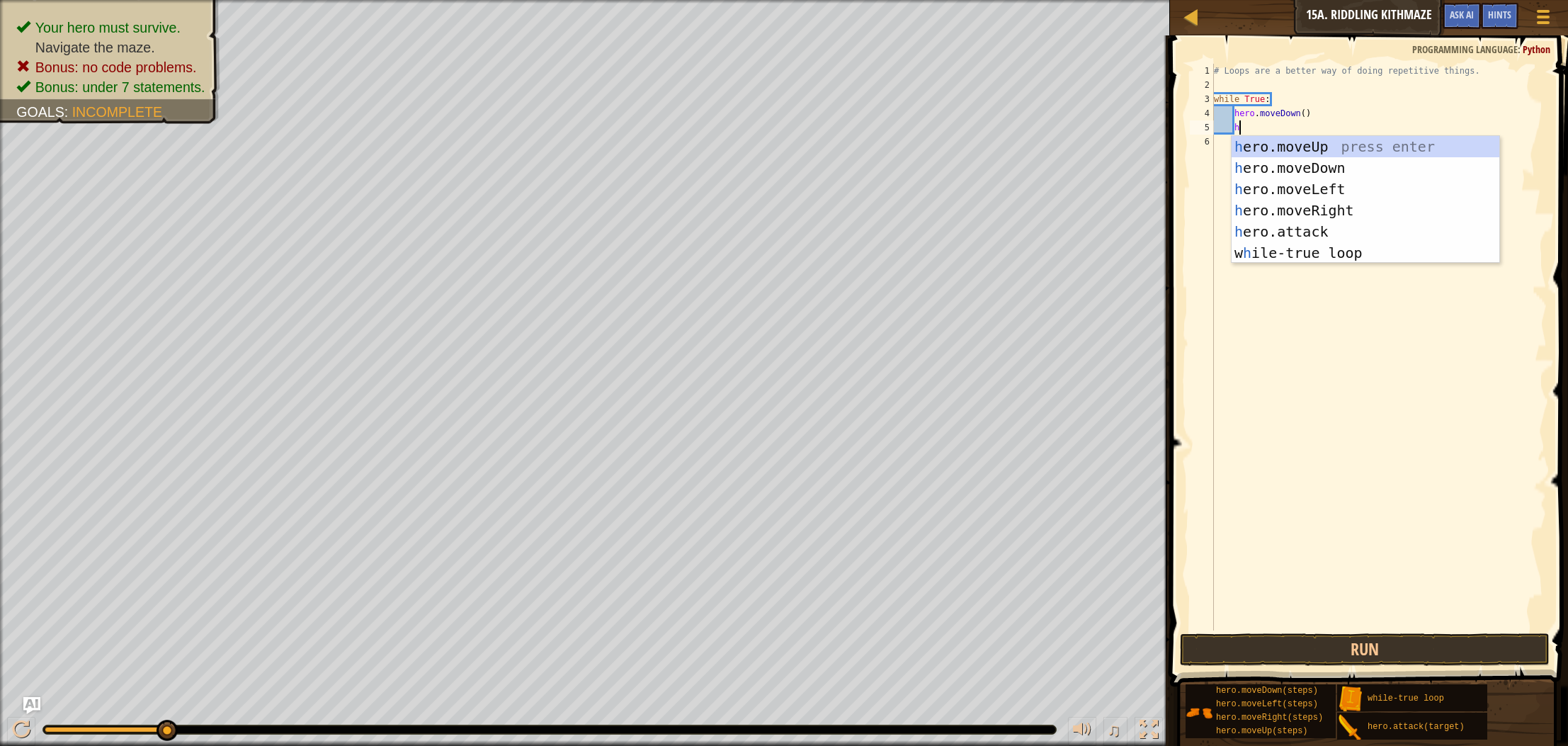
type textarea "he"
click at [1326, 185] on div "he ro.moveUp press enter he ro.moveDown press enter he ro.moveLeft press enter …" at bounding box center [1366, 220] width 268 height 170
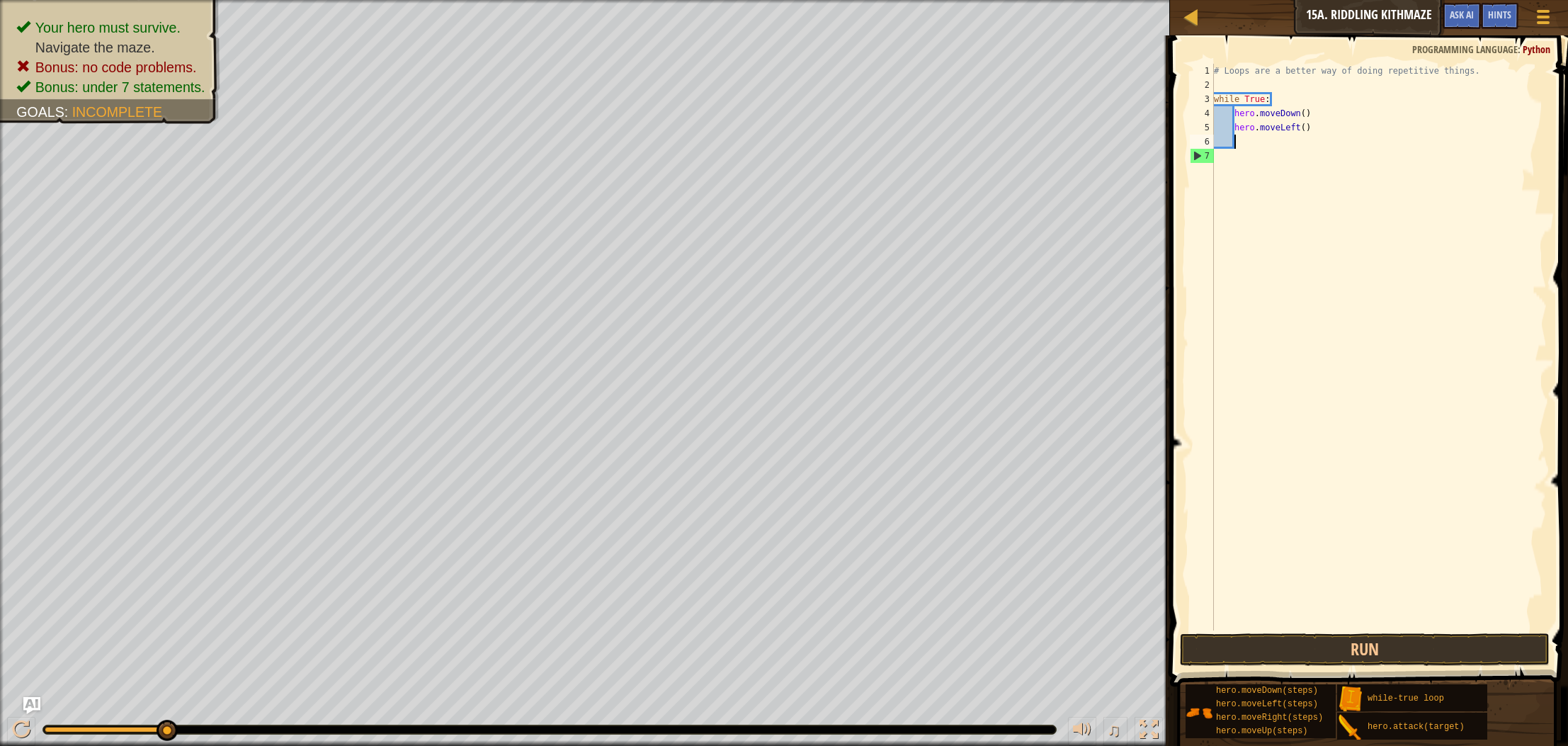
scroll to position [6, 1]
click at [1391, 646] on button "Run" at bounding box center [1365, 649] width 370 height 32
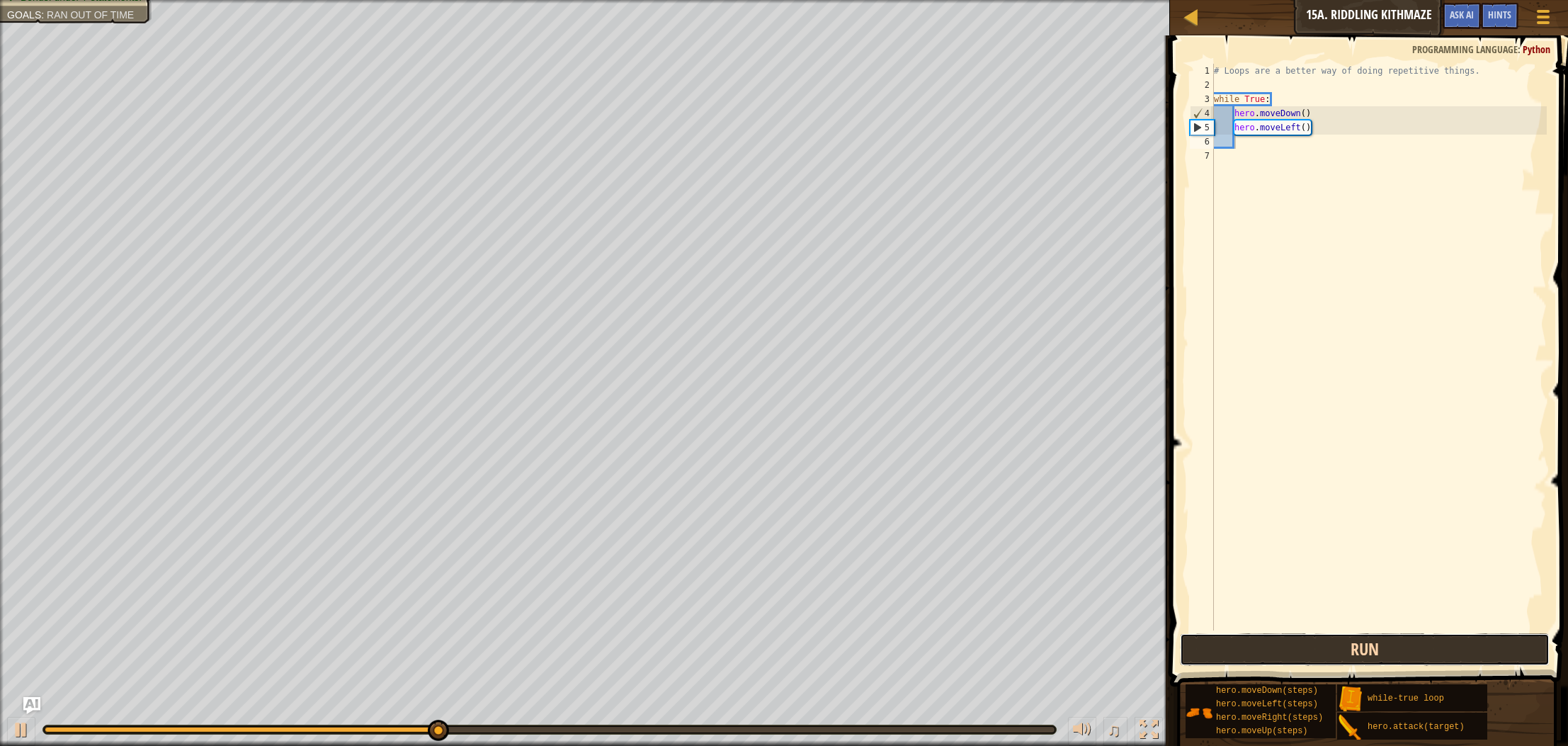
click at [1438, 645] on button "Run" at bounding box center [1365, 649] width 370 height 32
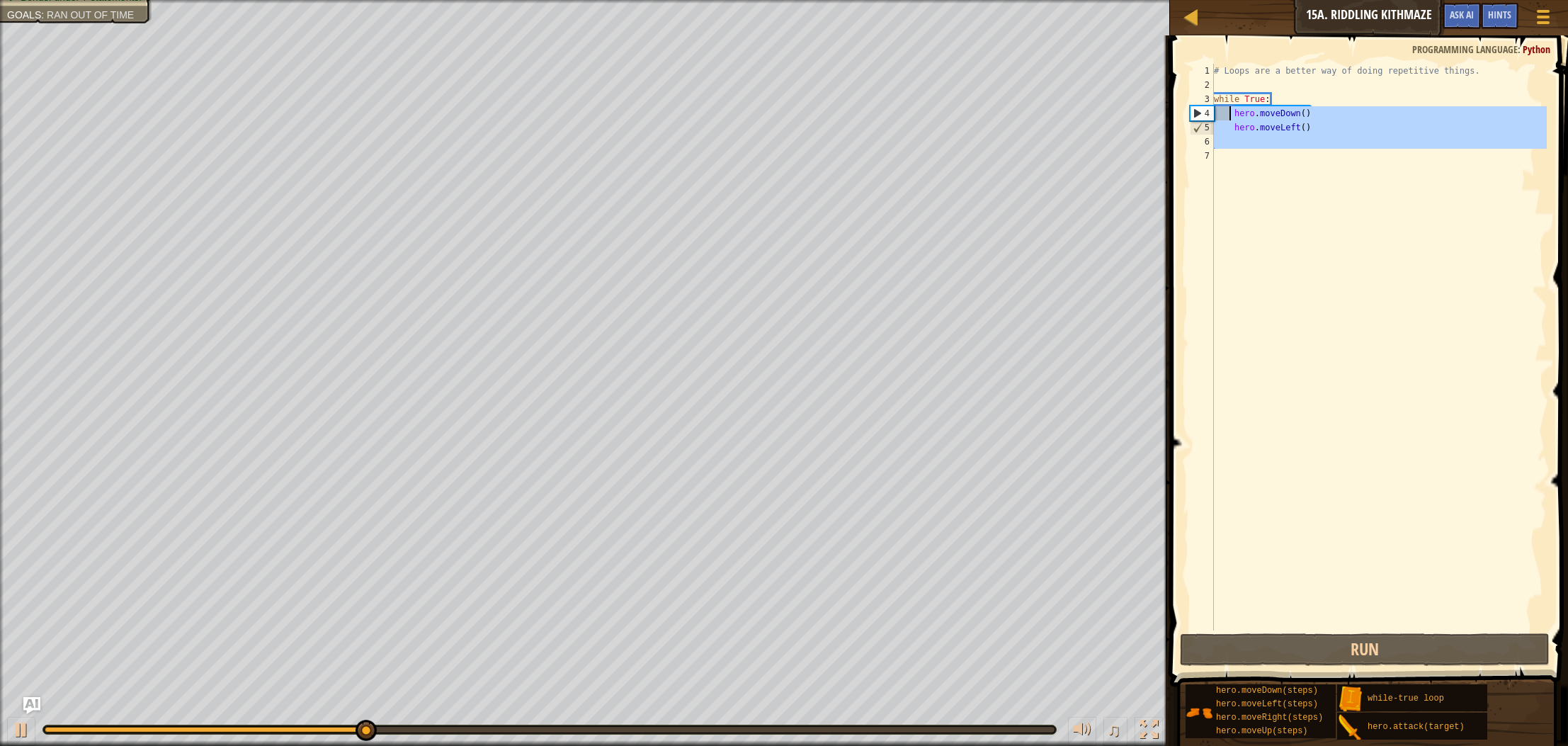
drag, startPoint x: 1260, startPoint y: 161, endPoint x: 1229, endPoint y: 113, distance: 57.1
click at [1229, 113] on div "# Loops are a better way of doing repetitive things. while True : hero . moveDo…" at bounding box center [1379, 361] width 336 height 595
type textarea "hero.moveDown() hero.moveLeft()"
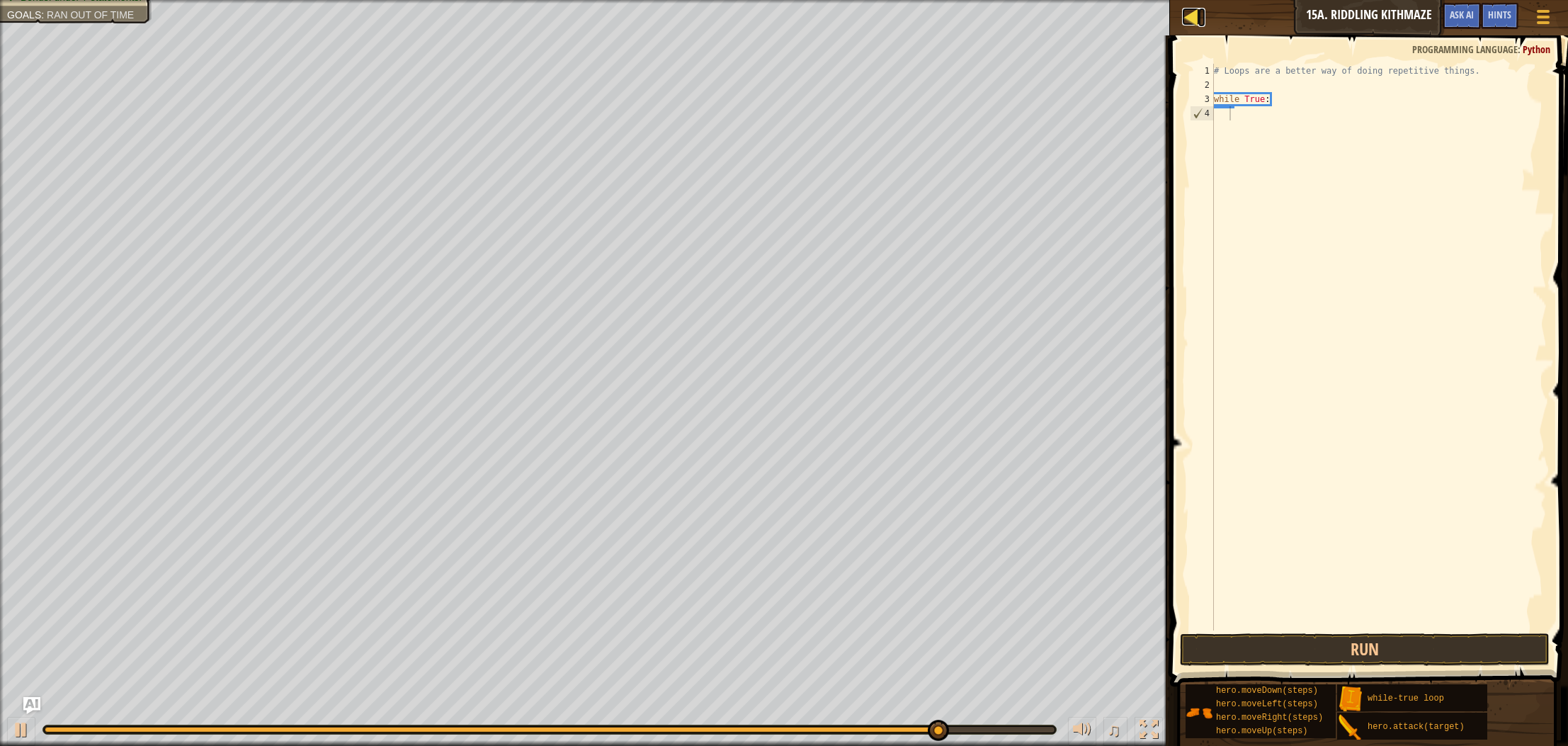
click at [1190, 19] on div at bounding box center [1191, 17] width 18 height 18
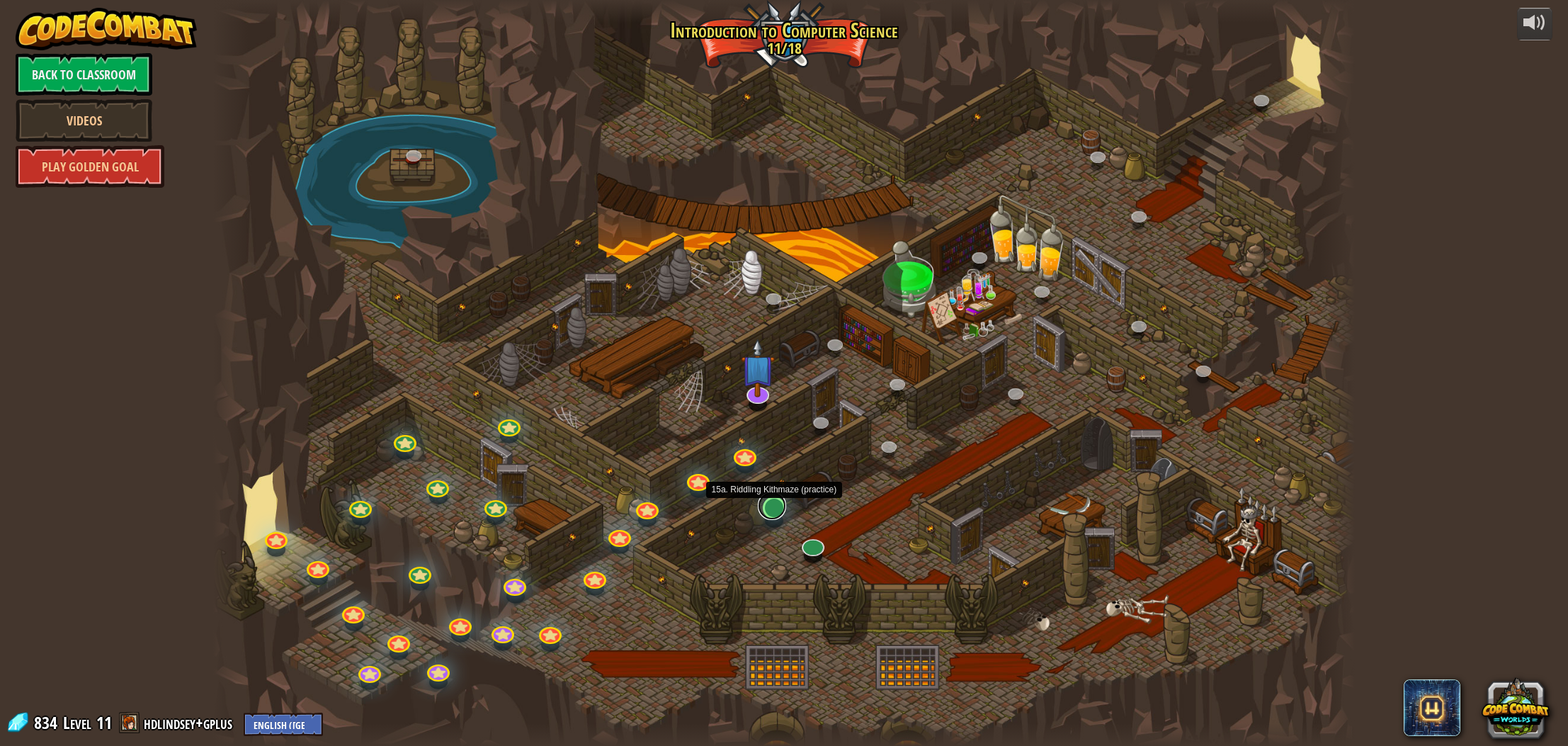
click at [774, 504] on link at bounding box center [772, 505] width 29 height 29
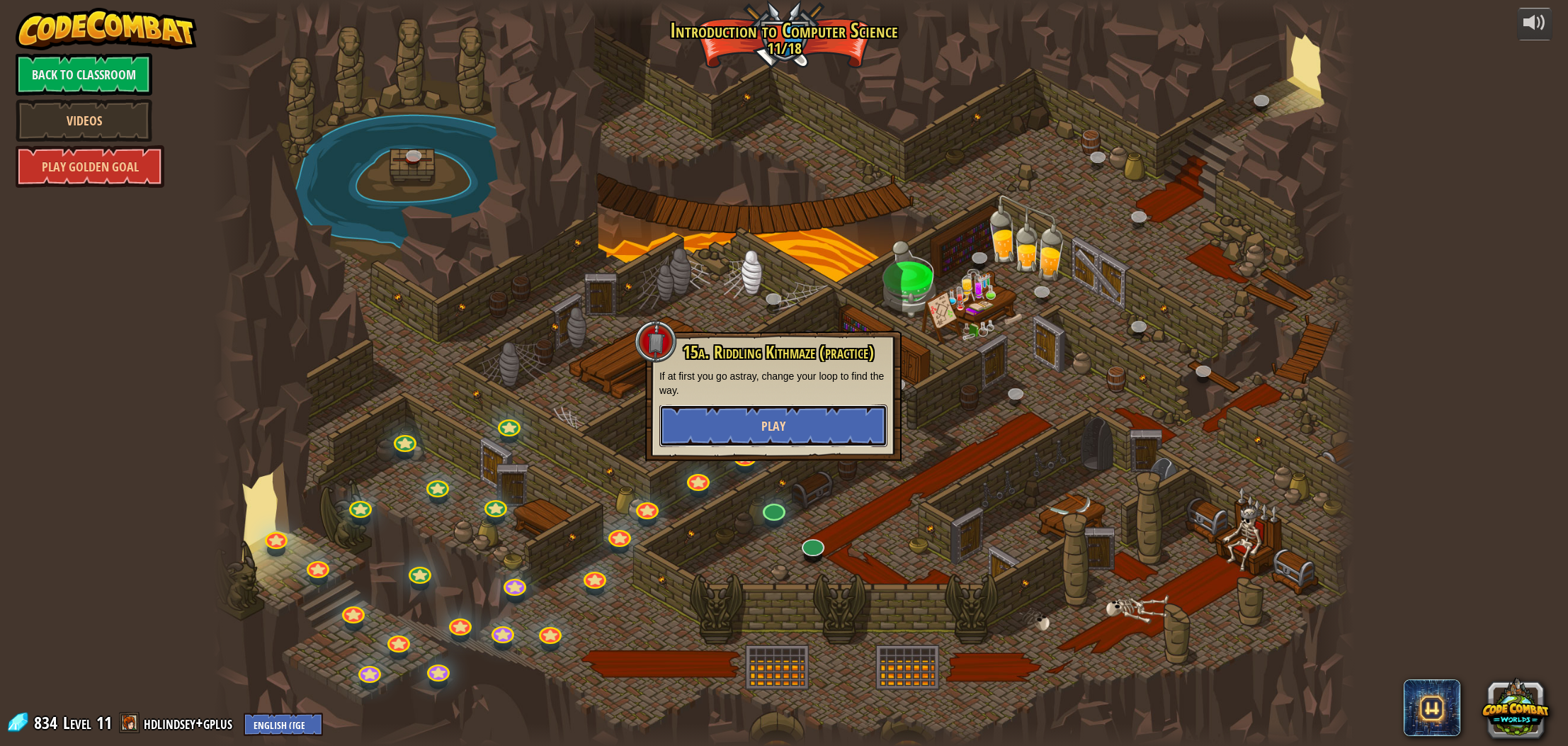
click at [833, 421] on button "Play" at bounding box center [774, 425] width 228 height 42
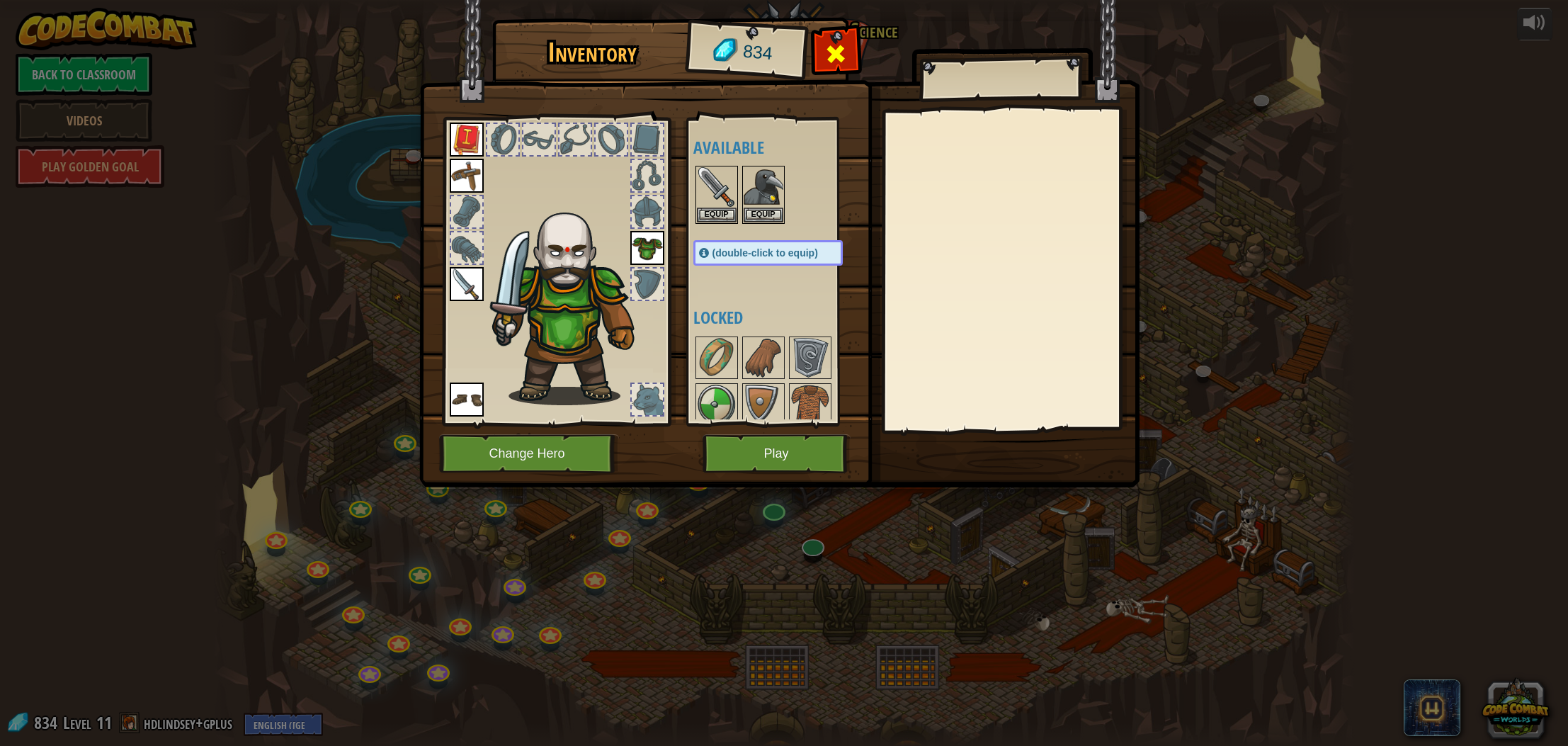
click at [820, 54] on div at bounding box center [836, 57] width 44 height 44
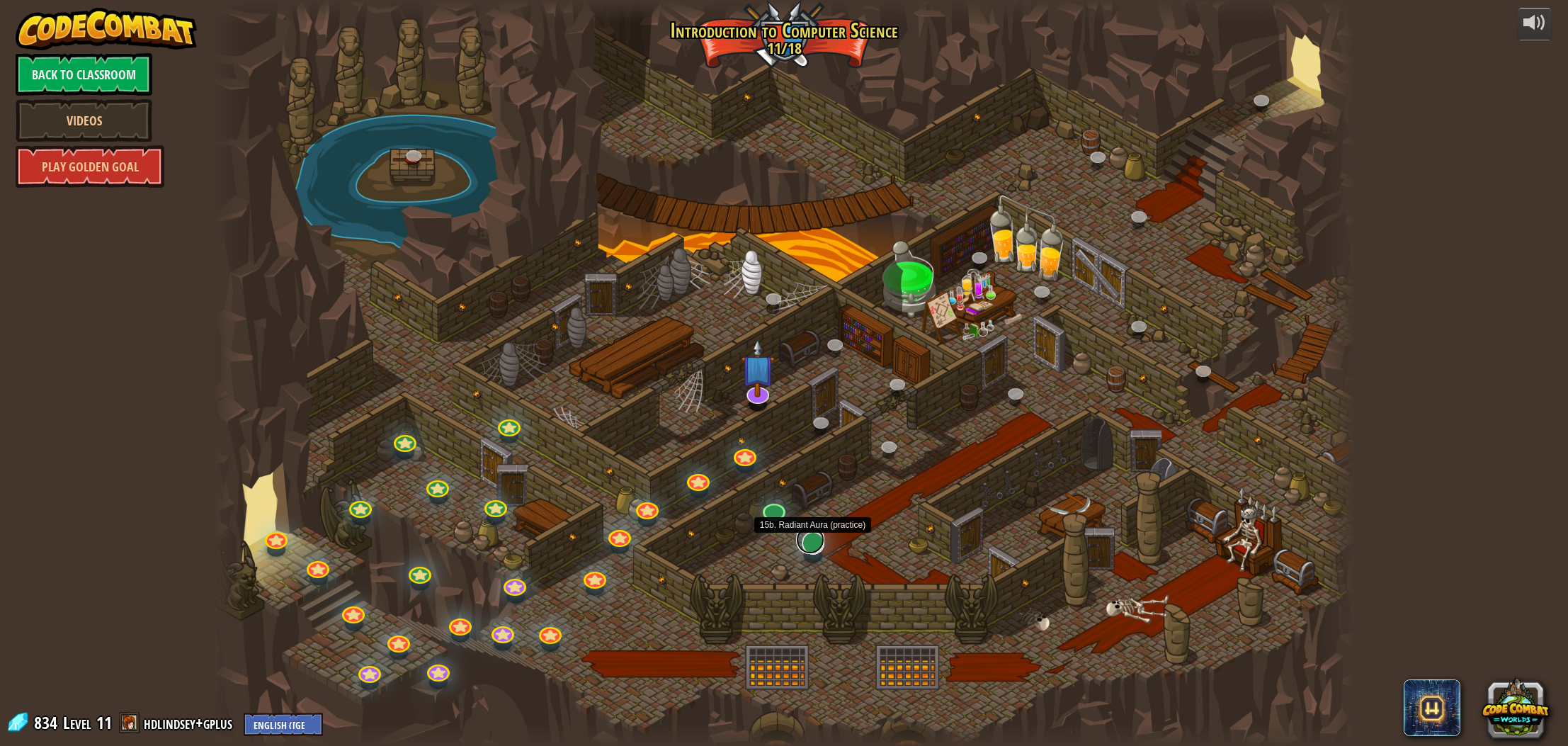
click at [803, 548] on link at bounding box center [810, 539] width 29 height 29
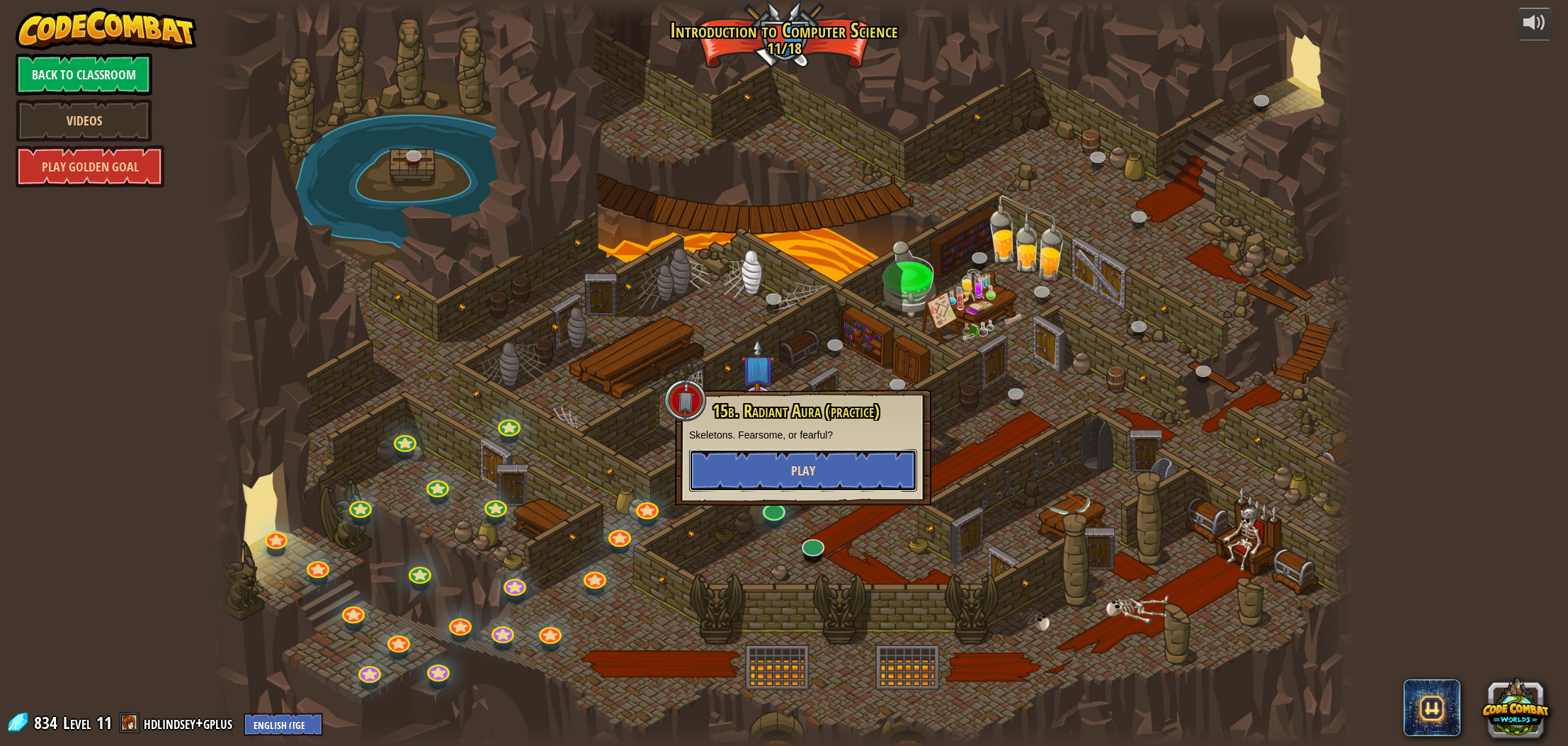
click at [855, 473] on button "Play" at bounding box center [803, 469] width 228 height 42
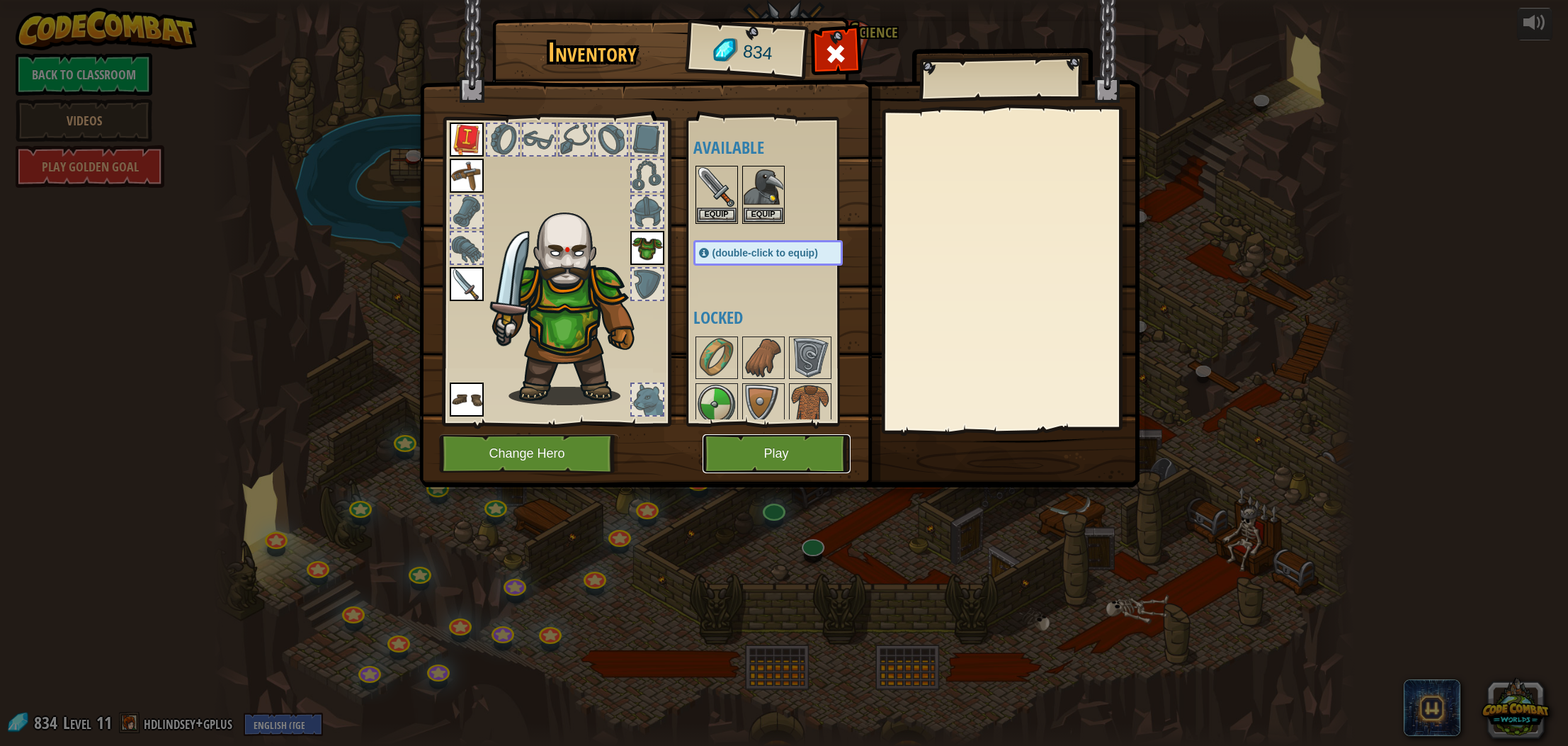
click at [813, 469] on button "Play" at bounding box center [777, 454] width 148 height 39
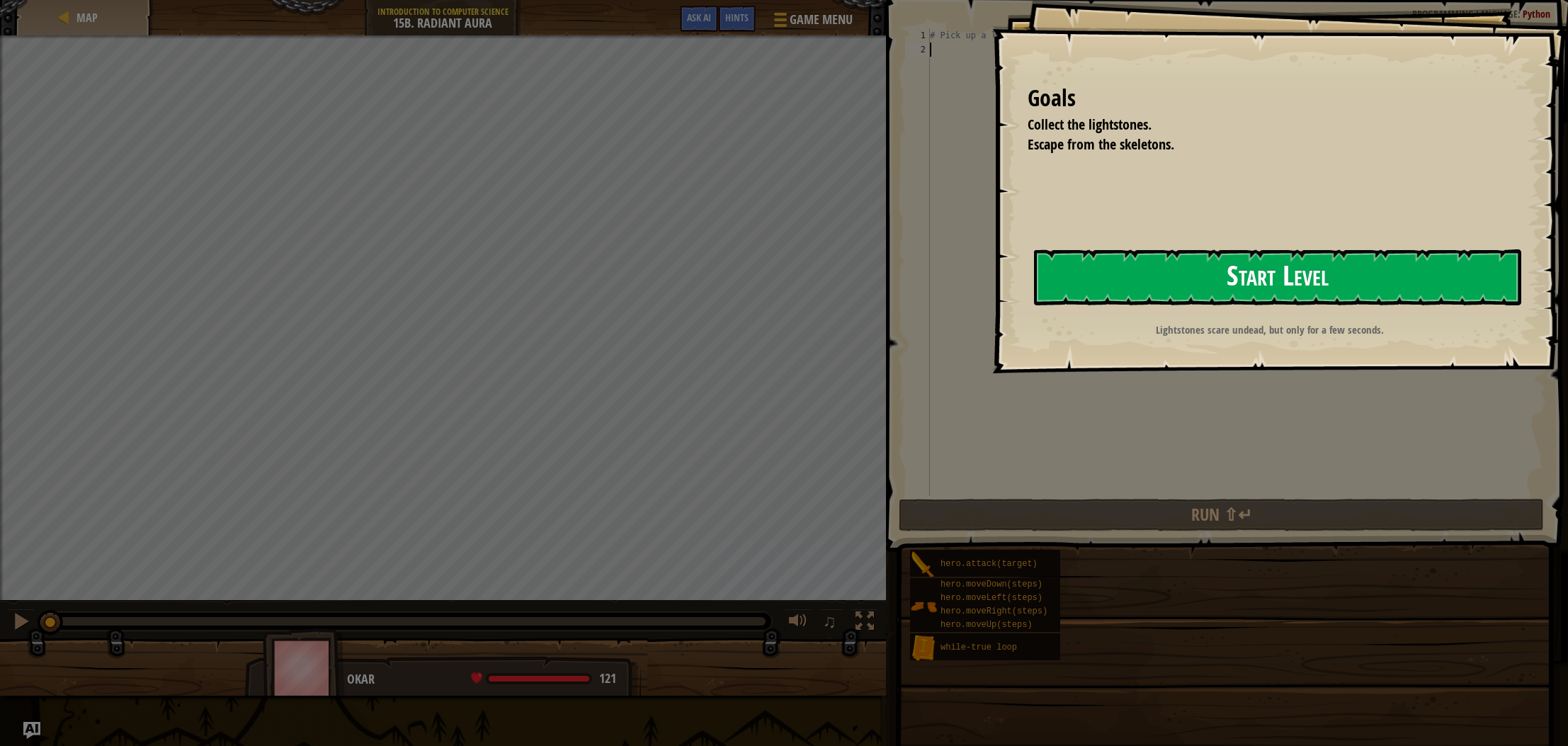
click at [1217, 270] on button "Start Level" at bounding box center [1278, 277] width 487 height 56
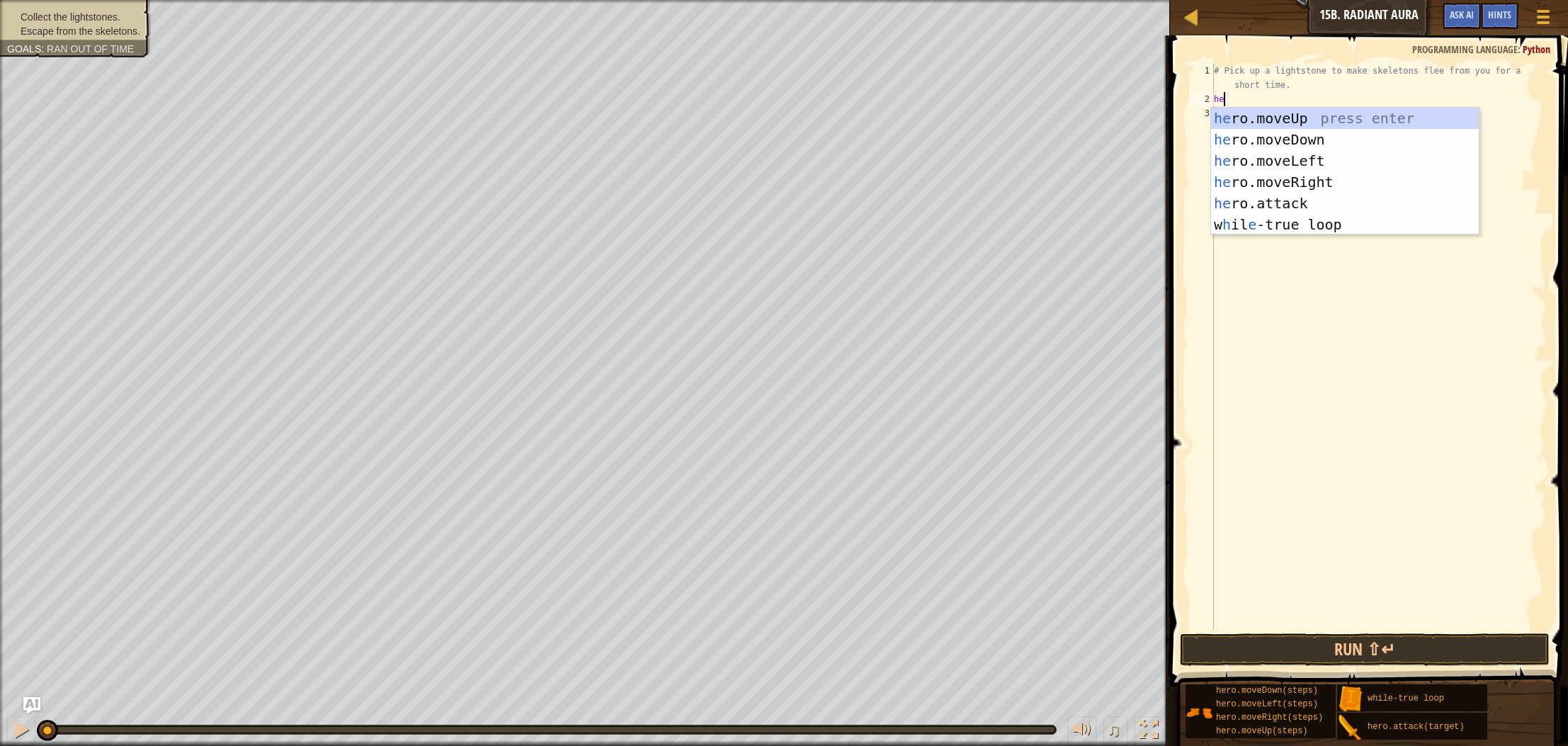
type textarea "her"
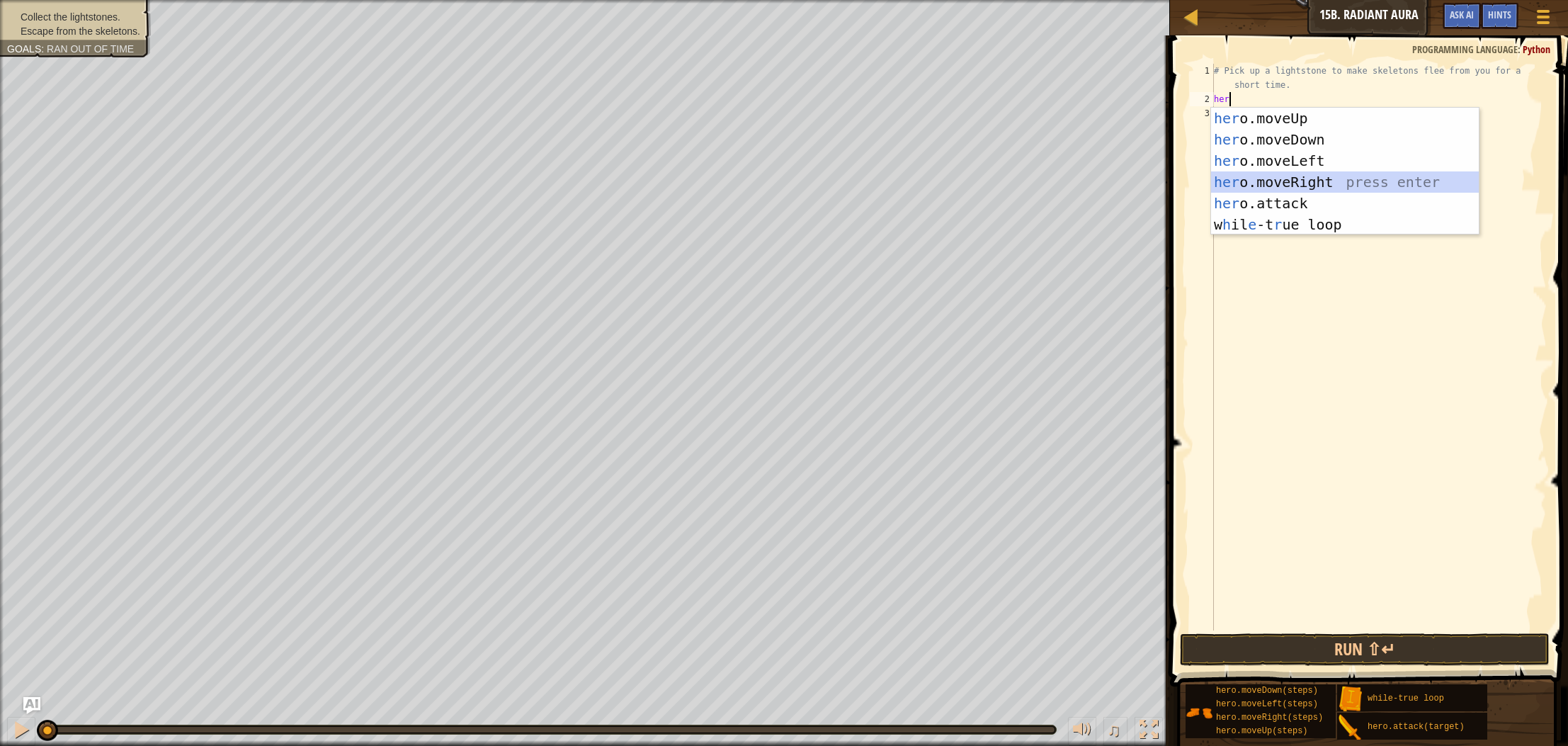
click at [1282, 185] on div "her o.moveUp press enter her o.moveDown press enter her o.moveLeft press enter …" at bounding box center [1346, 192] width 268 height 170
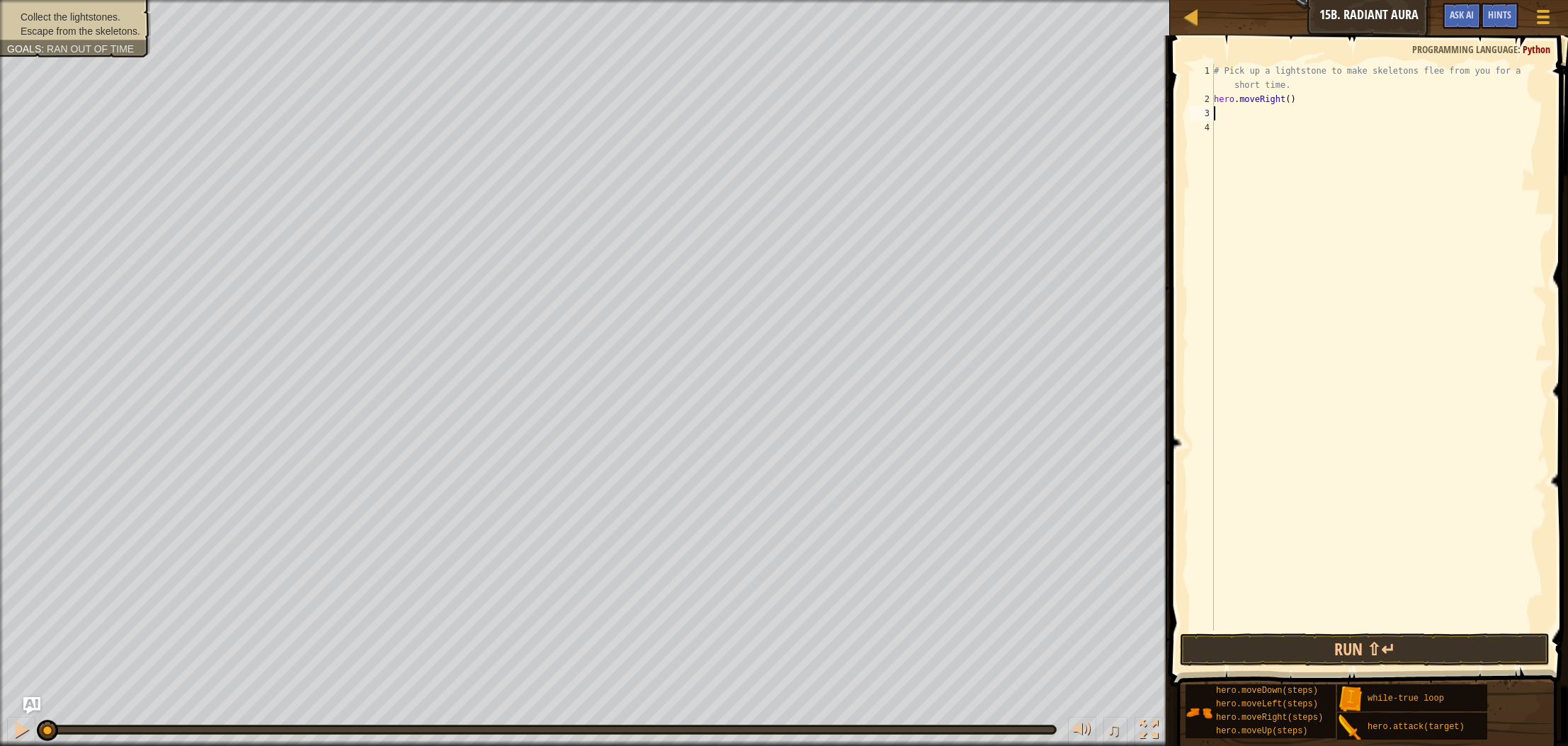
click at [1291, 99] on div "# Pick up a lightstone to make skeletons flee from you for a short time. hero .…" at bounding box center [1379, 368] width 336 height 609
type textarea "hero.moveRight(2)"
click at [1233, 116] on div "# Pick up a lightstone to make skeletons flee from you for a short time. hero .…" at bounding box center [1379, 368] width 336 height 609
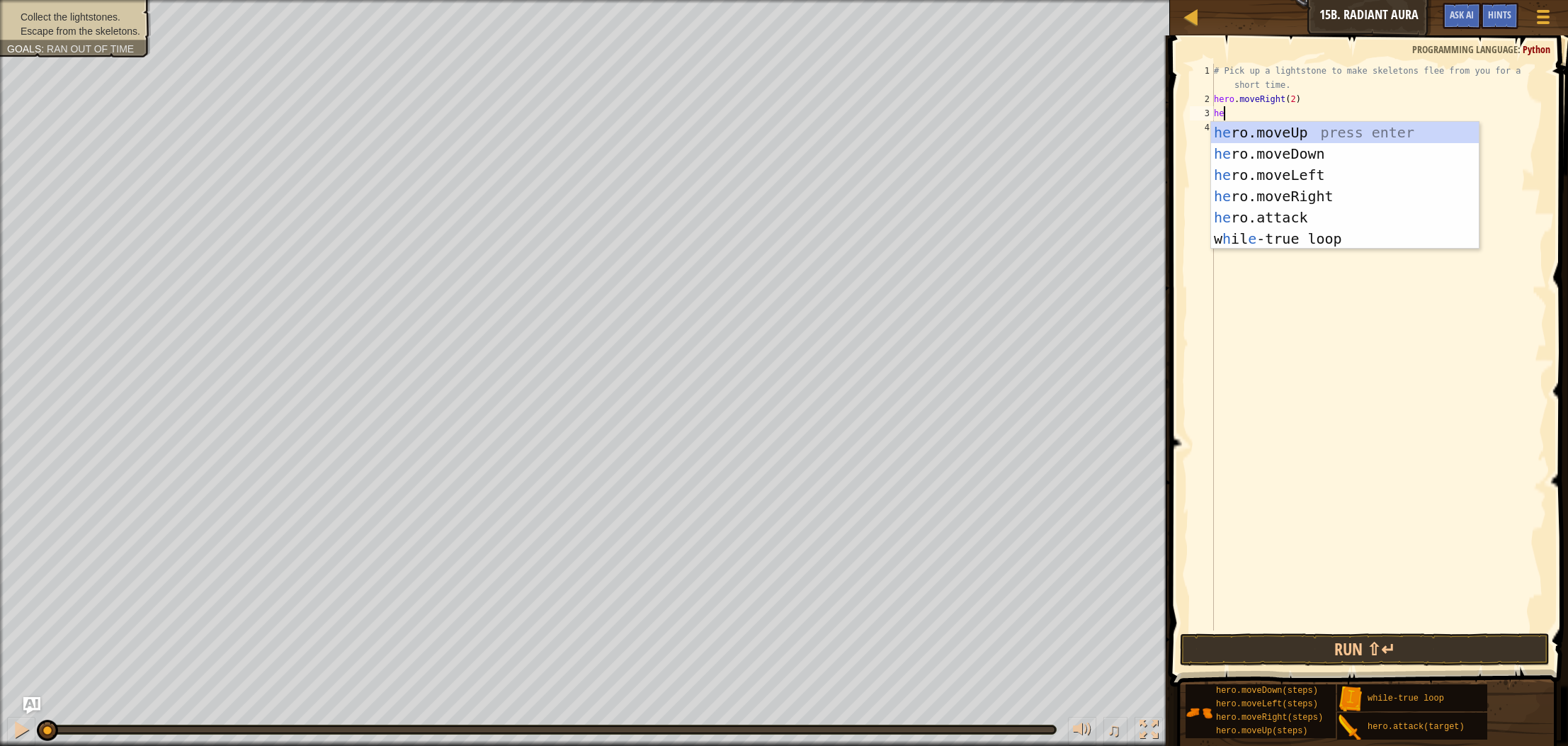
type textarea "her"
click at [1308, 135] on div "her o.moveUp press enter her o.moveDown press enter her o.moveLeft press enter …" at bounding box center [1346, 207] width 268 height 170
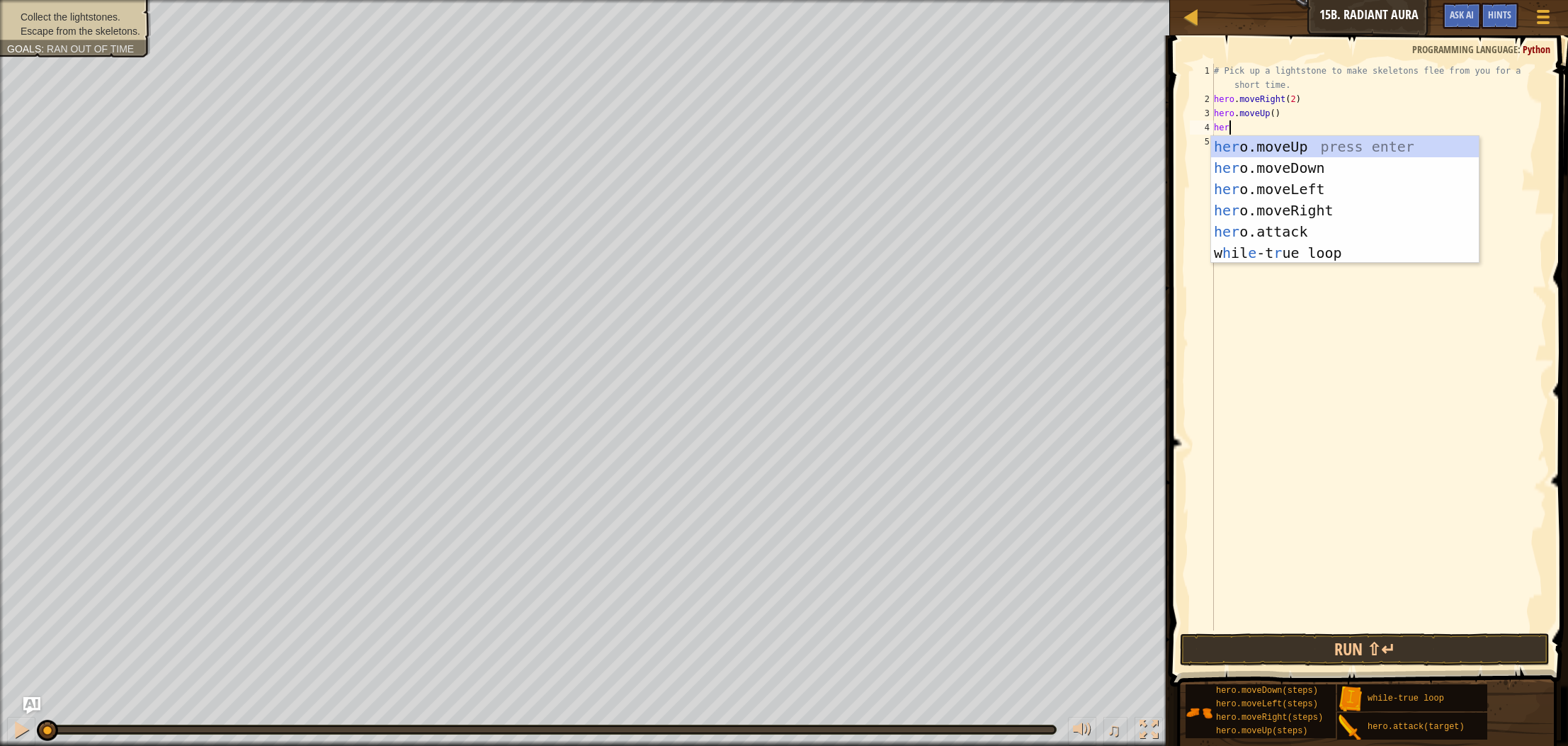
type textarea "her"
click at [1318, 171] on div "her o.moveUp press enter her o.moveDown press enter her o.moveLeft press enter …" at bounding box center [1346, 220] width 268 height 170
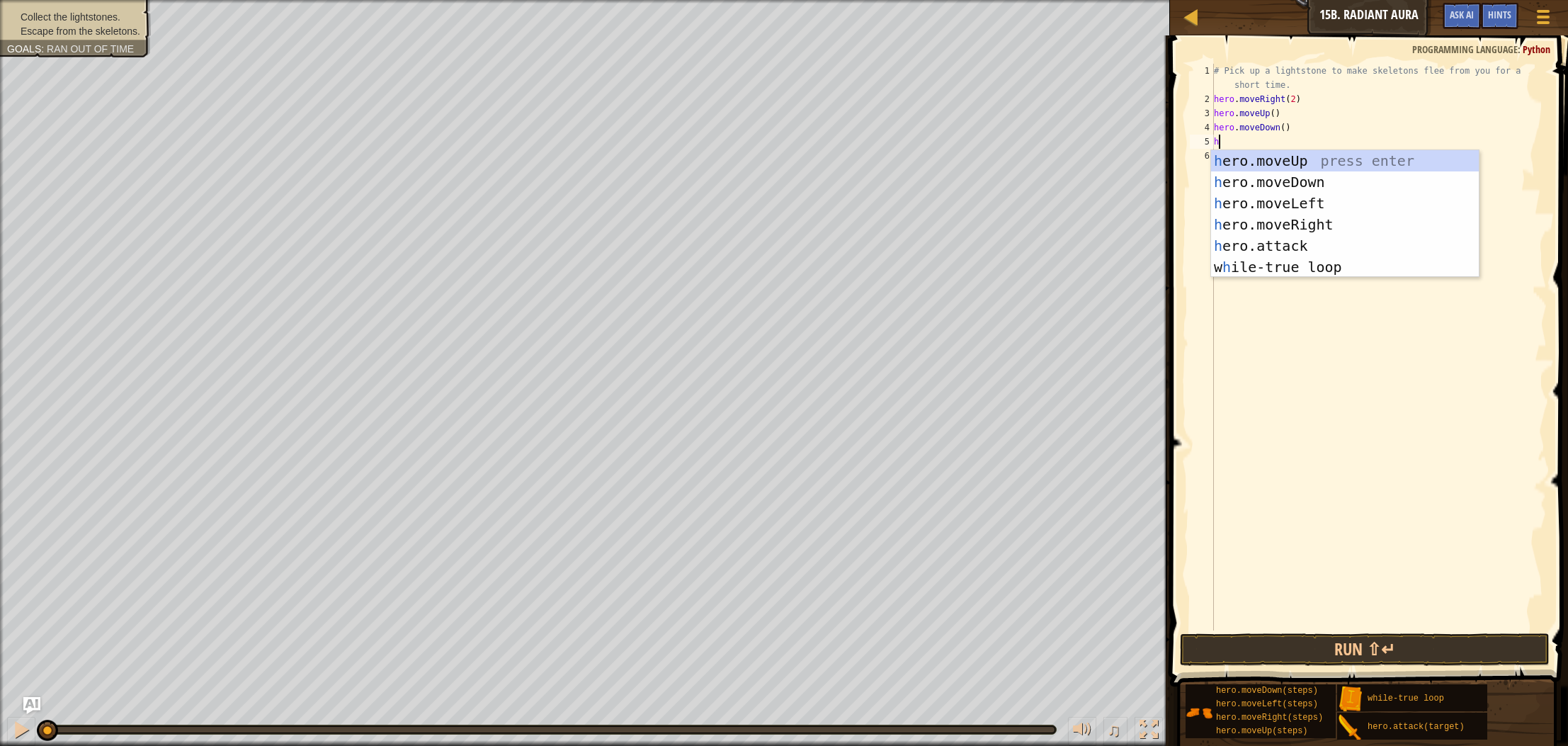
type textarea "he"
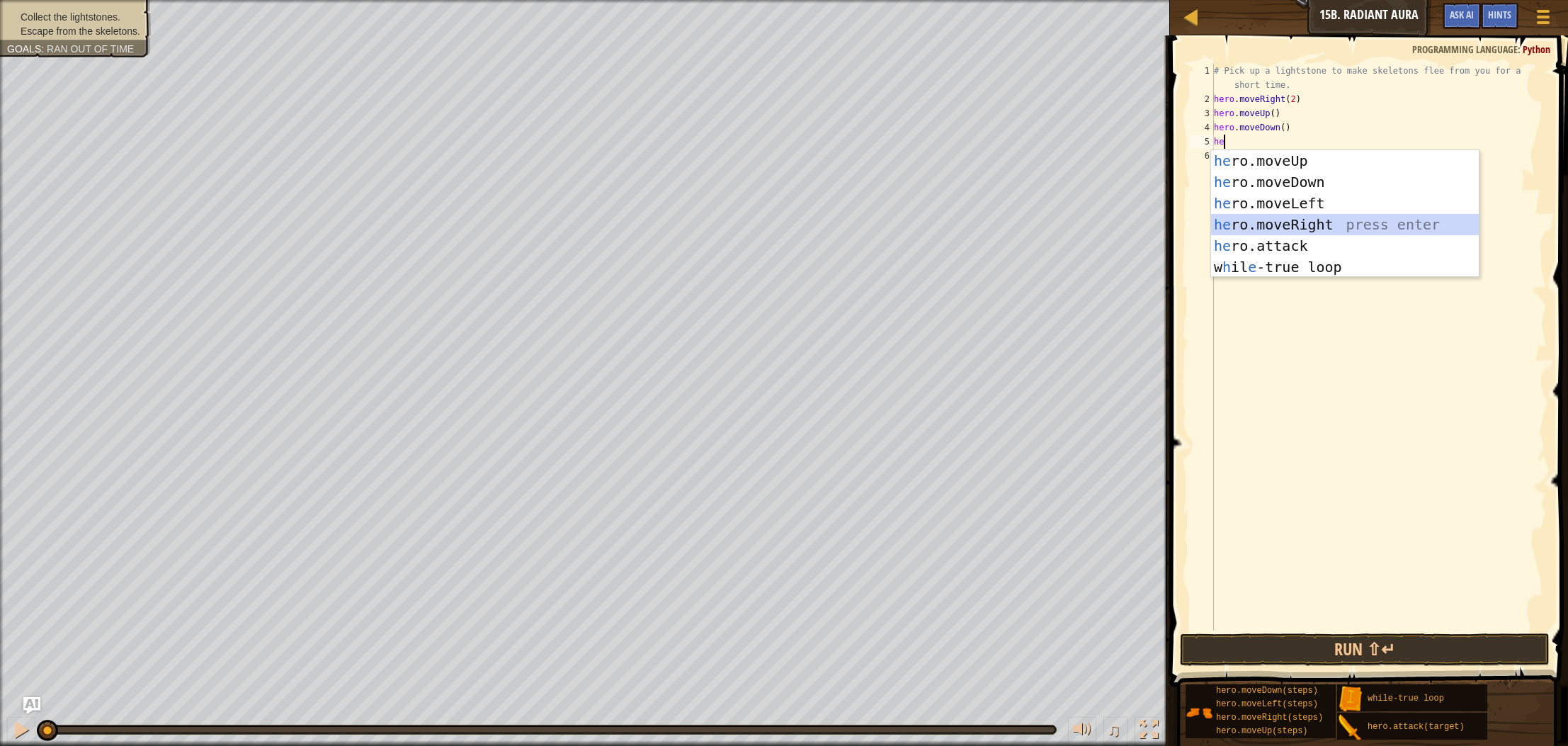
click at [1305, 225] on div "he ro.moveUp press enter he ro.moveDown press enter he ro.moveLeft press enter …" at bounding box center [1346, 235] width 268 height 170
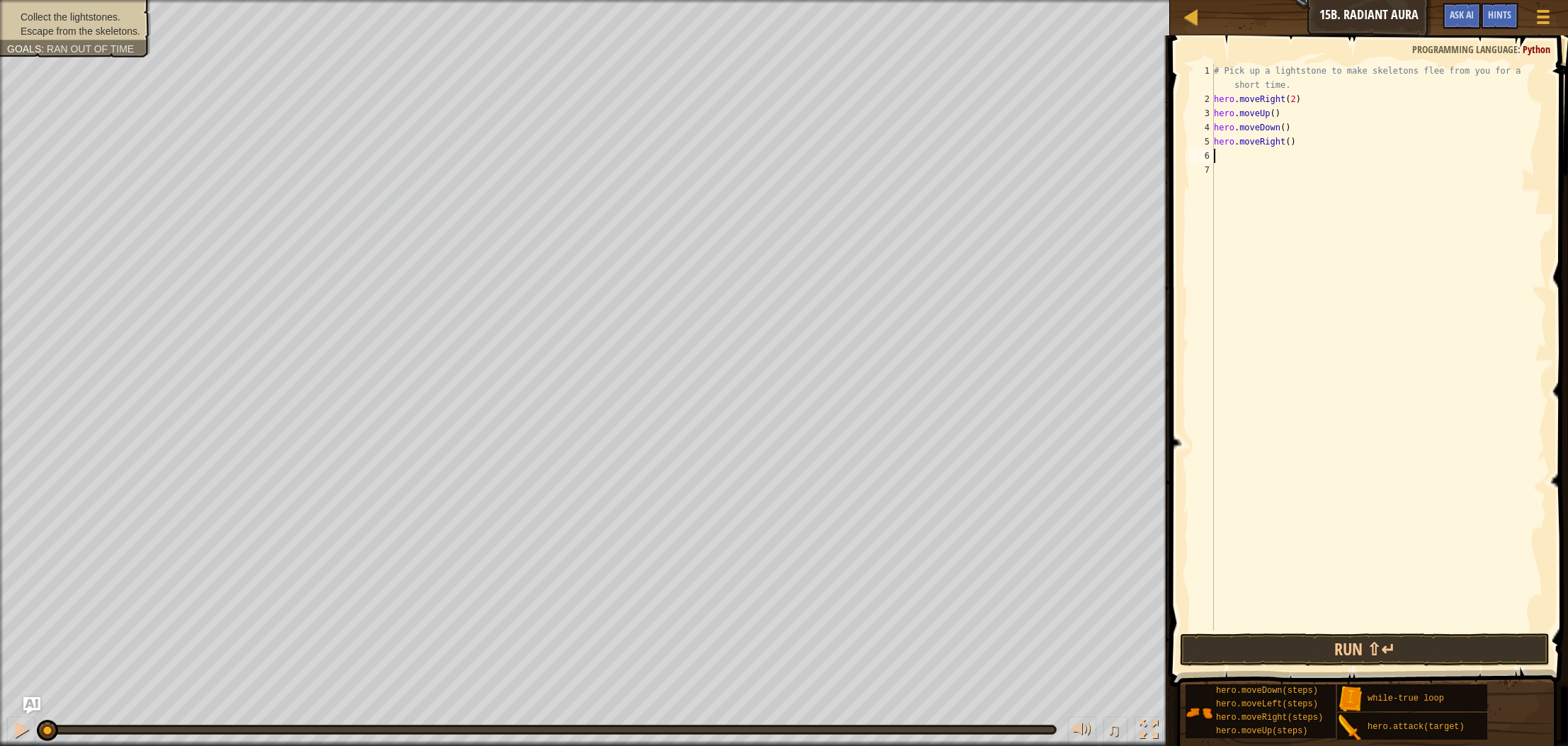
click at [1290, 142] on div "# Pick up a lightstone to make skeletons flee from you for a short time. hero .…" at bounding box center [1379, 368] width 336 height 609
type textarea "hero.moveRight()"
drag, startPoint x: 1303, startPoint y: 146, endPoint x: 1217, endPoint y: 139, distance: 86.3
click at [1217, 139] on div "# Pick up a lightstone to make skeletons flee from you for a short time. hero .…" at bounding box center [1379, 368] width 336 height 609
click at [1220, 94] on div "# Pick up a lightstone to make skeletons flee from you for a short time. hero .…" at bounding box center [1379, 368] width 336 height 609
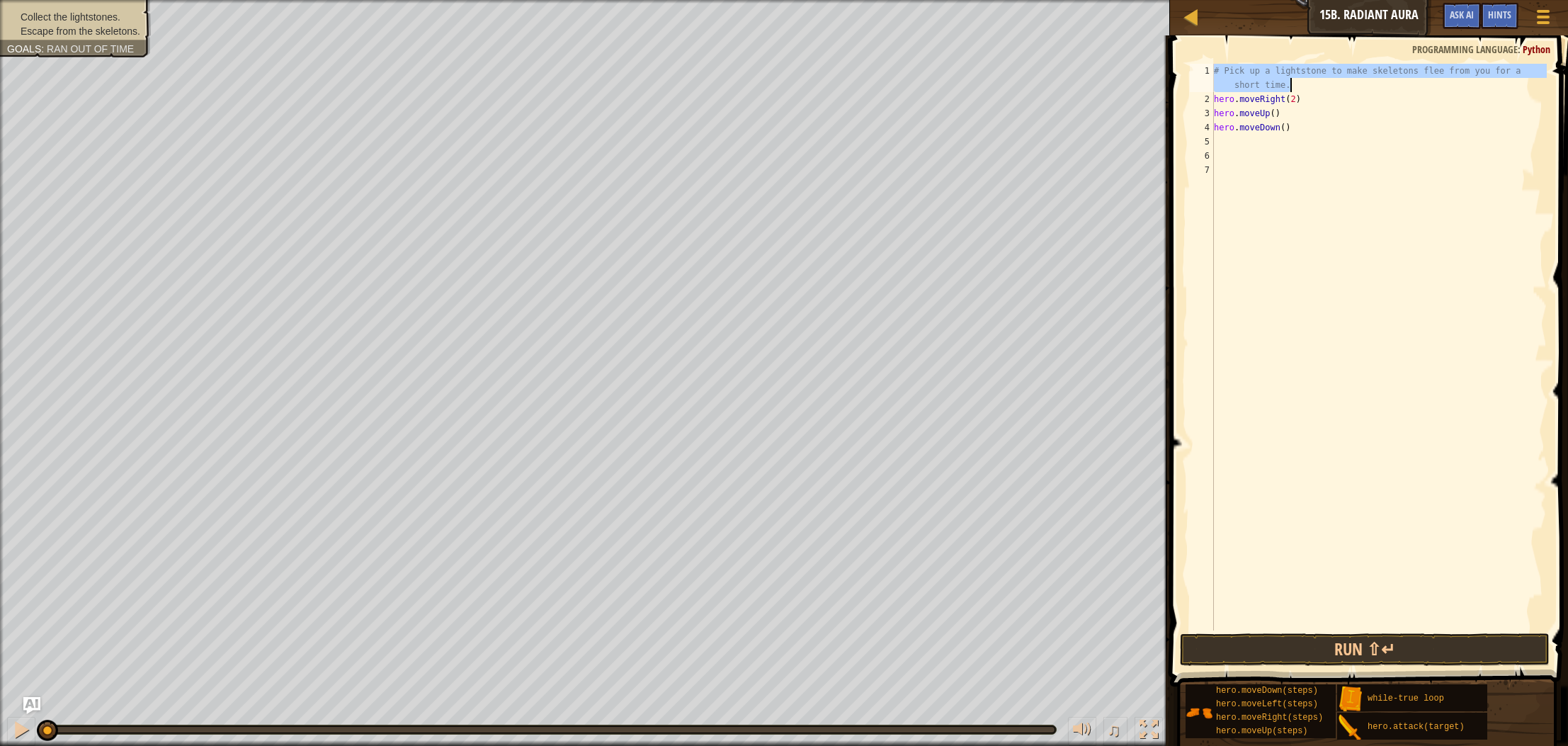
drag, startPoint x: 1215, startPoint y: 70, endPoint x: 1294, endPoint y: 90, distance: 81.5
click at [1294, 90] on div "# Pick up a lightstone to make skeletons flee from you for a short time. hero .…" at bounding box center [1379, 368] width 336 height 609
type textarea "# Pick up a lightstone to make skeletons flee from you for a short time."
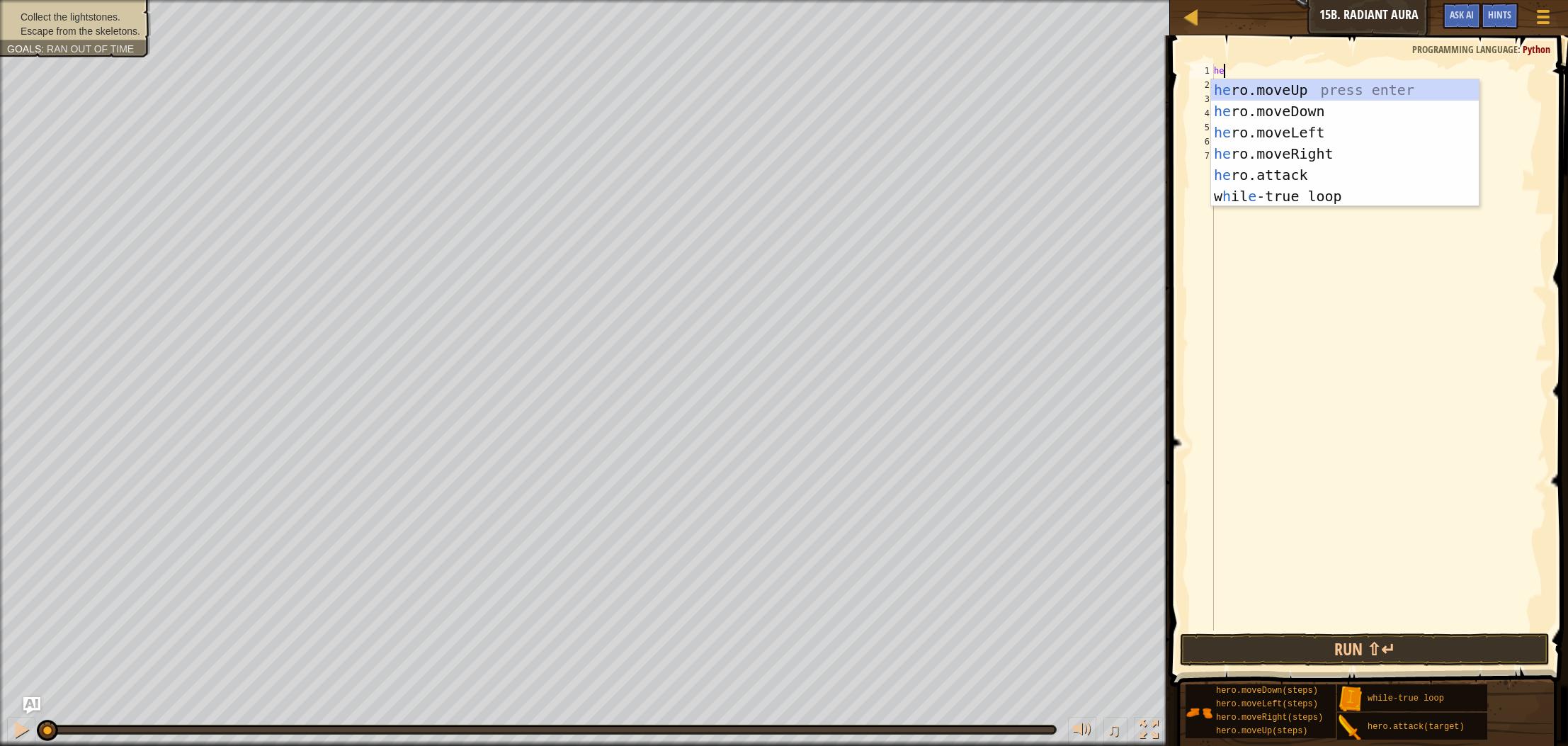
type textarea "her"
click at [1340, 202] on div "her o.moveUp press enter her o.moveDown press enter her o.moveLeft press enter …" at bounding box center [1346, 164] width 268 height 170
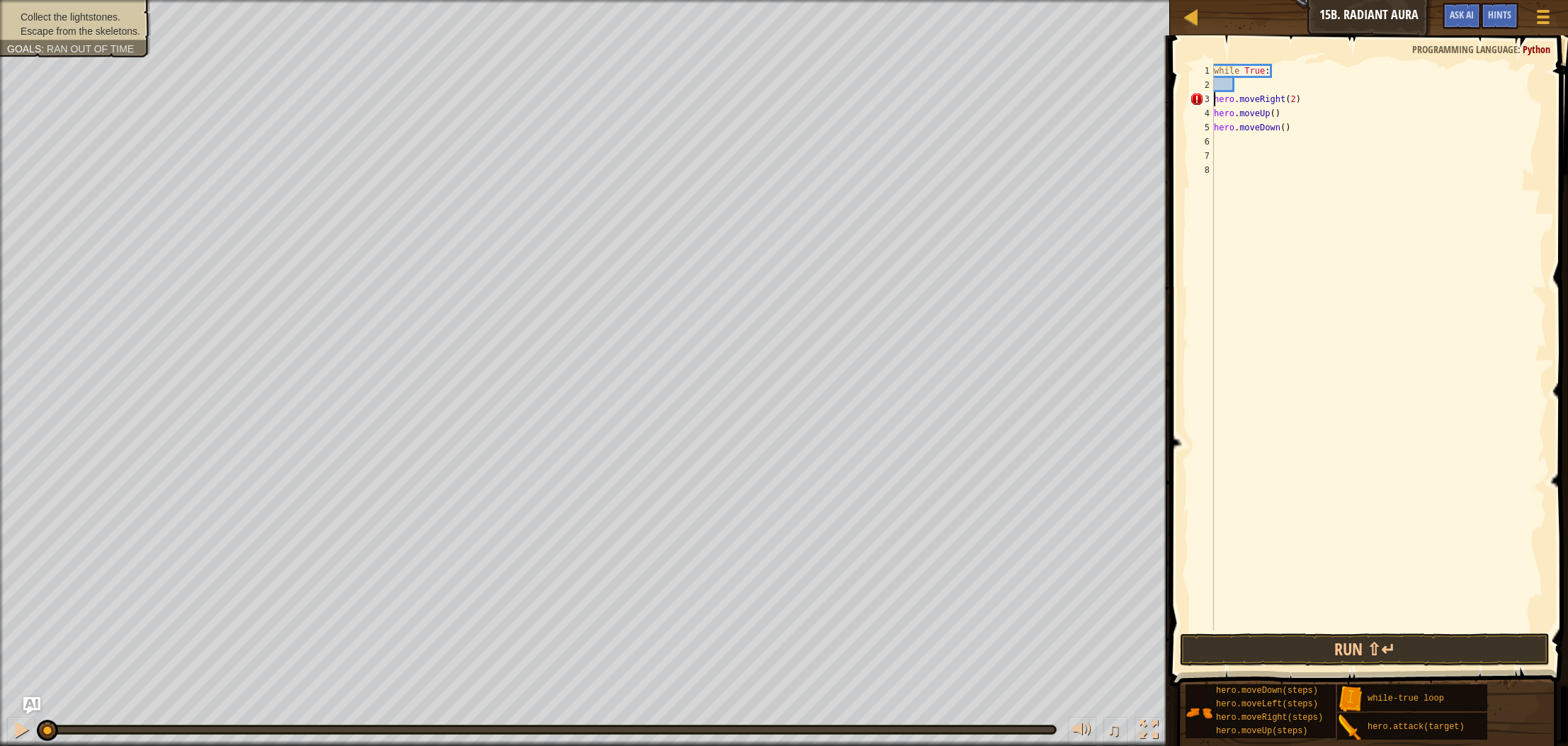
click at [1216, 100] on div "while True : hero . moveRight ( 2 ) hero . moveUp ( ) hero . moveDown ( )" at bounding box center [1379, 361] width 336 height 595
type textarea "hero.moveRight(2)"
drag, startPoint x: 1243, startPoint y: 83, endPoint x: 1203, endPoint y: 85, distance: 40.0
click at [1203, 85] on div "hero.moveRight(2) 1 2 3 4 5 6 7 8 while True : hero . moveRight ( 2 ) hero . mo…" at bounding box center [1367, 347] width 360 height 567
click at [1298, 652] on button "Run ⇧↵" at bounding box center [1365, 649] width 370 height 32
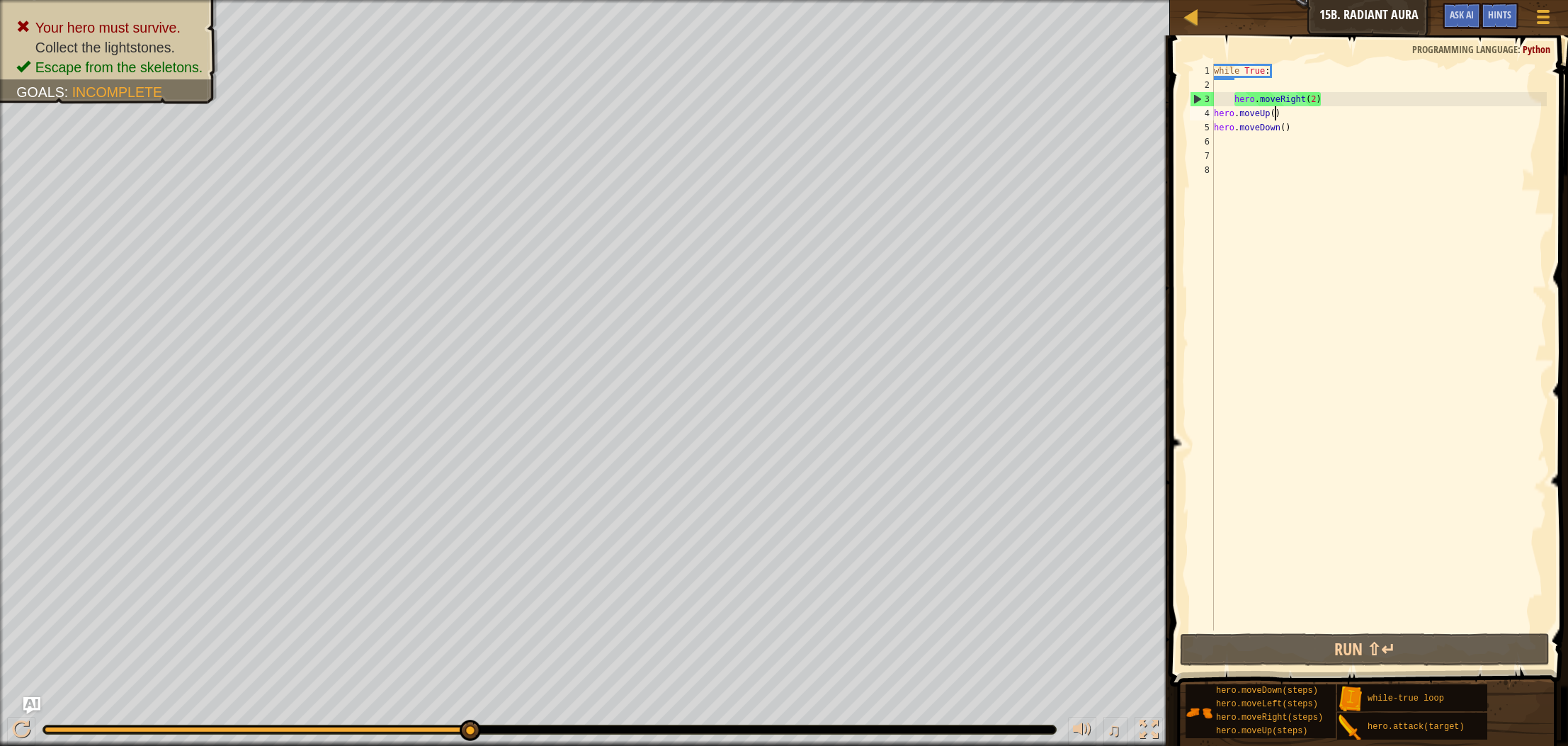
click at [1276, 110] on div "while True : hero . moveRight ( 2 ) hero . moveUp ( ) hero . moveDown ( )" at bounding box center [1379, 361] width 336 height 595
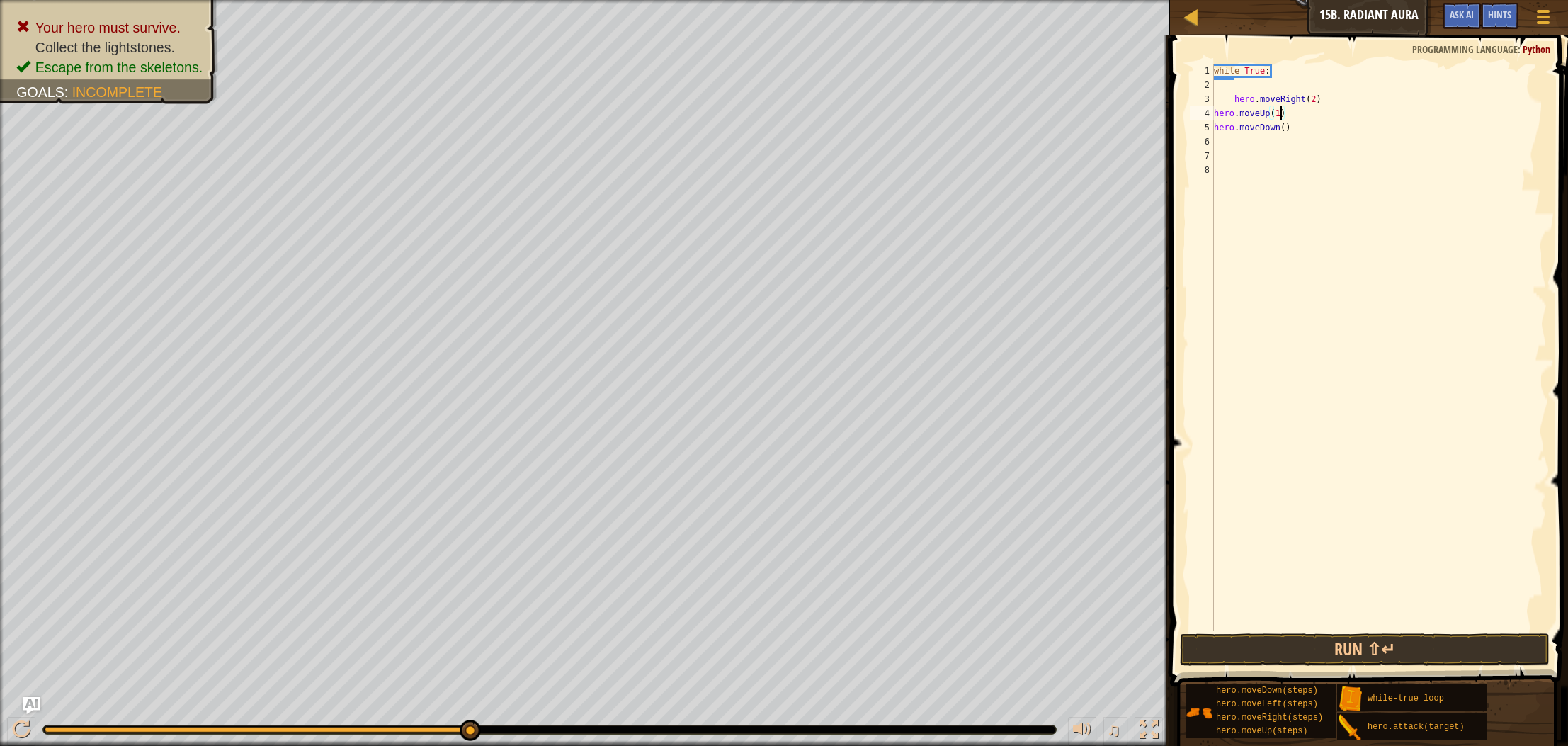
click at [1286, 128] on div "while True : hero . moveRight ( 2 ) hero . moveUp ( 1 ) hero . moveDown ( )" at bounding box center [1379, 361] width 336 height 595
type textarea "hero.moveDown(1)"
click at [1227, 143] on div "while True : hero . moveRight ( 2 ) hero . moveUp ( 1 ) hero . moveDown ( 1 )" at bounding box center [1379, 361] width 336 height 595
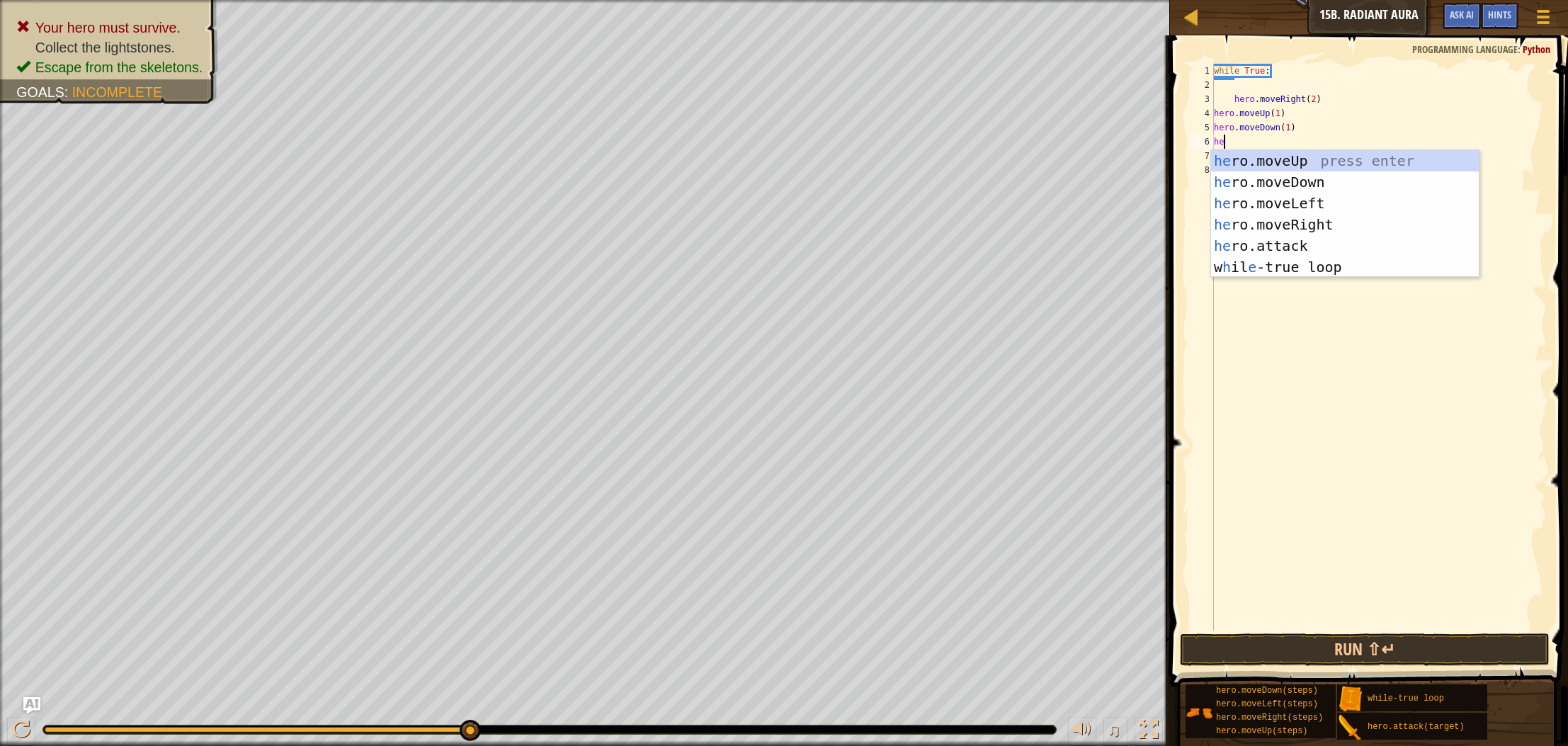
scroll to position [6, 0]
type textarea "h"
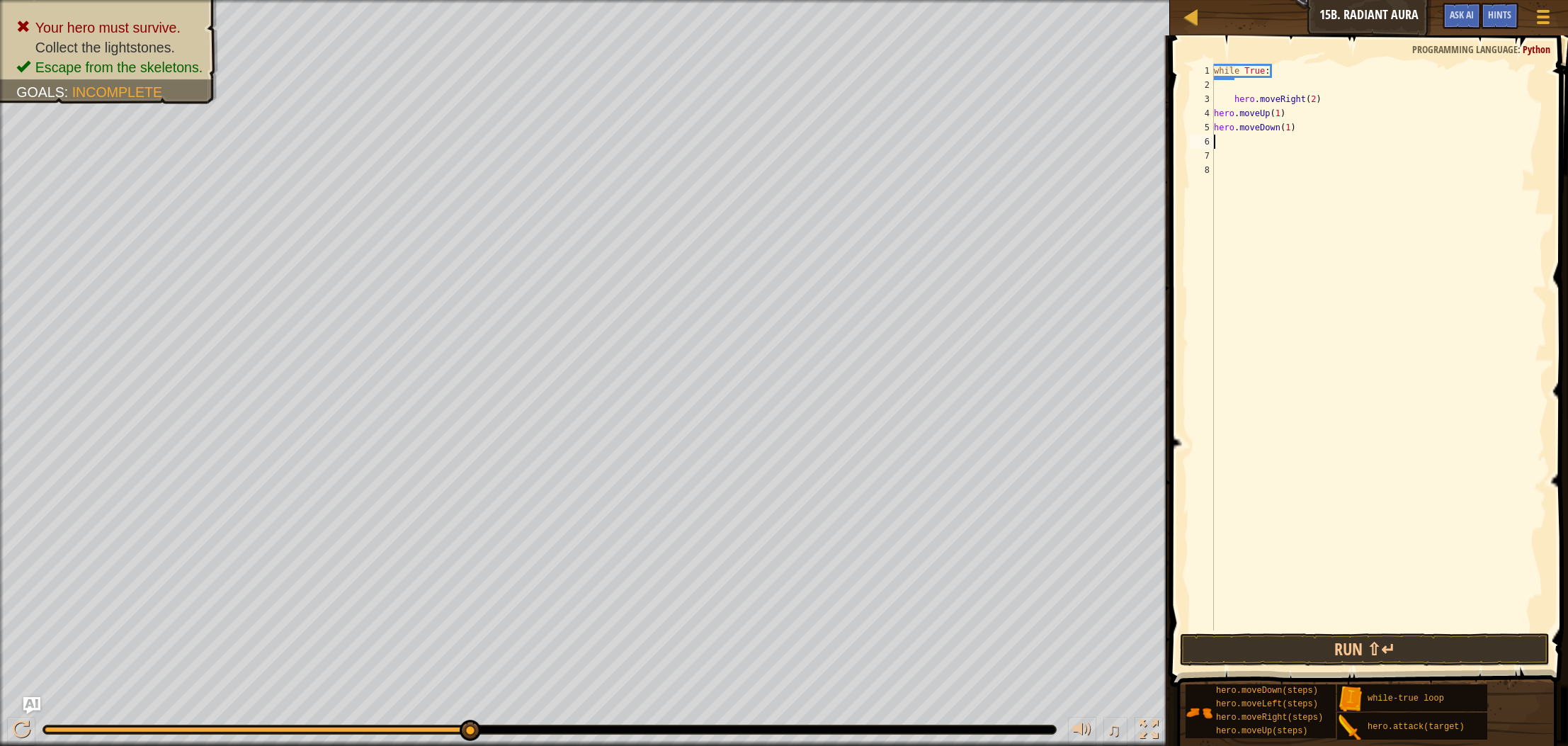
click at [1329, 100] on div "while True : hero . moveRight ( 2 ) hero . moveUp ( 1 ) hero . moveDown ( 1 )" at bounding box center [1379, 361] width 336 height 595
type textarea "hero.moveRight(2)"
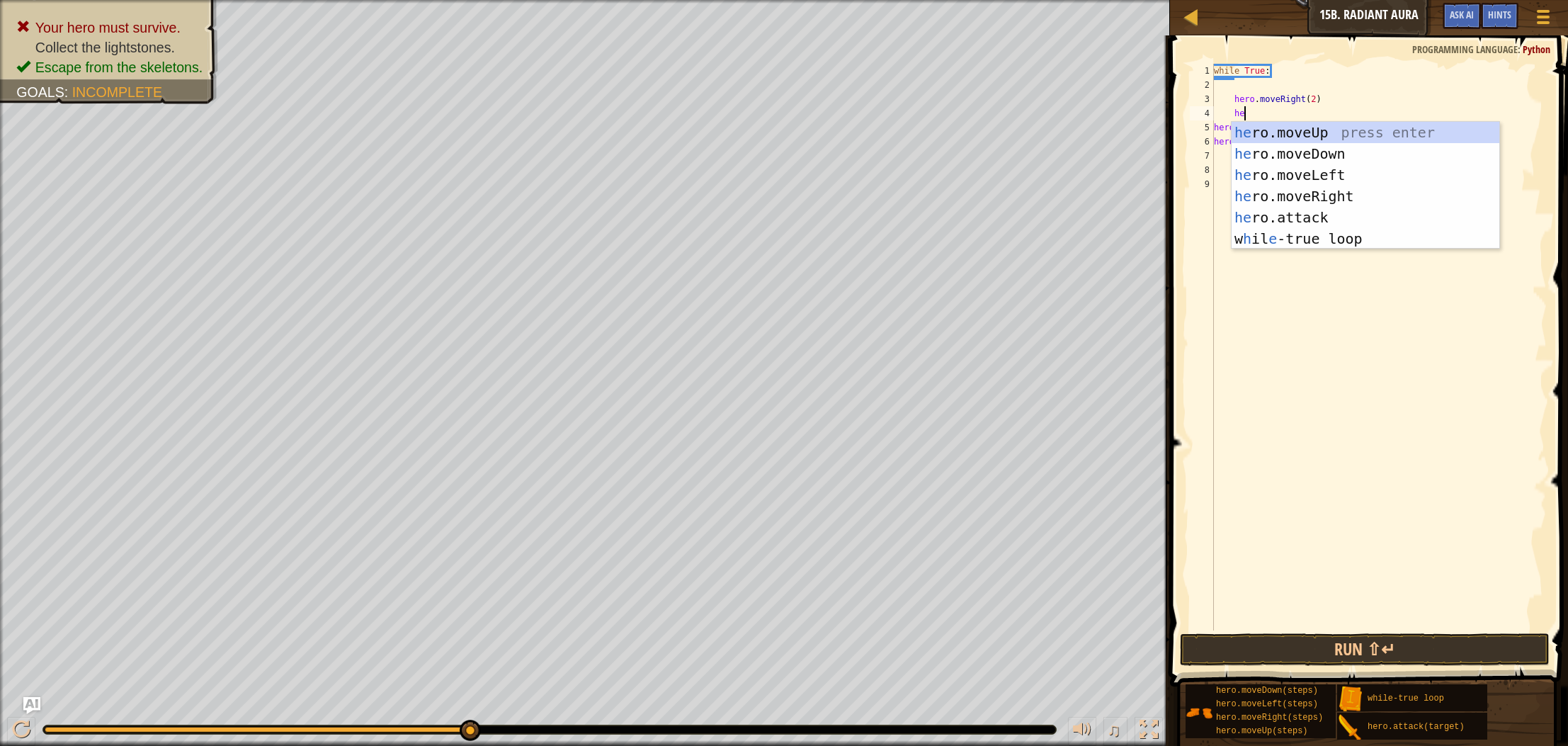
scroll to position [6, 2]
click at [1334, 218] on div "her o.moveUp press enter her o.moveDown press enter her o.moveLeft press enter …" at bounding box center [1366, 207] width 268 height 170
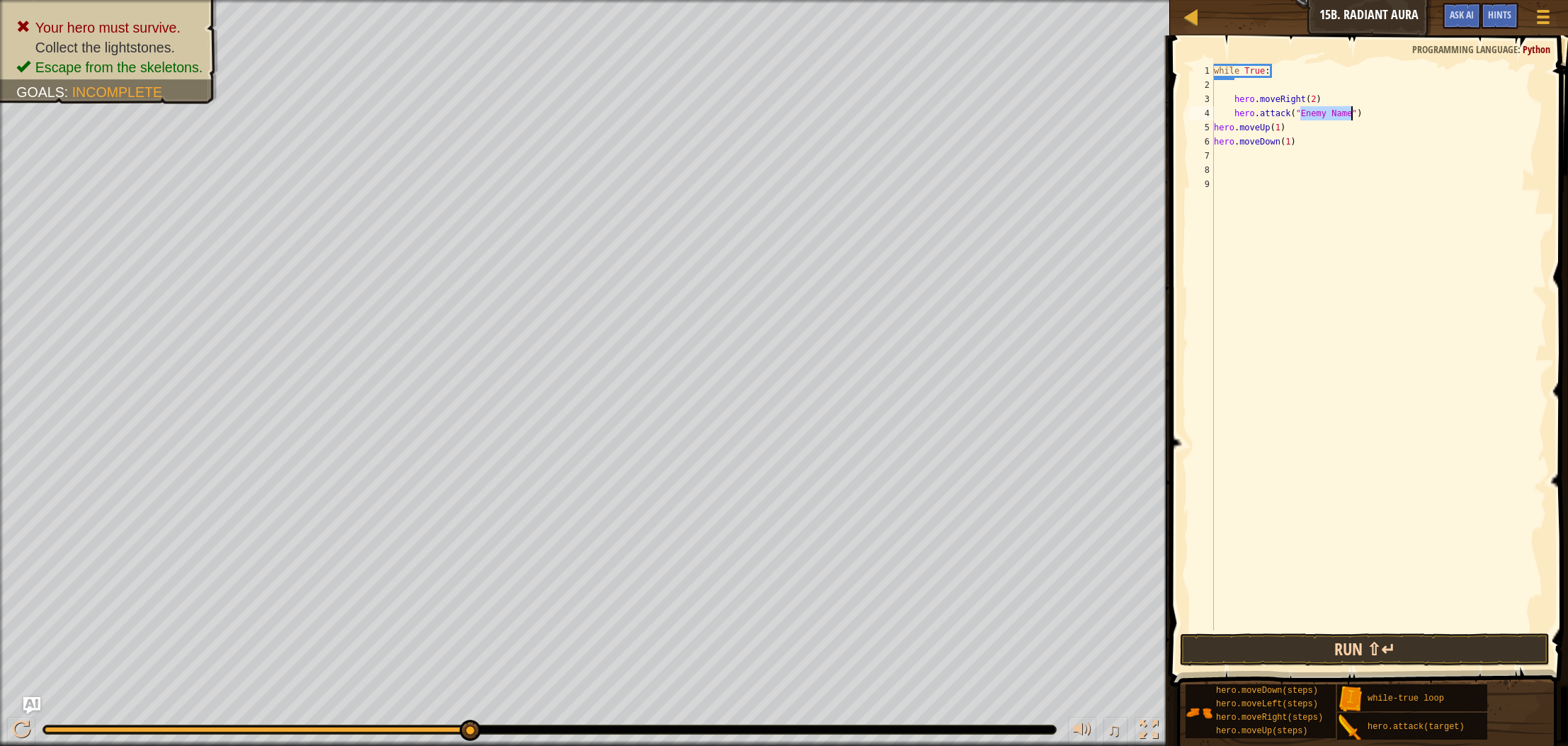
type textarea "hero.attack("Enemy Name")"
click at [1287, 659] on button "Run ⇧↵" at bounding box center [1365, 649] width 370 height 32
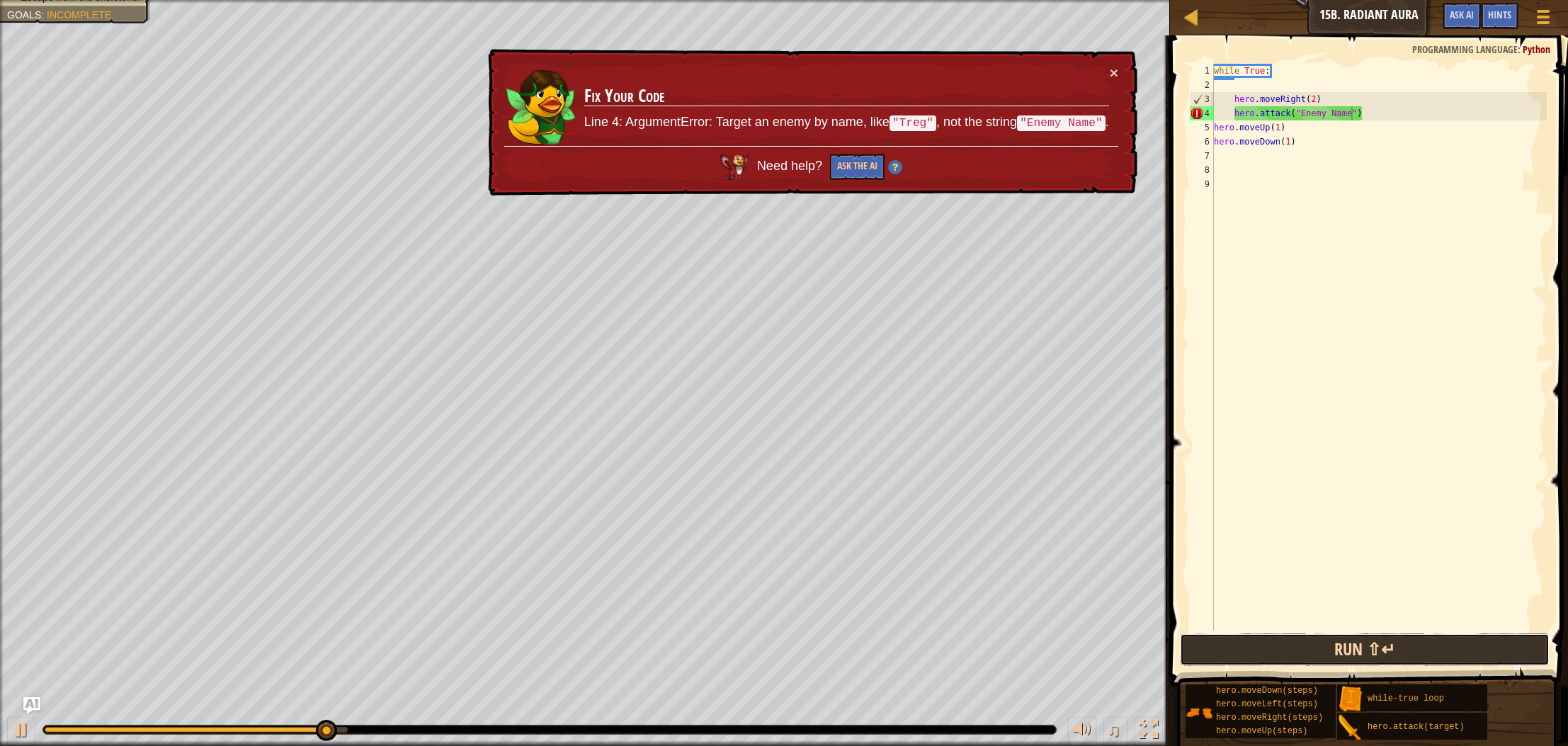
click at [1215, 653] on button "Run ⇧↵" at bounding box center [1365, 649] width 370 height 32
click at [848, 172] on button "Ask the AI" at bounding box center [857, 166] width 54 height 27
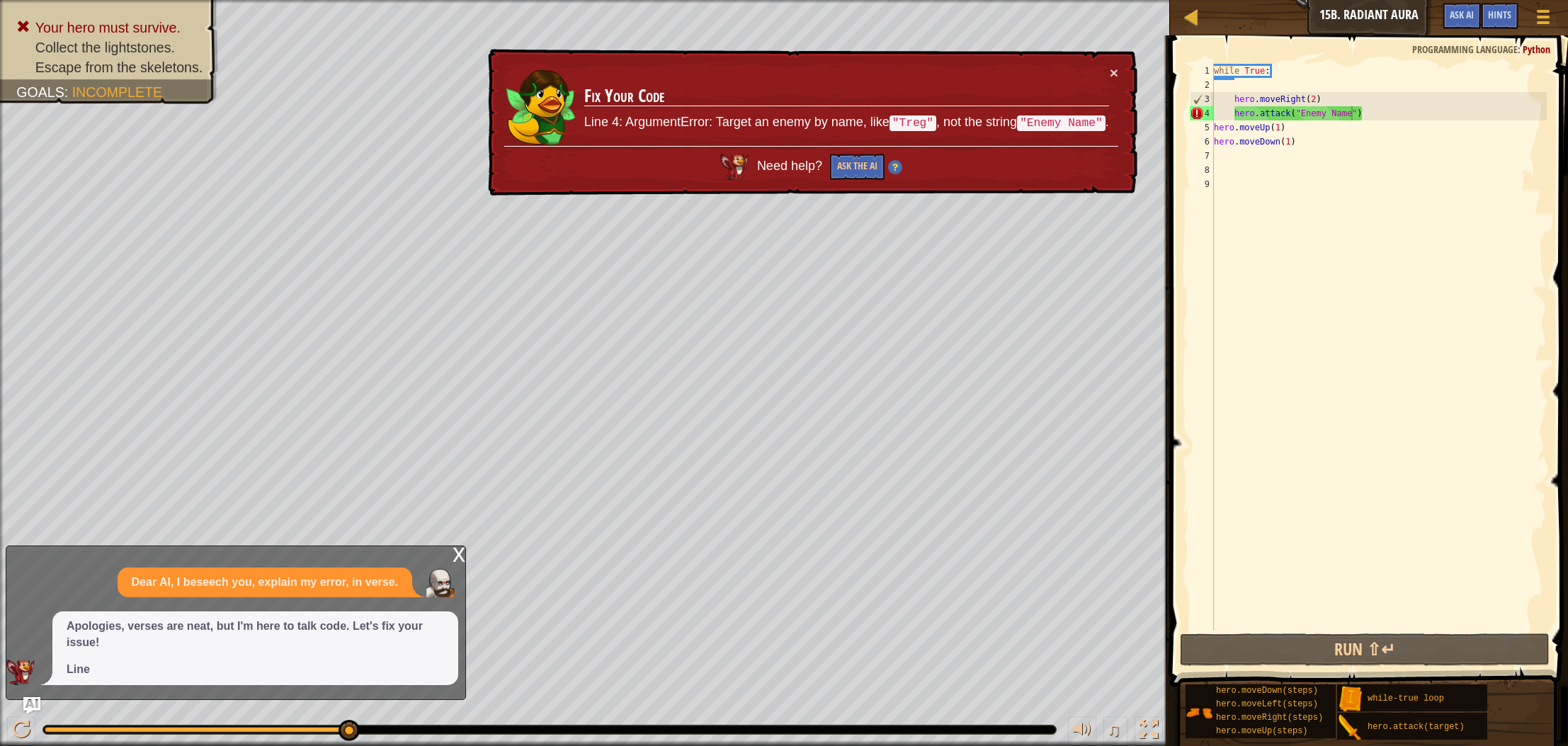
click at [1108, 75] on td "Fix Your Code Line 4: ArgumentError: Target an enemy by name, like "Treg" , not…" at bounding box center [847, 105] width 527 height 81
click at [1114, 76] on button "×" at bounding box center [1114, 72] width 9 height 15
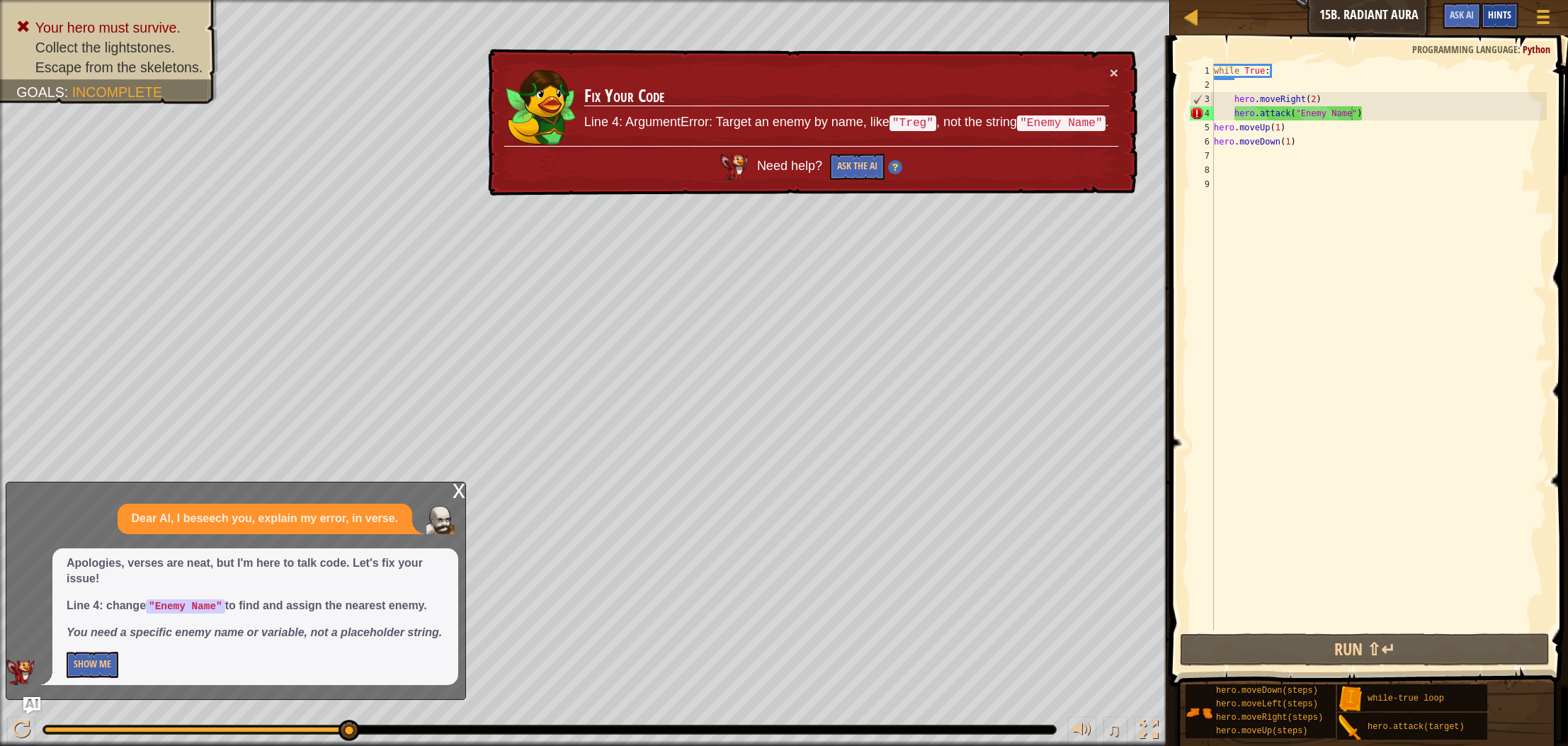
click at [1503, 9] on span "Hints" at bounding box center [1500, 15] width 24 height 14
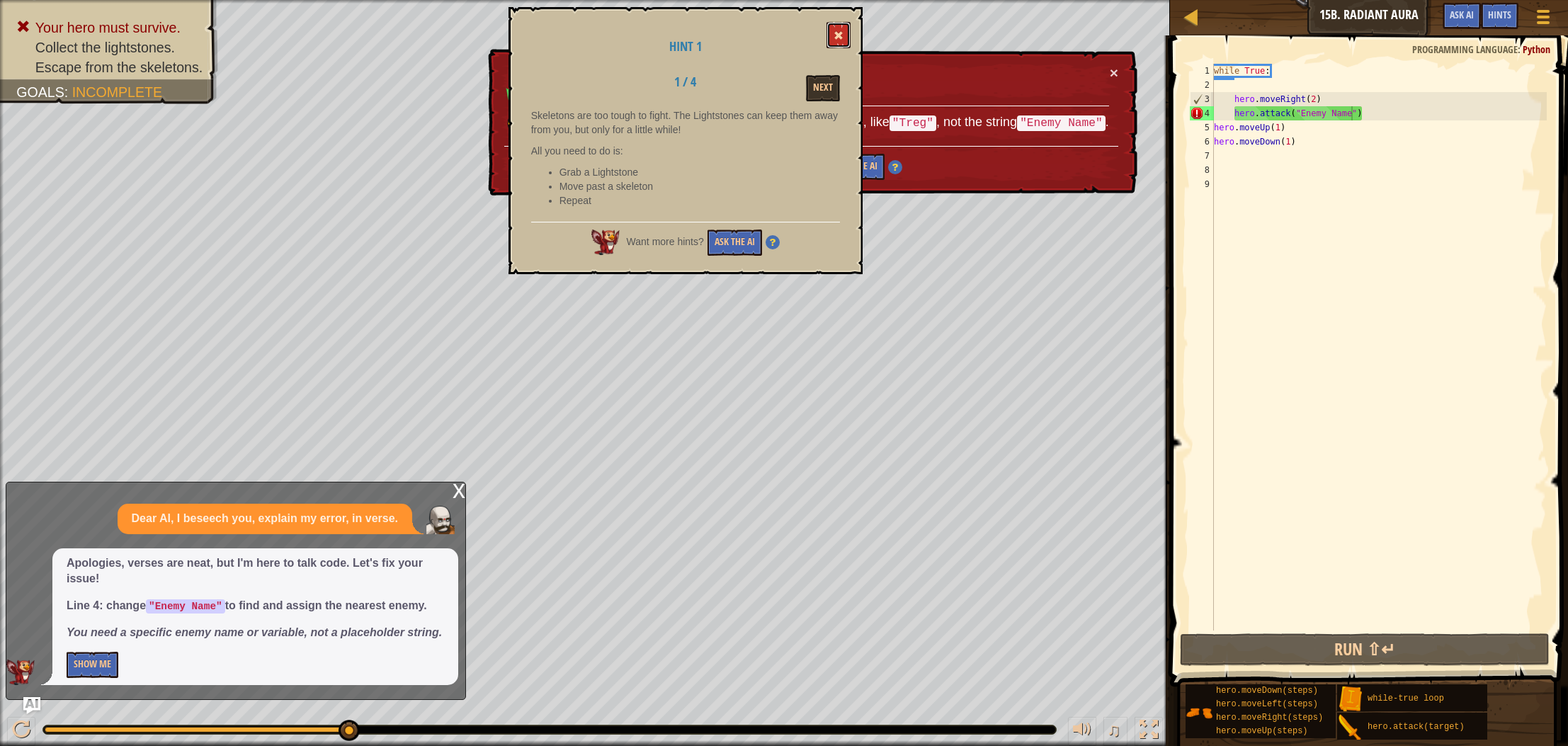
click at [833, 34] on button at bounding box center [839, 34] width 24 height 27
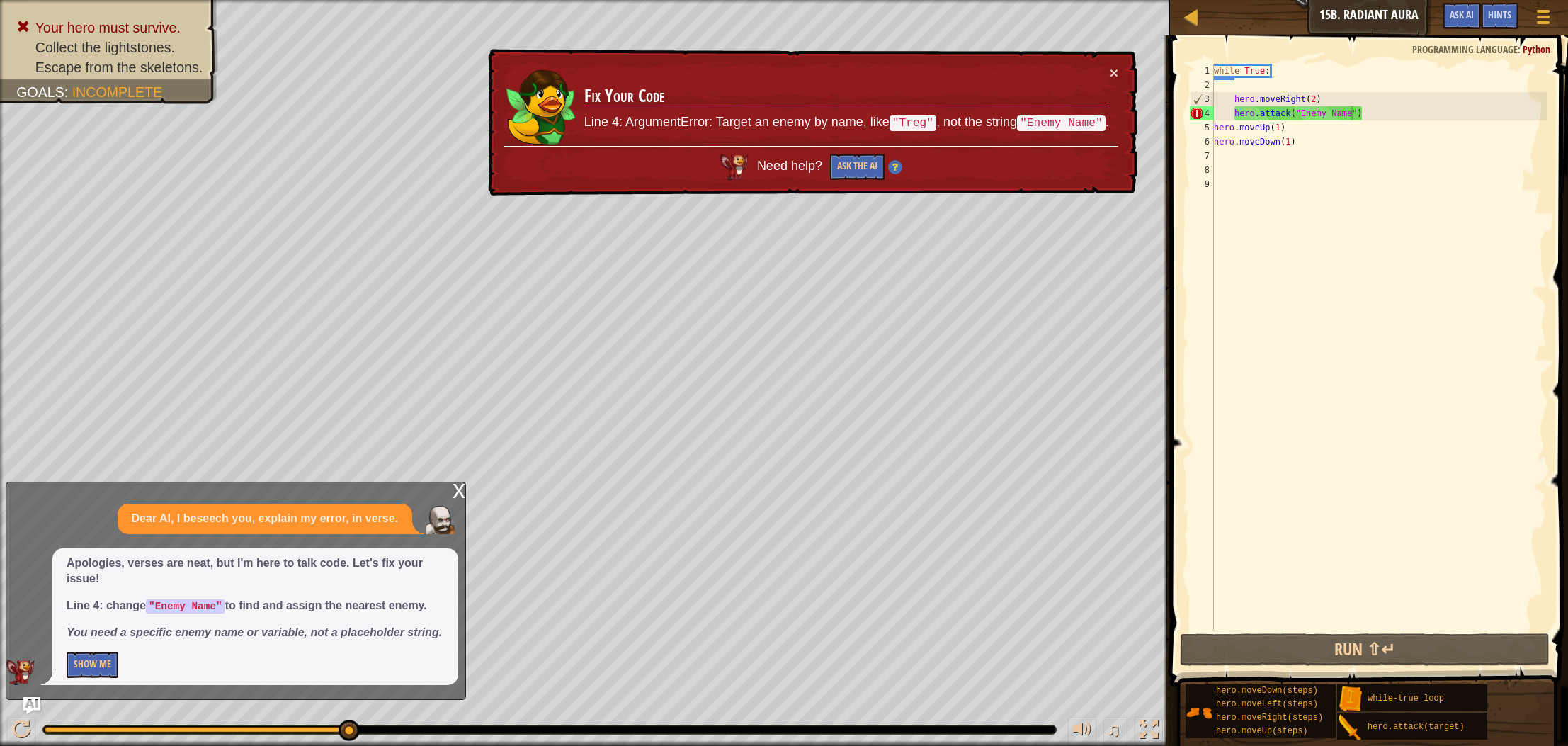
scroll to position [6, 0]
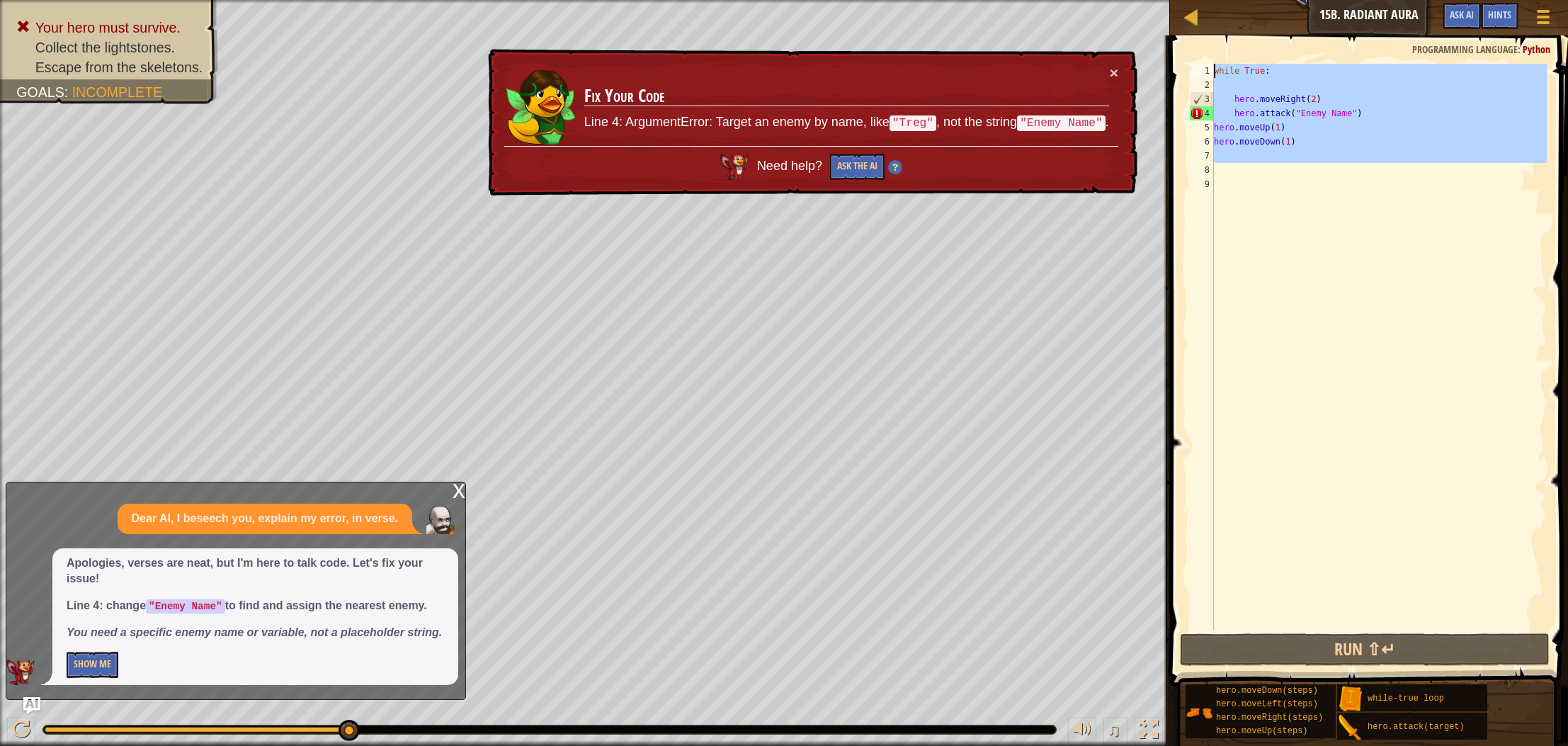
drag, startPoint x: 1386, startPoint y: 170, endPoint x: 1181, endPoint y: 57, distance: 234.1
click at [1181, 57] on div "1 2 3 4 5 6 7 8 9 while True : hero . moveRight ( 2 ) hero . attack ( "Enemy Na…" at bounding box center [1367, 389] width 403 height 693
type textarea "while True:"
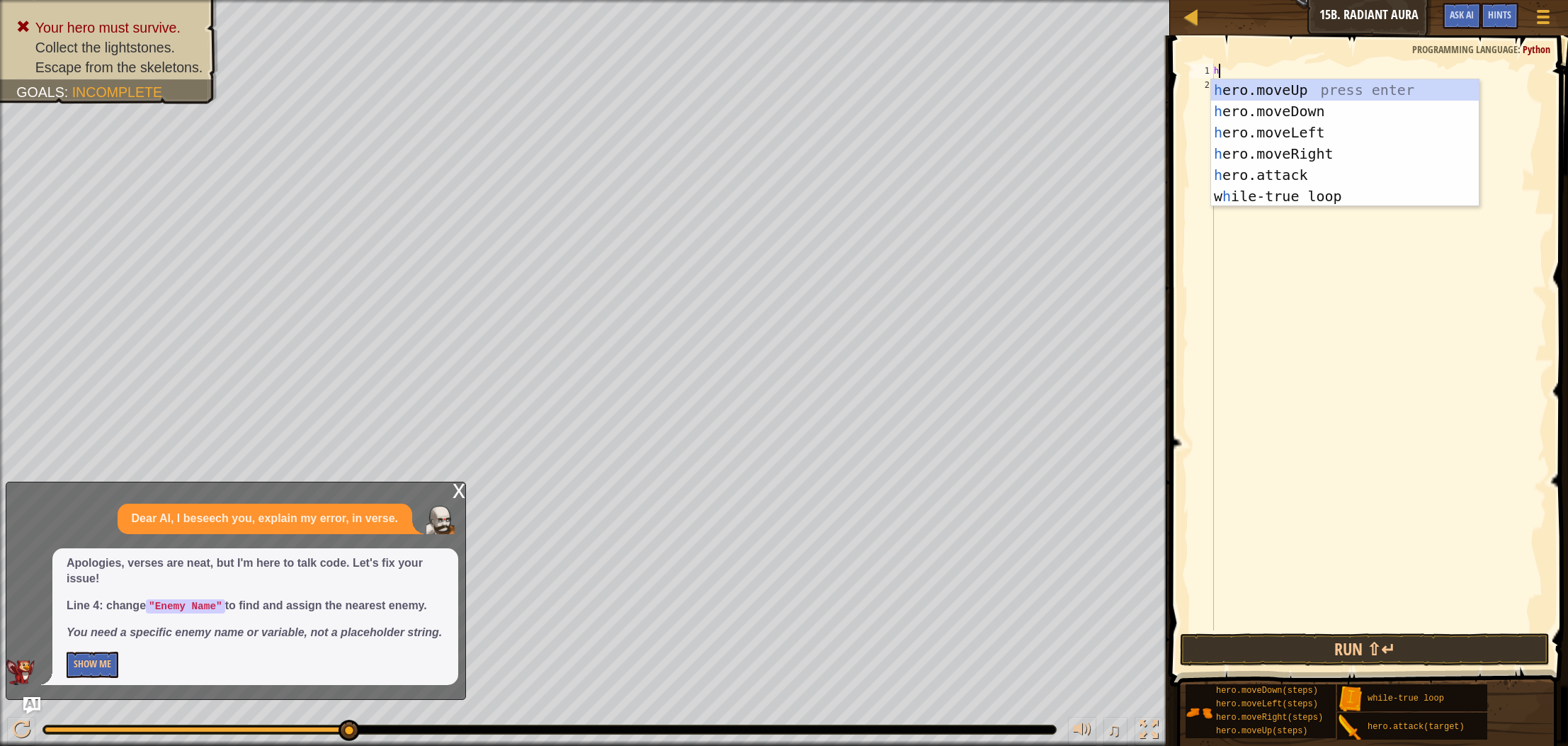
type textarea "her"
click at [1254, 95] on div "her o.moveUp press enter her o.moveDown press enter her o.moveLeft press enter …" at bounding box center [1346, 164] width 268 height 170
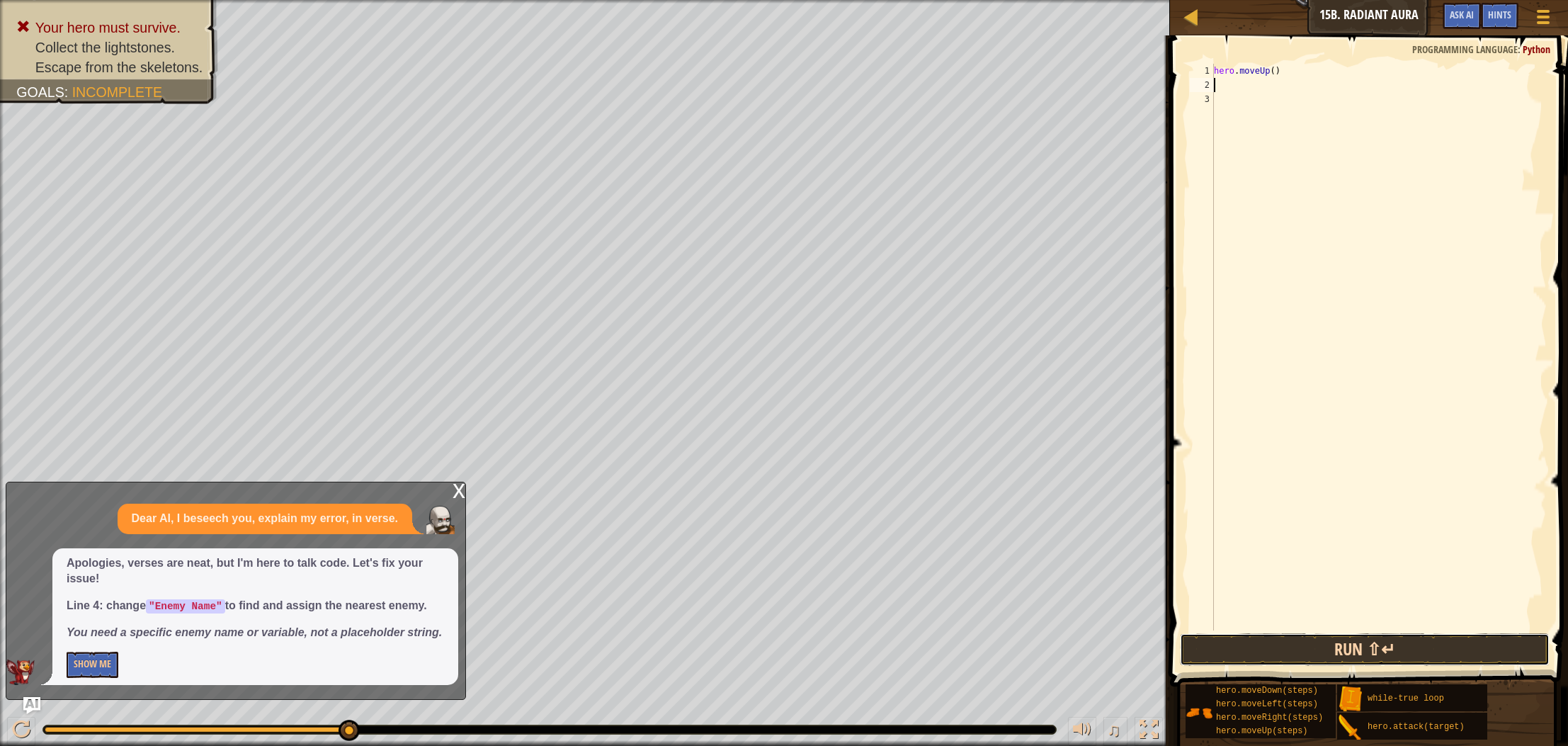
click at [1286, 649] on button "Run ⇧↵" at bounding box center [1365, 649] width 370 height 32
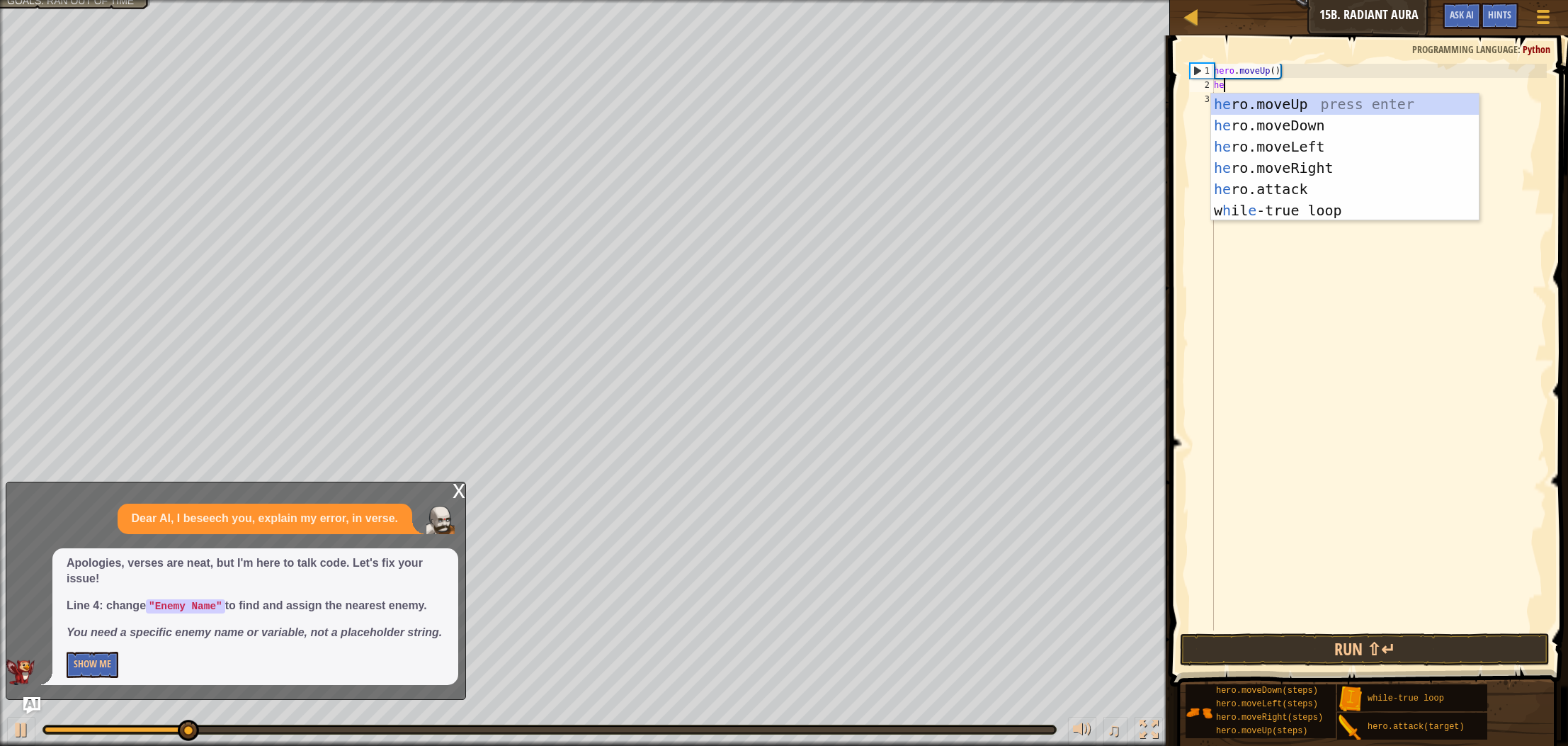
type textarea "her"
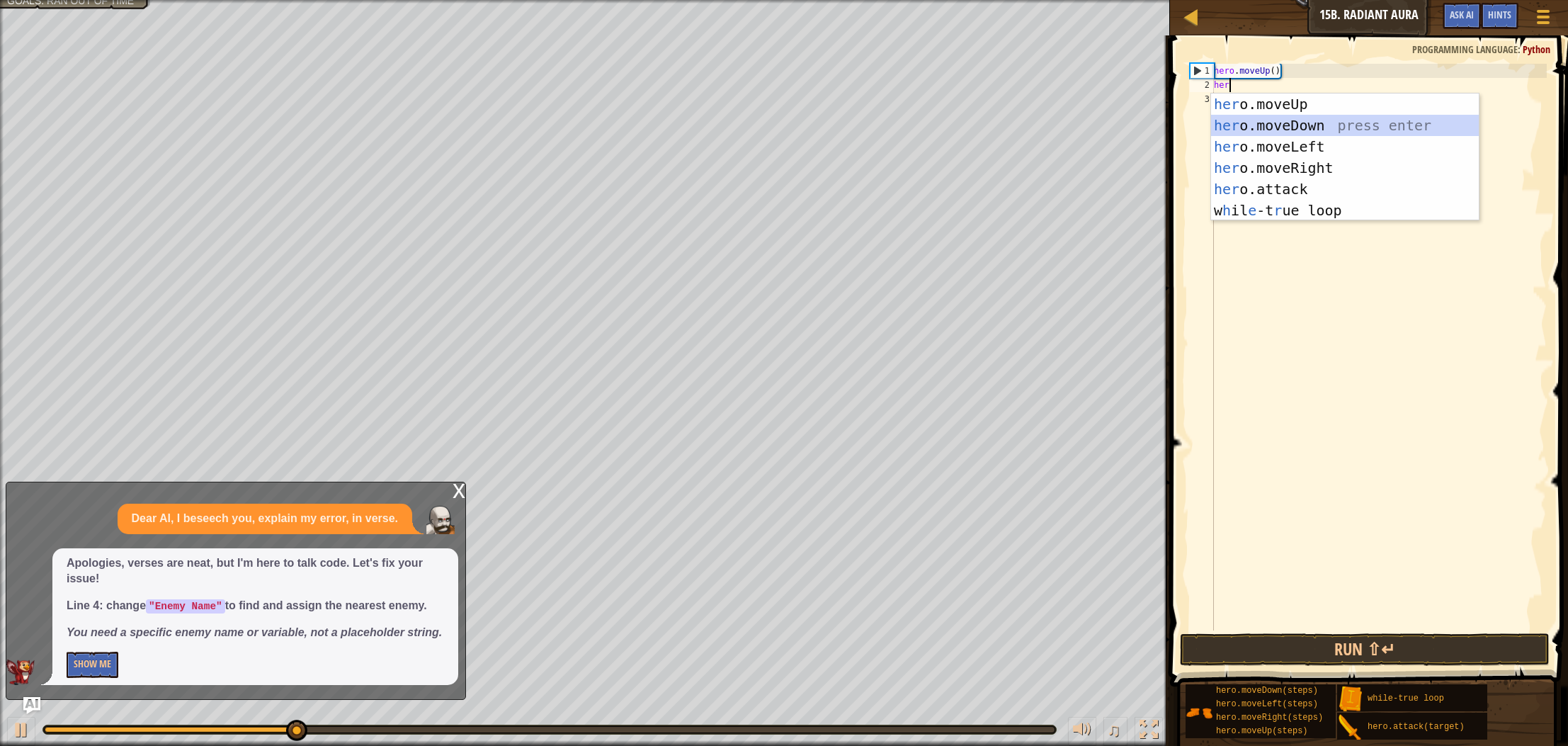
click at [1287, 128] on div "her o.moveUp press enter her o.moveDown press enter her o.moveLeft press enter …" at bounding box center [1346, 178] width 268 height 170
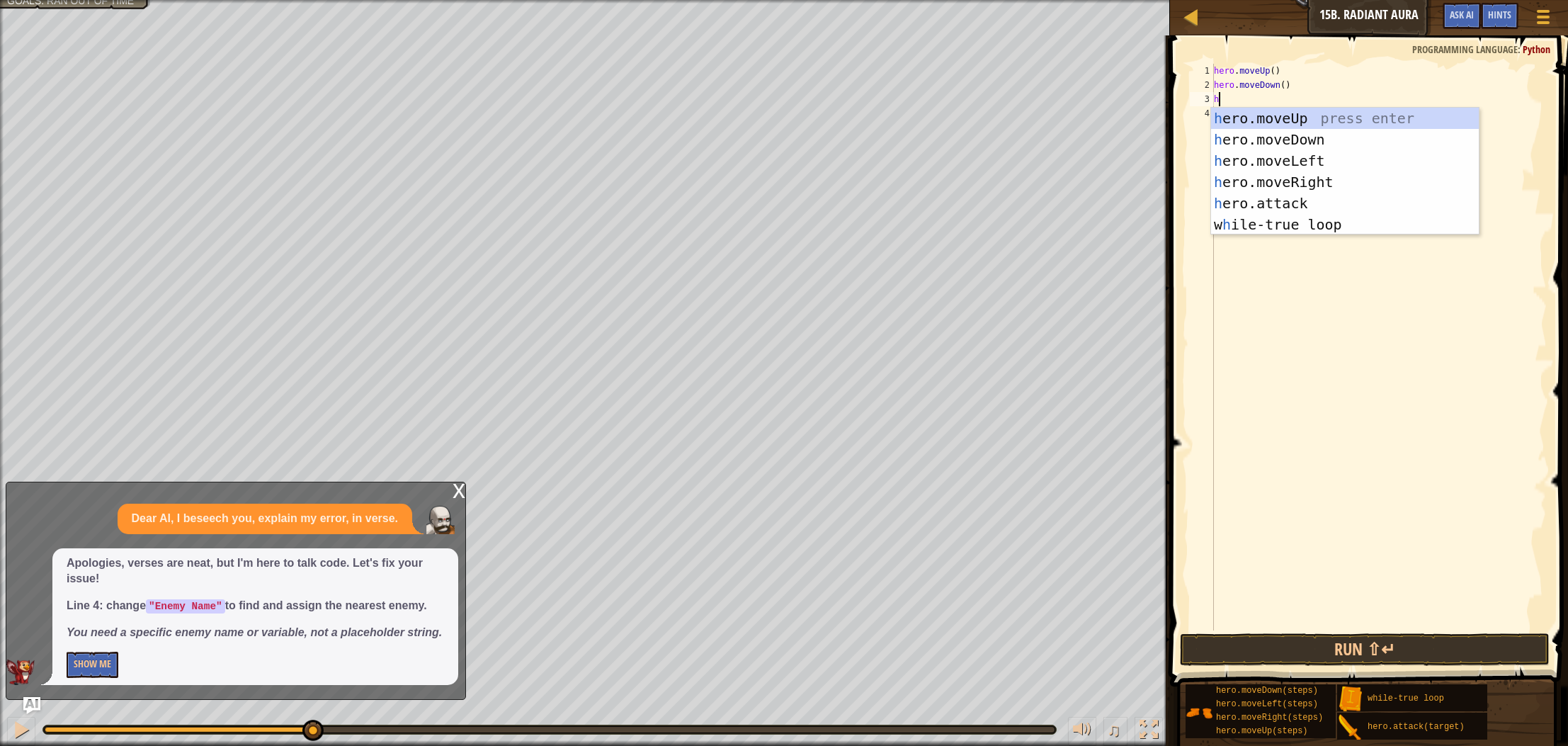
type textarea "he"
click at [1308, 184] on div "he ro.moveUp press enter he ro.moveDown press enter he ro.moveLeft press enter …" at bounding box center [1346, 192] width 268 height 170
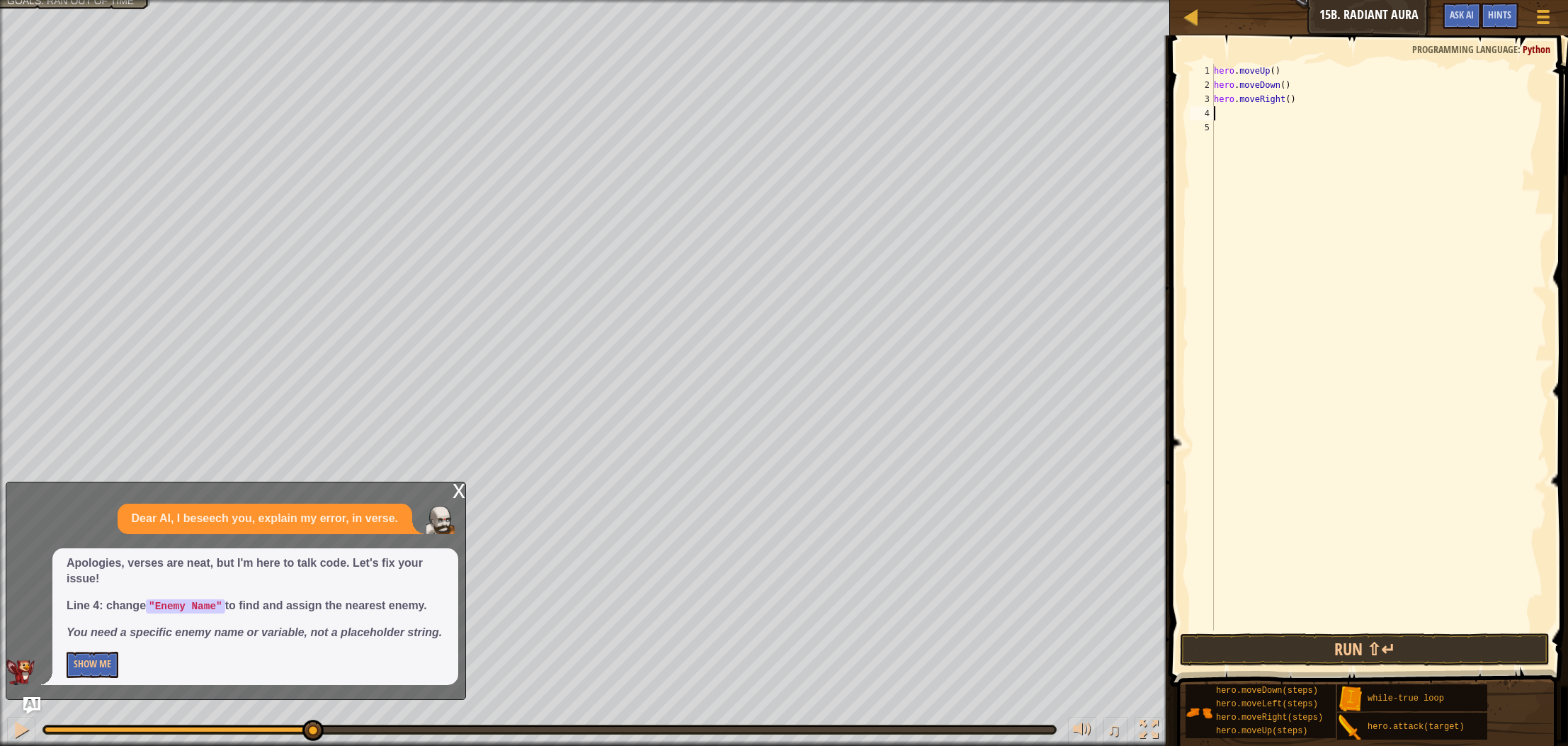
click at [1287, 99] on div "hero . moveUp ( ) hero . moveDown ( ) hero . moveRight ( )" at bounding box center [1379, 361] width 336 height 595
click at [1292, 101] on div "hero . moveUp ( ) hero . moveDown ( ) hero . moveRight ( )" at bounding box center [1379, 361] width 336 height 595
type textarea "hero.moveRight(2)"
click at [1275, 645] on button "Run ⇧↵" at bounding box center [1365, 649] width 370 height 32
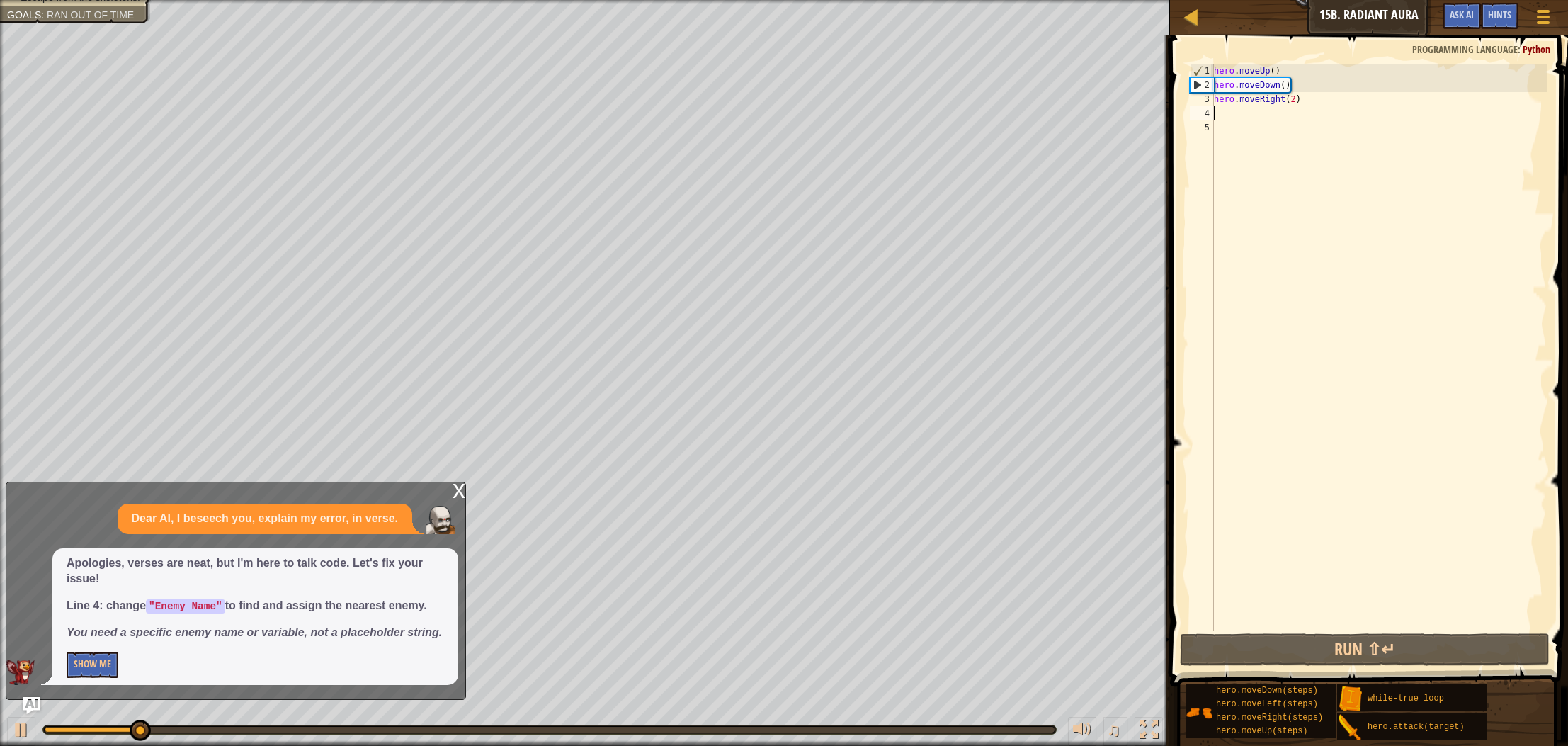
click at [1248, 114] on div "hero . moveUp ( ) hero . moveDown ( ) hero . moveRight ( 2 )" at bounding box center [1379, 361] width 336 height 595
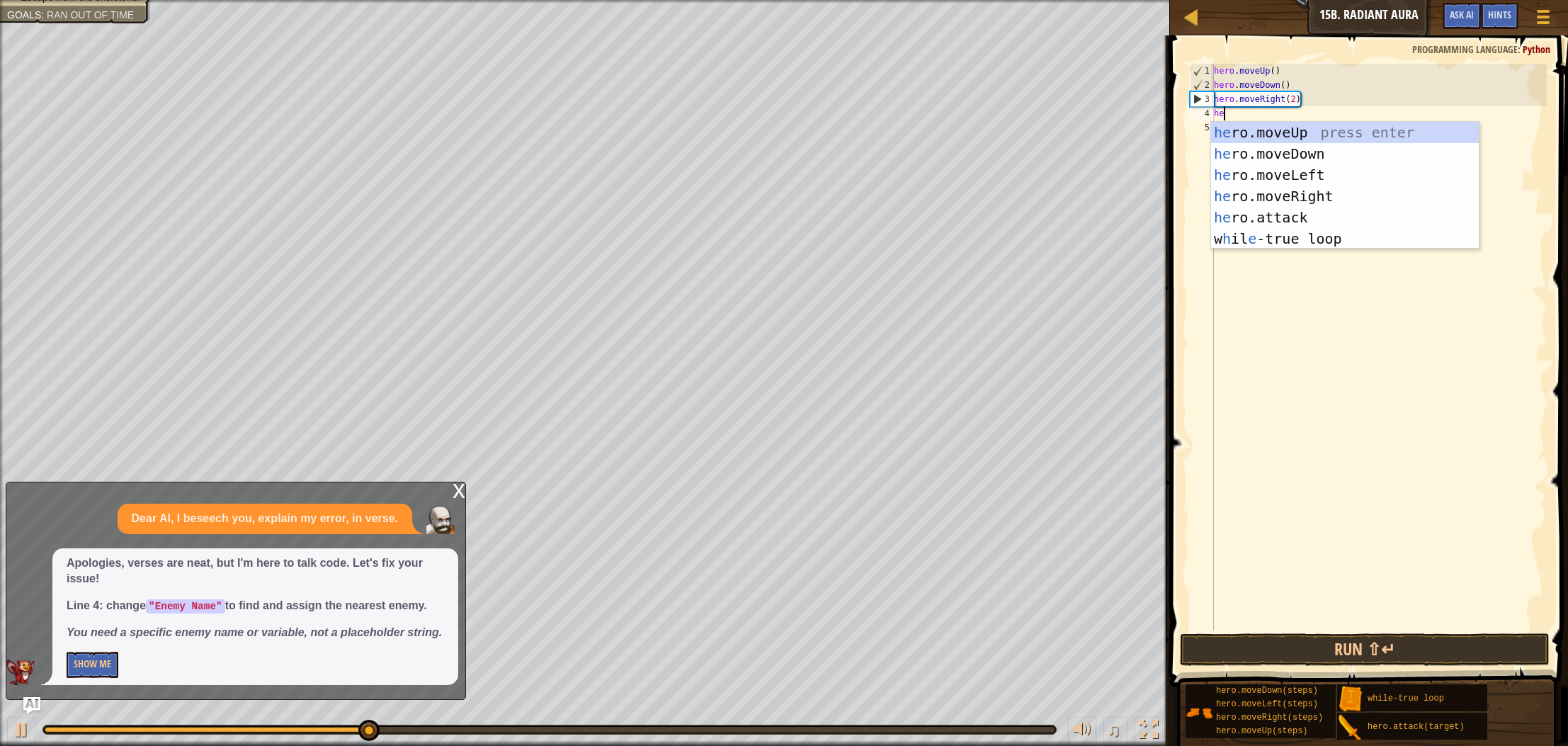
type textarea "her"
click at [1278, 137] on div "her o.moveUp press enter her o.moveDown press enter her o.moveLeft press enter …" at bounding box center [1346, 207] width 268 height 170
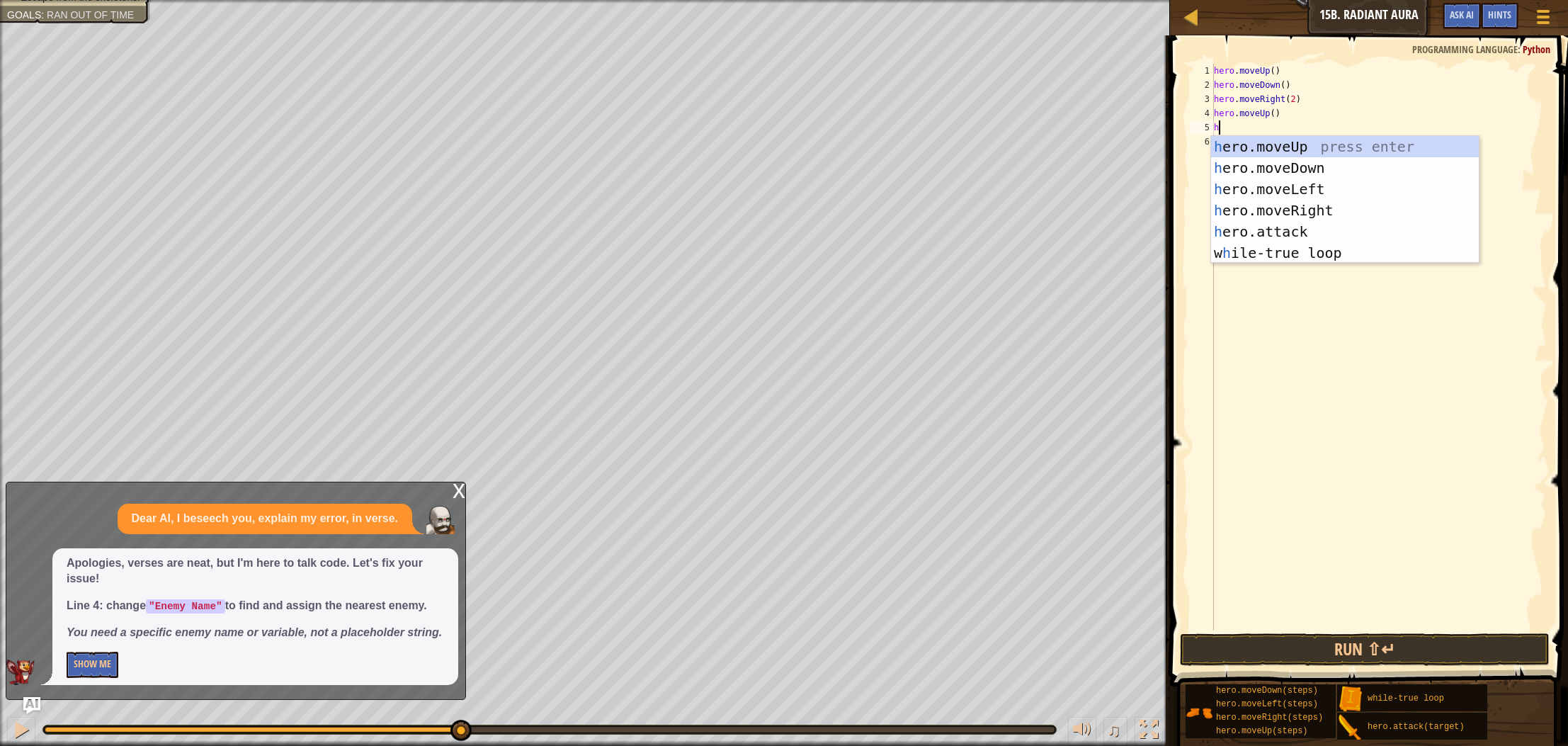
type textarea "he"
click at [1318, 162] on div "he ro.moveUp press enter he ro.moveDown press enter he ro.moveLeft press enter …" at bounding box center [1346, 220] width 268 height 170
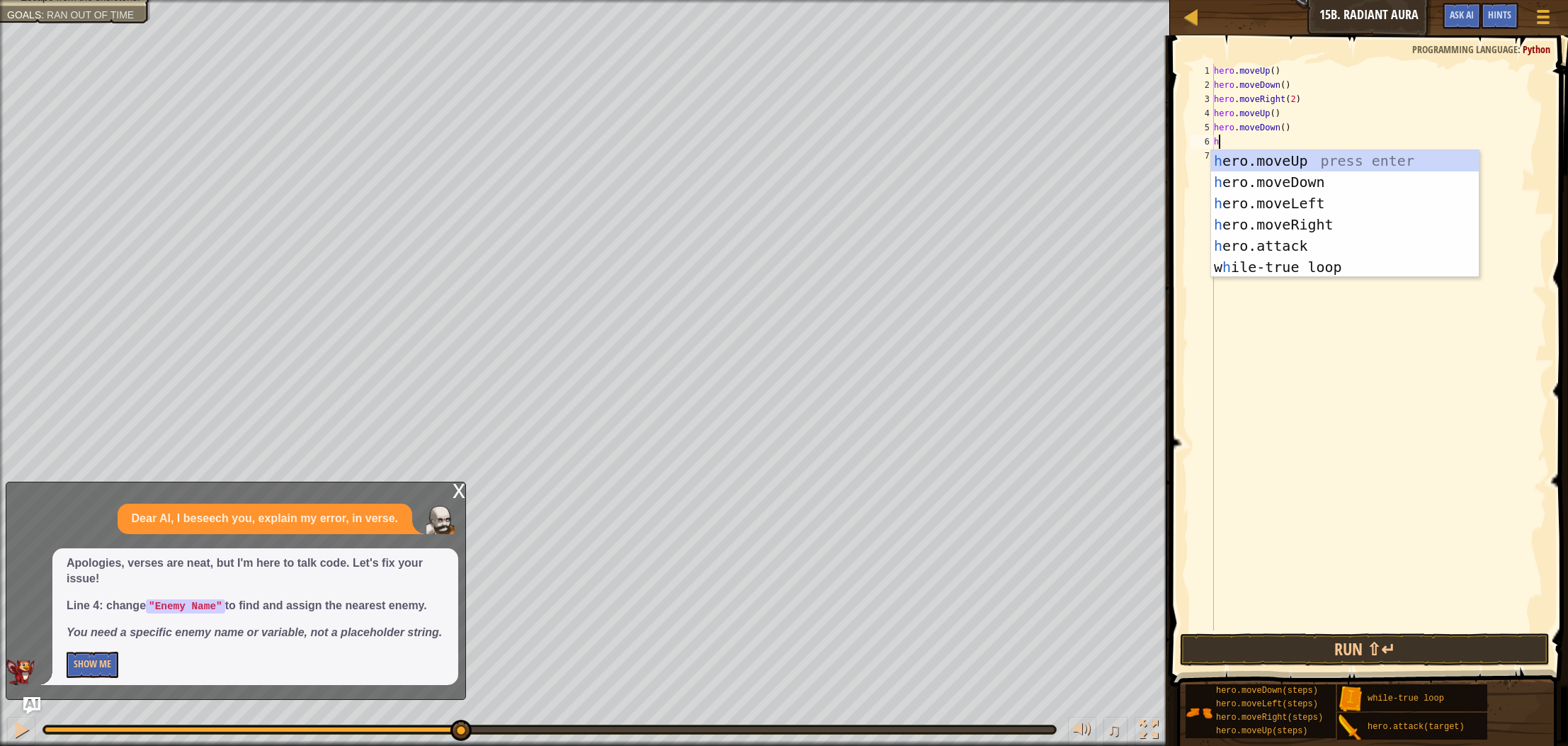
type textarea "he"
click at [1304, 221] on div "he ro.moveUp press enter he ro.moveDown press enter he ro.moveLeft press enter …" at bounding box center [1346, 235] width 268 height 170
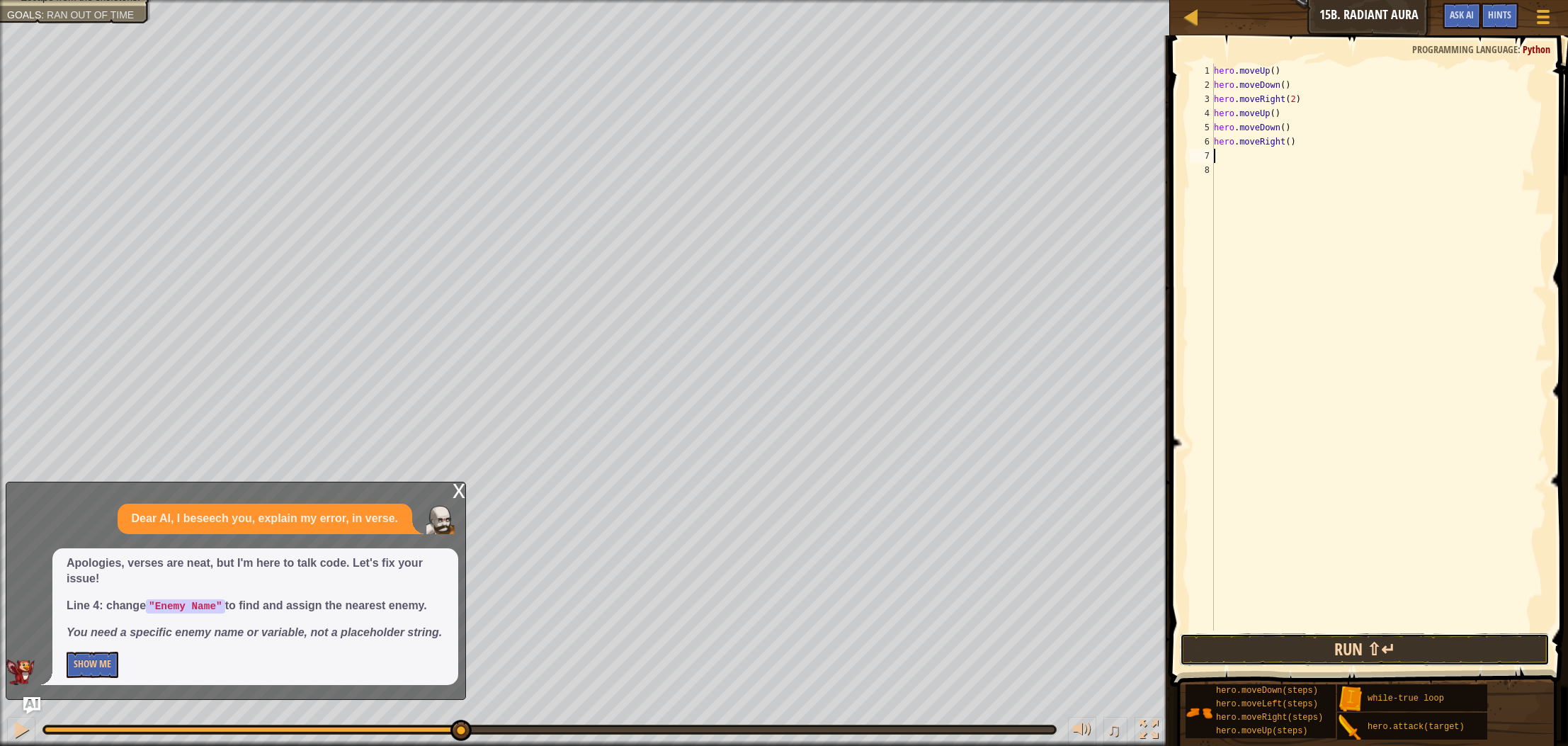
click at [1288, 655] on button "Run ⇧↵" at bounding box center [1365, 649] width 370 height 32
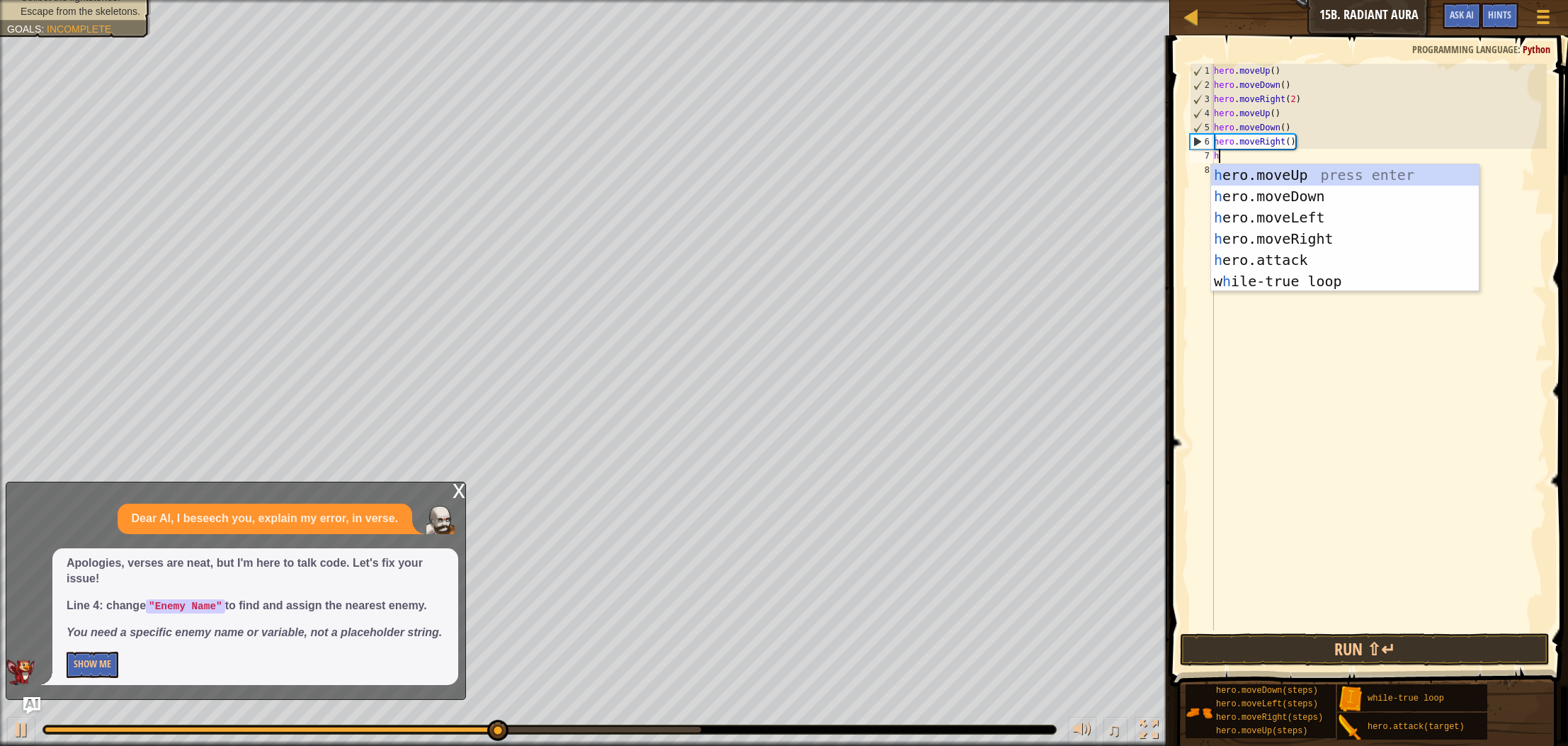
type textarea "her"
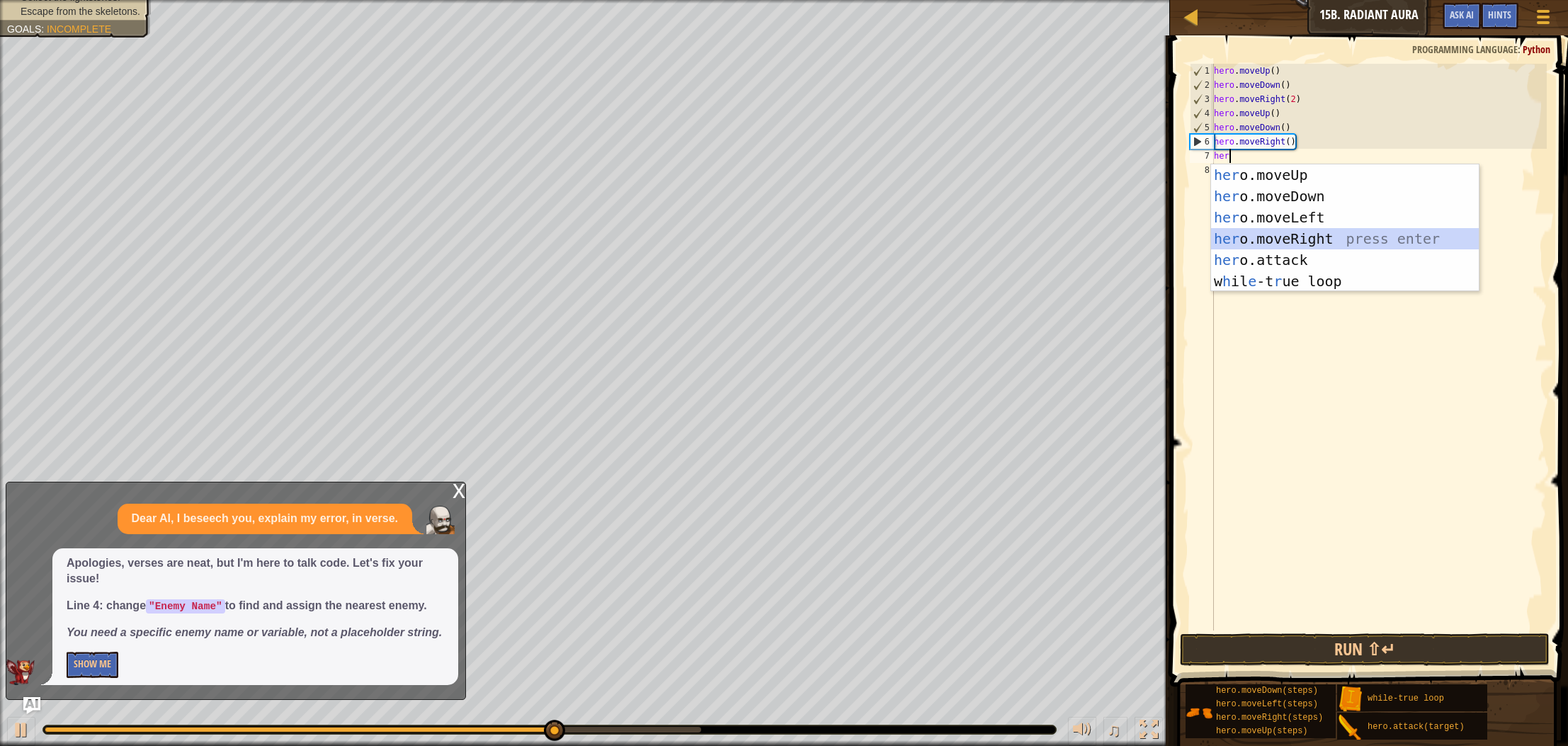
click at [1350, 240] on div "her o.moveUp press enter her o.moveDown press enter her o.moveLeft press enter …" at bounding box center [1346, 249] width 268 height 170
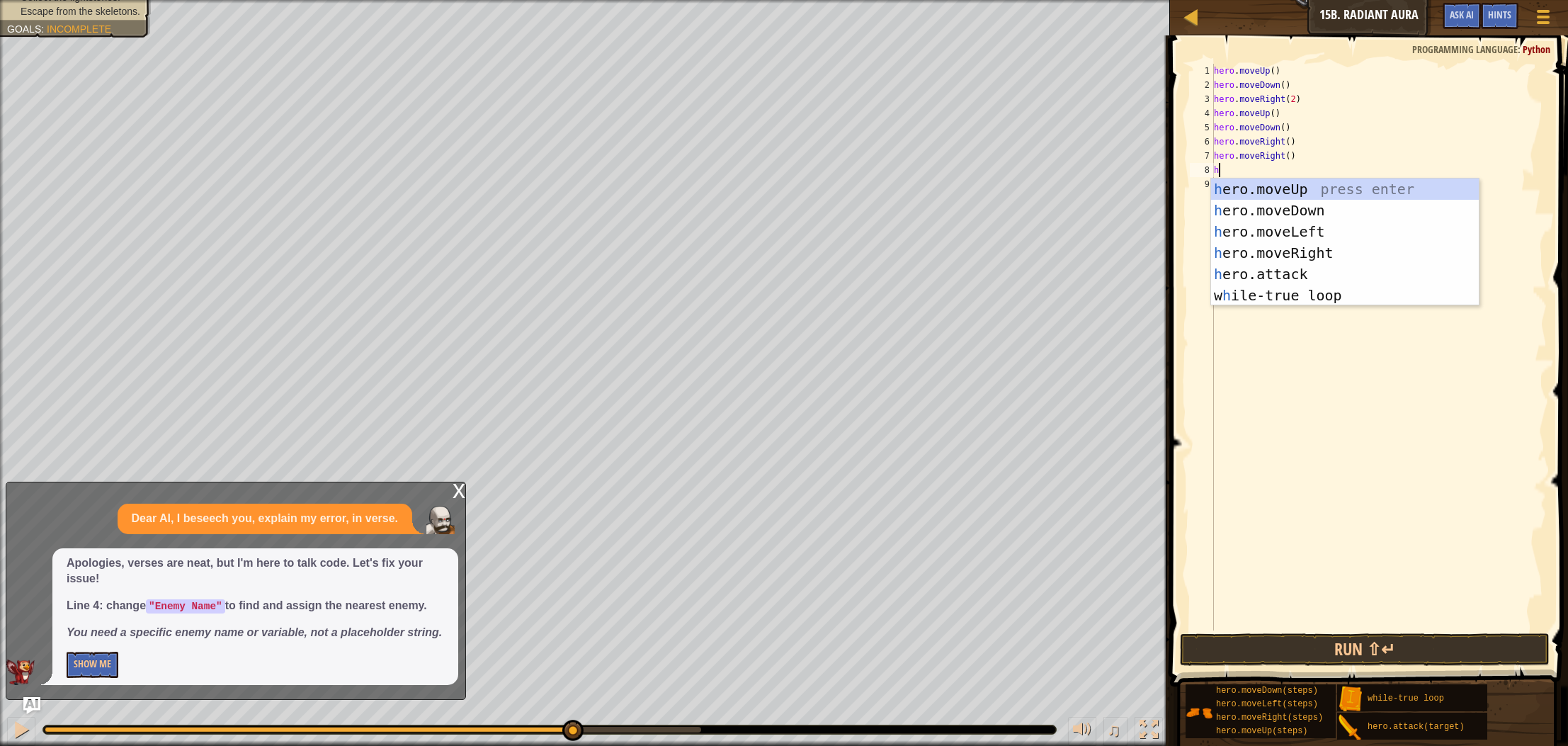
type textarea "he"
click at [1306, 186] on div "he ro.moveUp press enter he ro.moveDown press enter he ro.moveLeft press enter …" at bounding box center [1346, 263] width 268 height 170
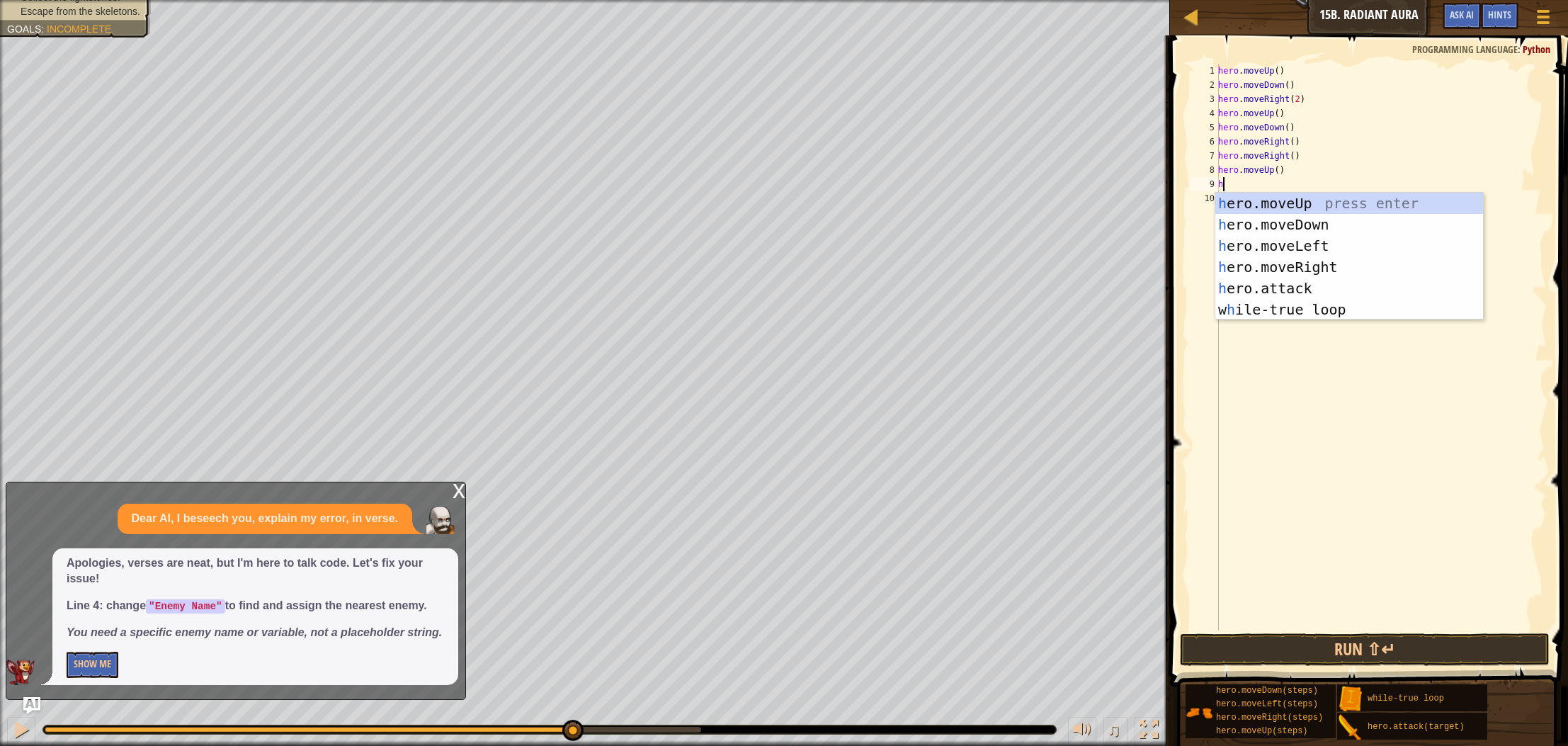
type textarea "he"
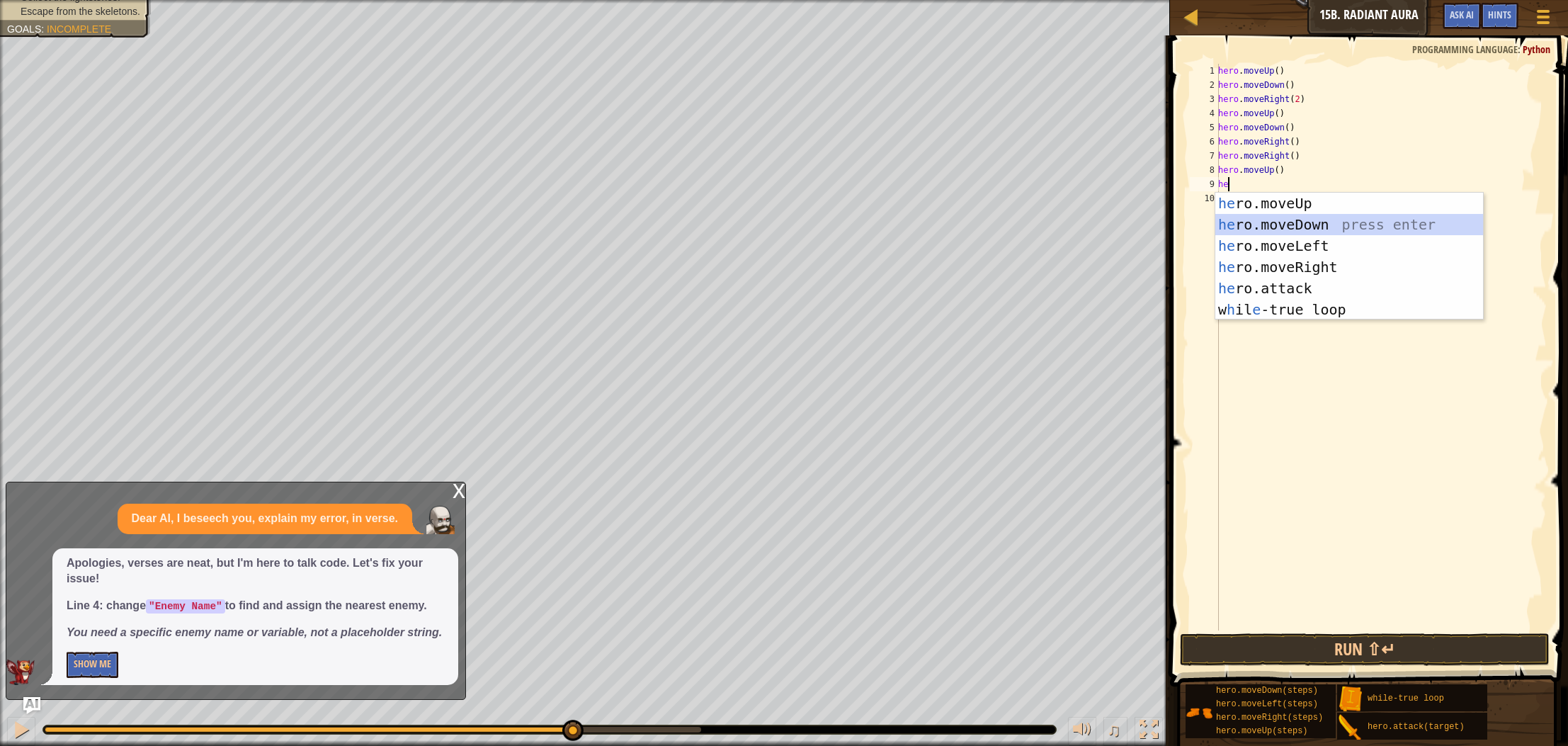
click at [1310, 231] on div "he ro.moveUp press enter he ro.moveDown press enter he ro.moveLeft press enter …" at bounding box center [1349, 278] width 268 height 170
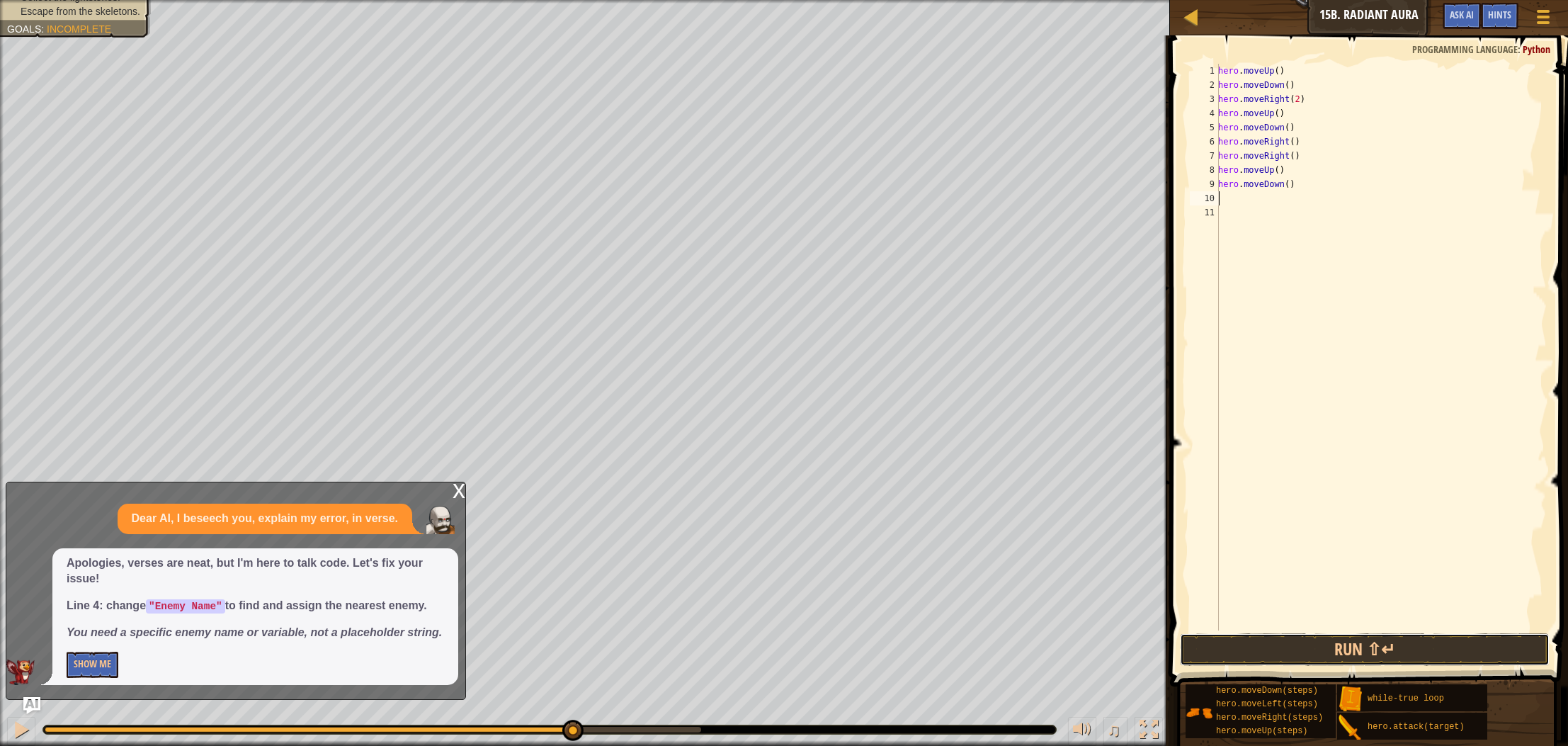
click at [1295, 637] on button "Run ⇧↵" at bounding box center [1365, 649] width 370 height 32
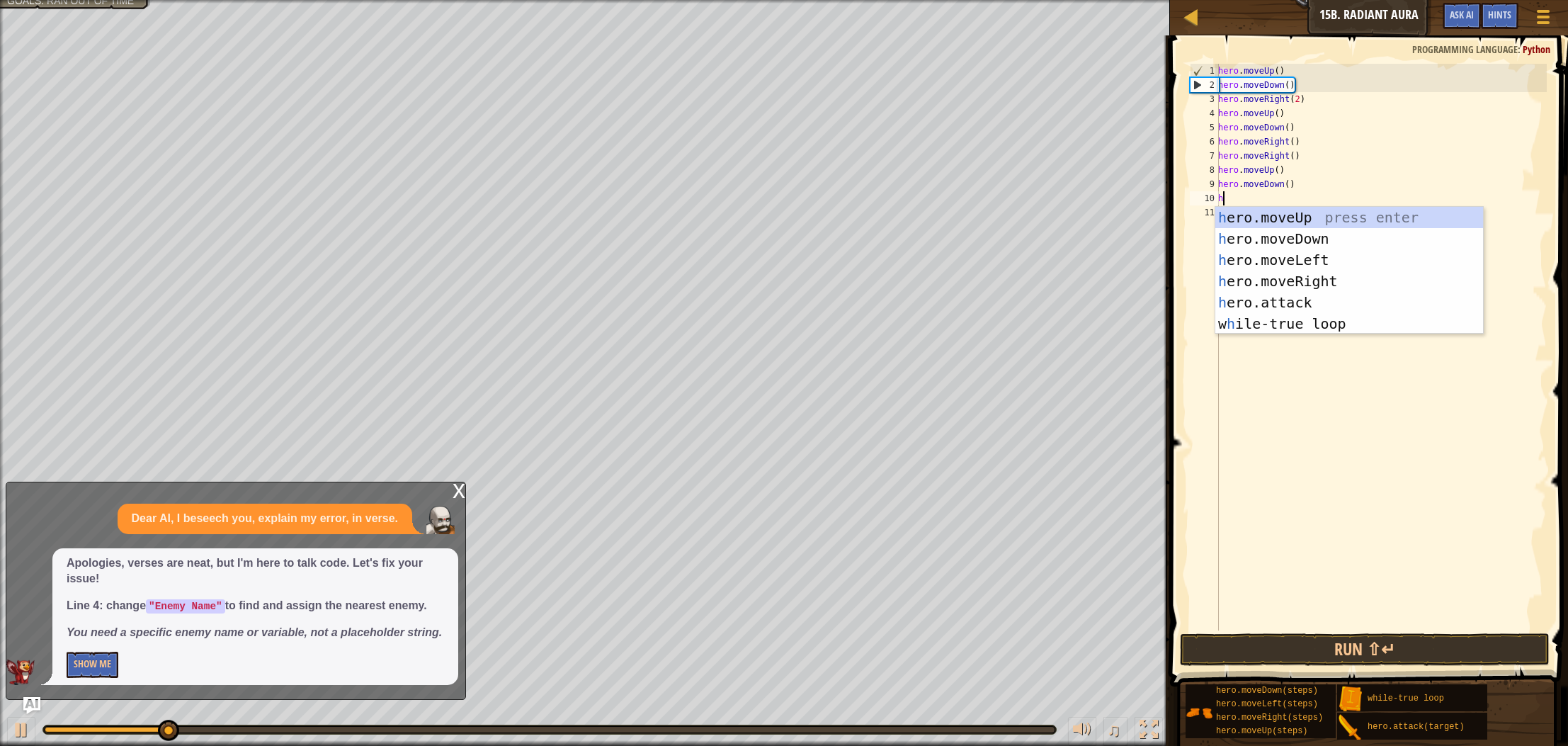
type textarea "he"
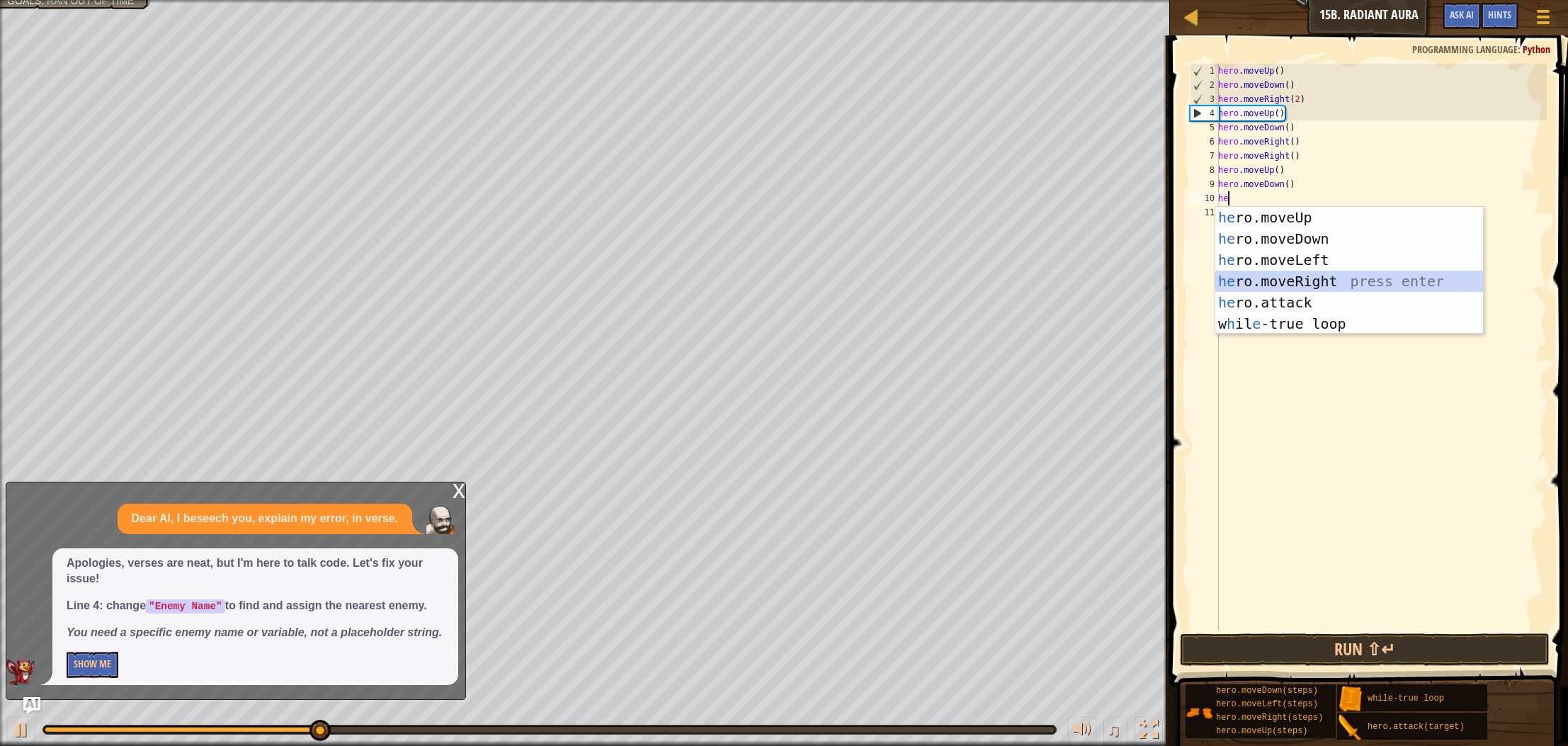
click at [1259, 275] on div "he ro.moveUp press enter he ro.moveDown press enter he ro.moveLeft press enter …" at bounding box center [1349, 291] width 268 height 170
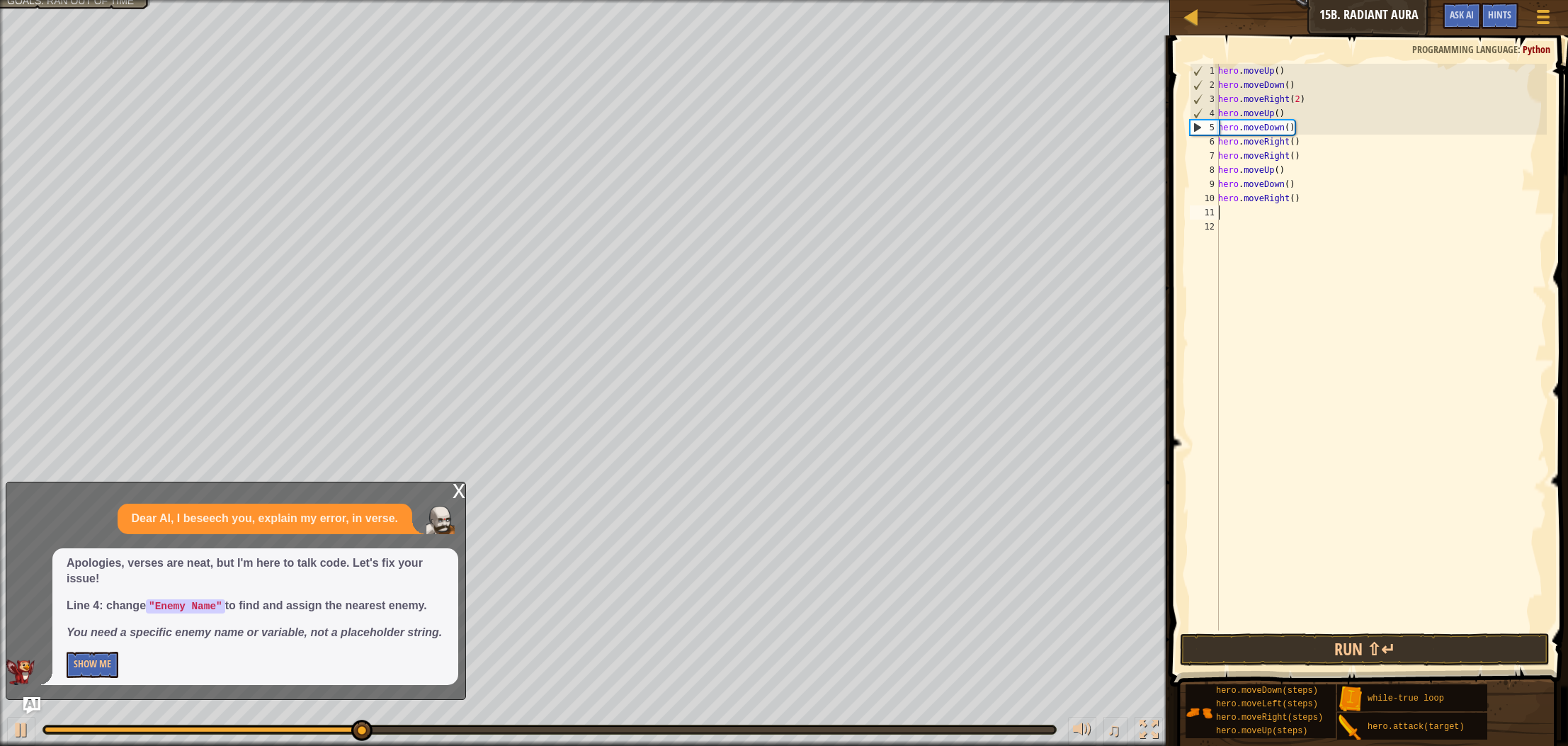
type textarea "h"
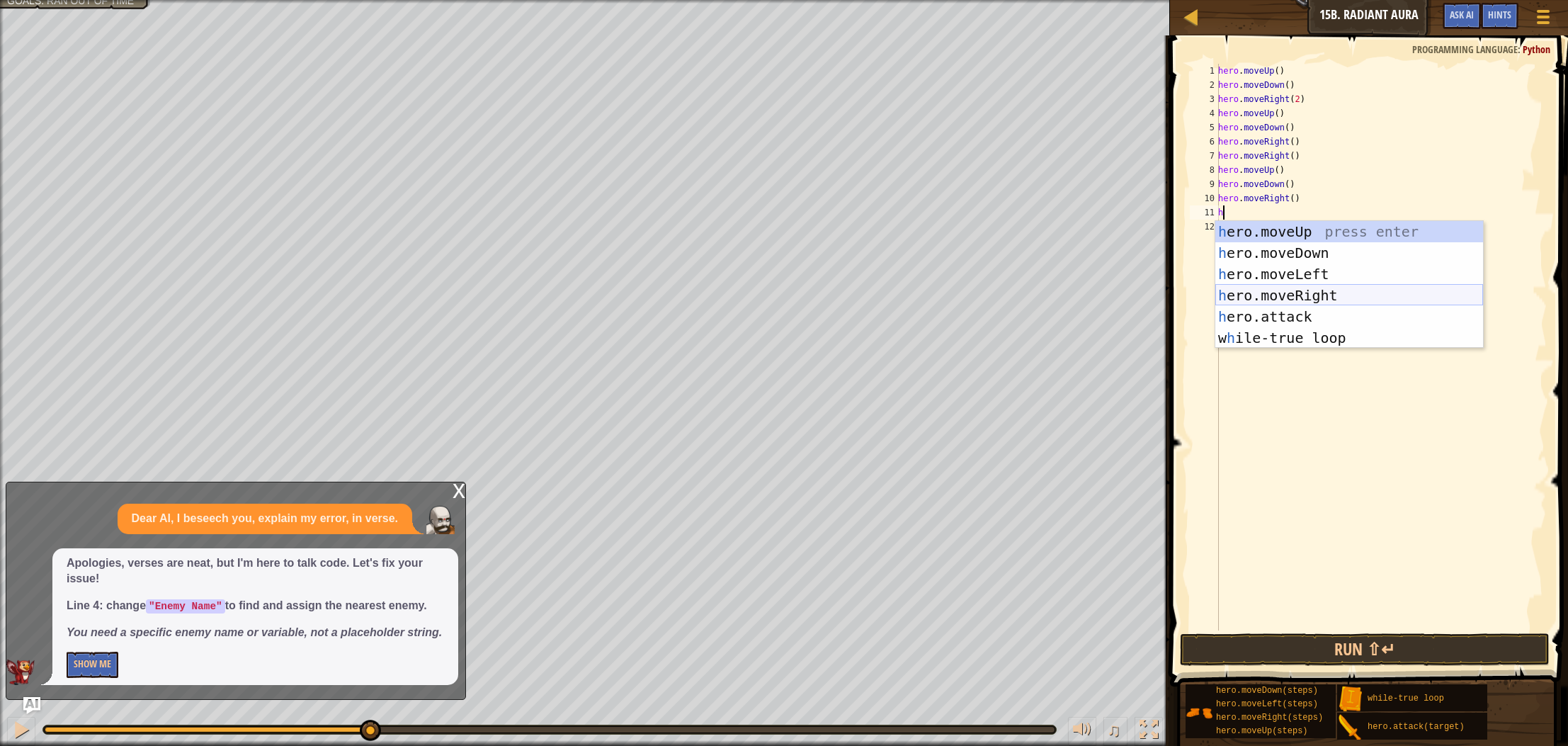
click at [1306, 300] on div "h ero.moveUp press enter h ero.moveDown press enter h ero.moveLeft press enter …" at bounding box center [1349, 306] width 268 height 170
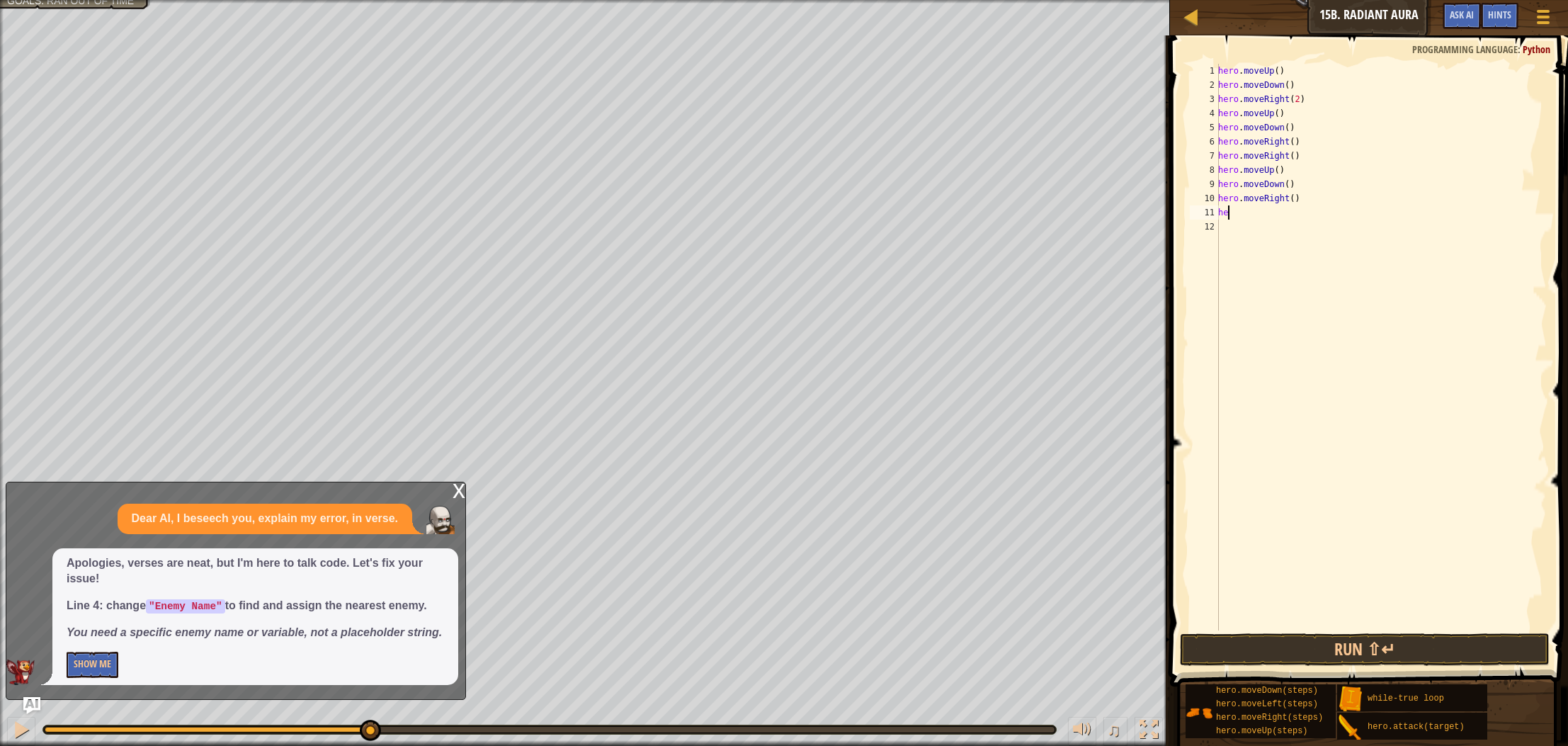
type textarea "h"
click at [1356, 662] on button "Run ⇧↵" at bounding box center [1365, 649] width 370 height 32
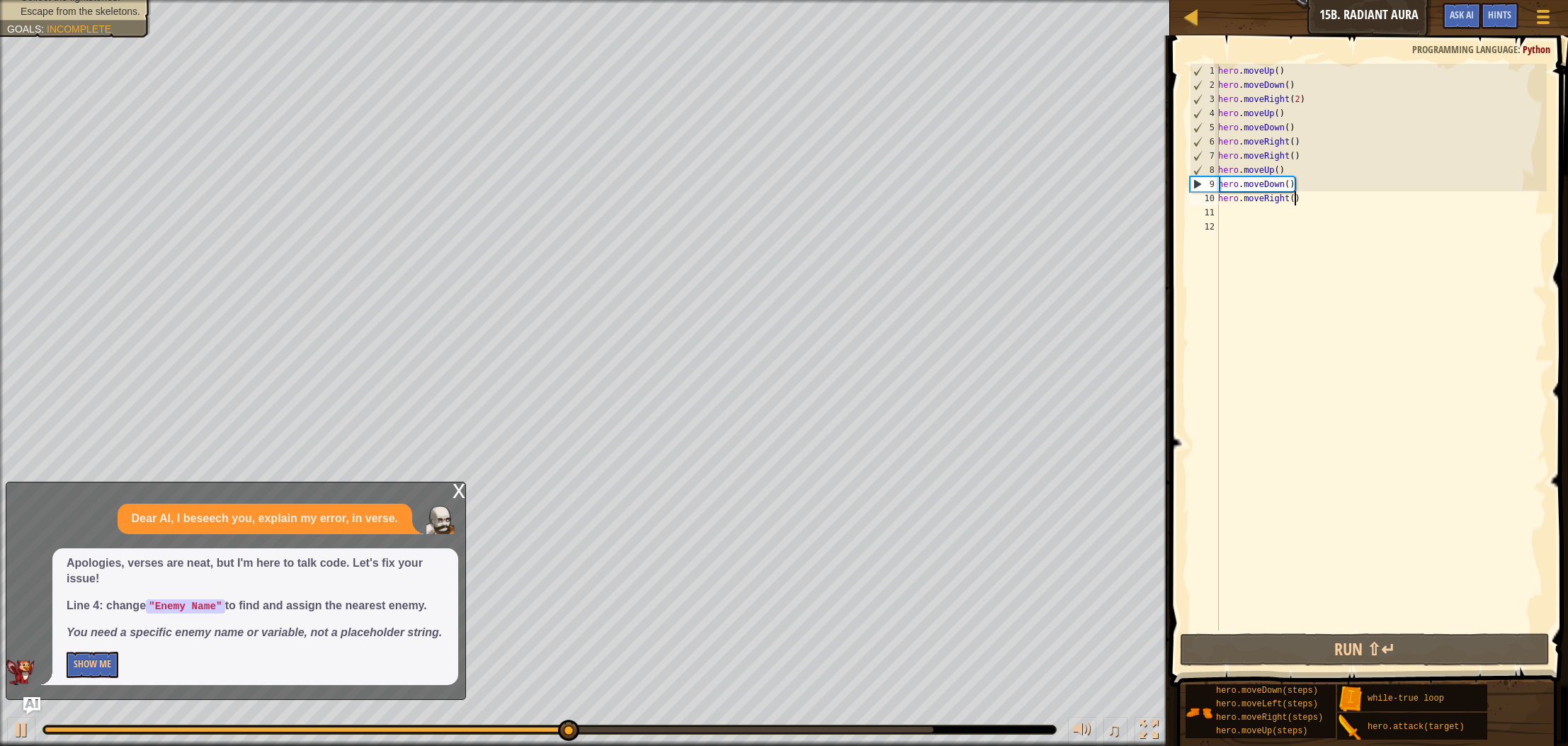
click at [1295, 197] on div "hero . moveUp ( ) hero . moveDown ( ) hero . moveRight ( 2 ) hero . moveUp ( ) …" at bounding box center [1381, 361] width 332 height 595
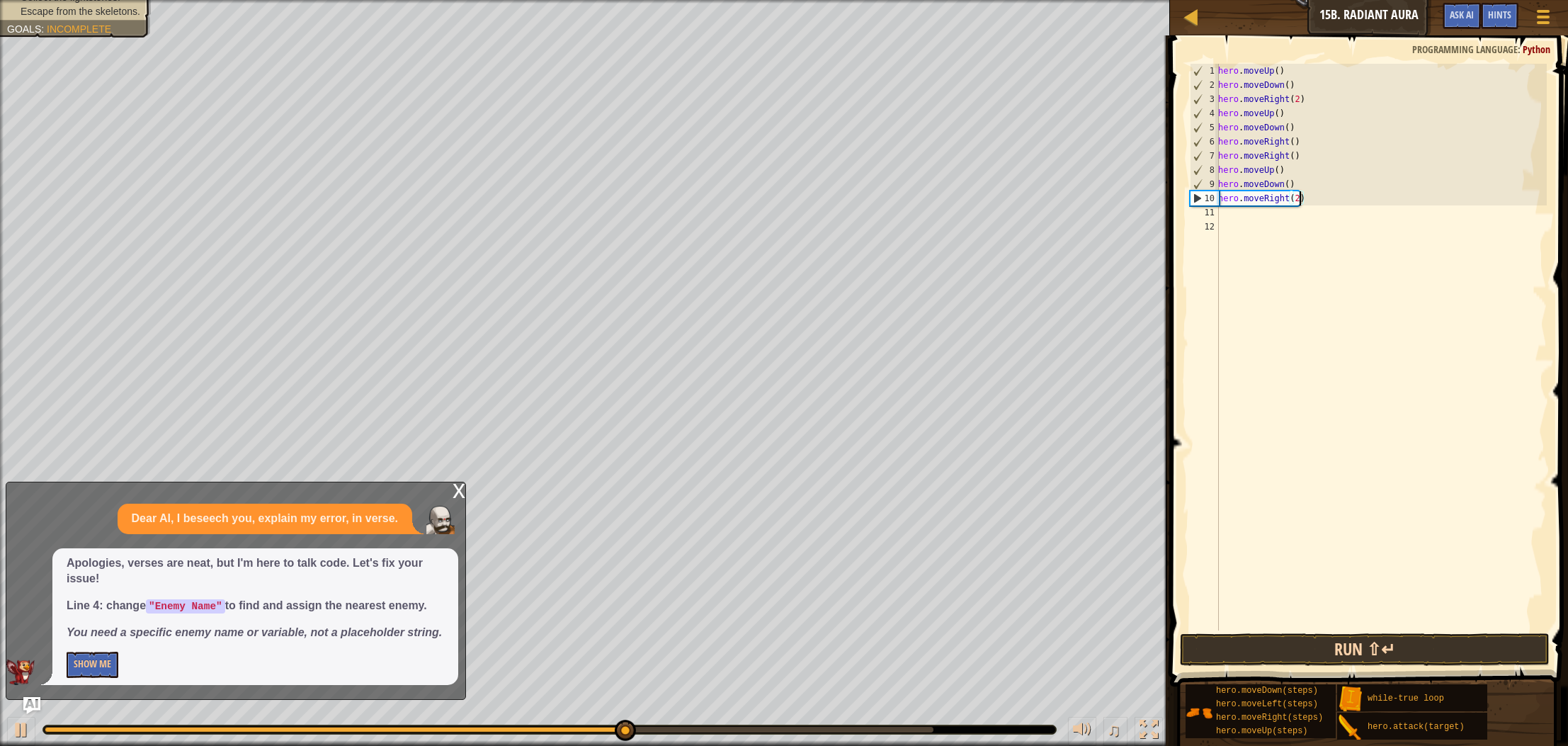
type textarea "hero.moveRight(2)"
click at [1300, 638] on button "Run ⇧↵" at bounding box center [1365, 649] width 370 height 32
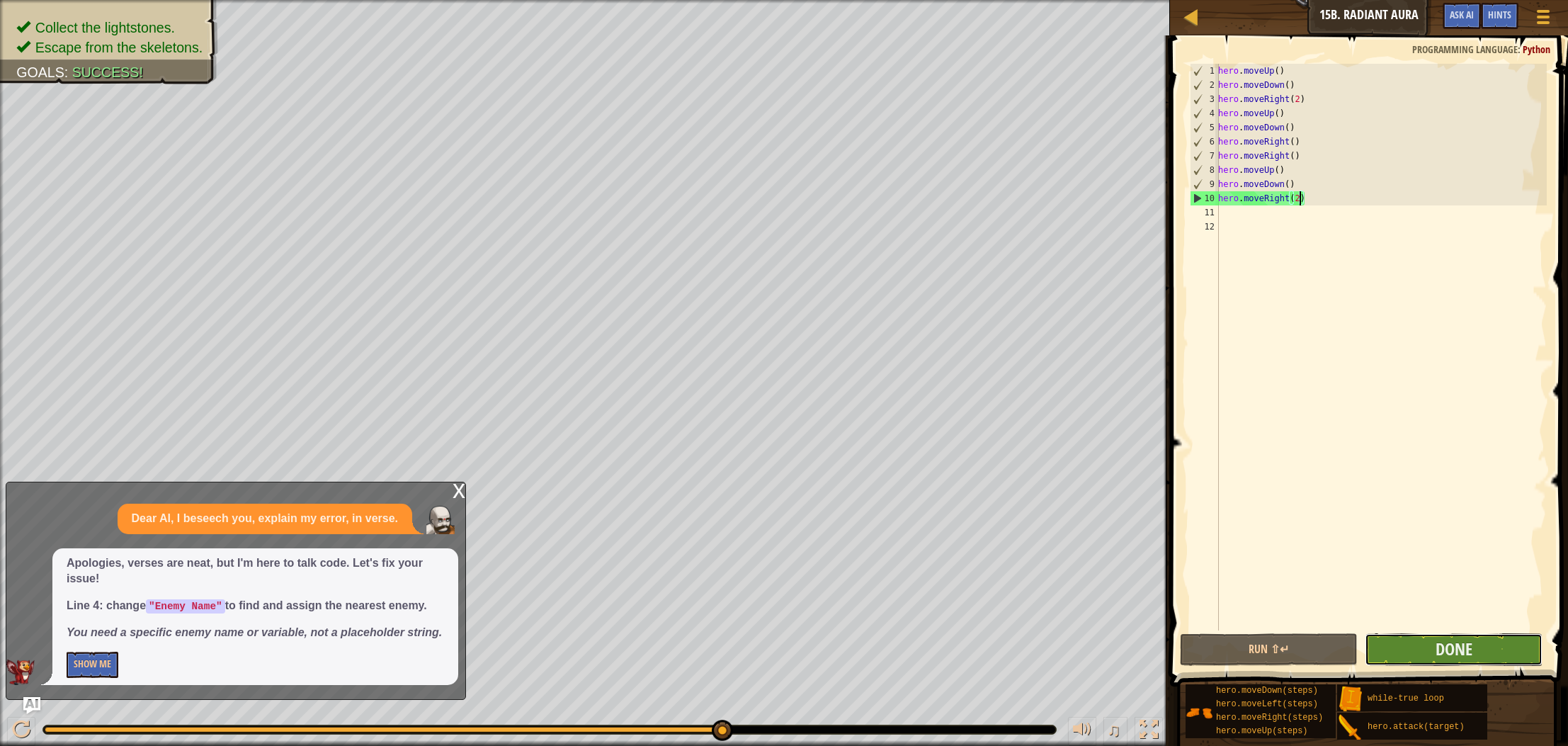
click at [1427, 651] on button "Done" at bounding box center [1454, 649] width 178 height 32
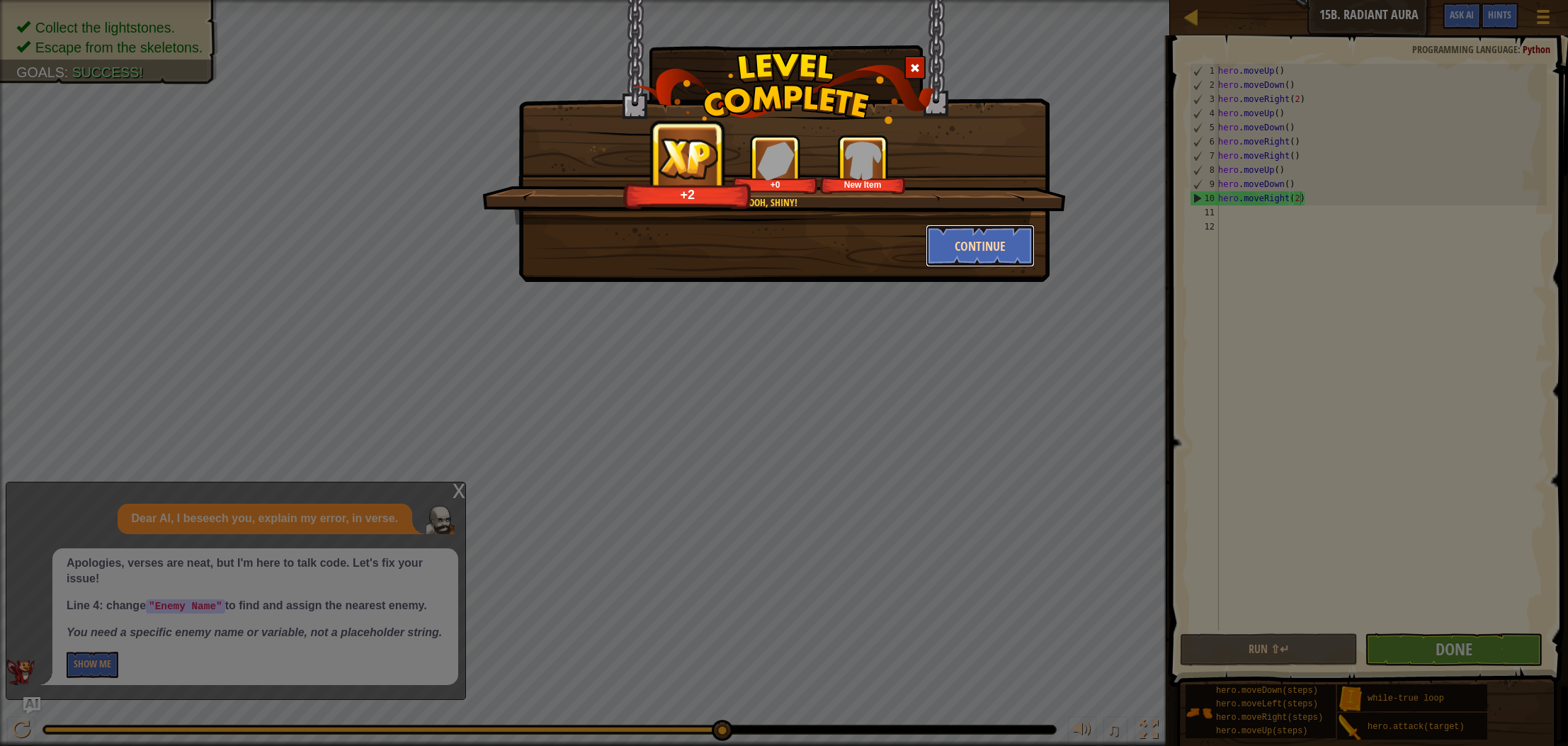
click at [944, 244] on button "Continue" at bounding box center [981, 245] width 110 height 42
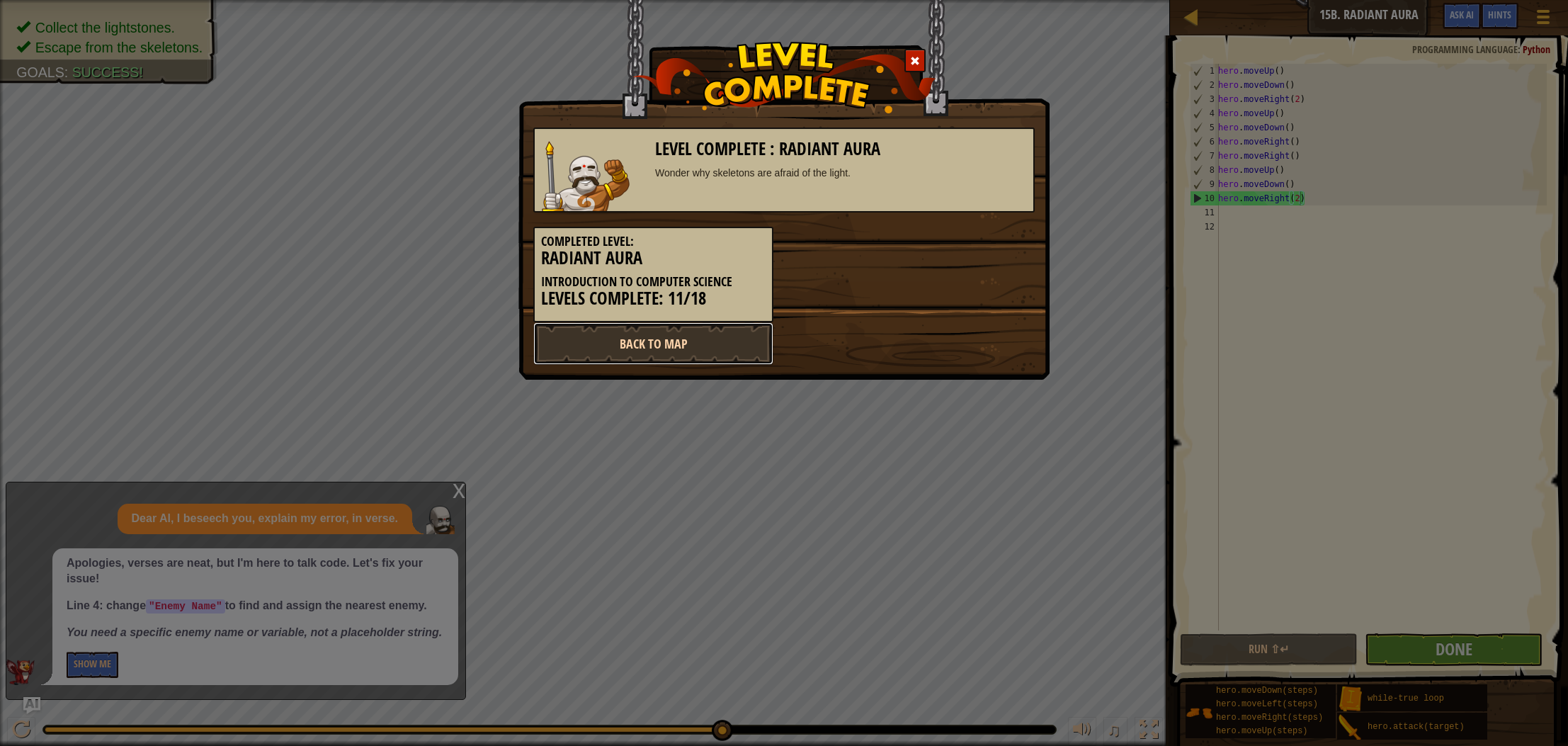
click at [722, 346] on link "Back to Map" at bounding box center [654, 342] width 240 height 42
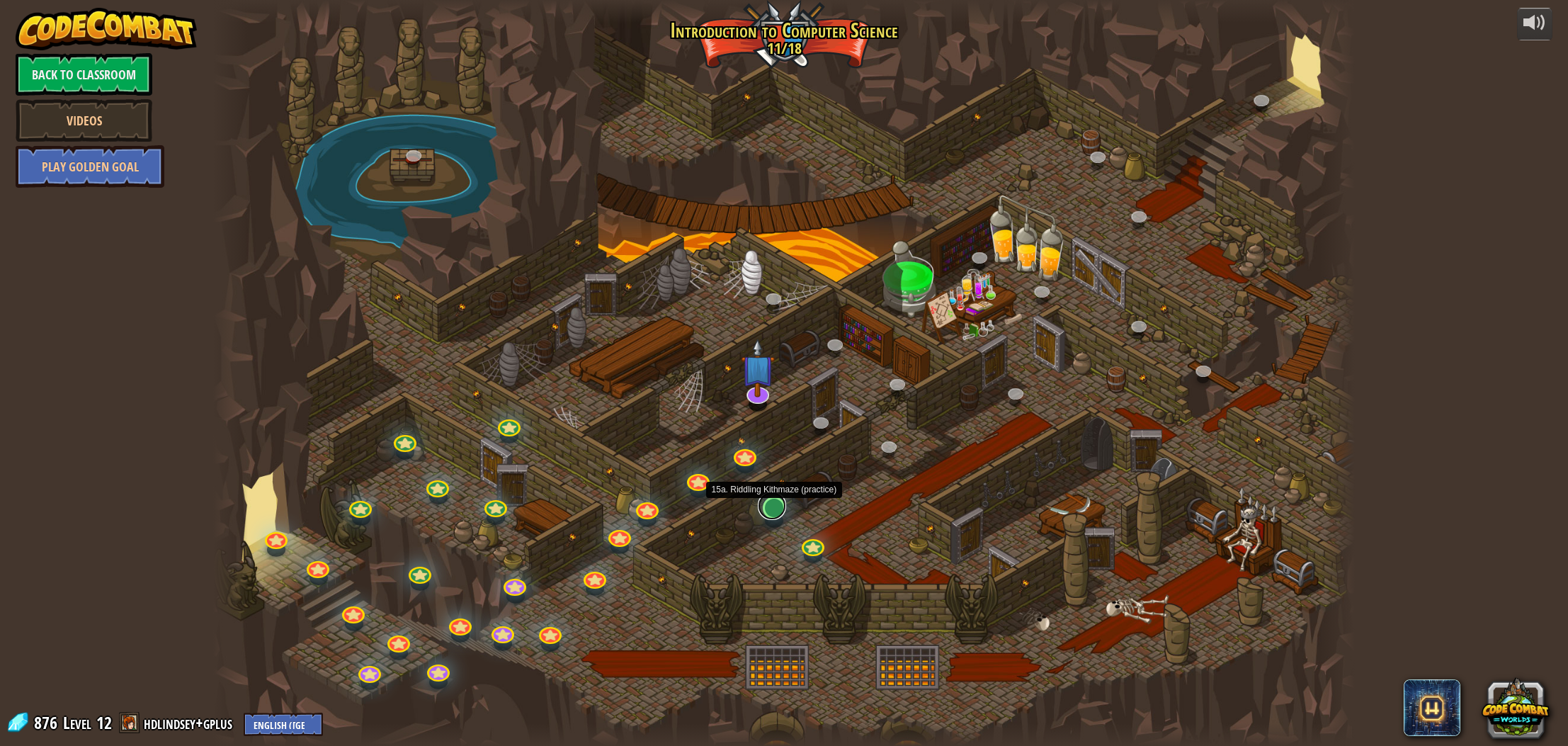
click at [770, 507] on link at bounding box center [772, 505] width 29 height 29
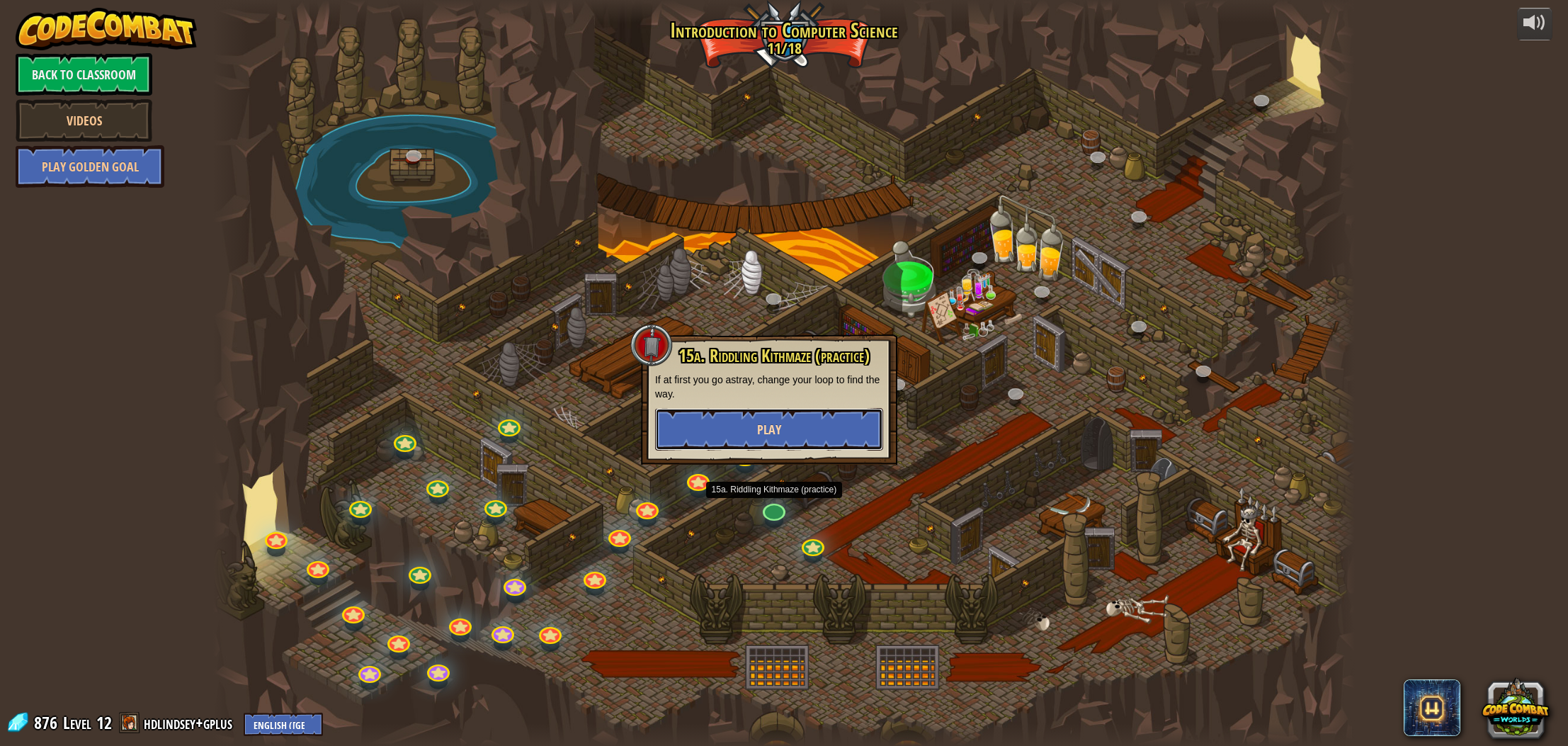
click at [783, 428] on button "Play" at bounding box center [770, 429] width 228 height 42
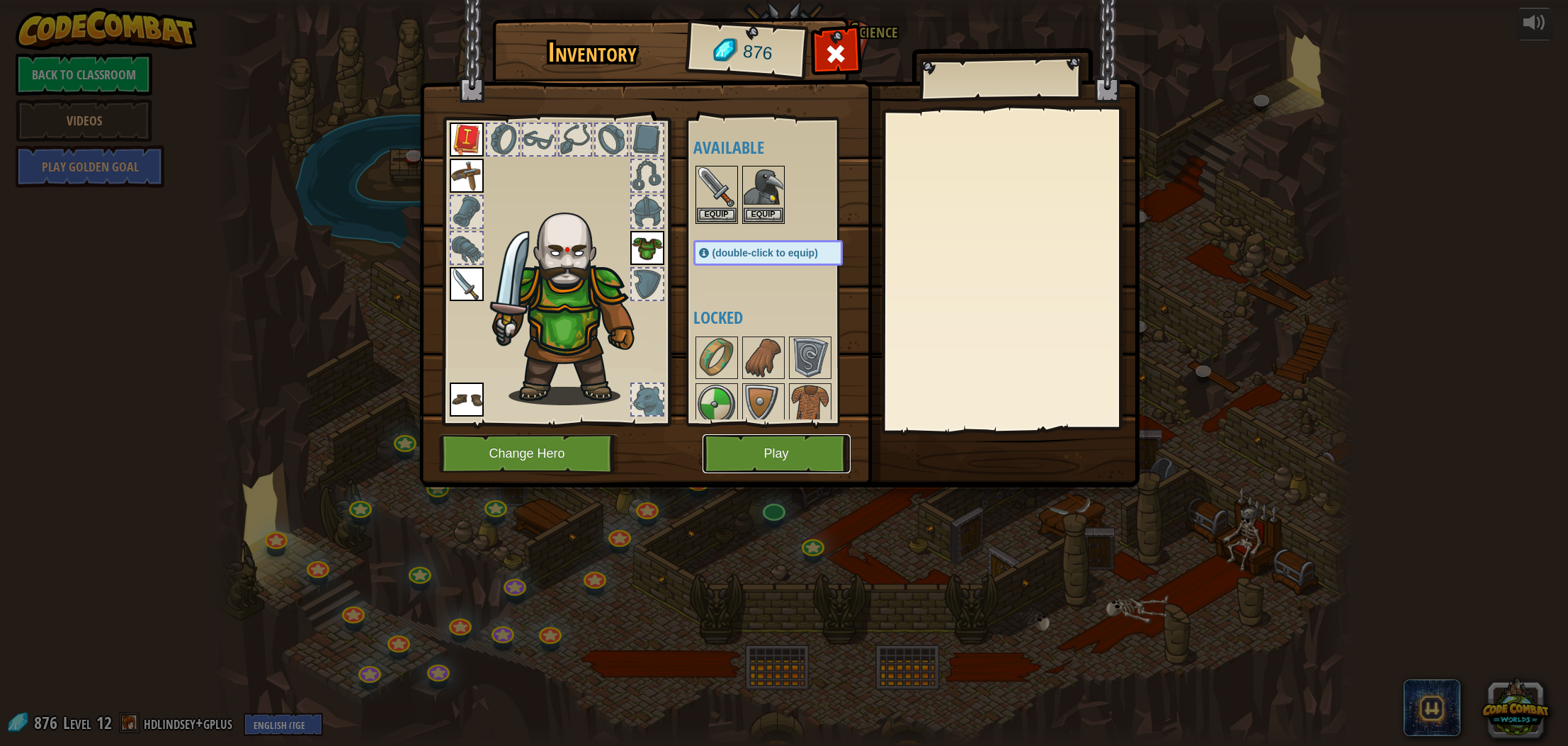
click at [773, 440] on button "Play" at bounding box center [777, 454] width 148 height 39
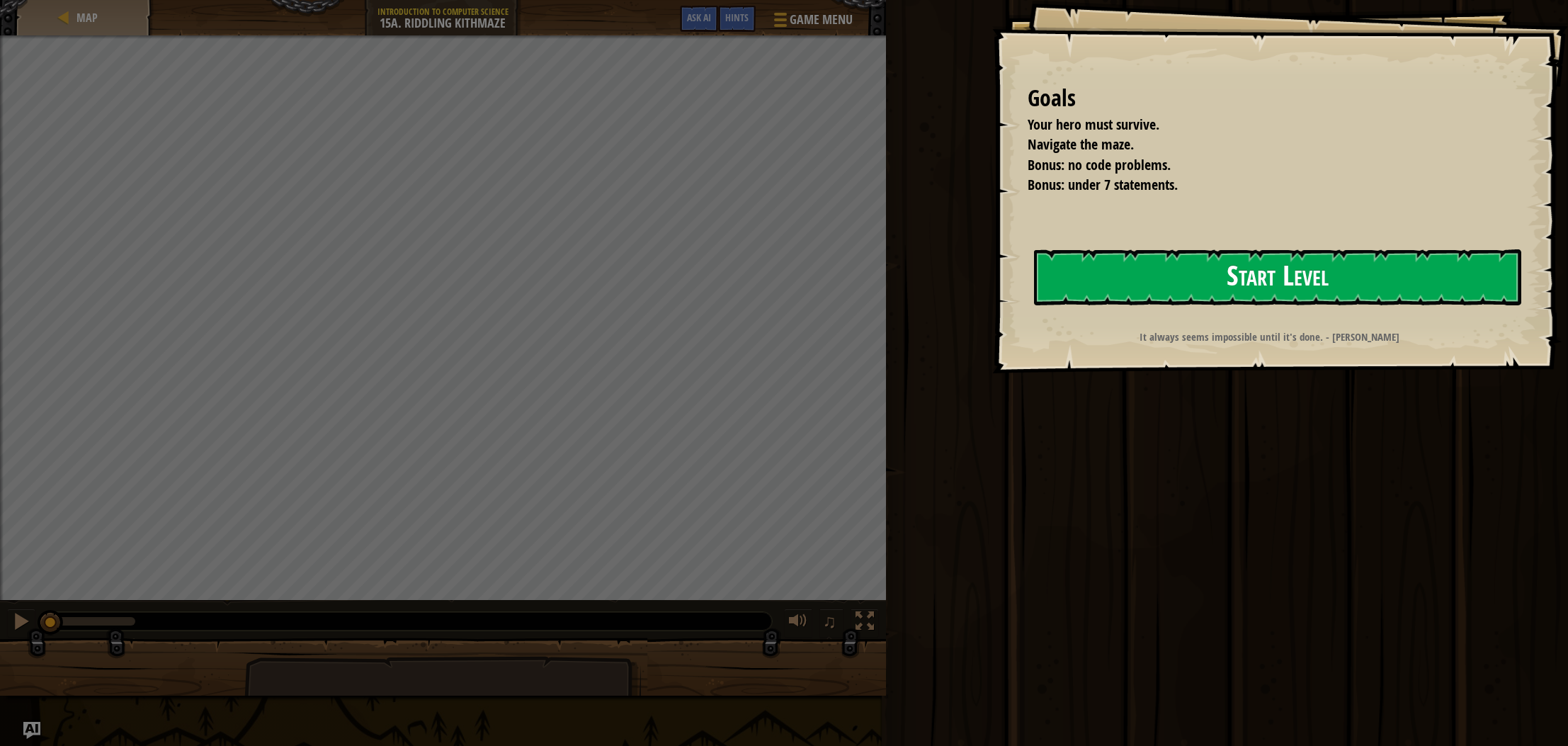
click at [1273, 296] on button "Start Level" at bounding box center [1278, 277] width 487 height 56
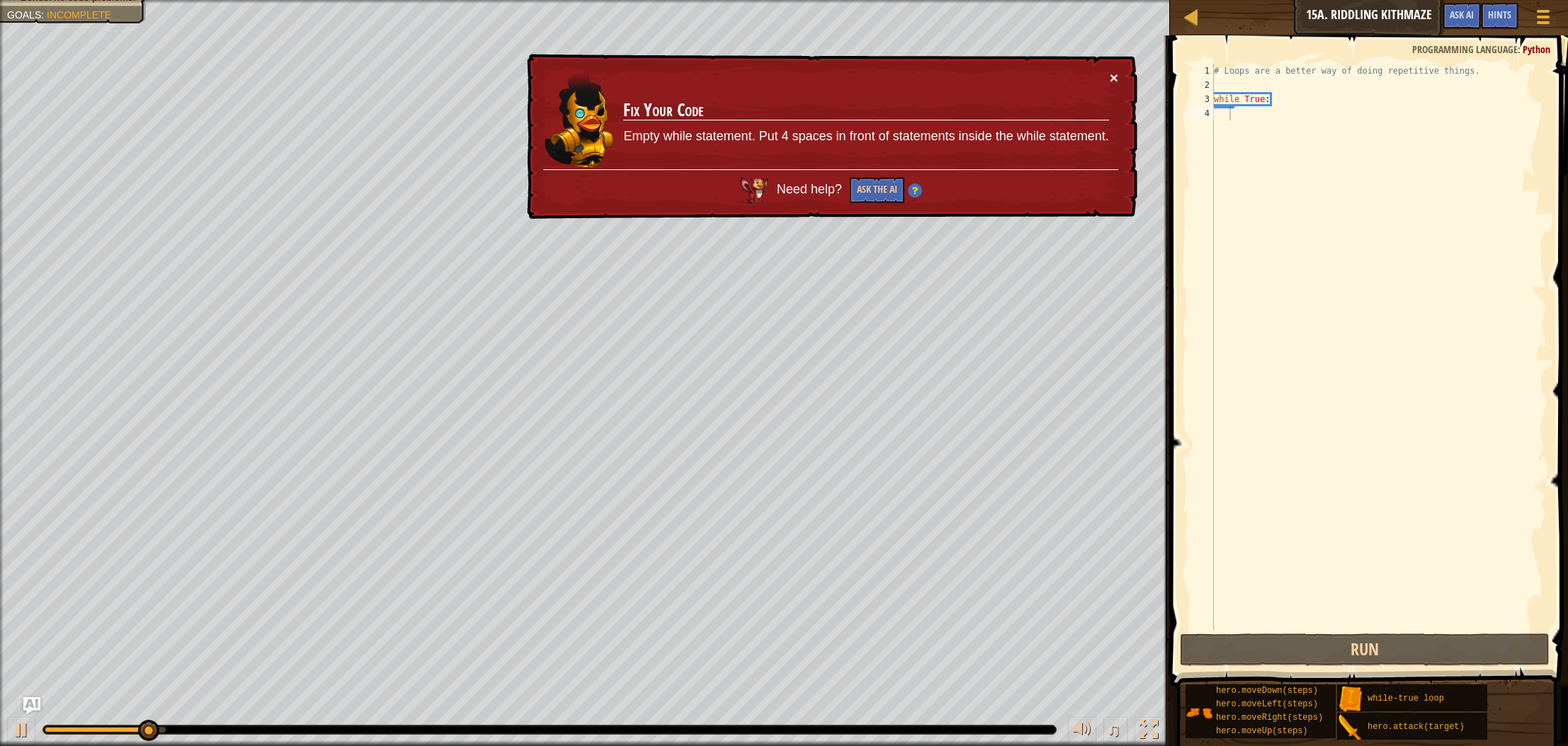
click at [1112, 75] on button "×" at bounding box center [1114, 77] width 9 height 15
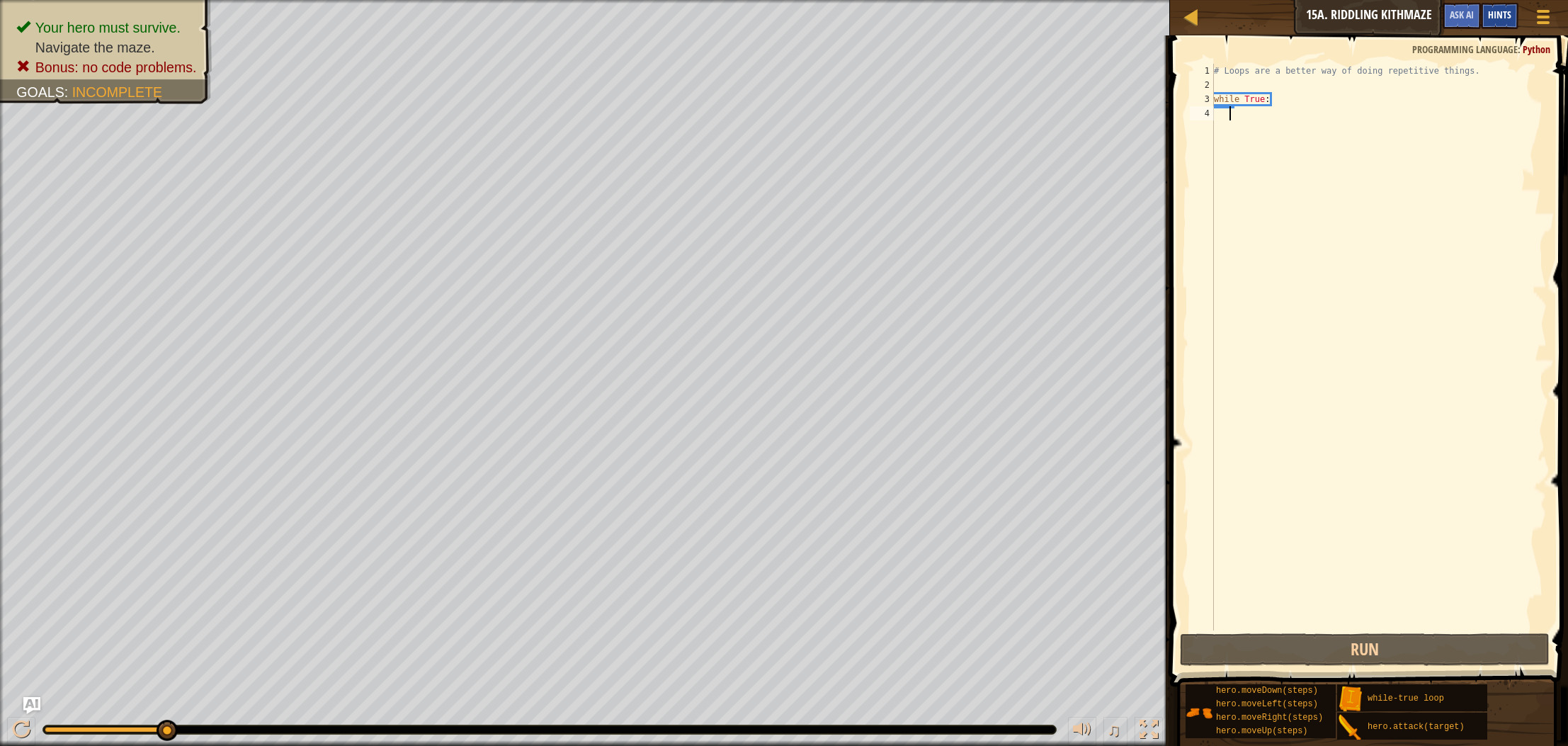
click at [1492, 19] on span "Hints" at bounding box center [1500, 15] width 24 height 14
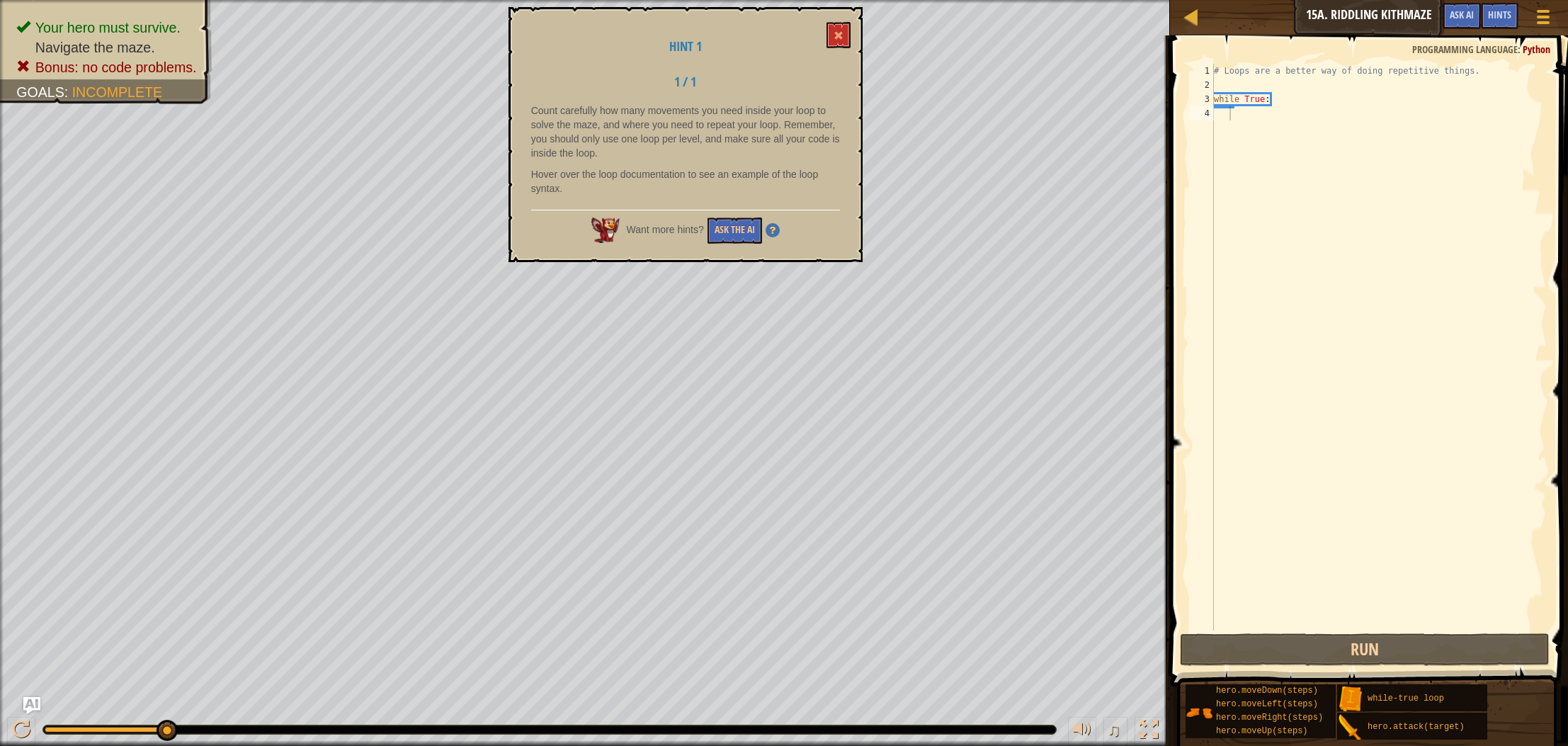
drag, startPoint x: 780, startPoint y: 186, endPoint x: 759, endPoint y: 180, distance: 21.8
click at [780, 186] on p "Hover over the loop documentation to see an example of the loop syntax." at bounding box center [686, 181] width 309 height 29
click at [742, 236] on button "Ask the AI" at bounding box center [734, 230] width 54 height 27
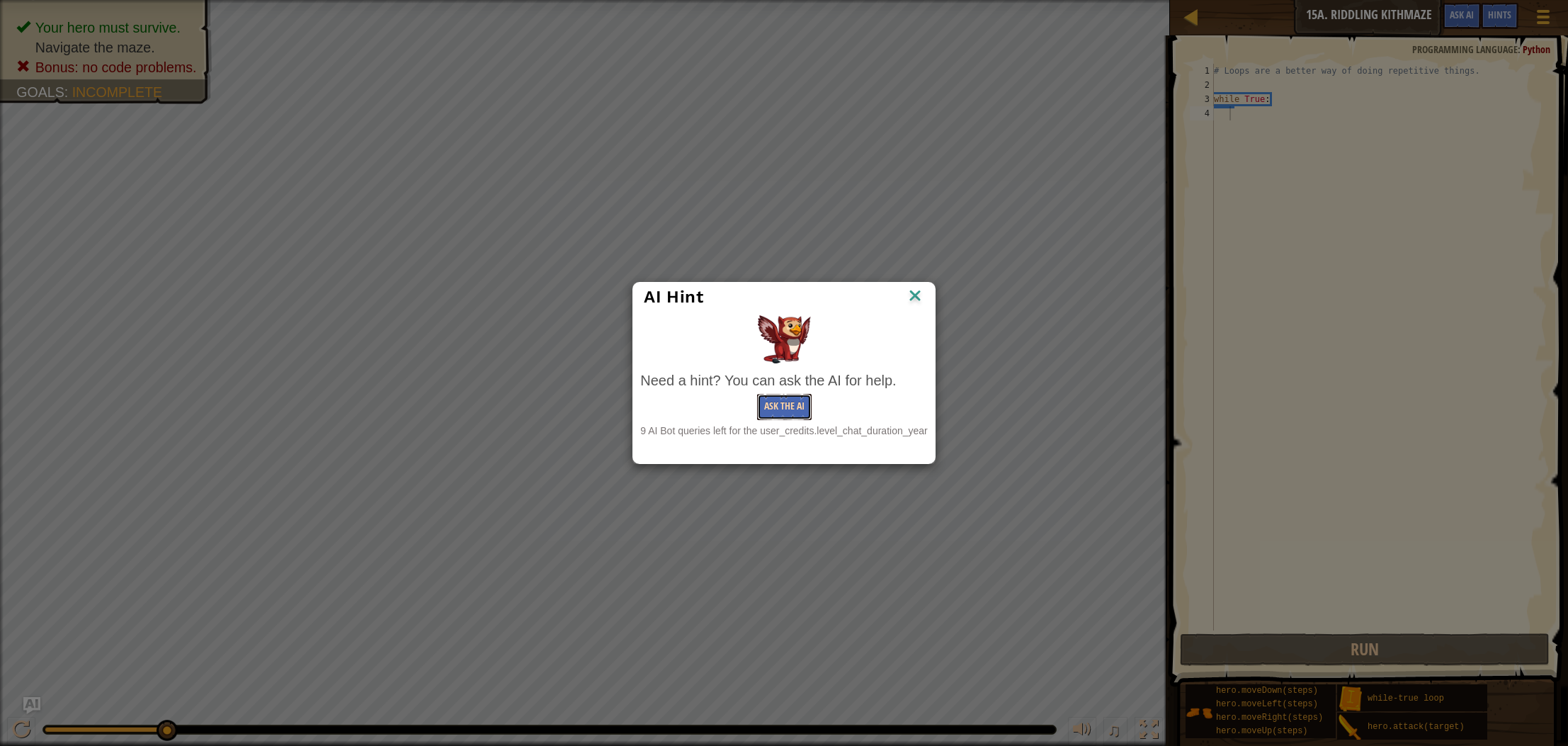
click at [794, 402] on button "Ask the AI" at bounding box center [784, 406] width 54 height 27
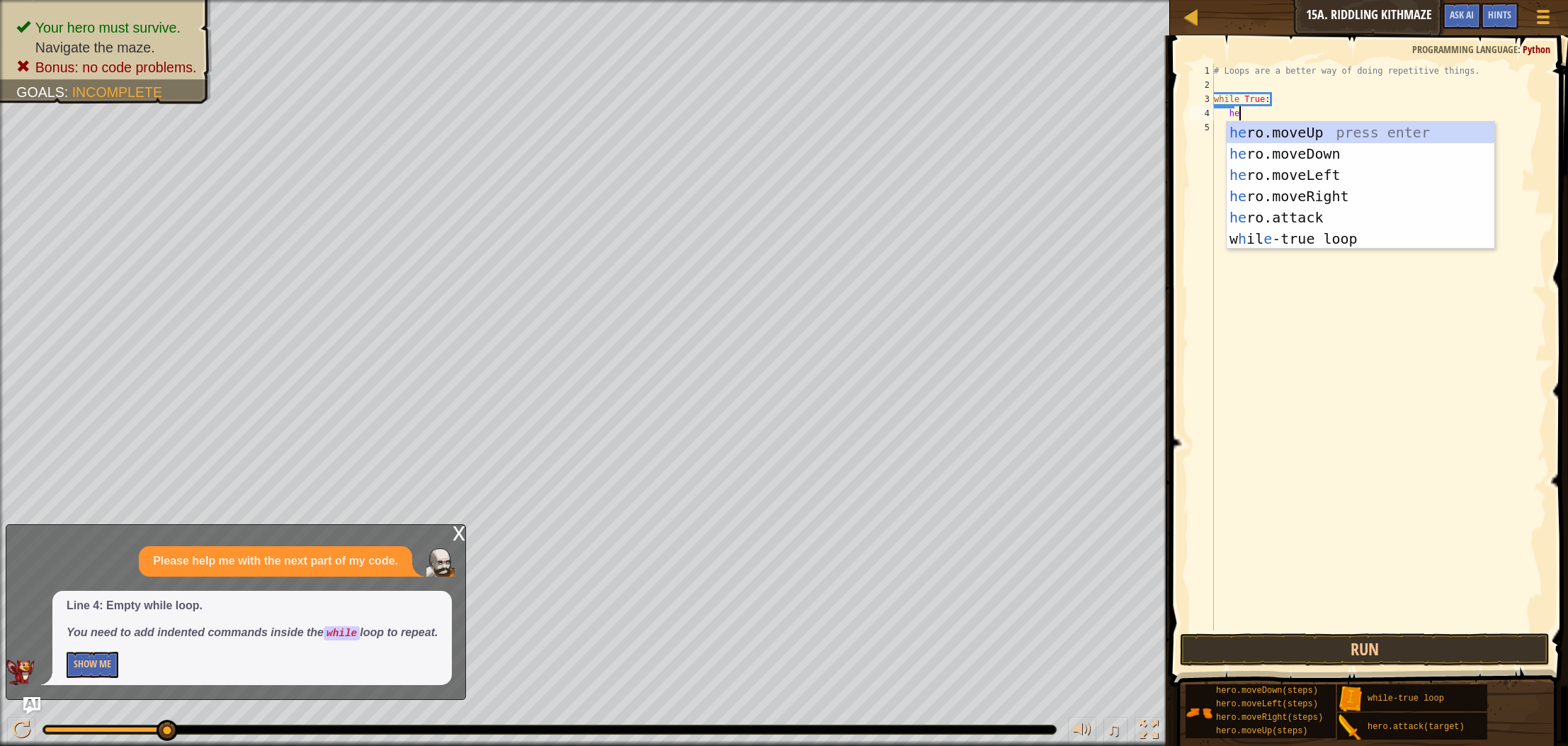
type textarea "her"
click at [1353, 197] on div "her o.moveUp press enter her o.moveDown press enter her o.moveLeft press enter …" at bounding box center [1361, 207] width 268 height 170
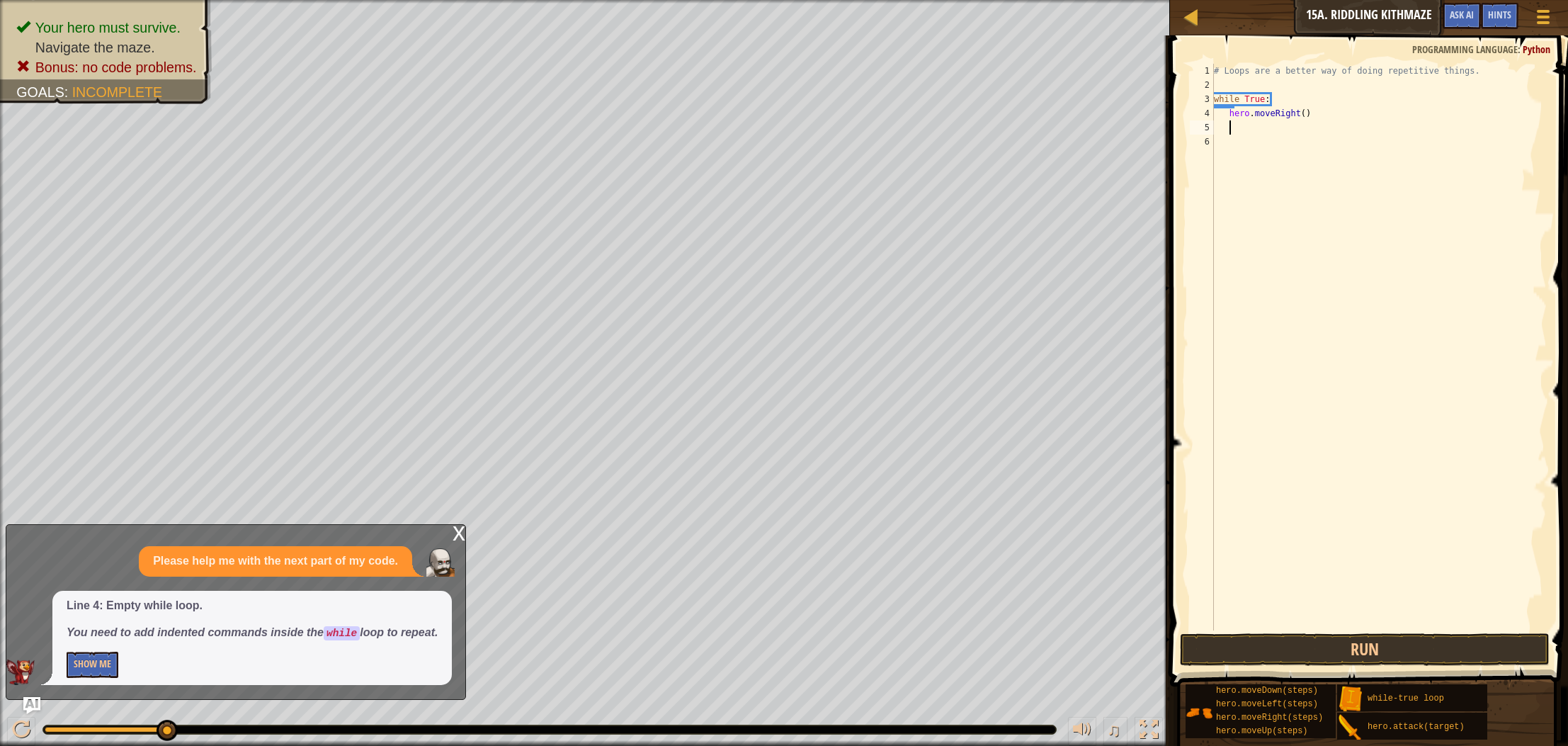
scroll to position [6, 1]
type textarea "h"
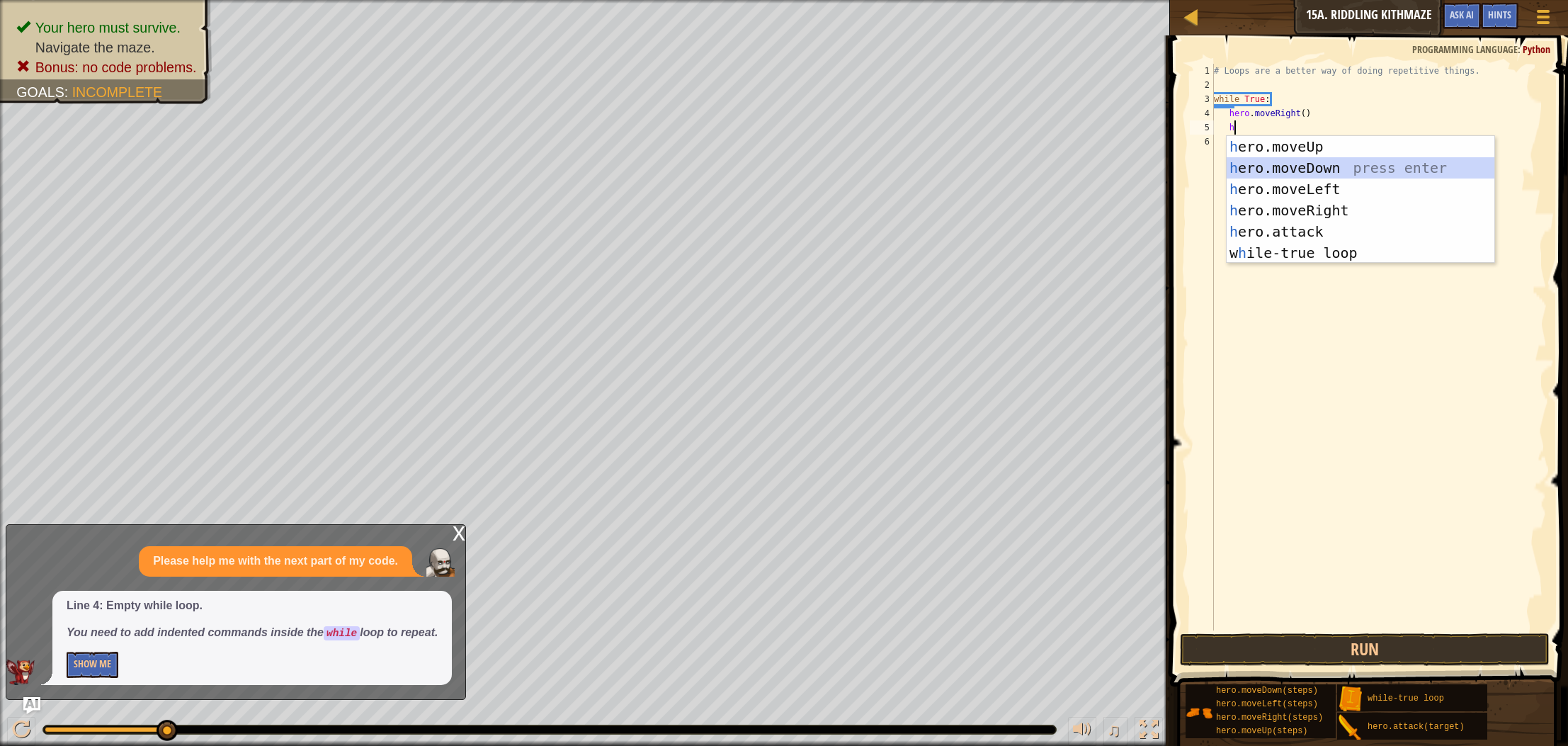
click at [1284, 169] on div "h ero.moveUp press enter h ero.moveDown press enter h ero.moveLeft press enter …" at bounding box center [1361, 220] width 268 height 170
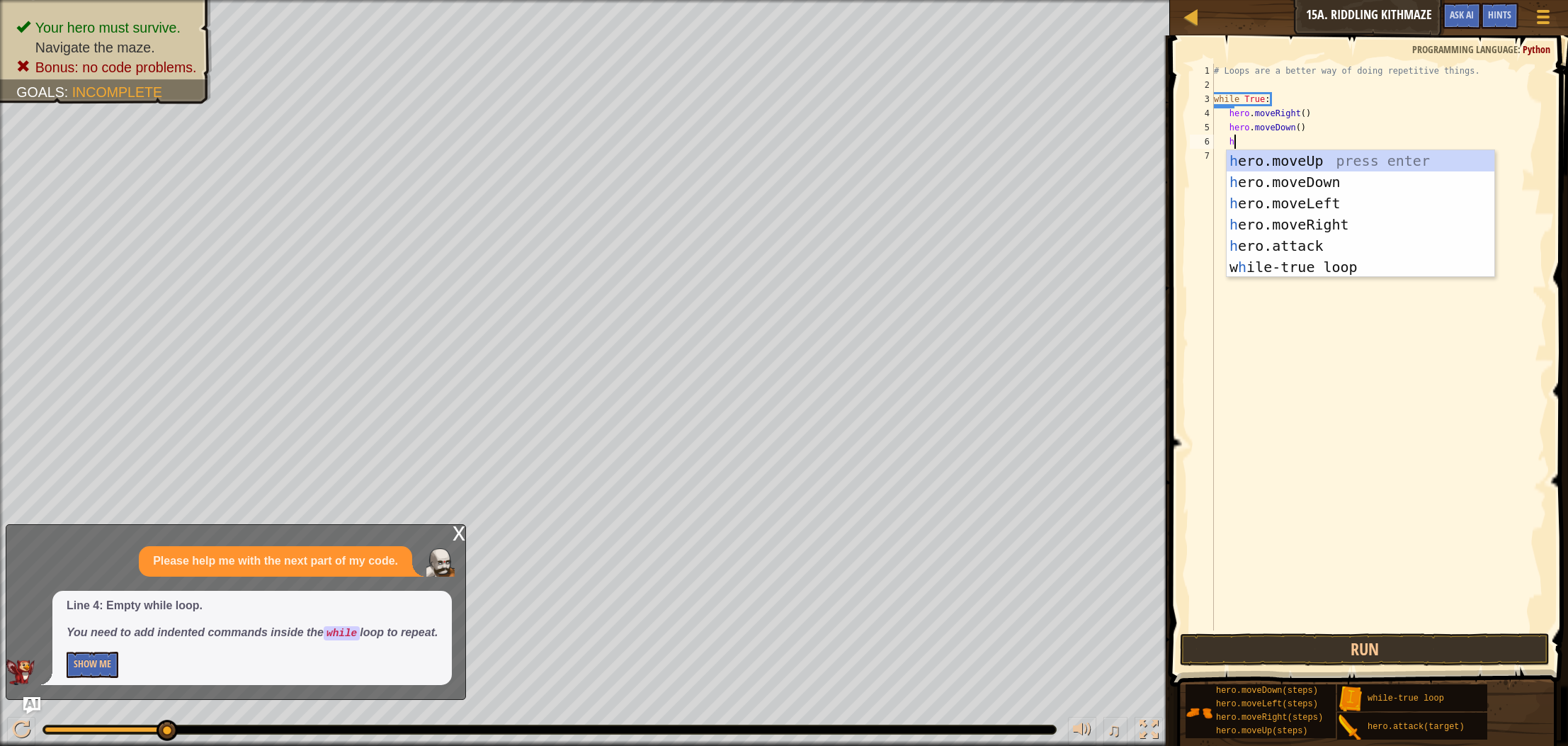
type textarea "he"
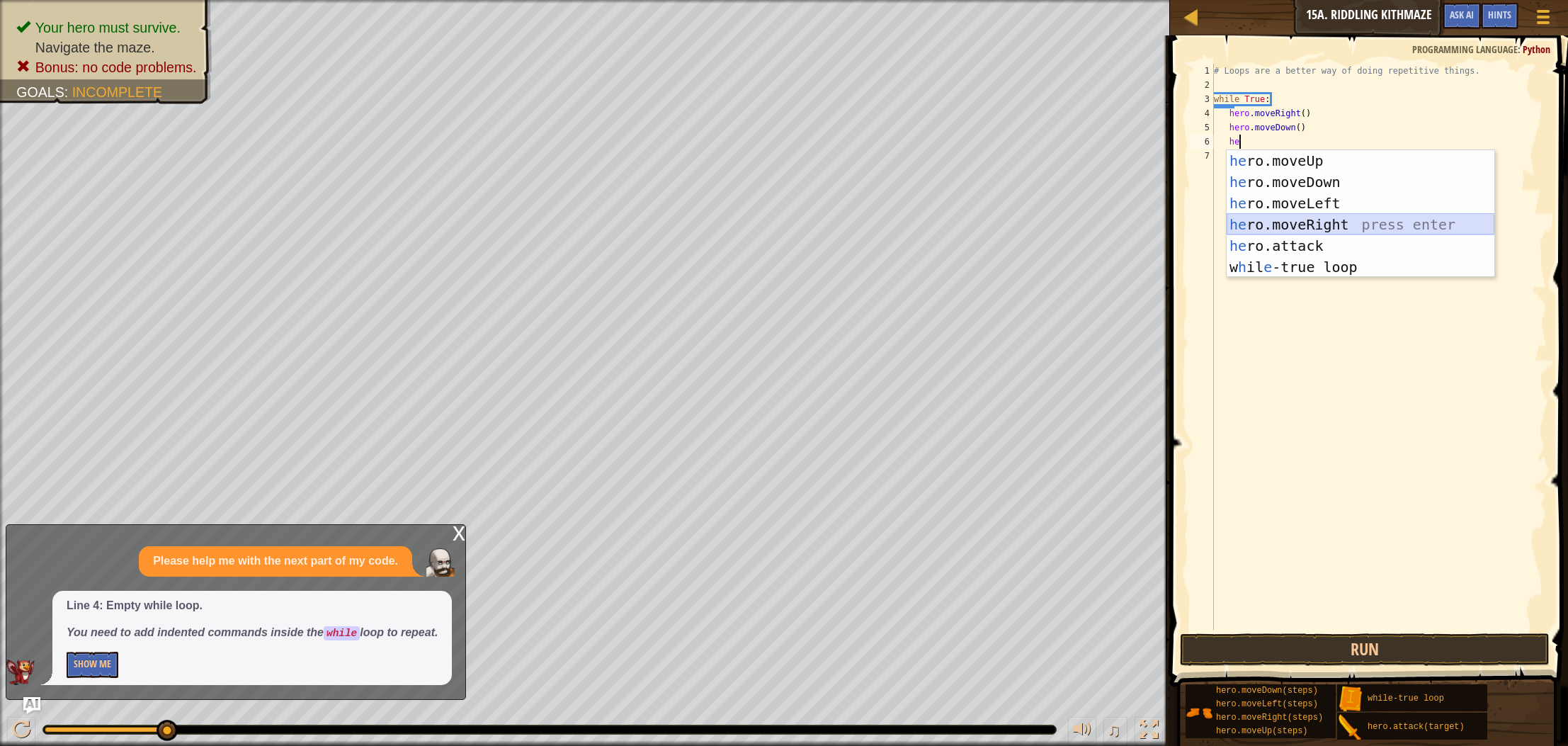
click at [1302, 225] on div "he ro.moveUp press enter he ro.moveDown press enter he ro.moveLeft press enter …" at bounding box center [1361, 235] width 268 height 170
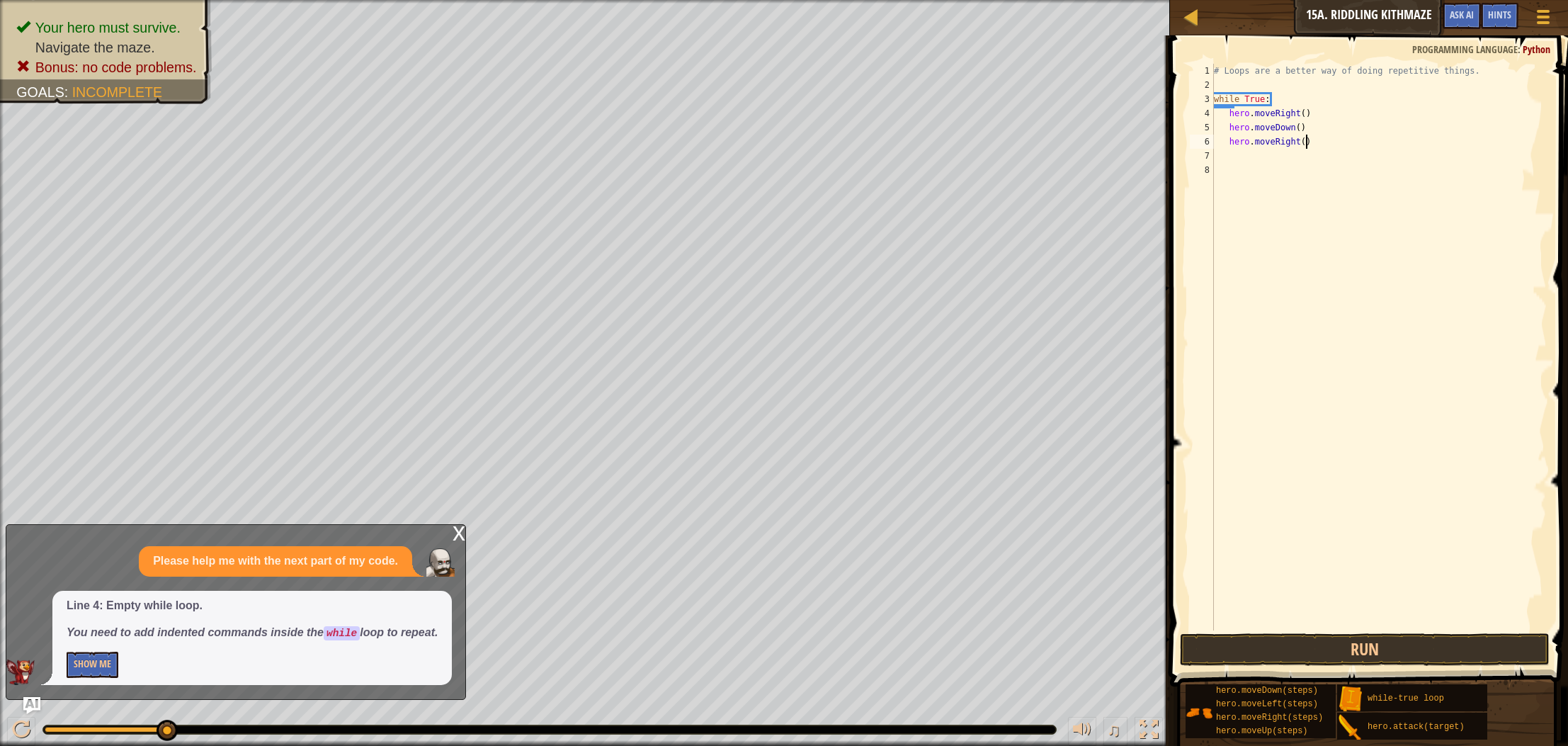
click at [1305, 141] on div "# Loops are a better way of doing repetitive things. while True : hero . moveRi…" at bounding box center [1379, 361] width 336 height 595
click at [1217, 149] on div "# Loops are a better way of doing repetitive things. while True : hero . moveRi…" at bounding box center [1379, 361] width 336 height 595
type textarea "hero.moveRight(2)"
click at [1223, 155] on div "# Loops are a better way of doing repetitive things. while True : hero . moveRi…" at bounding box center [1379, 361] width 336 height 595
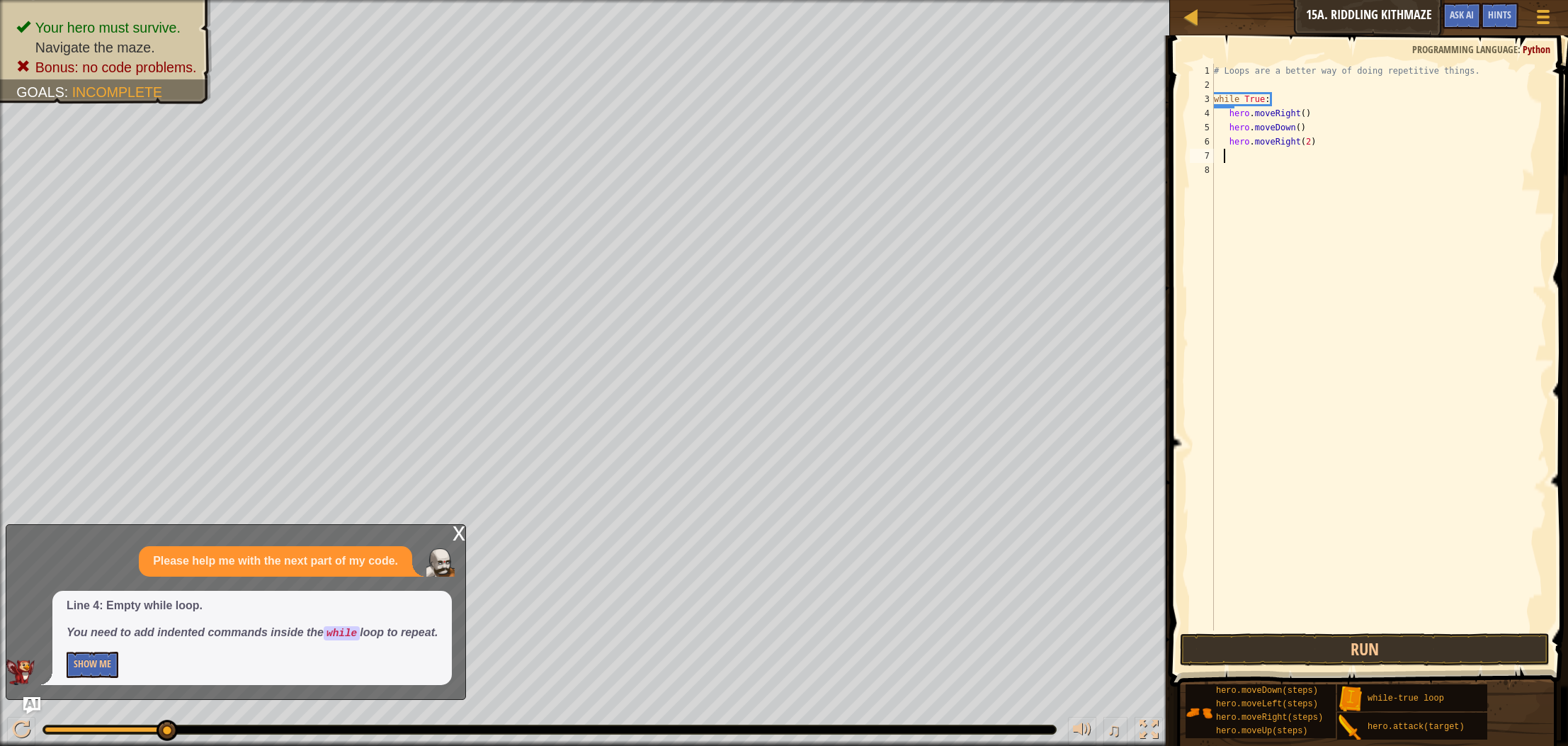
scroll to position [6, 1]
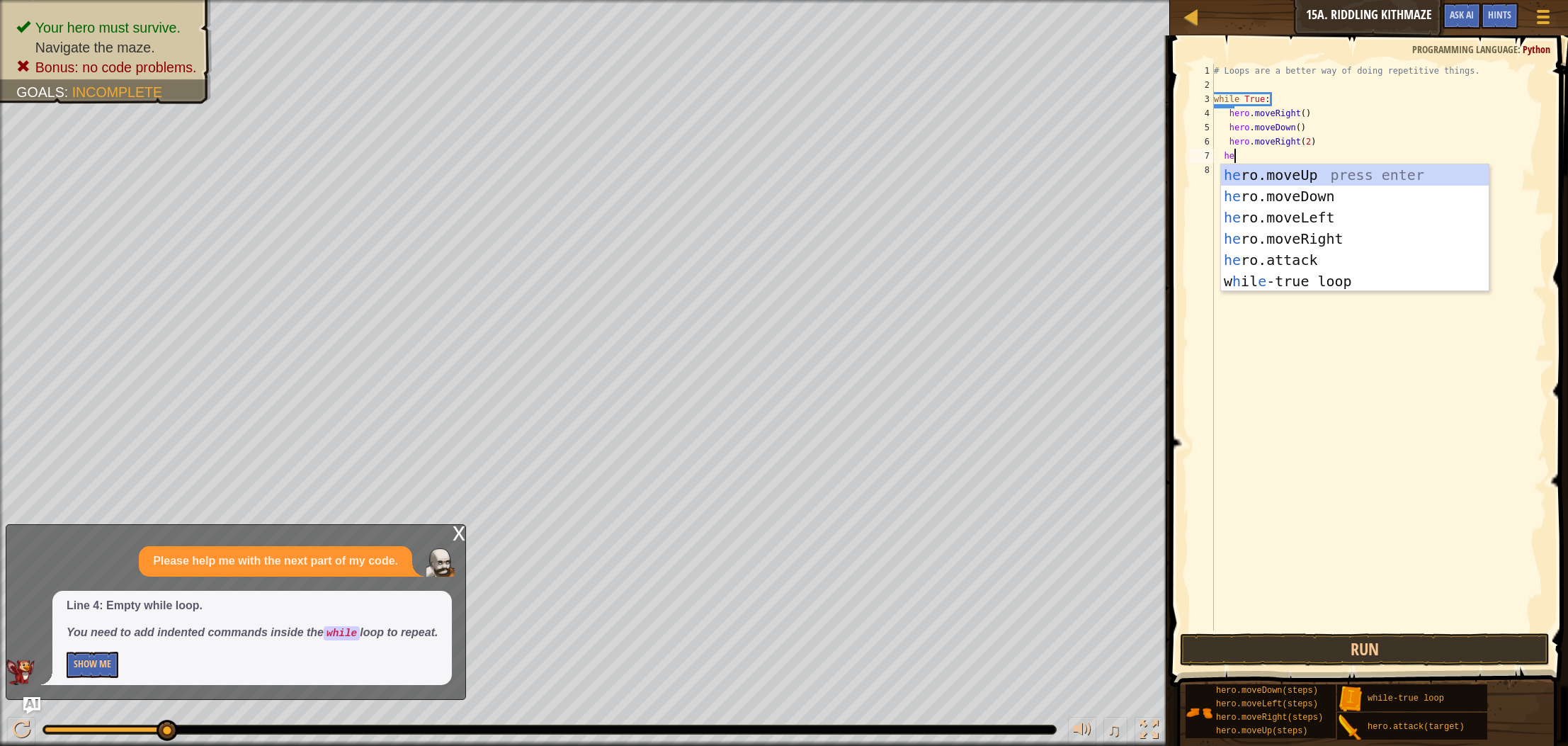
type textarea "her"
click at [1279, 171] on div "her o.moveUp press enter her o.moveDown press enter her o.moveLeft press enter …" at bounding box center [1355, 249] width 268 height 170
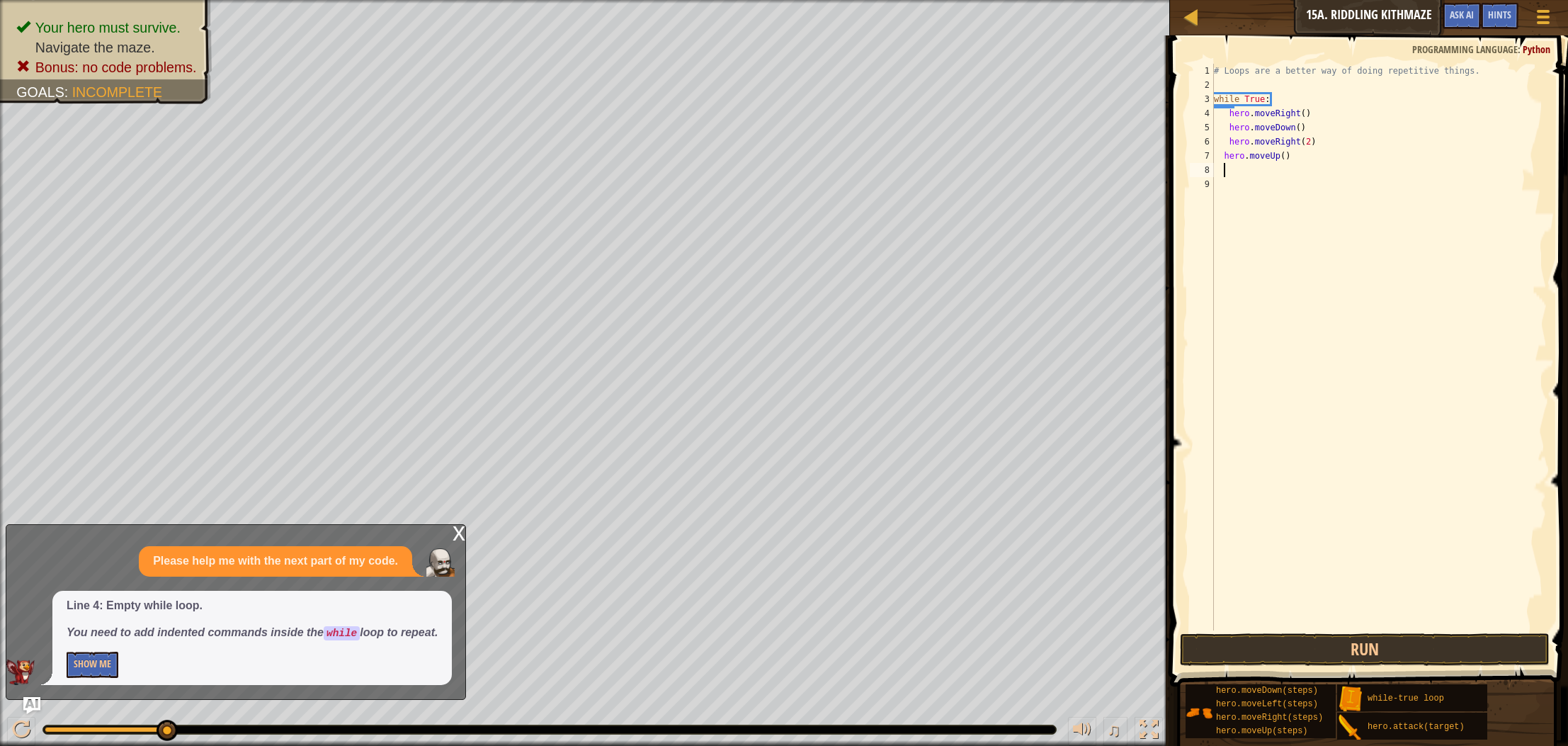
scroll to position [6, 1]
click at [1207, 645] on button "Run" at bounding box center [1365, 649] width 370 height 32
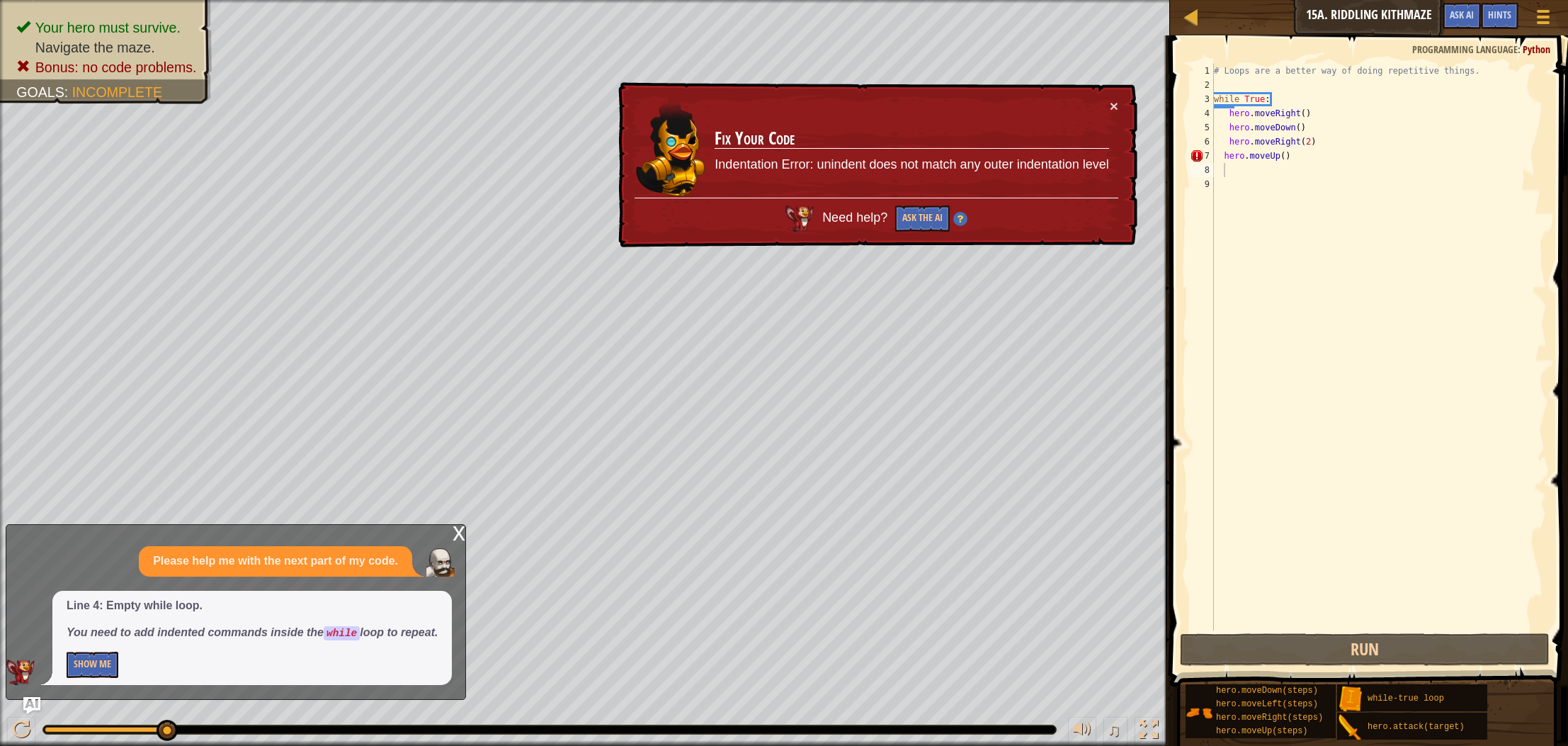
click at [1134, 101] on div "× Fix Your Code Indentation Error: unindent does not match any outer indentatio…" at bounding box center [876, 164] width 522 height 165
click at [1223, 157] on div "# Loops are a better way of doing repetitive things. while True : hero . moveRi…" at bounding box center [1379, 361] width 336 height 595
type textarea "hero.moveUp()"
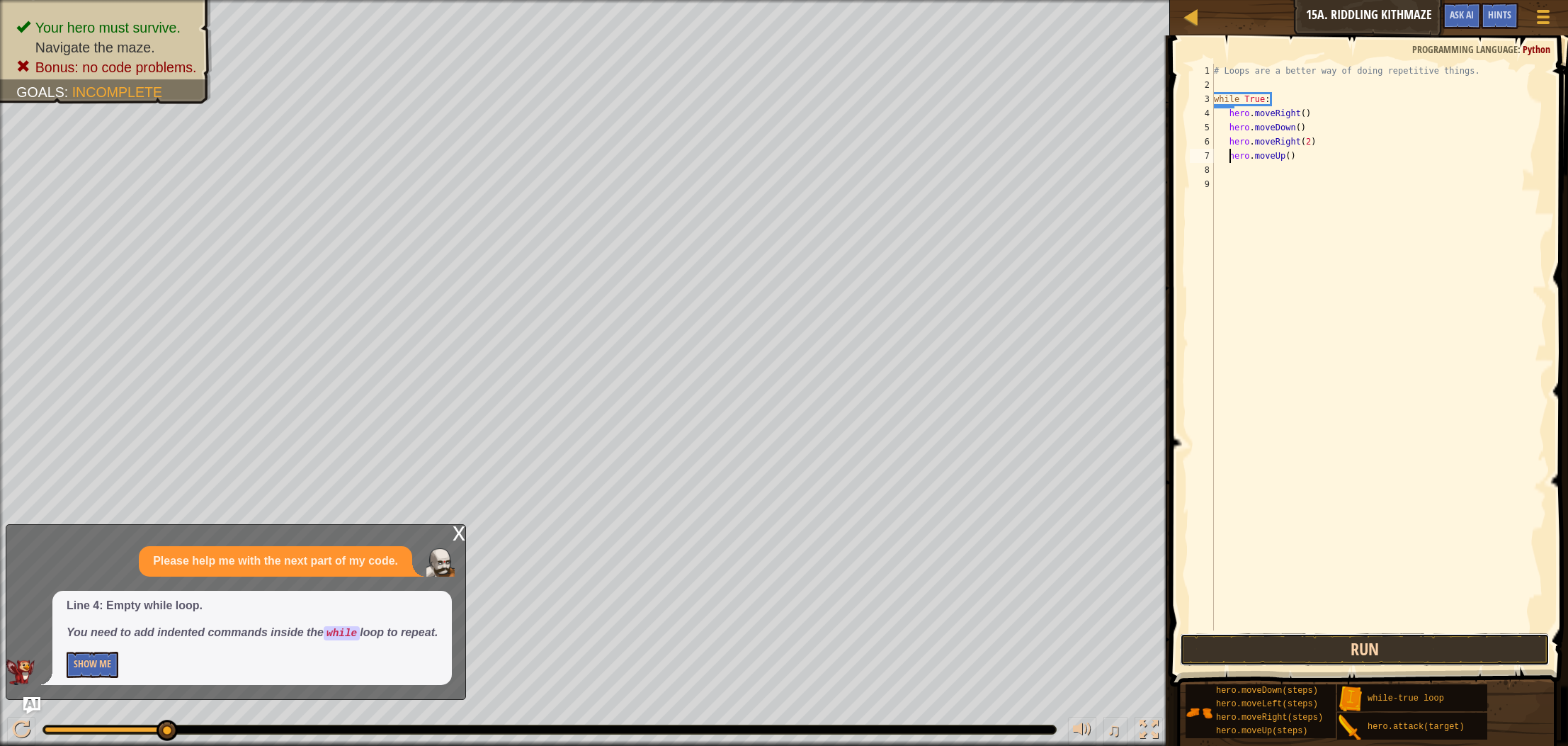
click at [1283, 655] on button "Run" at bounding box center [1365, 649] width 370 height 32
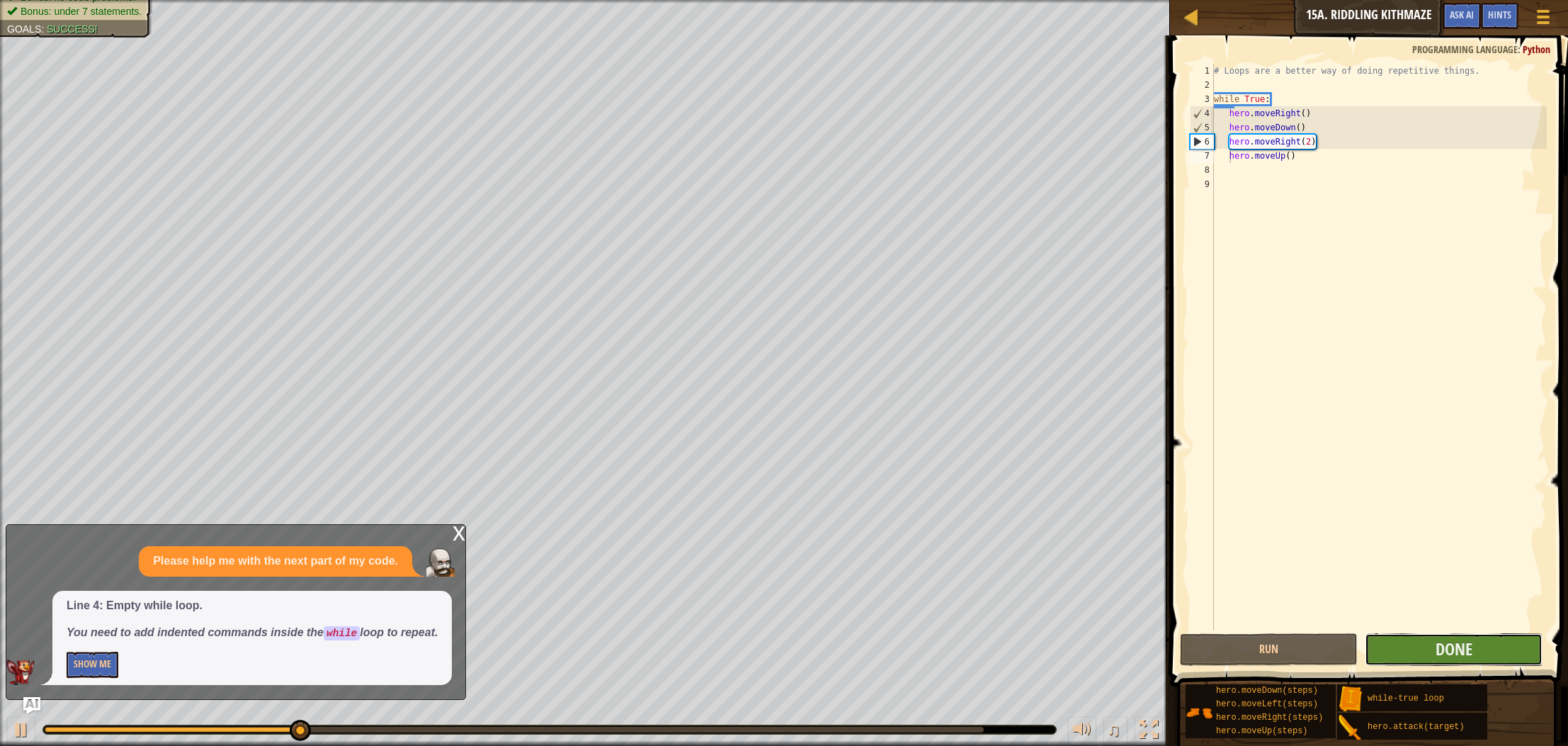
click at [1378, 651] on button "Done" at bounding box center [1454, 649] width 178 height 32
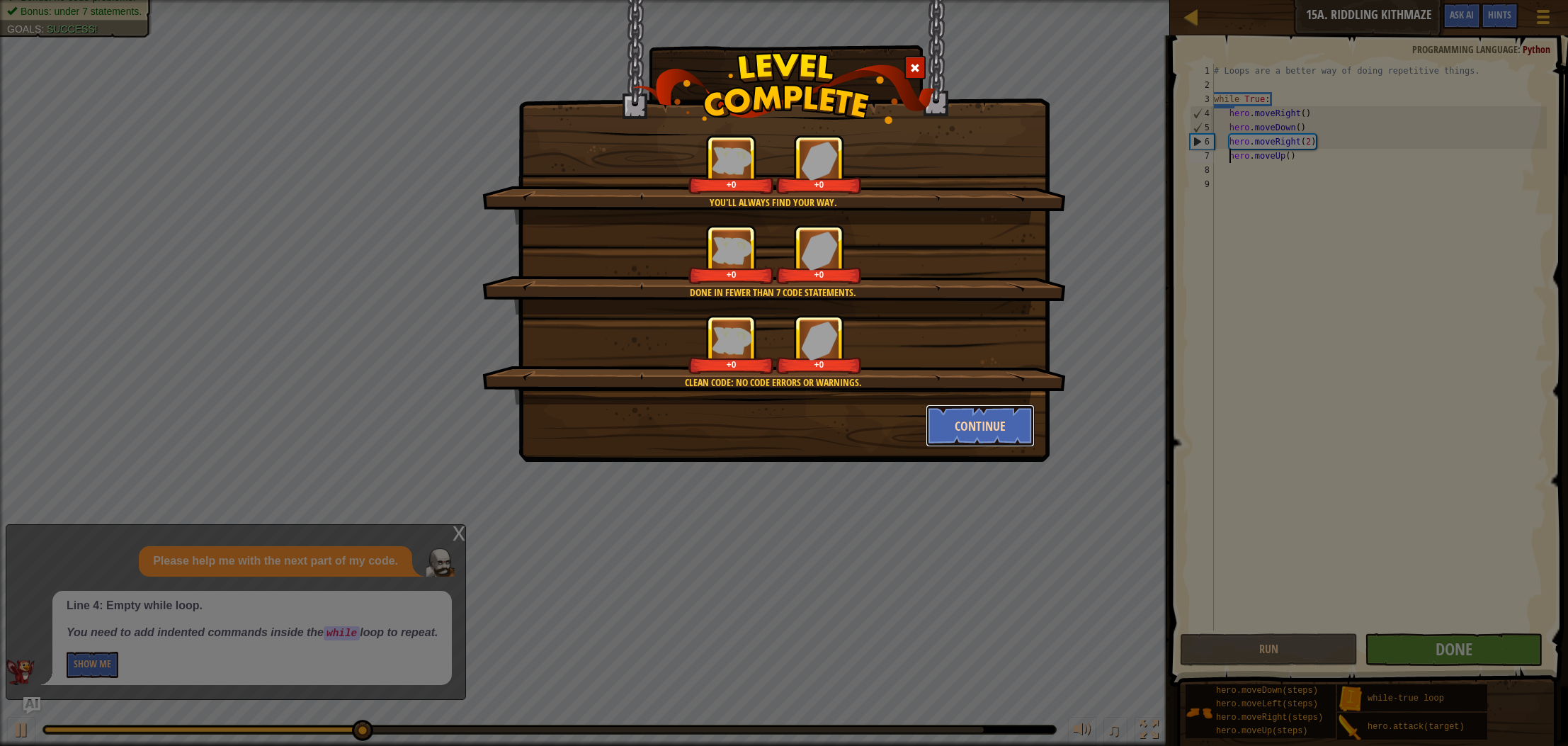
click at [989, 418] on button "Continue" at bounding box center [981, 425] width 110 height 42
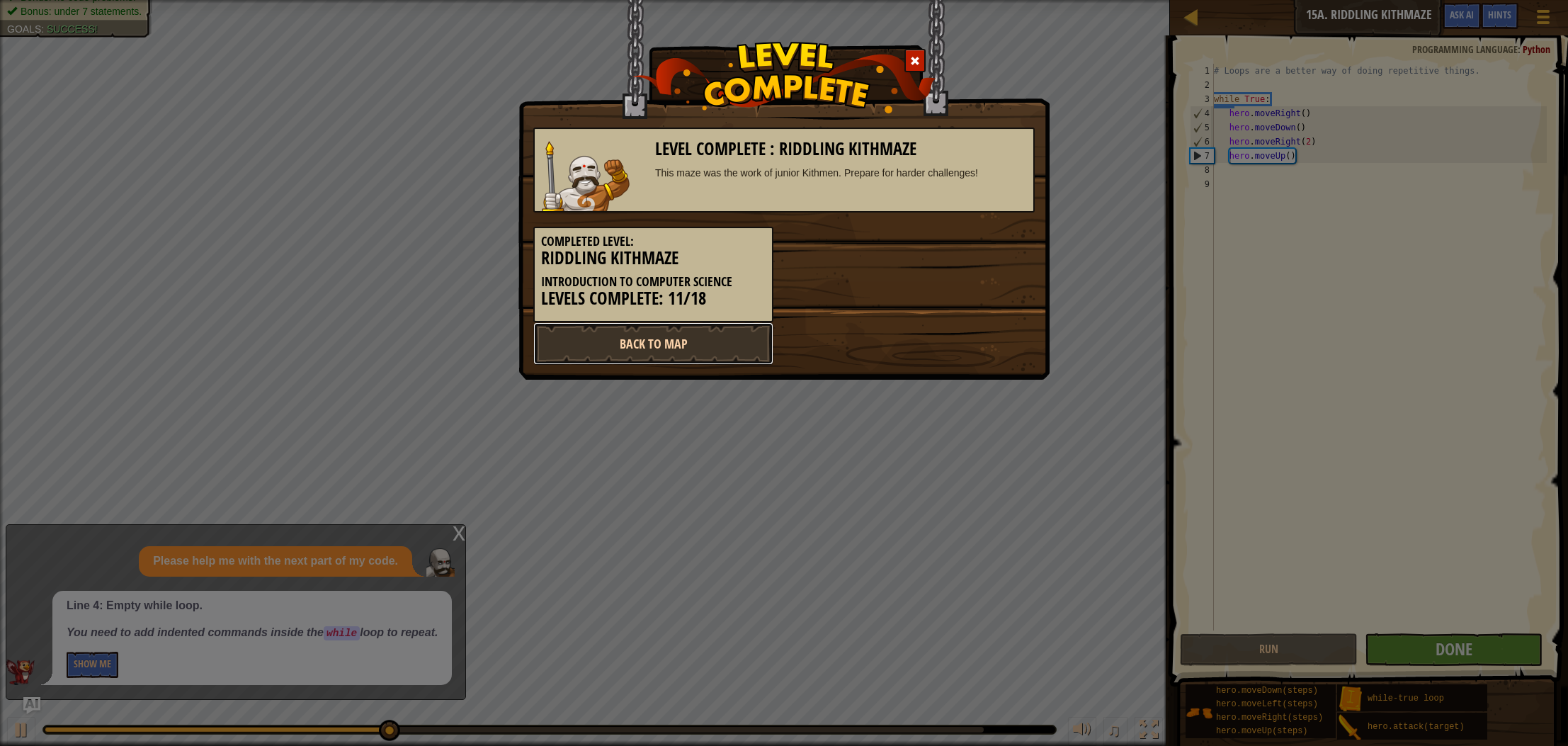
click at [716, 354] on link "Back to Map" at bounding box center [654, 342] width 240 height 42
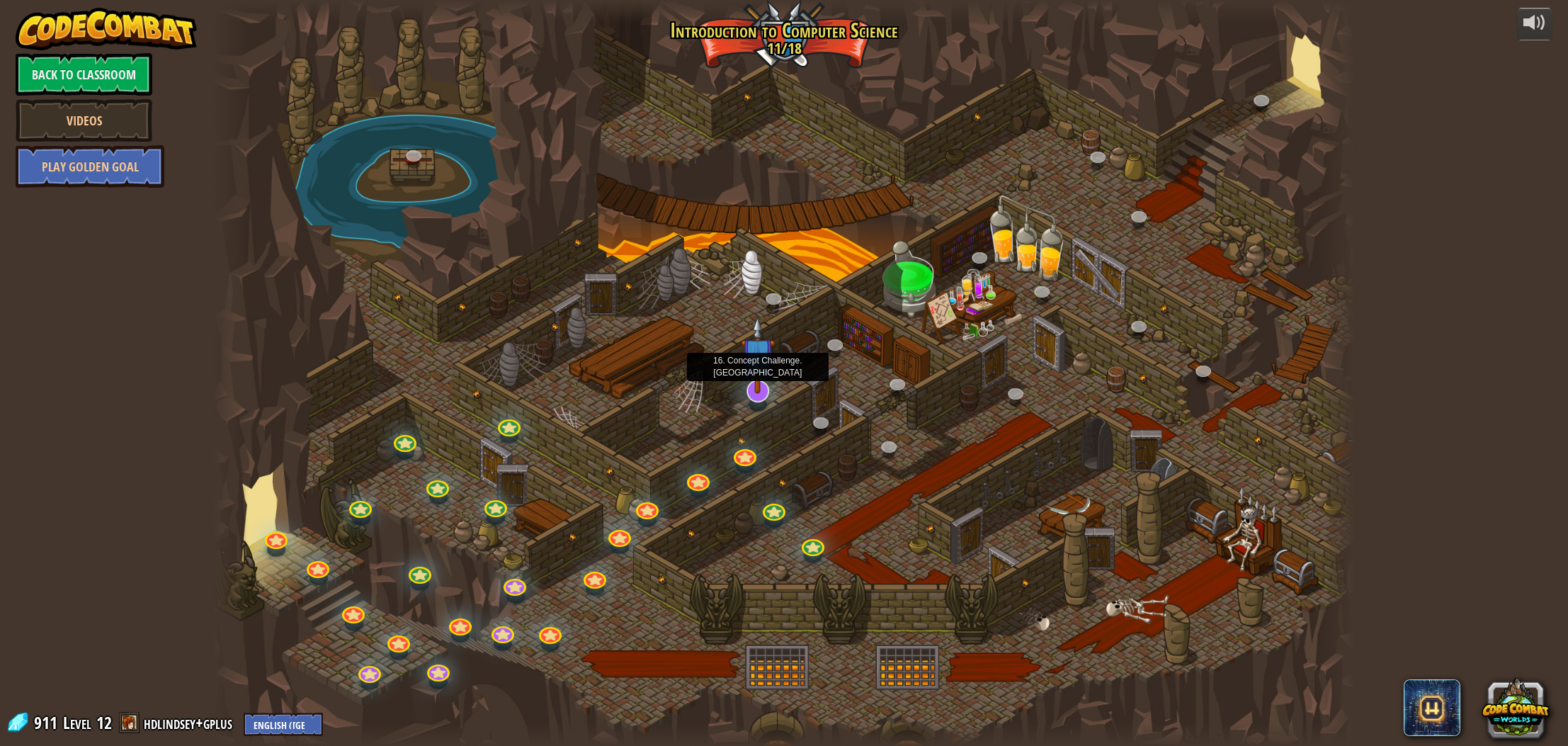
click at [755, 385] on img at bounding box center [758, 353] width 34 height 78
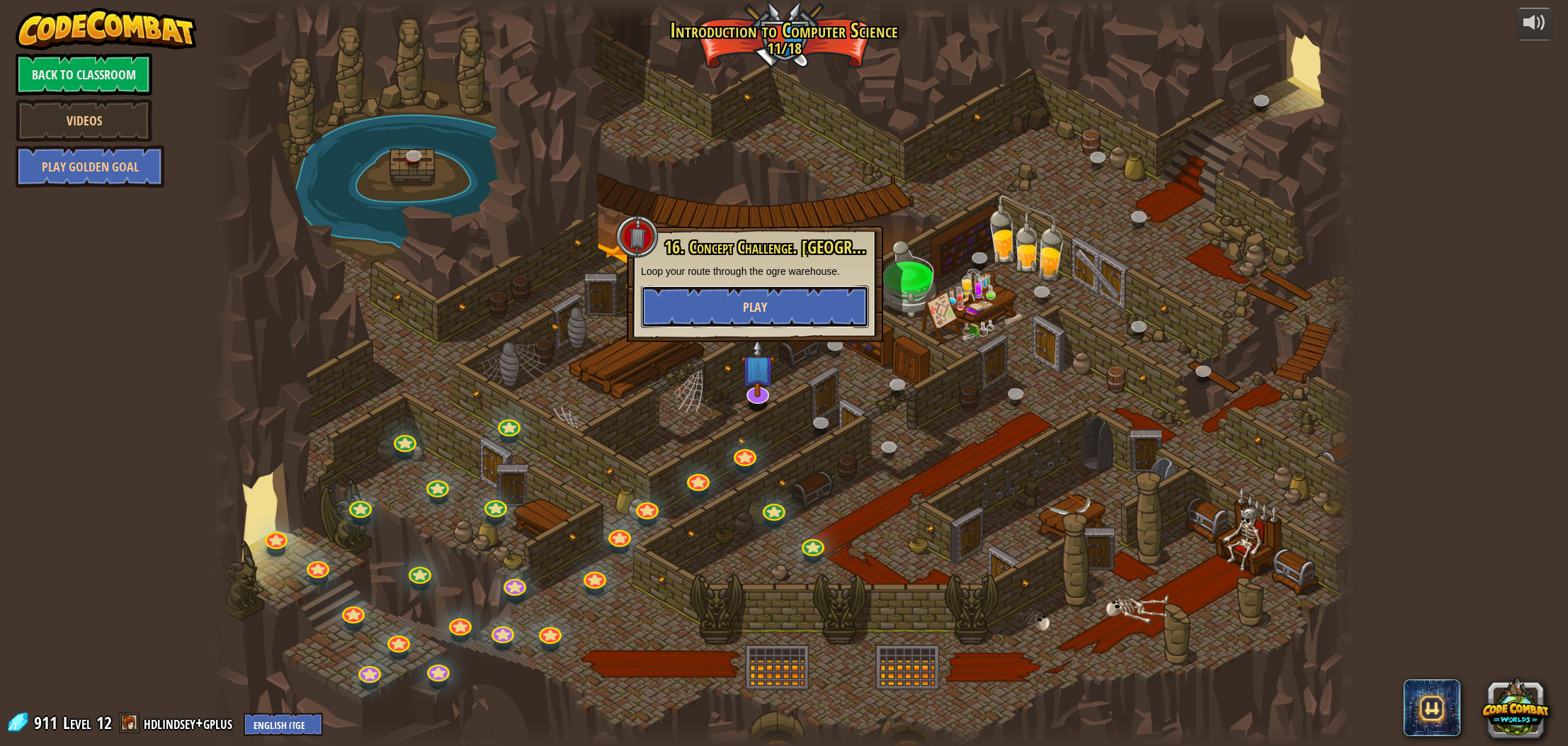
click at [767, 304] on span "Play" at bounding box center [755, 307] width 24 height 18
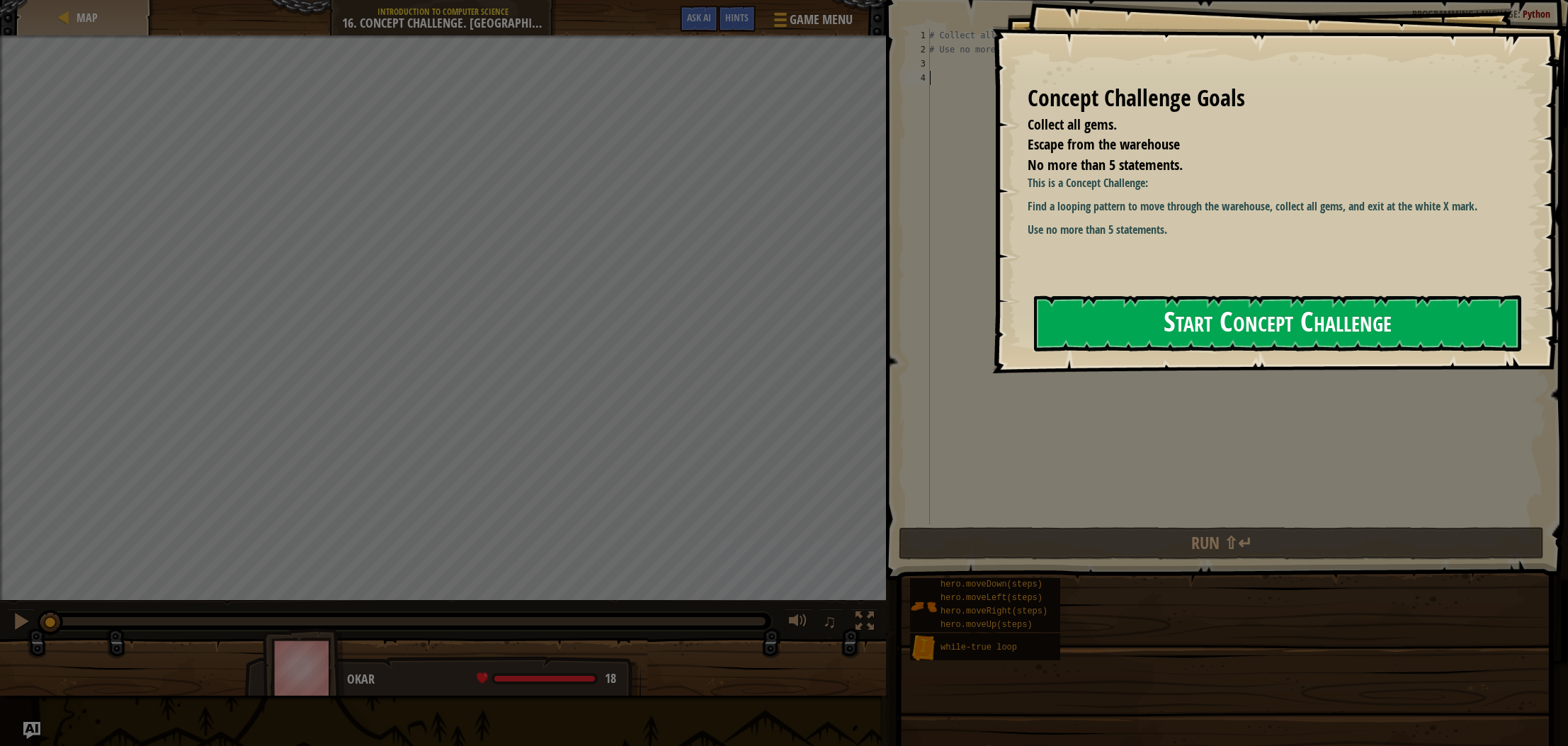
click at [1197, 319] on button "Start Concept Challenge" at bounding box center [1278, 323] width 487 height 56
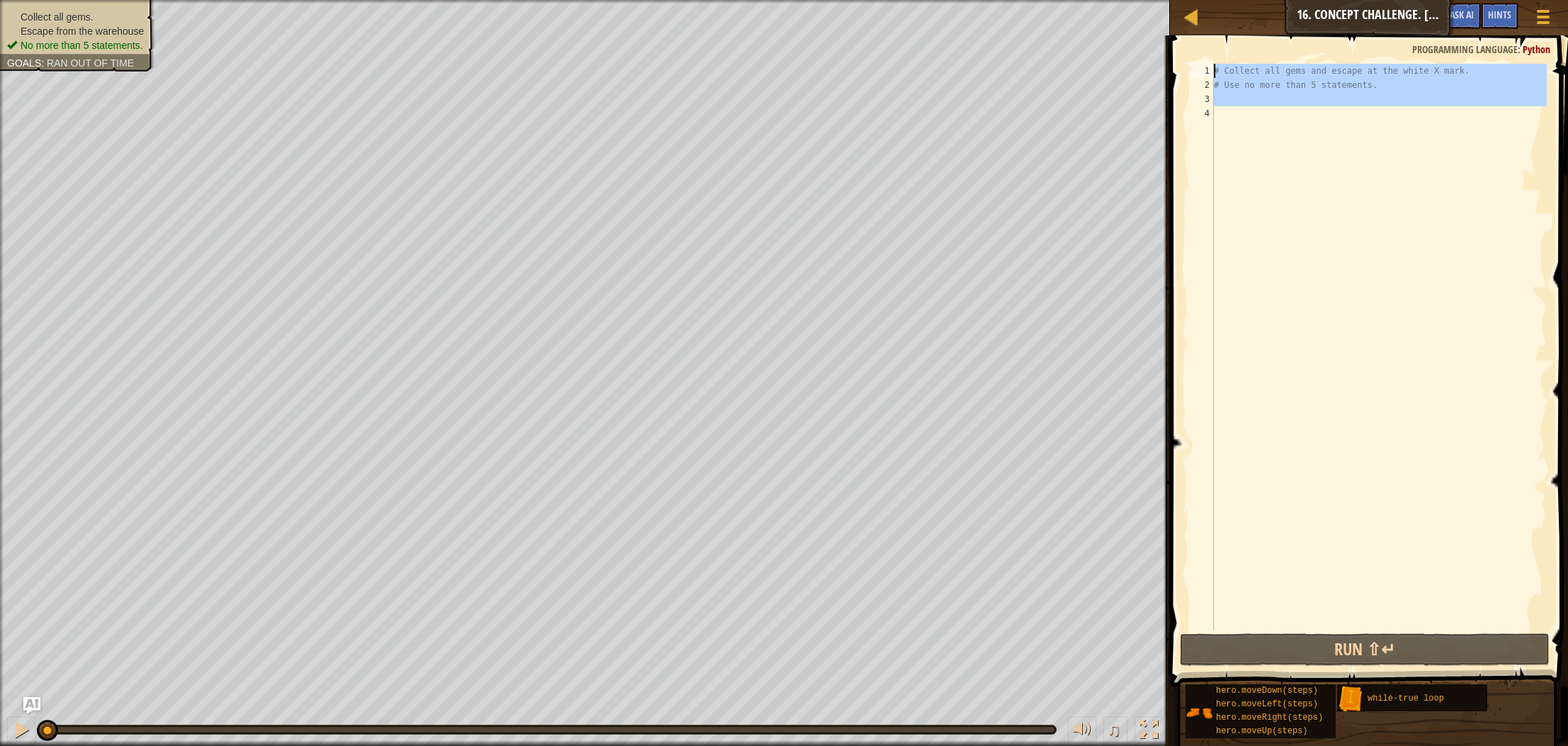
drag, startPoint x: 1269, startPoint y: 107, endPoint x: 1211, endPoint y: 49, distance: 82.0
click at [1211, 49] on div "1 2 3 4 # Collect all gems and escape at the white X mark. # Use no more than 5…" at bounding box center [1367, 389] width 403 height 693
type textarea "# Collect all gems and escape at the white X mark. # Use no more than 5 stateme…"
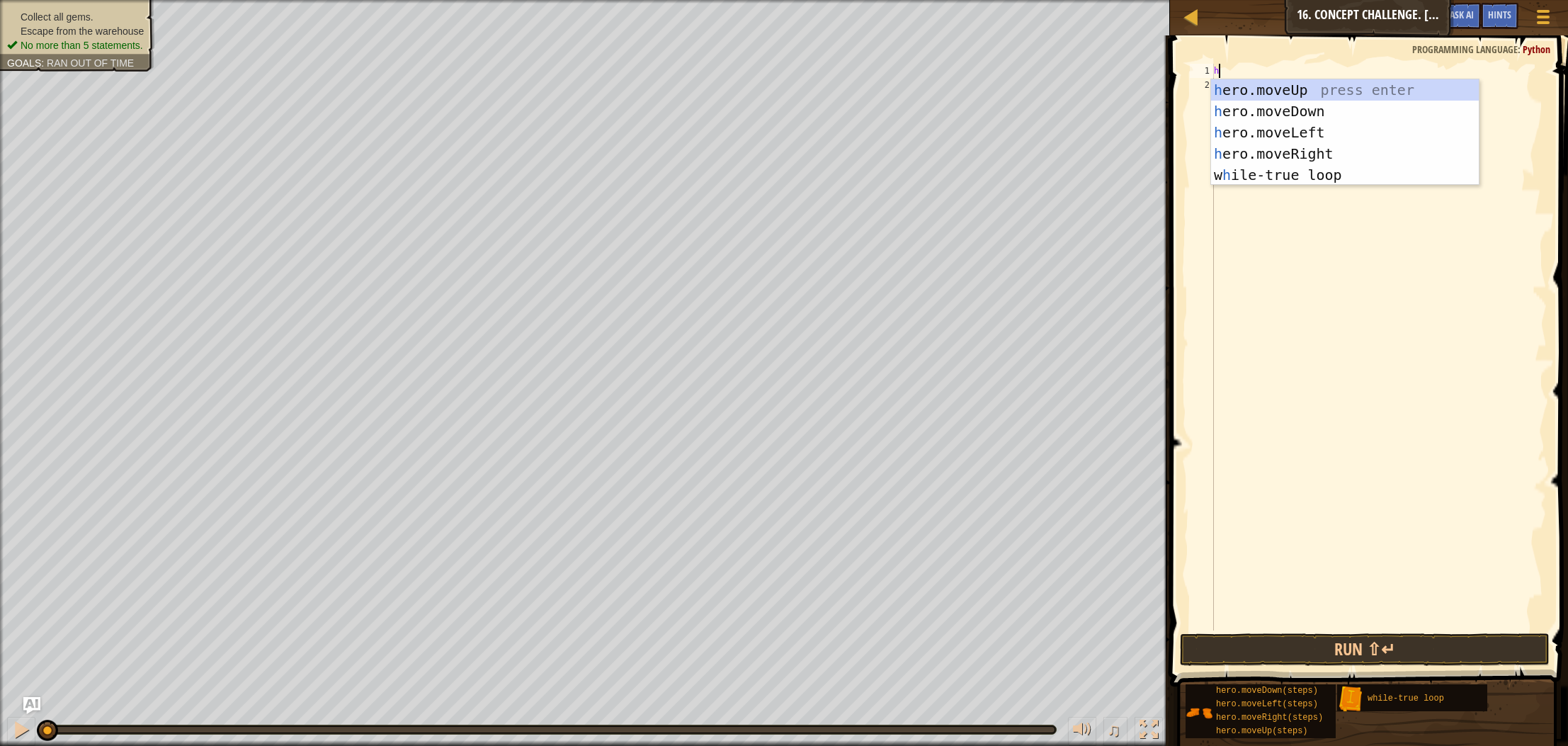
scroll to position [6, 0]
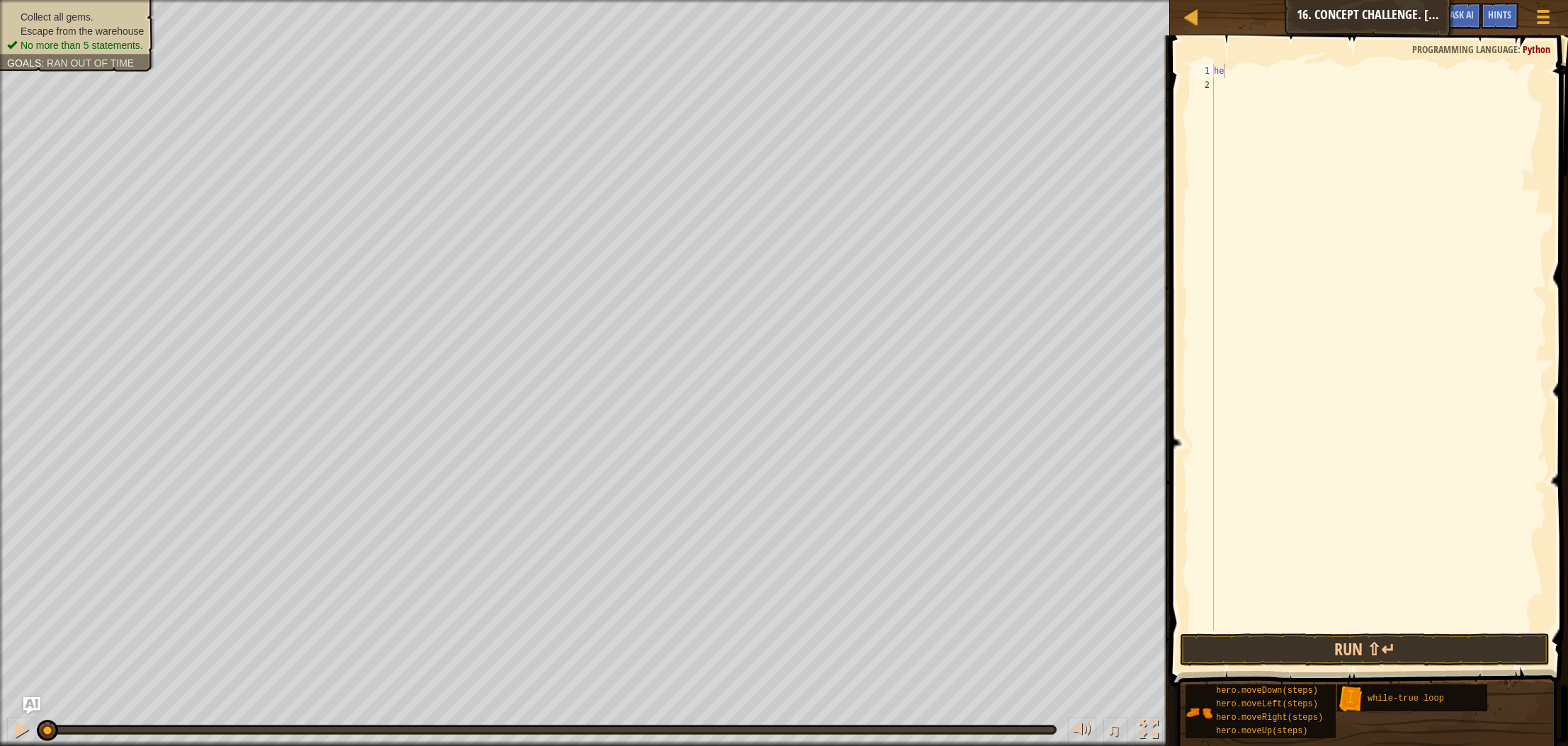
click at [1295, 0] on body "Map Introduction to Computer Science 16. Concept Challenge. Loop Warehouse Game…" at bounding box center [784, 0] width 1568 height 0
click at [1233, 75] on div "he" at bounding box center [1379, 361] width 336 height 595
type textarea "her"
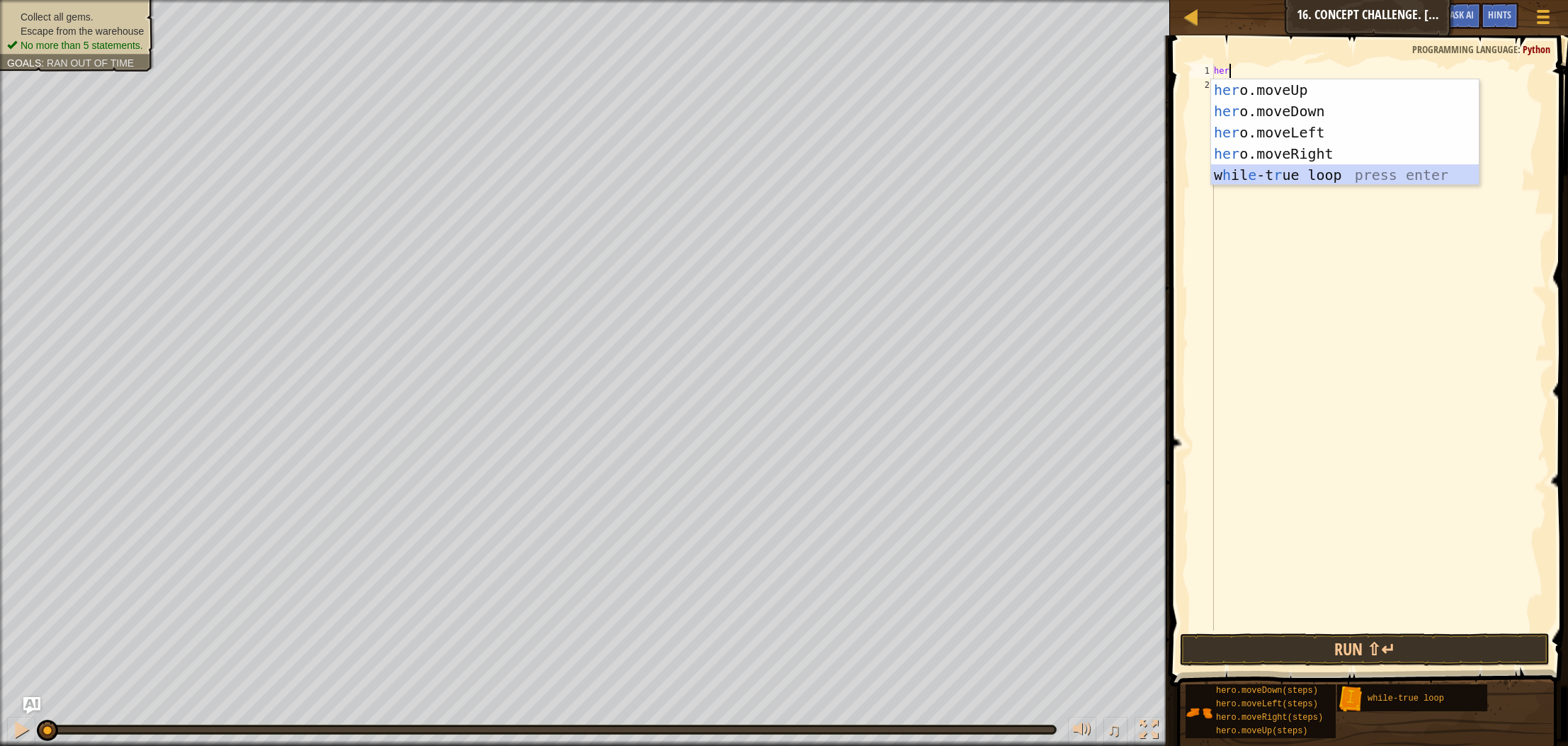
click at [1228, 173] on div "her o.moveUp press enter her o.moveDown press enter her o.moveLeft press enter …" at bounding box center [1346, 154] width 268 height 149
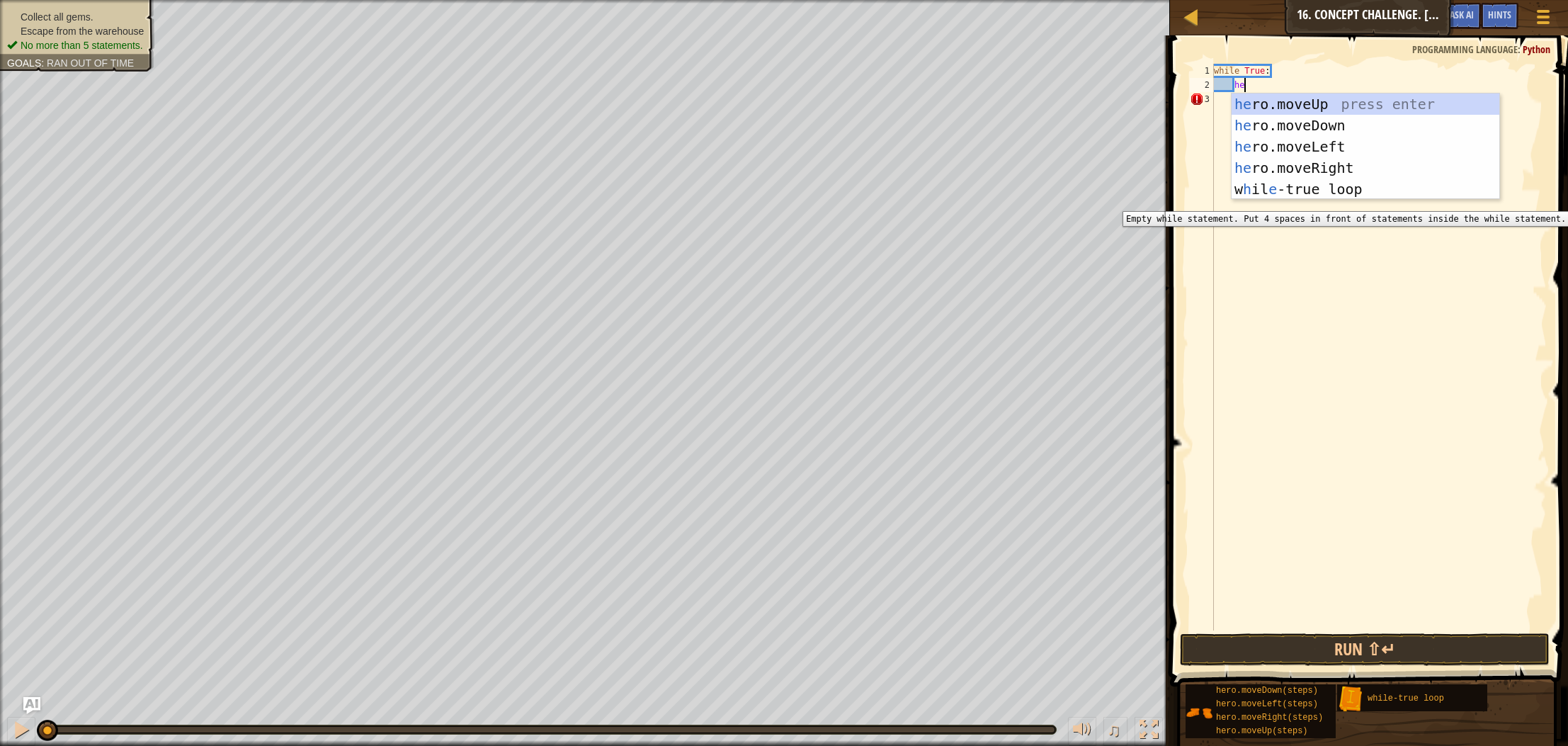
type textarea "her"
click at [1273, 106] on div "her o.moveUp press enter her o.moveDown press enter her o.moveLeft press enter …" at bounding box center [1366, 167] width 268 height 149
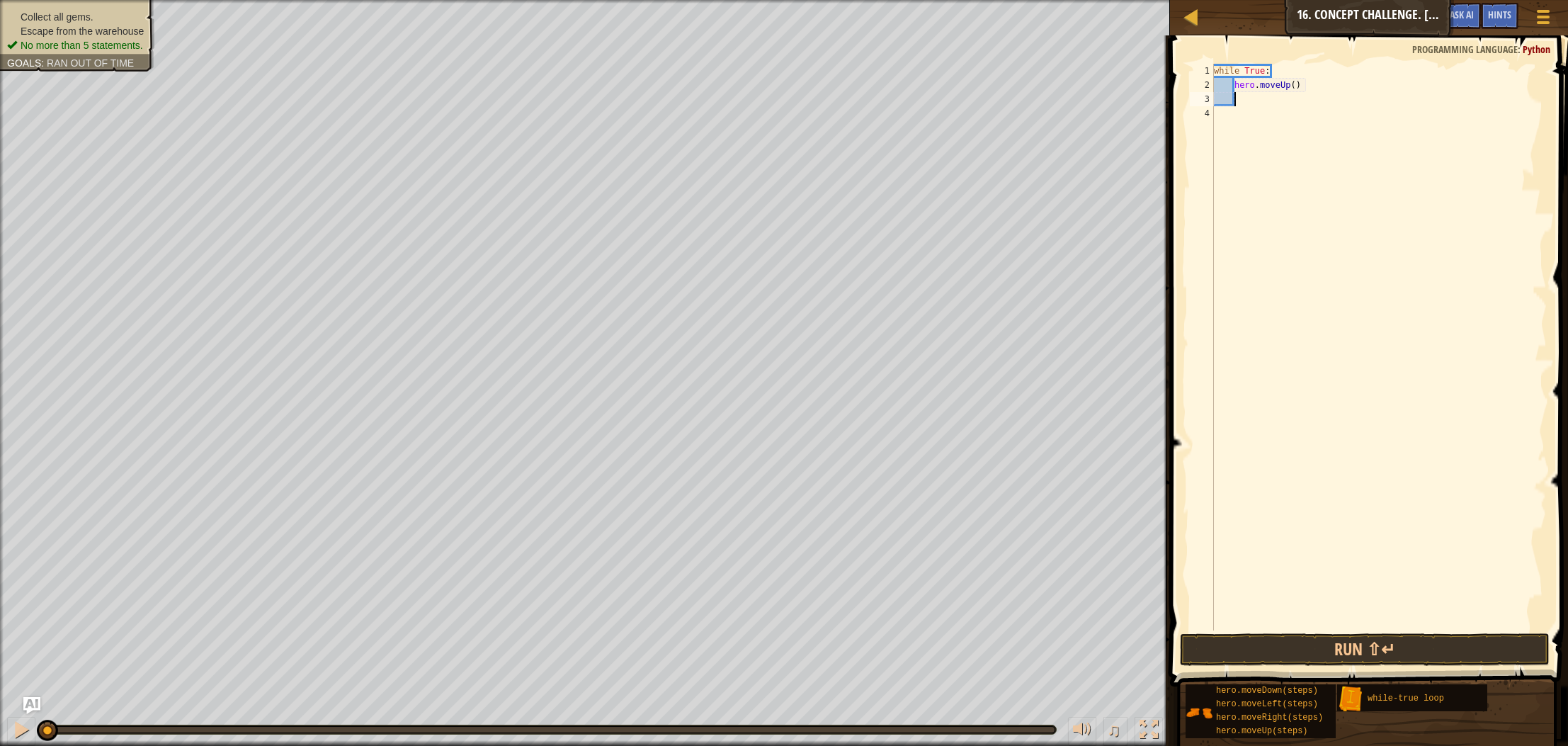
type textarea "h"
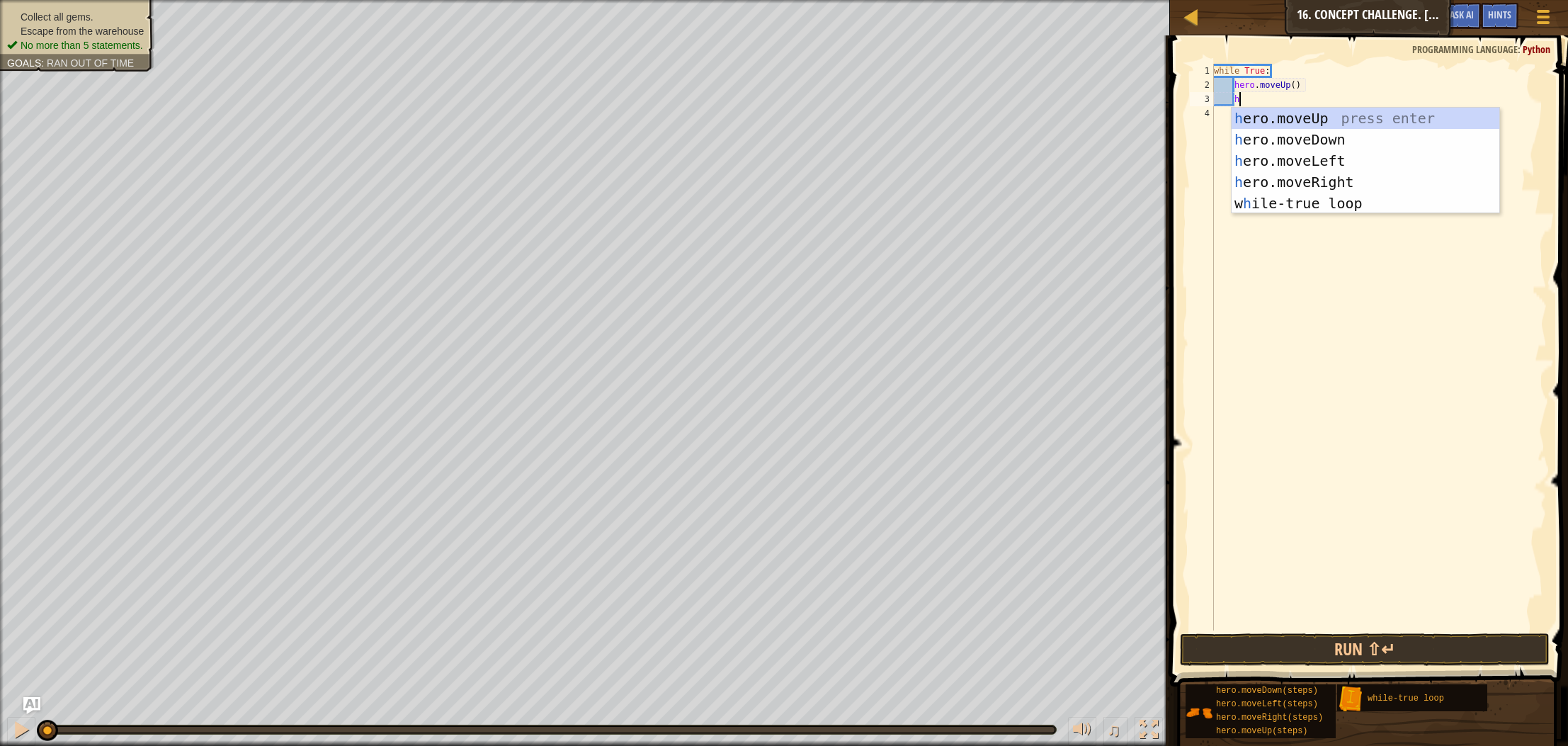
scroll to position [6, 1]
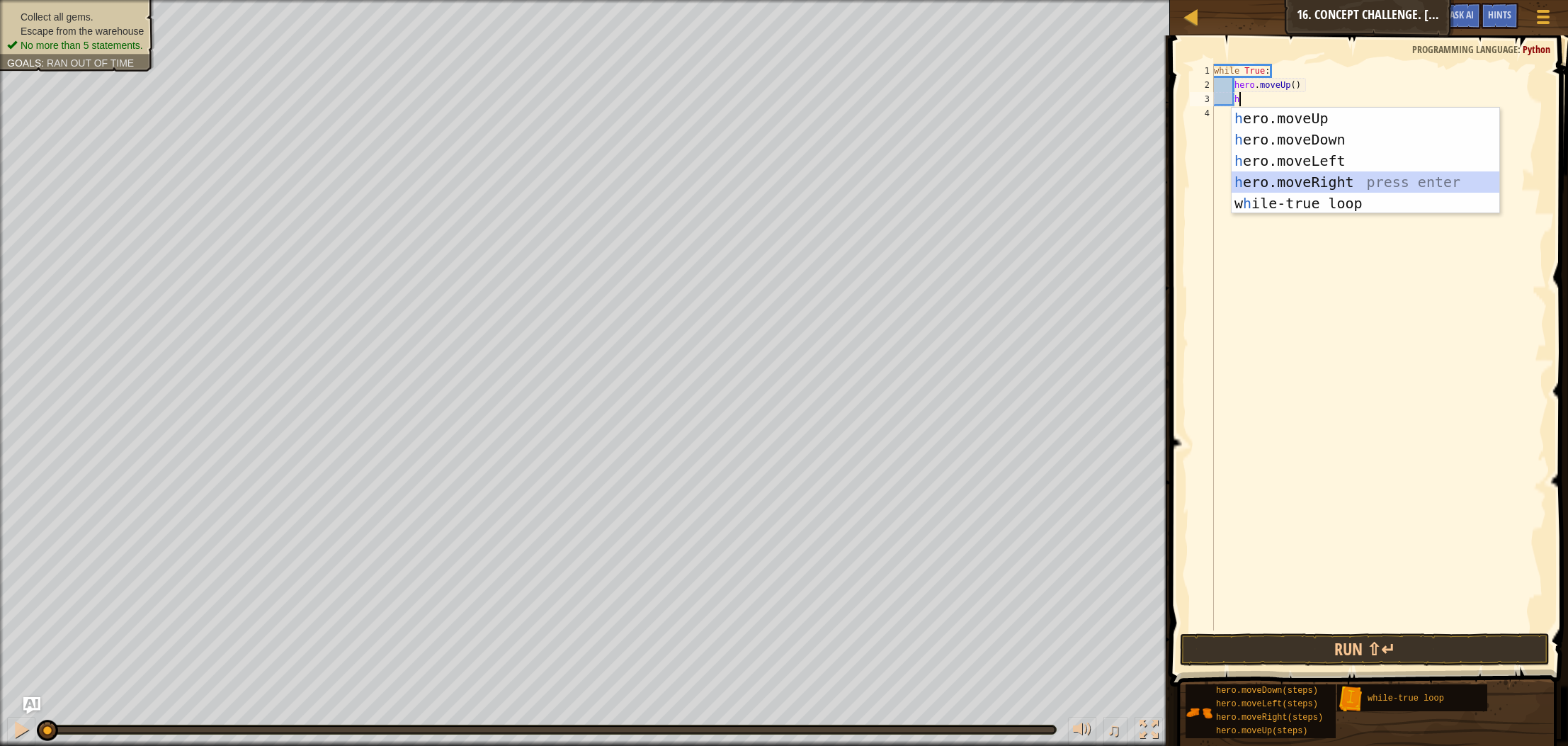
click at [1277, 186] on div "h ero.moveUp press enter h ero.moveDown press enter h ero.moveLeft press enter …" at bounding box center [1366, 181] width 268 height 149
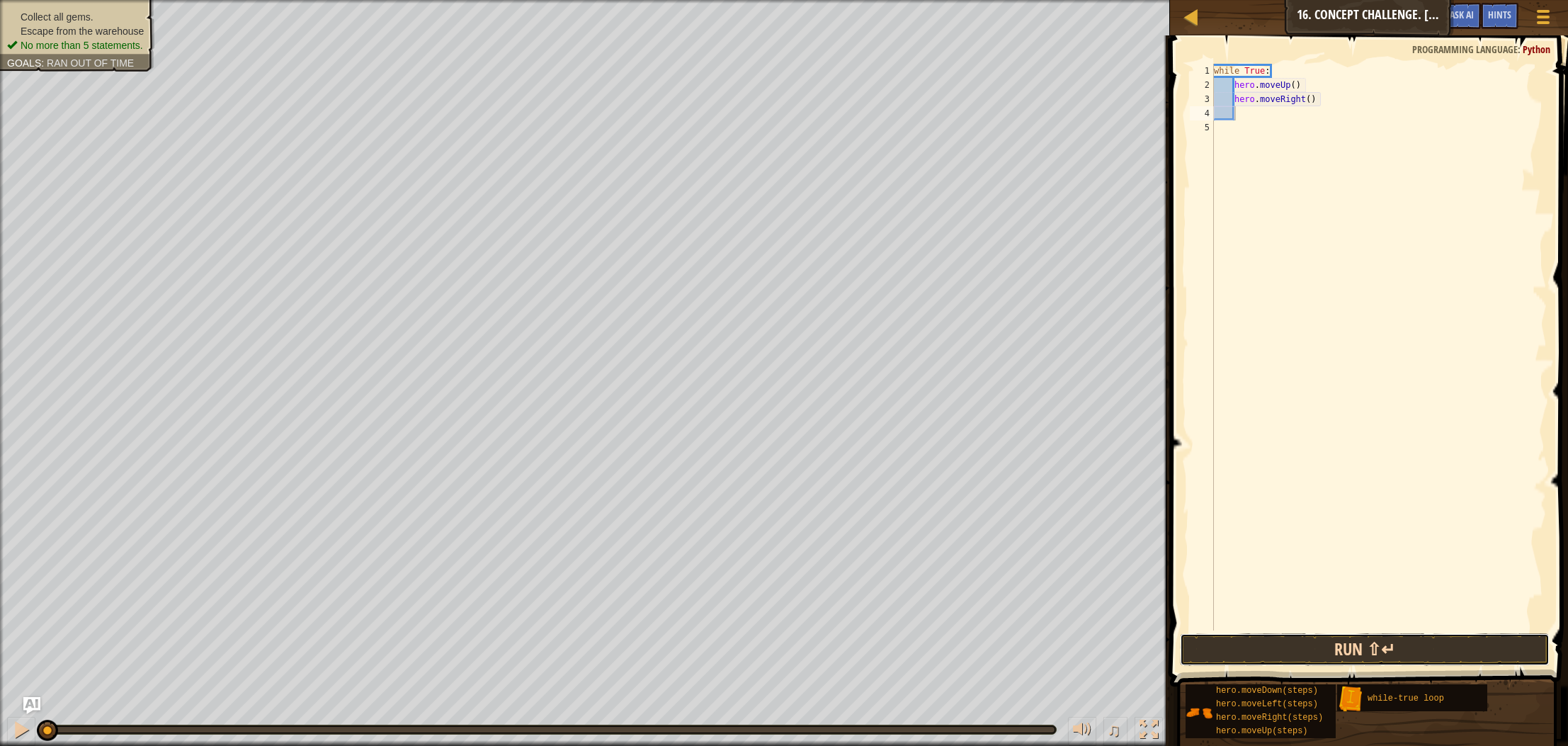
click at [1256, 643] on button "Run ⇧↵" at bounding box center [1365, 649] width 370 height 32
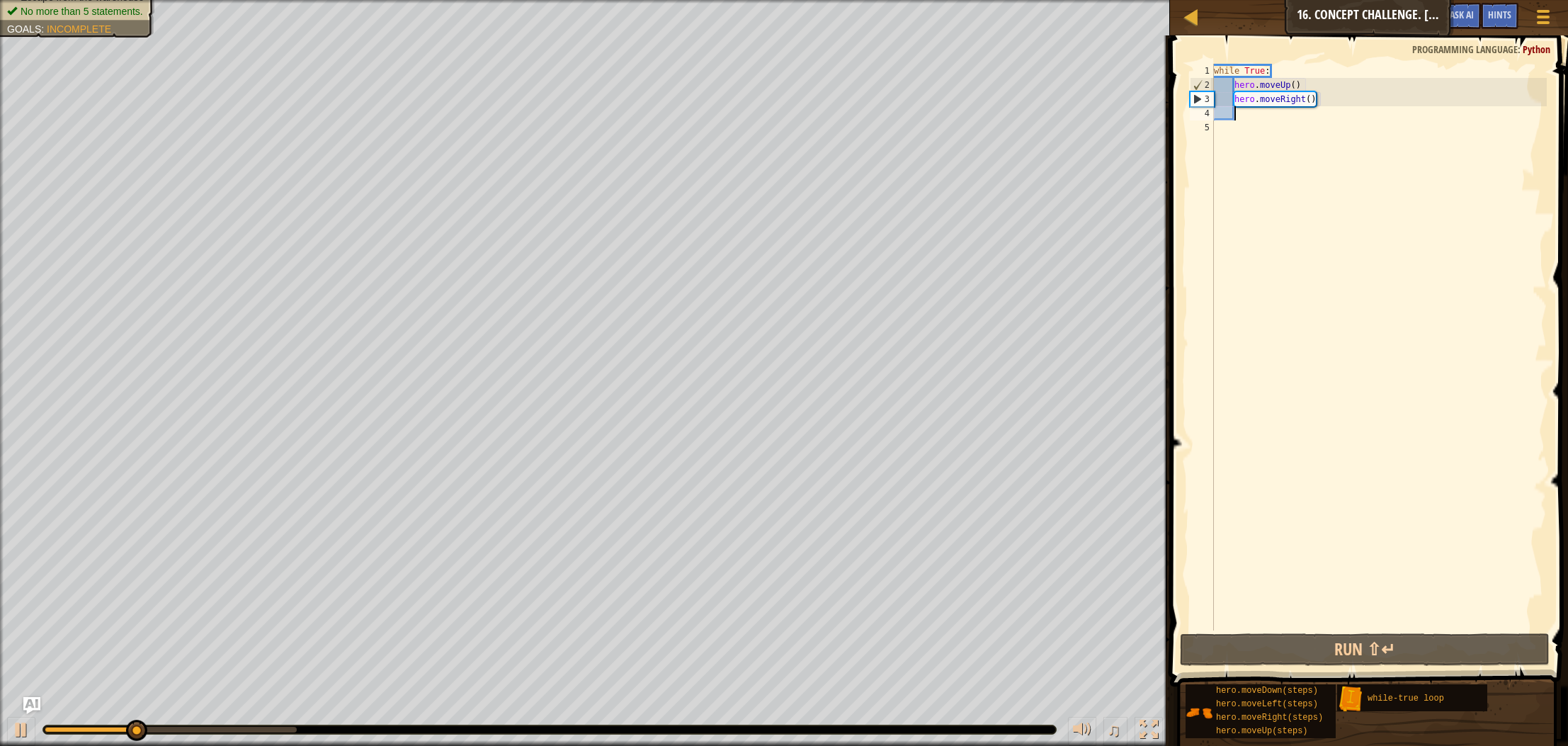
click at [1297, 84] on div "while True : hero . moveUp ( ) hero . moveRight ( )" at bounding box center [1379, 361] width 336 height 595
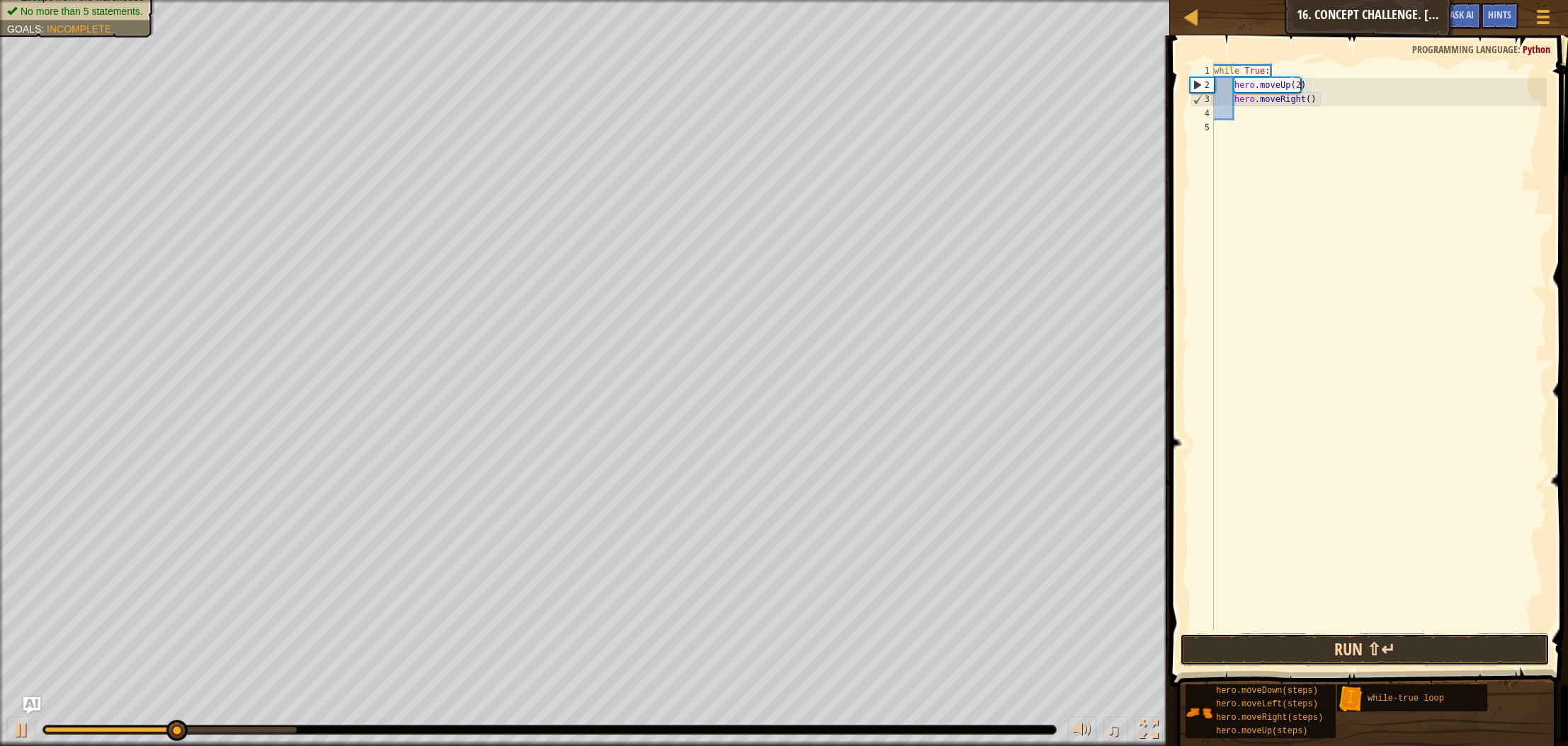
click at [1263, 635] on button "Run ⇧↵" at bounding box center [1365, 649] width 370 height 32
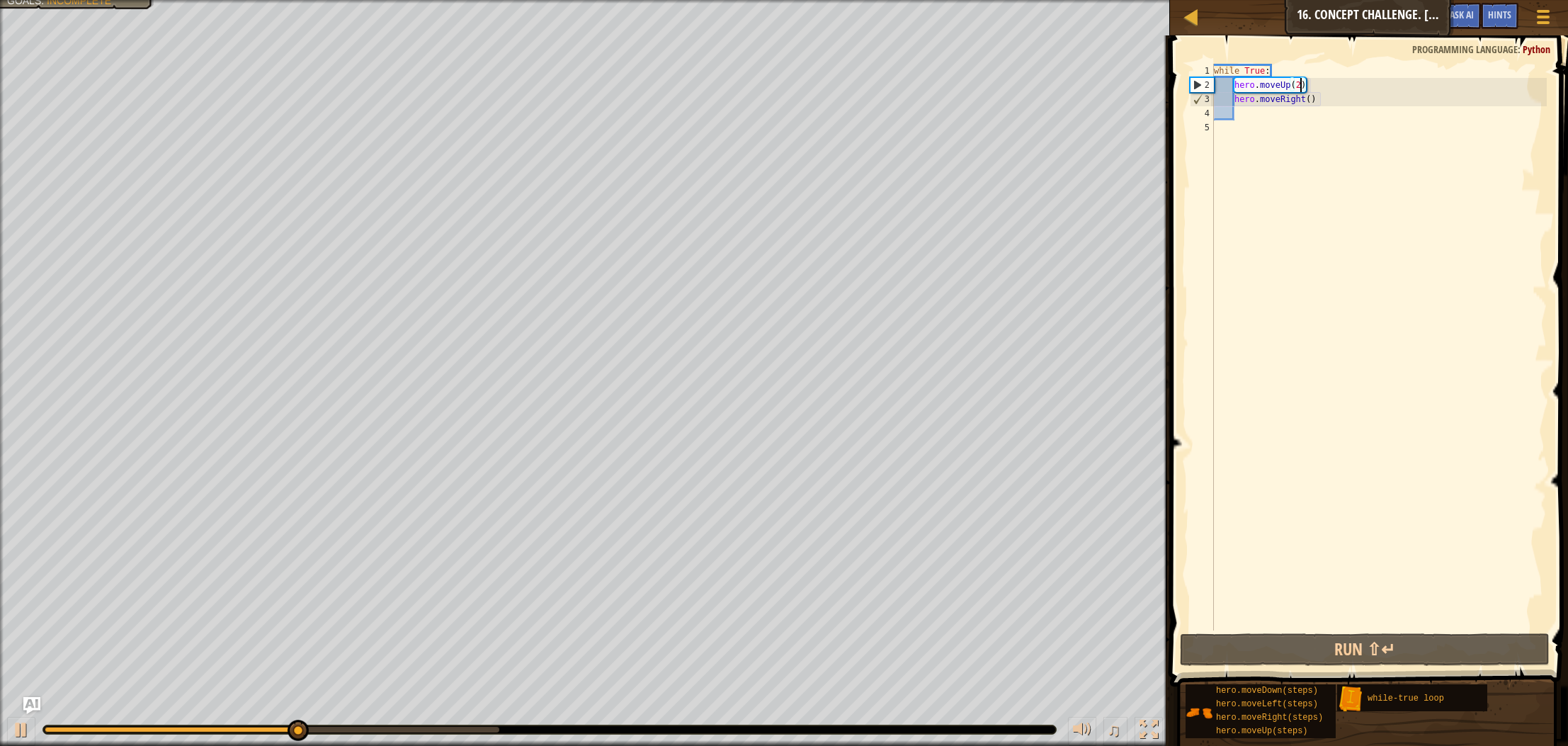
click at [1317, 88] on div "while True : hero . moveUp ( 2 ) hero . moveRight ( )" at bounding box center [1379, 361] width 336 height 595
click at [1509, 17] on span "Hints" at bounding box center [1500, 15] width 24 height 14
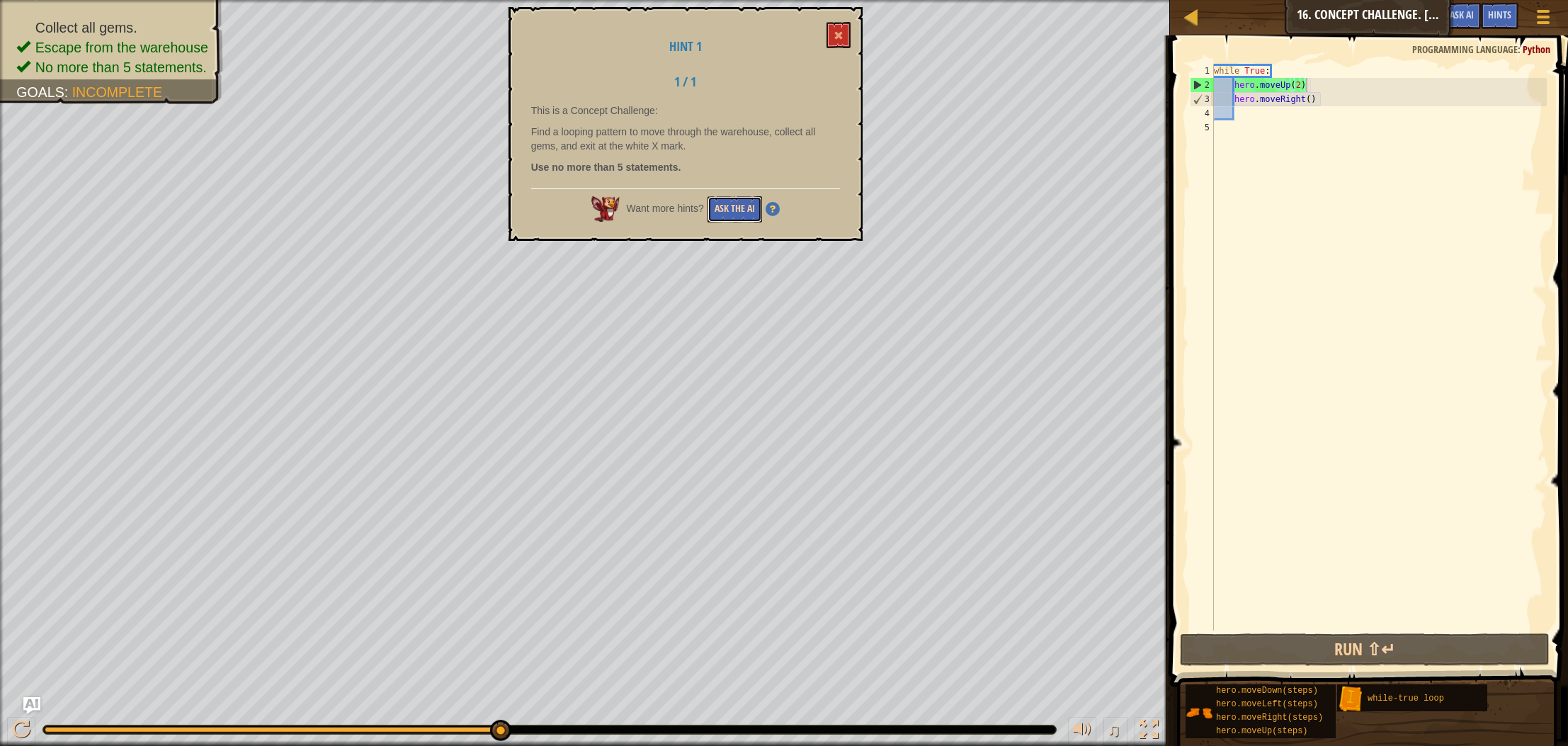
click at [731, 213] on button "Ask the AI" at bounding box center [734, 209] width 54 height 27
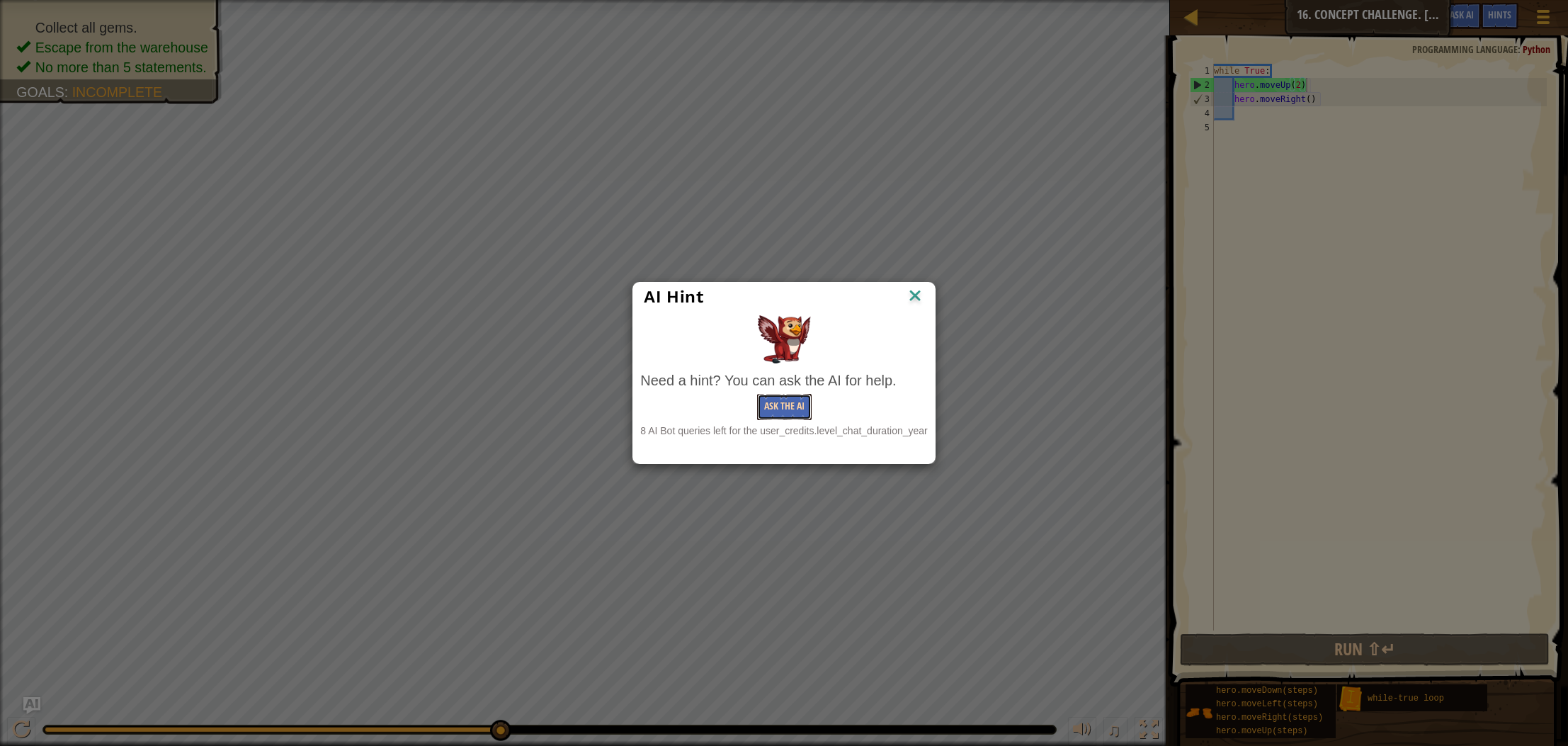
click at [780, 403] on button "Ask the AI" at bounding box center [784, 406] width 54 height 27
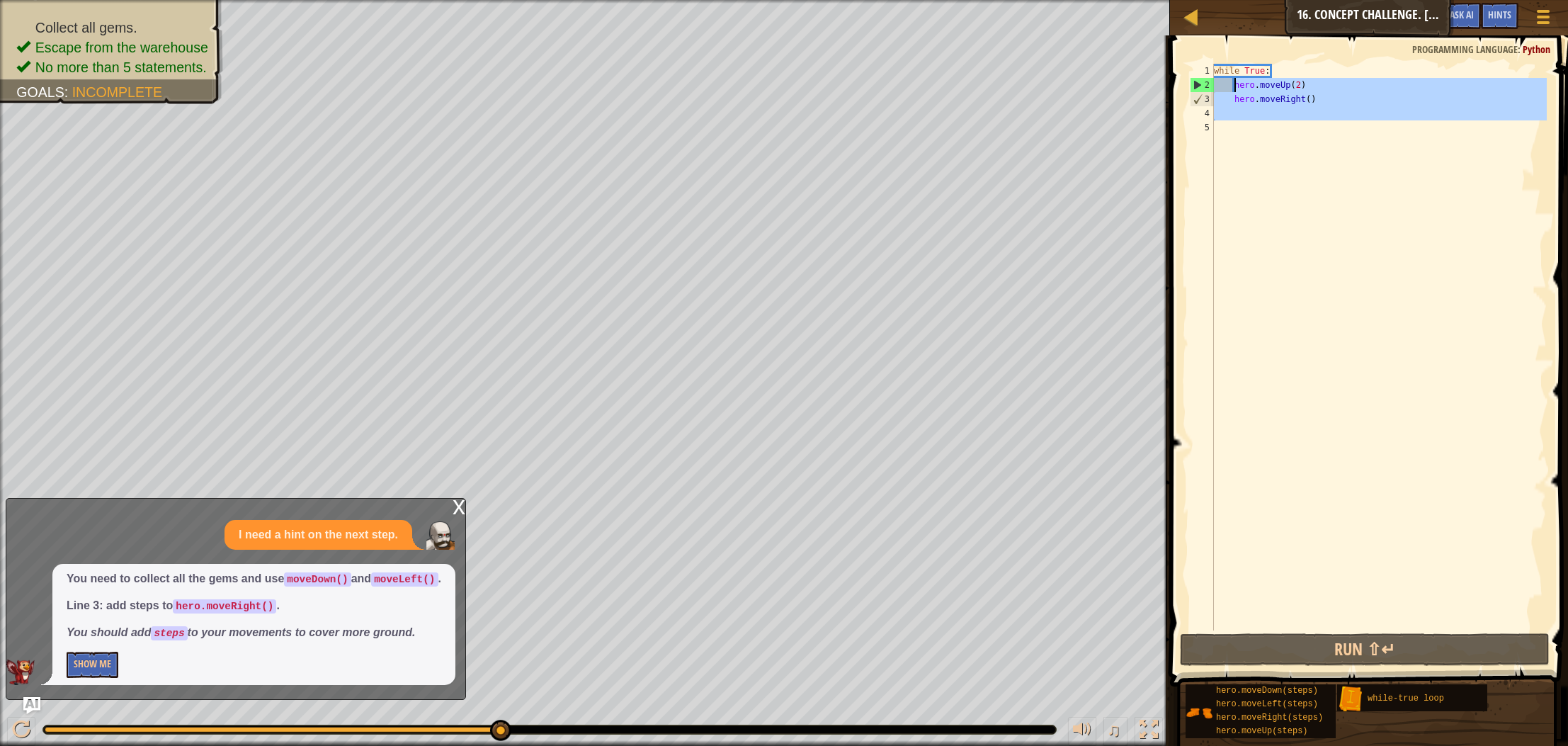
drag, startPoint x: 1386, startPoint y: 141, endPoint x: 1237, endPoint y: 85, distance: 159.2
click at [1237, 85] on div "while True : hero . moveUp ( 2 ) hero . moveRight ( )" at bounding box center [1379, 361] width 336 height 595
type textarea "hero.moveUp(2) hero.moveRight()"
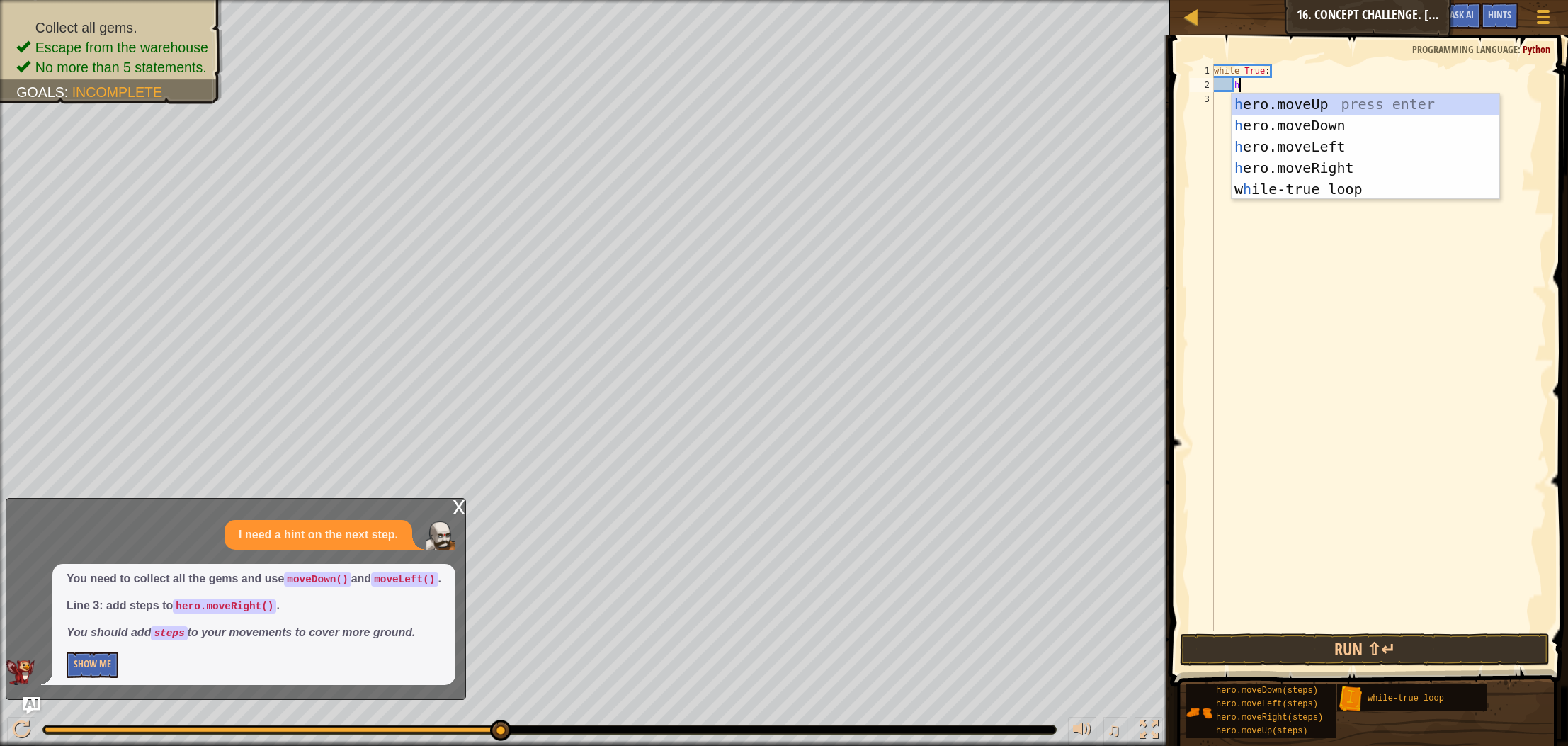
scroll to position [6, 1]
type textarea "her"
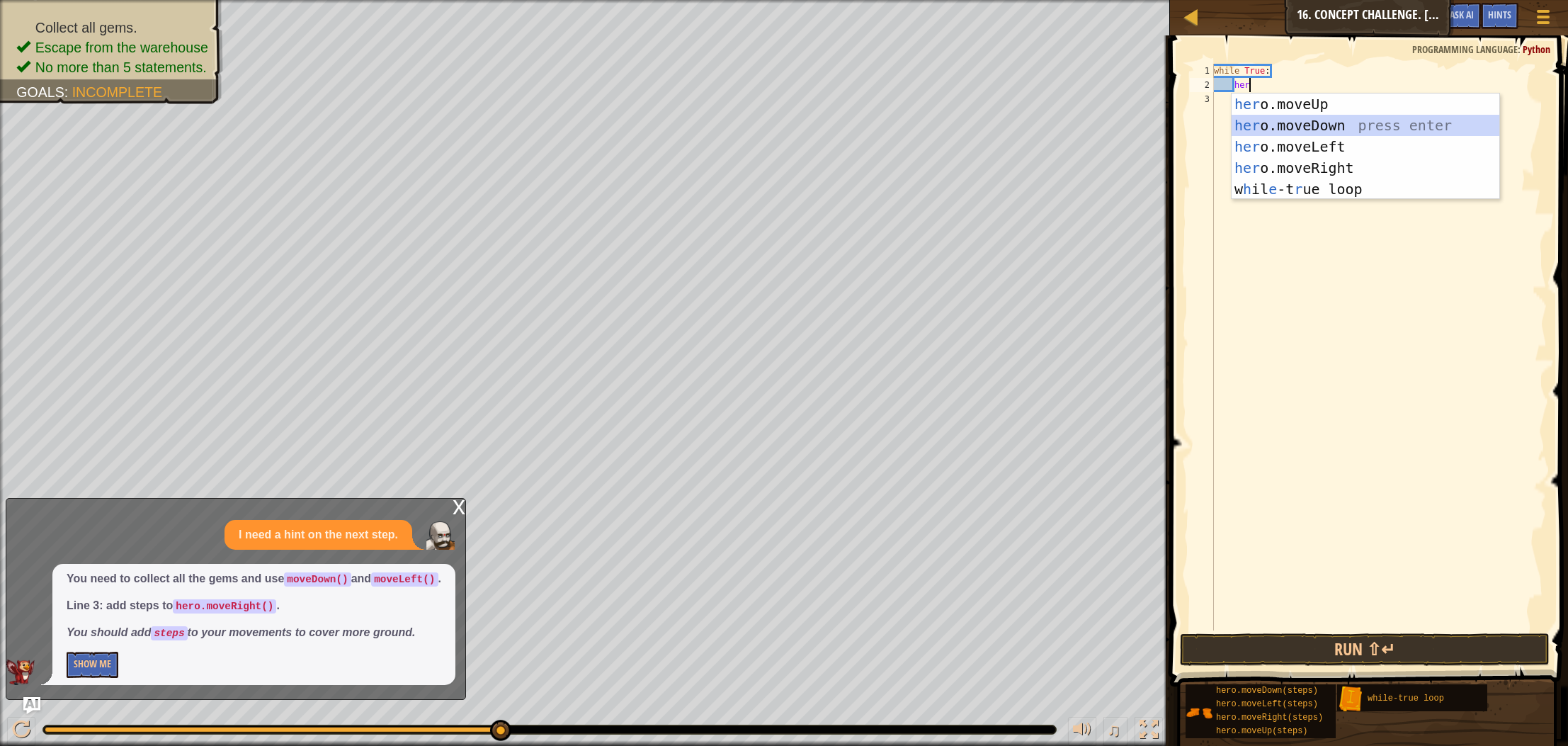
click at [1268, 126] on div "her o.moveUp press enter her o.moveDown press enter her o.moveLeft press enter …" at bounding box center [1366, 167] width 268 height 149
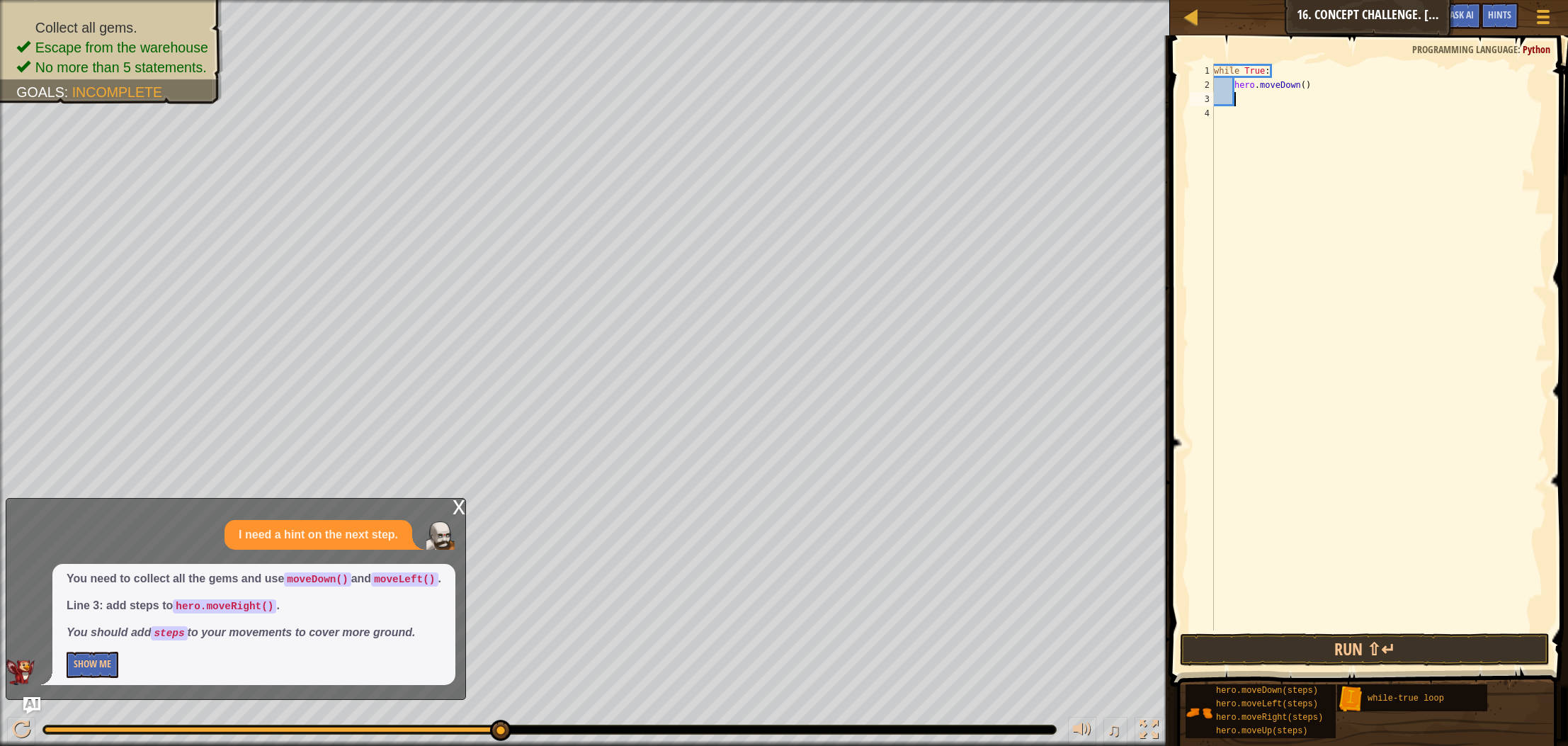
scroll to position [6, 1]
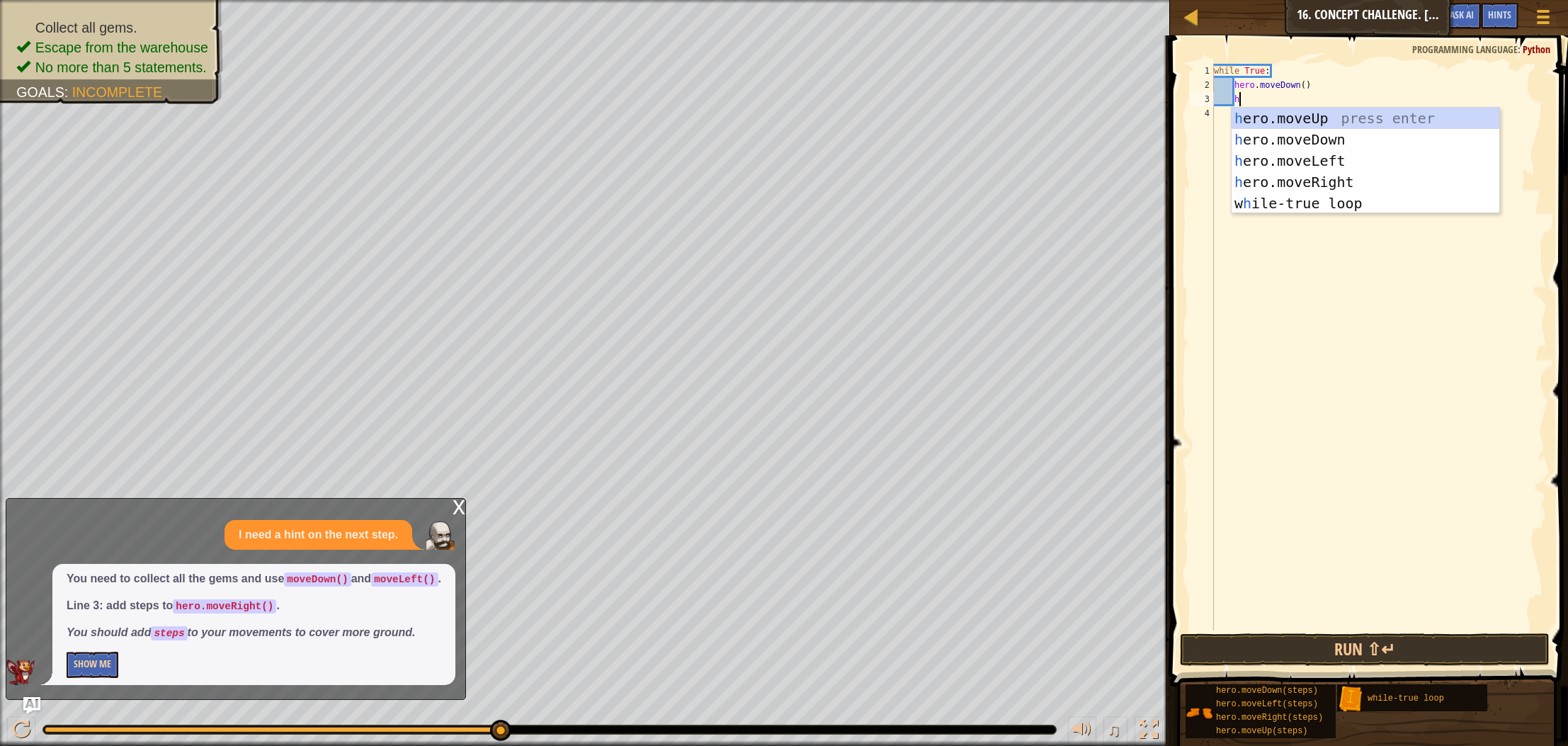
type textarea "h"
click at [77, 658] on button "Show Me" at bounding box center [93, 664] width 52 height 27
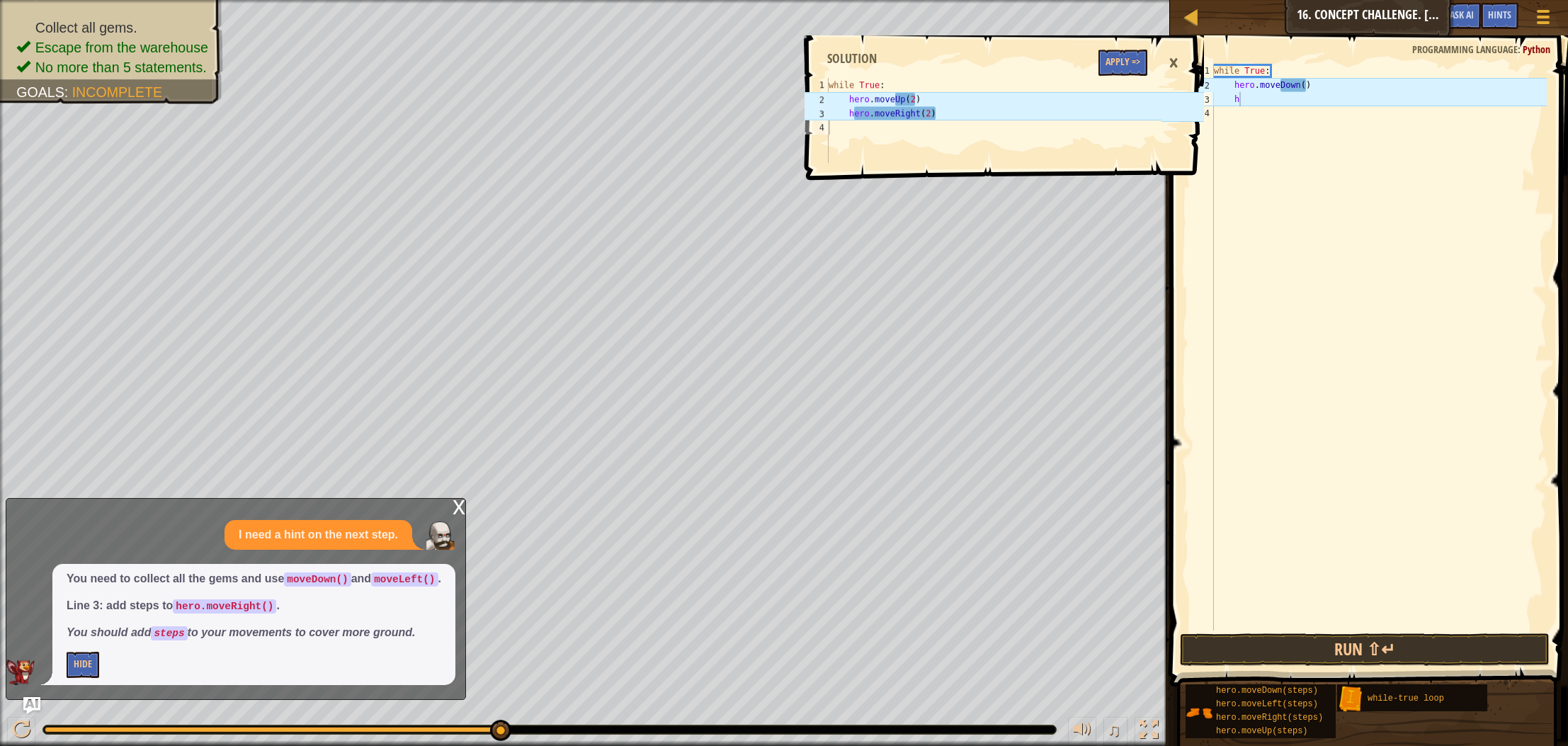
scroll to position [6, 0]
drag, startPoint x: 1275, startPoint y: 105, endPoint x: 1239, endPoint y: 85, distance: 41.2
click at [1239, 85] on div "while True : hero . moveDown ( ) h" at bounding box center [1379, 361] width 336 height 595
type textarea "h"
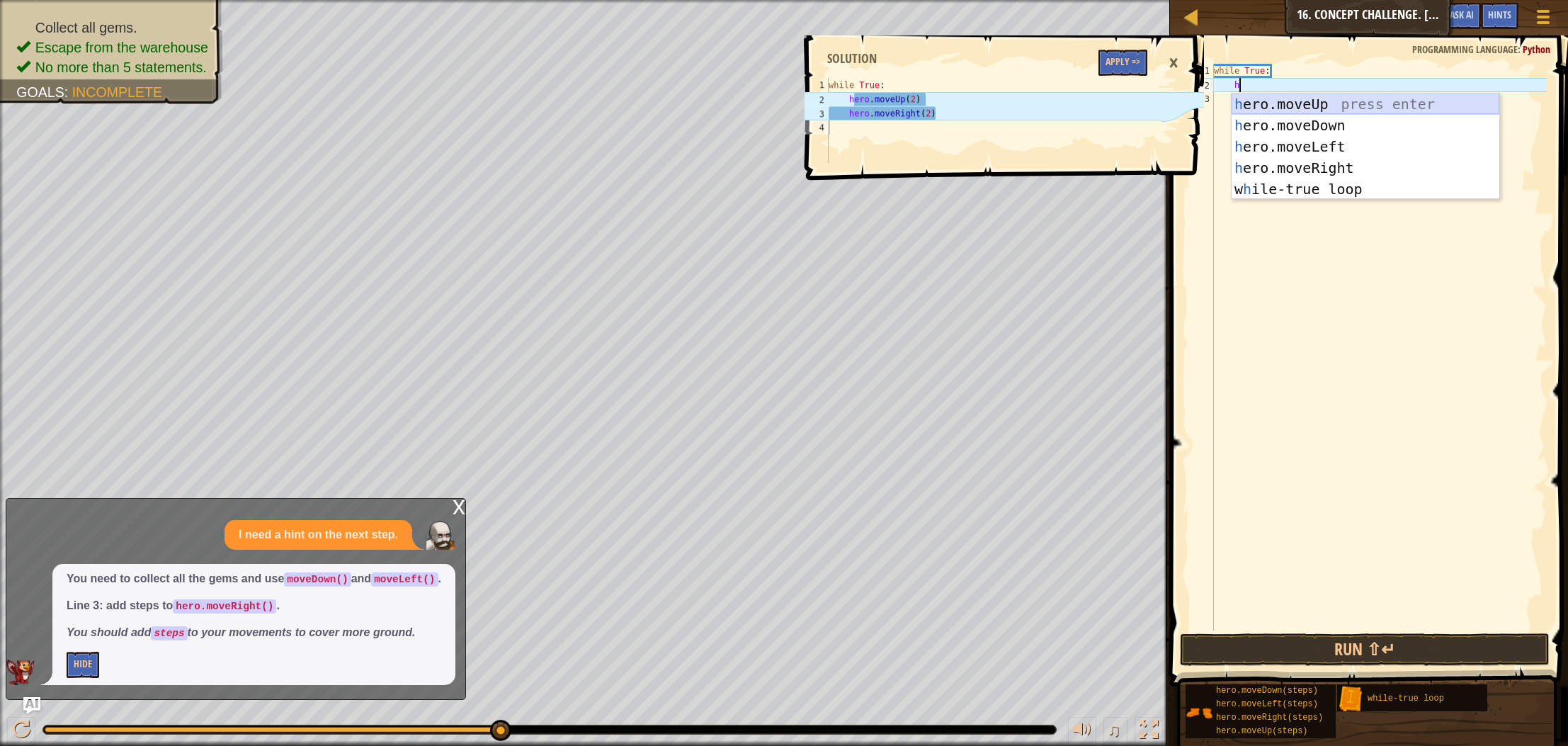
click at [1323, 105] on div "h ero.moveUp press enter h ero.moveDown press enter h ero.moveLeft press enter …" at bounding box center [1366, 167] width 268 height 149
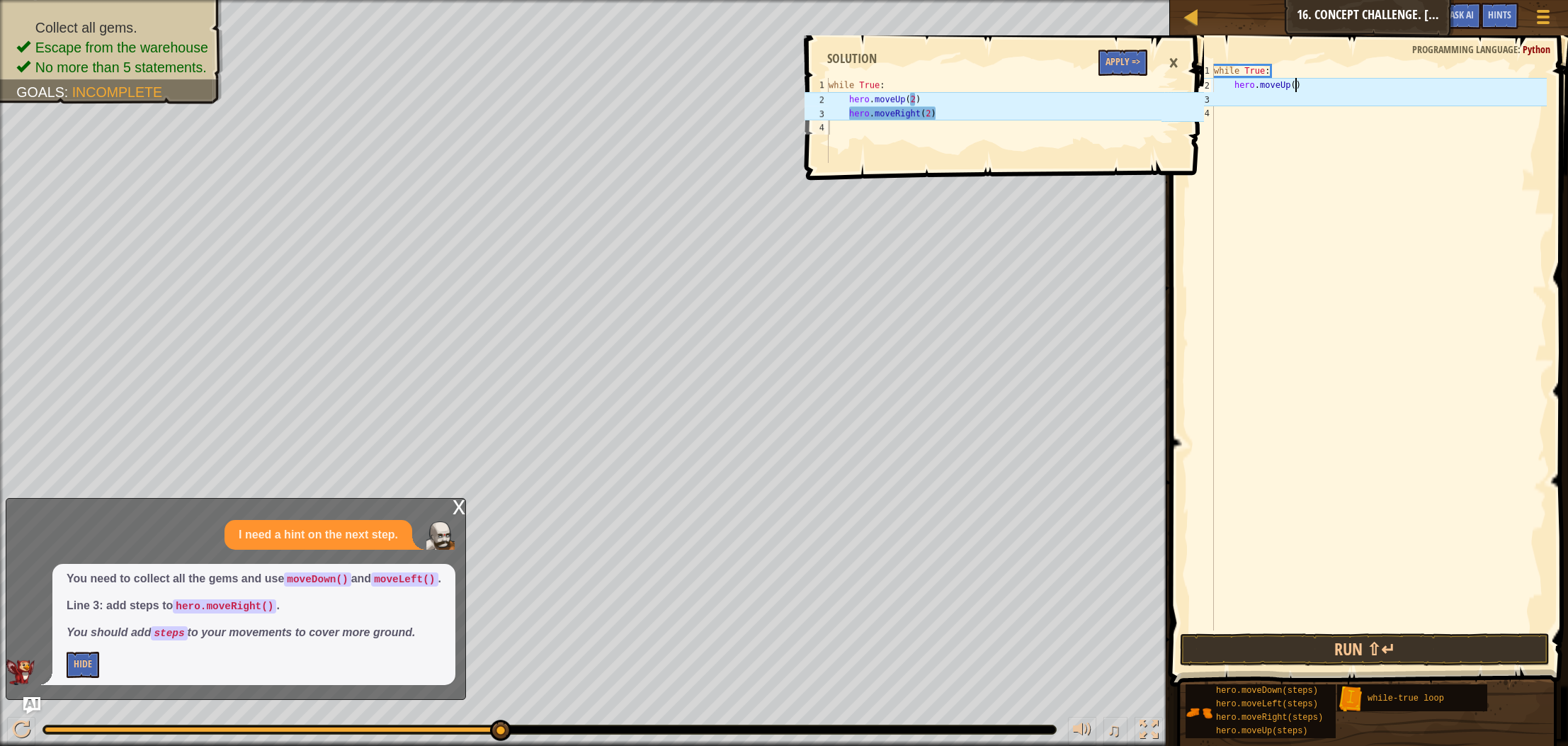
click at [1294, 84] on div "while True : hero . moveUp ( )" at bounding box center [1379, 361] width 336 height 595
type textarea "hero.moveUp(2)"
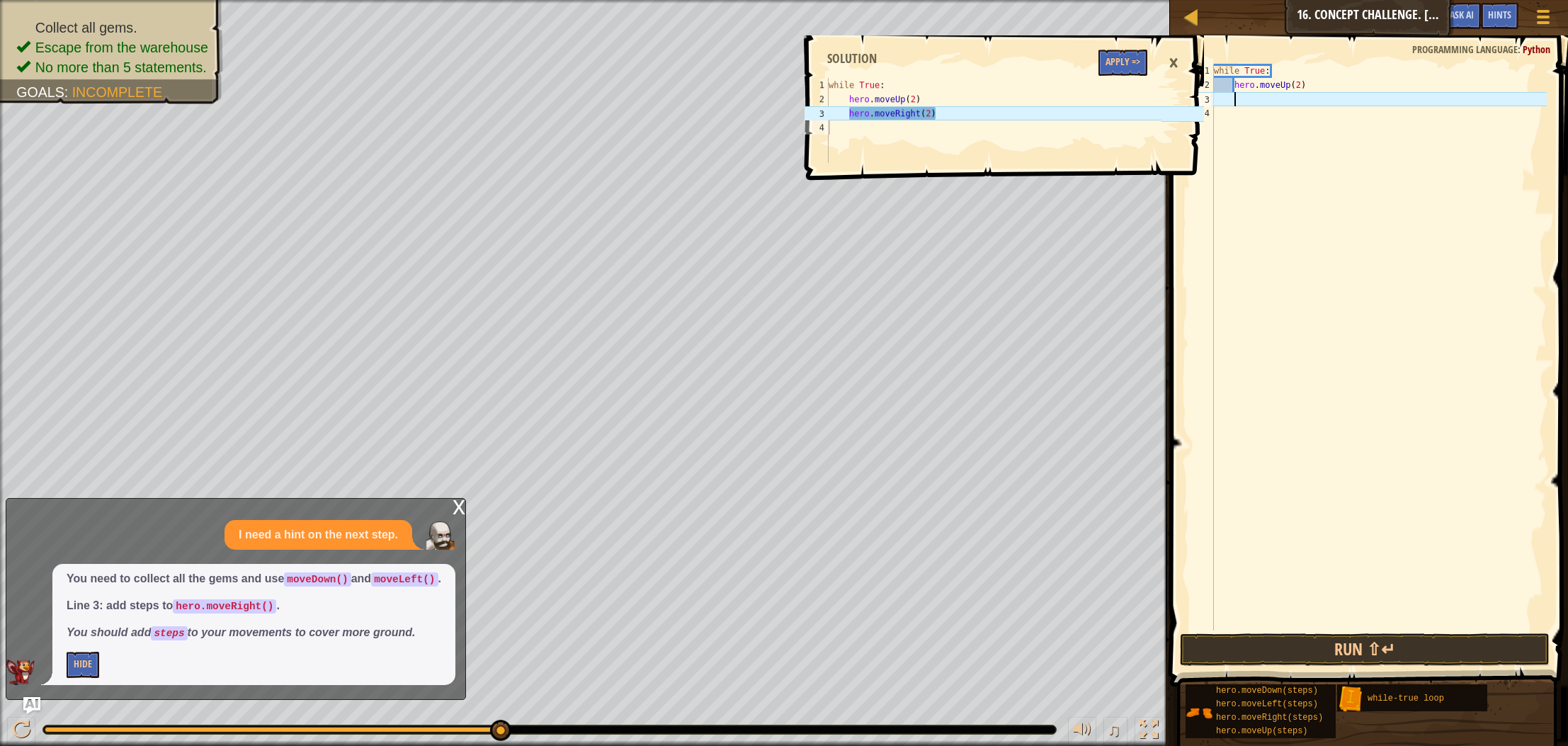
click at [1283, 100] on div "while True : hero . moveUp ( 2 )" at bounding box center [1379, 361] width 336 height 595
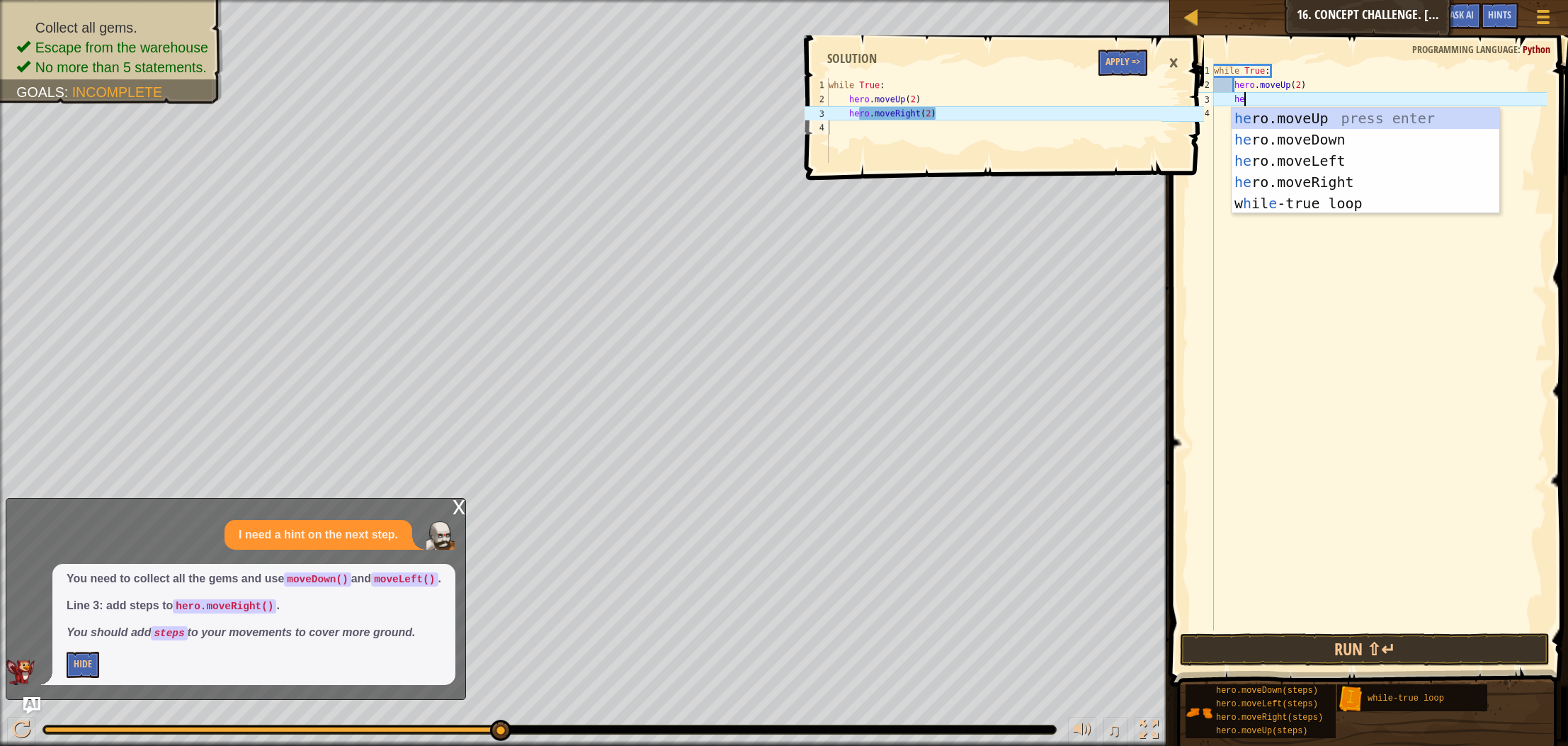
type textarea "her"
click at [1311, 183] on div "her o.moveUp press enter her o.moveDown press enter her o.moveLeft press enter …" at bounding box center [1366, 181] width 268 height 149
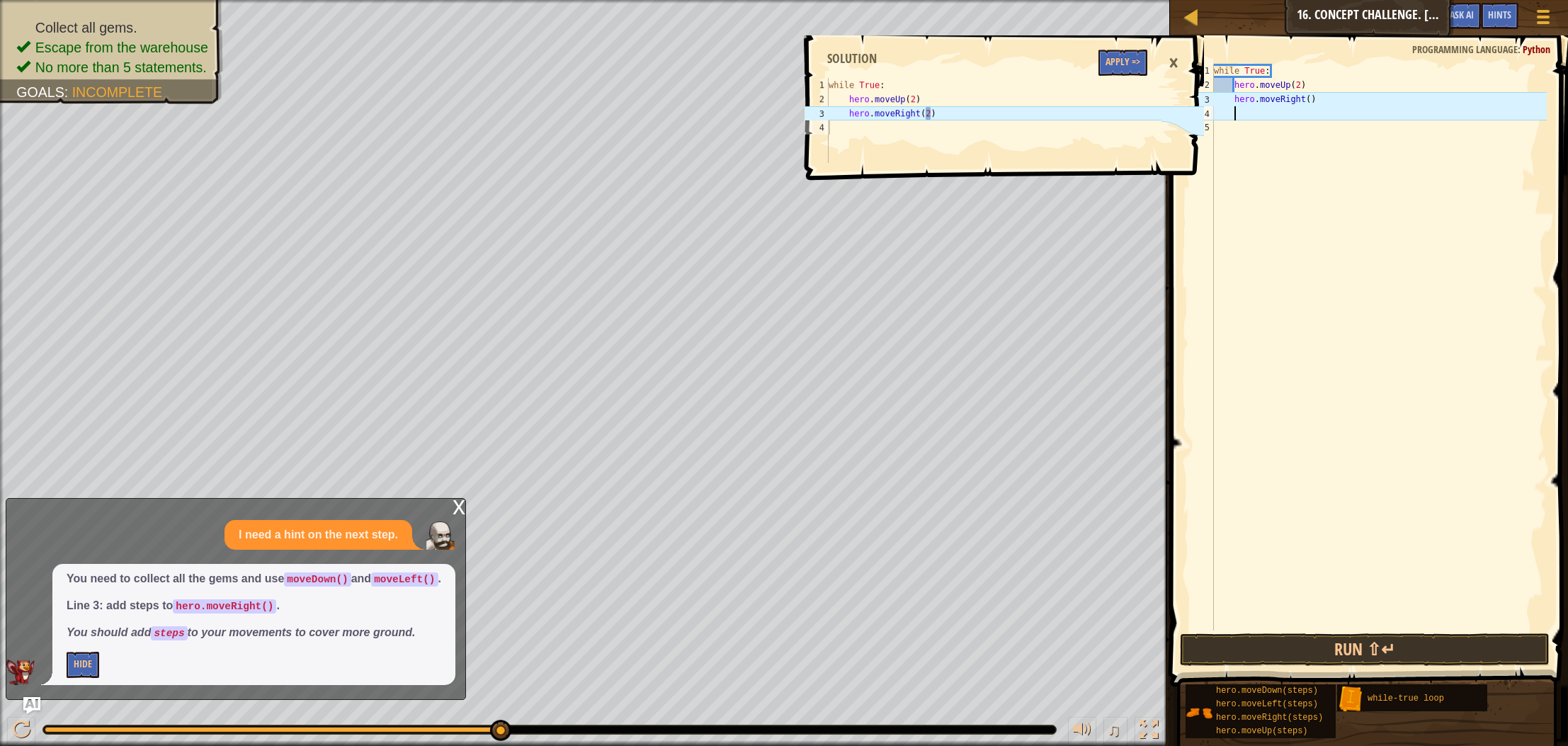
scroll to position [6, 1]
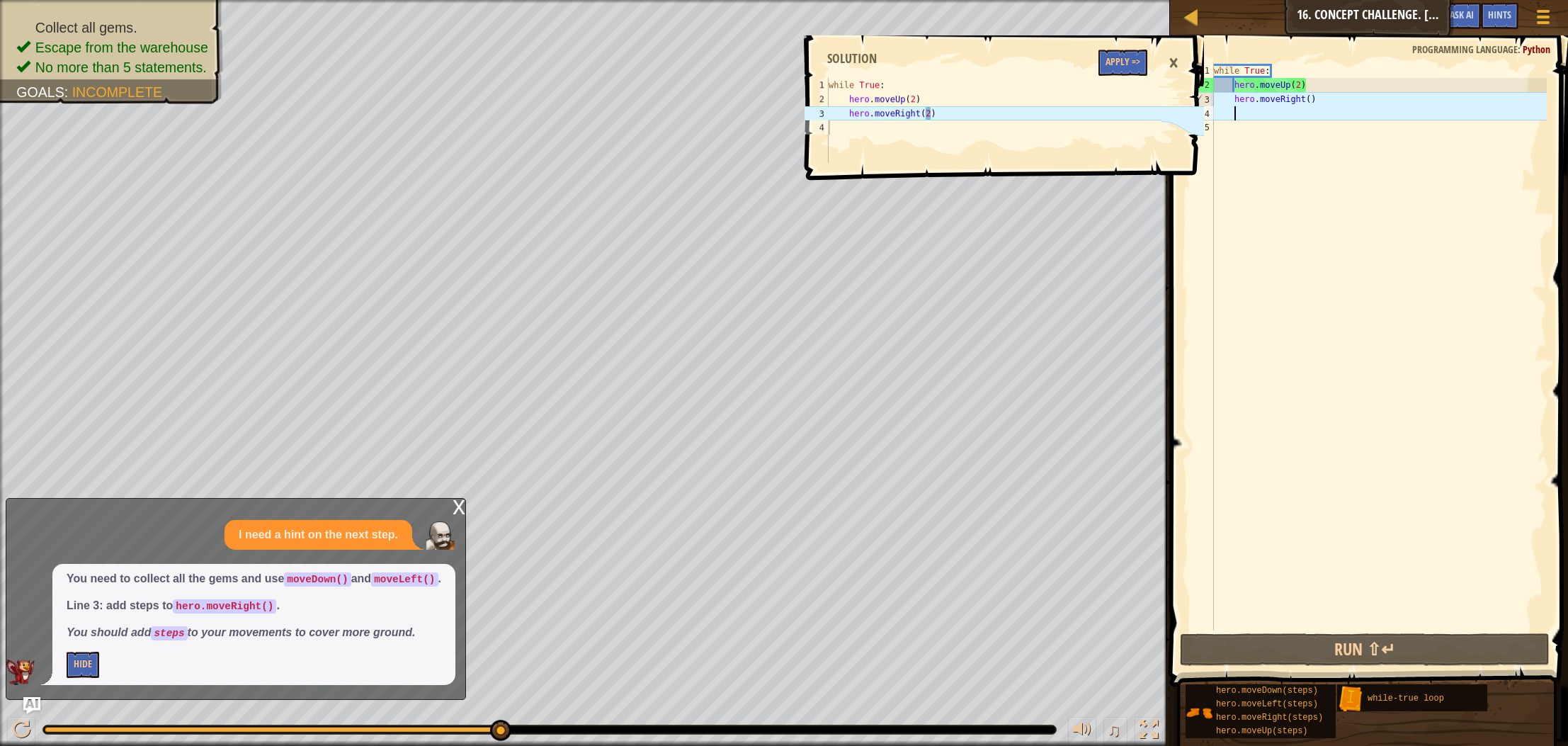
click at [1311, 97] on div "while True : hero . moveUp ( 2 ) hero . moveRight ( )" at bounding box center [1379, 361] width 336 height 595
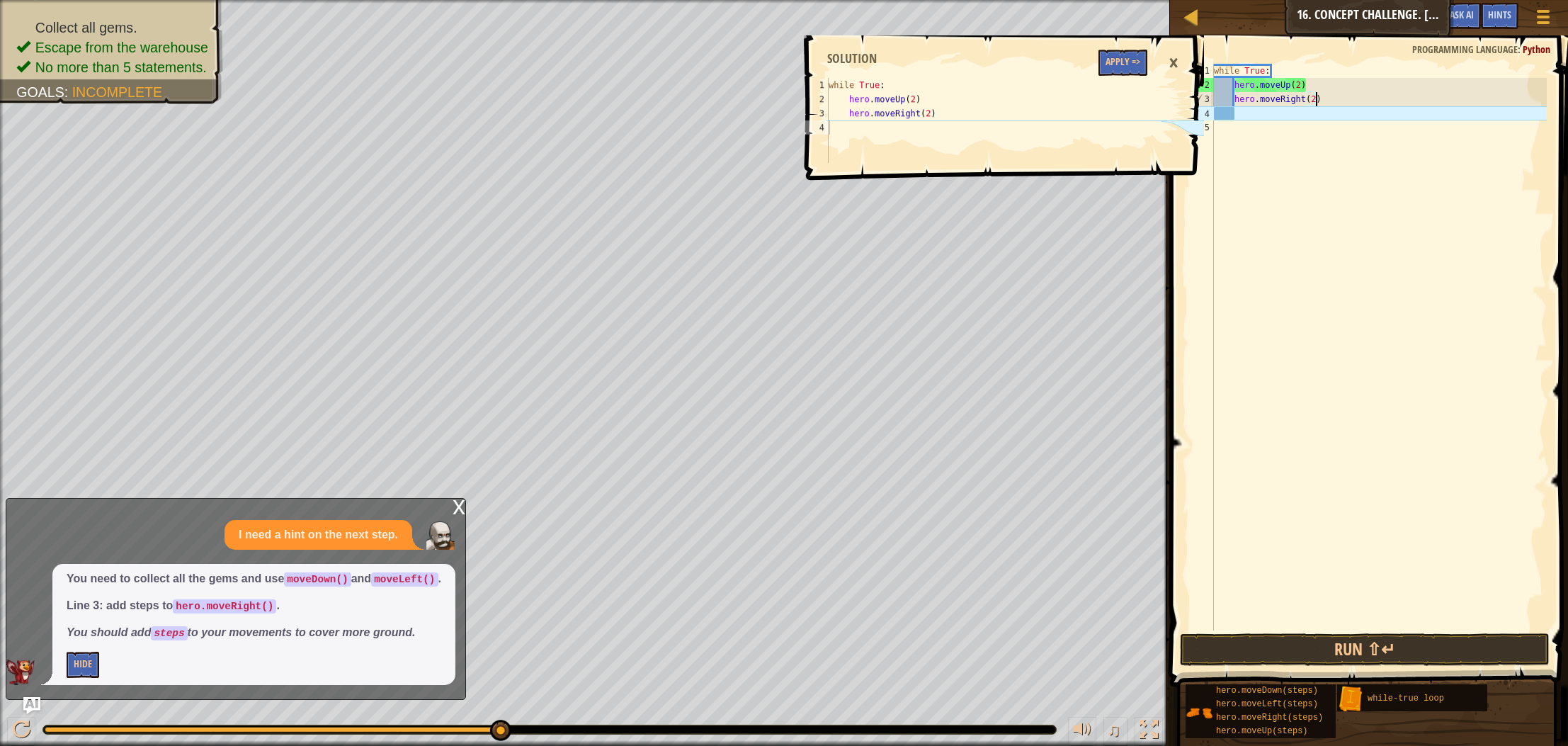
scroll to position [6, 8]
type textarea "hero.moveRight(2)"
click at [1327, 640] on button "Run ⇧↵" at bounding box center [1365, 649] width 370 height 32
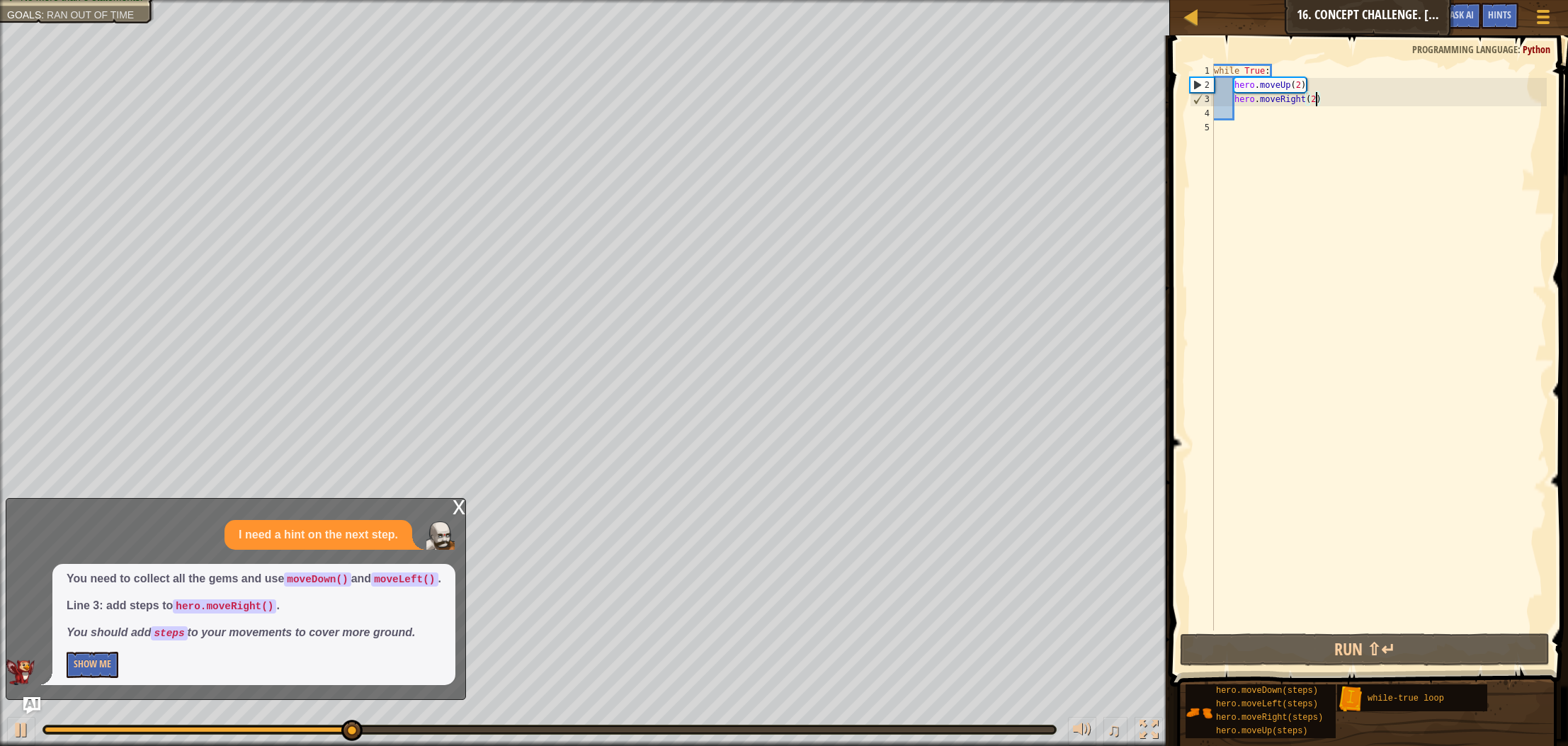
click at [1241, 117] on div "while True : hero . moveUp ( 2 ) hero . moveRight ( 2 )" at bounding box center [1379, 361] width 336 height 595
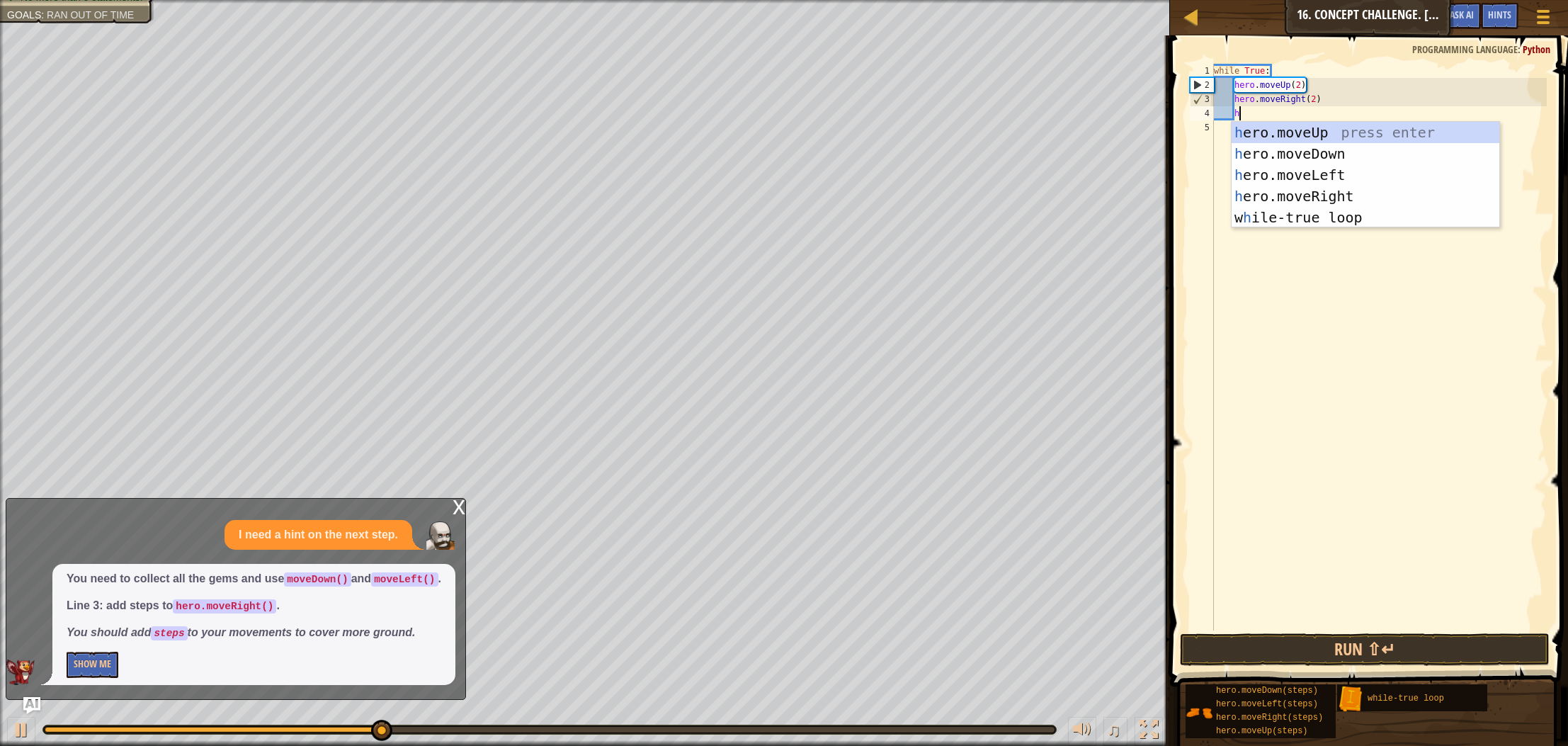
type textarea "her"
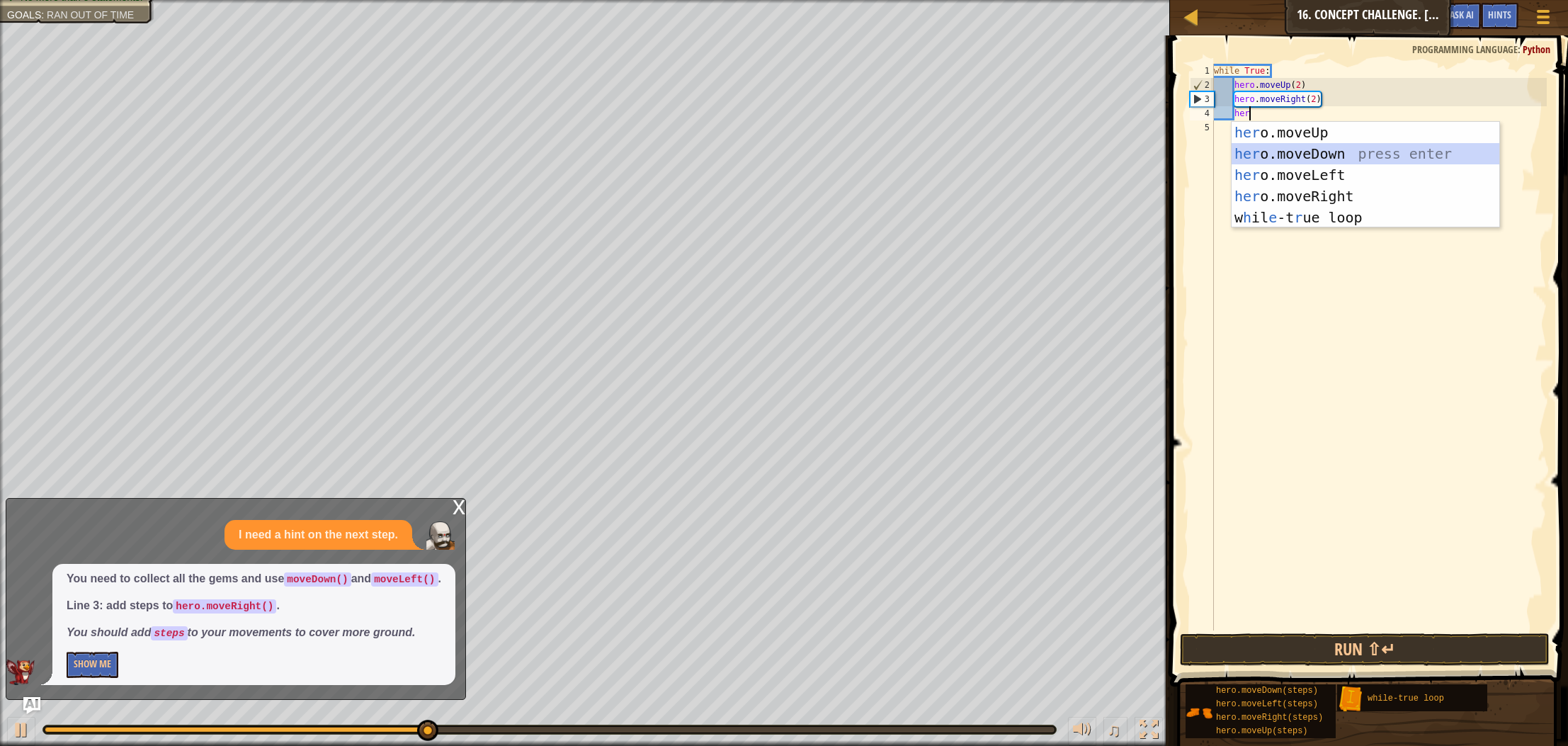
click at [1312, 160] on div "her o.moveUp press enter her o.moveDown press enter her o.moveLeft press enter …" at bounding box center [1366, 196] width 268 height 149
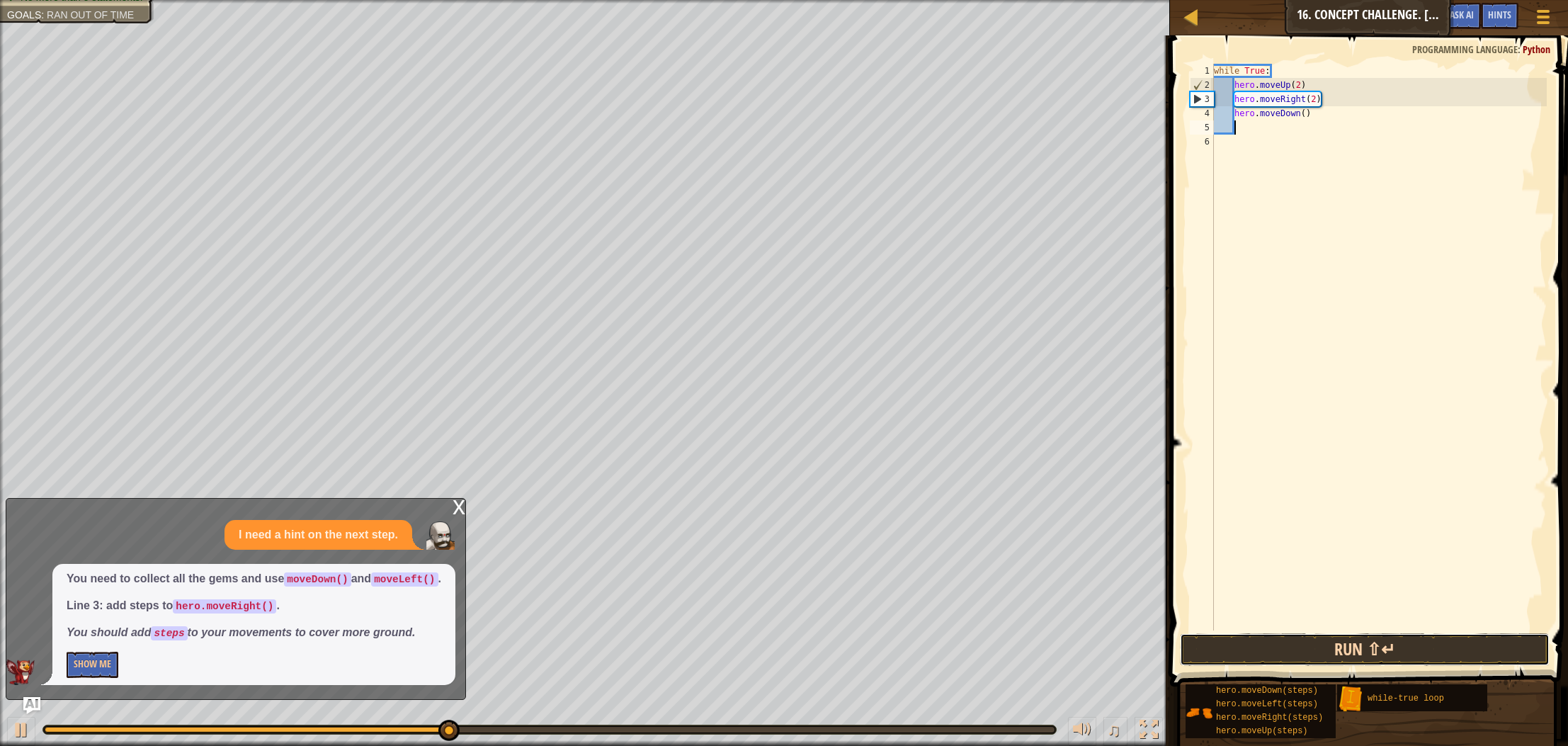
click at [1290, 651] on button "Run ⇧↵" at bounding box center [1365, 649] width 370 height 32
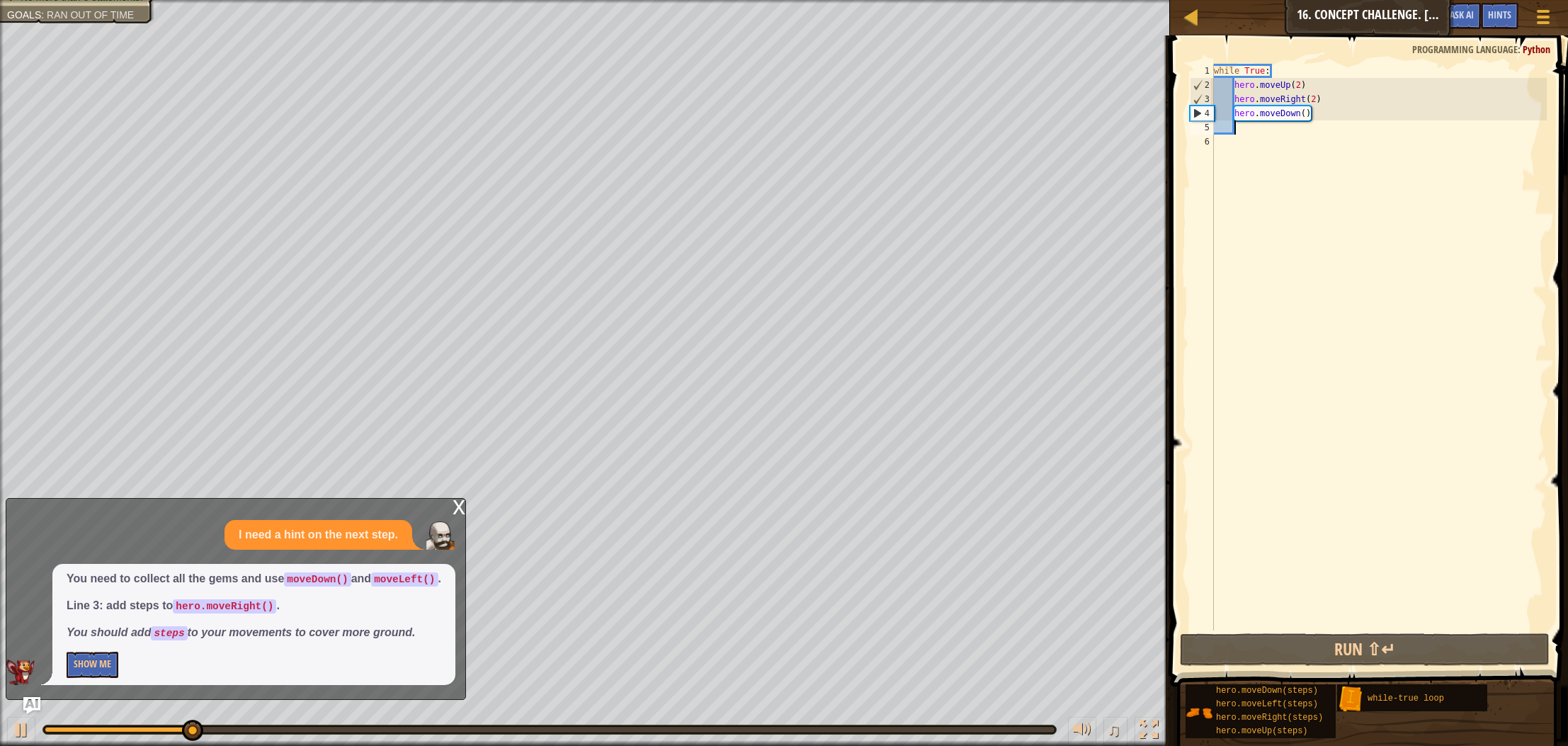
click at [456, 499] on div "x" at bounding box center [459, 506] width 13 height 14
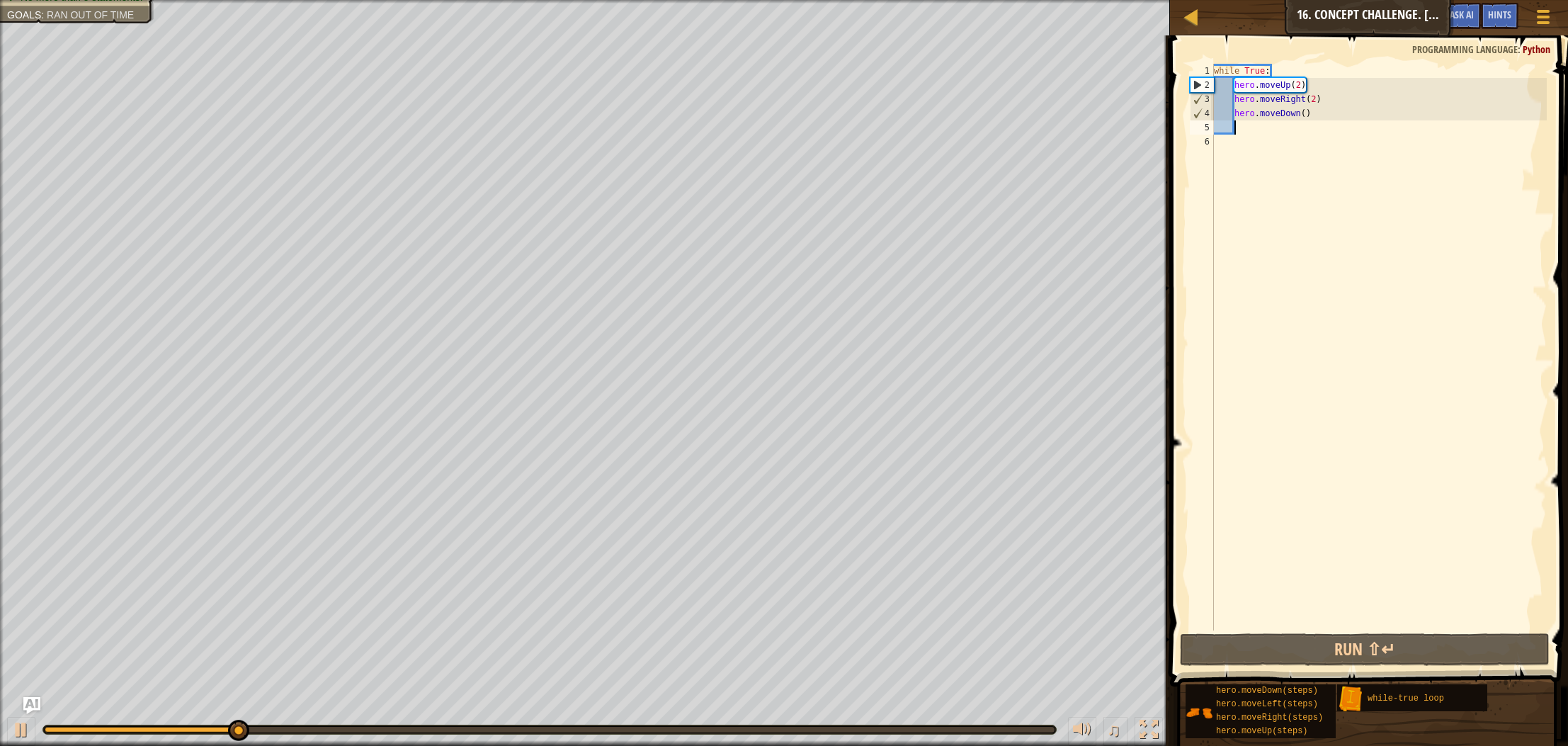
click at [1245, 128] on div "while True : hero . moveUp ( 2 ) hero . moveRight ( 2 ) hero . moveDown ( )" at bounding box center [1379, 361] width 336 height 595
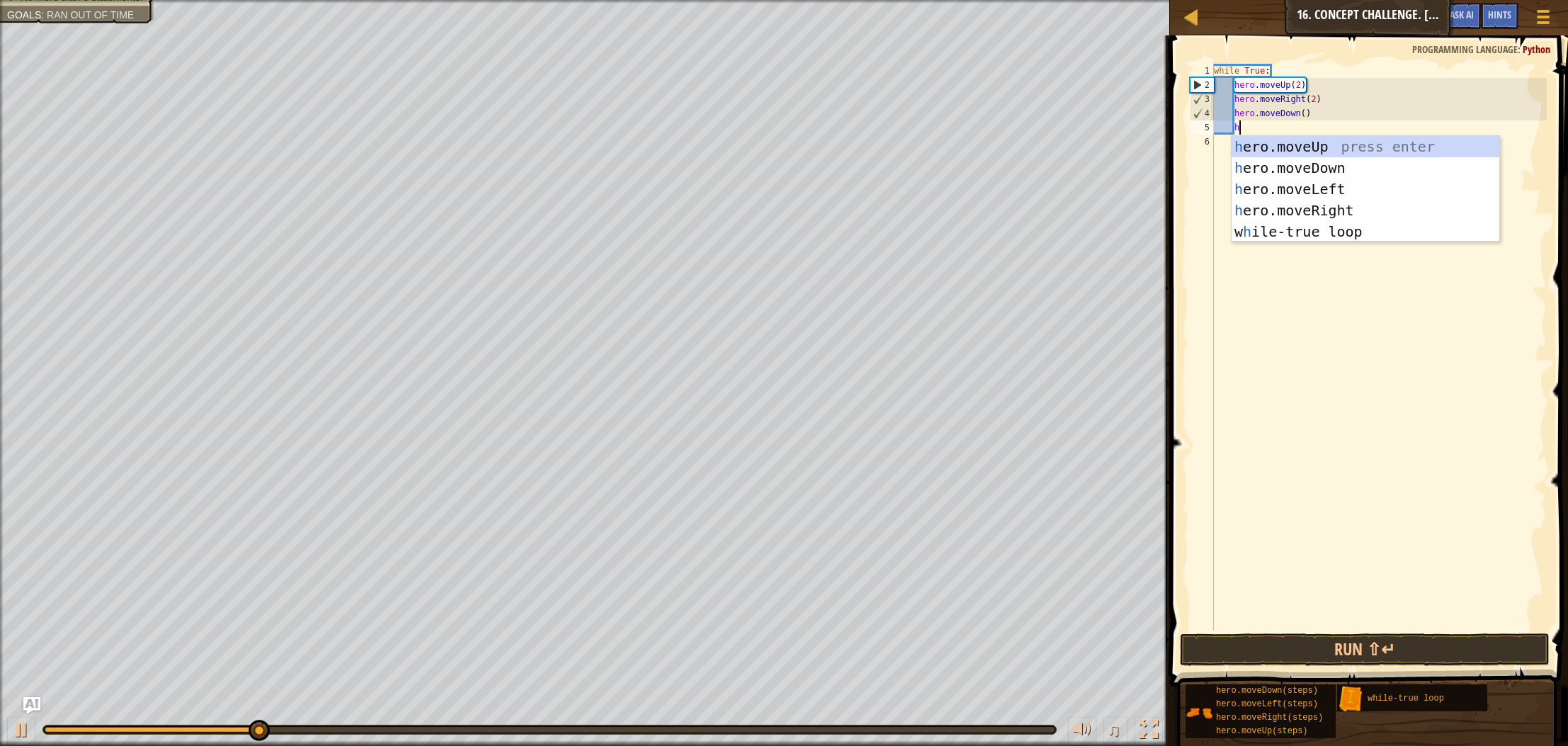
type textarea "her"
drag, startPoint x: 1339, startPoint y: 182, endPoint x: 1329, endPoint y: 209, distance: 28.8
click at [1339, 182] on div "her o.moveUp press enter her o.moveDown press enter her o.moveLeft press enter …" at bounding box center [1366, 210] width 268 height 149
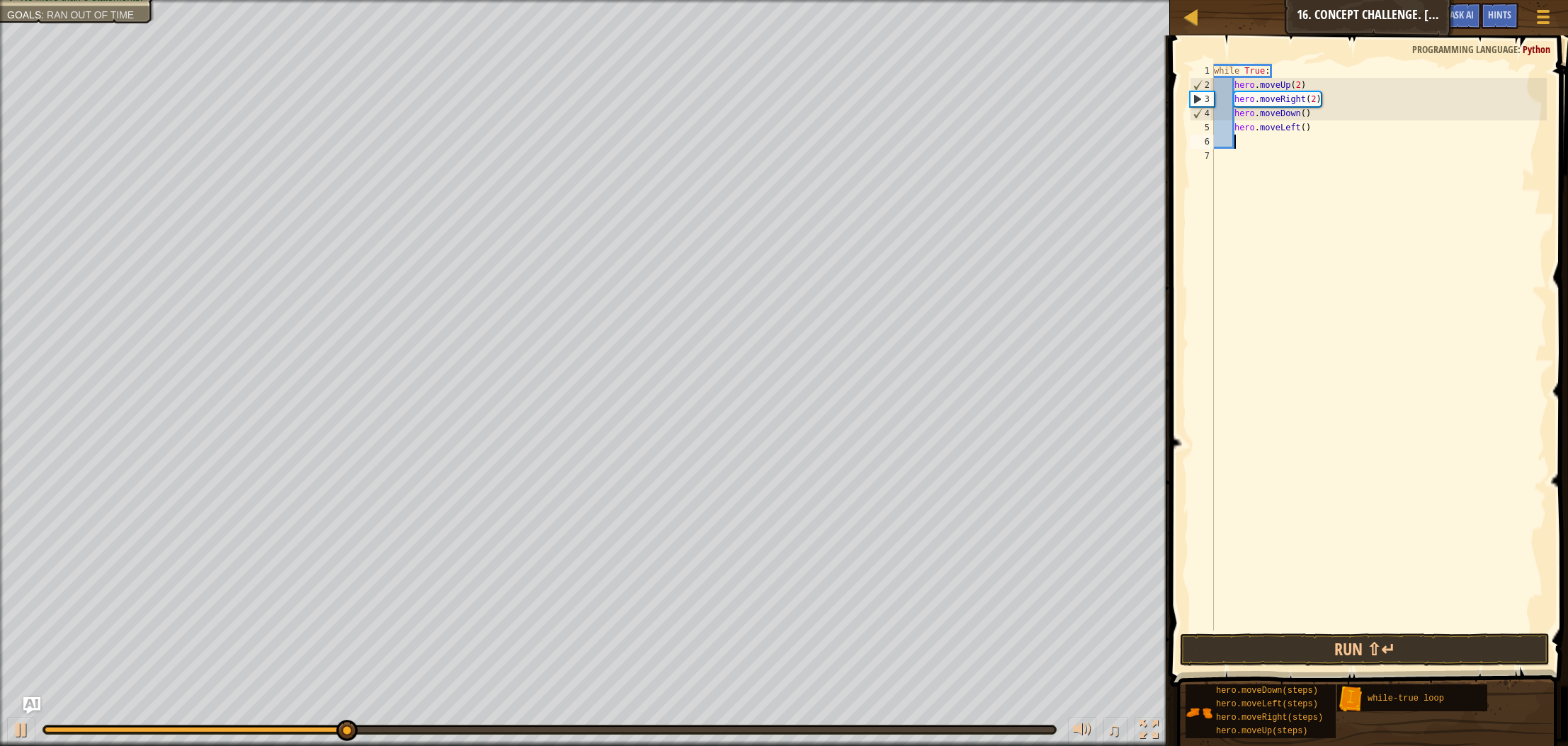
scroll to position [6, 1]
click at [1304, 648] on button "Run ⇧↵" at bounding box center [1365, 649] width 370 height 32
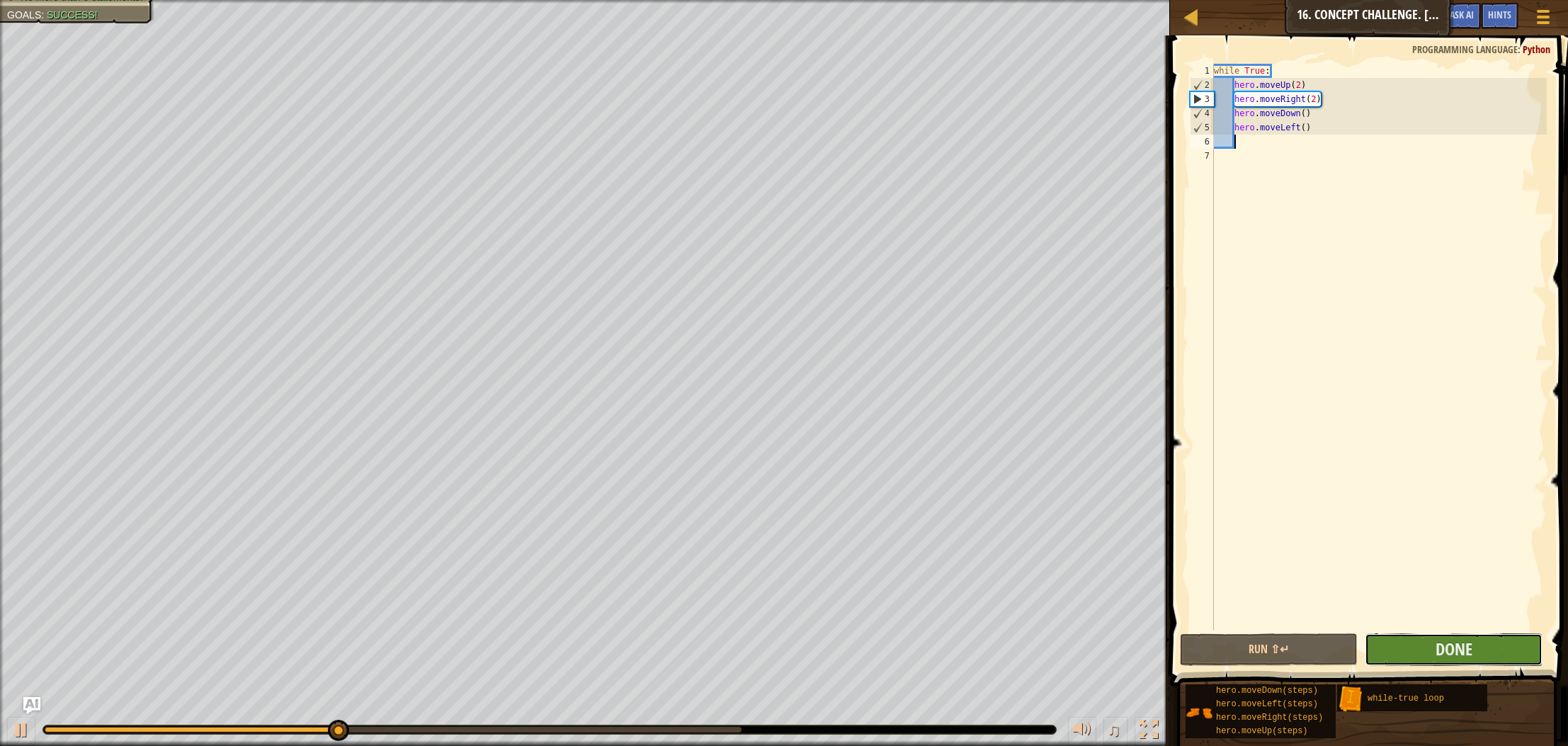
click at [1497, 647] on button "Done" at bounding box center [1454, 649] width 178 height 32
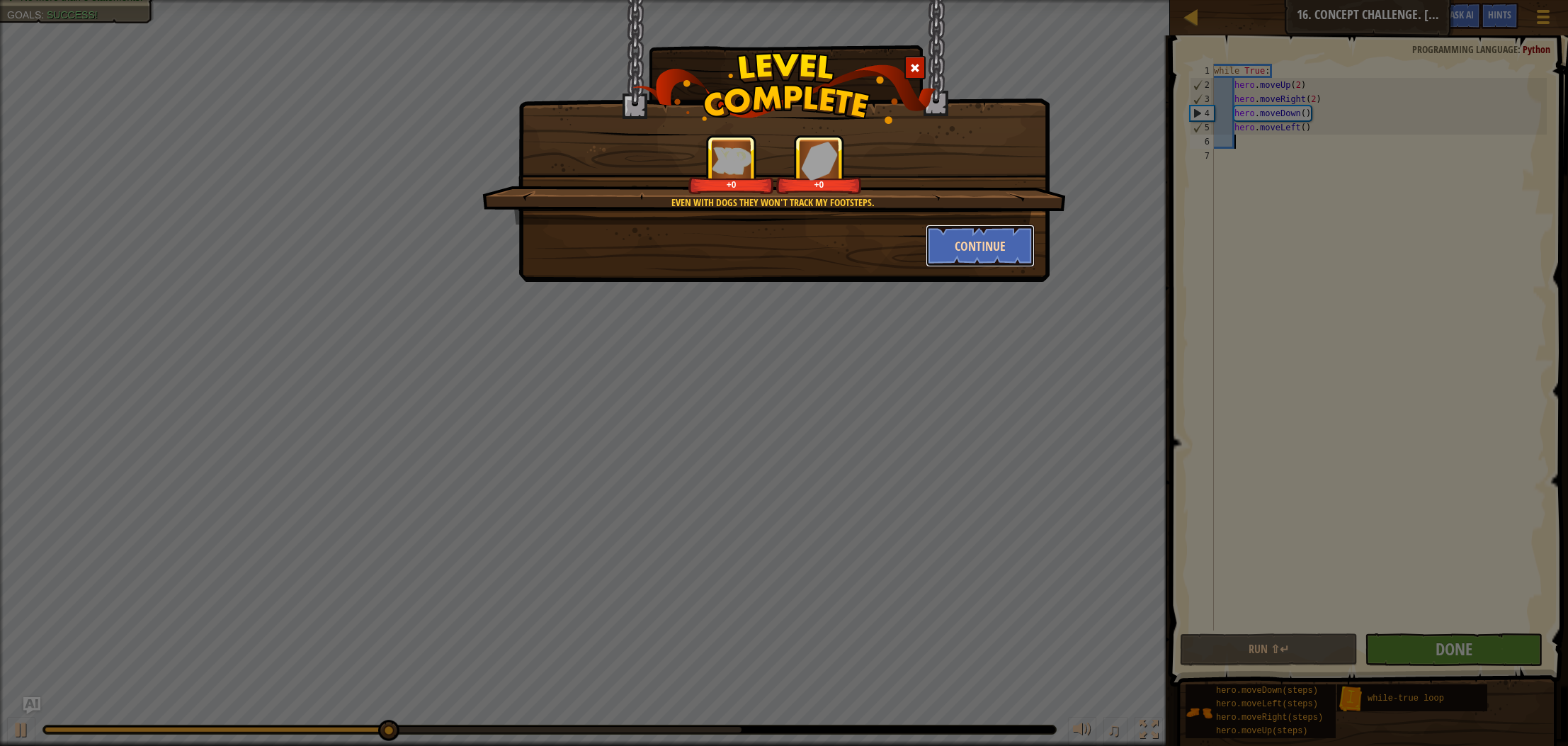
click at [949, 239] on button "Continue" at bounding box center [981, 245] width 110 height 42
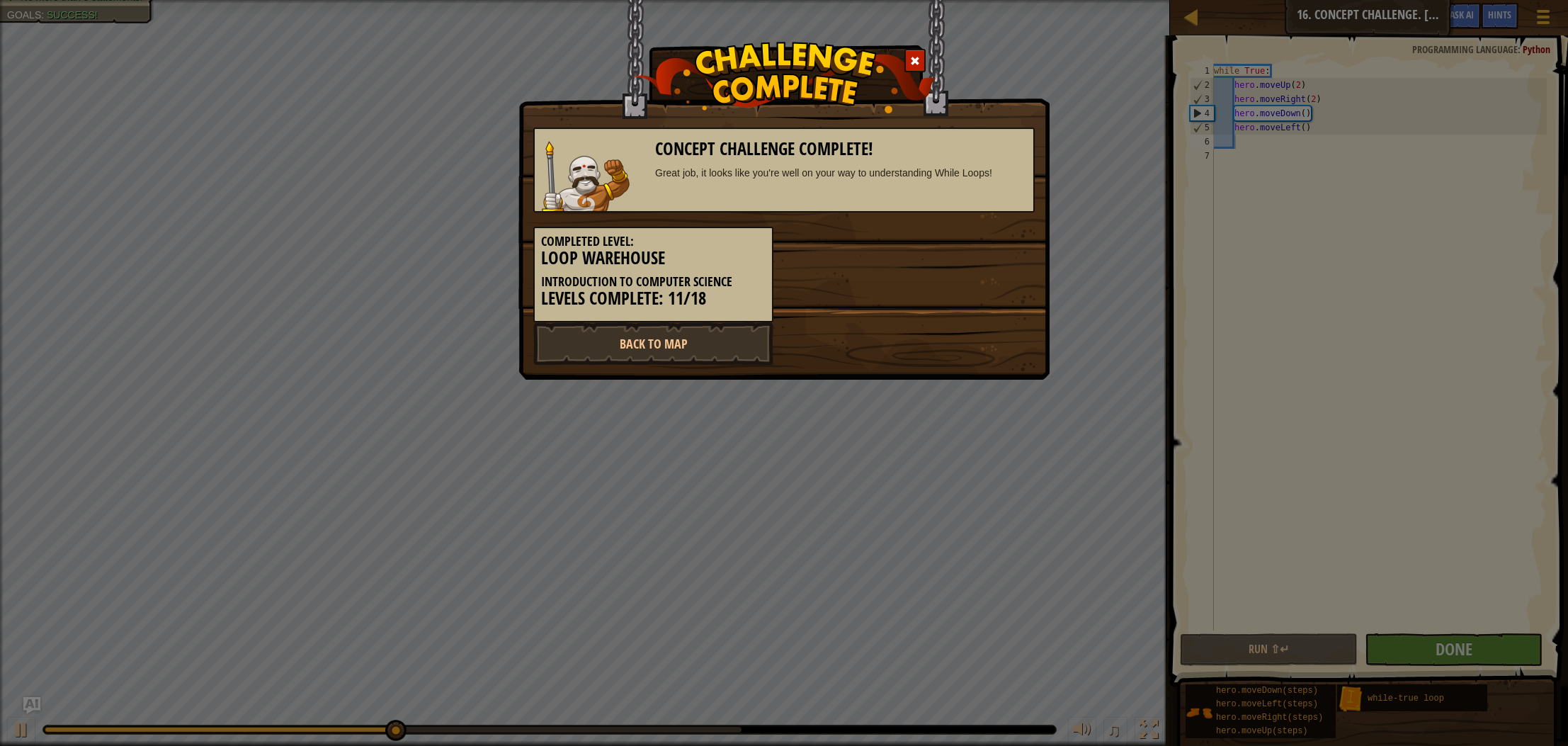
scroll to position [6, 1]
click at [676, 350] on link "Back to Map" at bounding box center [654, 342] width 240 height 42
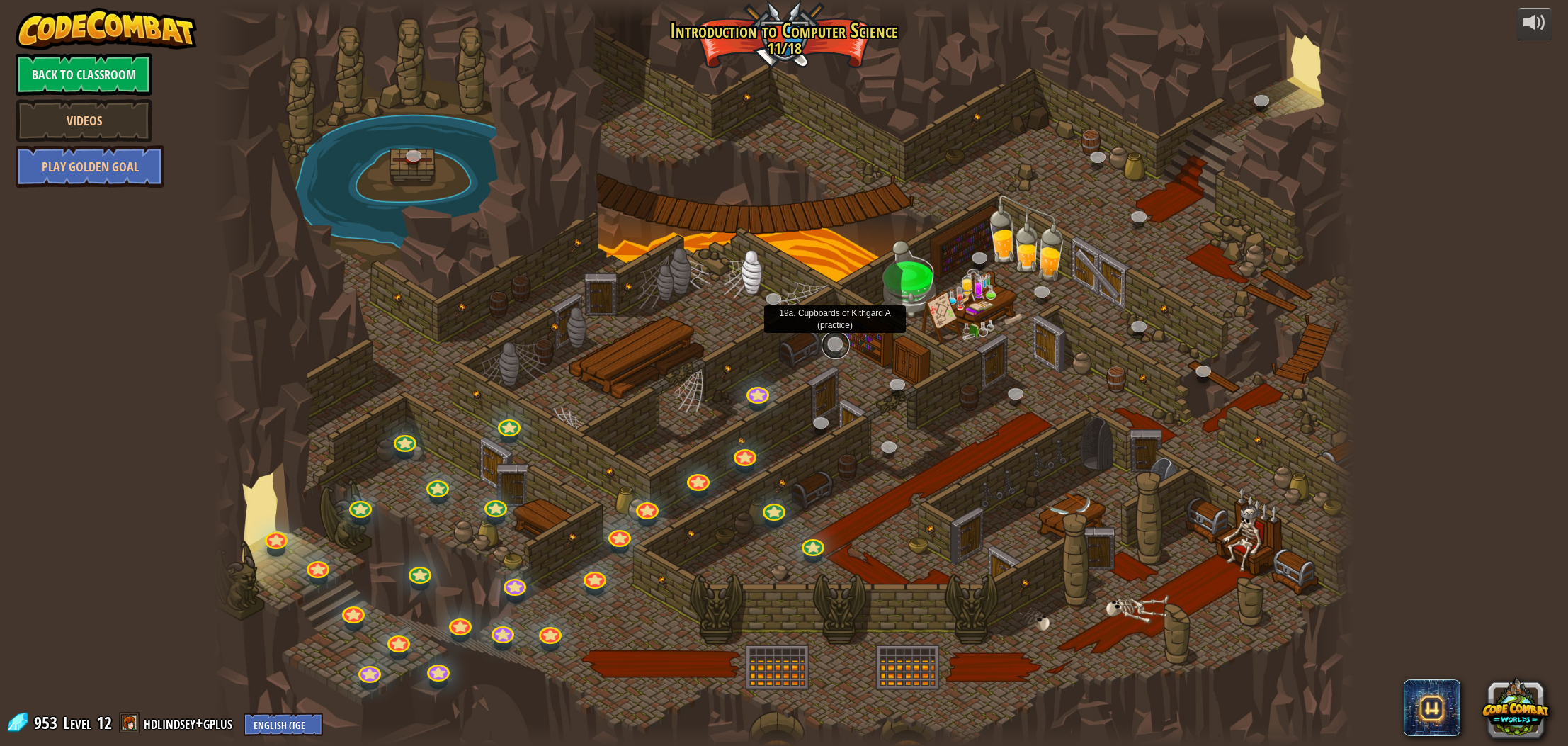
click at [836, 346] on link at bounding box center [836, 344] width 29 height 29
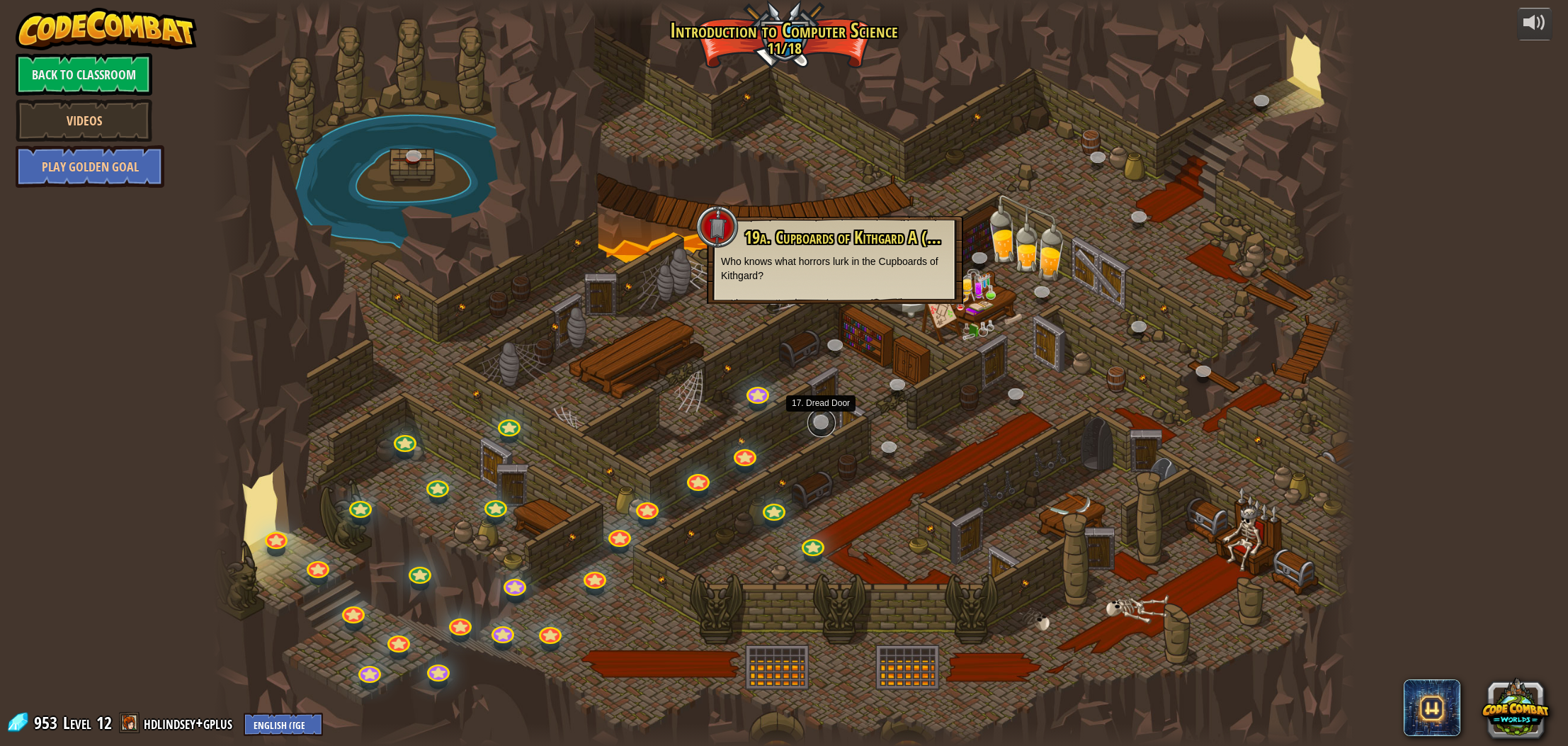
click at [823, 418] on link at bounding box center [821, 422] width 29 height 29
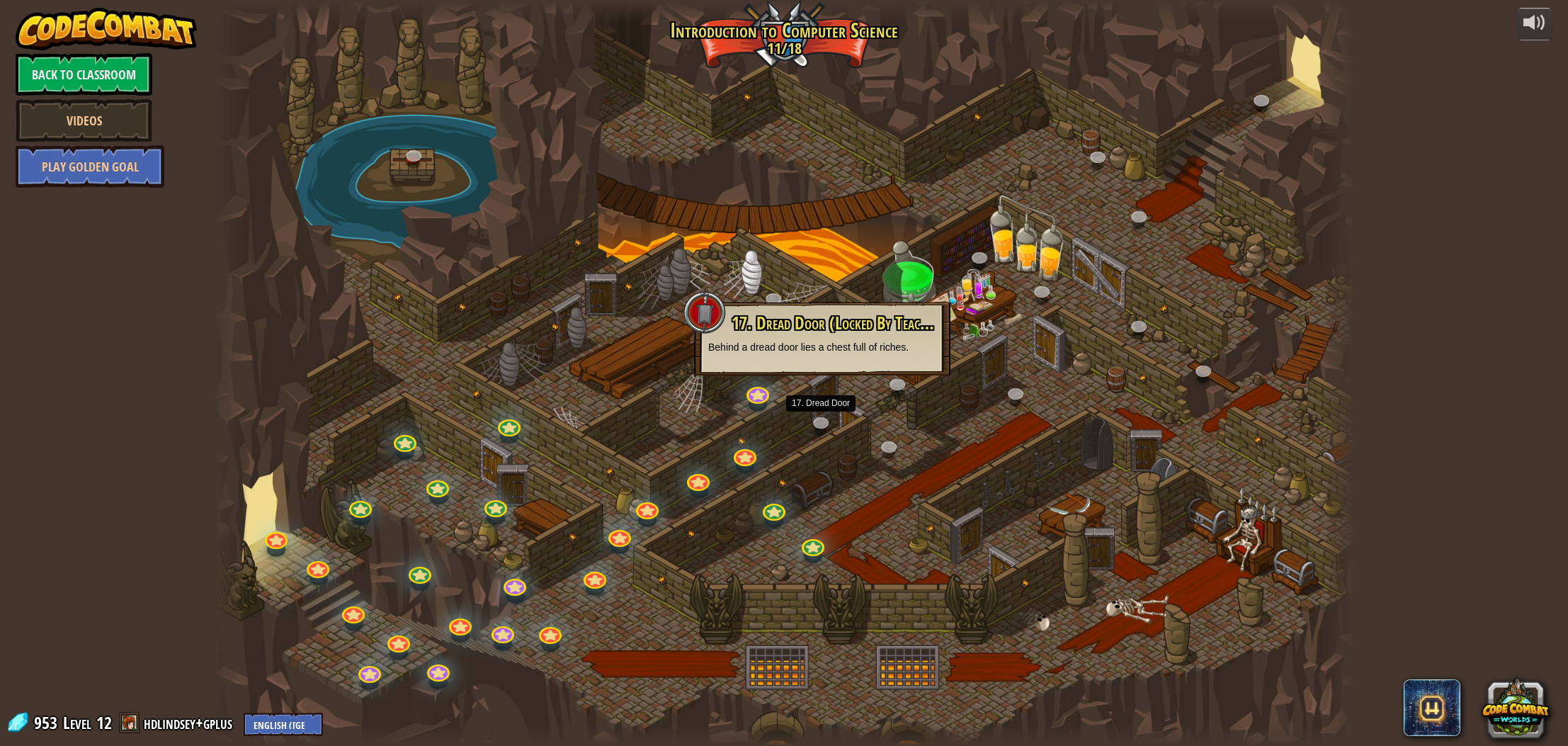
click at [805, 454] on div at bounding box center [784, 373] width 1141 height 746
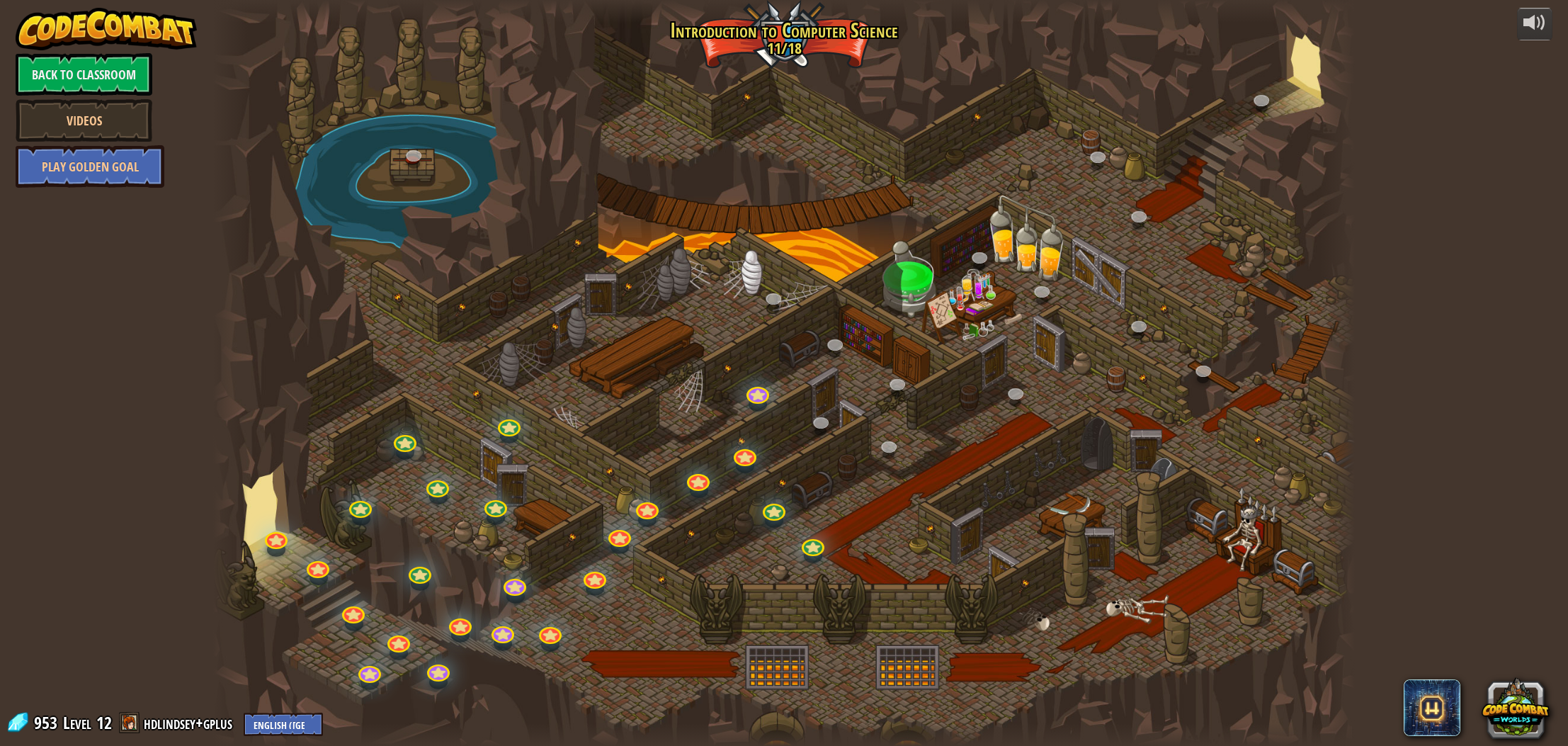
click at [841, 521] on div at bounding box center [784, 373] width 1141 height 746
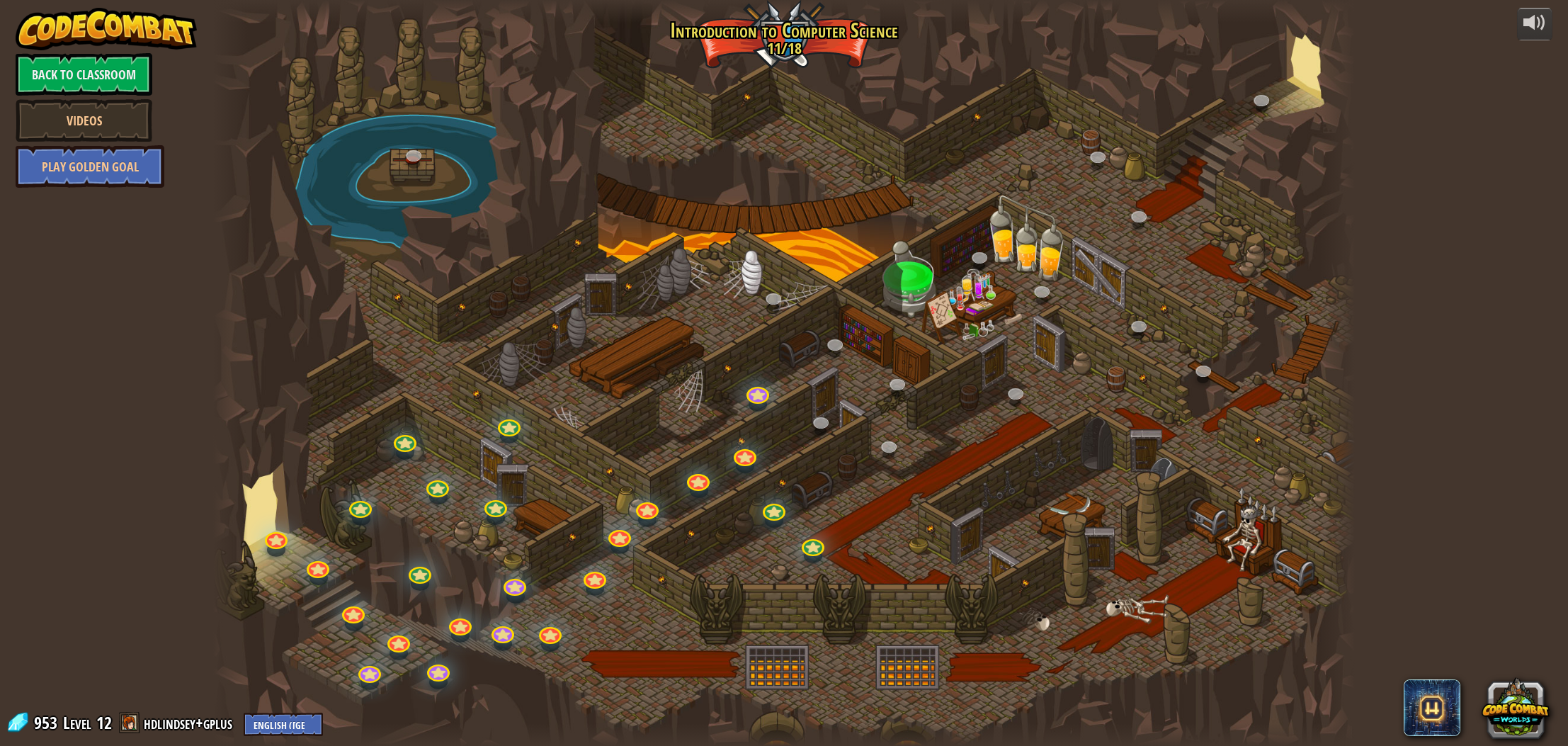
click at [841, 521] on div at bounding box center [784, 373] width 1141 height 746
